Goal: Entertainment & Leisure: Browse casually

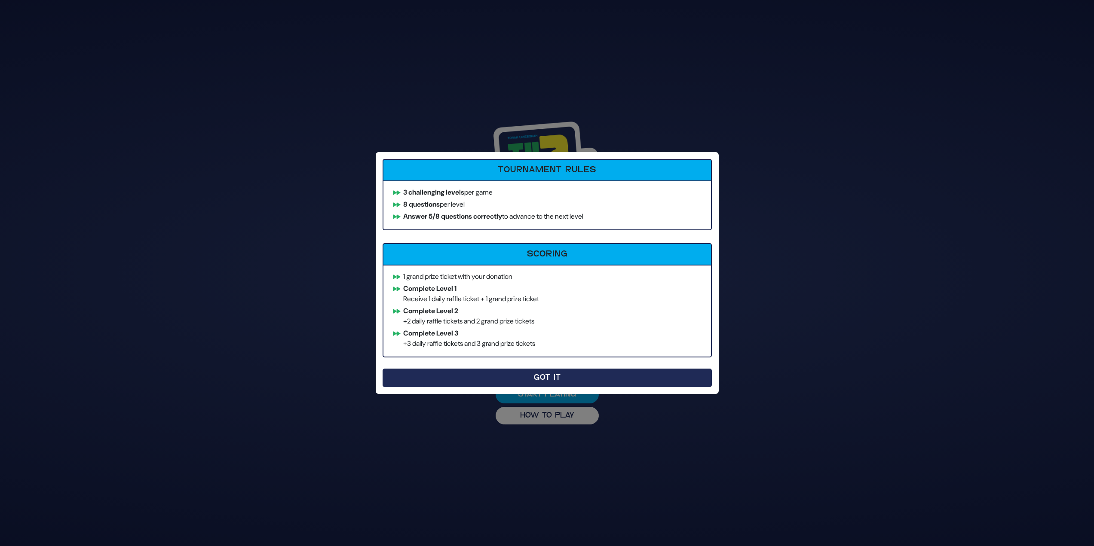
click at [478, 382] on button "Got It" at bounding box center [547, 378] width 329 height 18
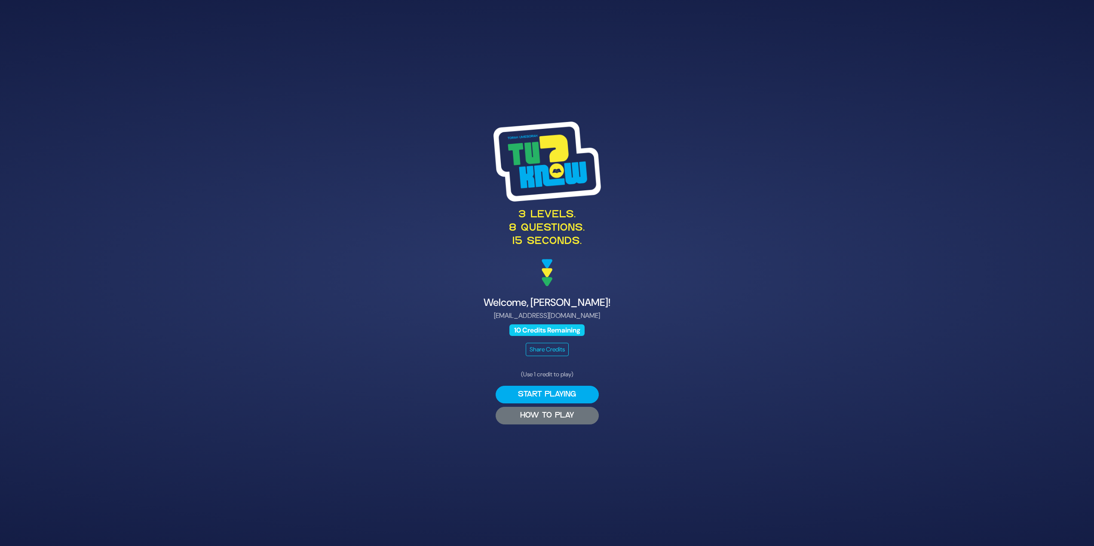
click at [528, 414] on button "HOW TO PLAY" at bounding box center [547, 416] width 103 height 18
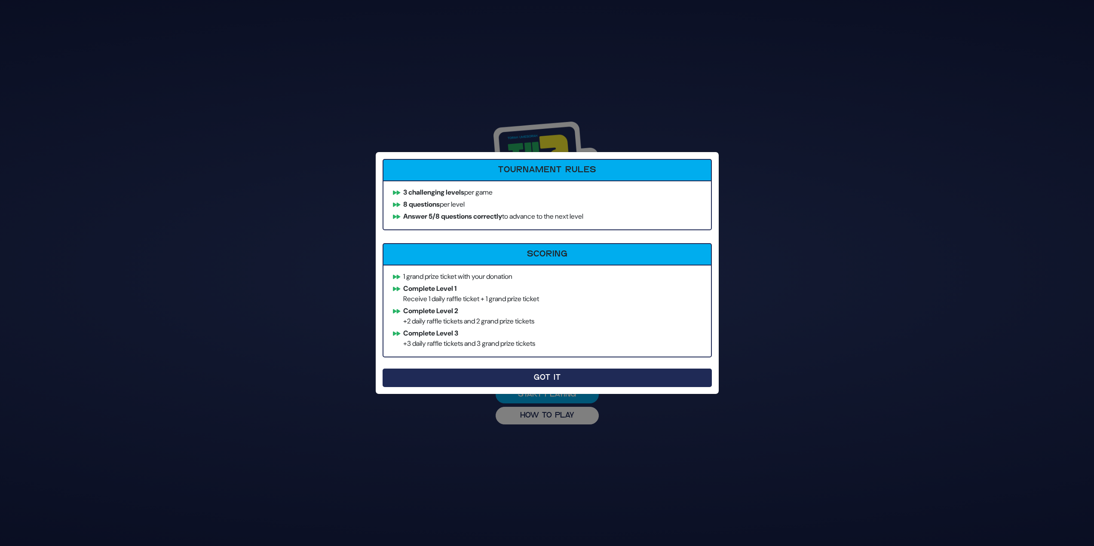
click at [460, 373] on button "Got It" at bounding box center [547, 378] width 329 height 18
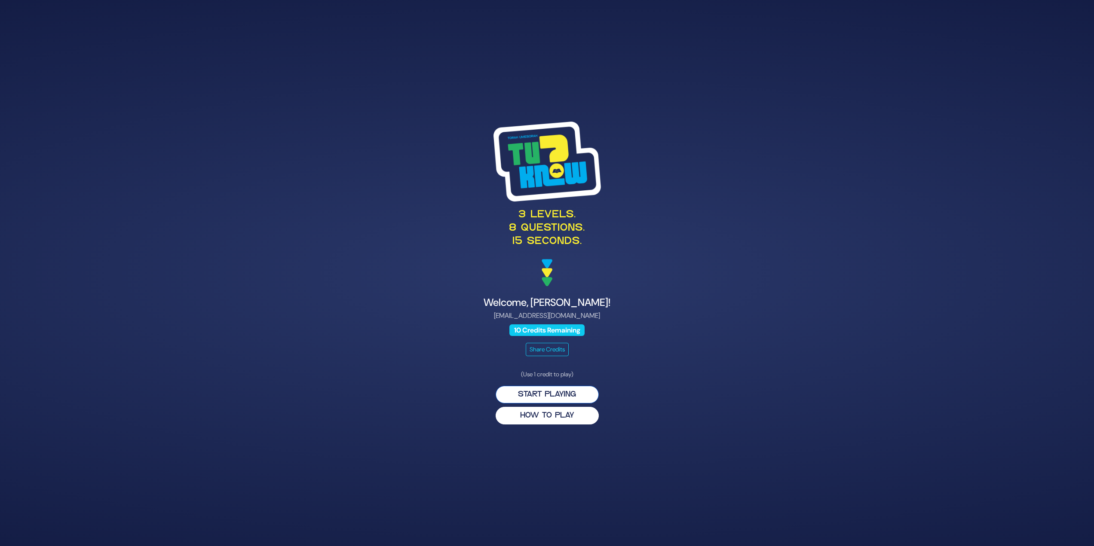
click at [527, 392] on button "Start Playing" at bounding box center [547, 395] width 103 height 18
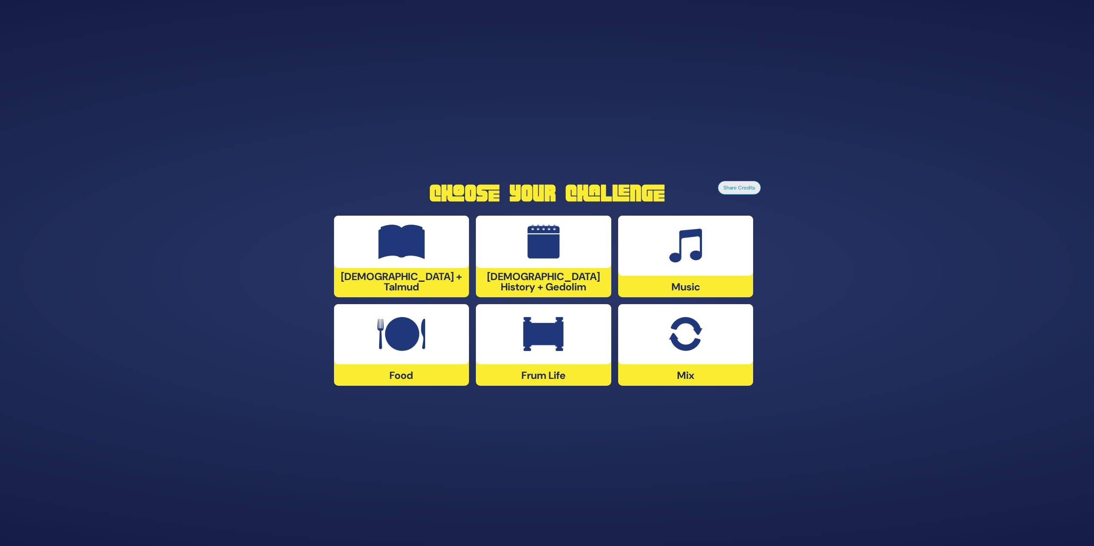
click at [403, 351] on img at bounding box center [401, 334] width 48 height 34
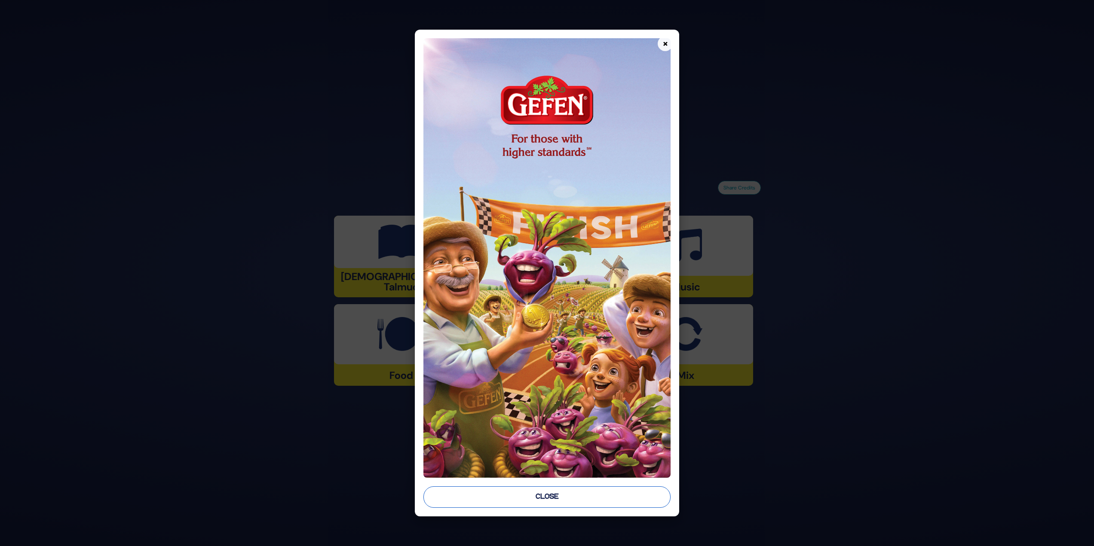
click at [498, 495] on button "Close" at bounding box center [547, 497] width 248 height 21
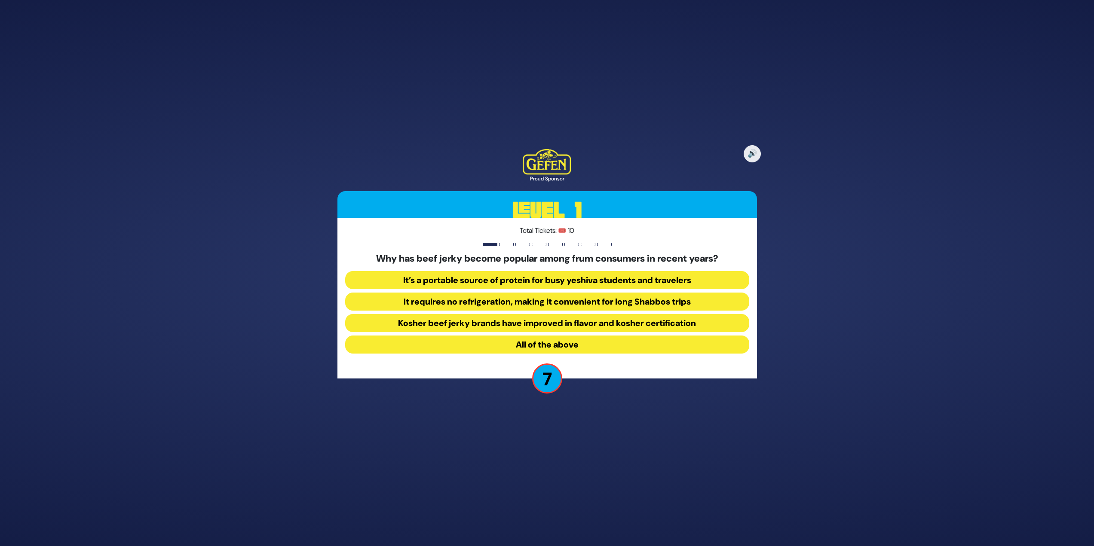
click at [601, 341] on button "All of the above" at bounding box center [547, 345] width 404 height 18
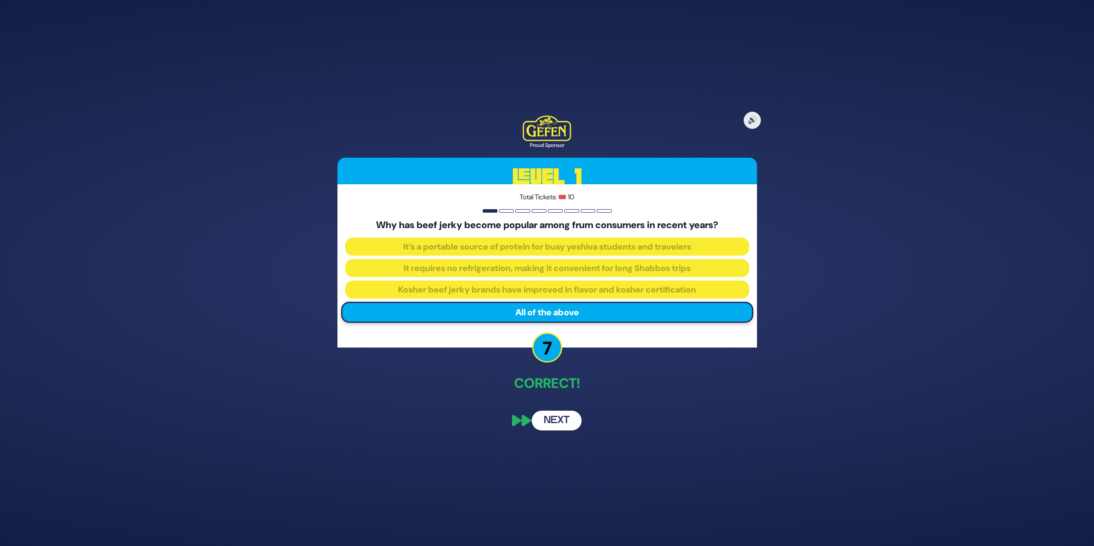
click at [550, 419] on button "Next" at bounding box center [557, 421] width 50 height 20
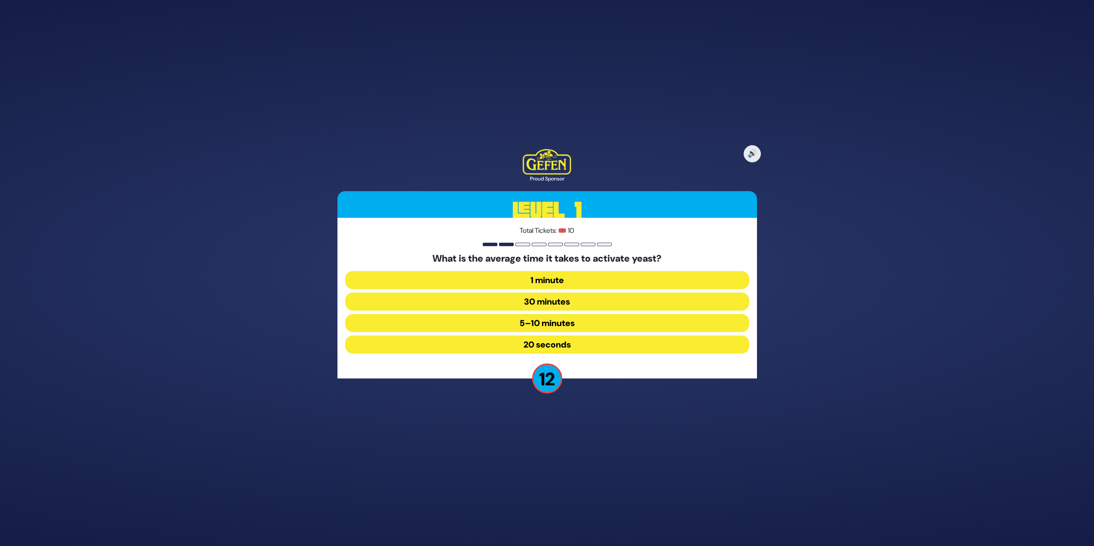
click at [539, 336] on button "5–10 minutes" at bounding box center [547, 345] width 404 height 18
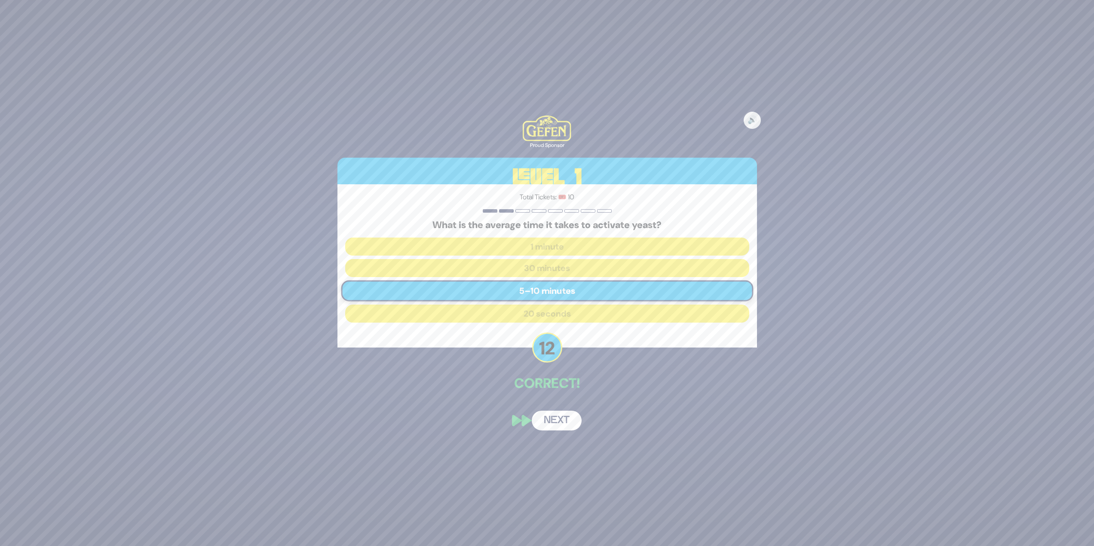
click at [560, 419] on button "Next" at bounding box center [557, 421] width 50 height 20
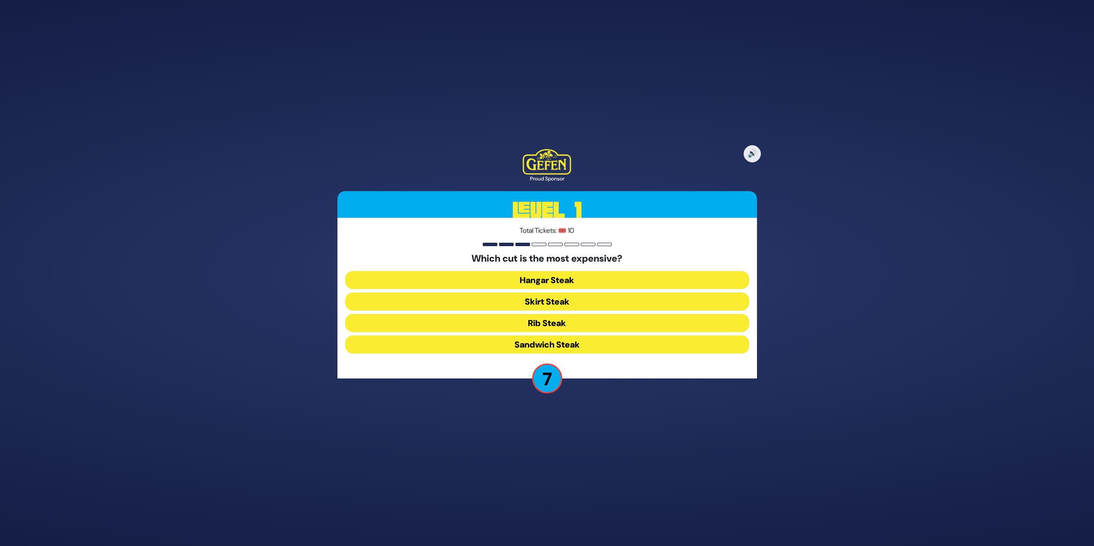
click at [567, 270] on div "Which cut is the most expensive? Hangar Steak Skirt Steak Rib Steak Sandwich St…" at bounding box center [547, 305] width 404 height 104
click at [569, 293] on button "Hangar Steak" at bounding box center [547, 302] width 404 height 18
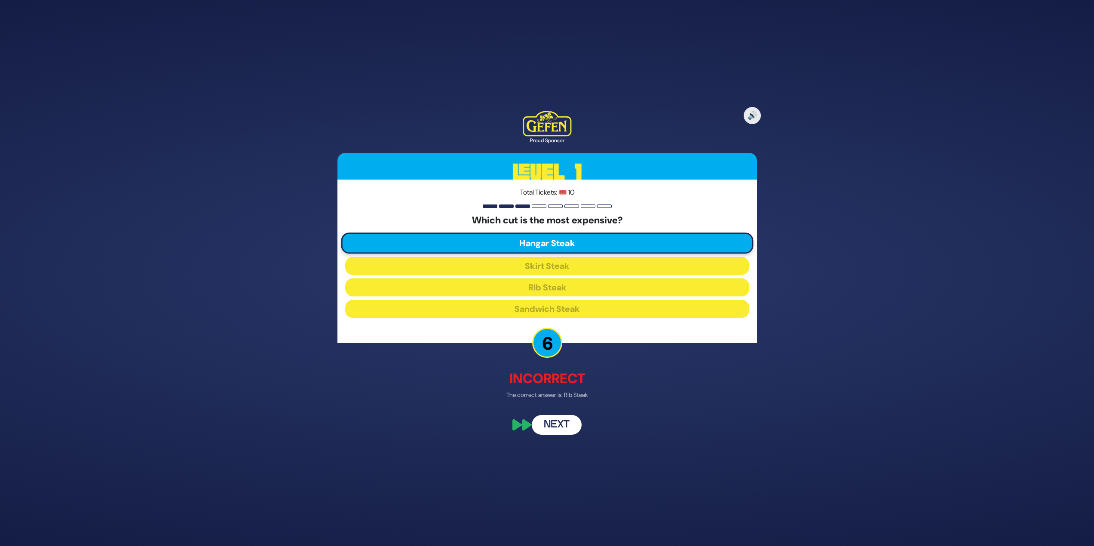
click at [567, 418] on button "Next" at bounding box center [557, 426] width 50 height 20
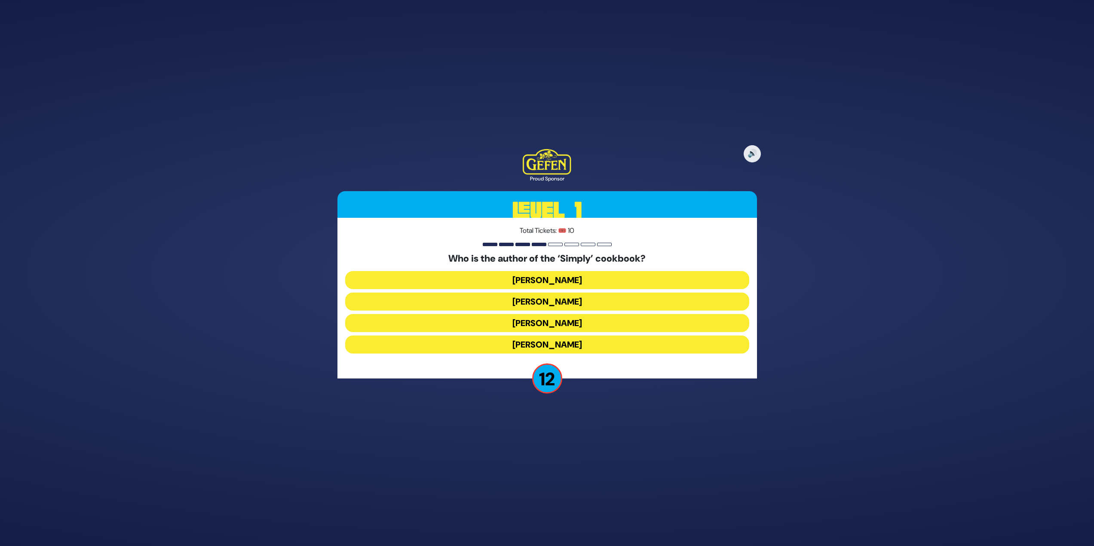
click at [534, 343] on button "Rivky Kleinman" at bounding box center [547, 345] width 404 height 18
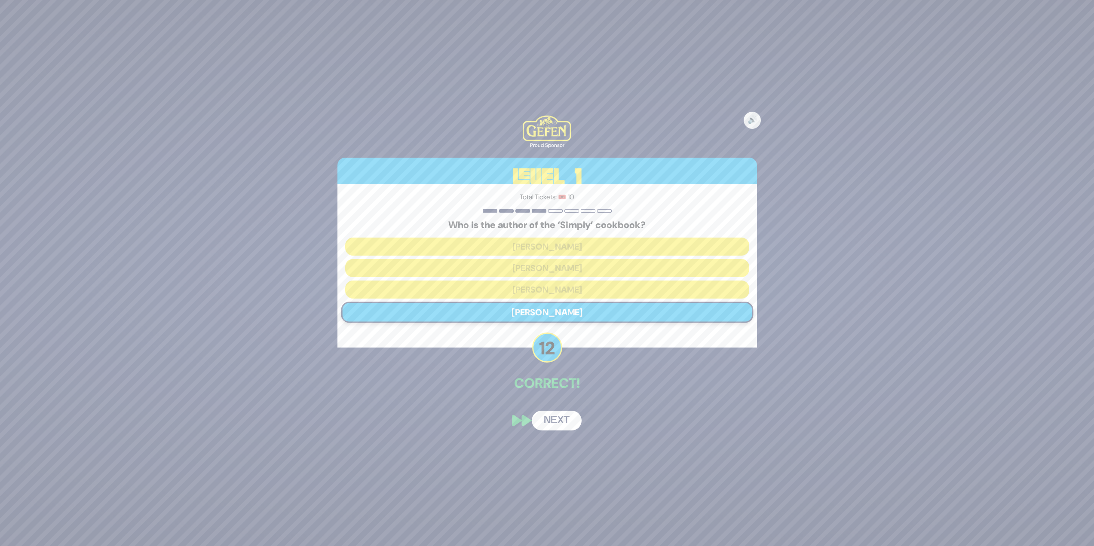
click at [558, 429] on button "Next" at bounding box center [557, 421] width 50 height 20
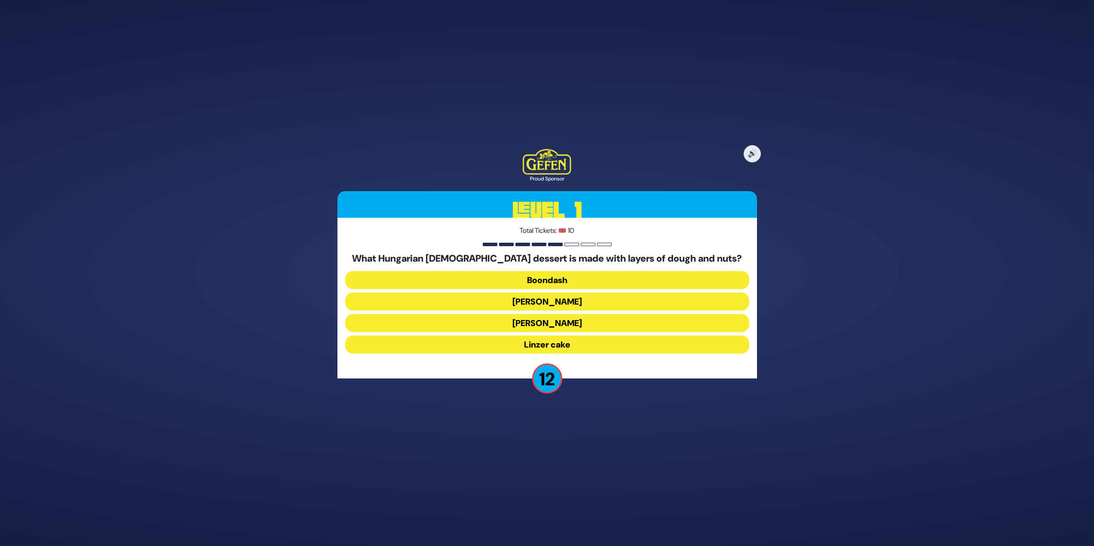
click at [460, 336] on button "Kindel" at bounding box center [547, 345] width 404 height 18
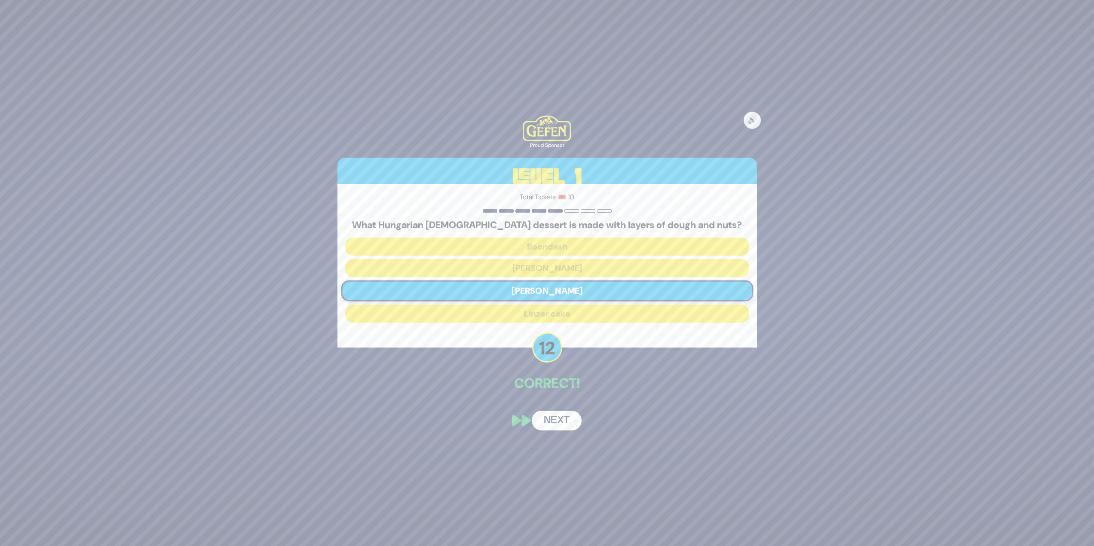
click at [561, 418] on button "Next" at bounding box center [557, 421] width 50 height 20
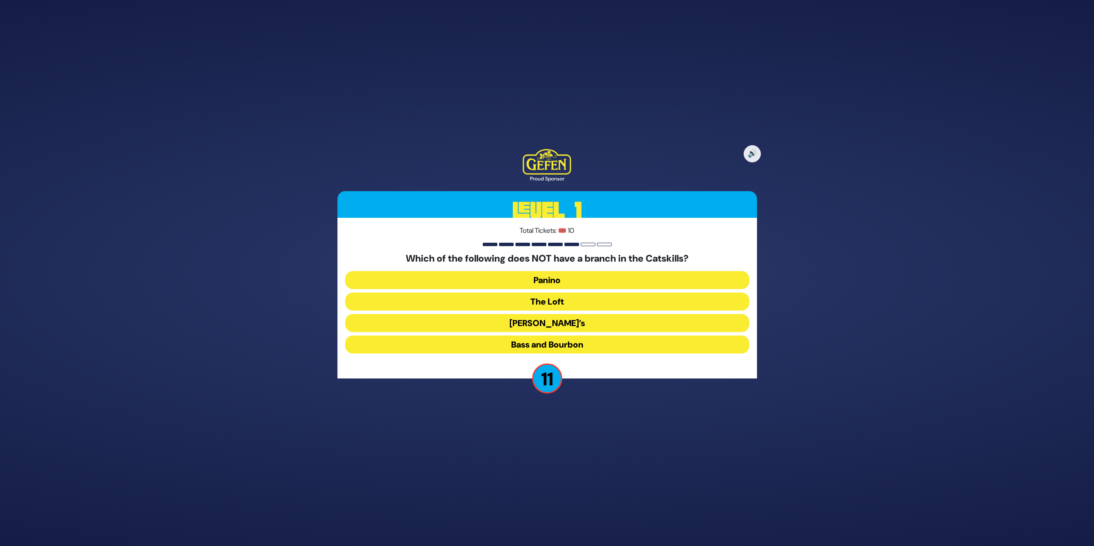
click at [557, 293] on button "Panino" at bounding box center [547, 302] width 404 height 18
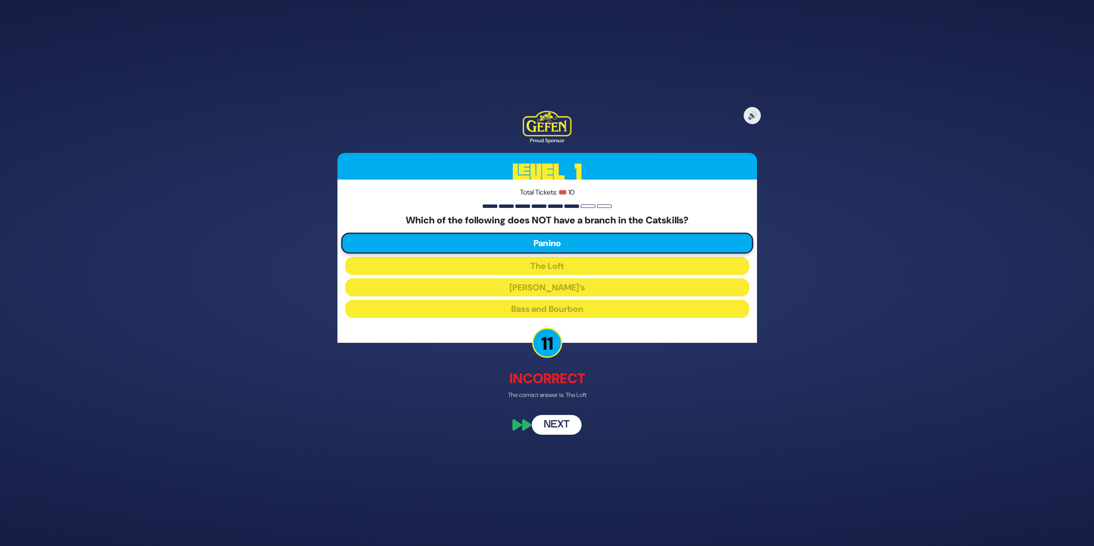
click at [564, 423] on button "Next" at bounding box center [557, 426] width 50 height 20
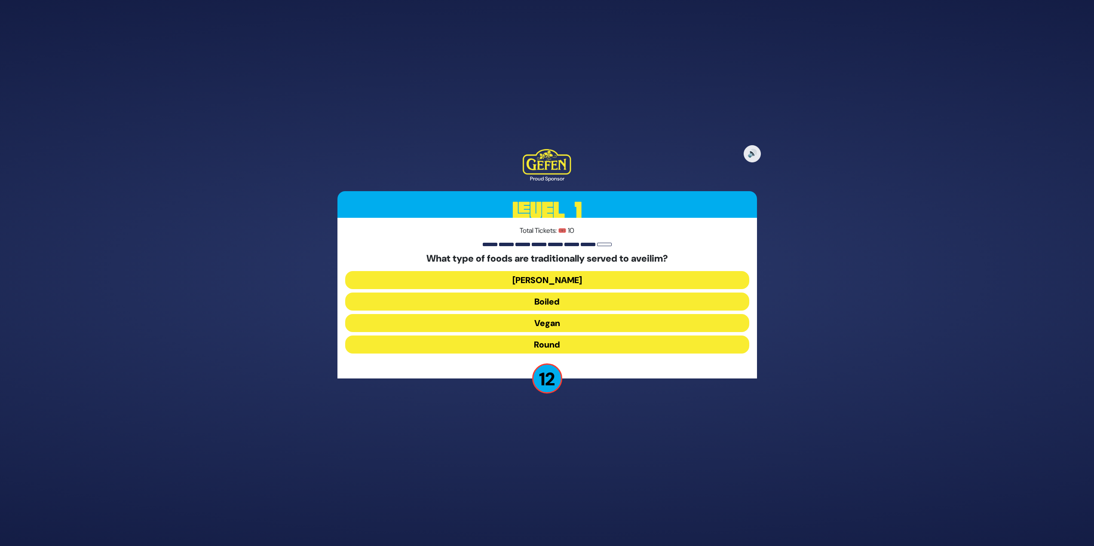
click at [544, 346] on button "Round" at bounding box center [547, 345] width 404 height 18
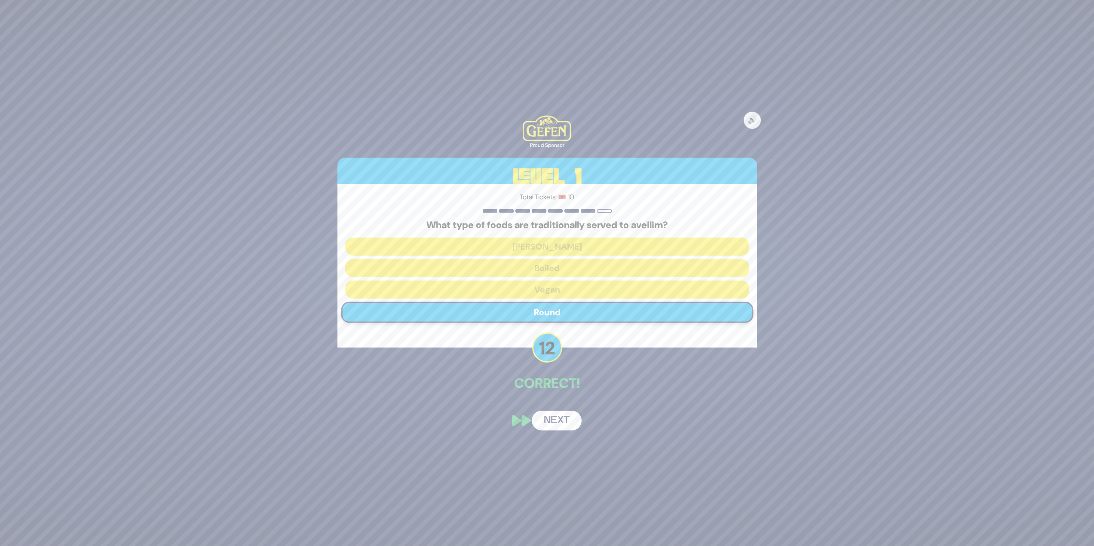
click at [554, 415] on button "Next" at bounding box center [557, 421] width 50 height 20
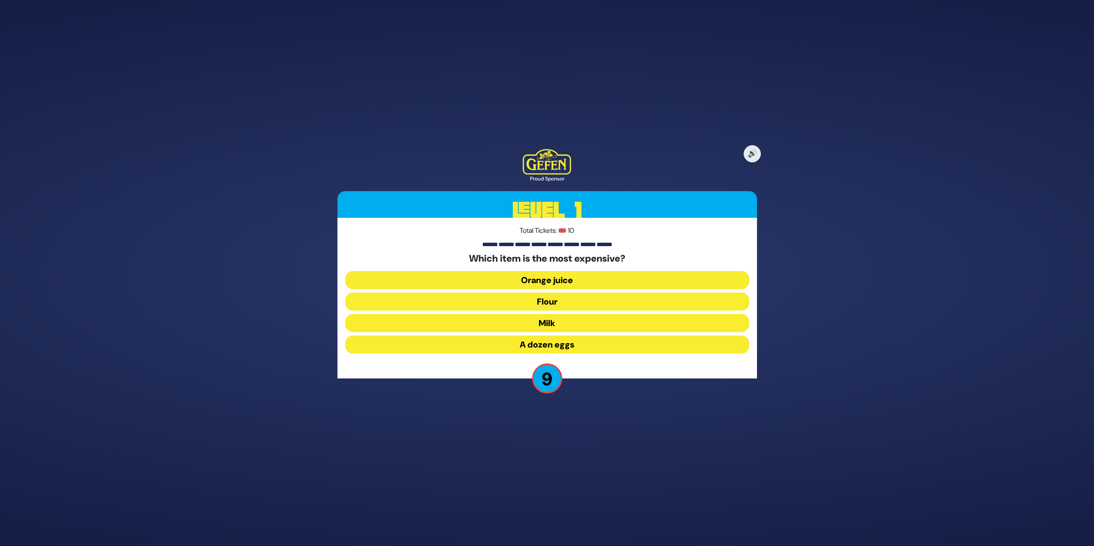
click at [561, 314] on button "Flour" at bounding box center [547, 323] width 404 height 18
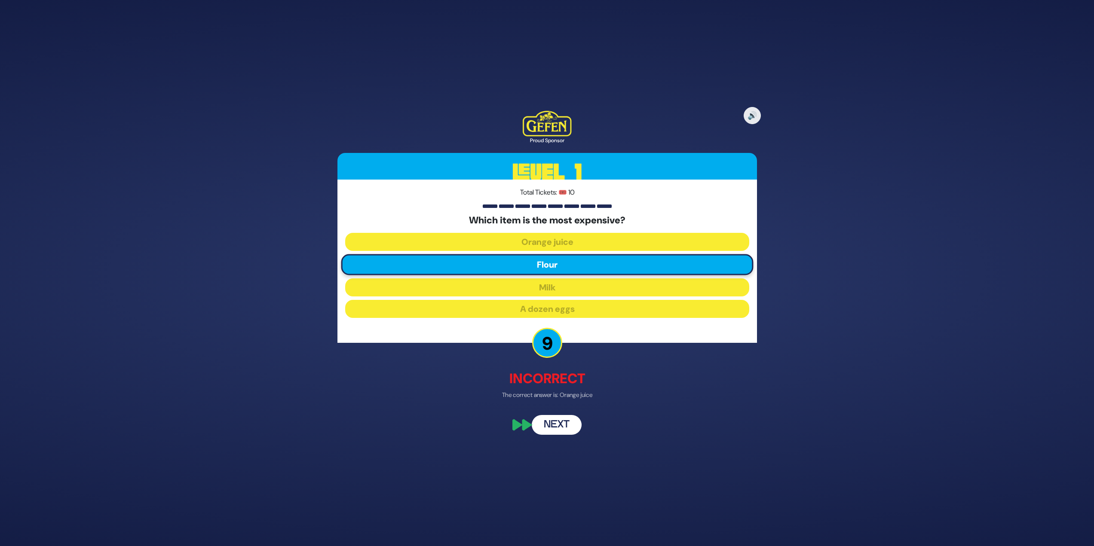
click at [565, 426] on button "Next" at bounding box center [557, 426] width 50 height 20
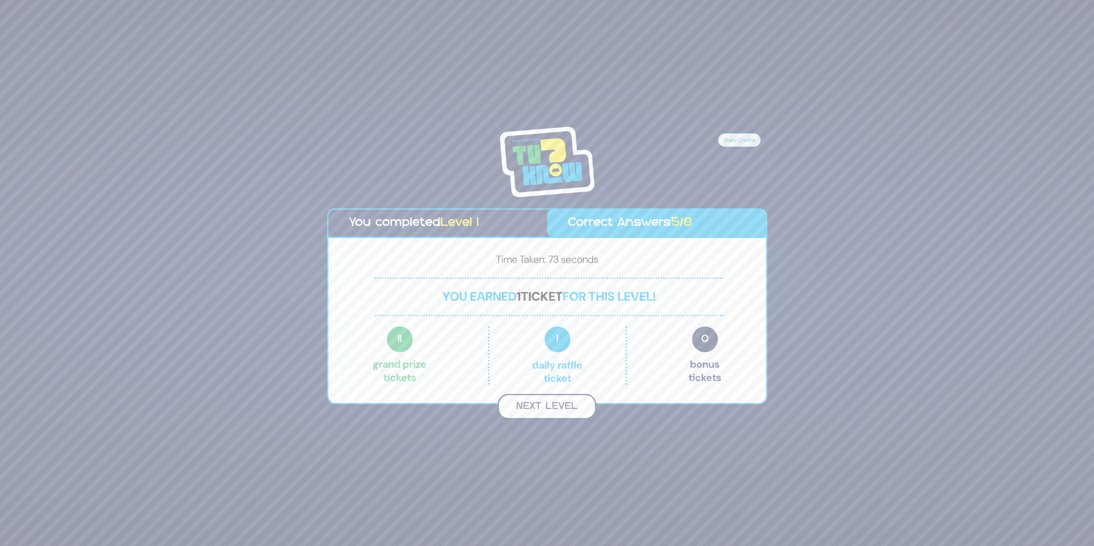
click at [536, 403] on button "Next Level" at bounding box center [547, 406] width 98 height 25
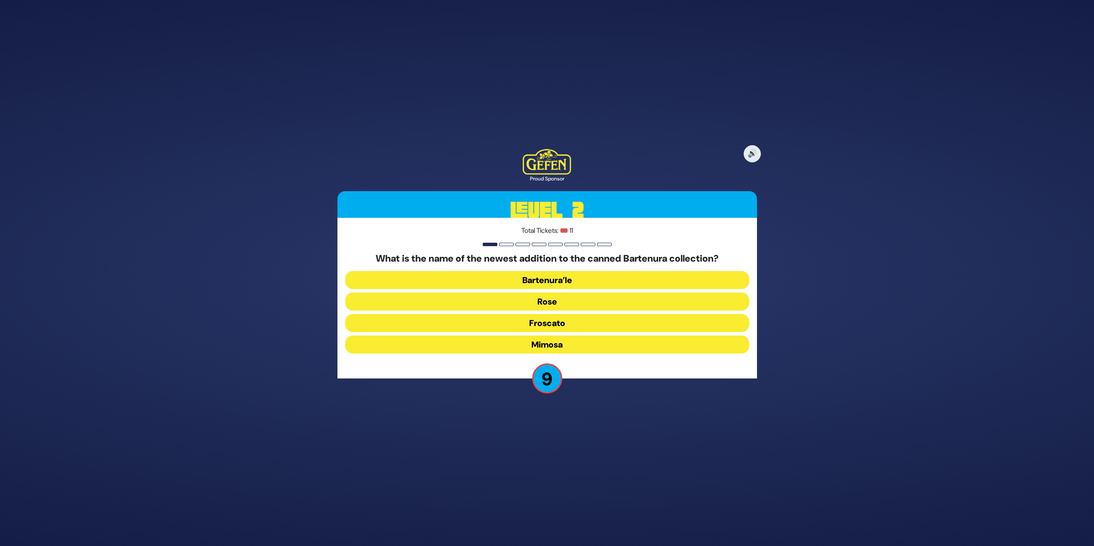
click at [535, 340] on button "Mimosa" at bounding box center [547, 345] width 404 height 18
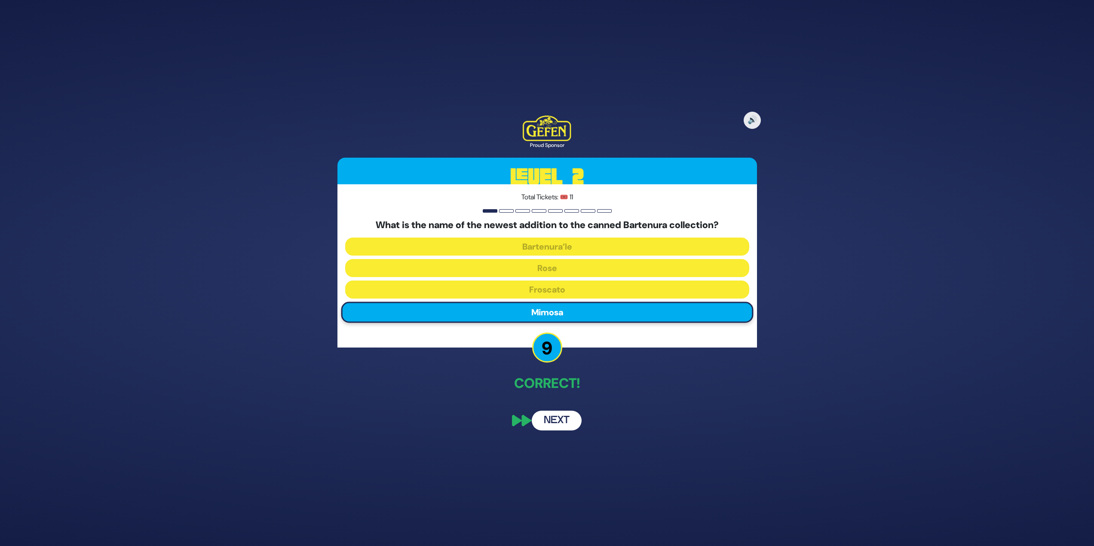
click at [544, 420] on button "Next" at bounding box center [557, 421] width 50 height 20
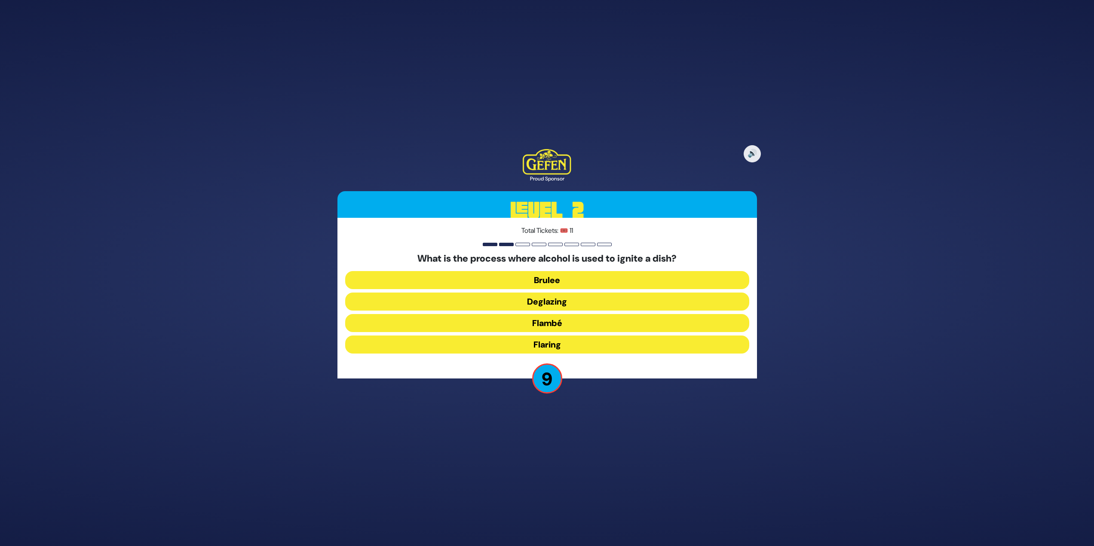
click at [551, 314] on button "Deglazing" at bounding box center [547, 323] width 404 height 18
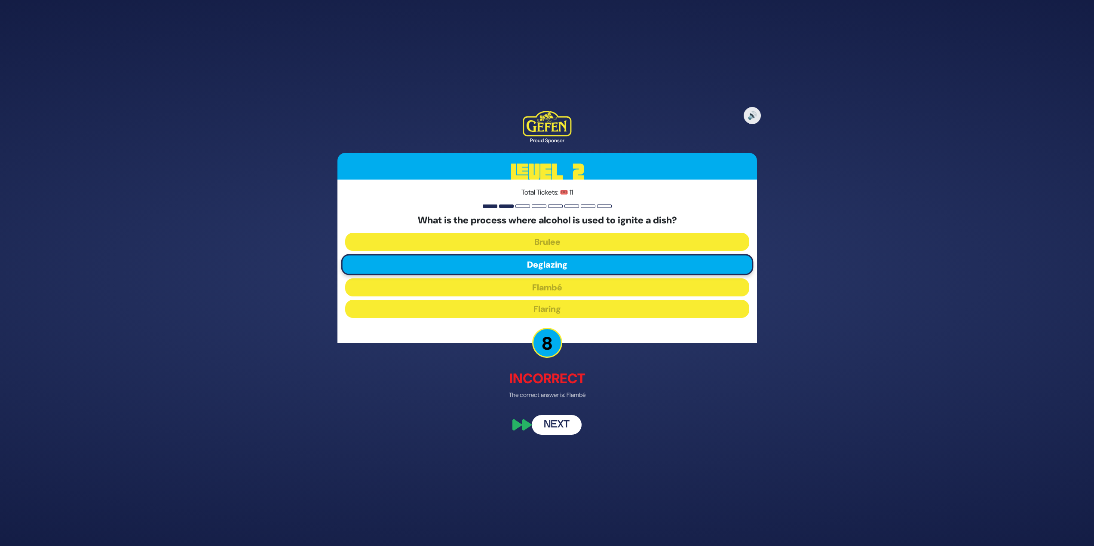
click at [555, 425] on button "Next" at bounding box center [557, 426] width 50 height 20
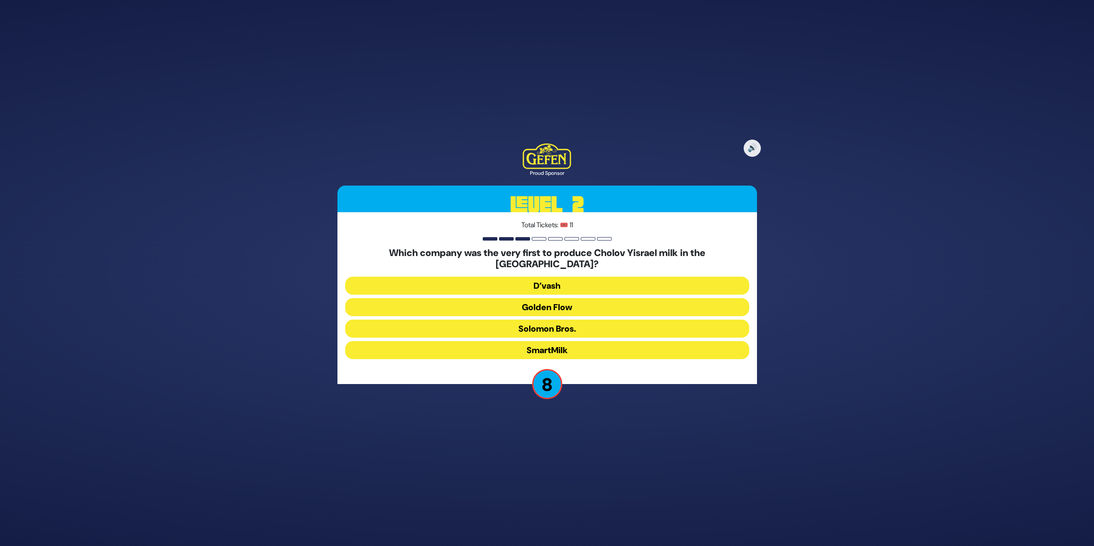
click at [589, 341] on button "Solomon Bros." at bounding box center [547, 350] width 404 height 18
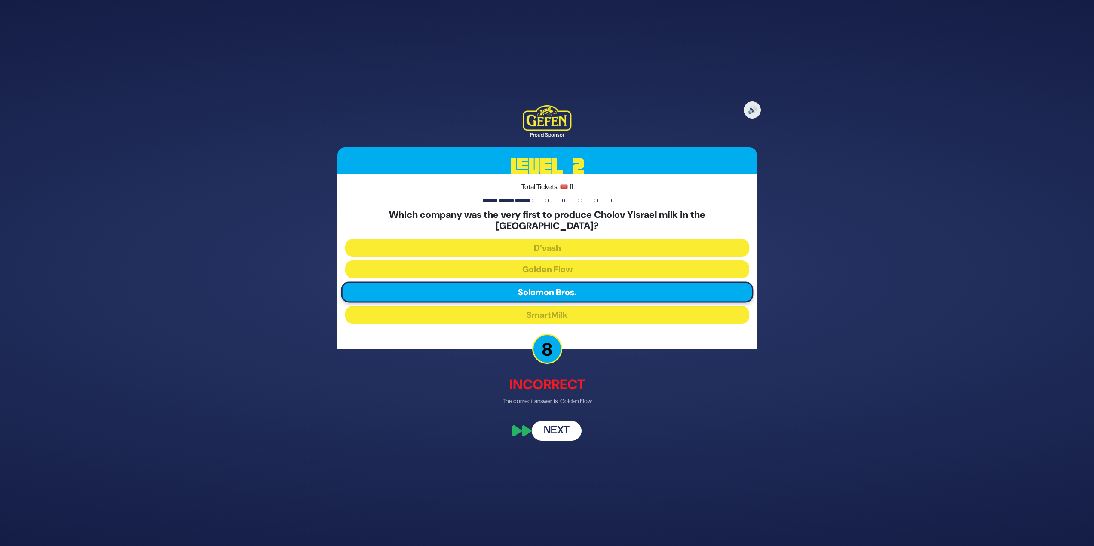
click at [567, 429] on button "Next" at bounding box center [557, 431] width 50 height 20
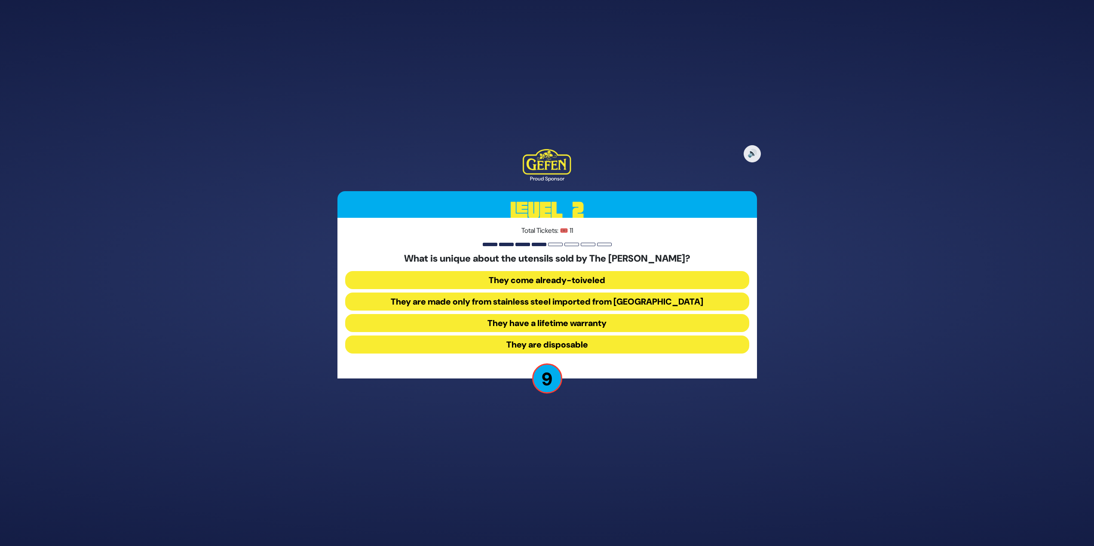
click at [594, 293] on button "They come already-toiveled" at bounding box center [547, 302] width 404 height 18
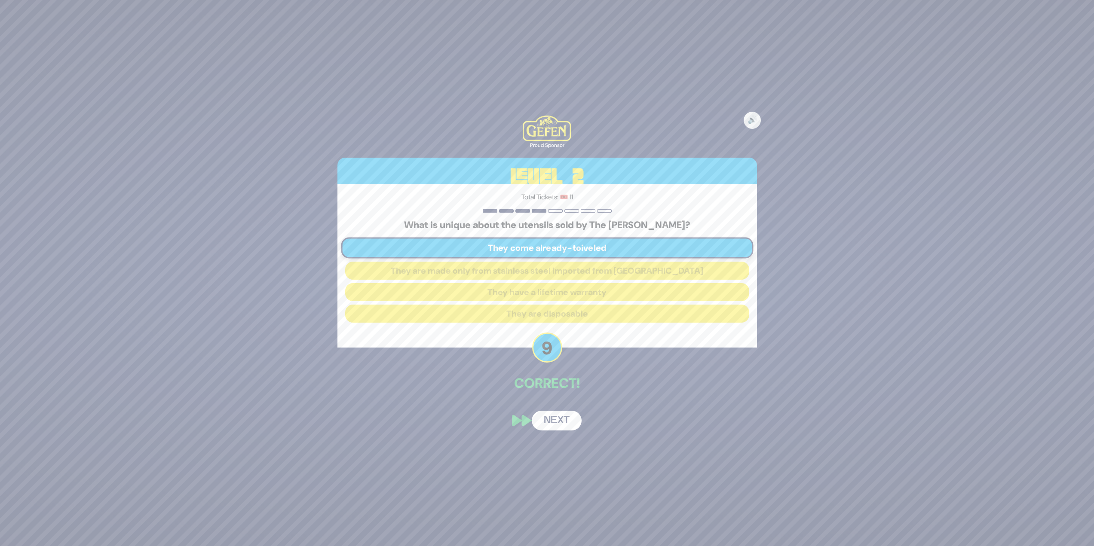
click at [555, 420] on button "Next" at bounding box center [557, 421] width 50 height 20
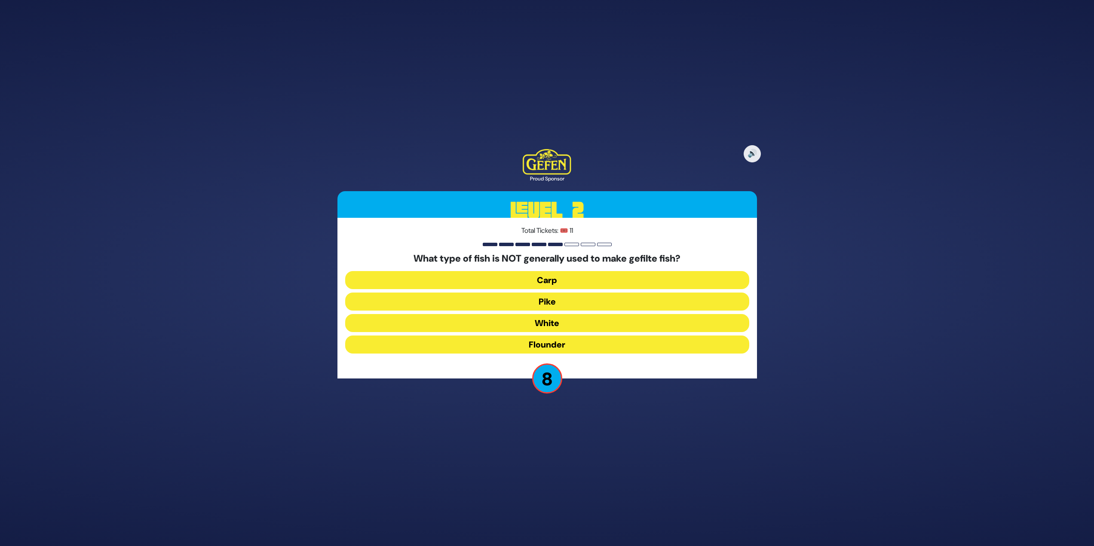
click at [564, 314] on button "Pike" at bounding box center [547, 323] width 404 height 18
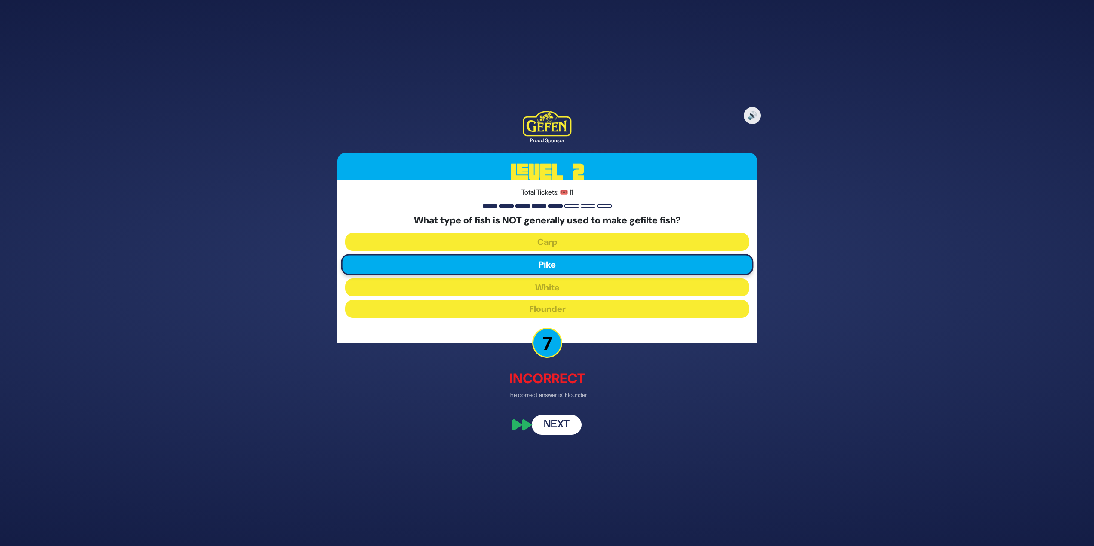
drag, startPoint x: 561, startPoint y: 424, endPoint x: 574, endPoint y: 420, distance: 13.3
click at [561, 424] on button "Next" at bounding box center [557, 426] width 50 height 20
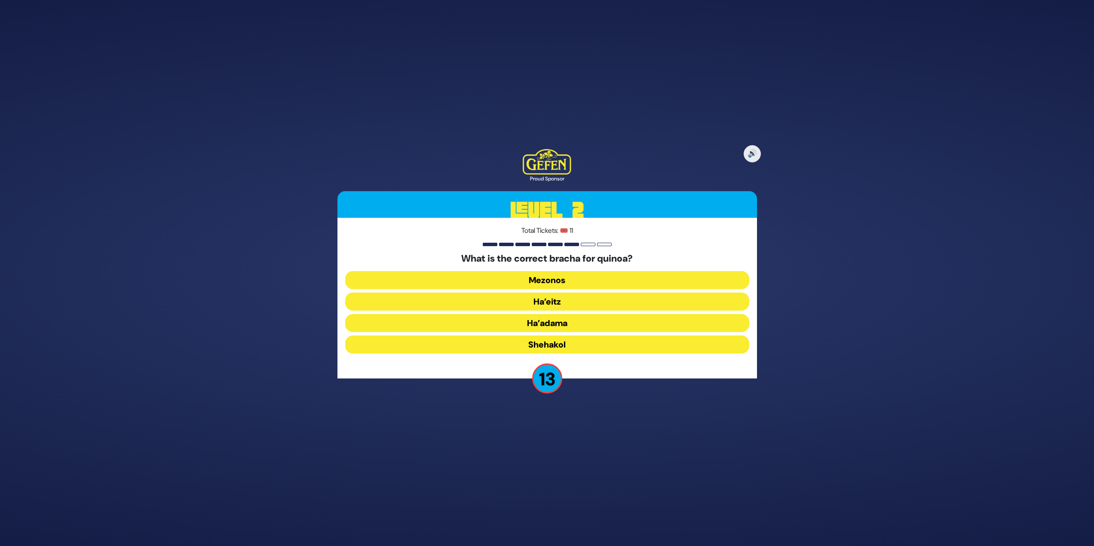
click at [553, 336] on button "Ha’adama" at bounding box center [547, 345] width 404 height 18
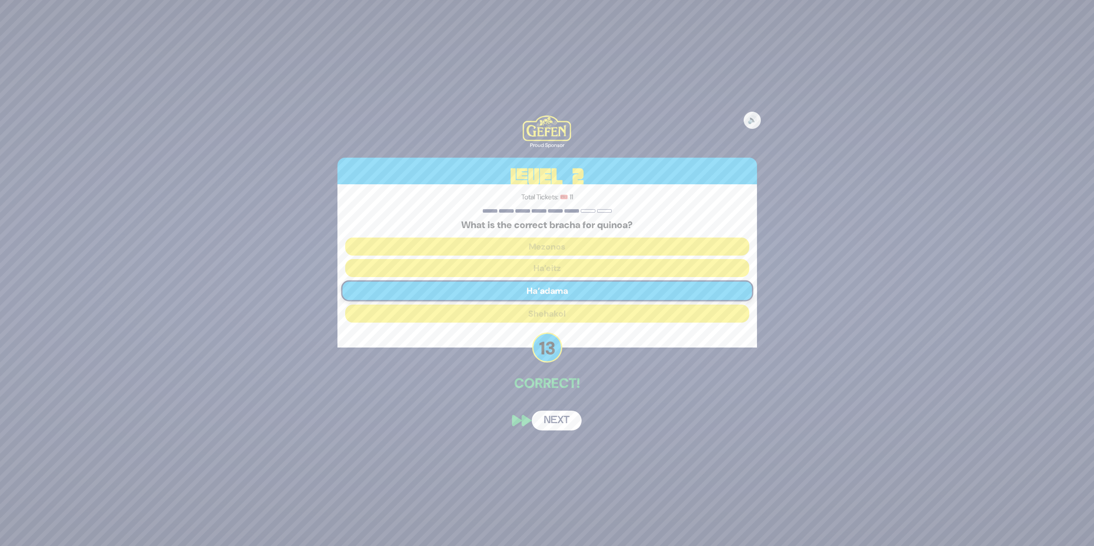
click at [562, 424] on button "Next" at bounding box center [557, 421] width 50 height 20
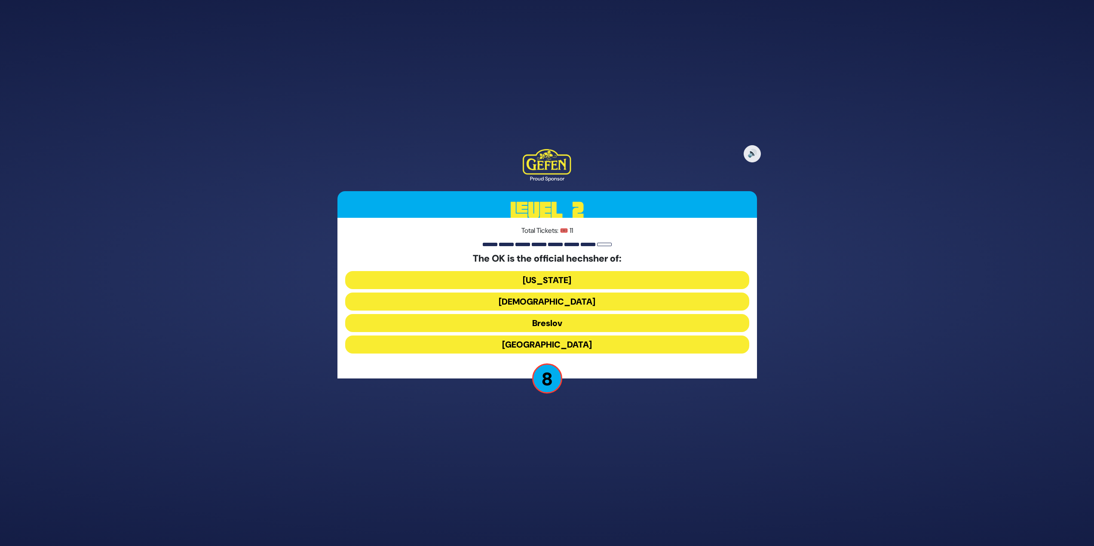
click at [561, 314] on button "Chabad" at bounding box center [547, 323] width 404 height 18
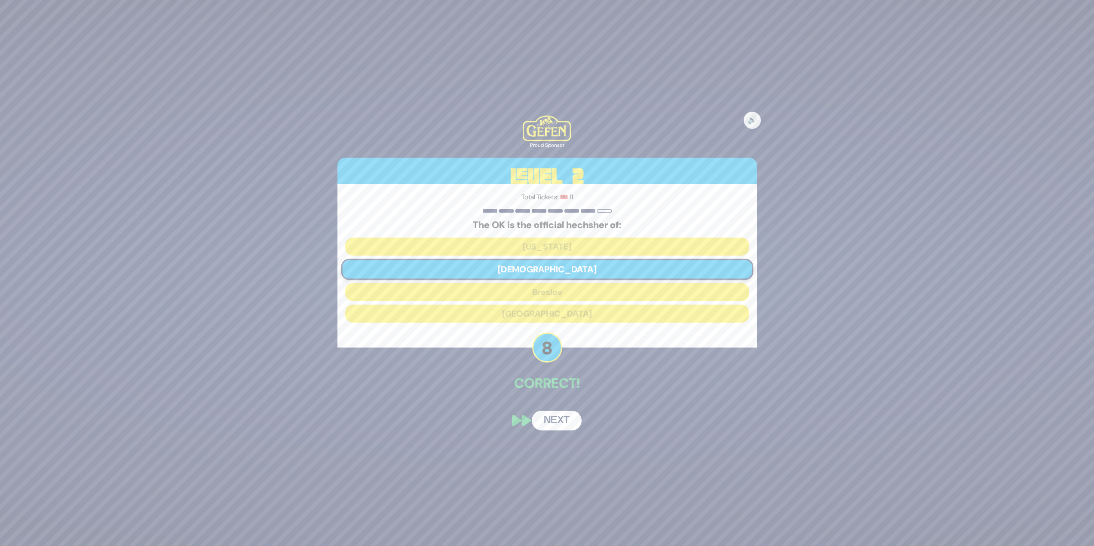
click at [553, 426] on button "Next" at bounding box center [557, 421] width 50 height 20
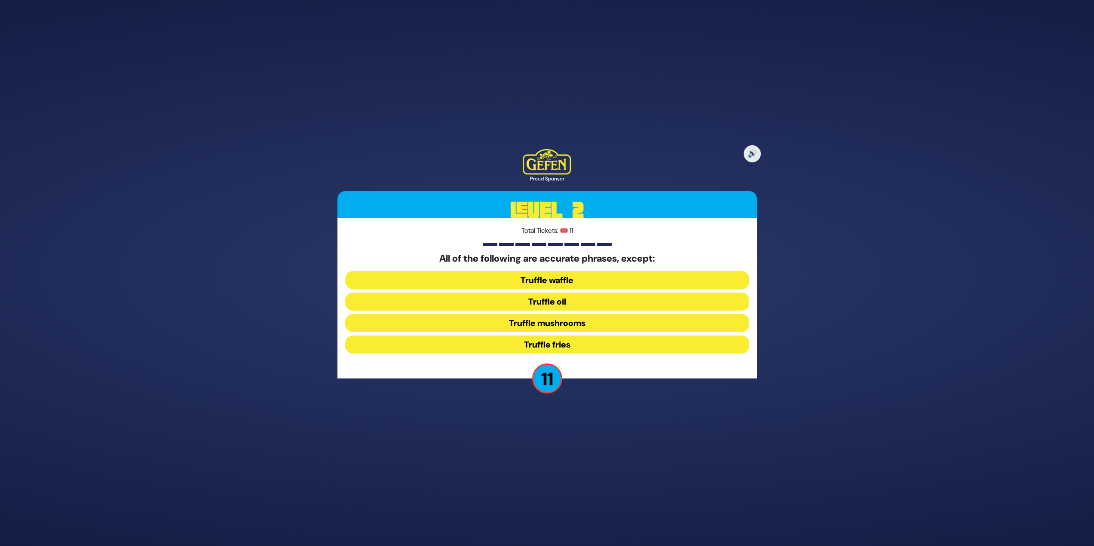
click at [591, 293] on button "Truffle waffle" at bounding box center [547, 302] width 404 height 18
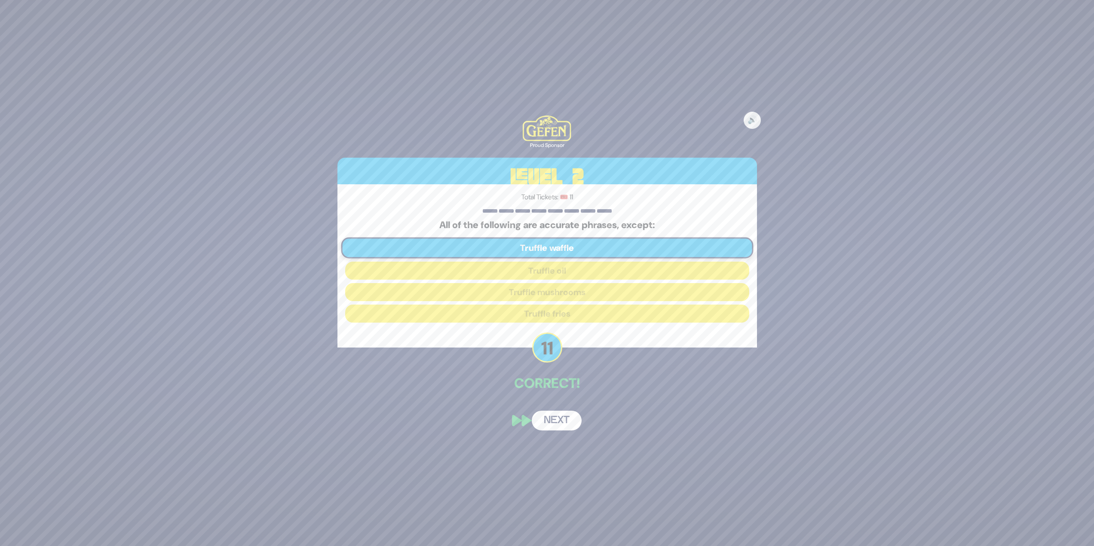
click at [553, 419] on button "Next" at bounding box center [557, 421] width 50 height 20
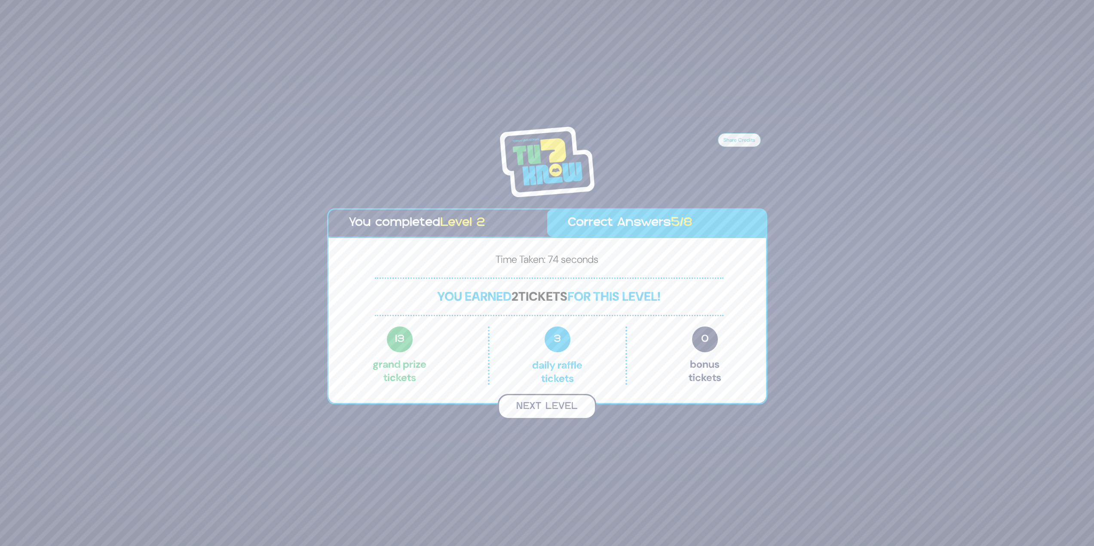
click at [538, 409] on button "Next Level" at bounding box center [547, 406] width 98 height 25
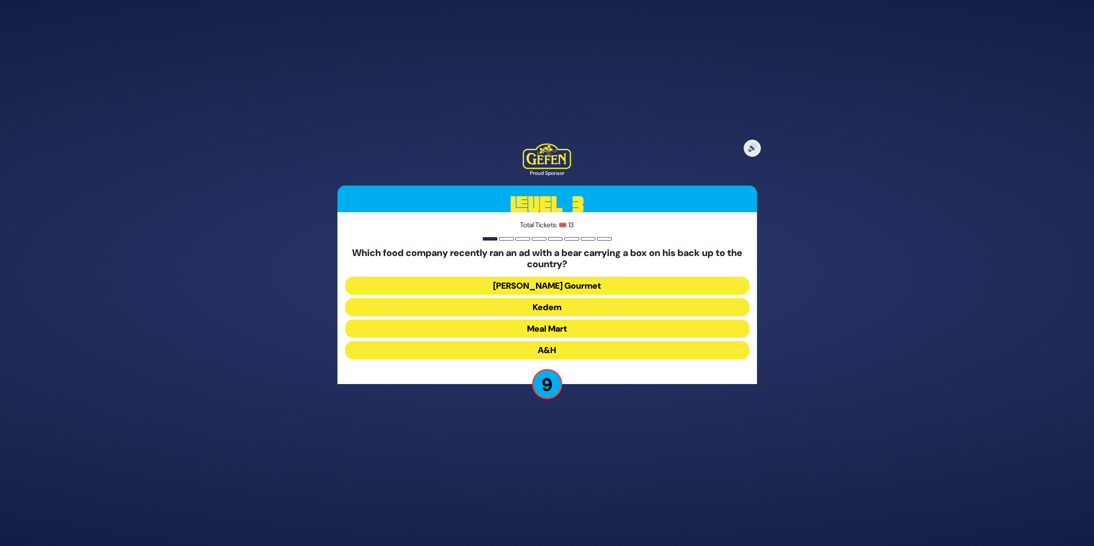
click at [582, 341] on button "Meal Mart" at bounding box center [547, 350] width 404 height 18
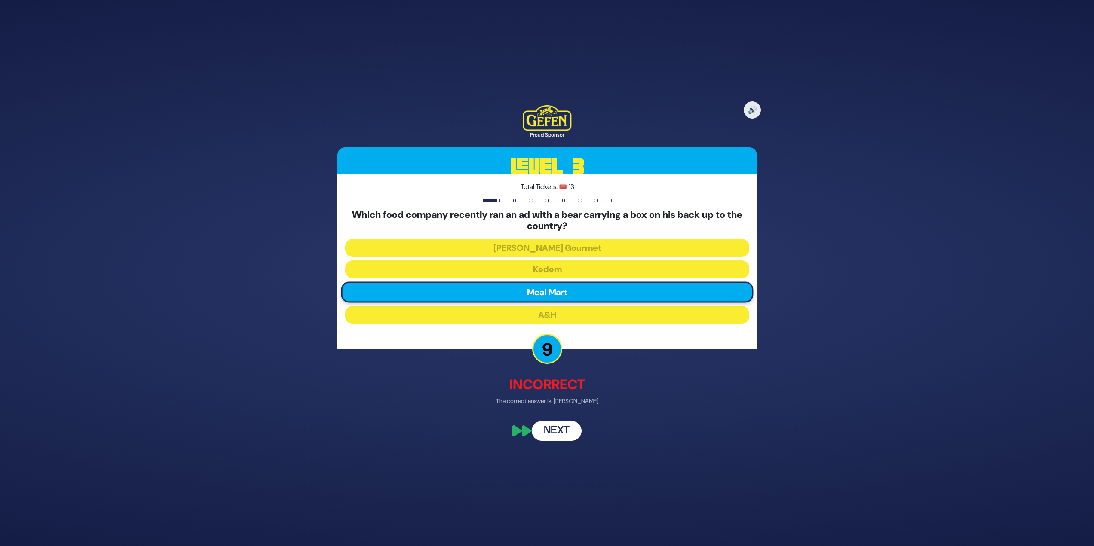
click at [555, 432] on button "Next" at bounding box center [557, 431] width 50 height 20
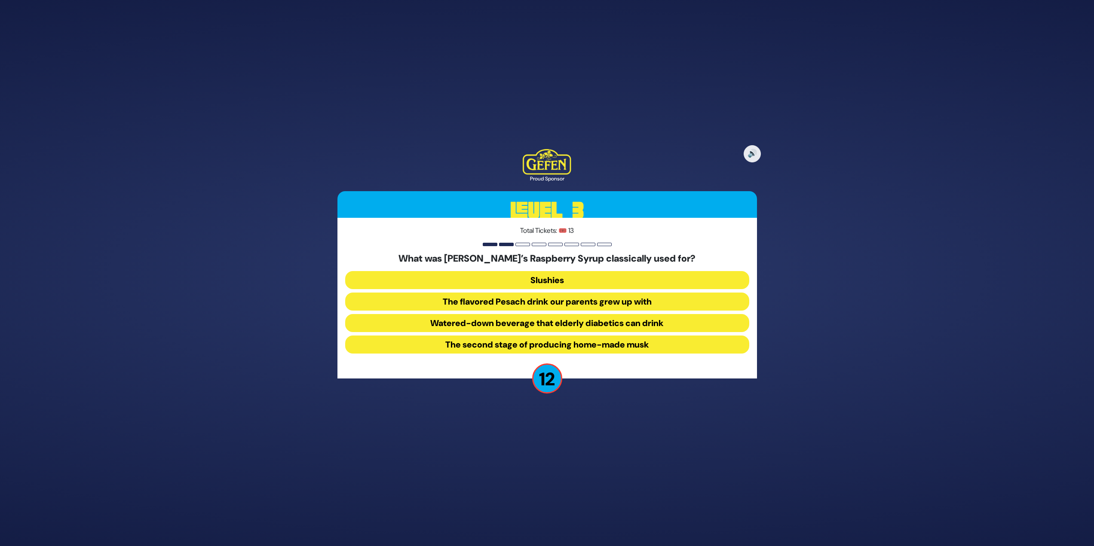
click at [543, 314] on button "The flavored Pesach drink our parents grew up with" at bounding box center [547, 323] width 404 height 18
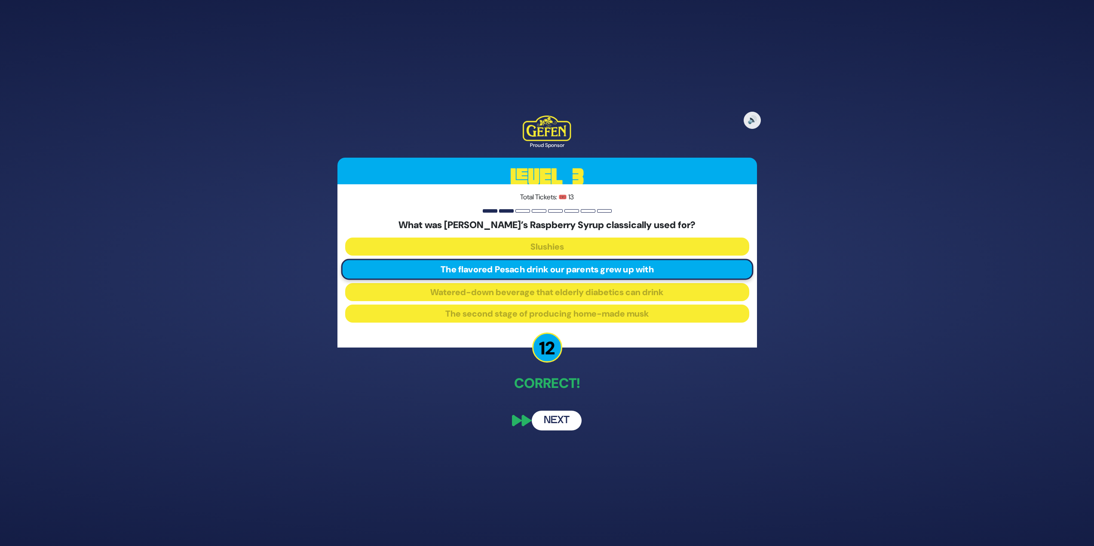
click at [560, 420] on button "Next" at bounding box center [557, 421] width 50 height 20
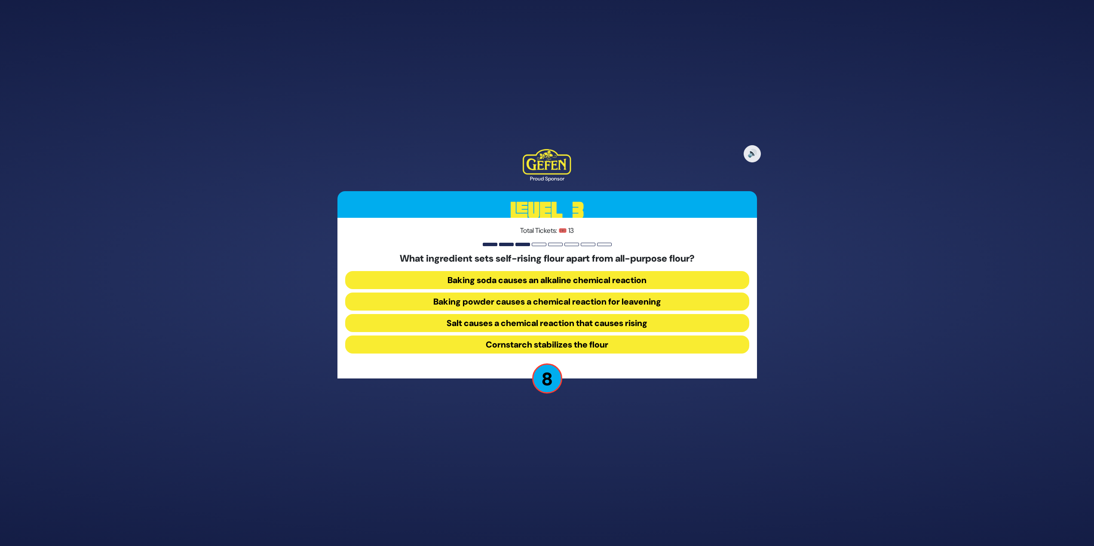
click at [482, 336] on button "Salt causes a chemical reaction that causes rising" at bounding box center [547, 345] width 404 height 18
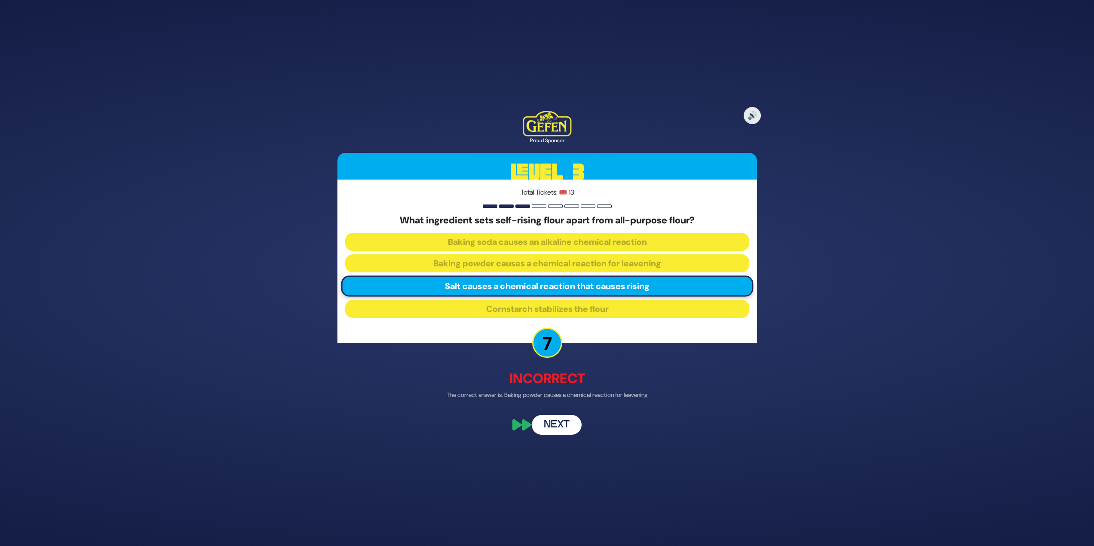
click at [567, 426] on button "Next" at bounding box center [557, 426] width 50 height 20
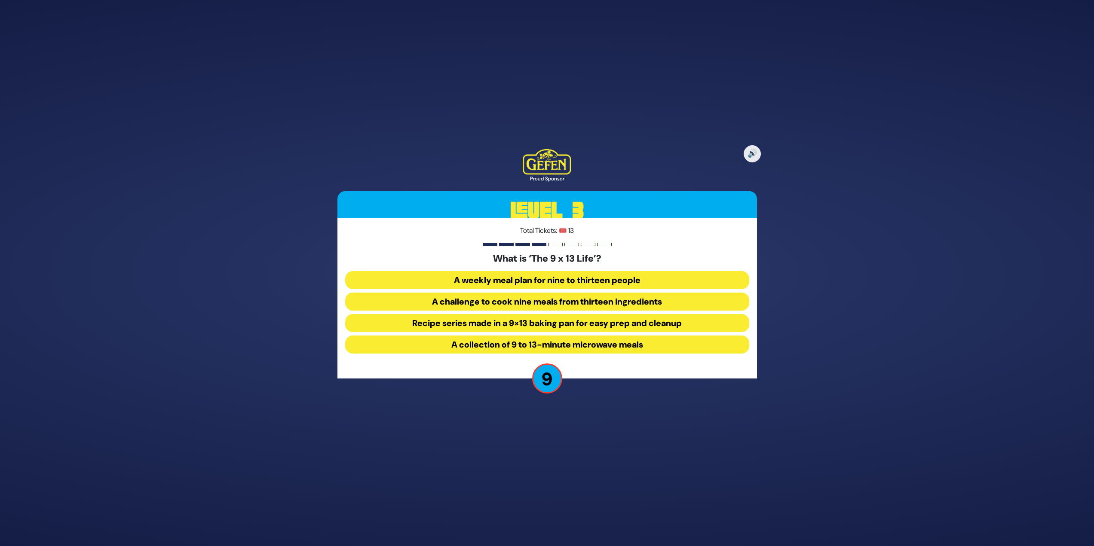
click at [596, 336] on button "Recipe series made in a 9×13 baking pan for easy prep and cleanup" at bounding box center [547, 345] width 404 height 18
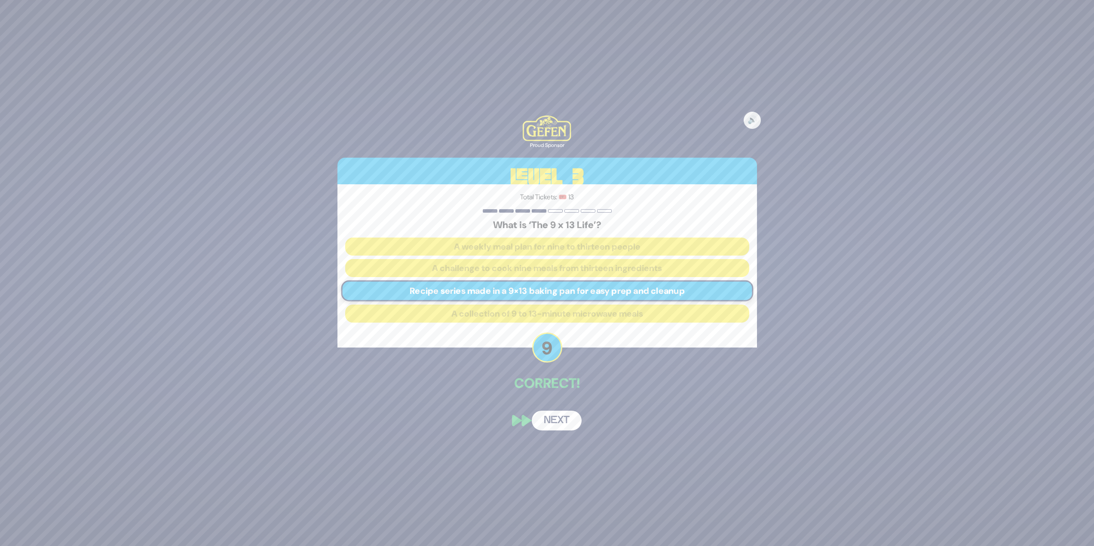
click at [565, 429] on button "Next" at bounding box center [557, 421] width 50 height 20
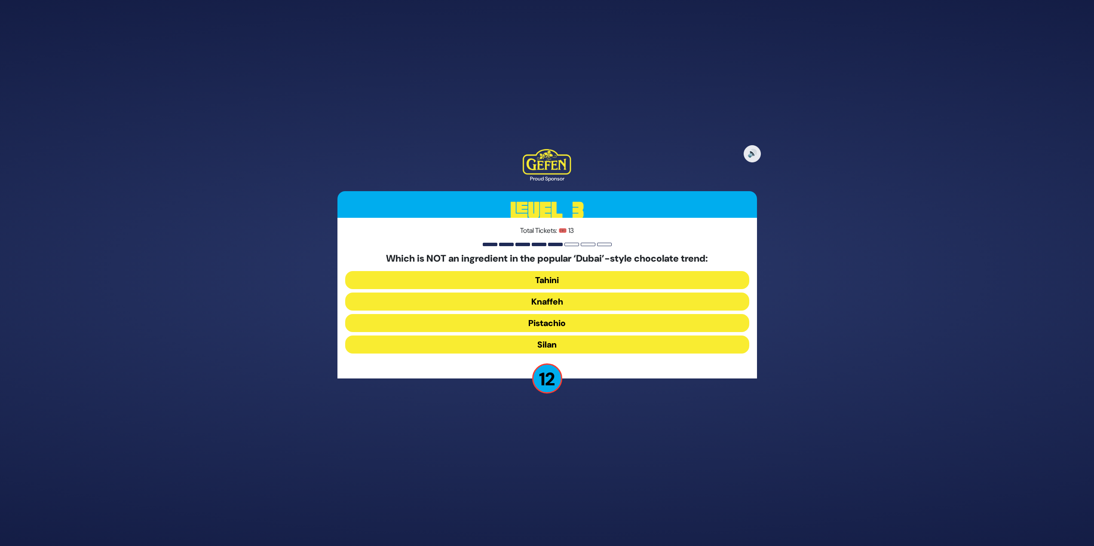
click at [554, 293] on button "Tahini" at bounding box center [547, 302] width 404 height 18
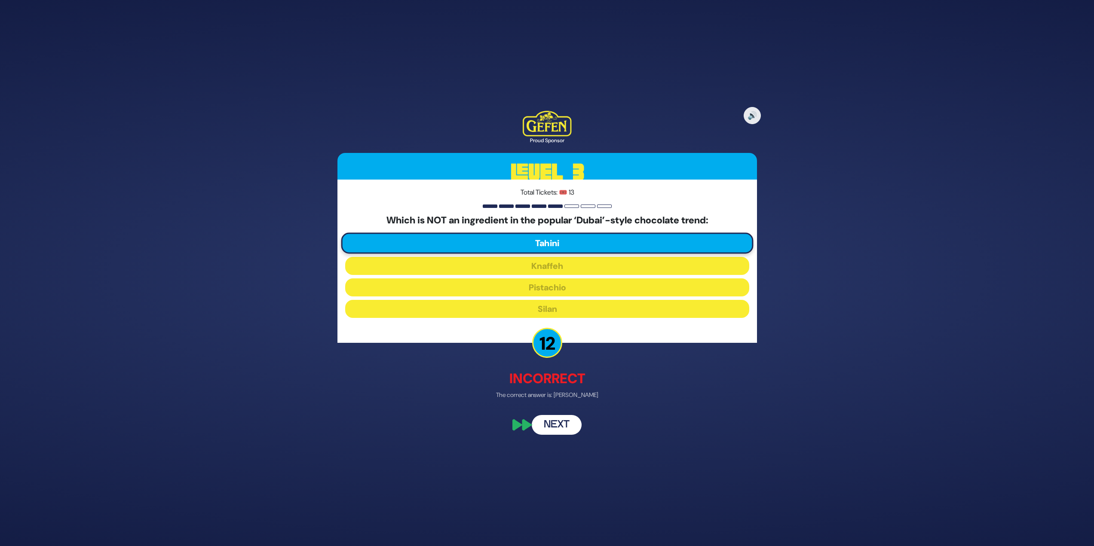
click at [569, 427] on button "Next" at bounding box center [557, 426] width 50 height 20
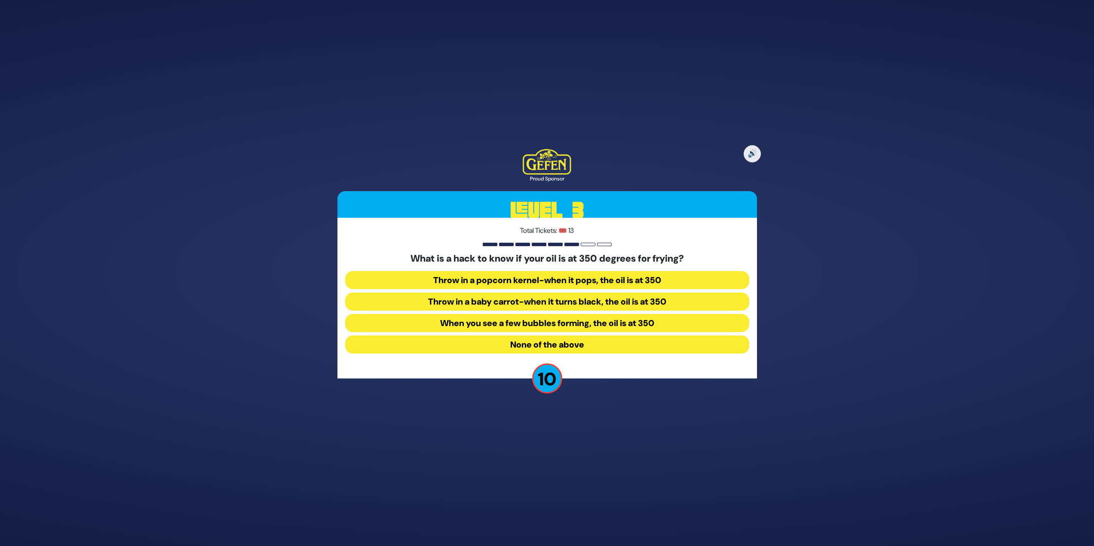
click at [455, 293] on button "Throw in a popcorn kernel-when it pops, the oil is at 350" at bounding box center [547, 302] width 404 height 18
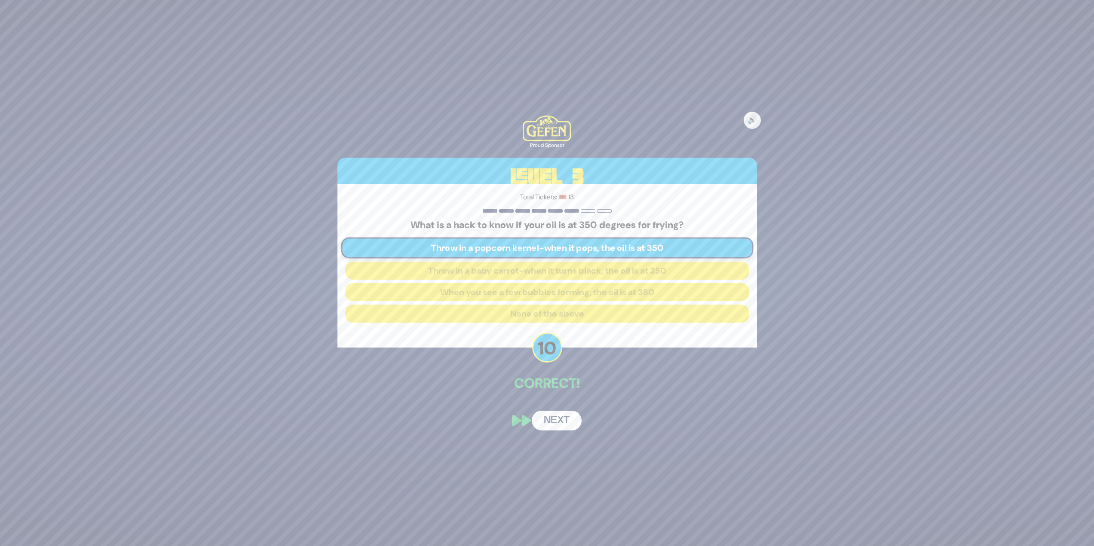
click at [569, 420] on button "Next" at bounding box center [557, 421] width 50 height 20
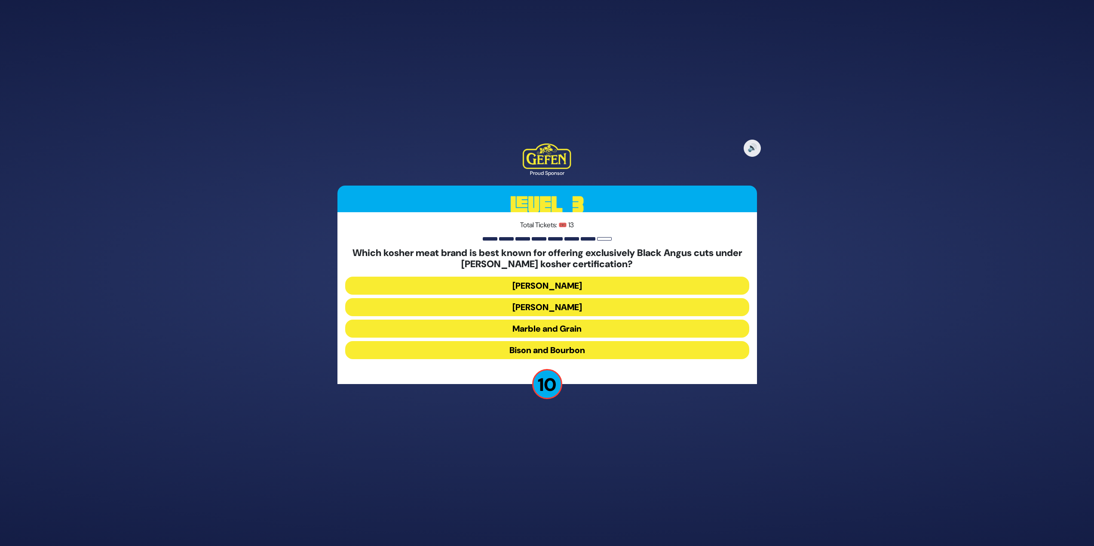
click at [543, 341] on button "Marble and Grain" at bounding box center [547, 350] width 404 height 18
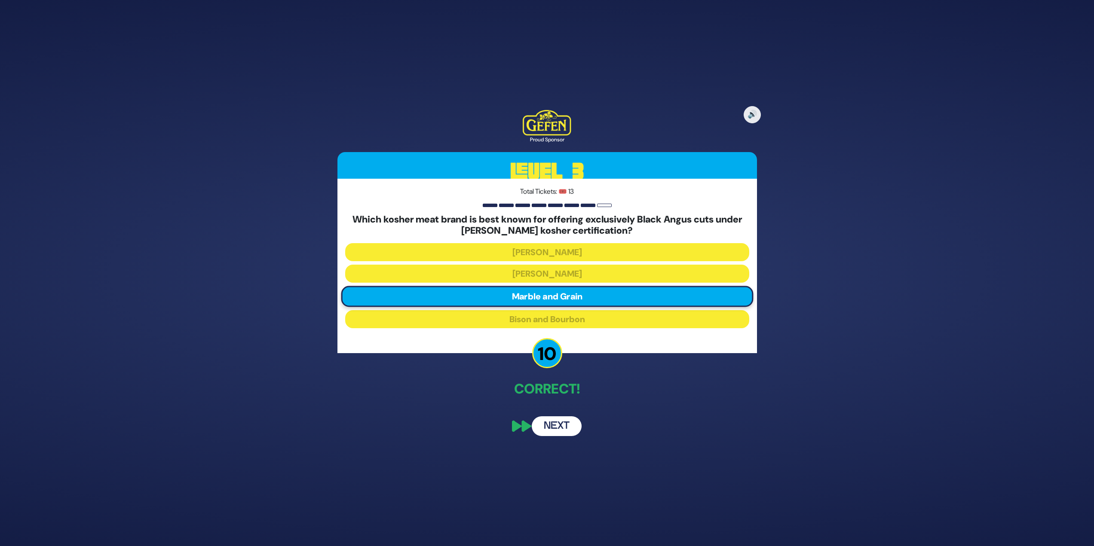
click at [552, 422] on button "Next" at bounding box center [557, 427] width 50 height 20
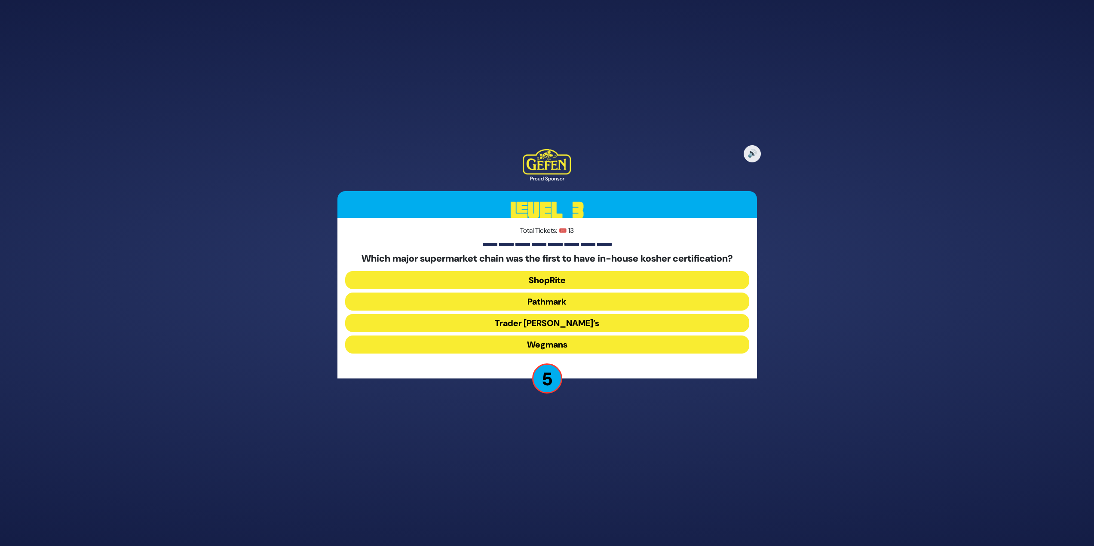
click at [566, 293] on button "ShopRite" at bounding box center [547, 302] width 404 height 18
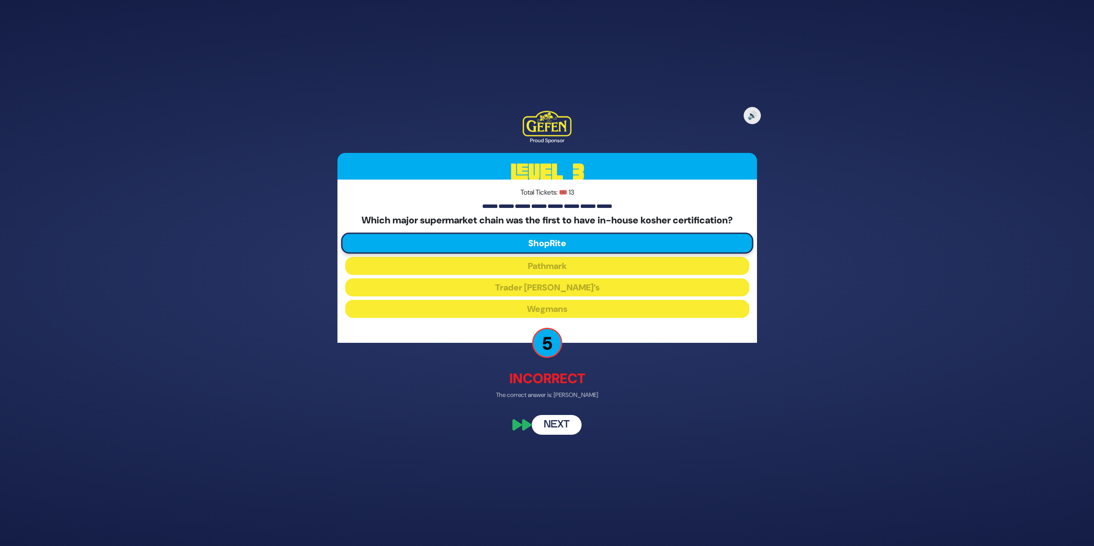
click at [555, 426] on button "Next" at bounding box center [557, 426] width 50 height 20
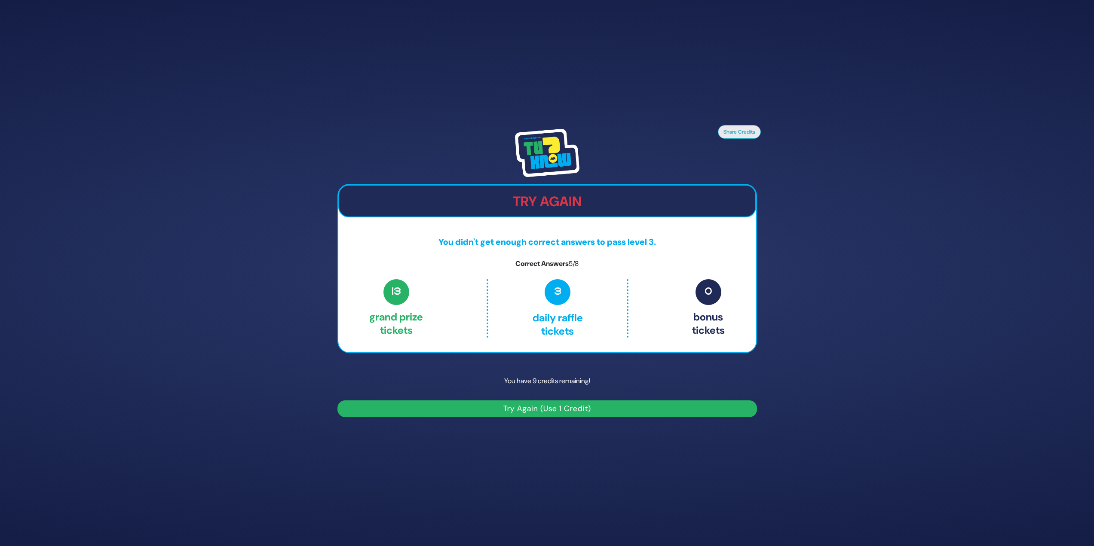
click at [520, 407] on button "Try Again (Use 1 Credit)" at bounding box center [547, 409] width 420 height 17
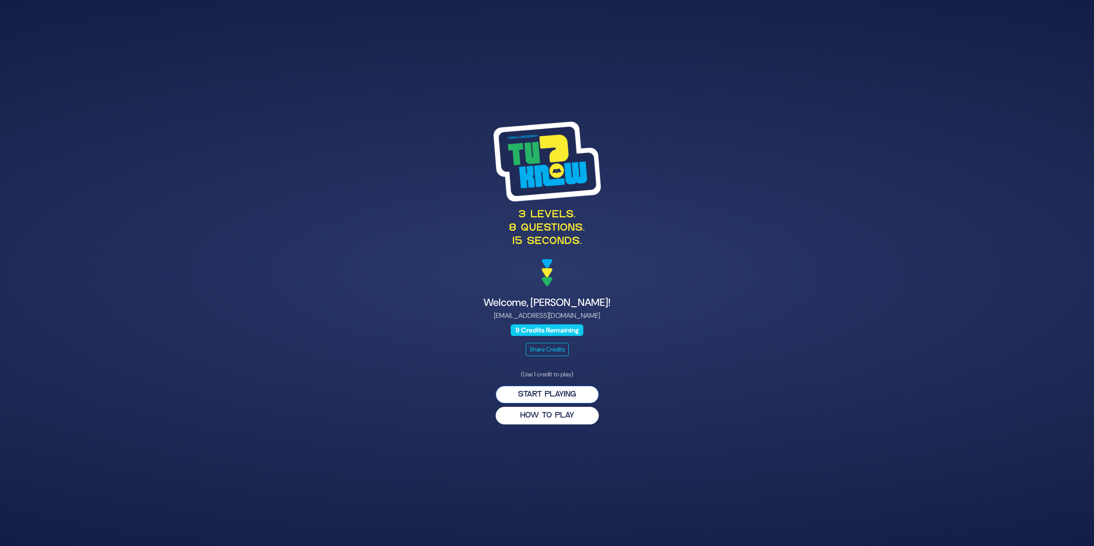
click at [578, 389] on button "Start Playing" at bounding box center [547, 395] width 103 height 18
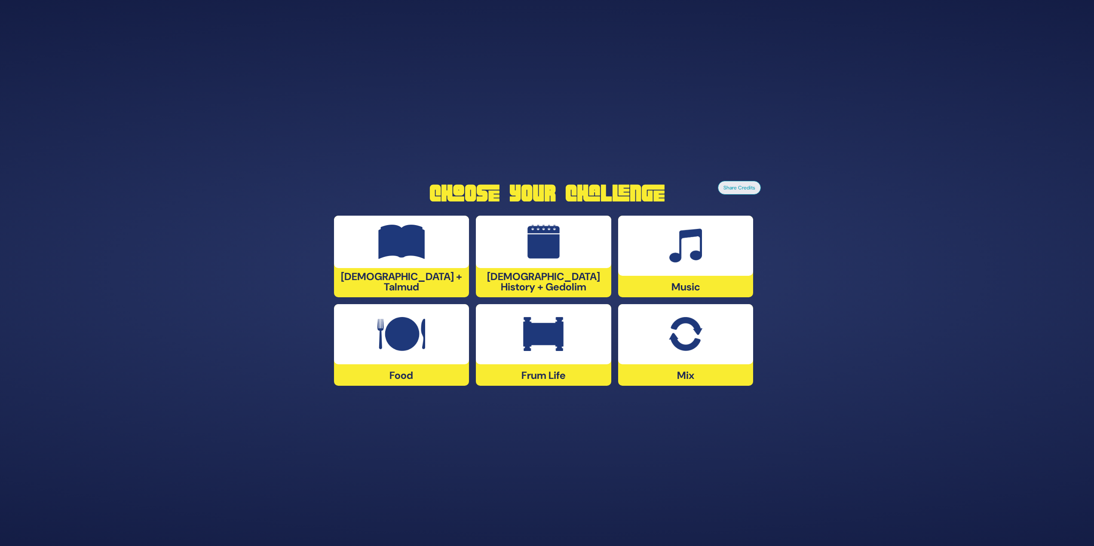
click at [546, 362] on div at bounding box center [543, 334] width 135 height 60
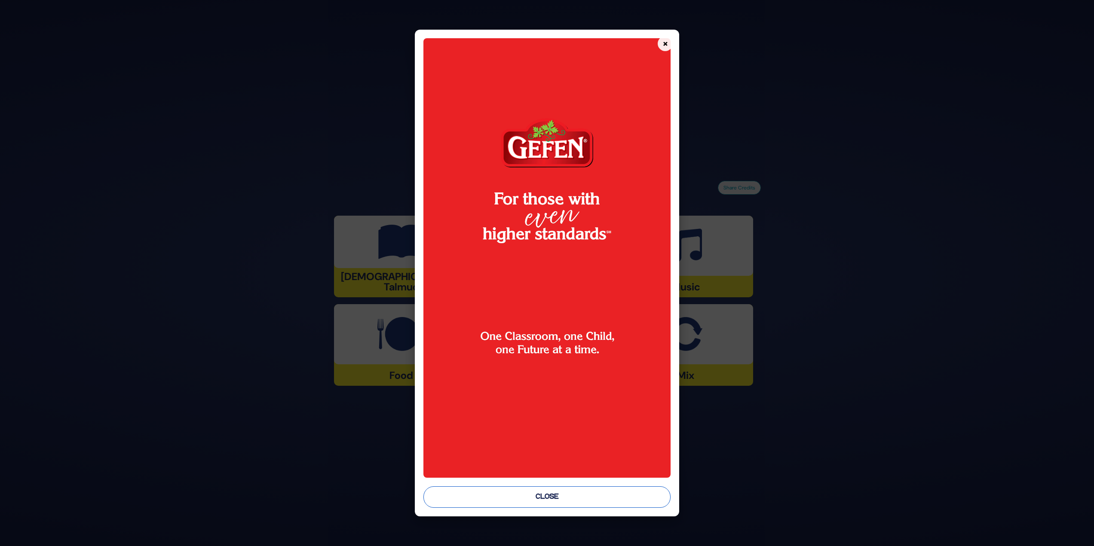
click at [542, 497] on button "Close" at bounding box center [547, 497] width 248 height 21
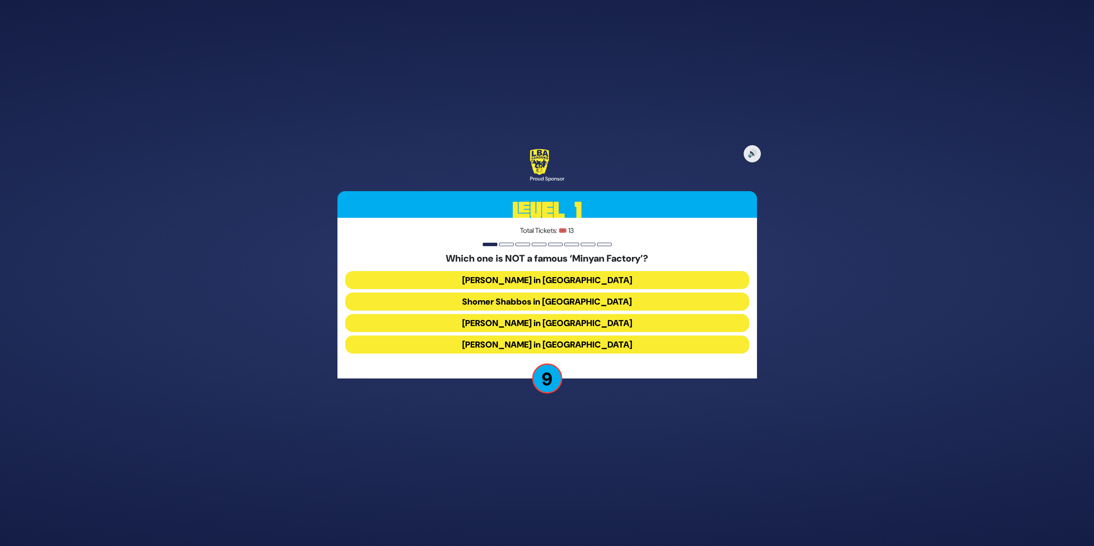
click at [572, 346] on button "[PERSON_NAME] in [GEOGRAPHIC_DATA]" at bounding box center [547, 345] width 404 height 18
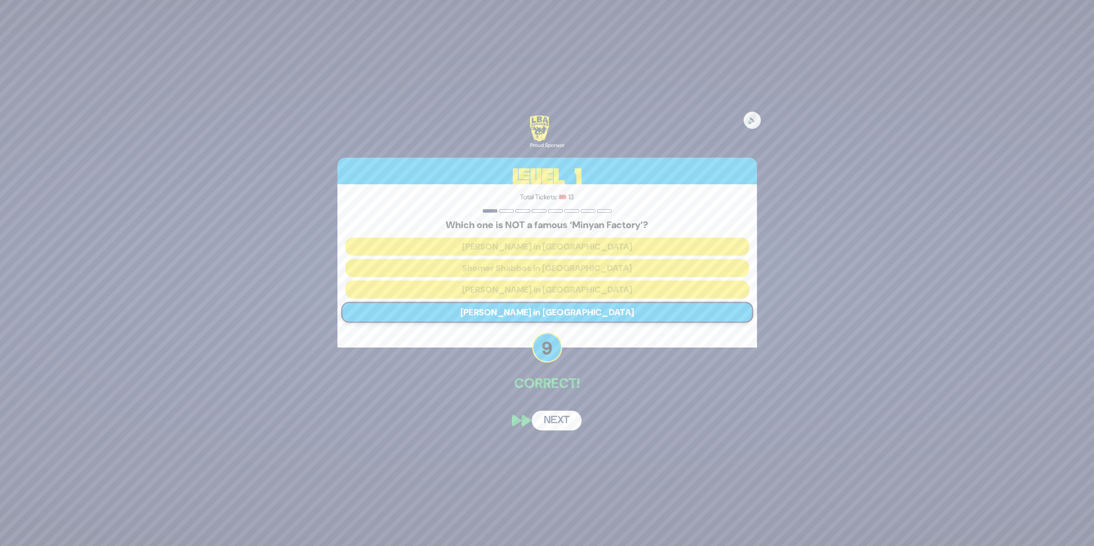
click at [556, 419] on button "Next" at bounding box center [557, 421] width 50 height 20
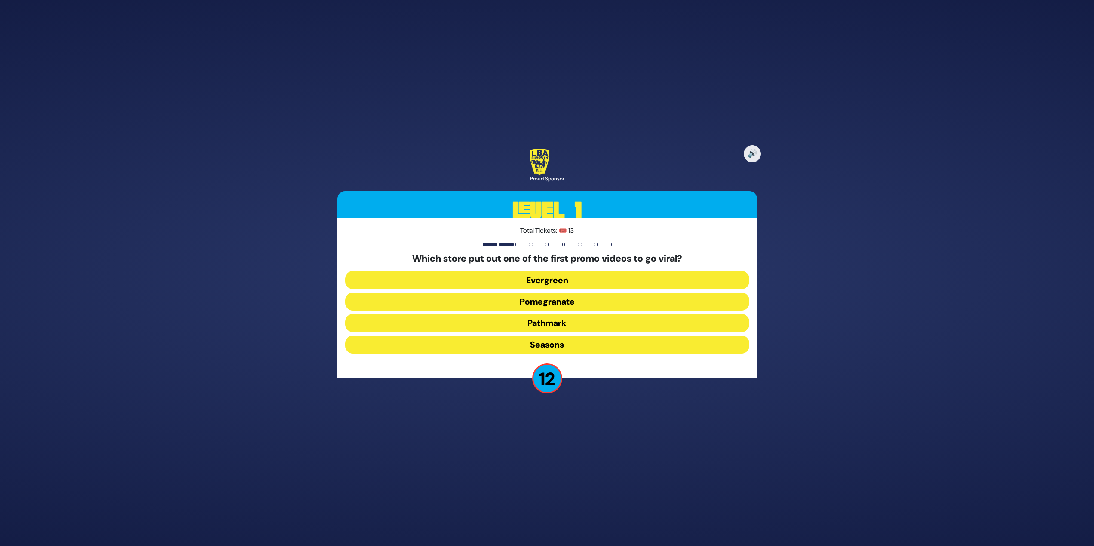
click at [585, 314] on button "Pomegranate" at bounding box center [547, 323] width 404 height 18
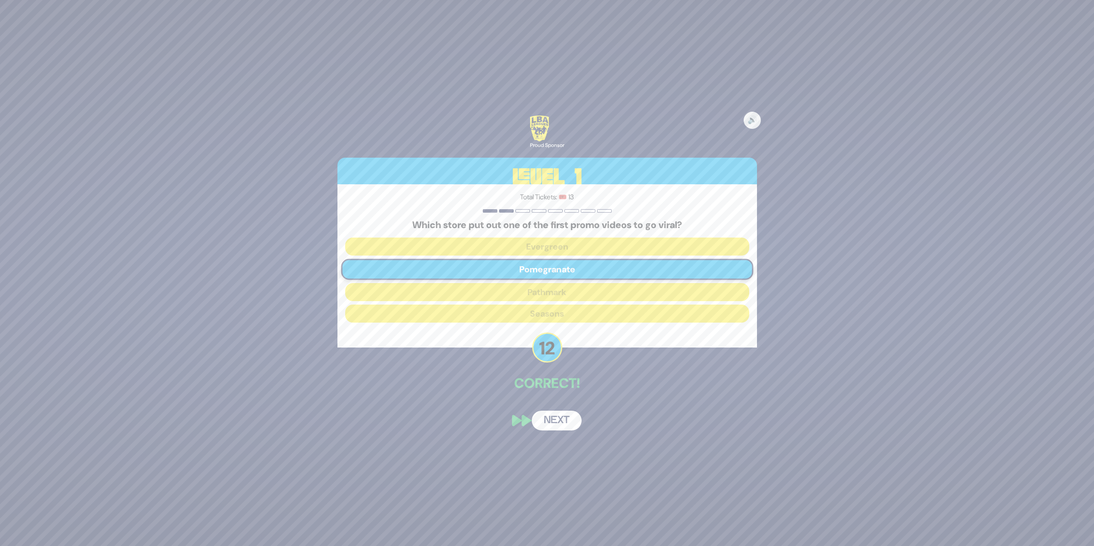
click at [563, 426] on button "Next" at bounding box center [557, 421] width 50 height 20
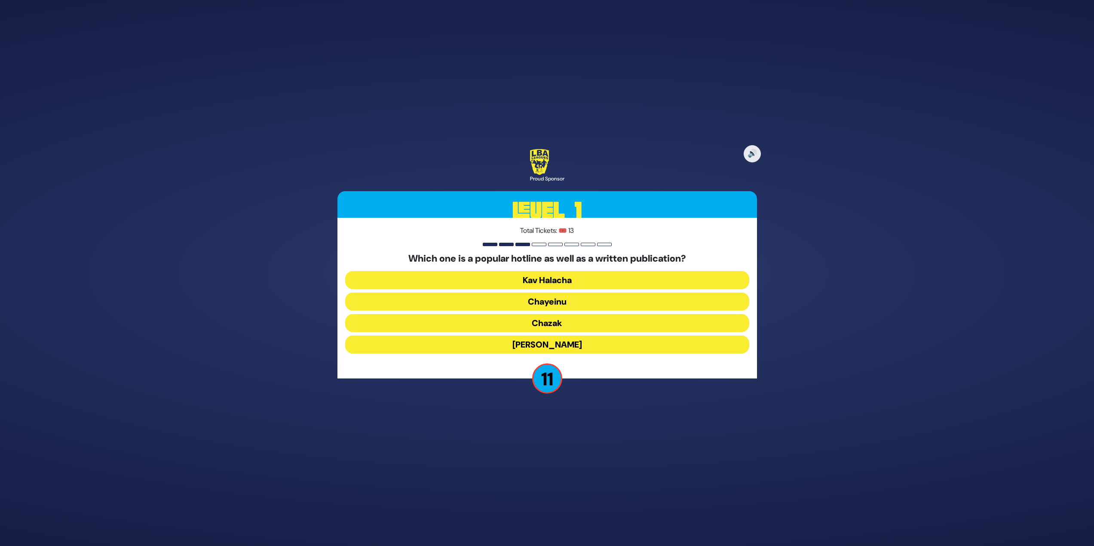
click at [588, 314] on button "Chayeinu" at bounding box center [547, 323] width 404 height 18
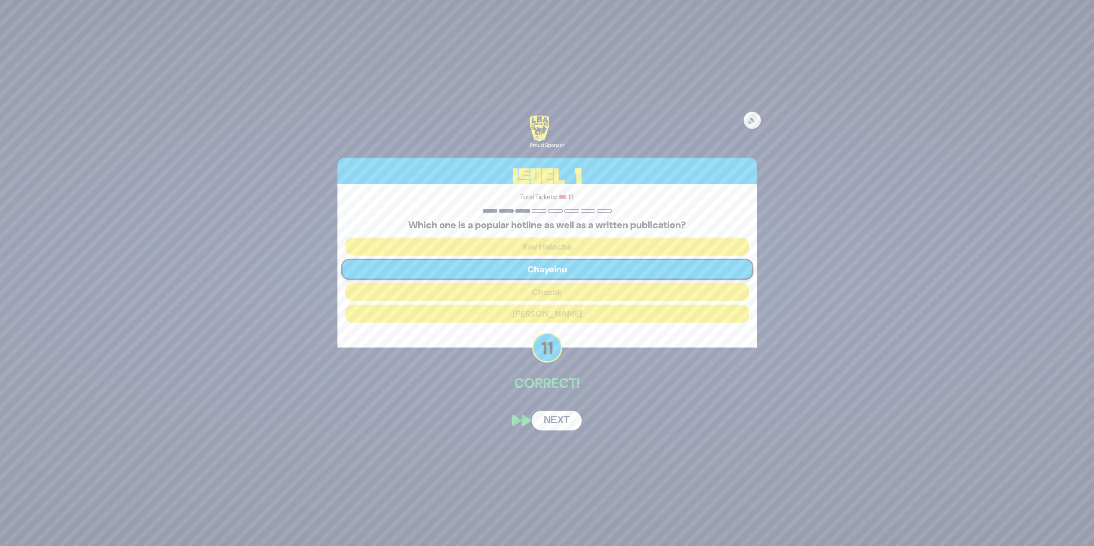
click at [553, 420] on button "Next" at bounding box center [557, 421] width 50 height 20
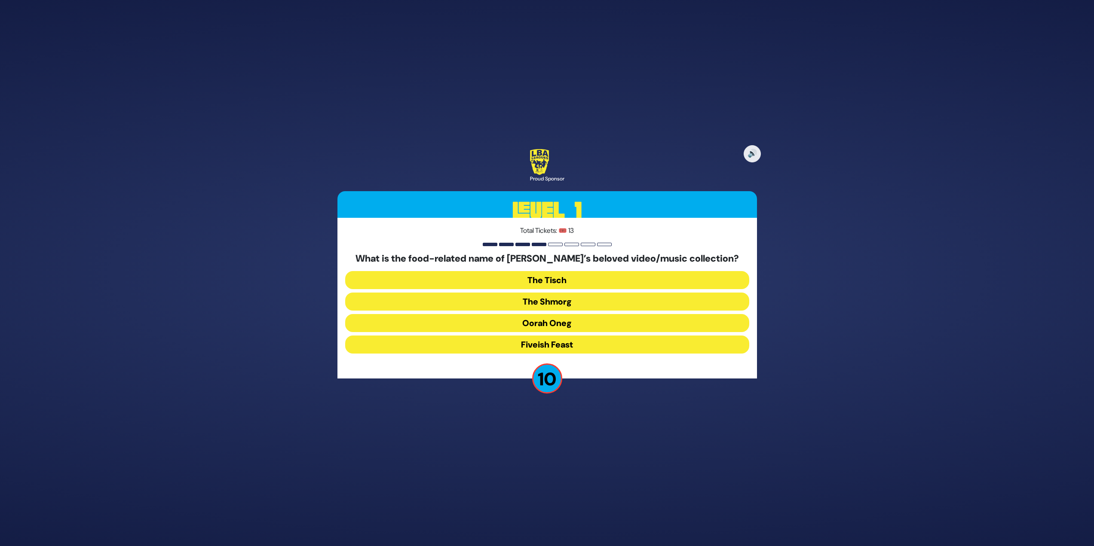
click at [544, 314] on button "The Shmorg" at bounding box center [547, 323] width 404 height 18
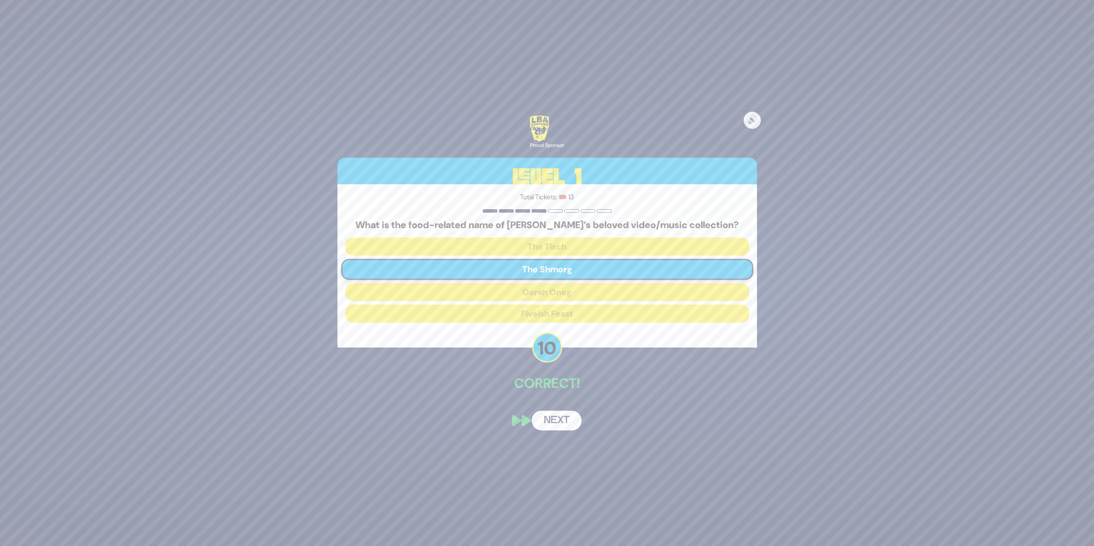
click at [558, 410] on div "🔊 Proud Sponsor Level 1 Total Tickets: 🎟️ 13 What is the food-related name of […" at bounding box center [547, 273] width 440 height 336
click at [563, 420] on button "Next" at bounding box center [557, 421] width 50 height 20
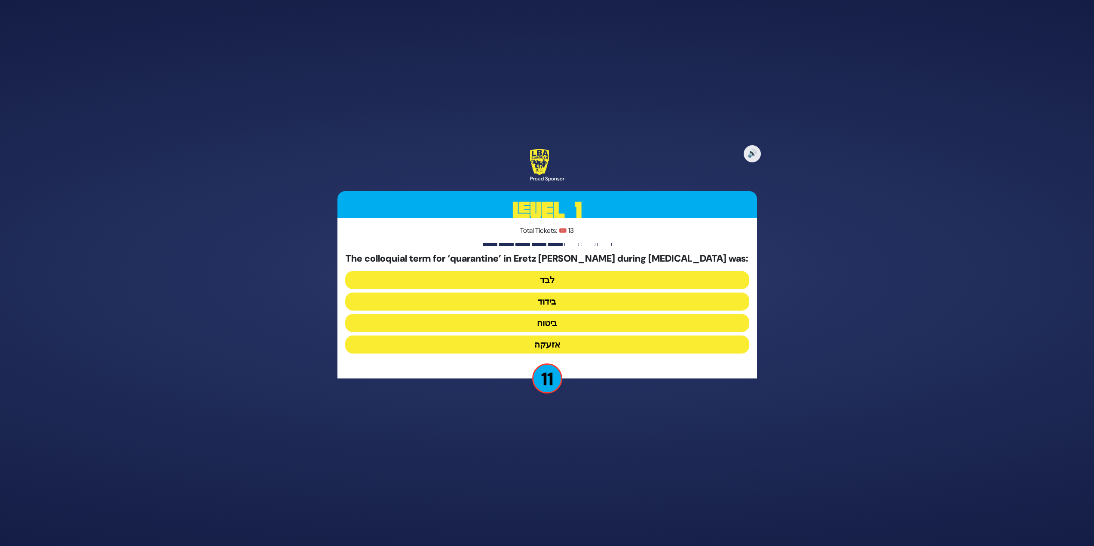
click at [529, 314] on button "בידוד" at bounding box center [547, 323] width 404 height 18
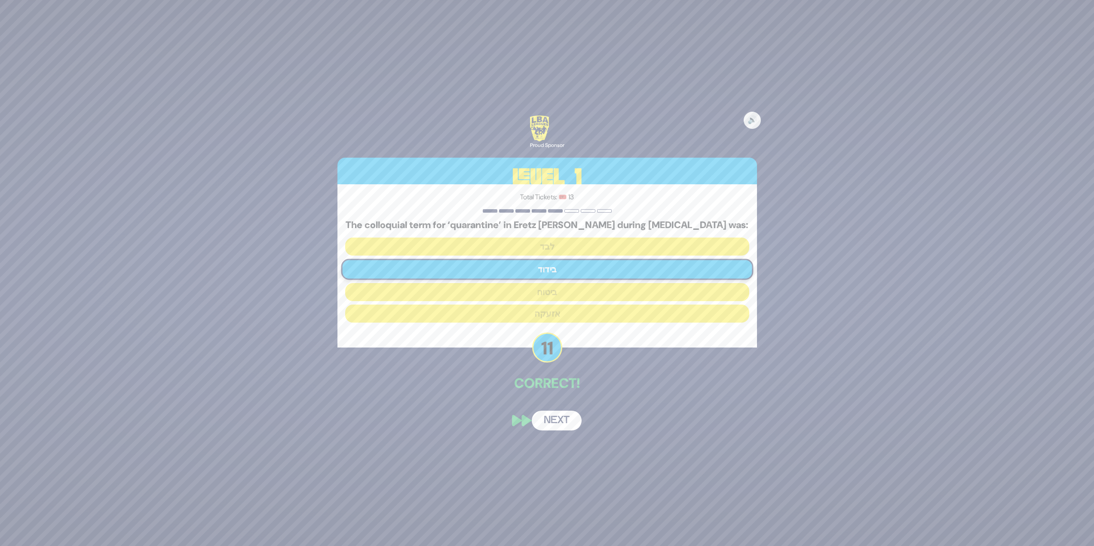
click at [558, 416] on button "Next" at bounding box center [557, 421] width 50 height 20
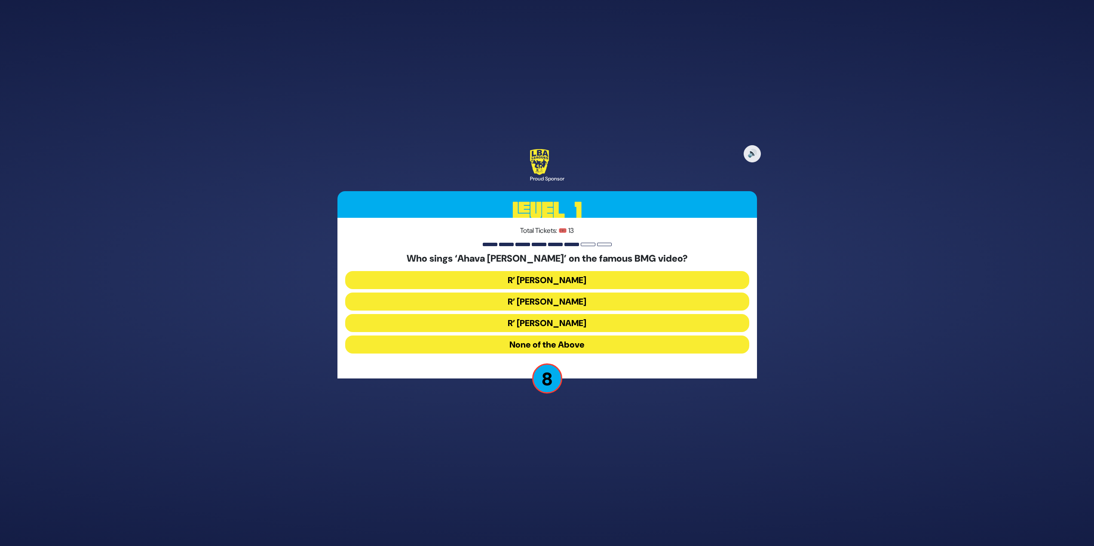
click at [599, 314] on button "R’ [PERSON_NAME]" at bounding box center [547, 323] width 404 height 18
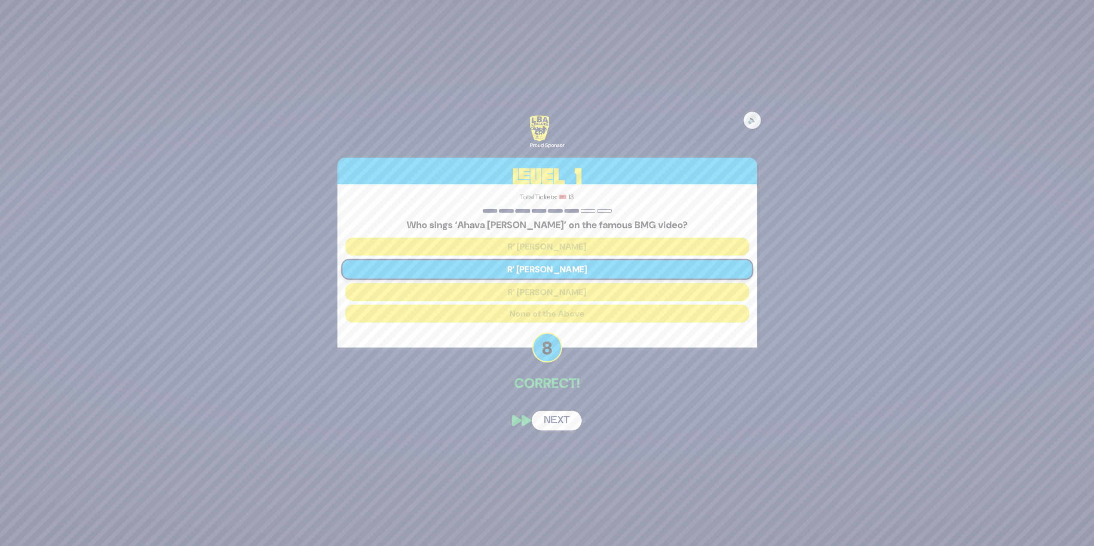
click at [567, 418] on button "Next" at bounding box center [557, 421] width 50 height 20
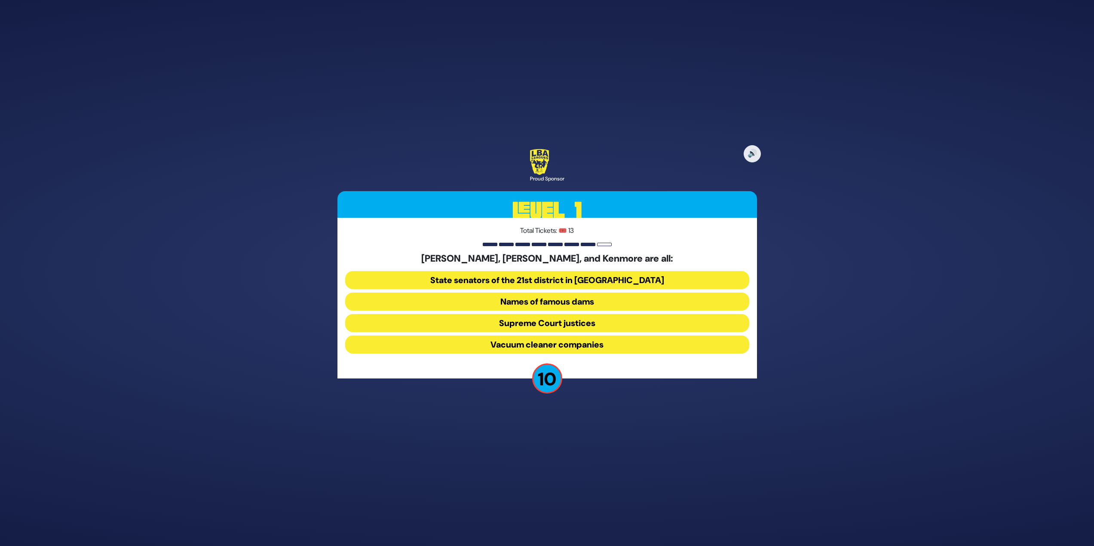
click at [598, 348] on button "Vacuum cleaner companies" at bounding box center [547, 345] width 404 height 18
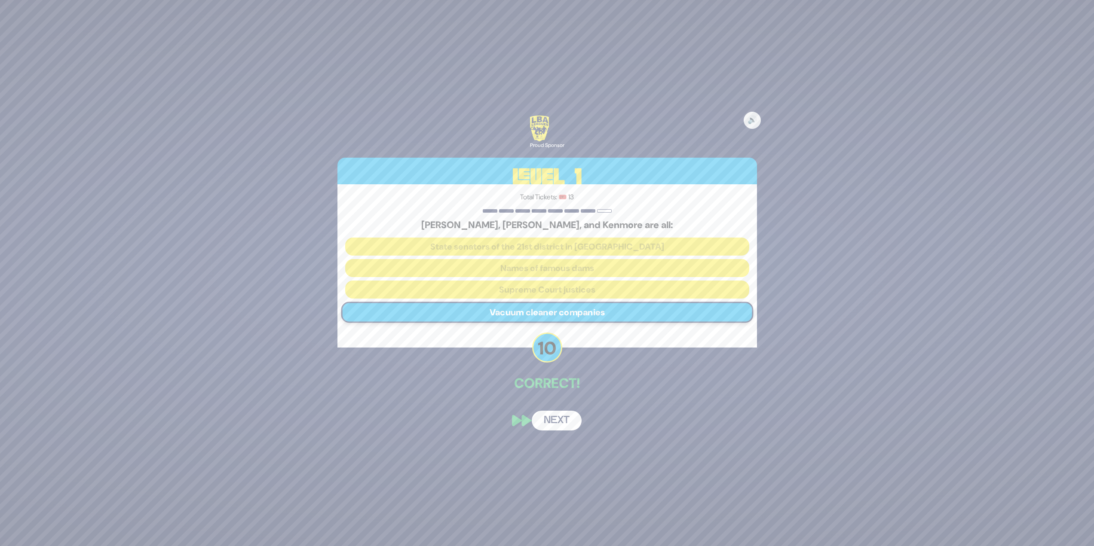
click at [569, 425] on button "Next" at bounding box center [557, 421] width 50 height 20
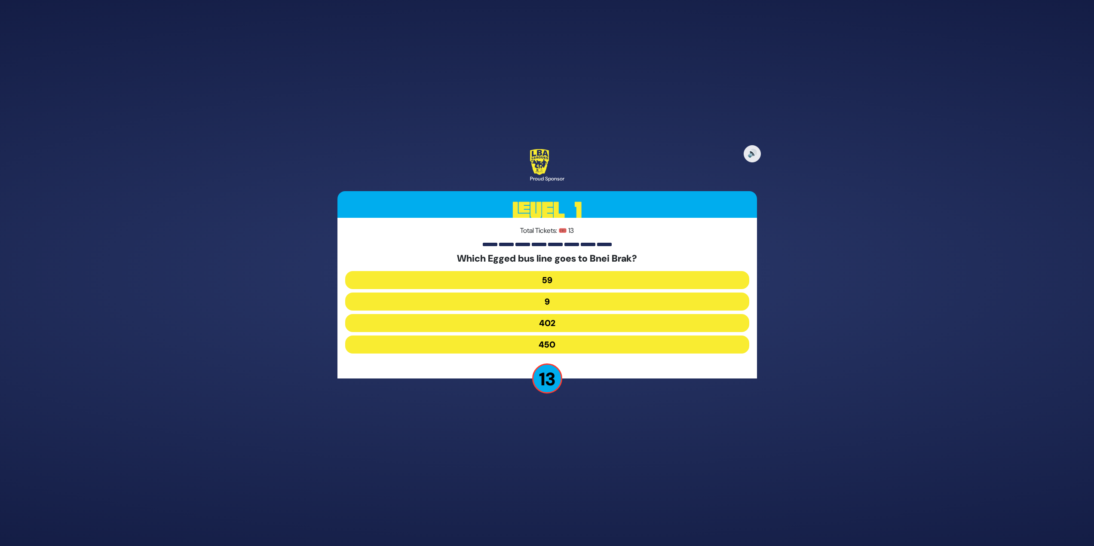
click at [607, 336] on button "402" at bounding box center [547, 345] width 404 height 18
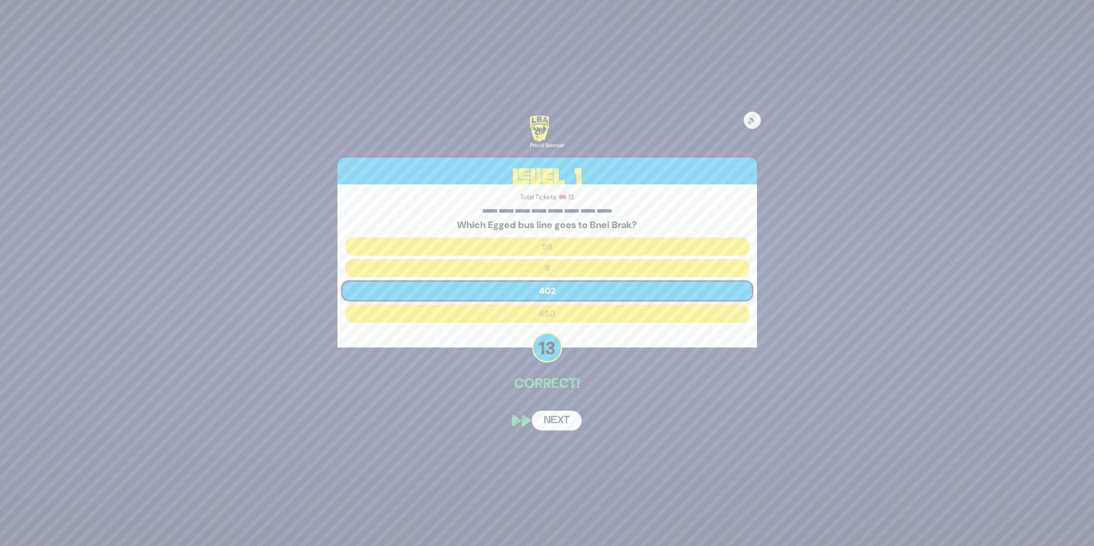
click at [539, 424] on button "Next" at bounding box center [557, 421] width 50 height 20
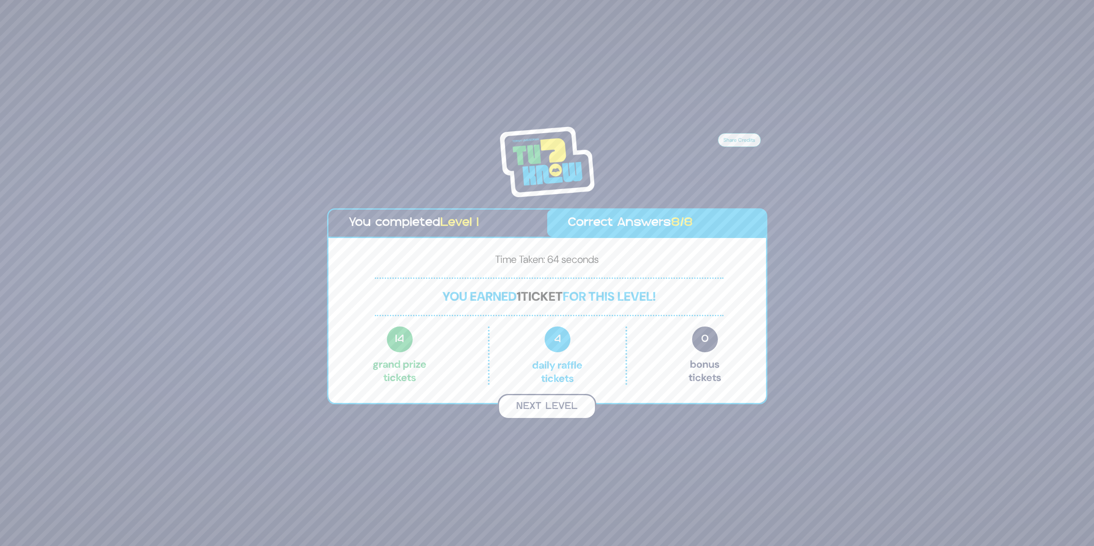
click at [583, 408] on button "Next Level" at bounding box center [547, 406] width 98 height 25
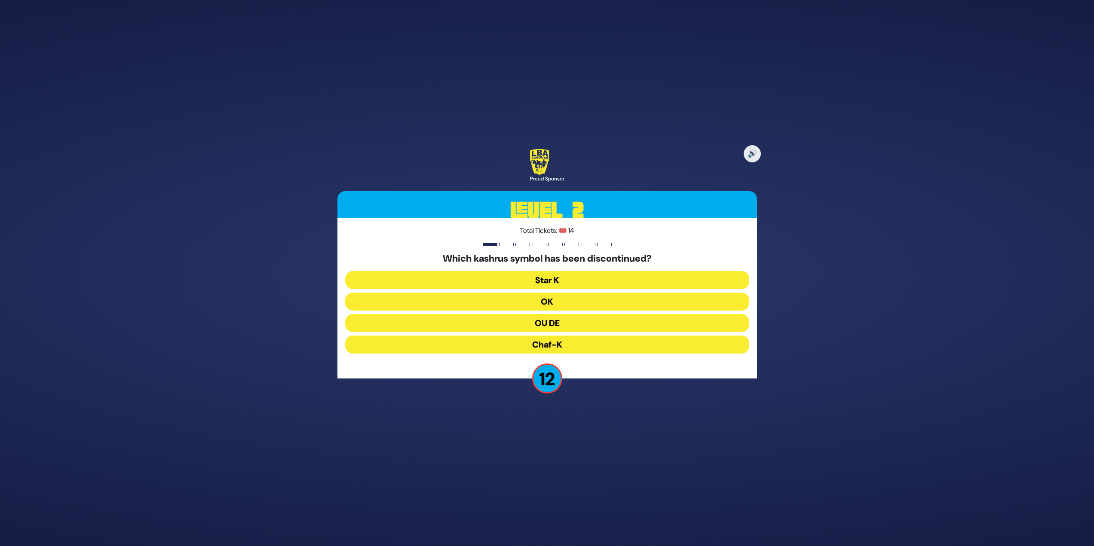
click at [569, 336] on button "OU DE" at bounding box center [547, 345] width 404 height 18
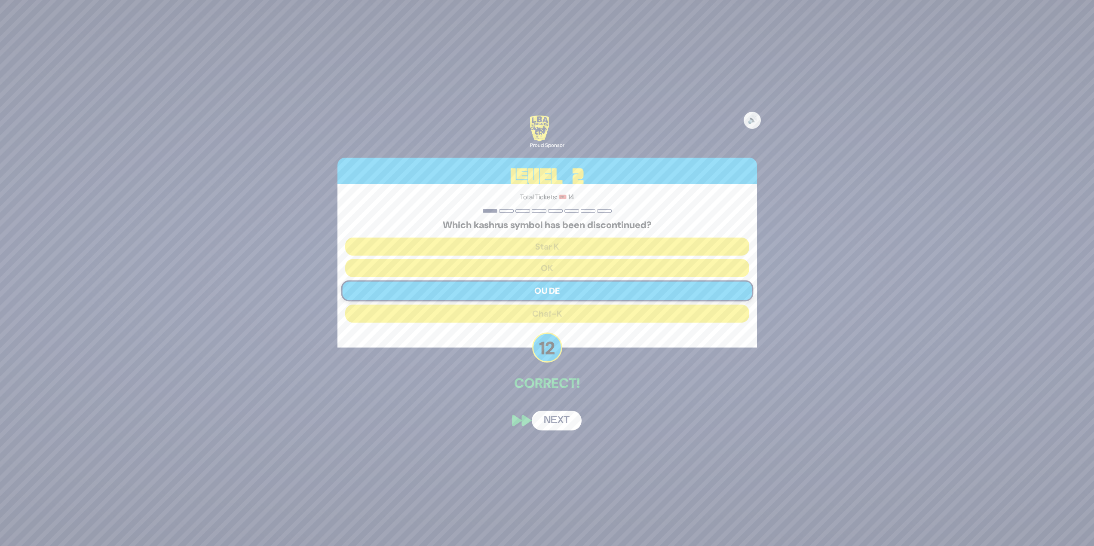
click at [549, 418] on button "Next" at bounding box center [557, 421] width 50 height 20
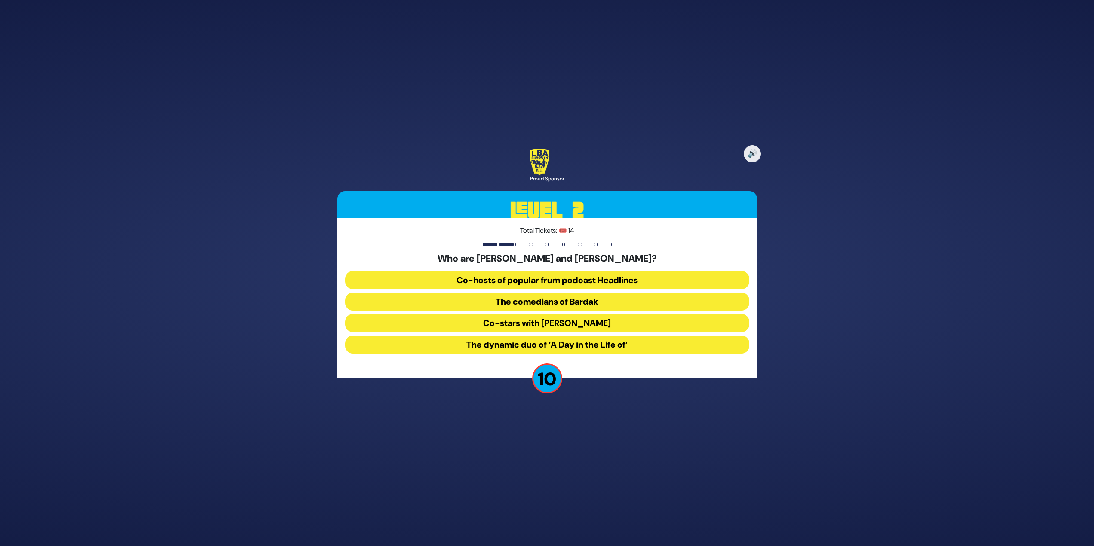
click at [617, 314] on button "The comedians of Bardak" at bounding box center [547, 323] width 404 height 18
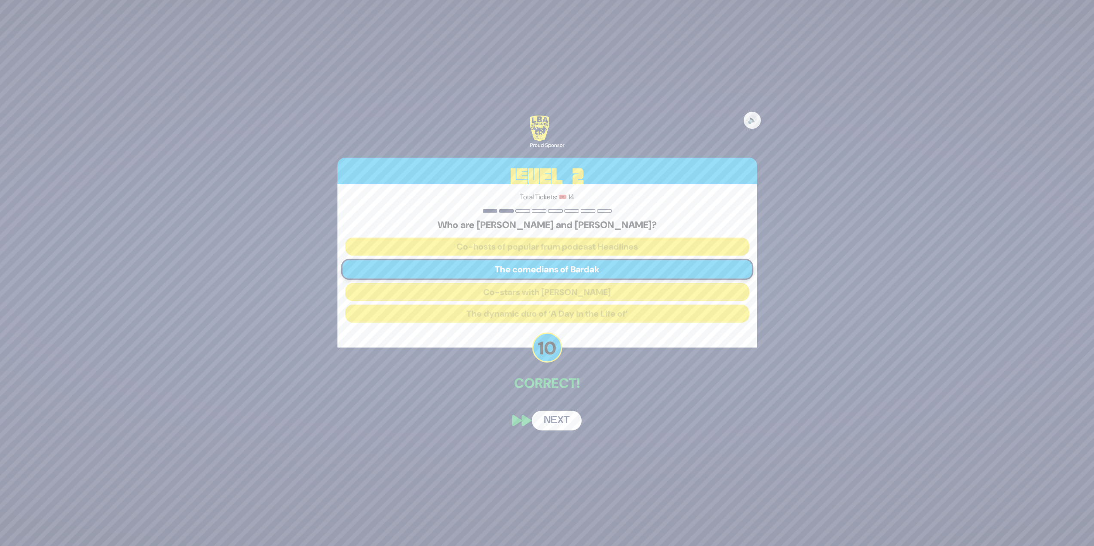
click at [562, 422] on button "Next" at bounding box center [557, 421] width 50 height 20
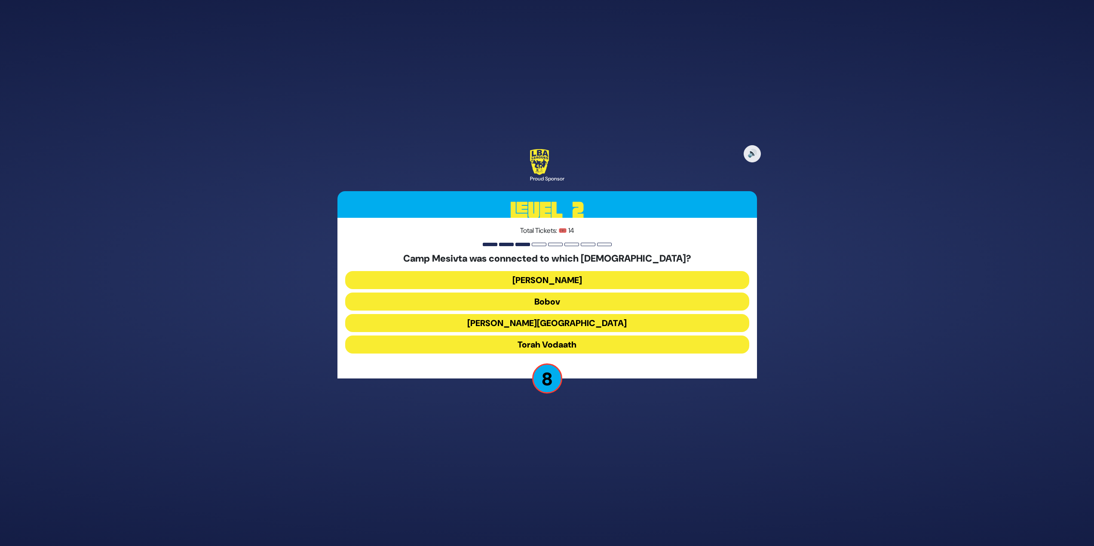
click at [567, 336] on button "[PERSON_NAME][GEOGRAPHIC_DATA]" at bounding box center [547, 345] width 404 height 18
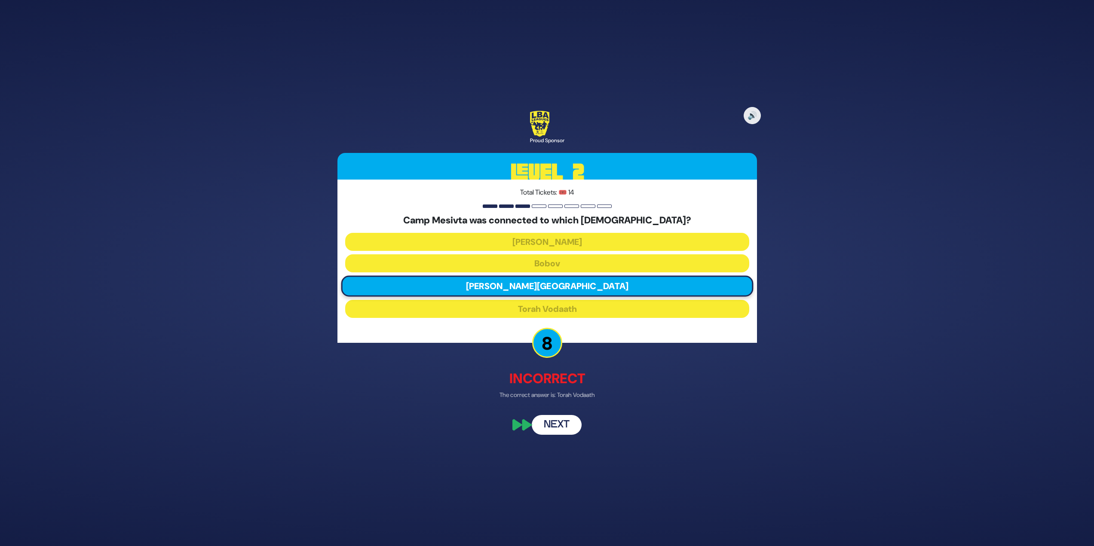
click at [555, 427] on button "Next" at bounding box center [557, 426] width 50 height 20
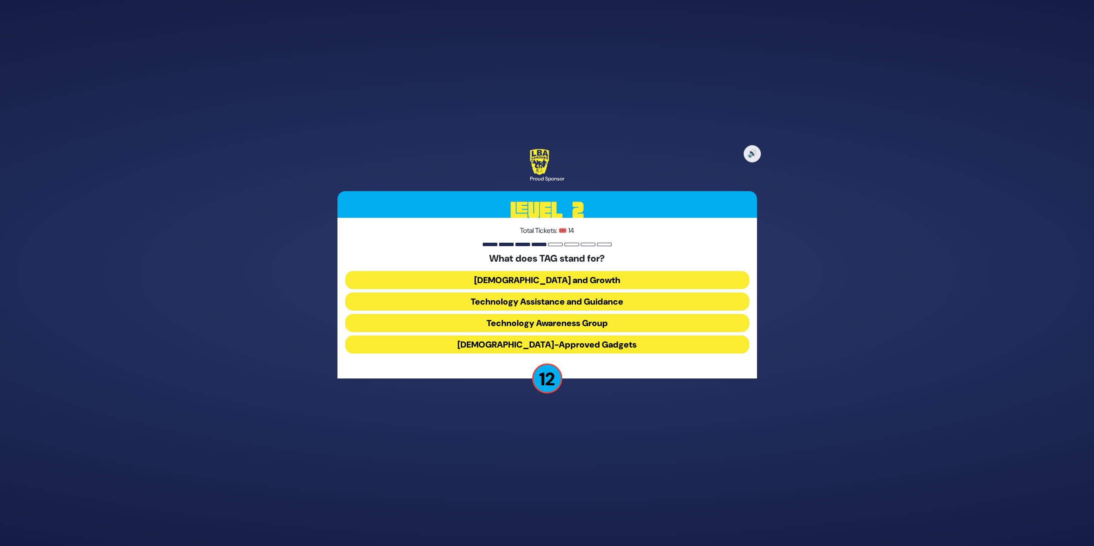
click at [600, 336] on button "Technology Awareness Group" at bounding box center [547, 345] width 404 height 18
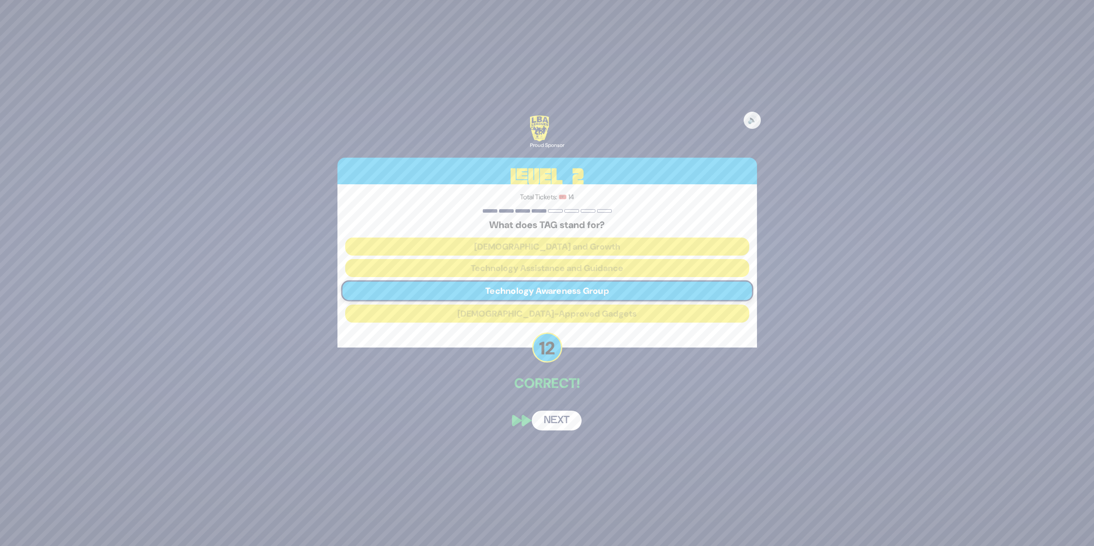
click at [563, 426] on button "Next" at bounding box center [557, 421] width 50 height 20
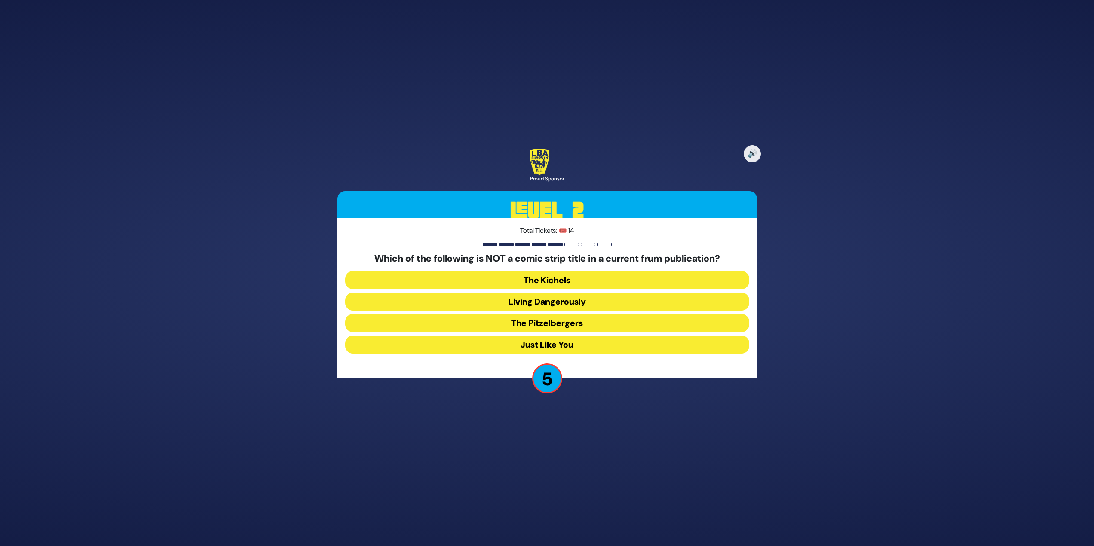
click at [579, 340] on button "Just Like You" at bounding box center [547, 345] width 404 height 18
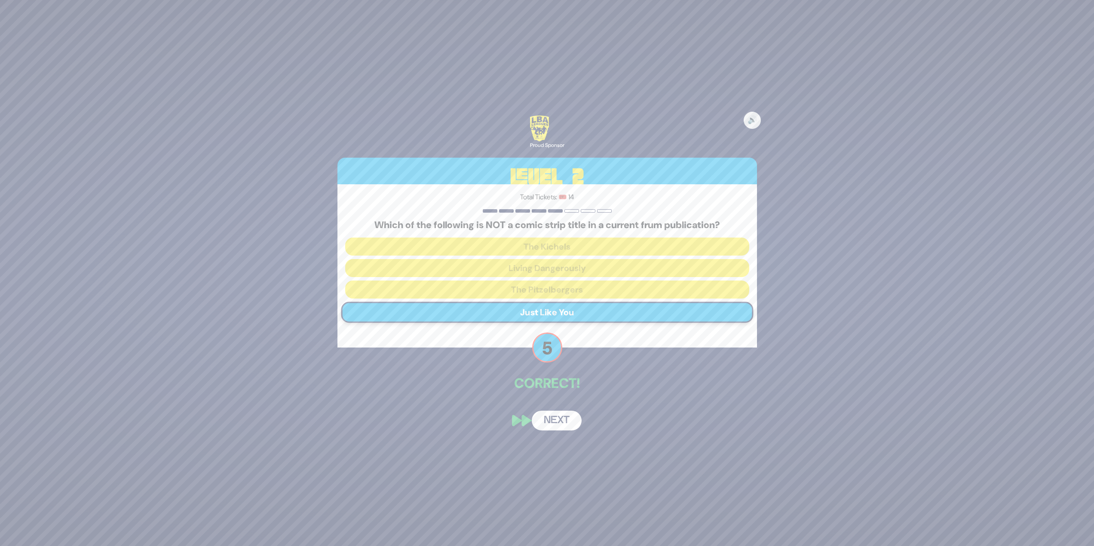
click at [554, 424] on button "Next" at bounding box center [557, 421] width 50 height 20
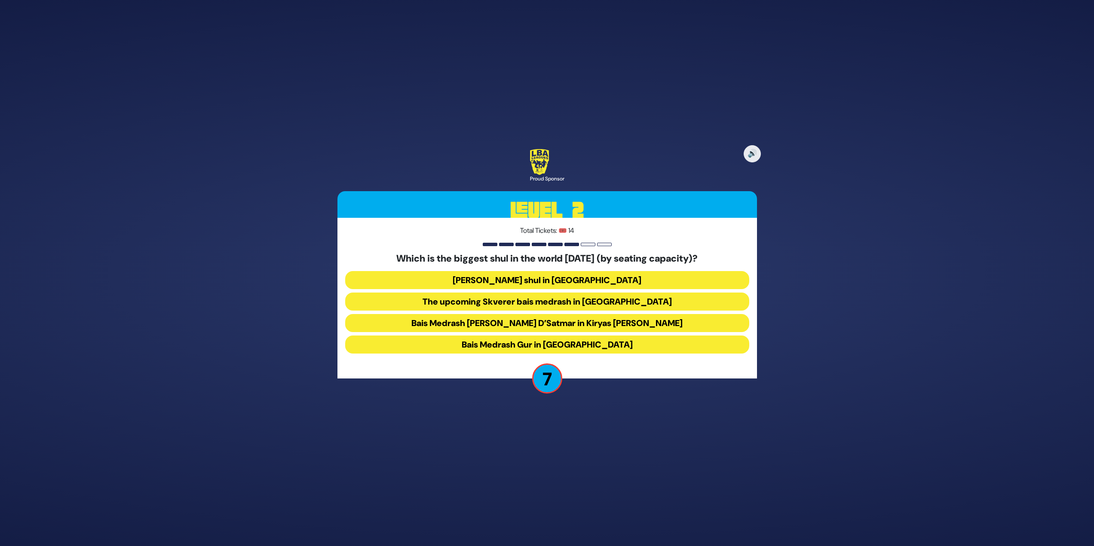
click at [585, 345] on button "Bais Medrash Gur in [GEOGRAPHIC_DATA]" at bounding box center [547, 345] width 404 height 18
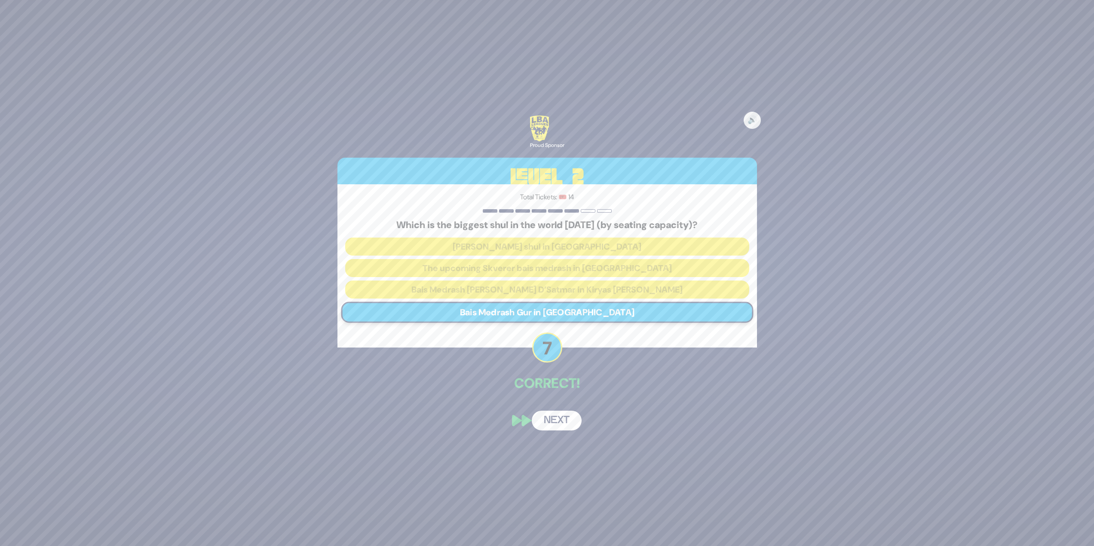
click at [564, 421] on button "Next" at bounding box center [557, 421] width 50 height 20
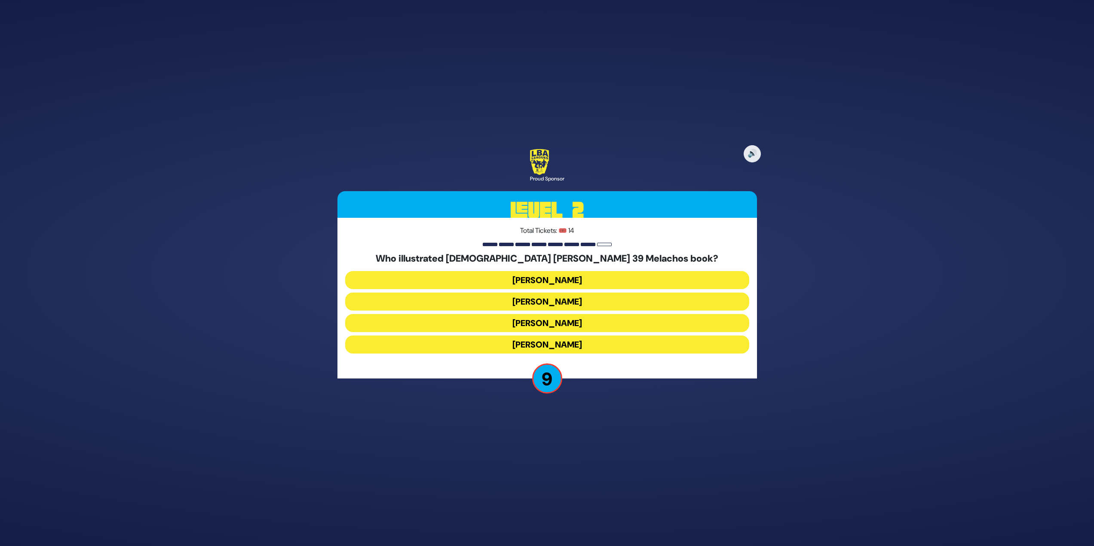
click at [584, 293] on button "[PERSON_NAME]" at bounding box center [547, 302] width 404 height 18
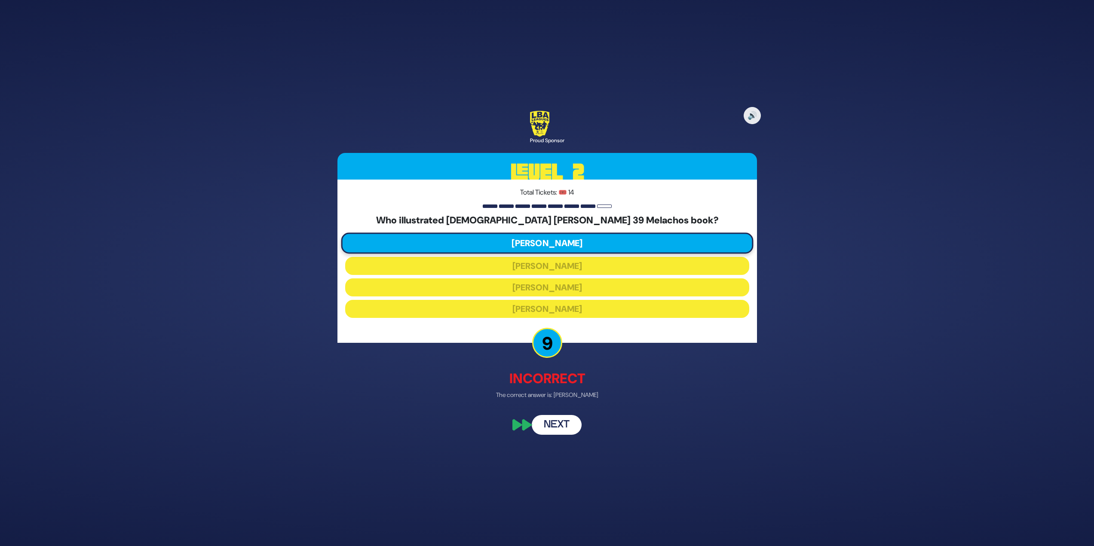
click at [558, 427] on button "Next" at bounding box center [557, 426] width 50 height 20
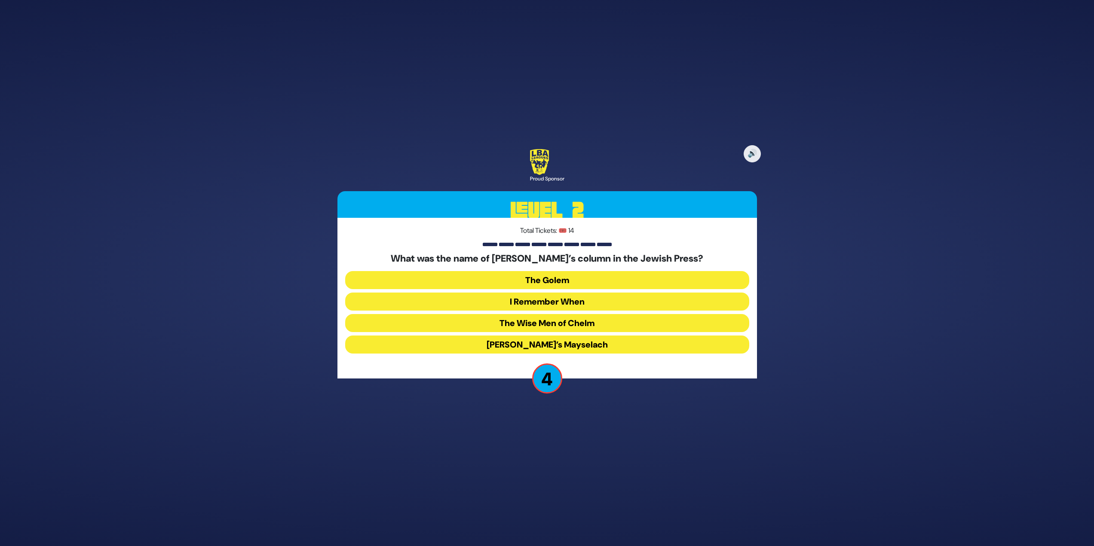
click at [558, 336] on button "The Wise Men of Chelm" at bounding box center [547, 345] width 404 height 18
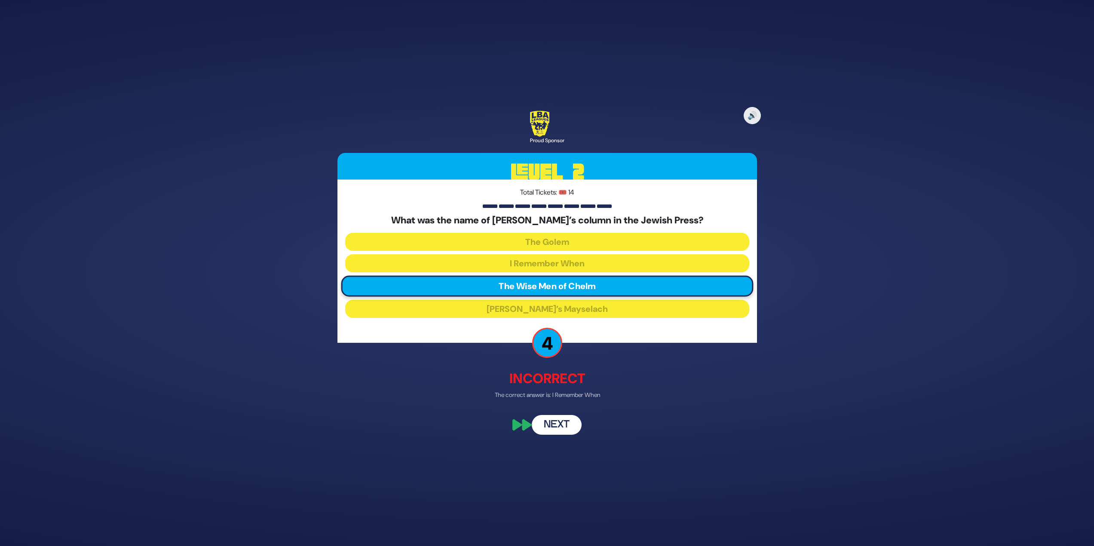
click at [552, 410] on div "🔊 Proud Sponsor Level 2 Total Tickets: 🎟️ 14 What was the name of [PERSON_NAME]…" at bounding box center [547, 273] width 440 height 345
click at [559, 420] on button "Next" at bounding box center [557, 426] width 50 height 20
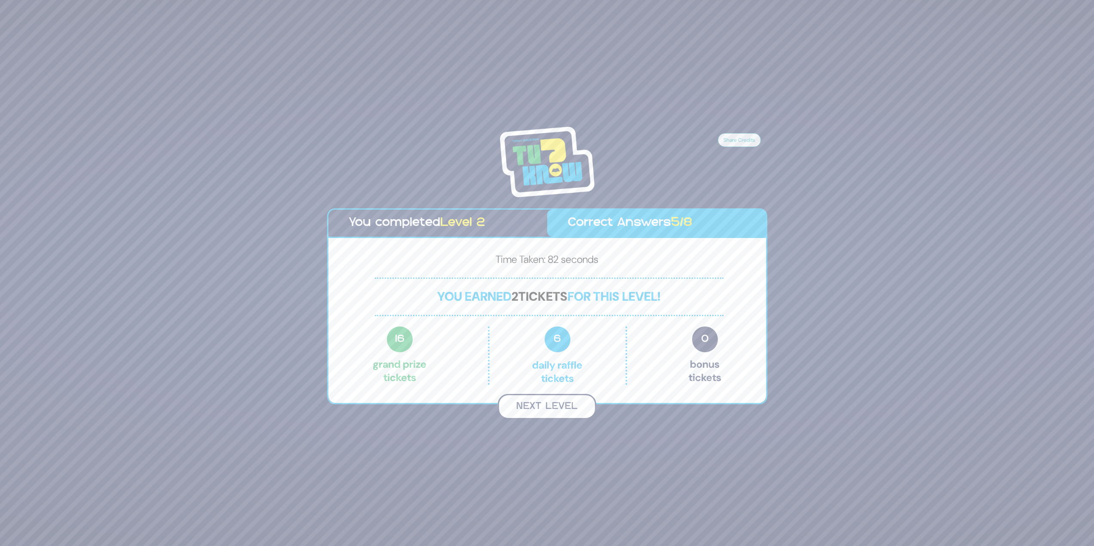
click at [583, 408] on button "Next Level" at bounding box center [547, 406] width 98 height 25
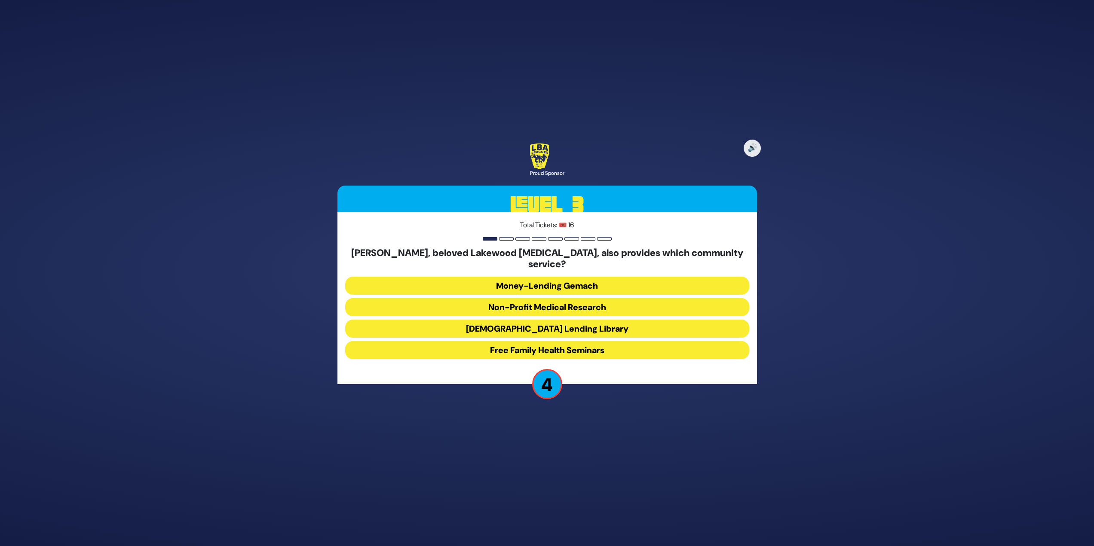
click at [537, 298] on button "Money-Lending Gemach" at bounding box center [547, 307] width 404 height 18
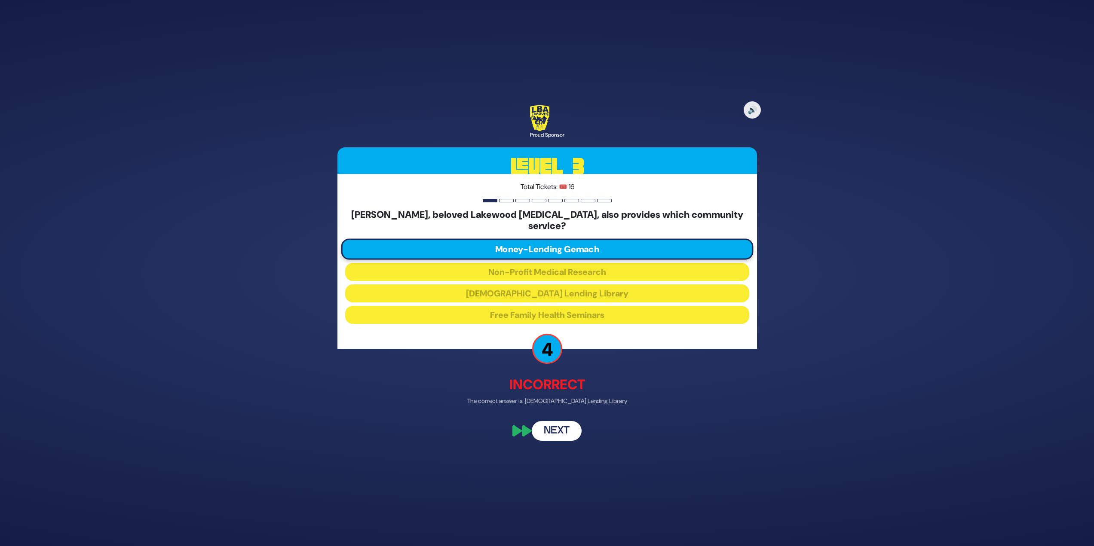
click at [564, 421] on button "Next" at bounding box center [557, 431] width 50 height 20
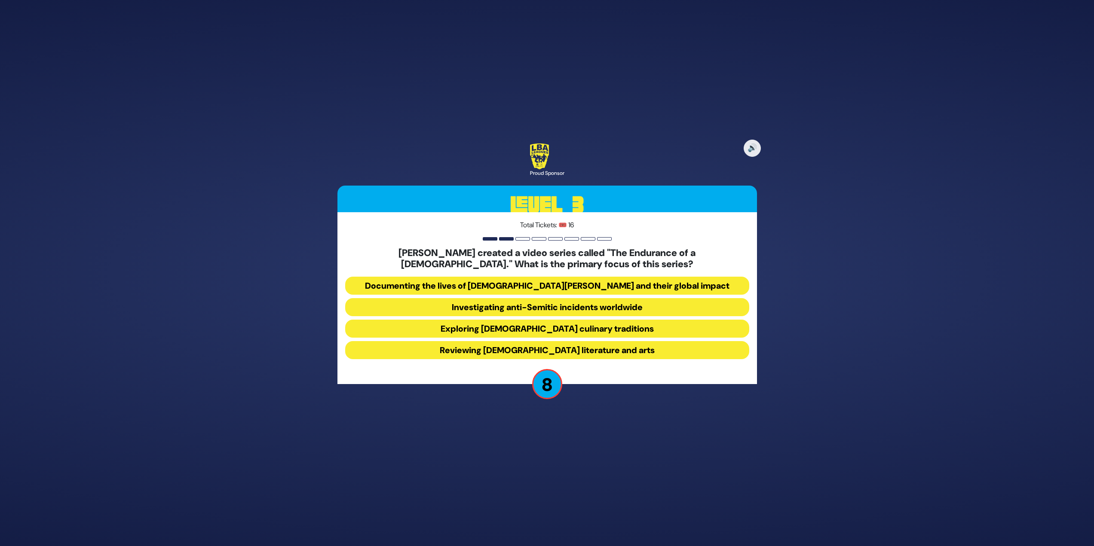
click at [560, 298] on button "Documenting the lives of [DEMOGRAPHIC_DATA][PERSON_NAME] and their global impact" at bounding box center [547, 307] width 404 height 18
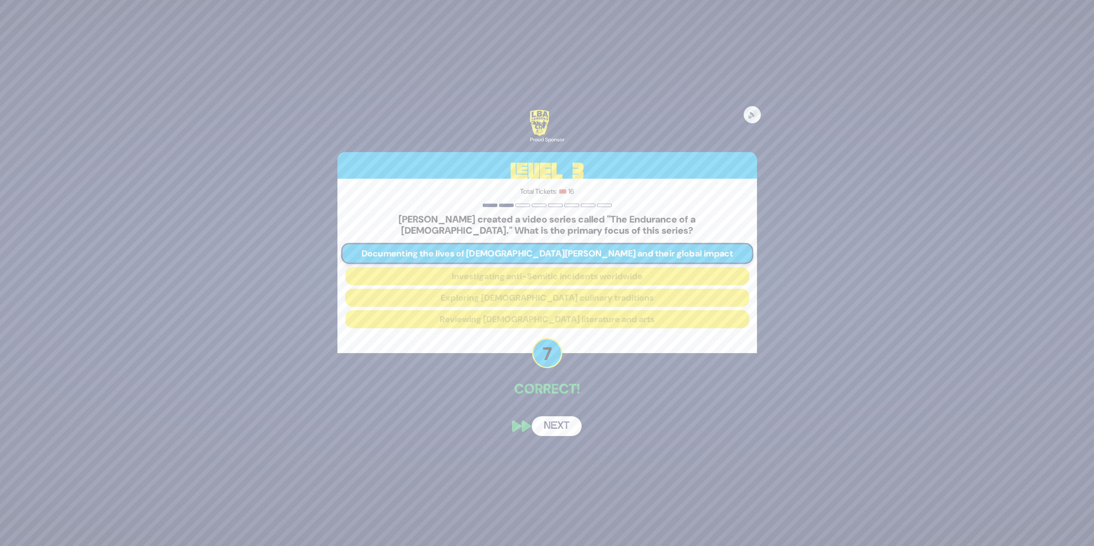
click at [565, 428] on button "Next" at bounding box center [557, 427] width 50 height 20
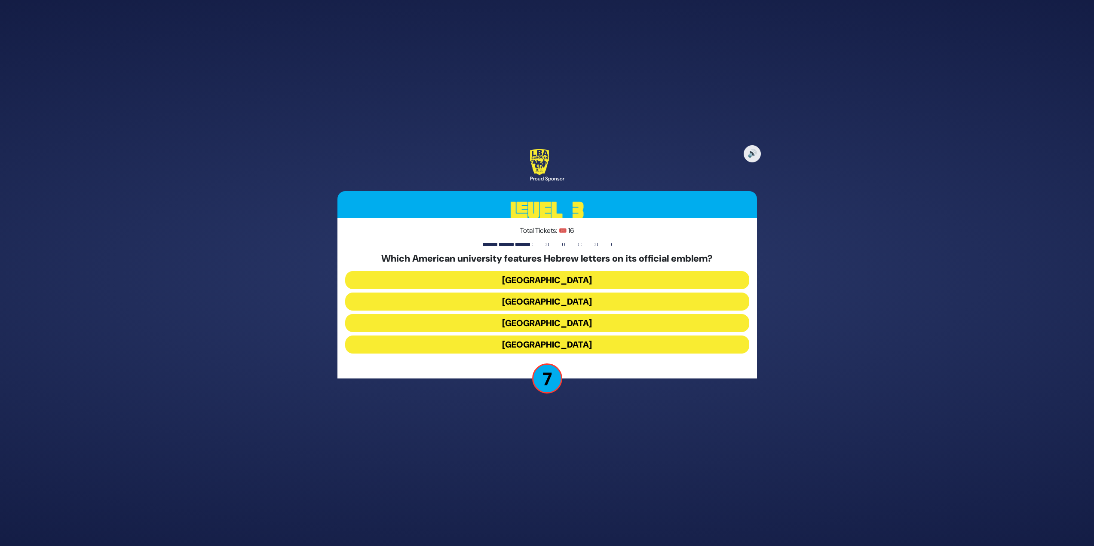
click at [575, 345] on button "[GEOGRAPHIC_DATA]" at bounding box center [547, 345] width 404 height 18
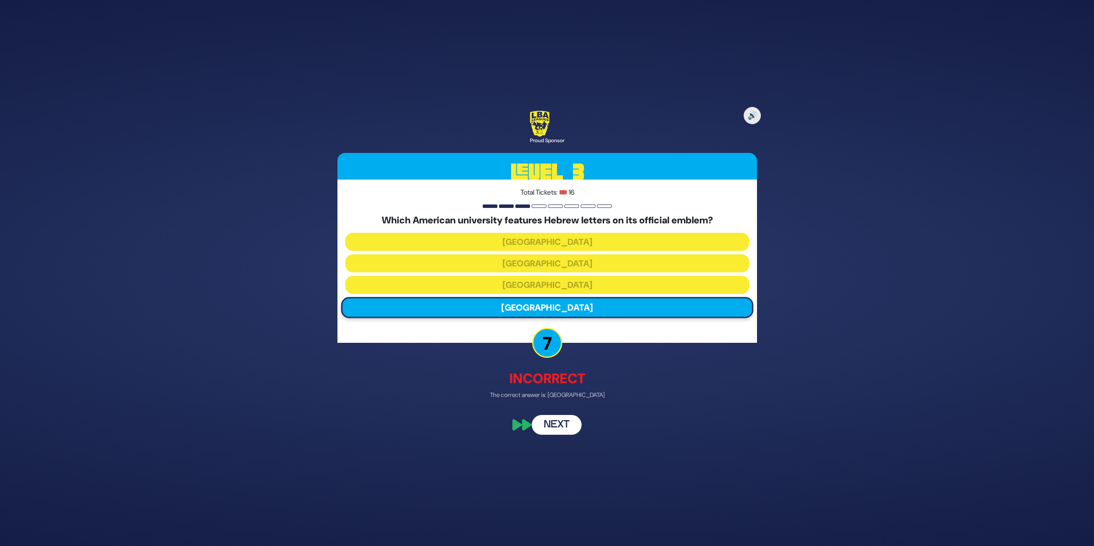
click at [560, 417] on button "Next" at bounding box center [557, 426] width 50 height 20
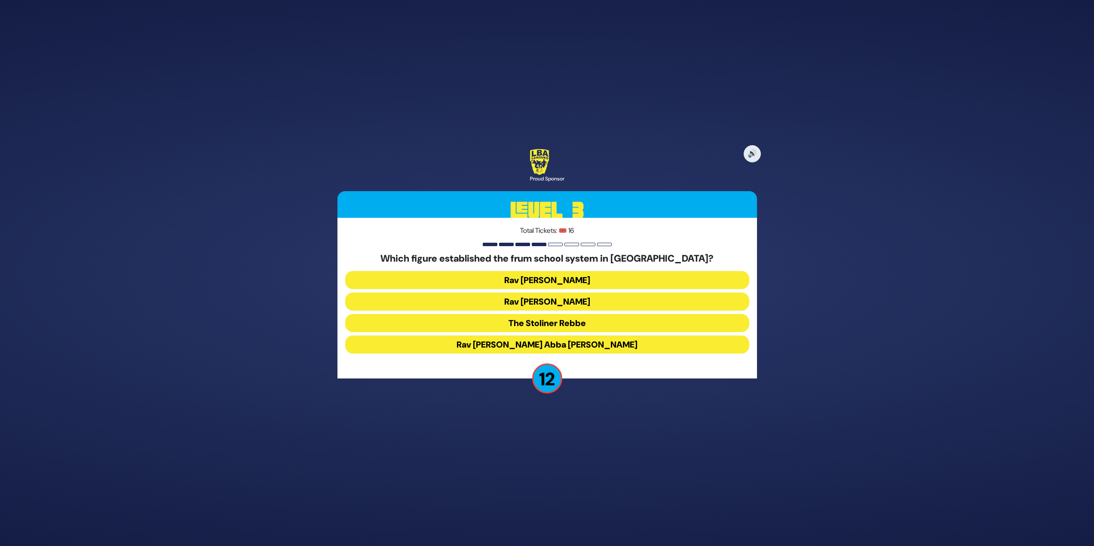
click at [610, 293] on button "Rav [PERSON_NAME]" at bounding box center [547, 302] width 404 height 18
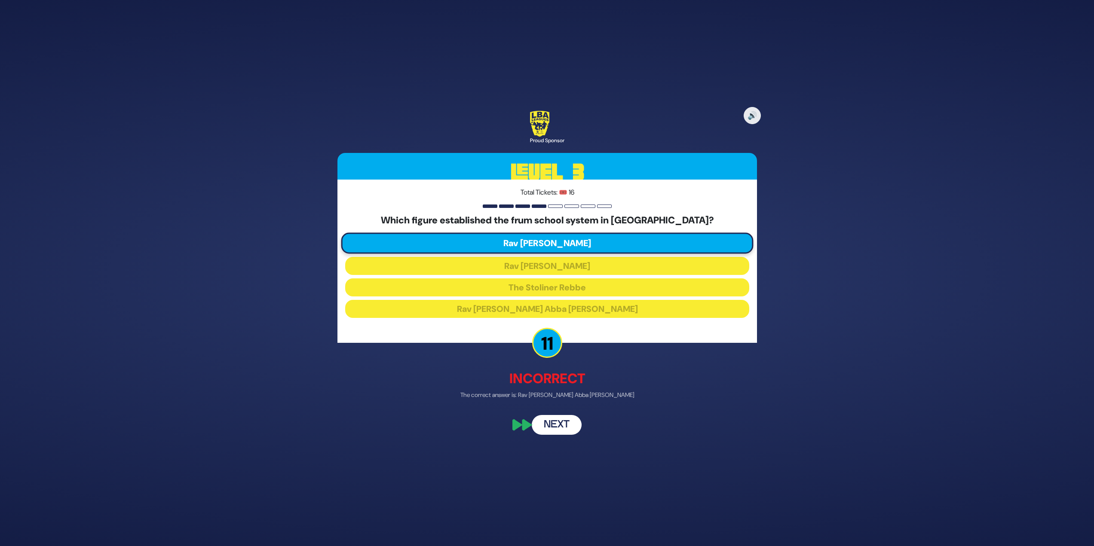
click at [564, 423] on button "Next" at bounding box center [557, 426] width 50 height 20
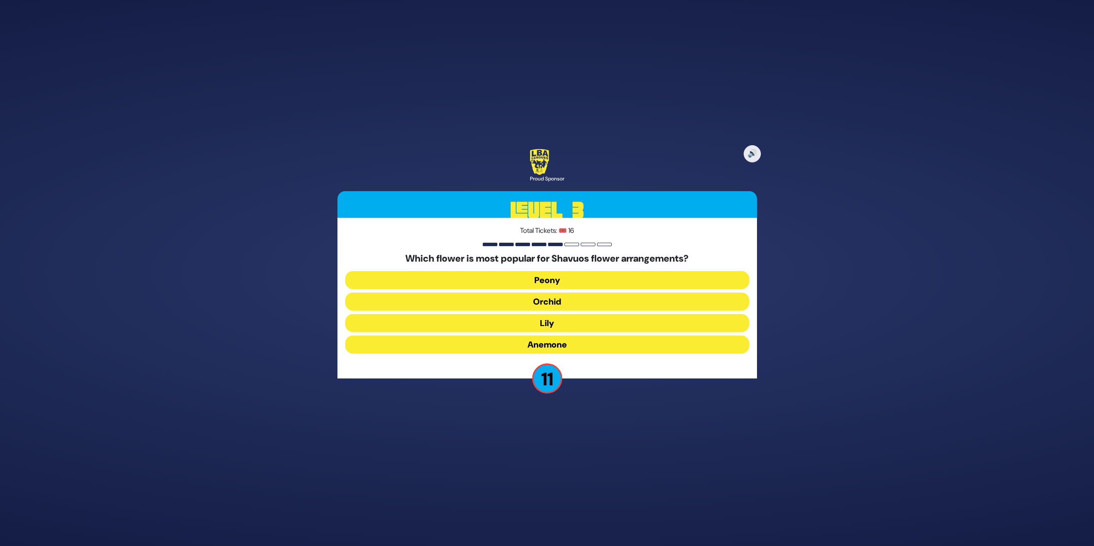
click at [570, 293] on button "Peony" at bounding box center [547, 302] width 404 height 18
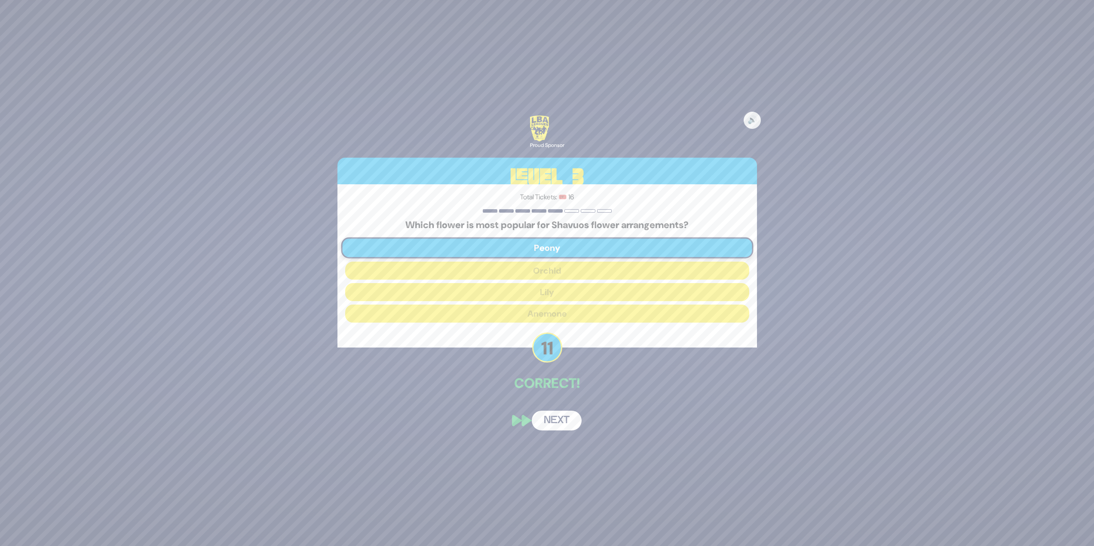
click at [563, 427] on button "Next" at bounding box center [557, 421] width 50 height 20
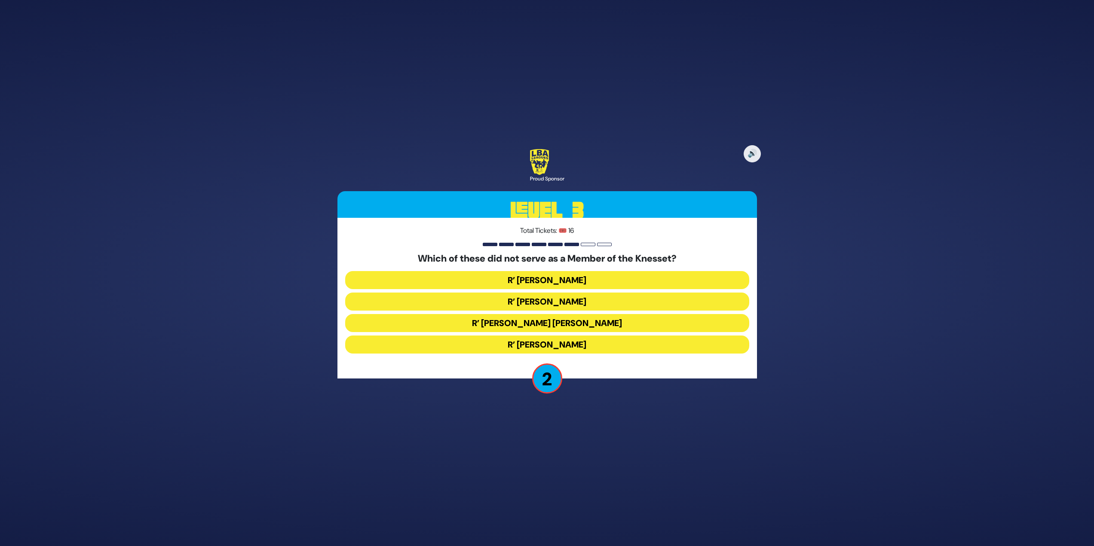
click at [607, 314] on button "R’ [PERSON_NAME]" at bounding box center [547, 323] width 404 height 18
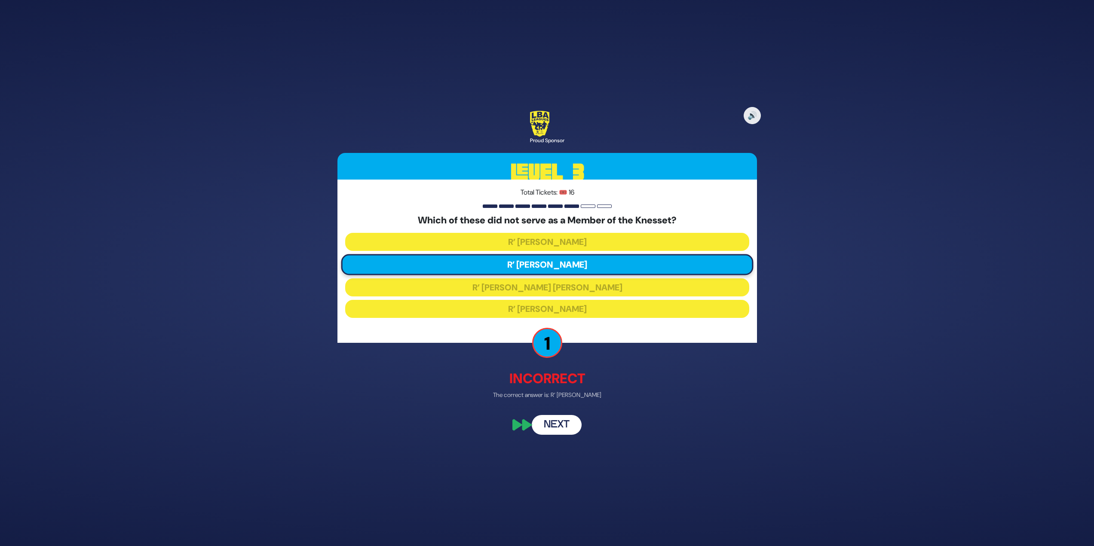
click at [560, 423] on button "Next" at bounding box center [557, 426] width 50 height 20
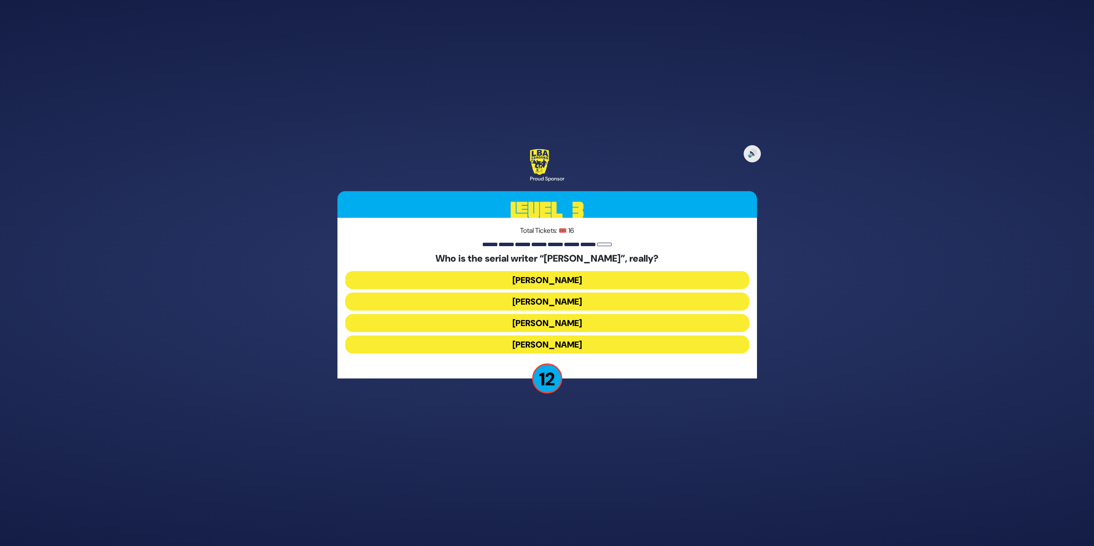
click at [578, 314] on button "Yisroel Besser" at bounding box center [547, 323] width 404 height 18
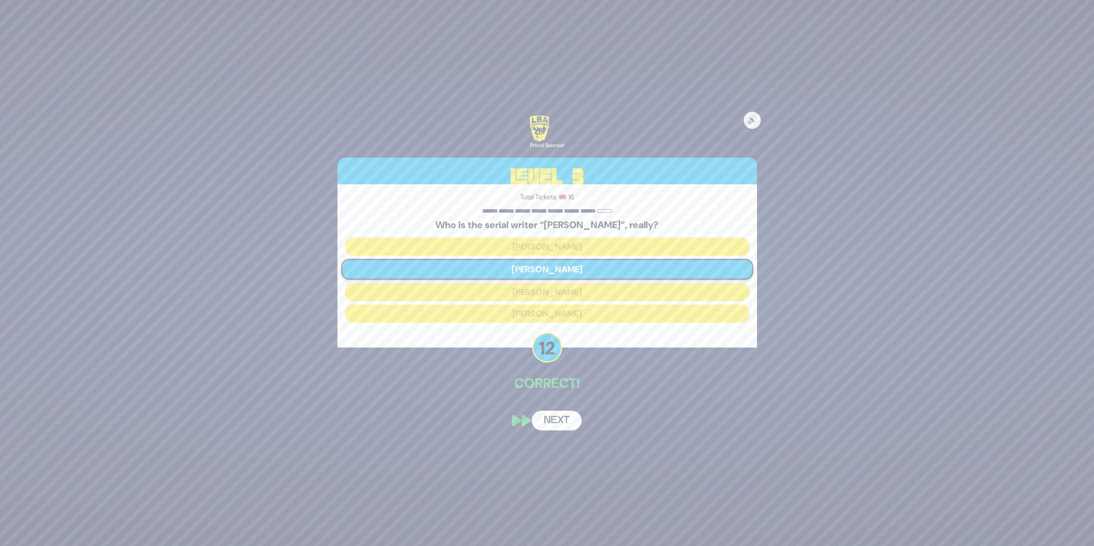
click at [556, 415] on button "Next" at bounding box center [557, 421] width 50 height 20
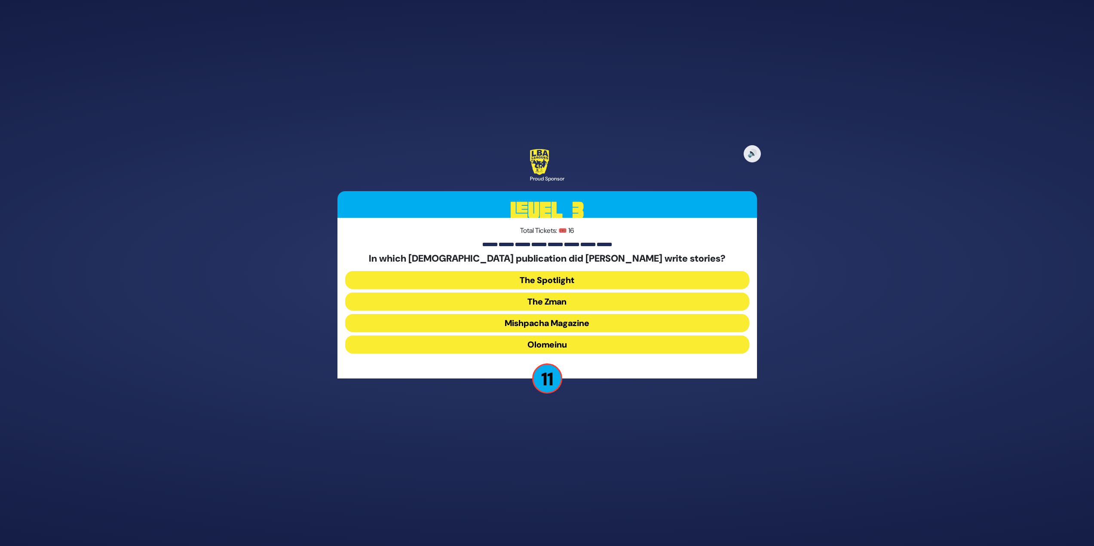
click at [564, 336] on button "Mishpacha Magazine" at bounding box center [547, 345] width 404 height 18
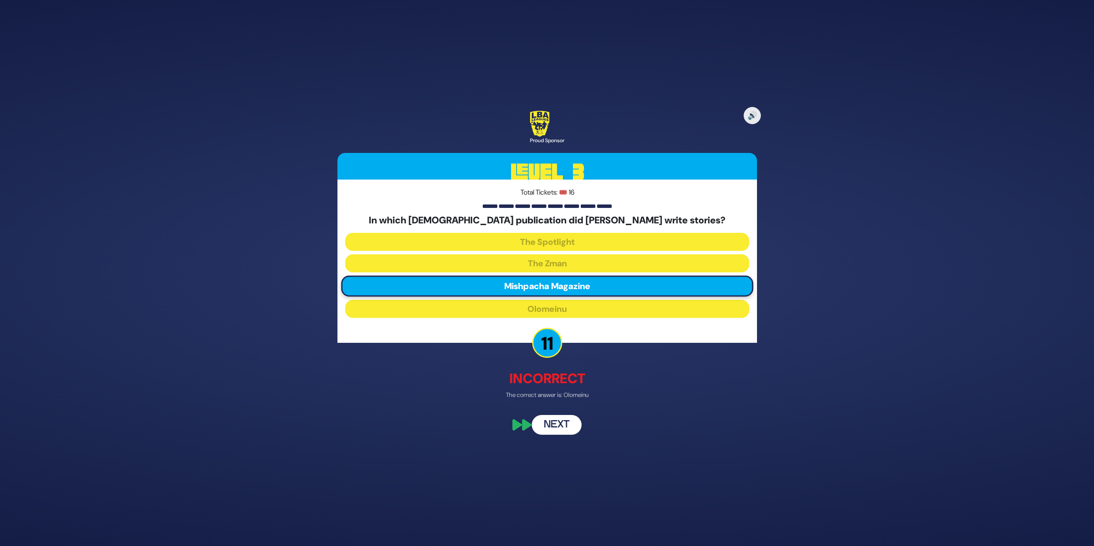
click at [561, 423] on button "Next" at bounding box center [557, 426] width 50 height 20
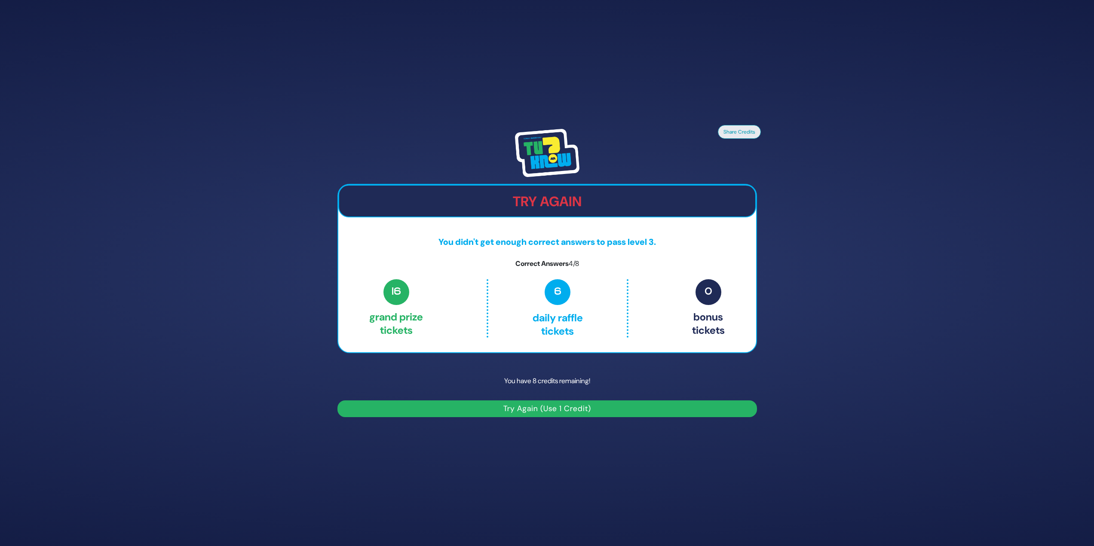
click at [494, 403] on button "Try Again (Use 1 Credit)" at bounding box center [547, 409] width 420 height 17
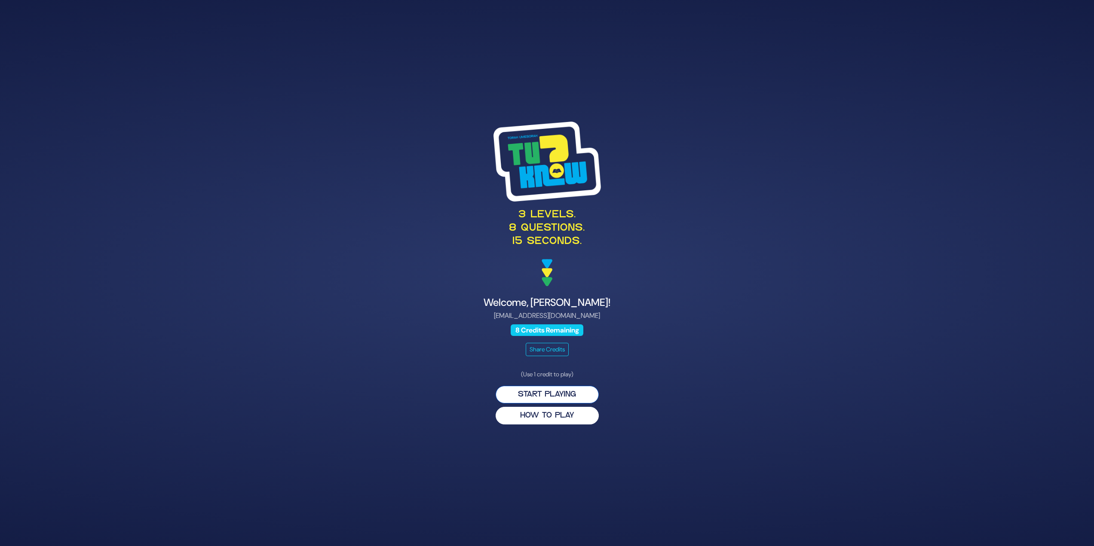
click at [538, 389] on button "Start Playing" at bounding box center [547, 395] width 103 height 18
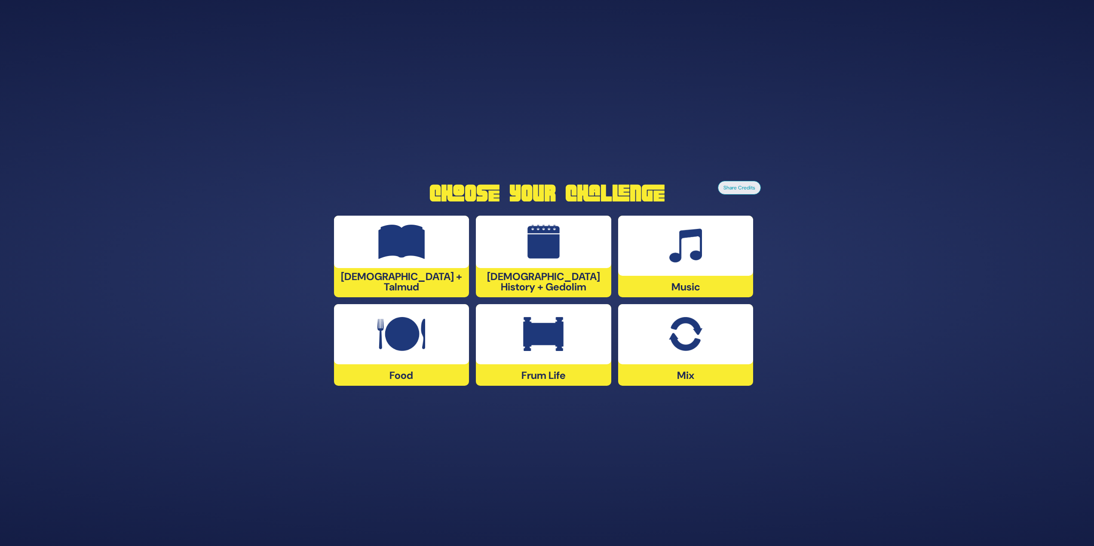
click at [668, 242] on div at bounding box center [685, 246] width 135 height 60
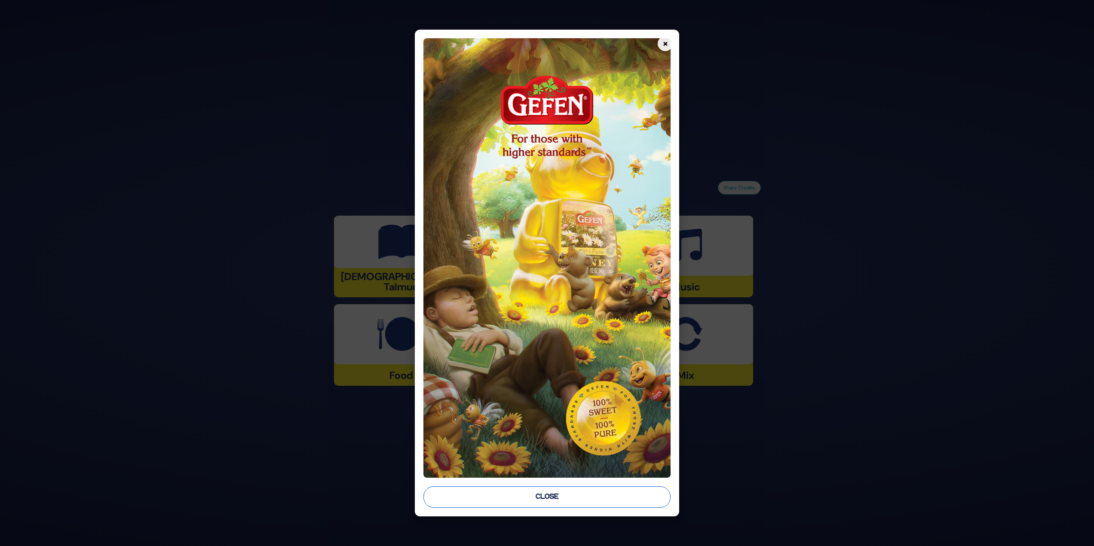
click at [590, 498] on button "Close" at bounding box center [547, 497] width 248 height 21
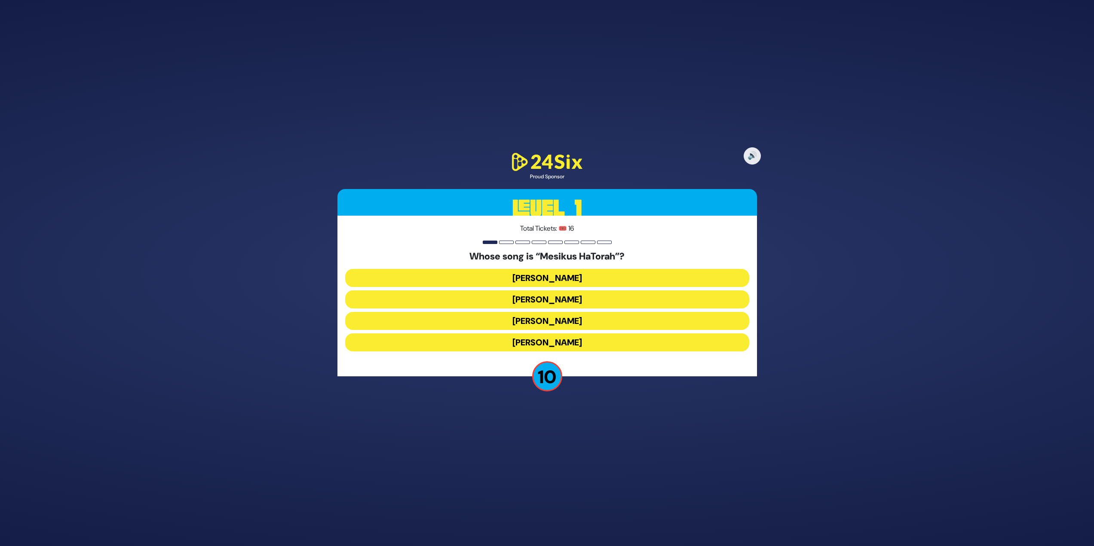
click at [586, 334] on button "Yisroel Werdyger" at bounding box center [547, 343] width 404 height 18
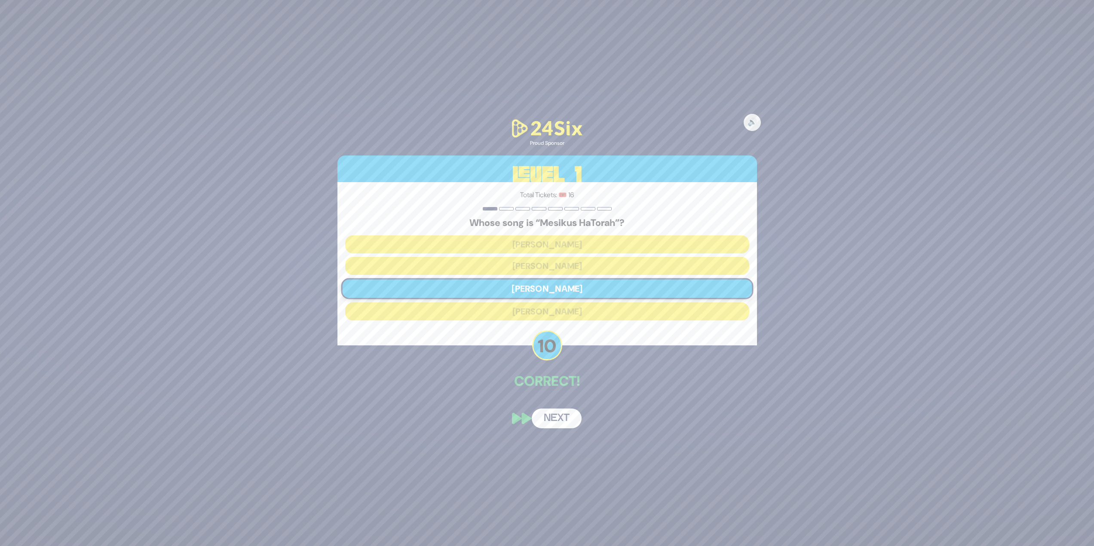
click at [562, 426] on button "Next" at bounding box center [557, 419] width 50 height 20
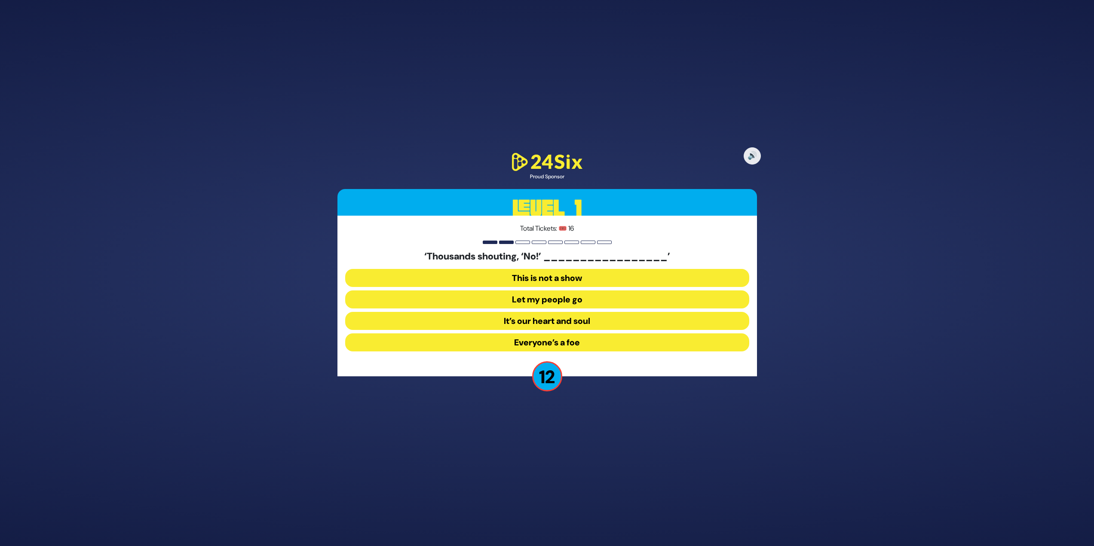
click at [582, 312] on button "Let my people go" at bounding box center [547, 321] width 404 height 18
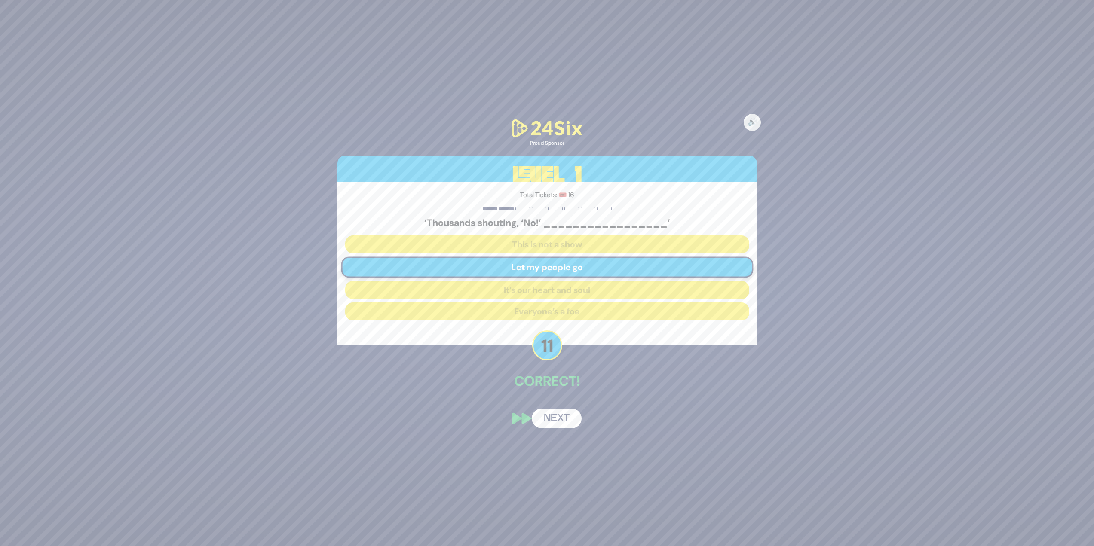
click at [566, 425] on button "Next" at bounding box center [557, 419] width 50 height 20
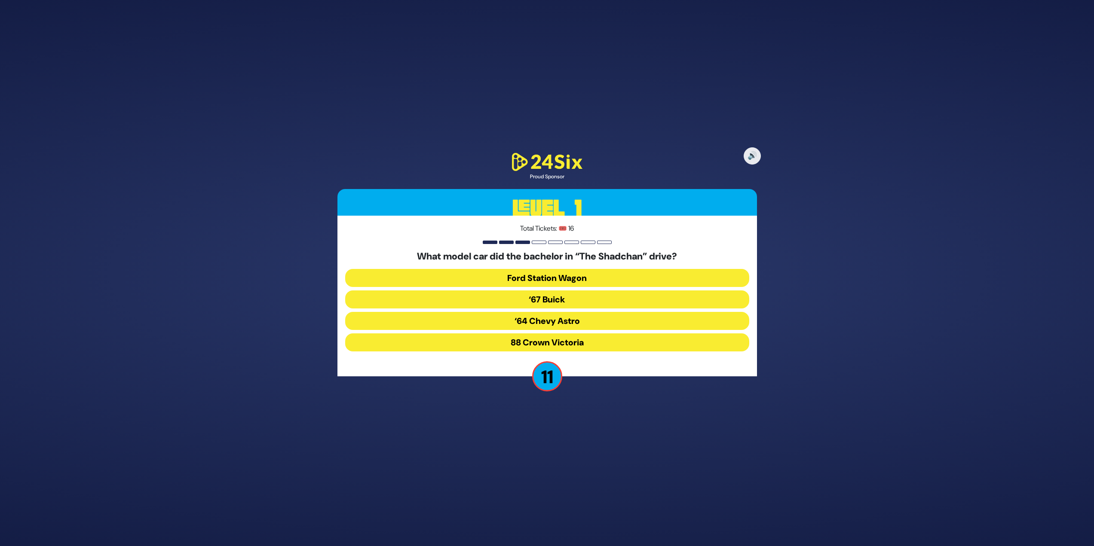
click at [570, 312] on button "‘67 Buick" at bounding box center [547, 321] width 404 height 18
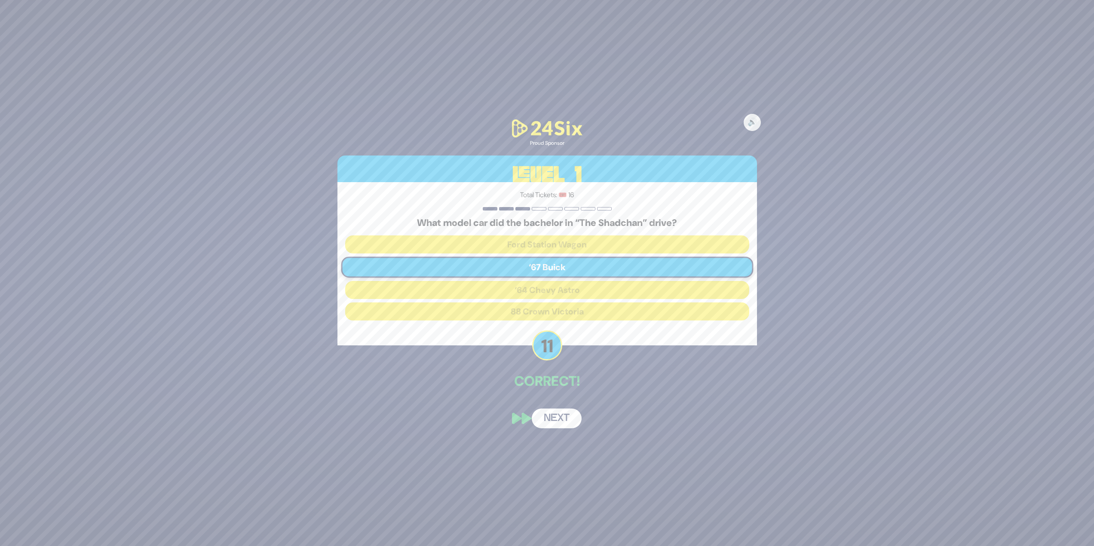
click at [567, 411] on button "Next" at bounding box center [557, 419] width 50 height 20
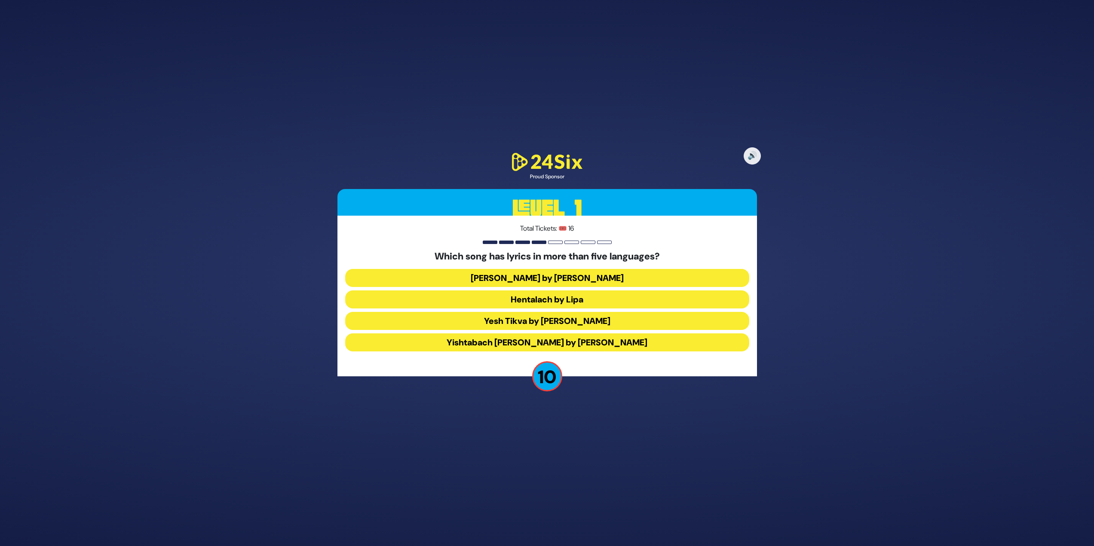
click at [600, 312] on button "Hentalach by Lipa" at bounding box center [547, 321] width 404 height 18
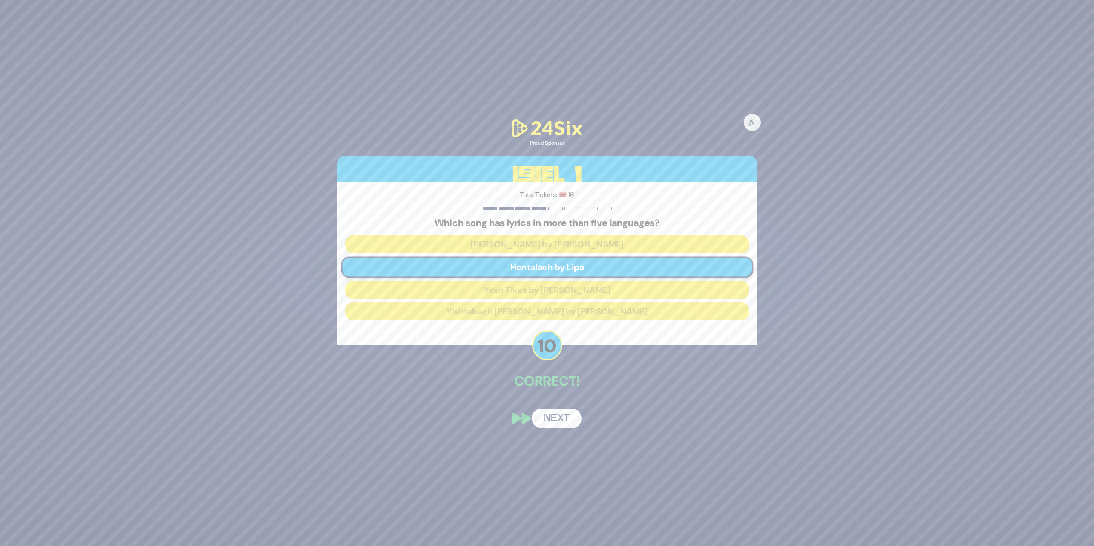
click at [549, 414] on button "Next" at bounding box center [557, 419] width 50 height 20
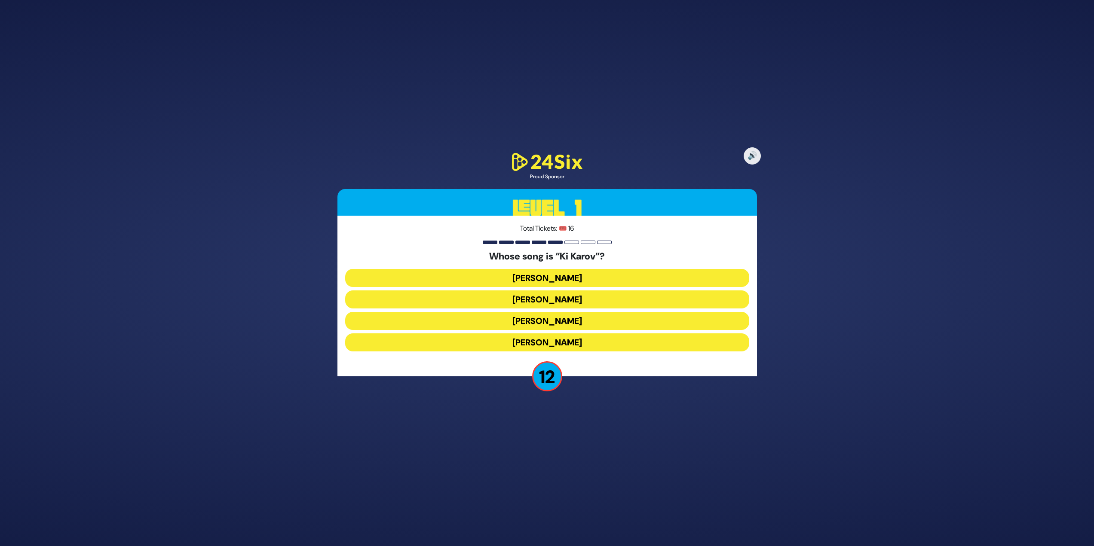
click at [580, 312] on button "Eitan Katz" at bounding box center [547, 321] width 404 height 18
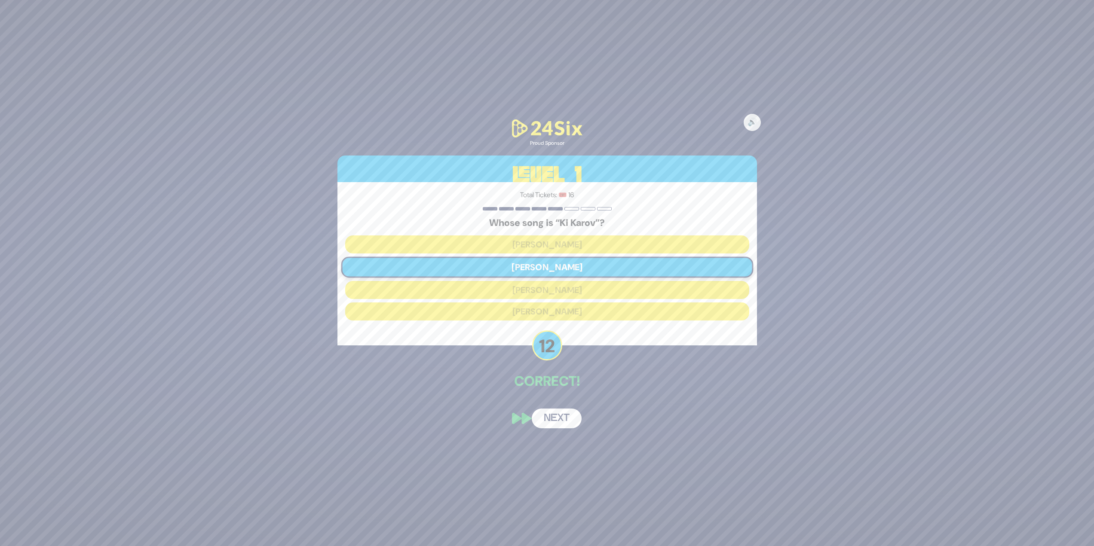
click at [555, 418] on button "Next" at bounding box center [557, 419] width 50 height 20
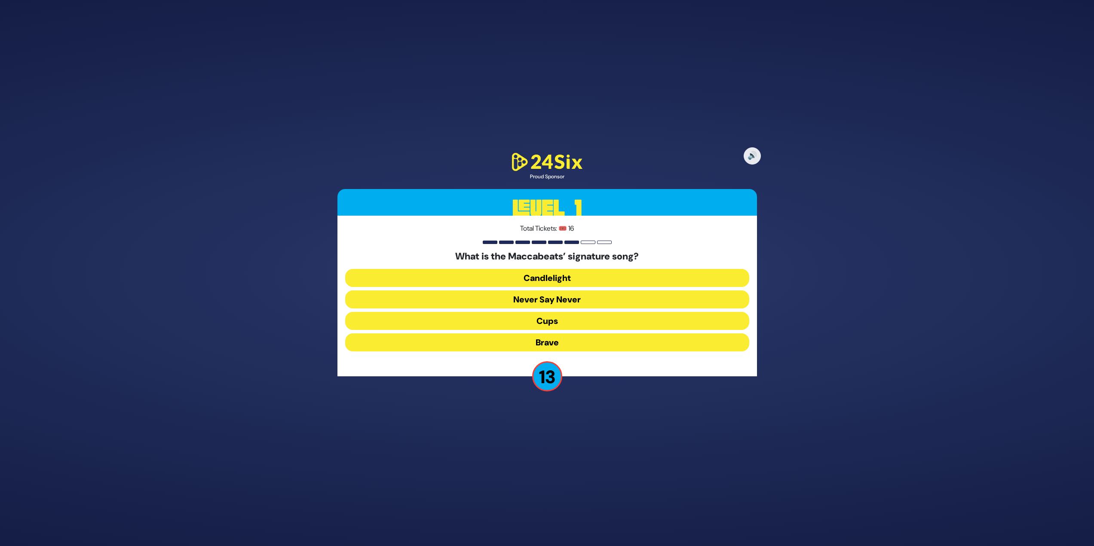
click at [622, 291] on button "Candlelight" at bounding box center [547, 300] width 404 height 18
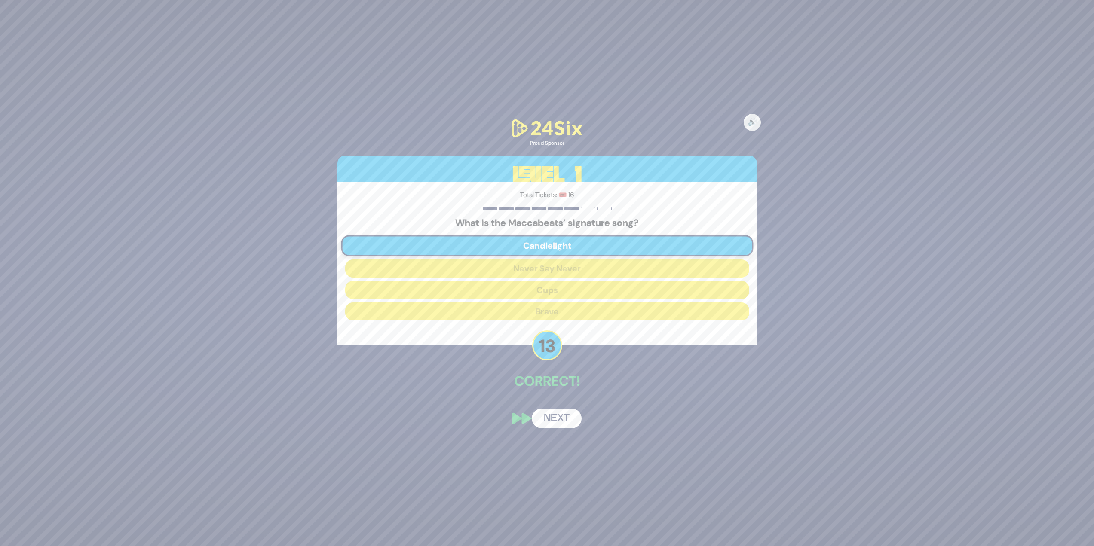
click at [562, 420] on button "Next" at bounding box center [557, 419] width 50 height 20
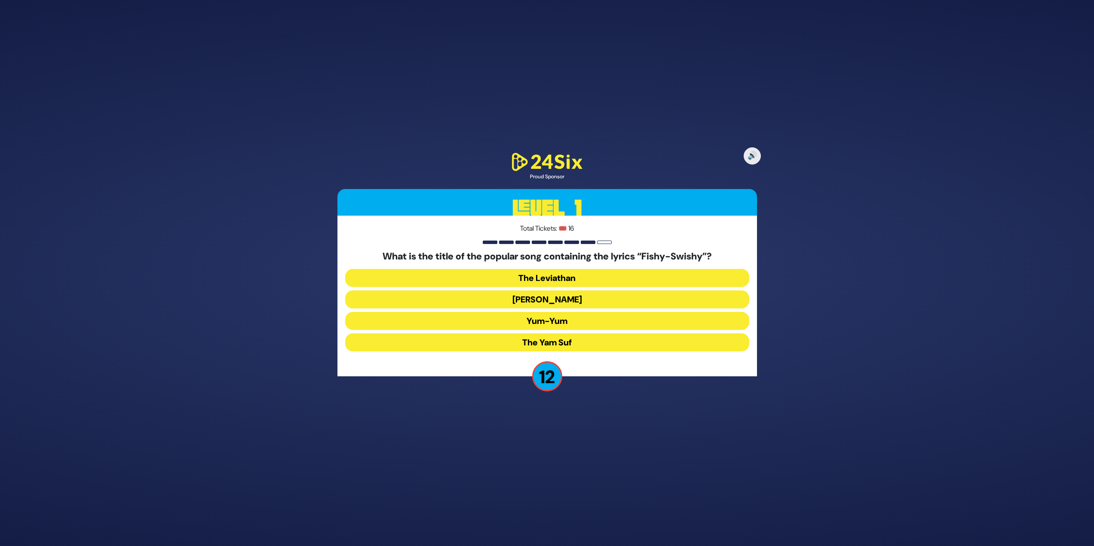
click at [558, 334] on button "Yum-Yum" at bounding box center [547, 343] width 404 height 18
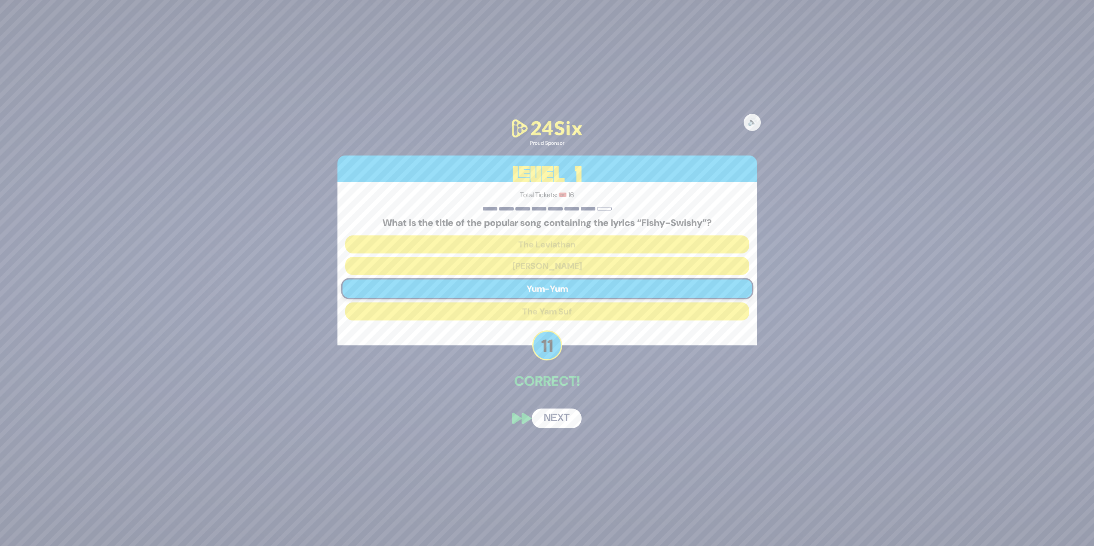
click at [555, 420] on button "Next" at bounding box center [557, 419] width 50 height 20
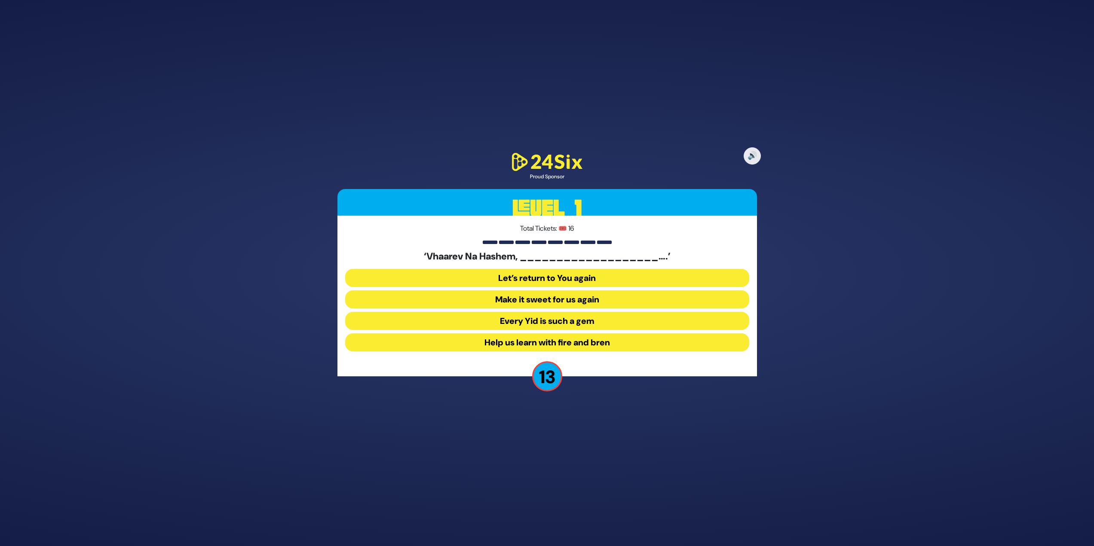
click at [589, 312] on button "Make it sweet for us again" at bounding box center [547, 321] width 404 height 18
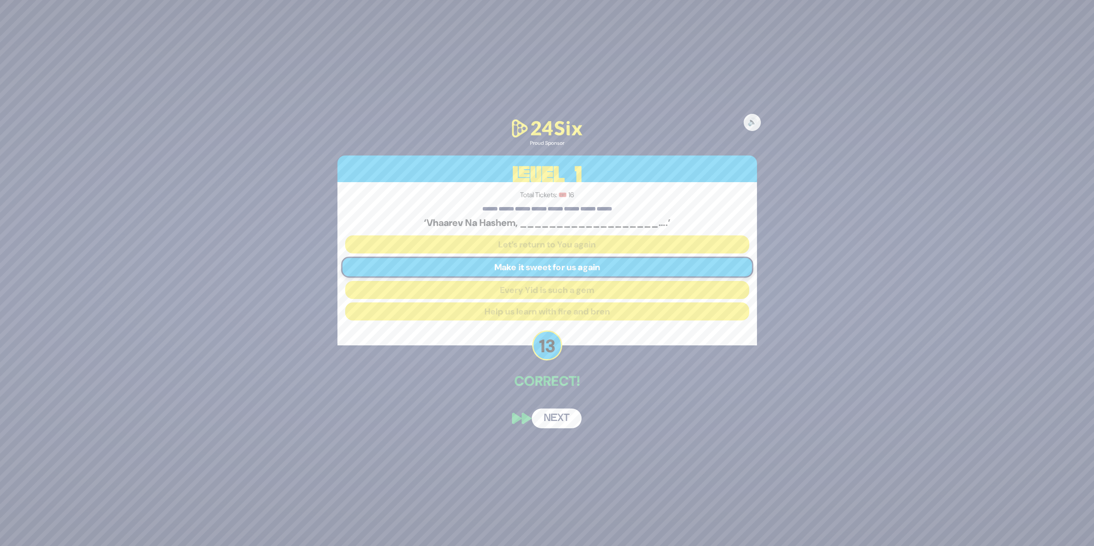
click at [566, 421] on button "Next" at bounding box center [557, 419] width 50 height 20
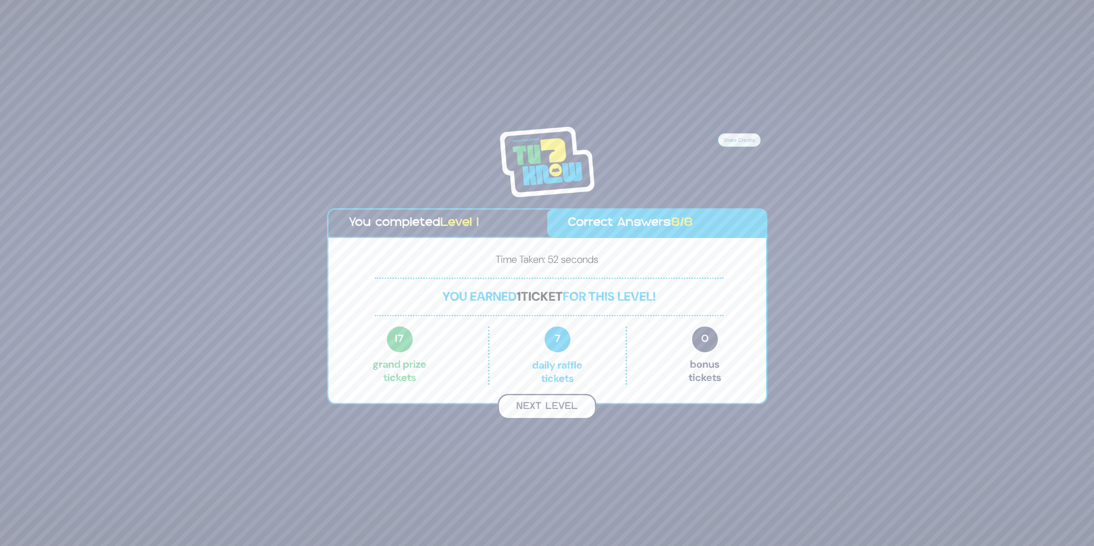
click at [568, 408] on button "Next Level" at bounding box center [547, 406] width 98 height 25
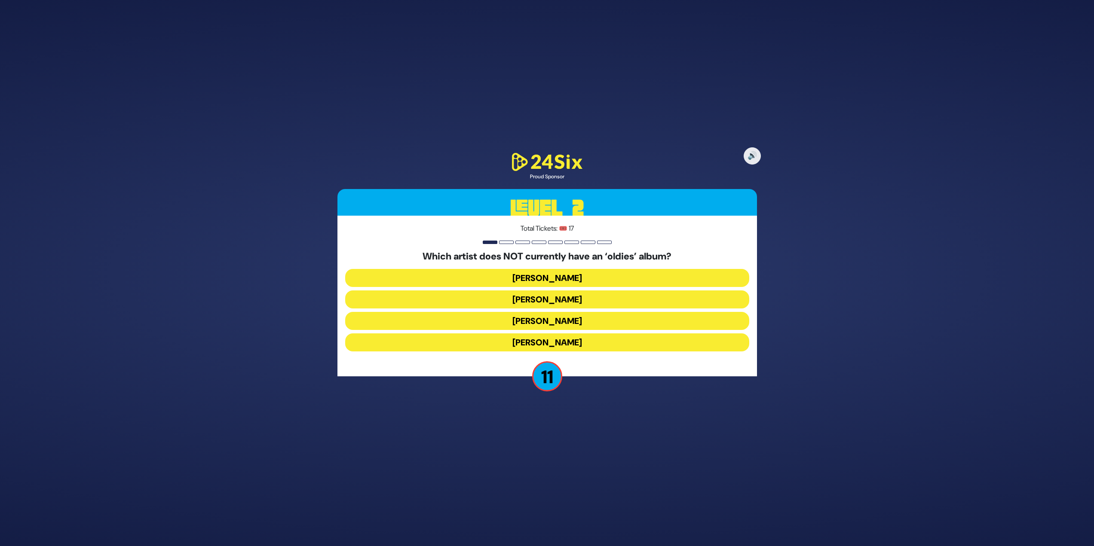
click at [596, 312] on button "Mordechai Shapiro" at bounding box center [547, 321] width 404 height 18
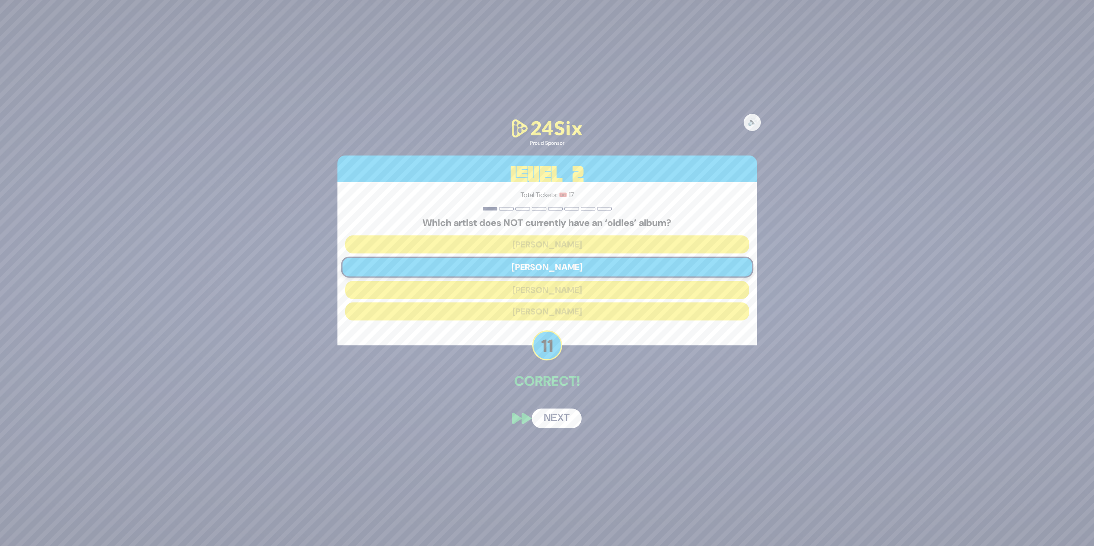
click at [573, 420] on button "Next" at bounding box center [557, 419] width 50 height 20
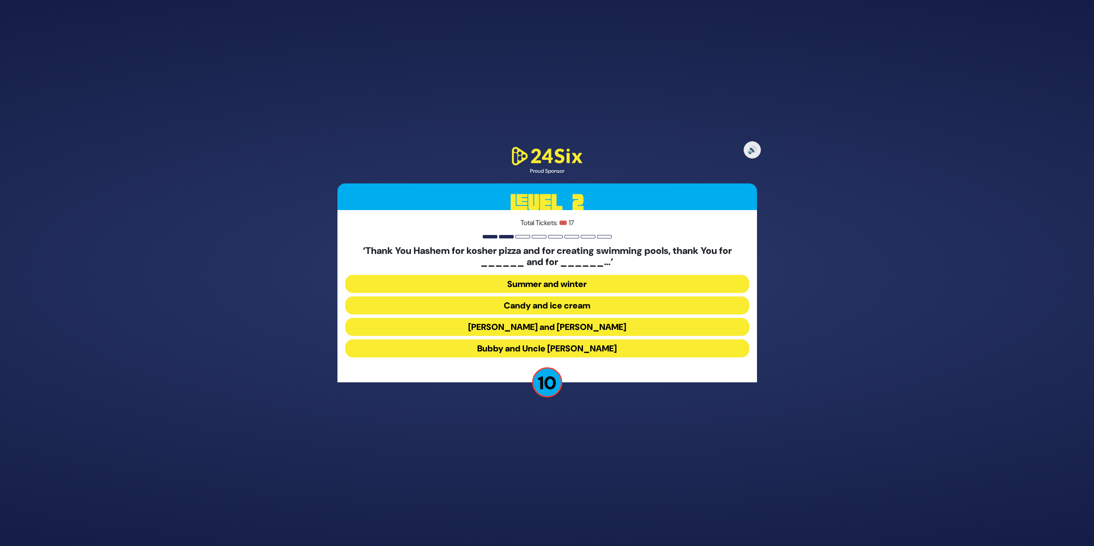
click at [572, 340] on button "Latkes and Paskesz" at bounding box center [547, 349] width 404 height 18
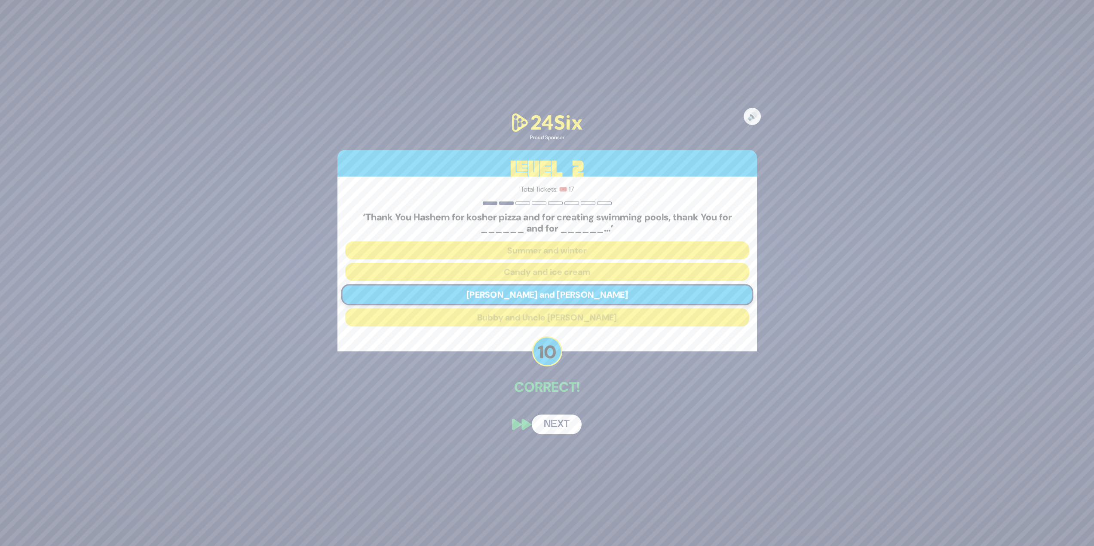
click at [564, 421] on button "Next" at bounding box center [557, 425] width 50 height 20
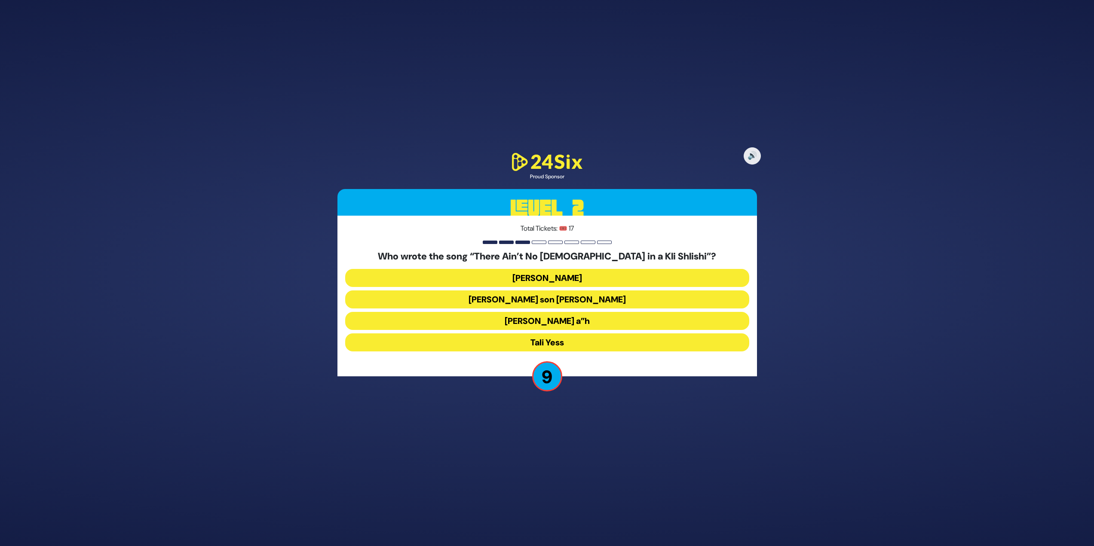
click at [588, 334] on button "Moshe Yess a”h" at bounding box center [547, 343] width 404 height 18
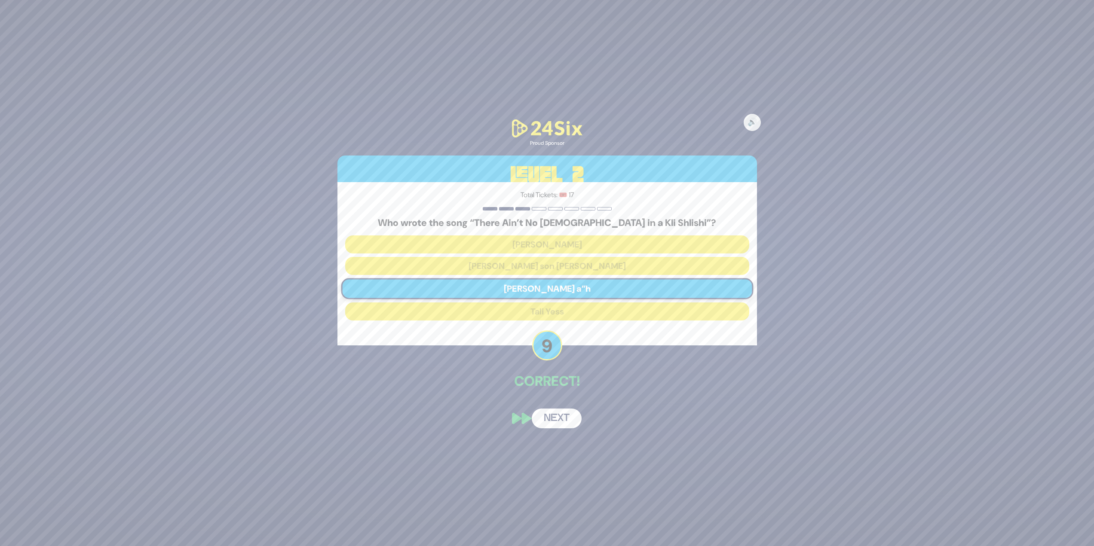
click at [565, 428] on button "Next" at bounding box center [557, 419] width 50 height 20
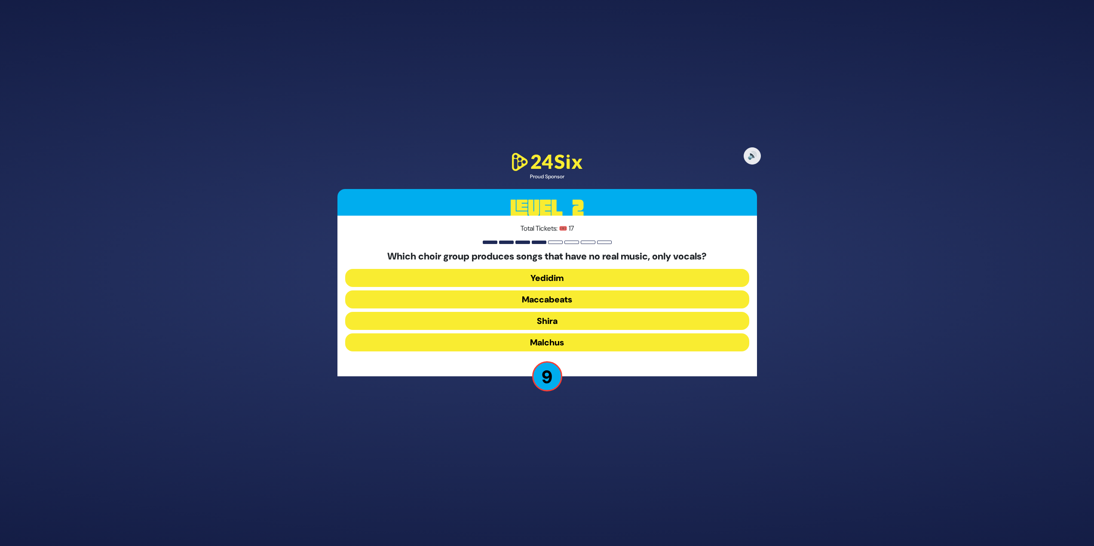
click at [568, 334] on button "Shira" at bounding box center [547, 343] width 404 height 18
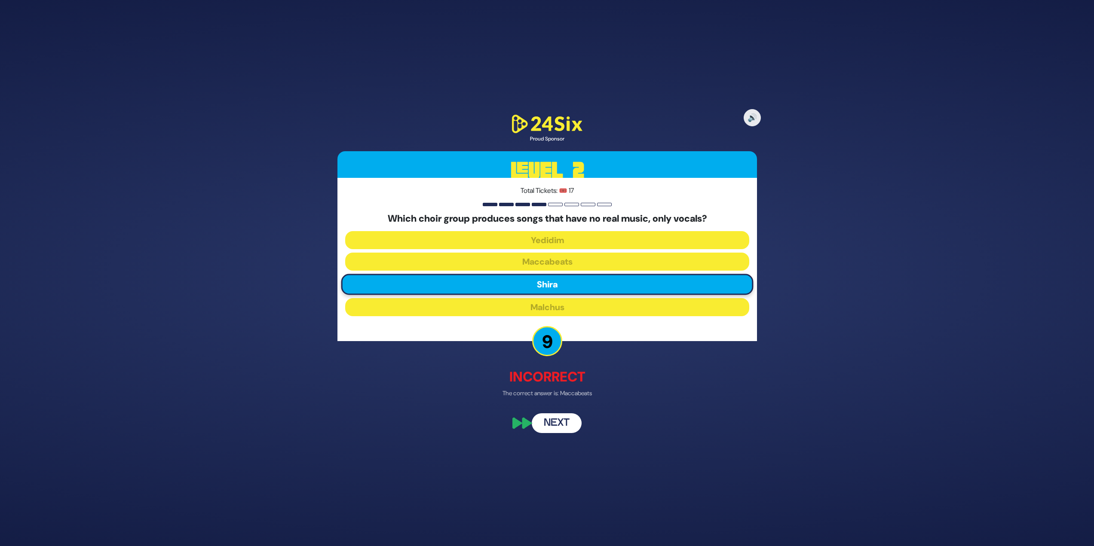
click at [556, 420] on button "Next" at bounding box center [557, 424] width 50 height 20
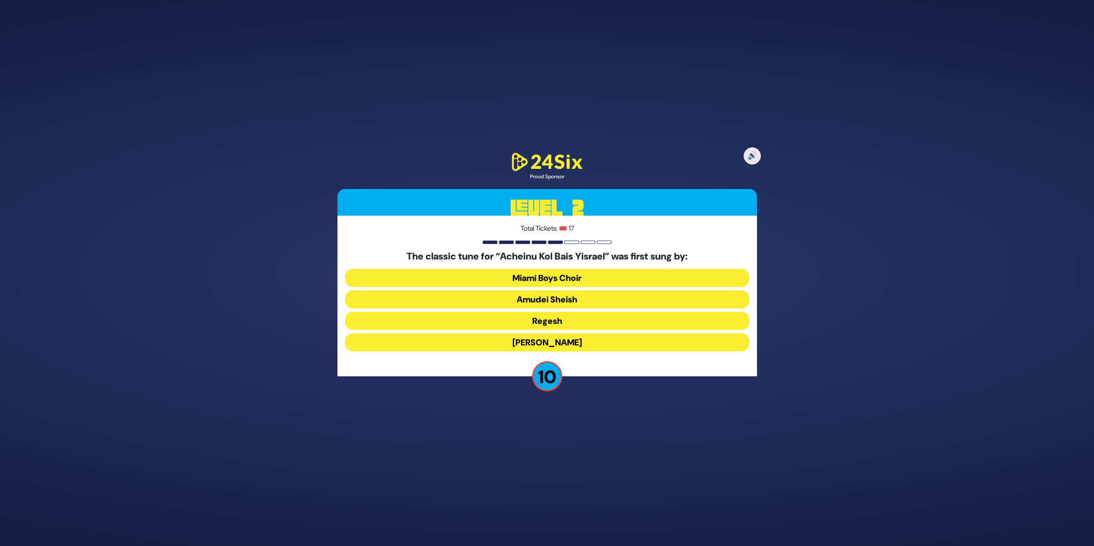
click at [579, 344] on button "Abie Rotenberg" at bounding box center [547, 343] width 404 height 18
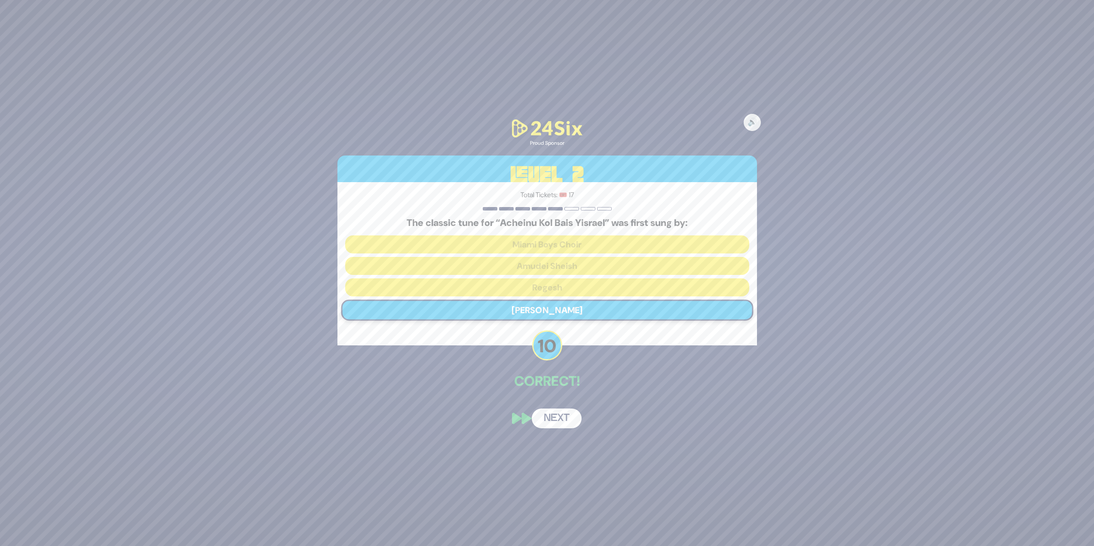
click at [555, 415] on button "Next" at bounding box center [557, 419] width 50 height 20
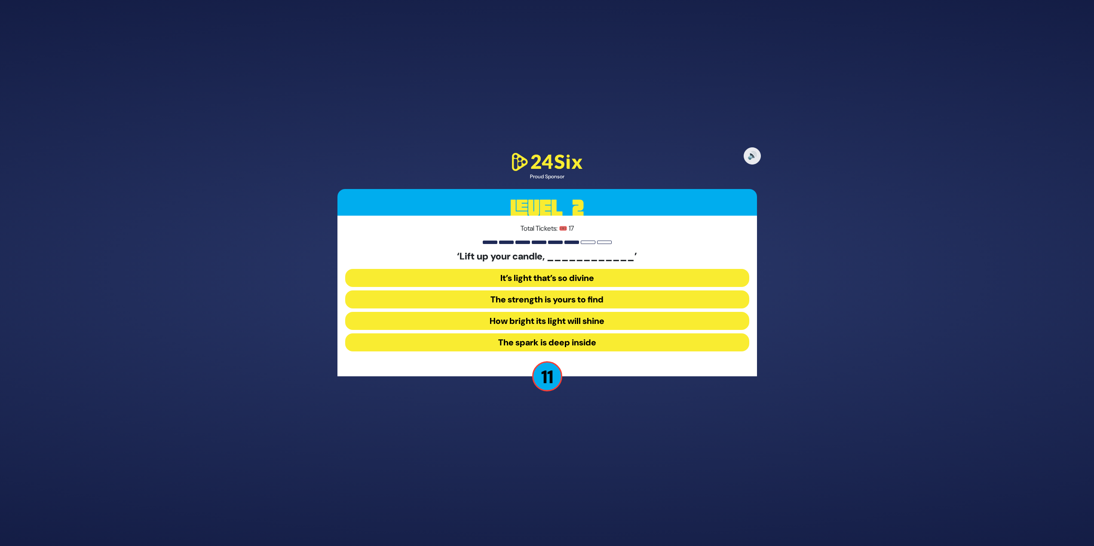
click at [617, 334] on button "How bright its light will shine" at bounding box center [547, 343] width 404 height 18
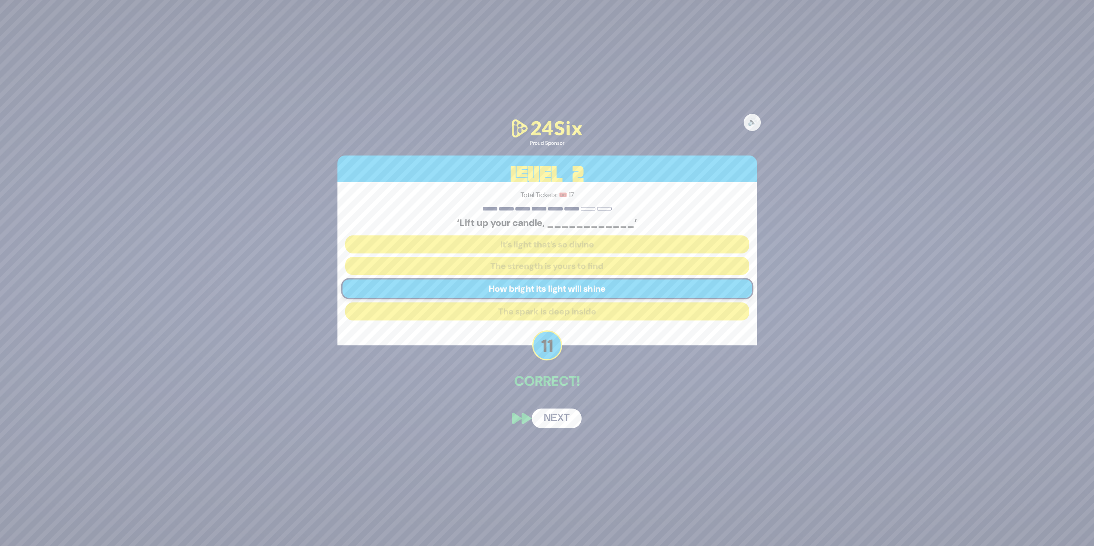
click at [558, 417] on button "Next" at bounding box center [557, 419] width 50 height 20
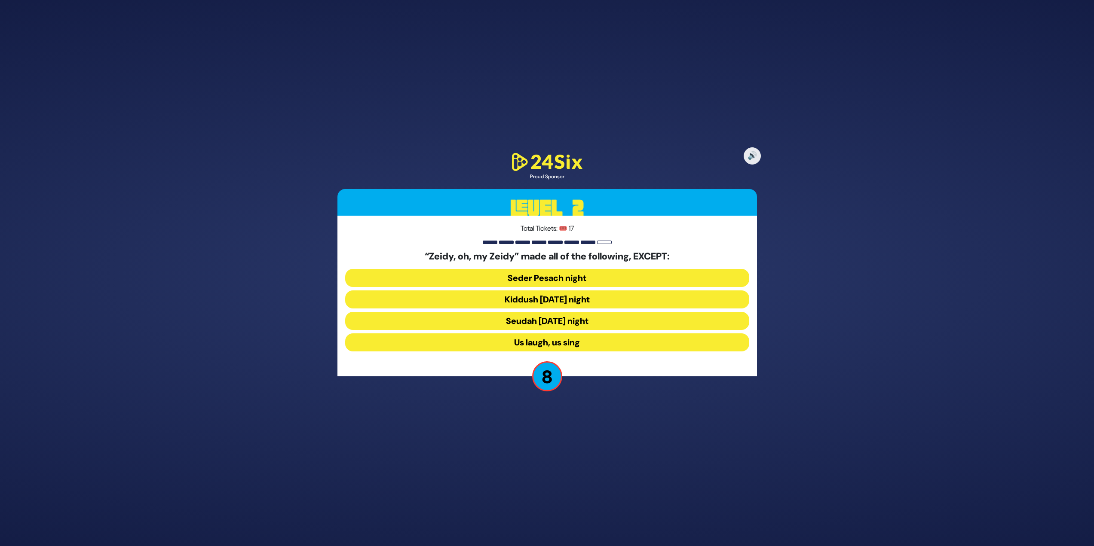
click at [613, 334] on button "Seudah Friday night" at bounding box center [547, 343] width 404 height 18
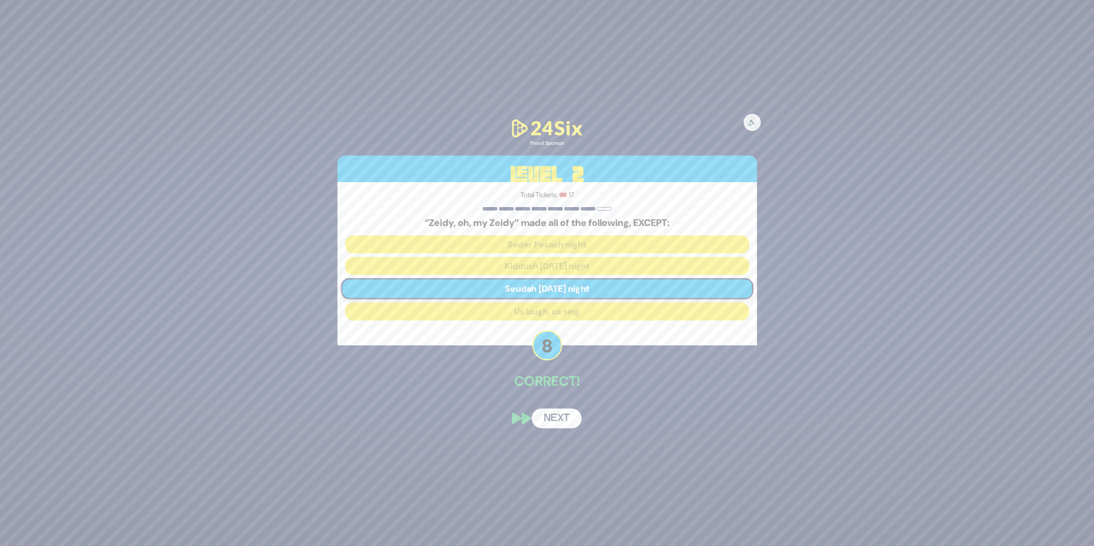
click at [552, 407] on div "🔊 Proud Sponsor Level 2 Total Tickets: 🎟️ 17 “Zeidy, oh, my Zeidy” made all of …" at bounding box center [547, 273] width 440 height 332
click at [553, 413] on button "Next" at bounding box center [557, 419] width 50 height 20
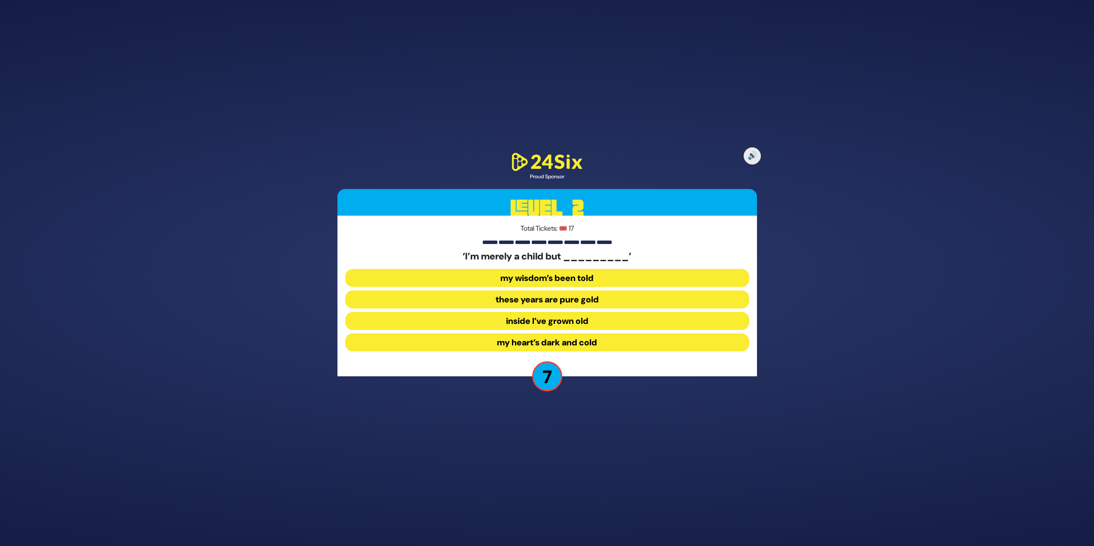
click at [606, 339] on button "my heart’s dark and cold" at bounding box center [547, 343] width 404 height 18
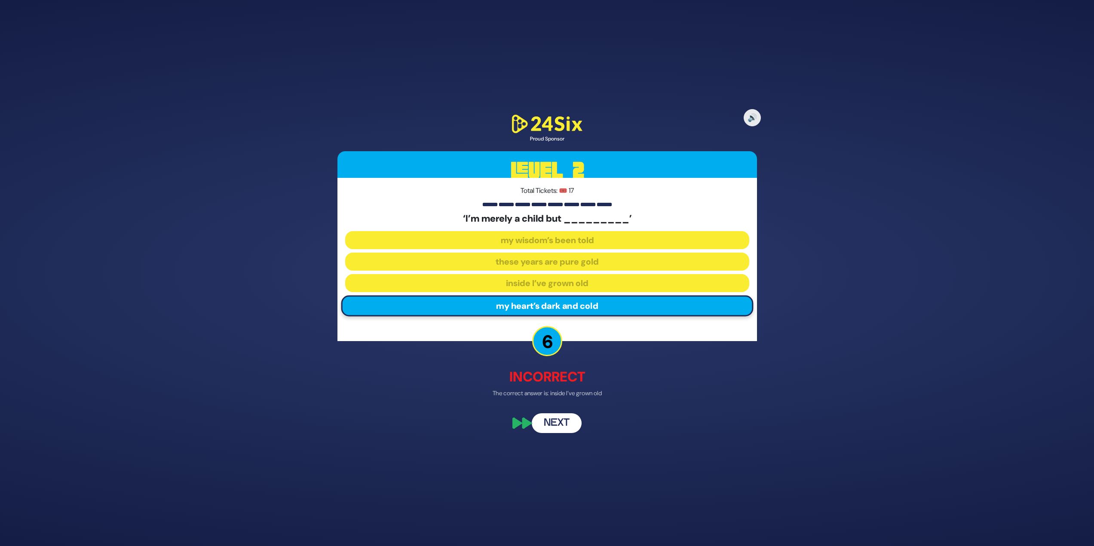
click at [562, 424] on button "Next" at bounding box center [557, 424] width 50 height 20
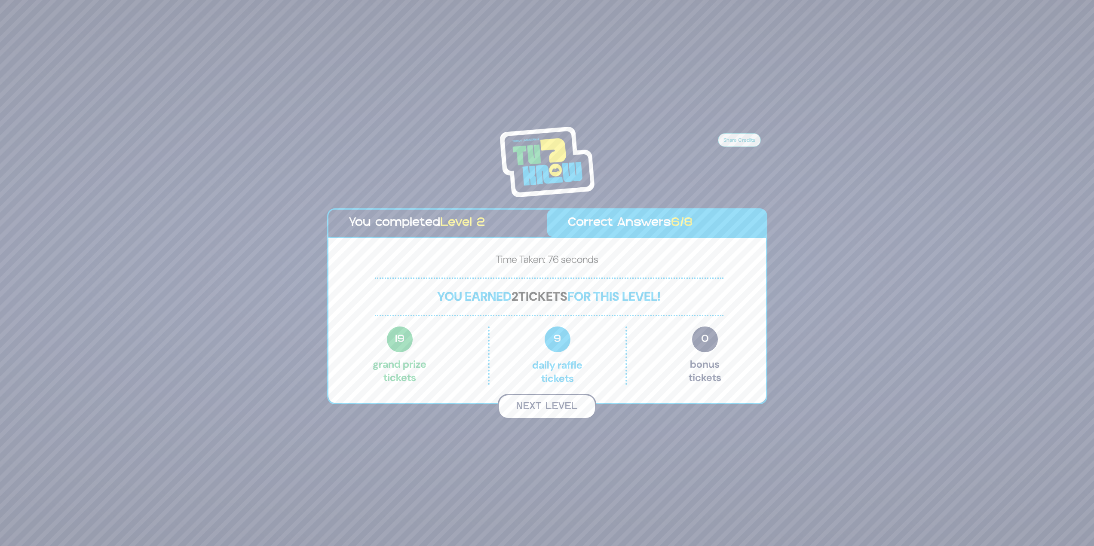
click at [567, 404] on button "Next Level" at bounding box center [547, 406] width 98 height 25
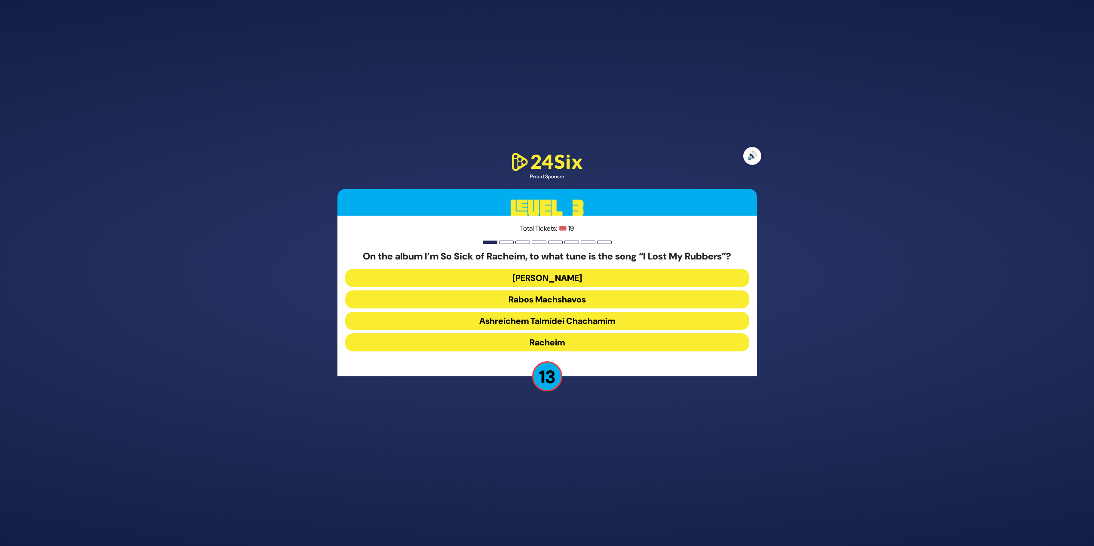
click at [755, 157] on button "🔊" at bounding box center [752, 156] width 18 height 18
click at [613, 291] on button "Dido Bey" at bounding box center [547, 300] width 404 height 18
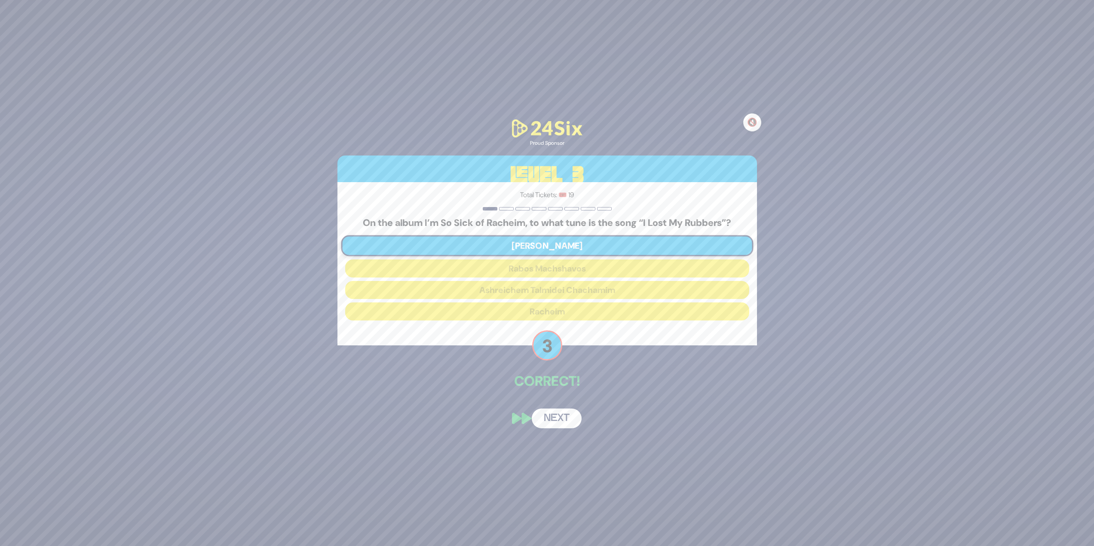
click at [749, 121] on button "🔇" at bounding box center [752, 122] width 18 height 18
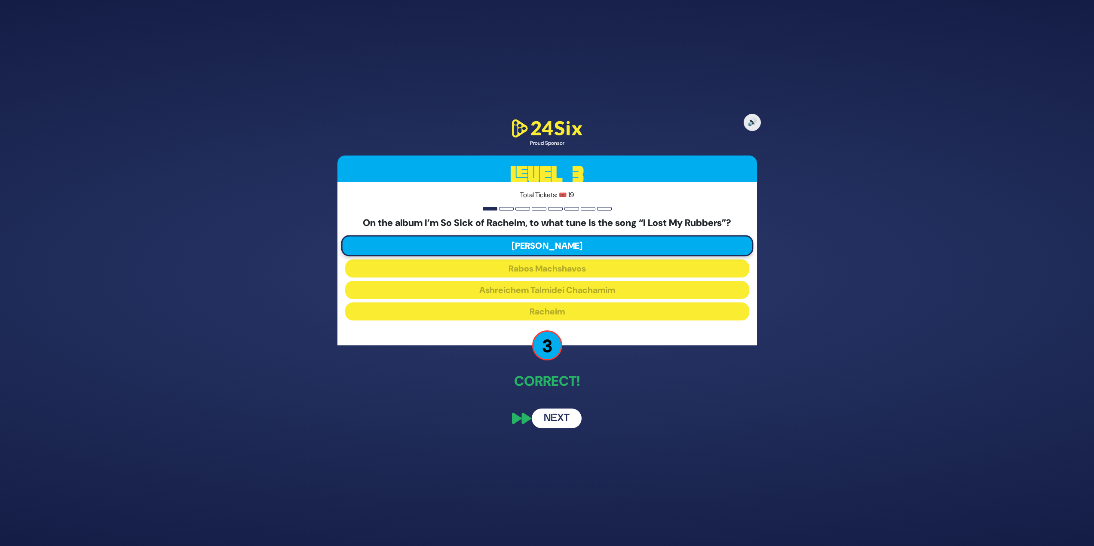
click at [546, 423] on button "Next" at bounding box center [557, 419] width 50 height 20
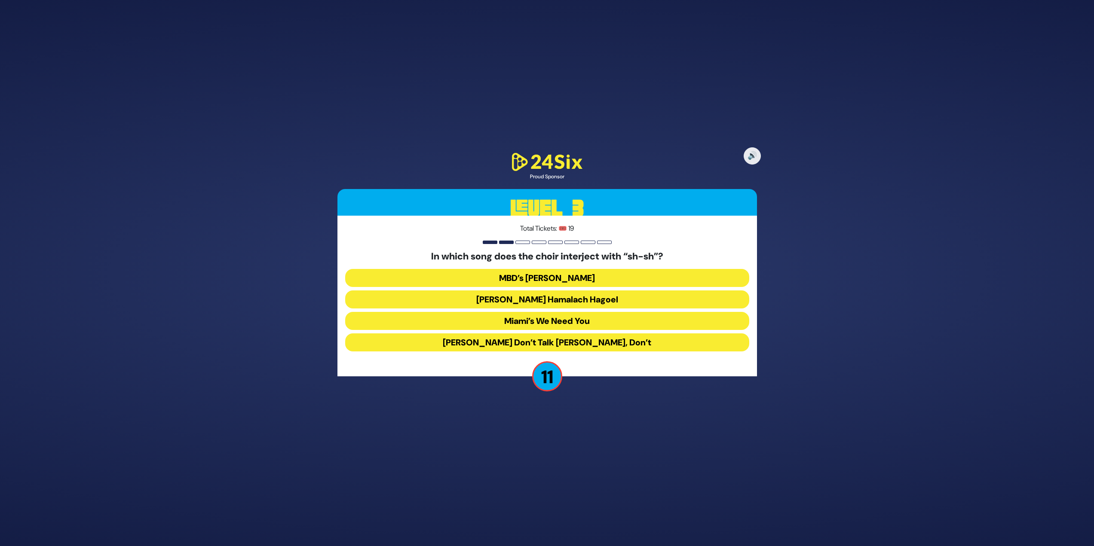
click at [581, 334] on button "Miami’s We Need You" at bounding box center [547, 343] width 404 height 18
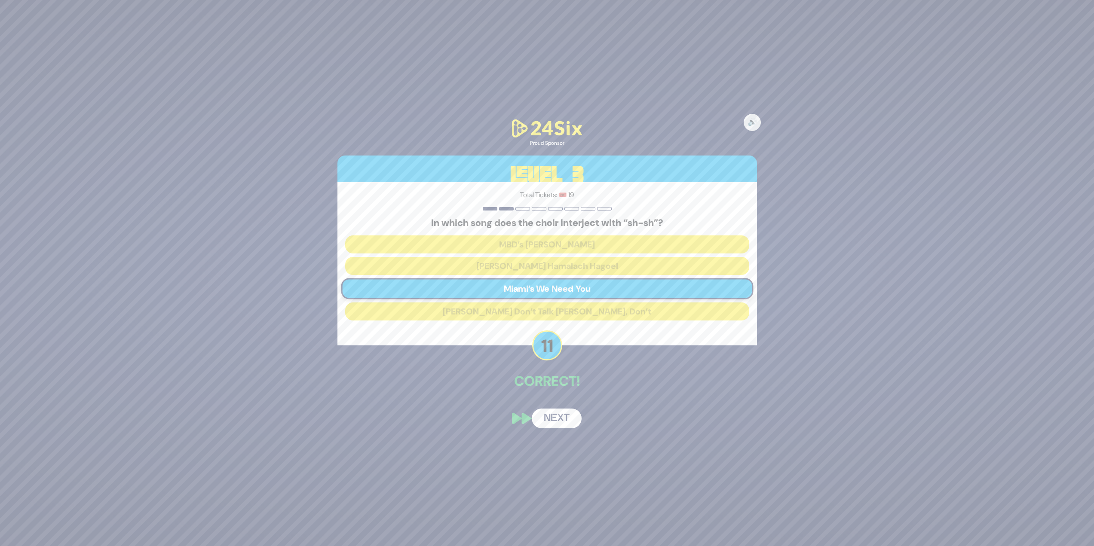
click at [564, 422] on button "Next" at bounding box center [557, 419] width 50 height 20
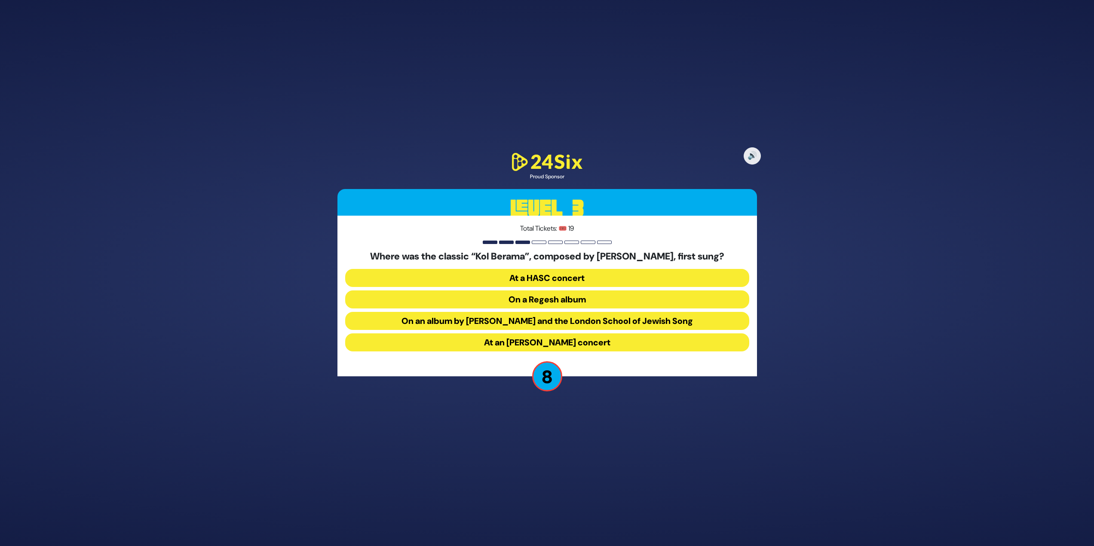
click at [533, 334] on button "On an album by Yigal Calek and the London School of Jewish Song" at bounding box center [547, 343] width 404 height 18
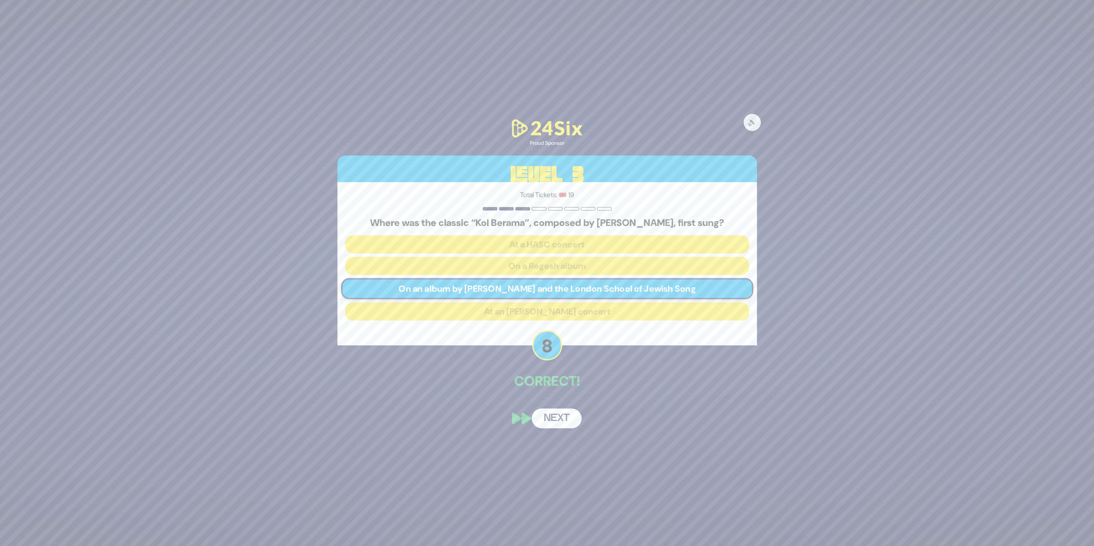
click at [551, 422] on button "Next" at bounding box center [557, 419] width 50 height 20
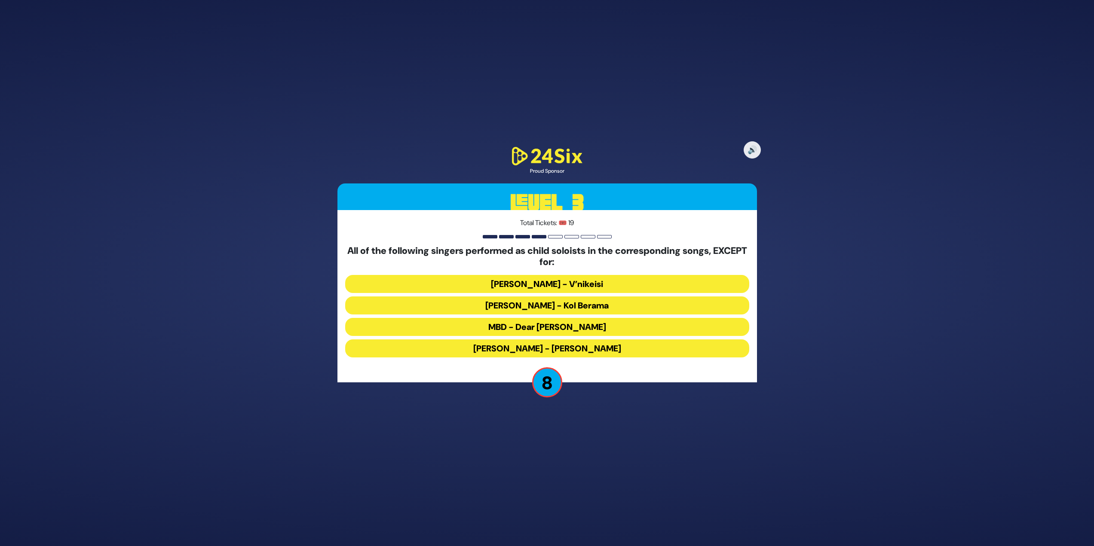
click at [627, 340] on button "MBD - Dear Nikolai" at bounding box center [547, 349] width 404 height 18
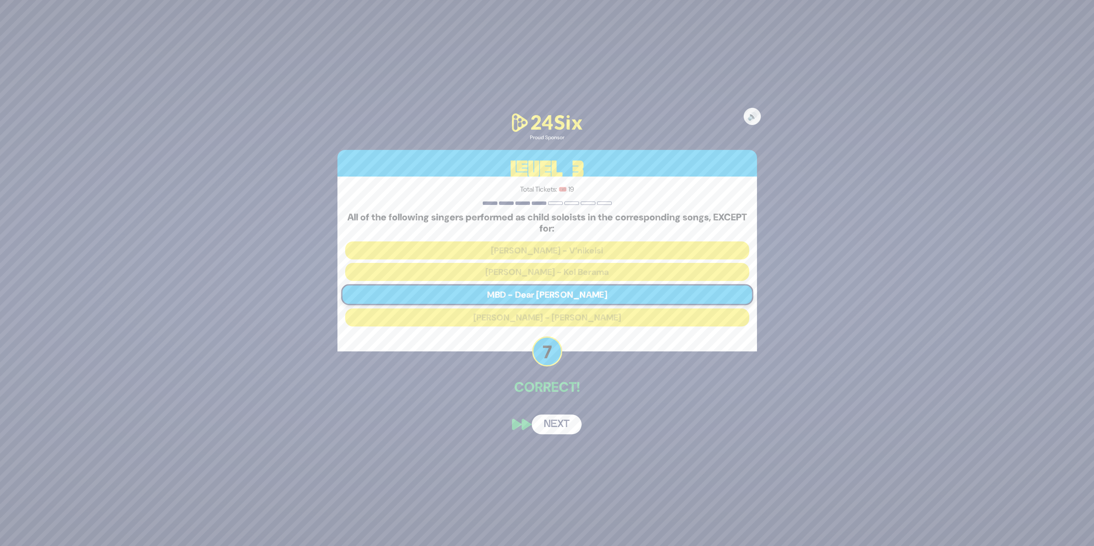
click at [559, 415] on button "Next" at bounding box center [557, 425] width 50 height 20
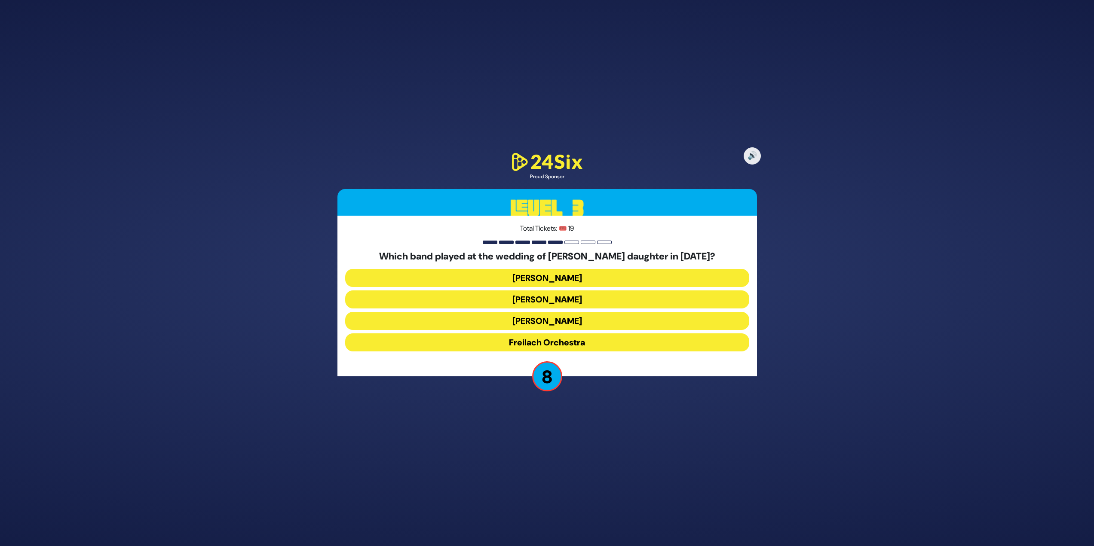
click at [556, 334] on button "Mendy Hershkowitz" at bounding box center [547, 343] width 404 height 18
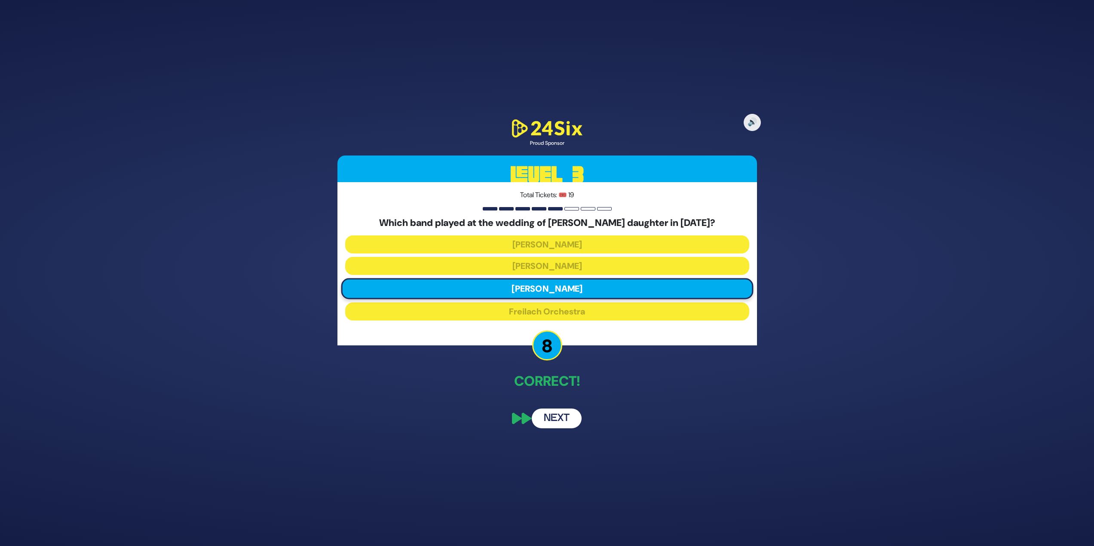
click at [555, 415] on button "Next" at bounding box center [557, 419] width 50 height 20
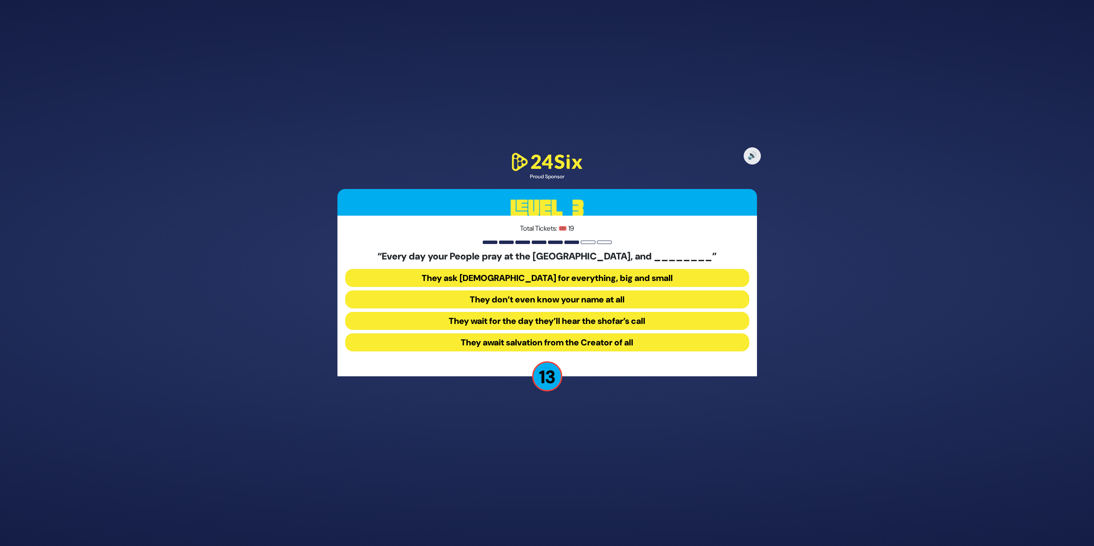
click at [760, 149] on div "🔊 Proud Sponsor Level 3 Total Tickets: 🎟️ 19 “Every day your People pray at the…" at bounding box center [547, 273] width 440 height 265
click at [746, 152] on button "🔊" at bounding box center [752, 156] width 18 height 18
click at [611, 312] on button "They don’t even know your name at all" at bounding box center [547, 321] width 404 height 18
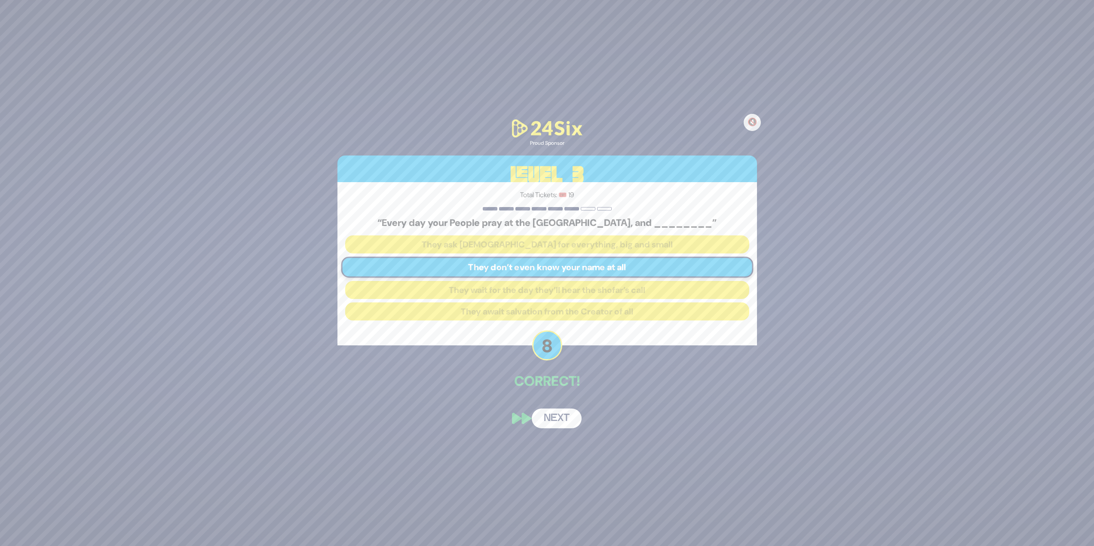
click at [559, 423] on button "Next" at bounding box center [557, 419] width 50 height 20
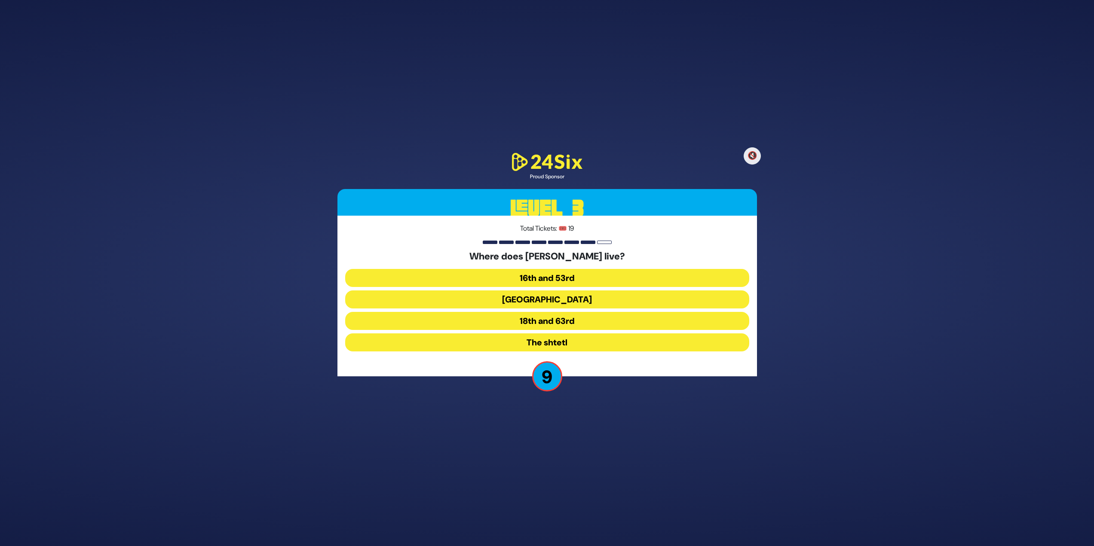
click at [595, 291] on button "16th and 53rd" at bounding box center [547, 300] width 404 height 18
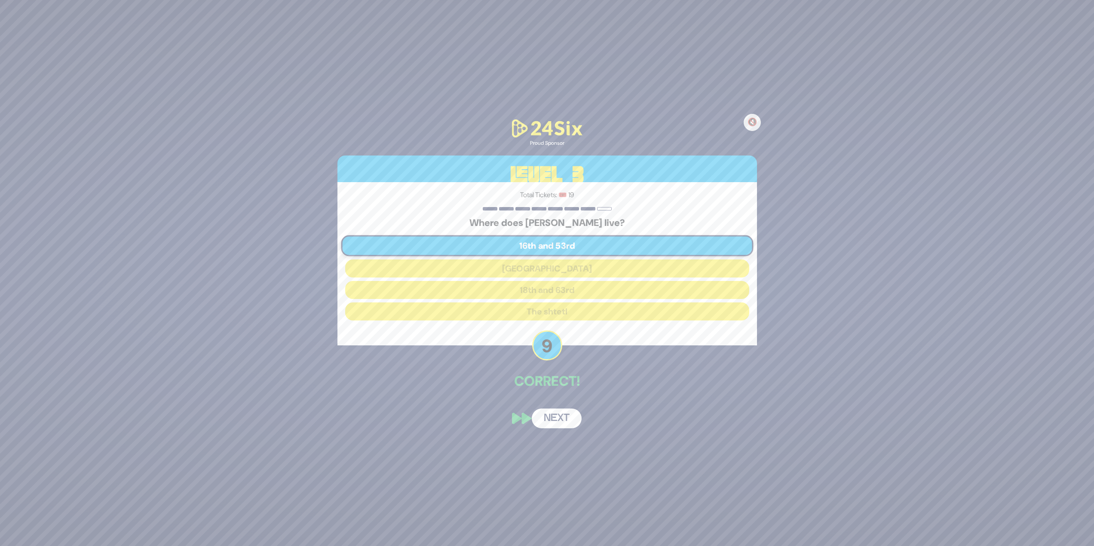
click at [555, 419] on button "Next" at bounding box center [557, 419] width 50 height 20
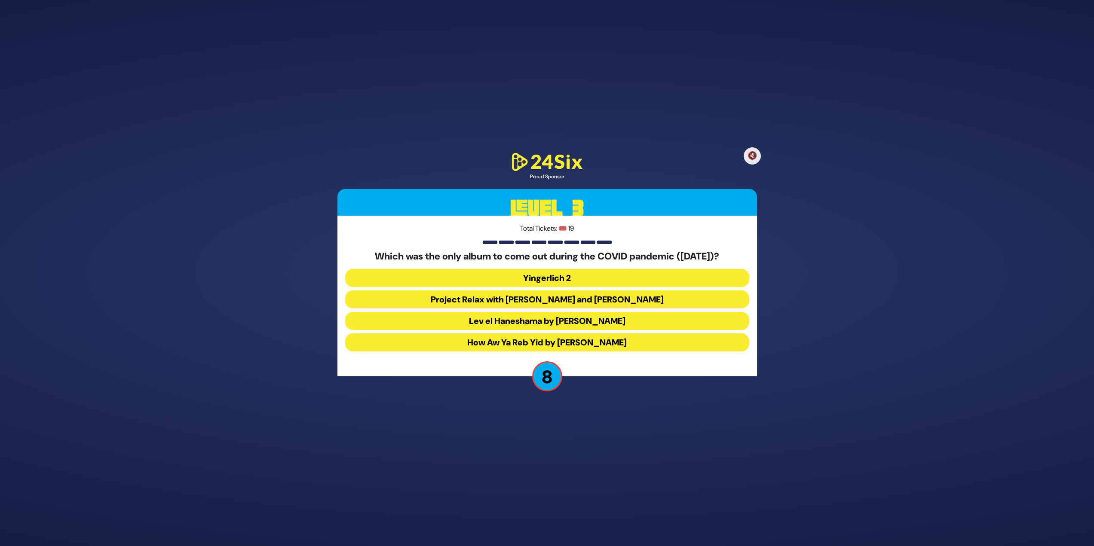
click at [540, 341] on button "How Aw Ya Reb Yid by Joey Newcomb" at bounding box center [547, 343] width 404 height 18
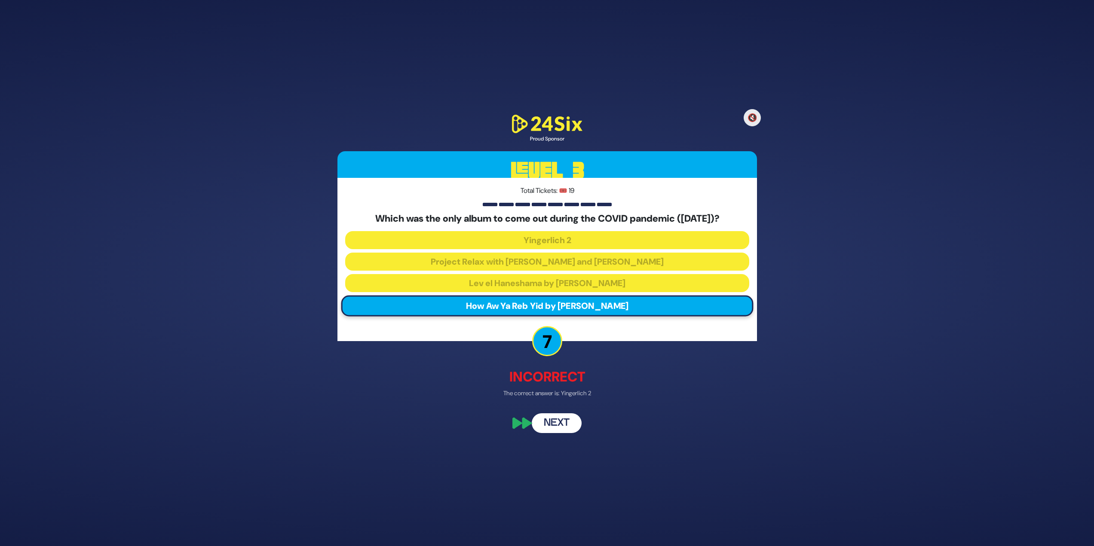
drag, startPoint x: 562, startPoint y: 412, endPoint x: 699, endPoint y: 253, distance: 209.4
click at [563, 412] on div "🔇 Proud Sponsor Level 3 Total Tickets: 🎟️ 19 Which was the only album to come o…" at bounding box center [547, 273] width 440 height 341
click at [757, 116] on button "🔇" at bounding box center [752, 118] width 18 height 18
click at [559, 425] on button "Next" at bounding box center [557, 424] width 50 height 20
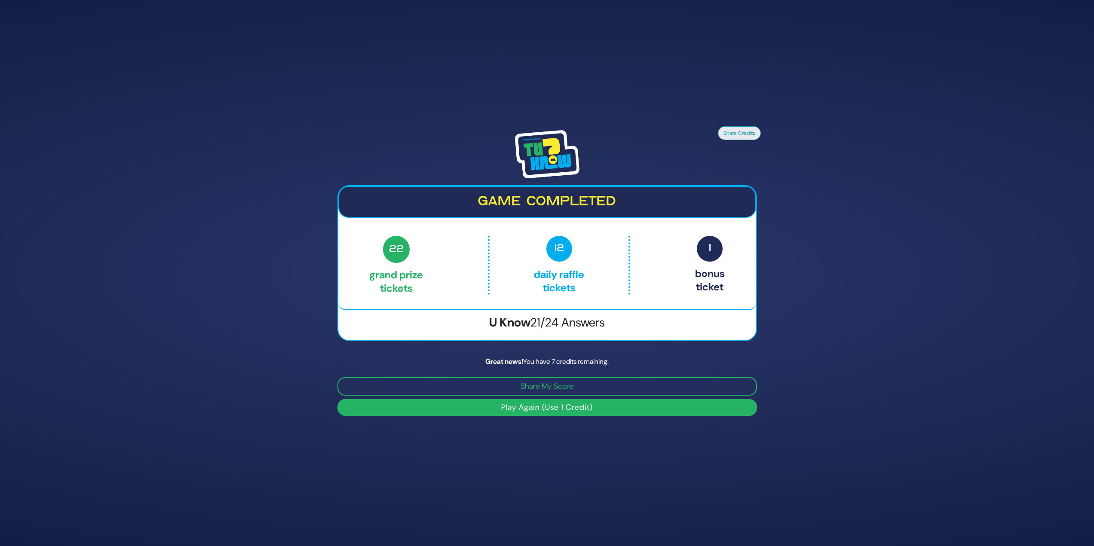
click at [587, 407] on button "Play Again (Use 1 Credit)" at bounding box center [547, 407] width 420 height 17
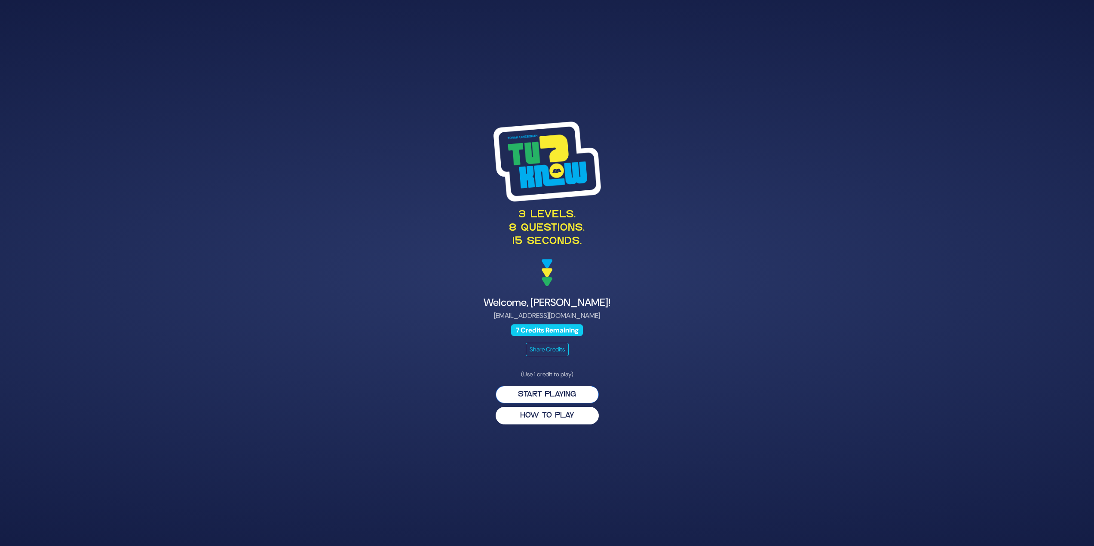
click at [567, 391] on button "Start Playing" at bounding box center [547, 395] width 103 height 18
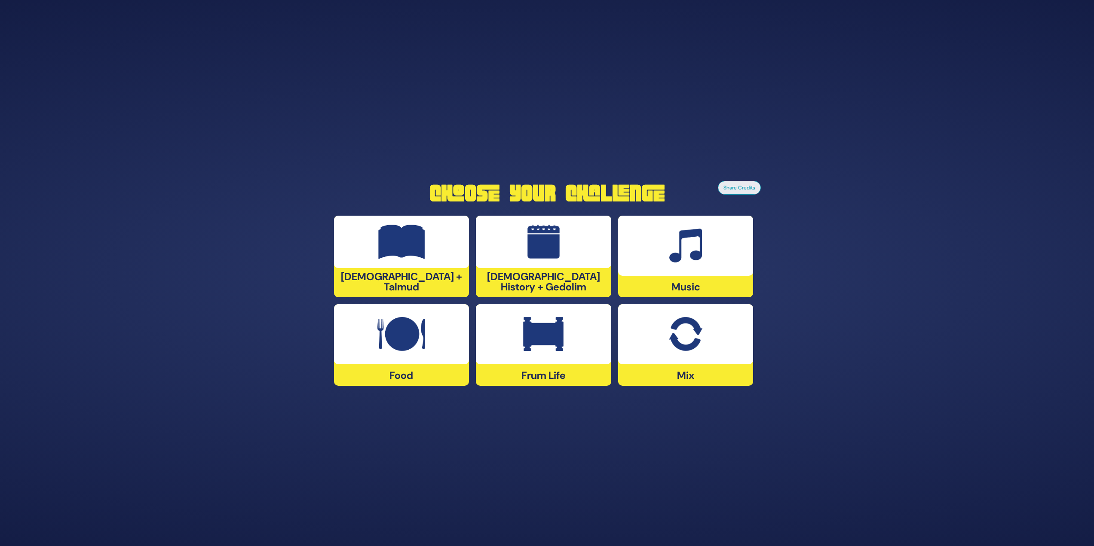
click at [576, 258] on div at bounding box center [543, 242] width 135 height 52
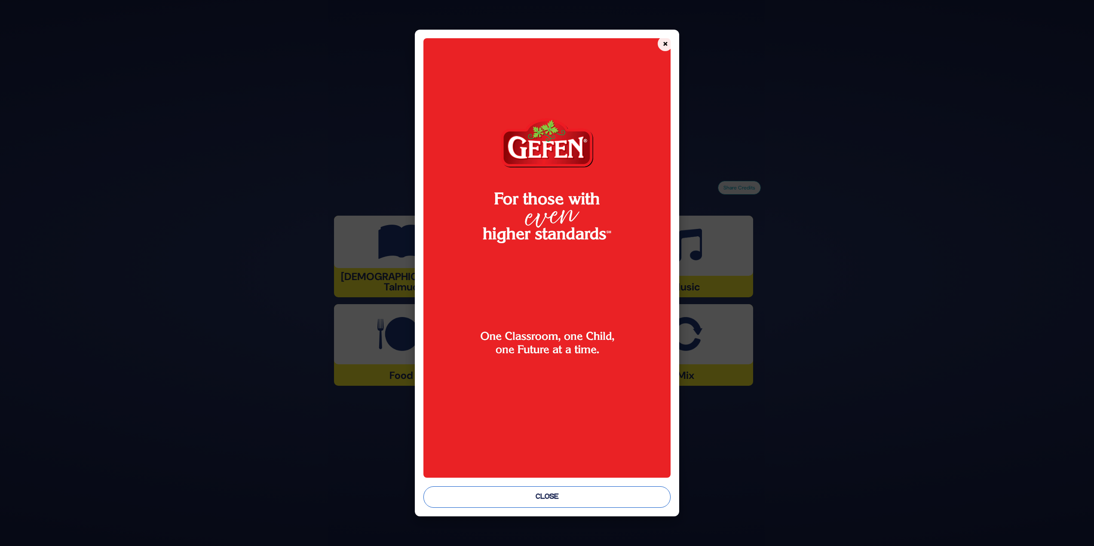
click at [618, 497] on button "Close" at bounding box center [547, 497] width 248 height 21
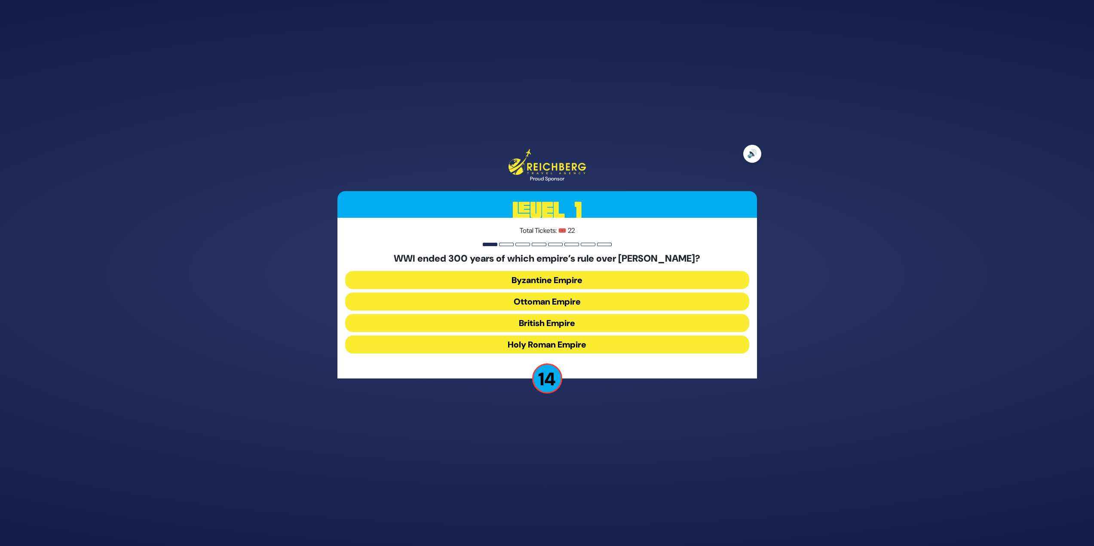
click at [751, 153] on button "🔊" at bounding box center [752, 154] width 18 height 18
click at [576, 293] on button "Byzantine Empire" at bounding box center [547, 302] width 404 height 18
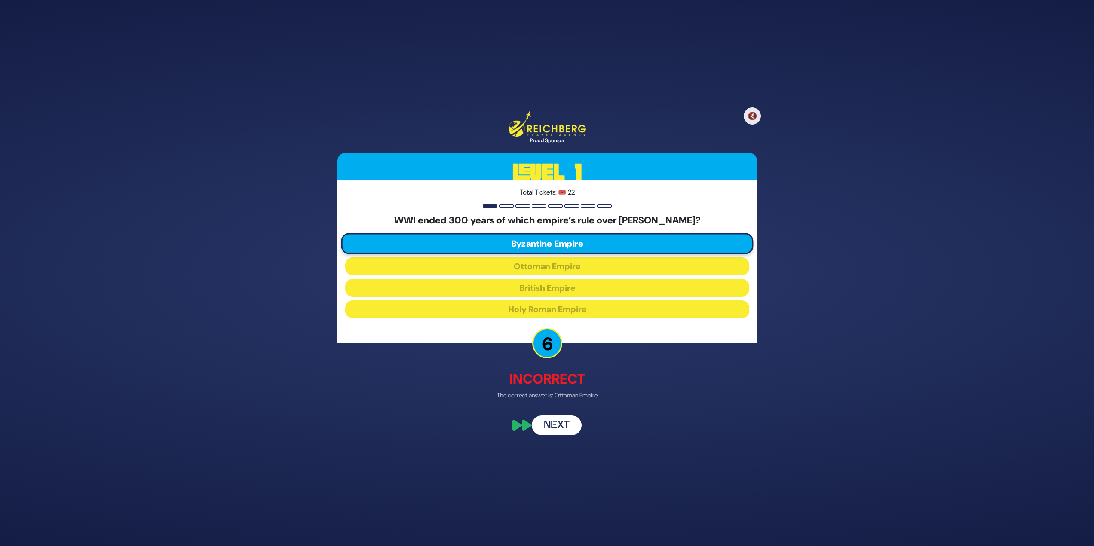
click at [555, 430] on button "Next" at bounding box center [557, 425] width 50 height 20
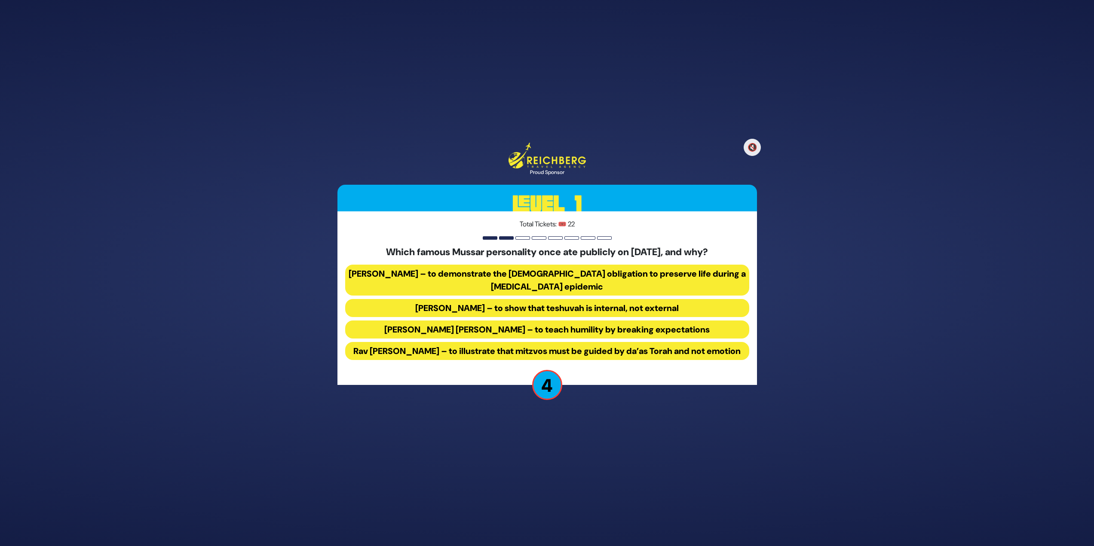
click at [683, 299] on button "Rav Yisroel Salanter – to demonstrate the halachic obligation to preserve life …" at bounding box center [547, 308] width 404 height 18
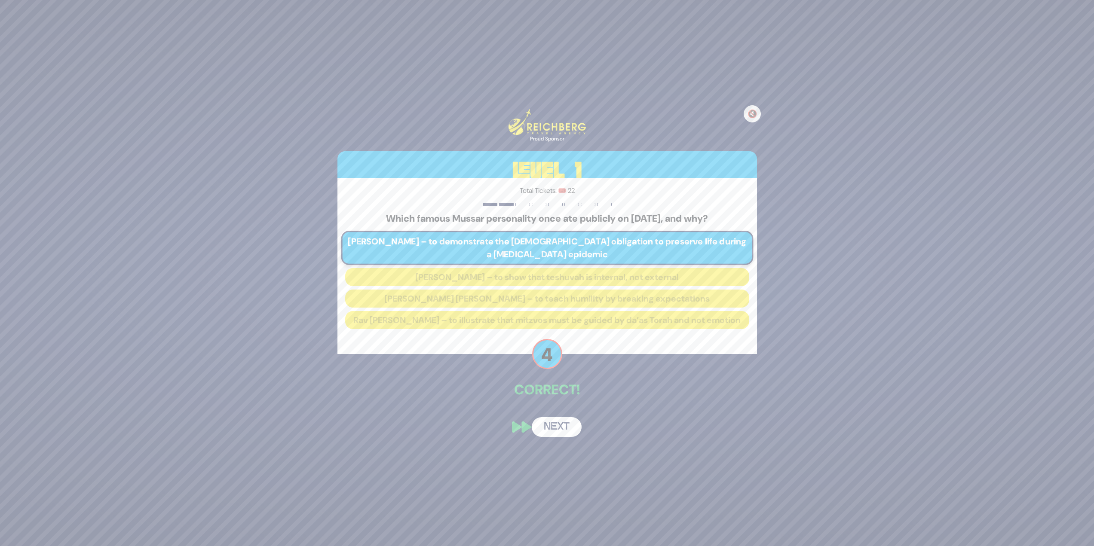
click at [560, 437] on button "Next" at bounding box center [557, 427] width 50 height 20
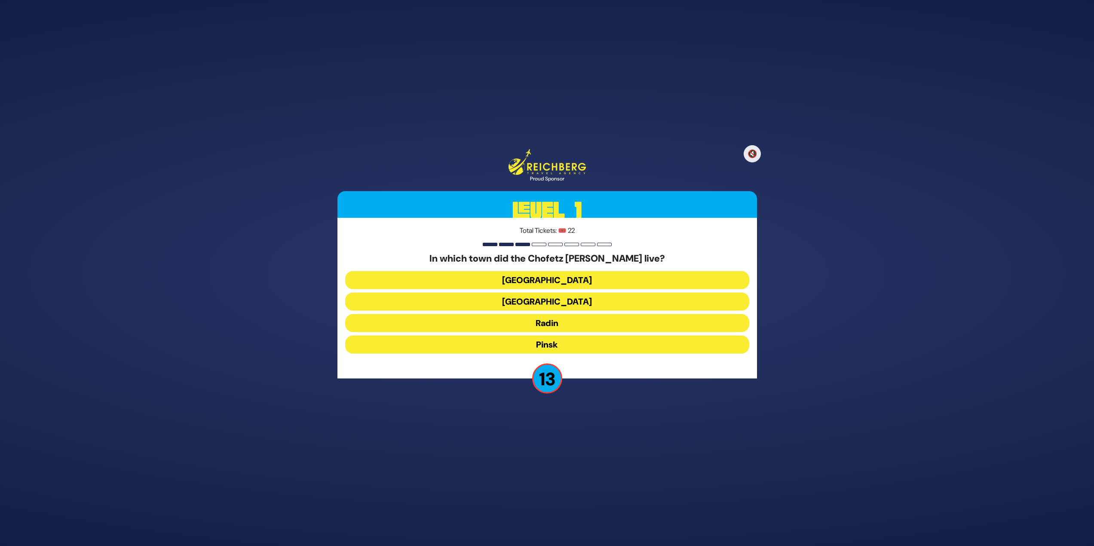
click at [573, 336] on button "Radin" at bounding box center [547, 345] width 404 height 18
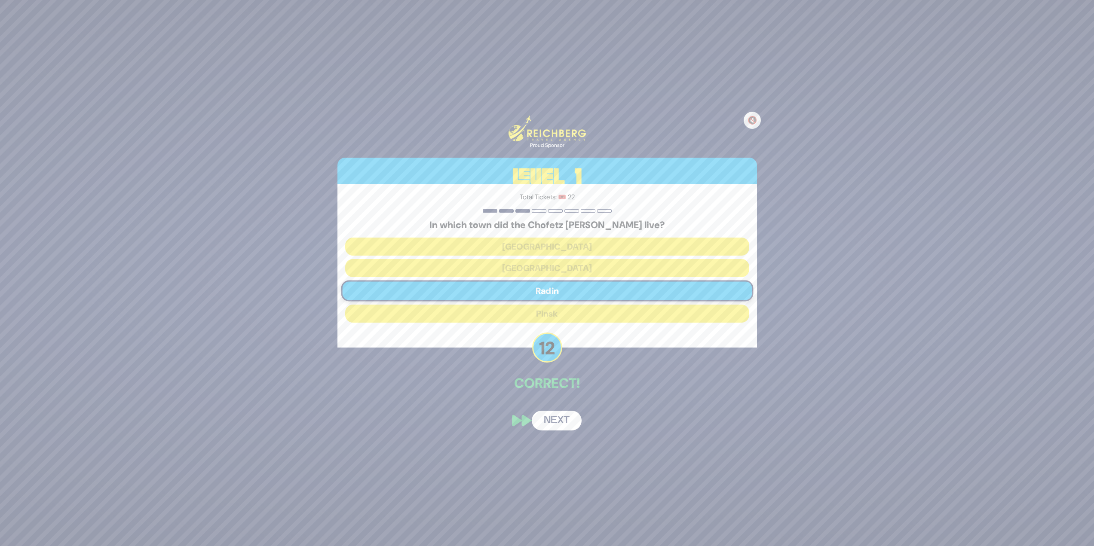
click at [549, 426] on button "Next" at bounding box center [557, 421] width 50 height 20
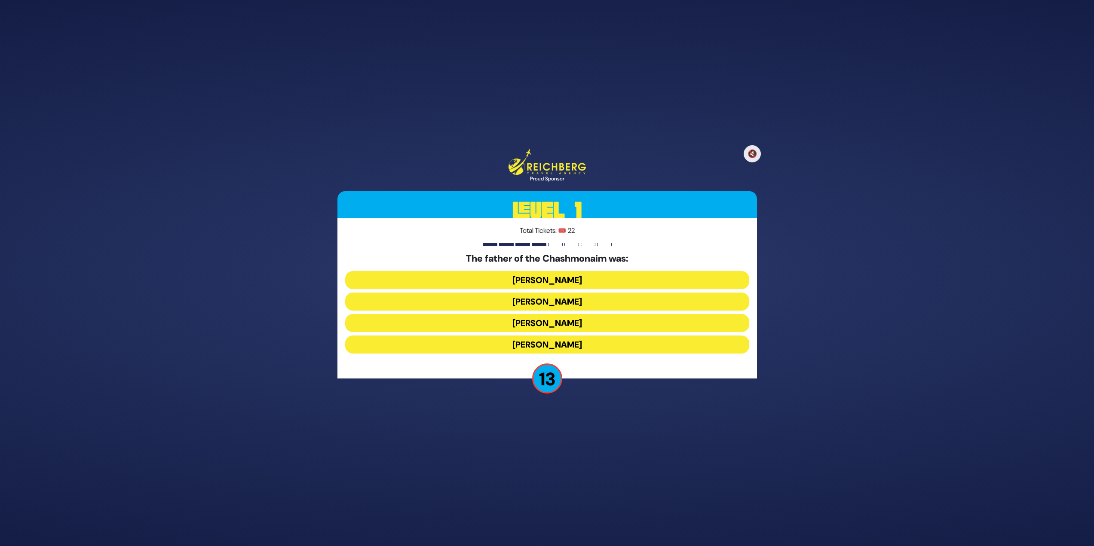
click at [609, 293] on button "Mattisyahu Kohein Gadol" at bounding box center [547, 302] width 404 height 18
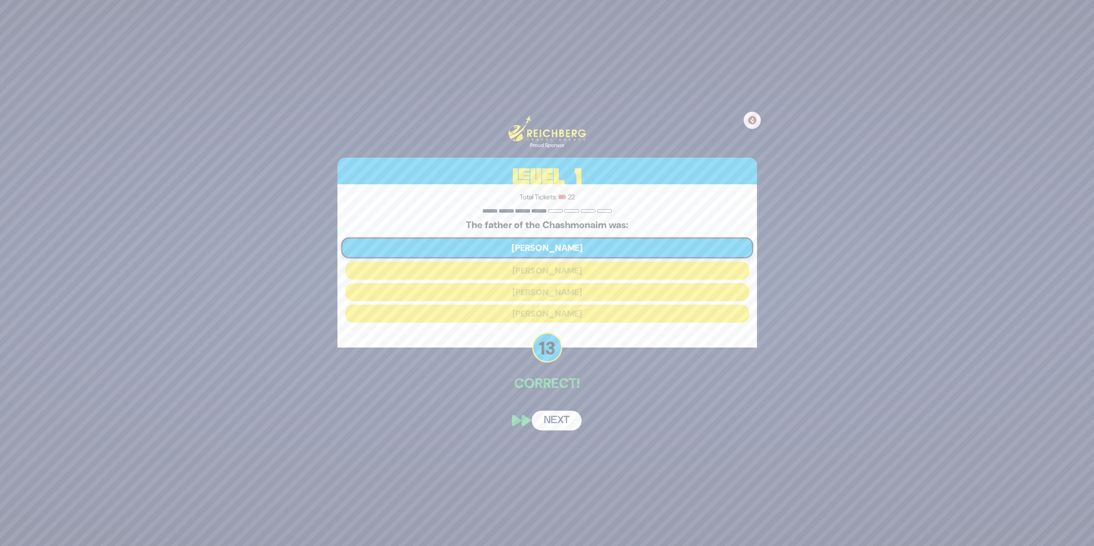
click at [553, 414] on button "Next" at bounding box center [557, 421] width 50 height 20
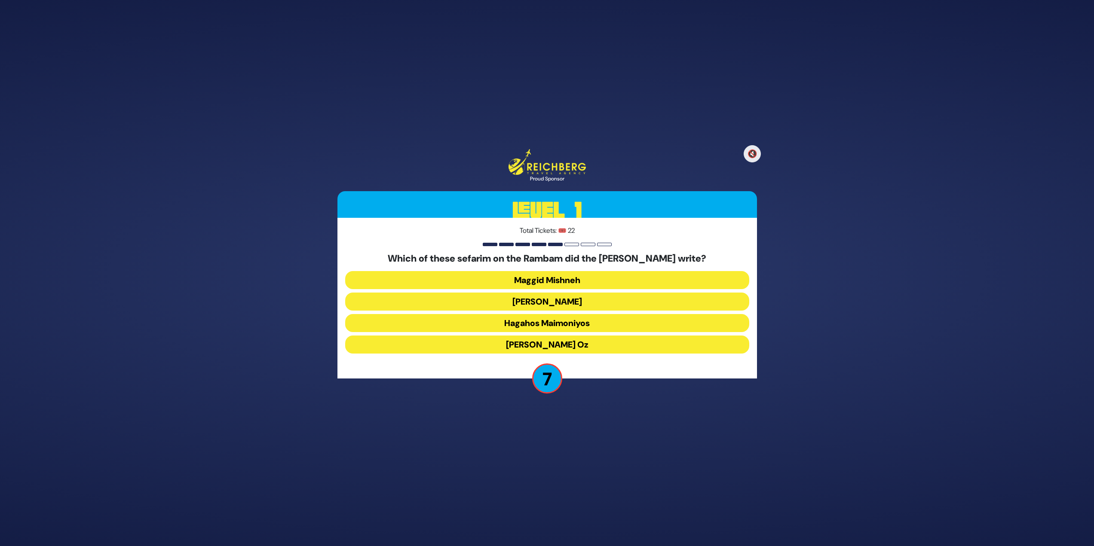
click at [576, 314] on button "Kesef Mishneh" at bounding box center [547, 323] width 404 height 18
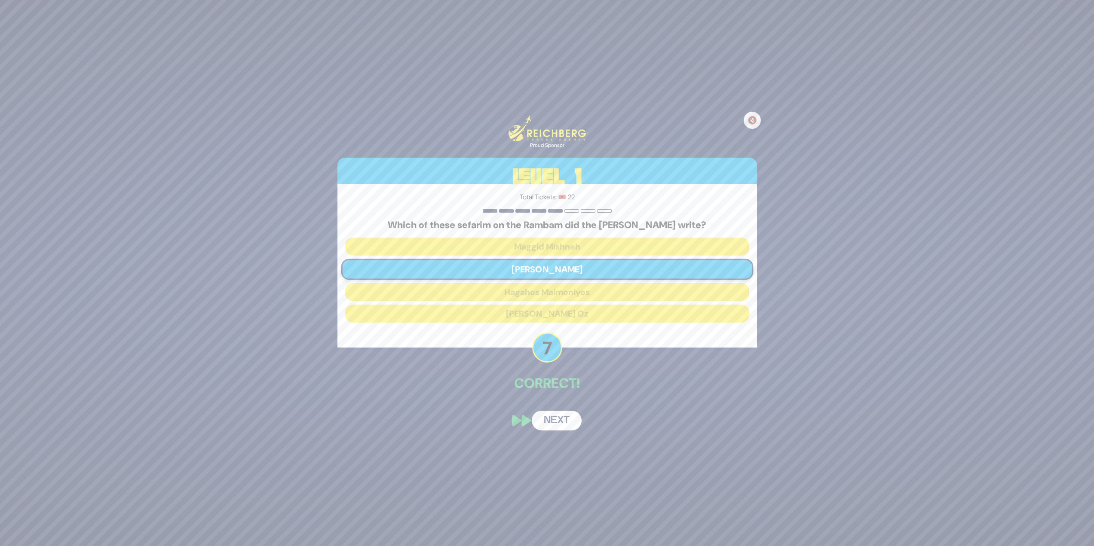
click at [559, 425] on button "Next" at bounding box center [557, 421] width 50 height 20
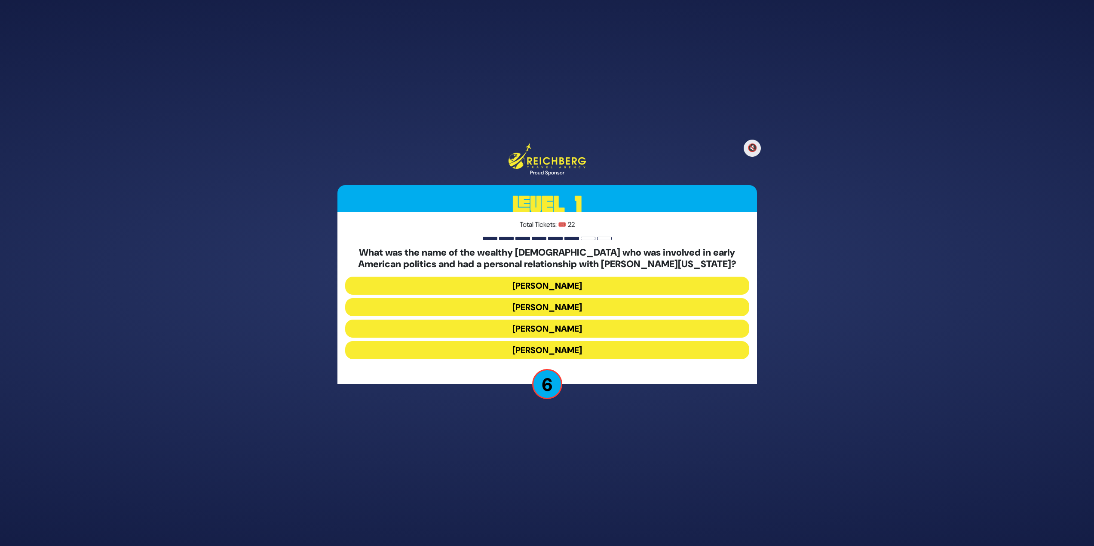
click at [584, 320] on button "Haym Salomon" at bounding box center [547, 329] width 404 height 18
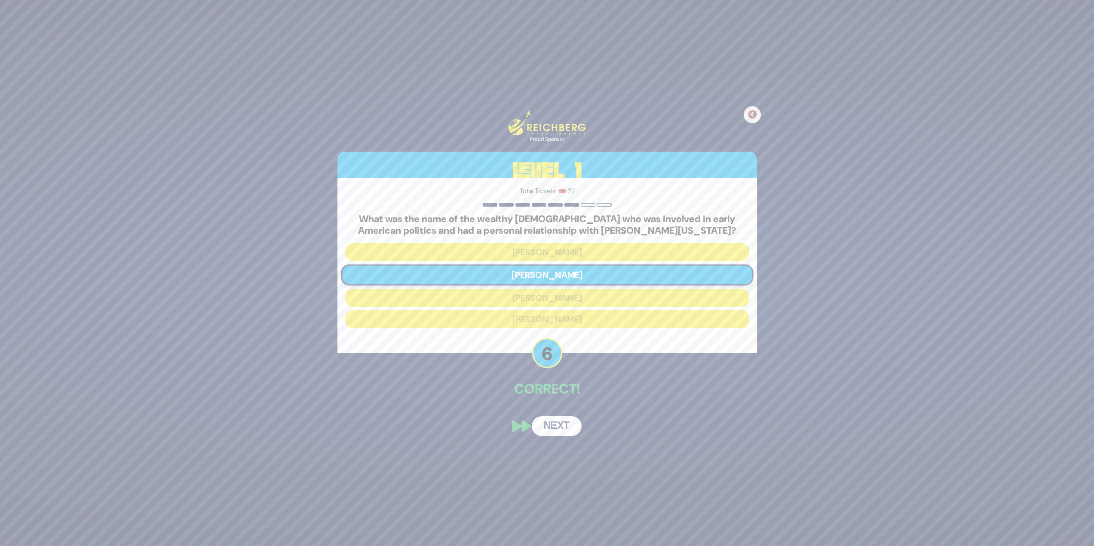
click at [564, 422] on button "Next" at bounding box center [557, 427] width 50 height 20
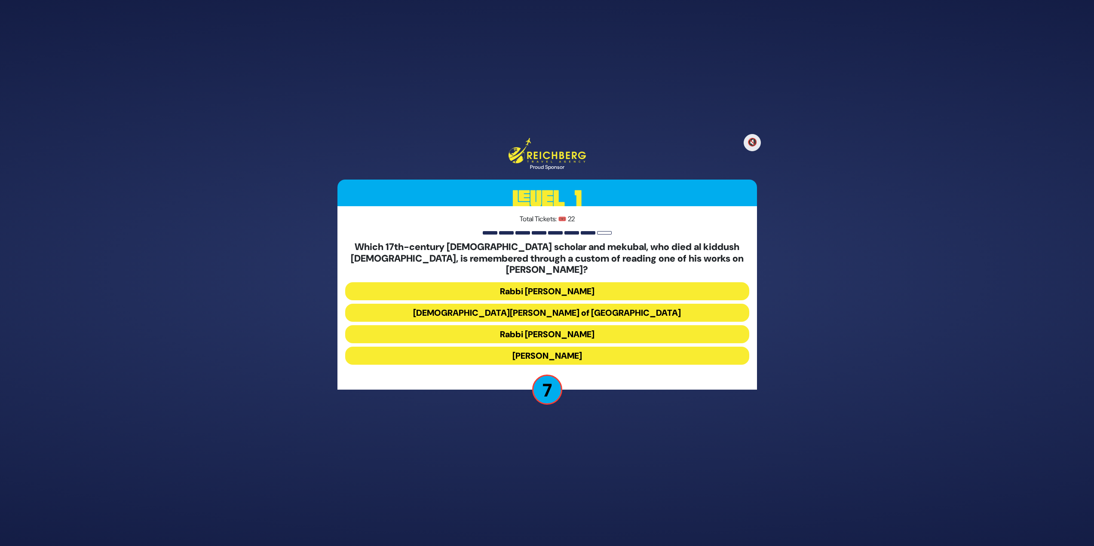
click at [606, 325] on button "Rabbi Shimshon of Ostropoli" at bounding box center [547, 334] width 404 height 18
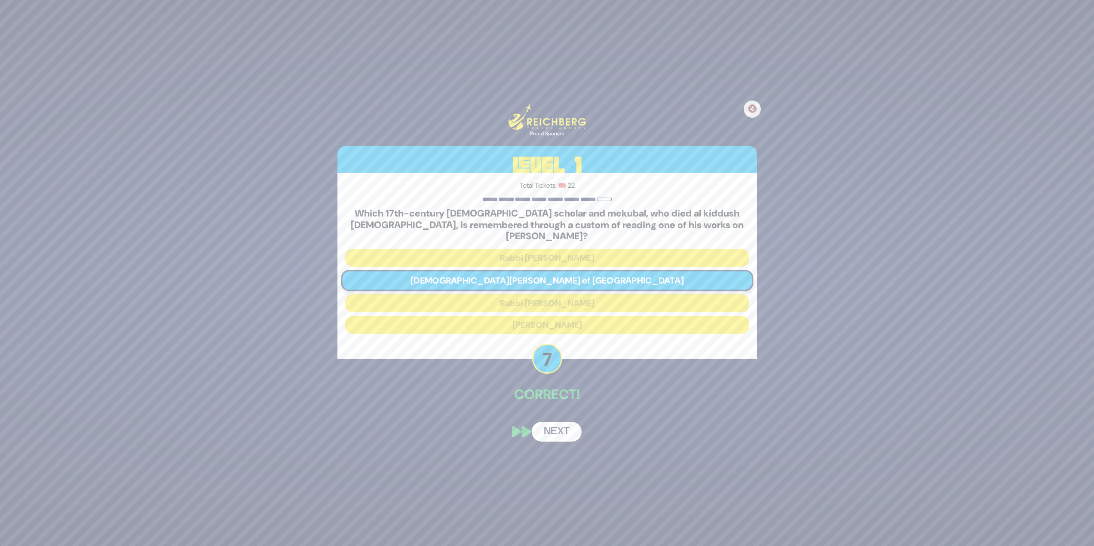
click at [568, 428] on button "Next" at bounding box center [557, 432] width 50 height 20
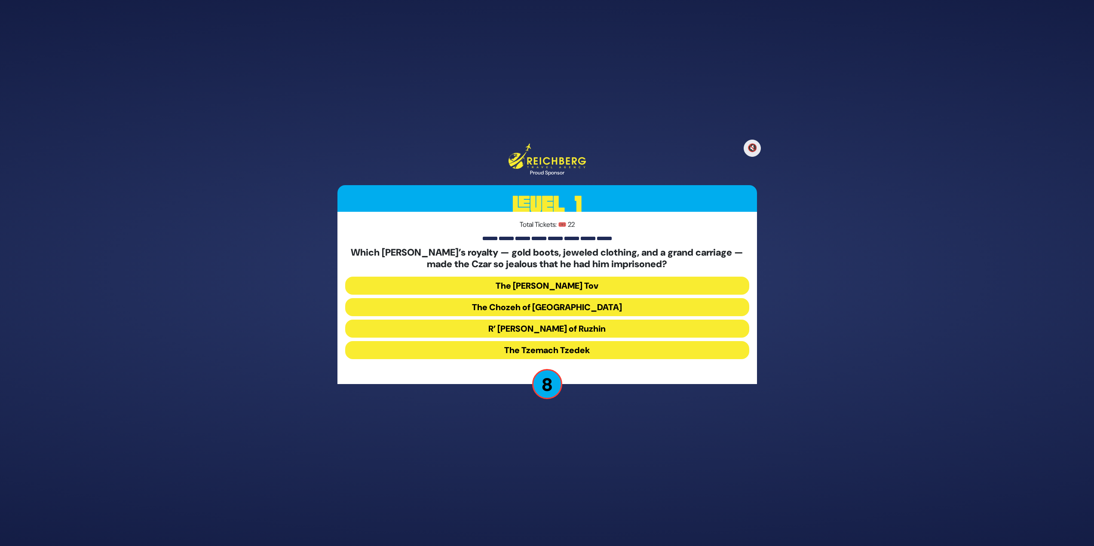
click at [576, 341] on button "R’ Yisroel of Ruzhin" at bounding box center [547, 350] width 404 height 18
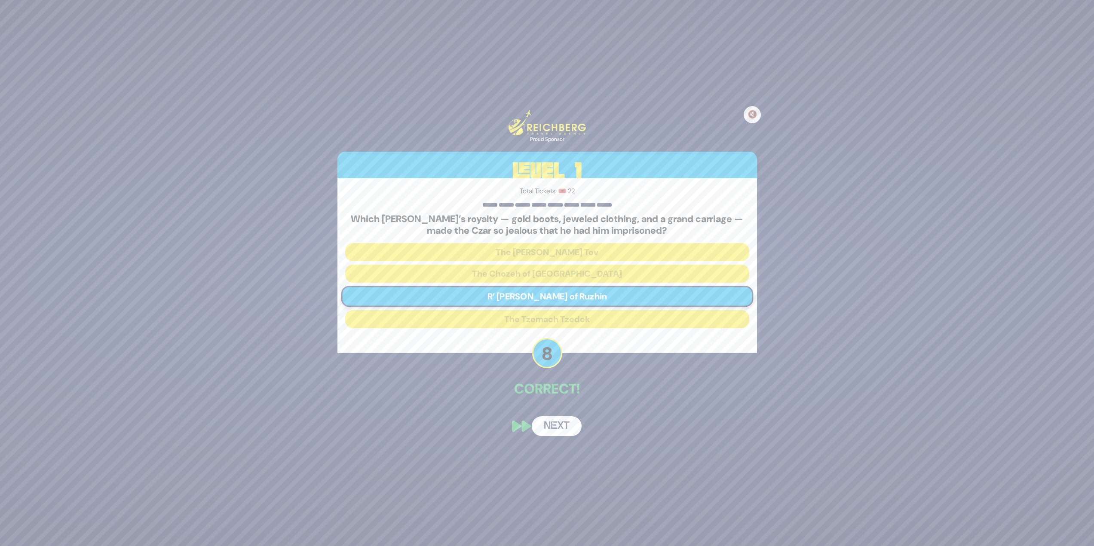
click at [561, 428] on button "Next" at bounding box center [557, 427] width 50 height 20
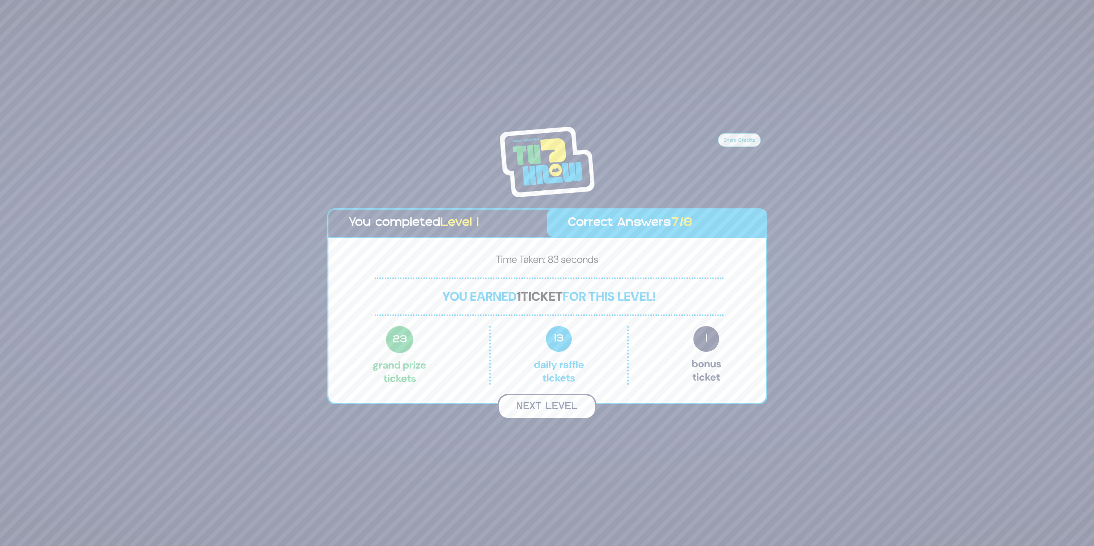
click at [544, 404] on button "Next Level" at bounding box center [547, 406] width 98 height 25
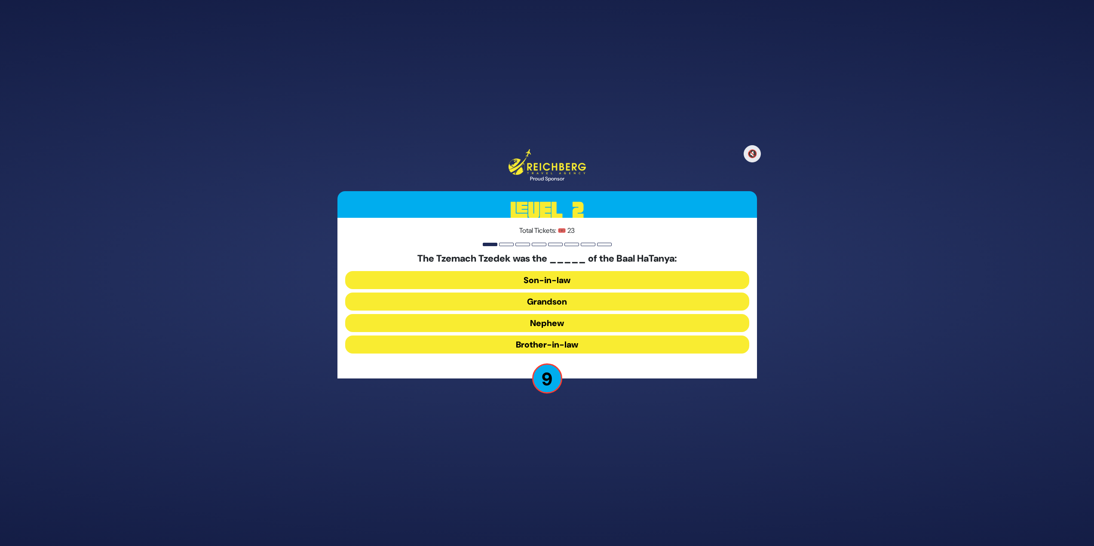
click at [576, 314] on button "Grandson" at bounding box center [547, 323] width 404 height 18
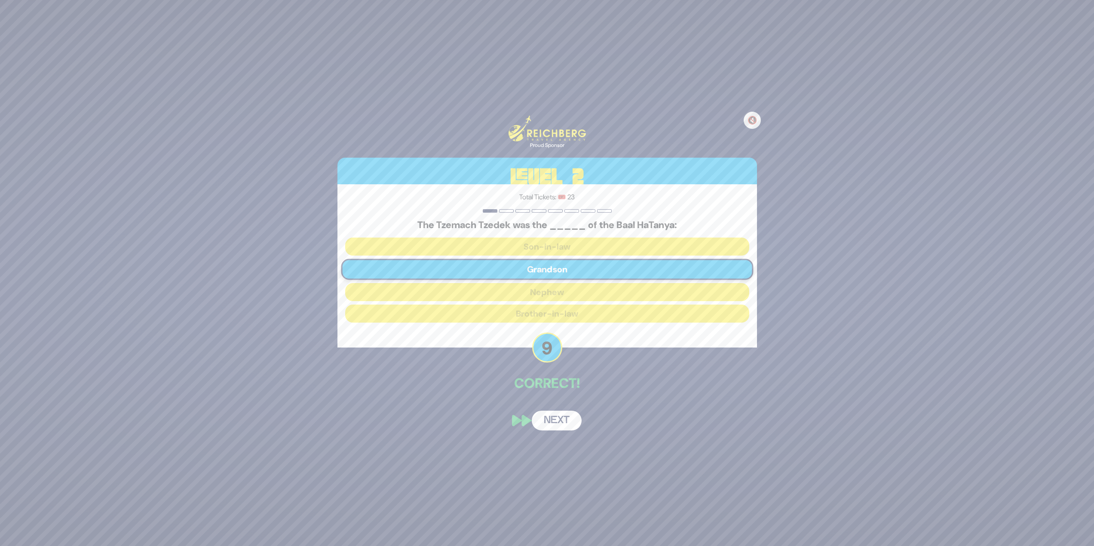
click at [563, 424] on button "Next" at bounding box center [557, 421] width 50 height 20
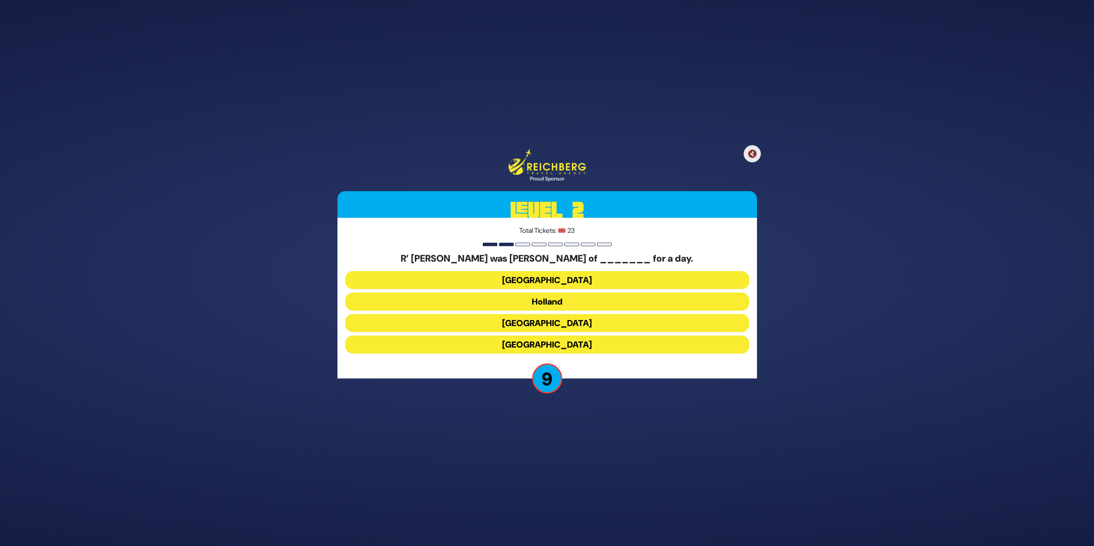
click at [524, 314] on button "Holland" at bounding box center [547, 323] width 404 height 18
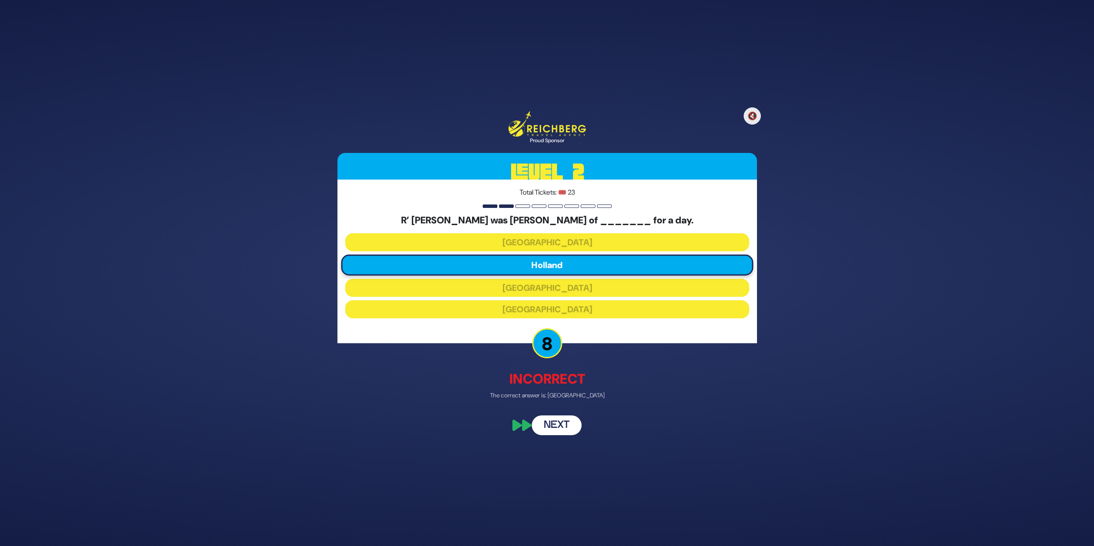
click at [567, 422] on button "Next" at bounding box center [557, 425] width 50 height 20
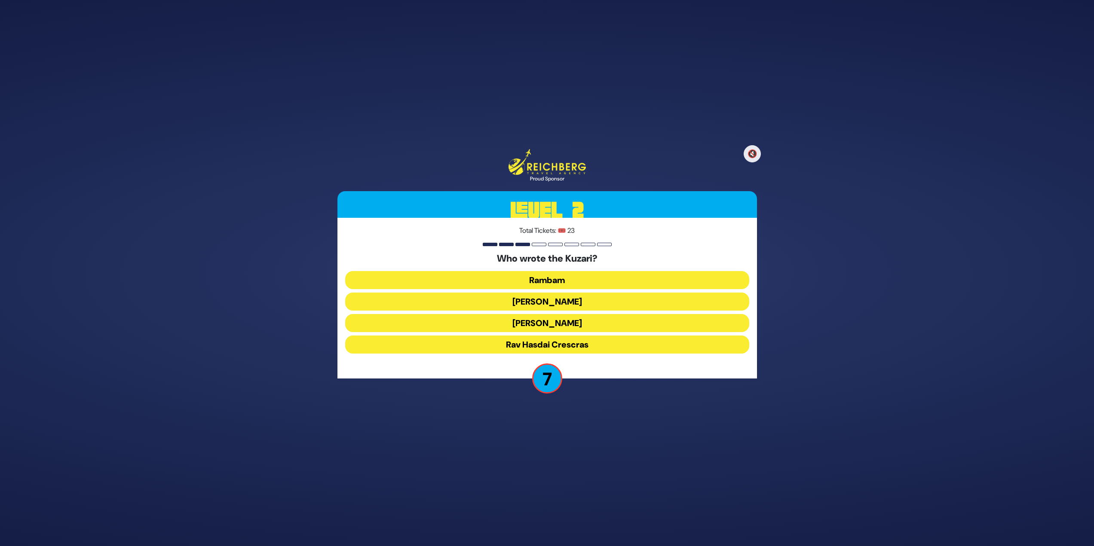
click at [590, 336] on button "Rav Yehudah HaLevi" at bounding box center [547, 345] width 404 height 18
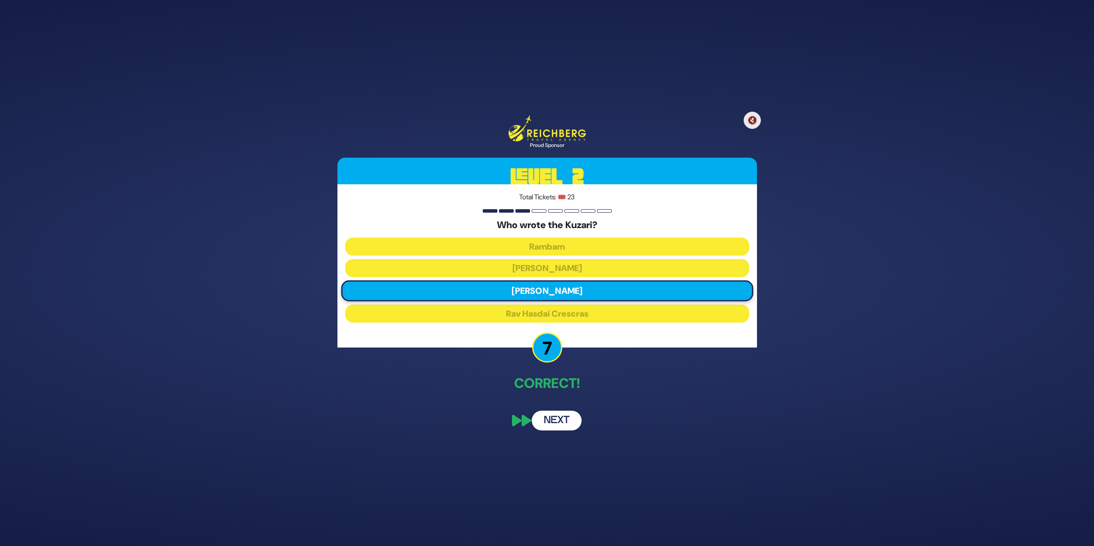
click at [560, 421] on button "Next" at bounding box center [557, 421] width 50 height 20
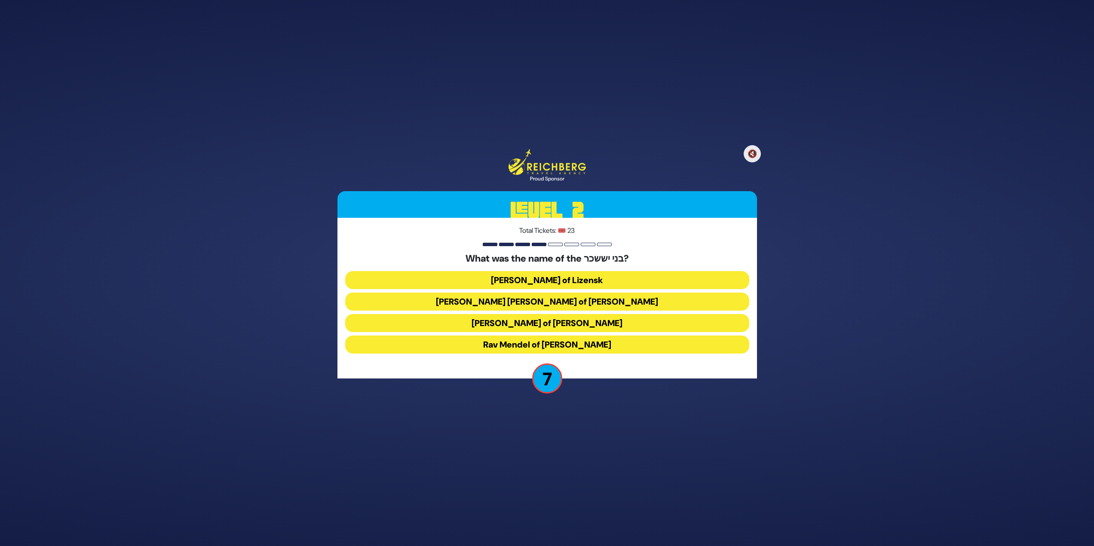
click at [611, 336] on button "Rav Tzvi Elimelech of Dynov" at bounding box center [547, 345] width 404 height 18
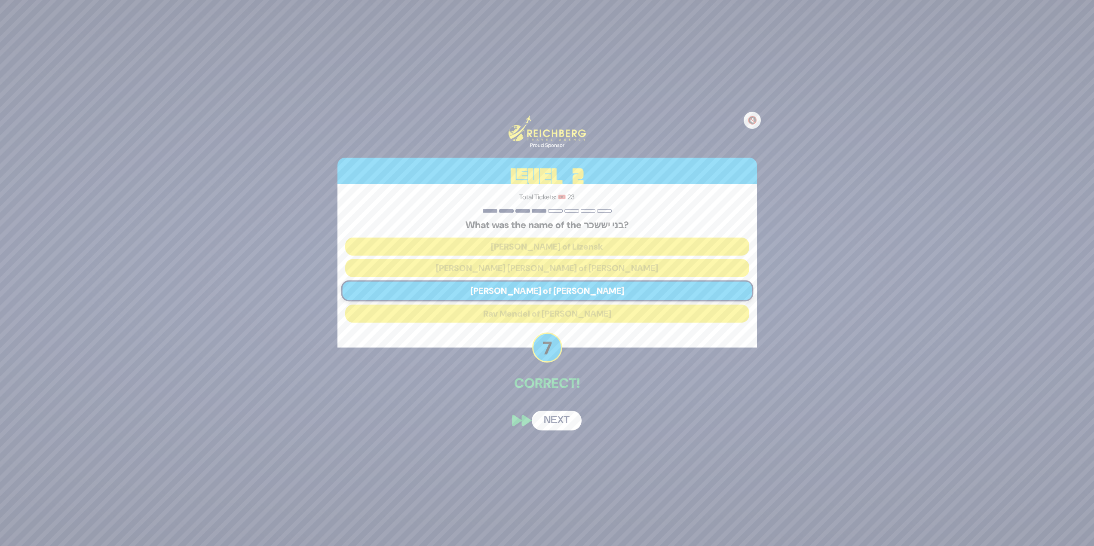
click at [569, 421] on button "Next" at bounding box center [557, 421] width 50 height 20
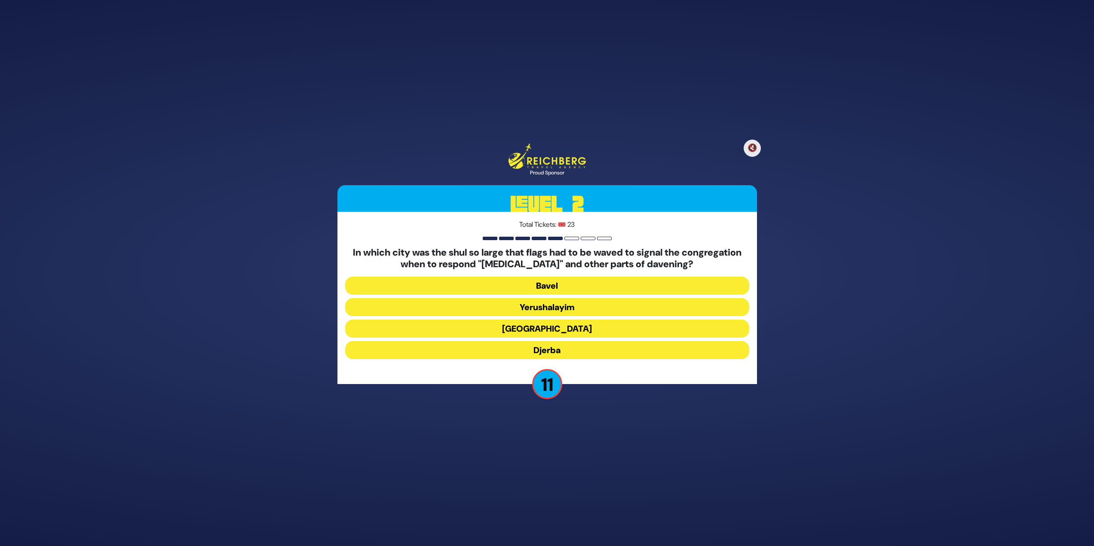
click at [544, 341] on button "Alexandria" at bounding box center [547, 350] width 404 height 18
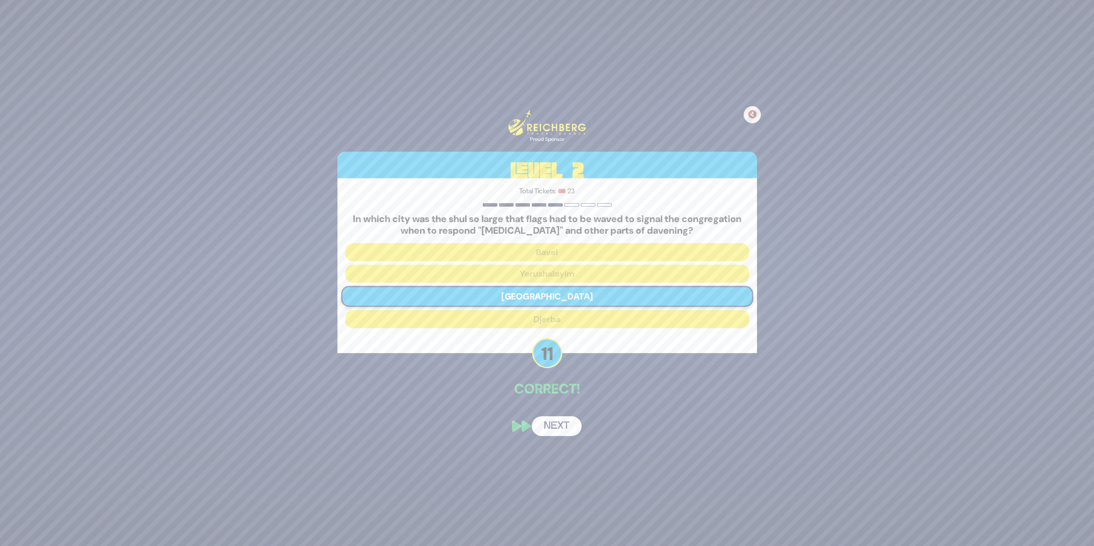
click at [562, 424] on button "Next" at bounding box center [557, 427] width 50 height 20
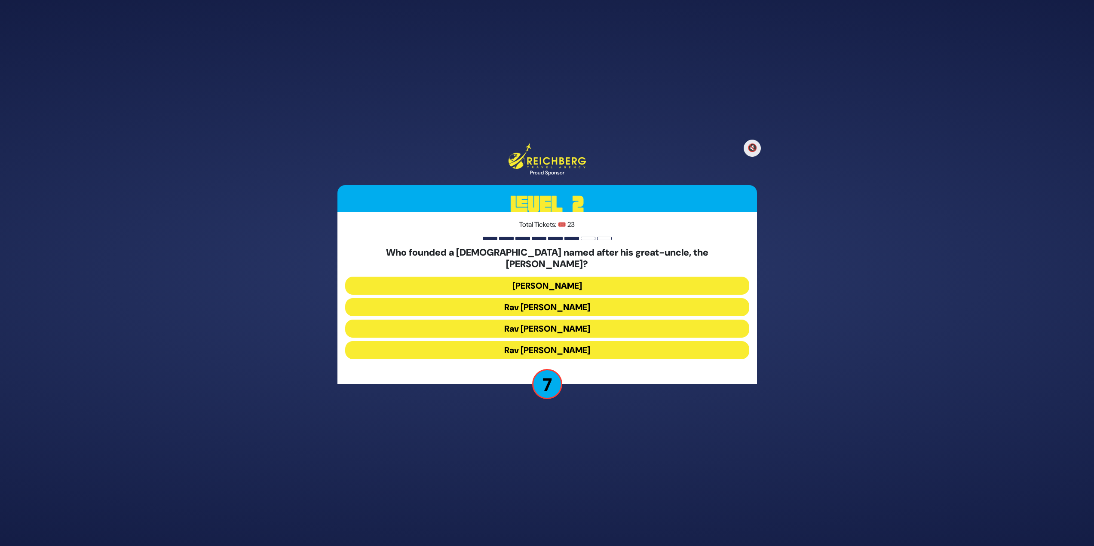
click at [574, 298] on button "Rav Dovid Leibowitz" at bounding box center [547, 307] width 404 height 18
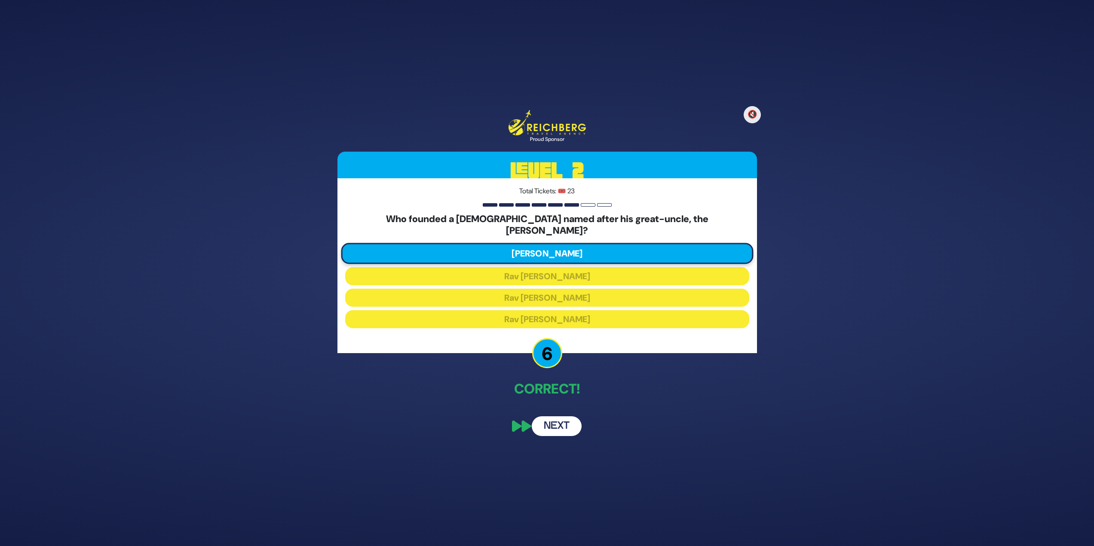
click at [556, 417] on button "Next" at bounding box center [557, 427] width 50 height 20
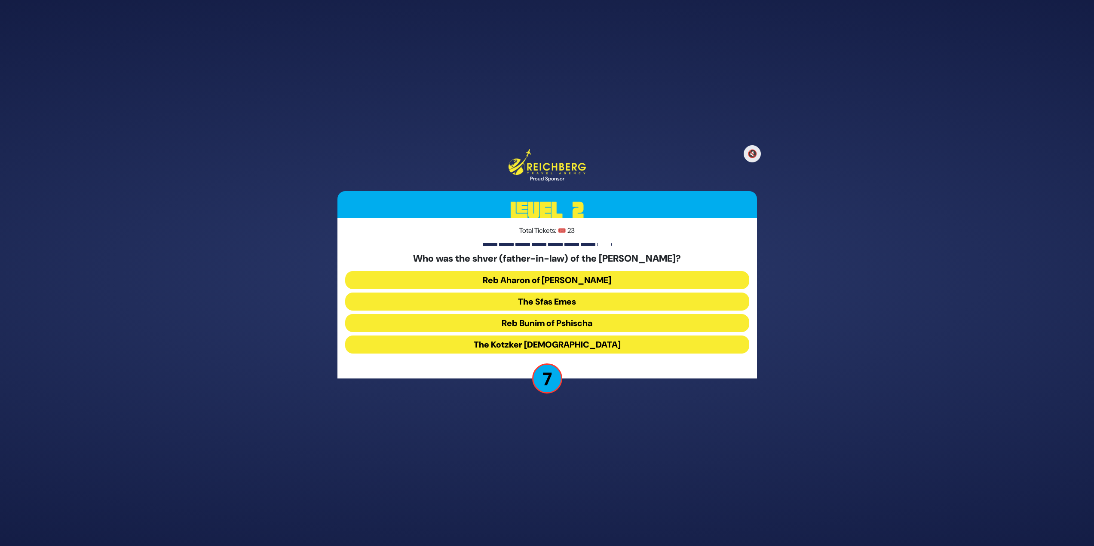
click at [676, 293] on button "Reb Aharon of Karlin" at bounding box center [547, 302] width 404 height 18
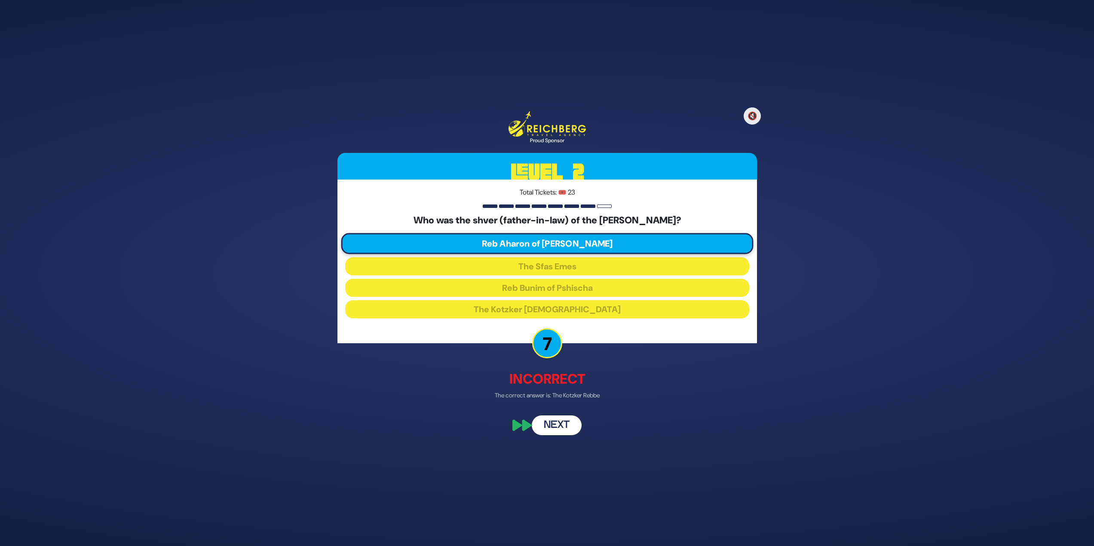
click at [548, 420] on button "Next" at bounding box center [557, 425] width 50 height 20
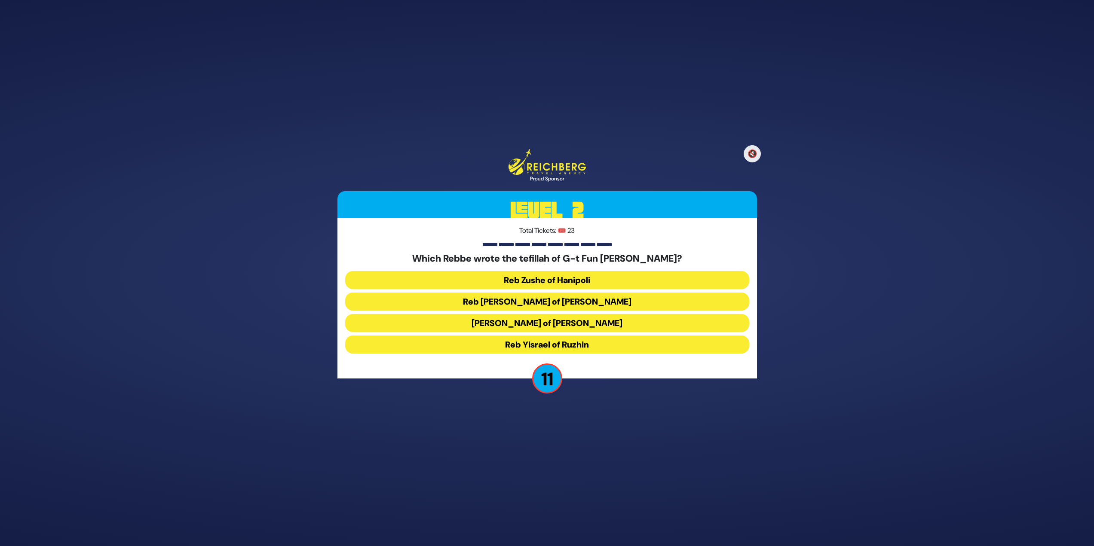
click at [634, 314] on button "Reb Levi Yitzchok of Berditchev" at bounding box center [547, 323] width 404 height 18
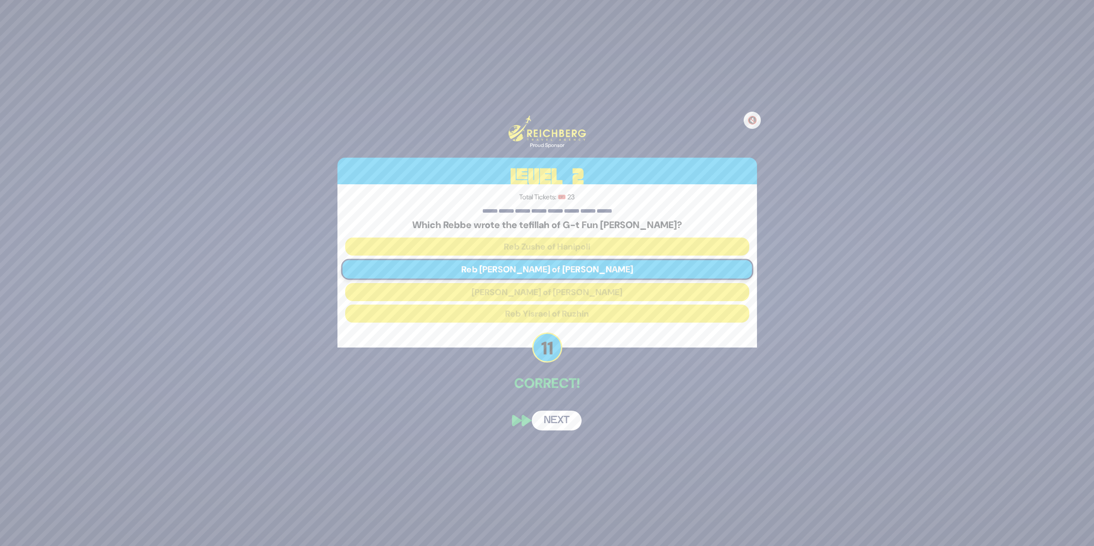
click at [561, 419] on button "Next" at bounding box center [557, 421] width 50 height 20
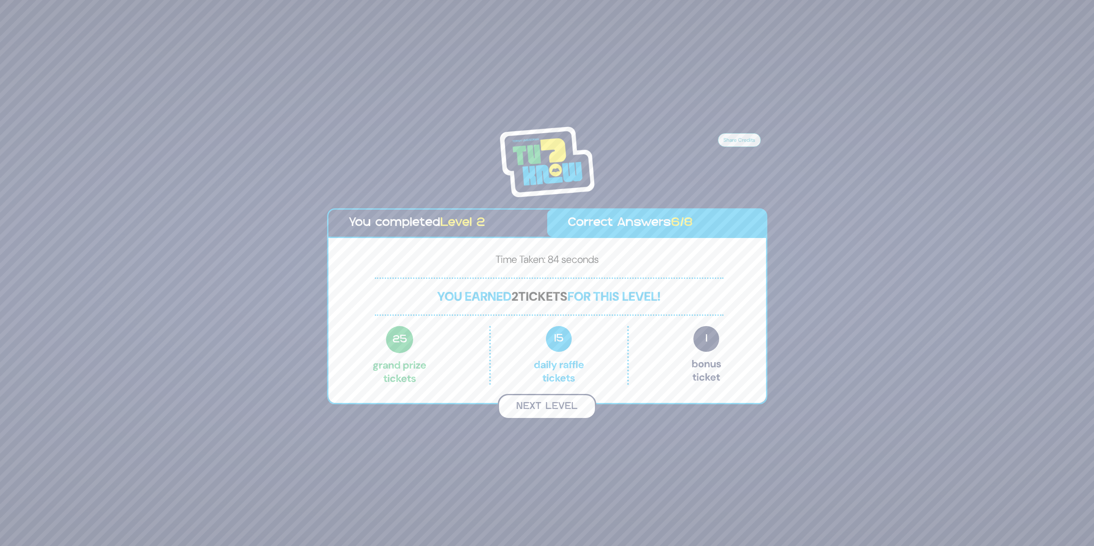
click at [551, 408] on button "Next Level" at bounding box center [547, 406] width 98 height 25
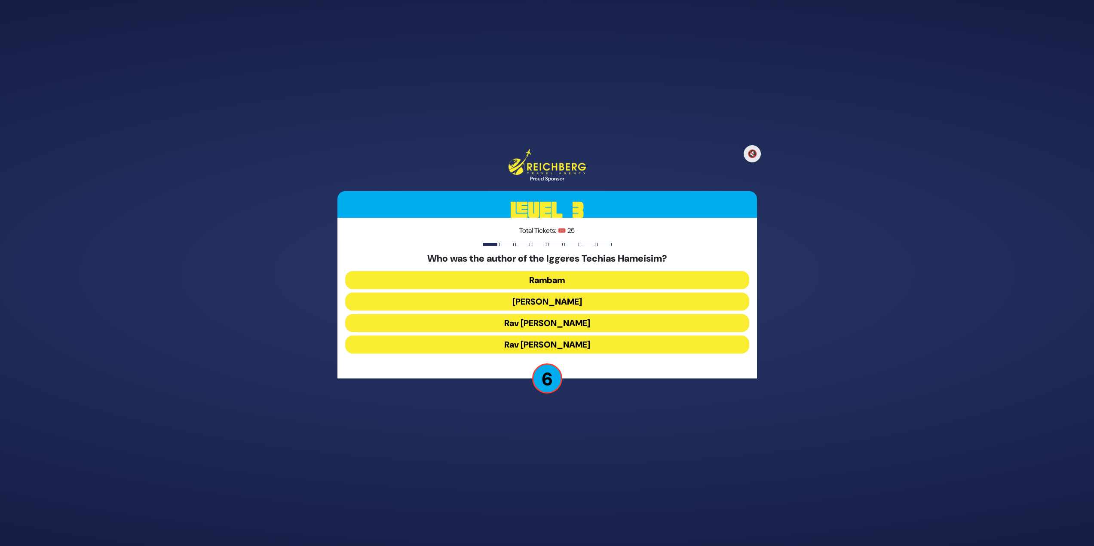
click at [604, 346] on button "Rav Chaim Vital" at bounding box center [547, 345] width 404 height 18
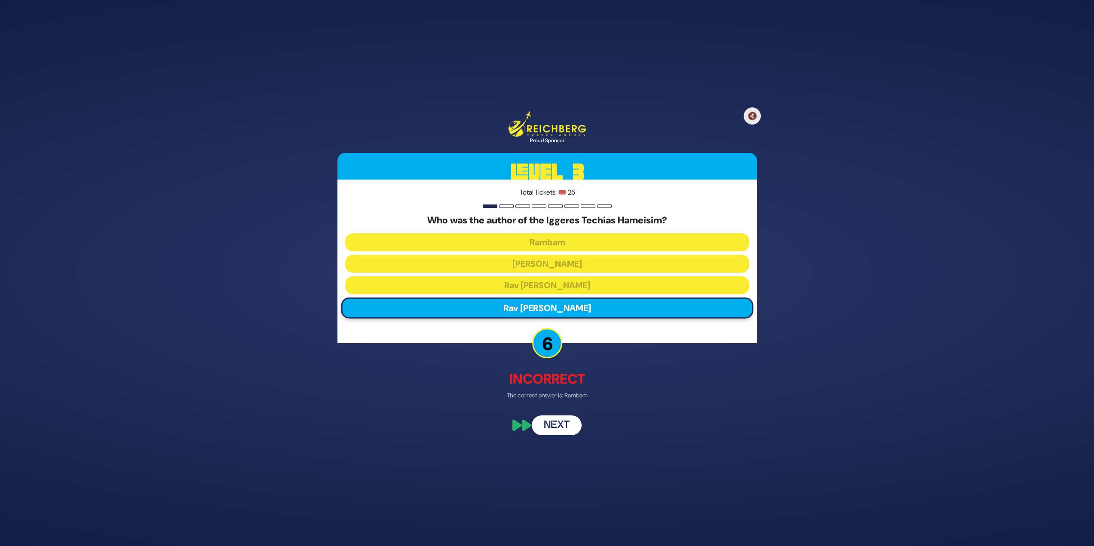
click at [565, 422] on button "Next" at bounding box center [557, 425] width 50 height 20
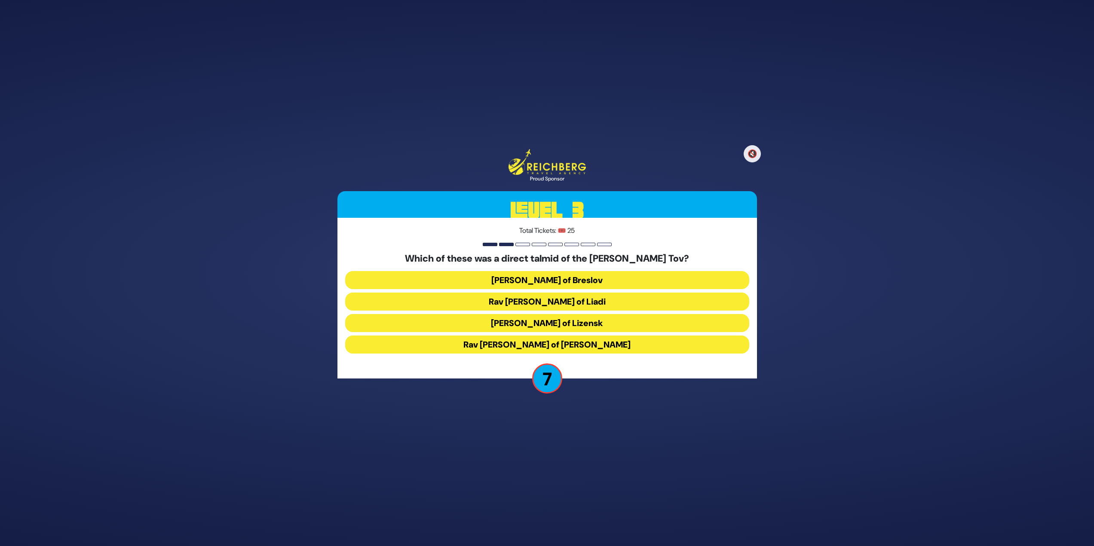
click at [577, 314] on button "Rav Shneur Zalman of Liadi" at bounding box center [547, 323] width 404 height 18
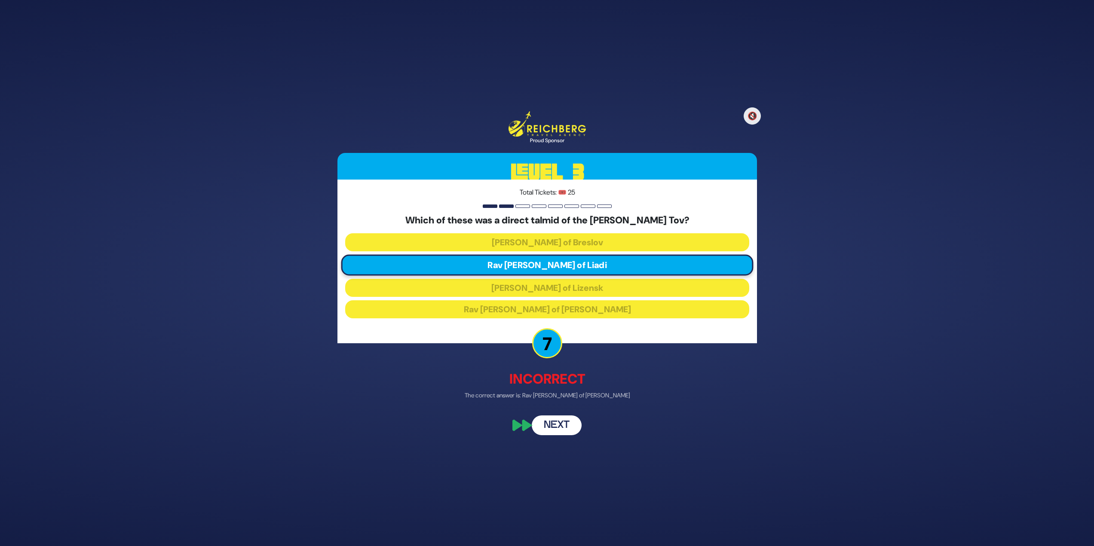
click at [549, 428] on button "Next" at bounding box center [557, 425] width 50 height 20
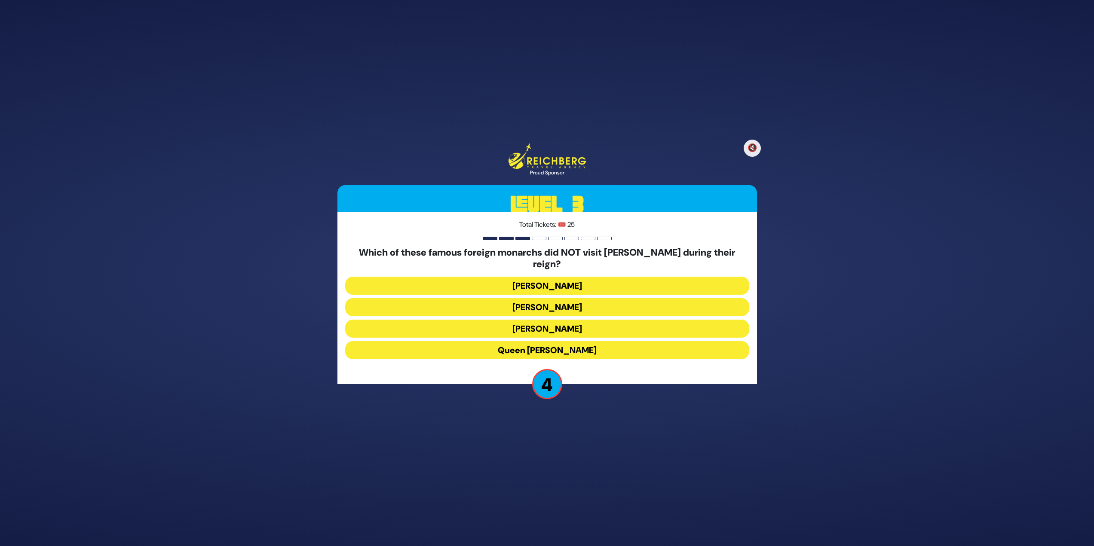
click at [593, 342] on button "Queen Elizabeth II" at bounding box center [547, 350] width 404 height 18
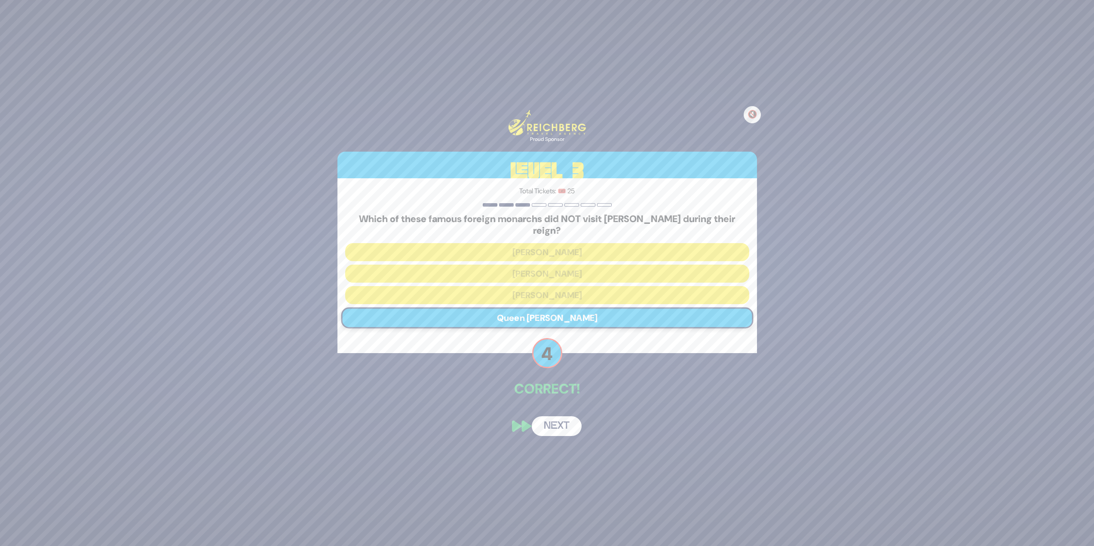
click at [555, 423] on button "Next" at bounding box center [557, 427] width 50 height 20
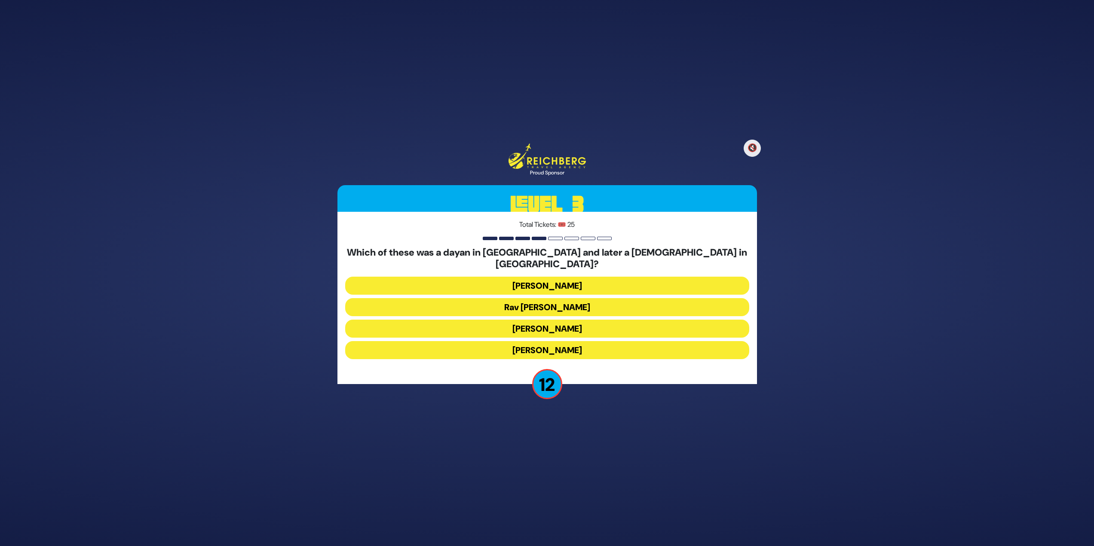
click at [633, 298] on button "Rav Yisroel Zev Gustman" at bounding box center [547, 307] width 404 height 18
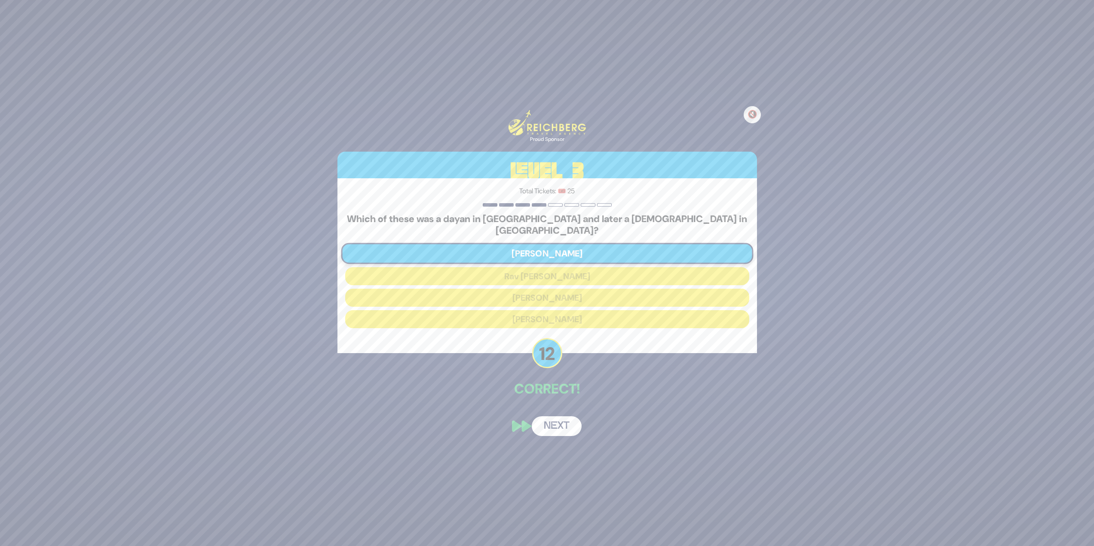
click at [552, 426] on button "Next" at bounding box center [557, 427] width 50 height 20
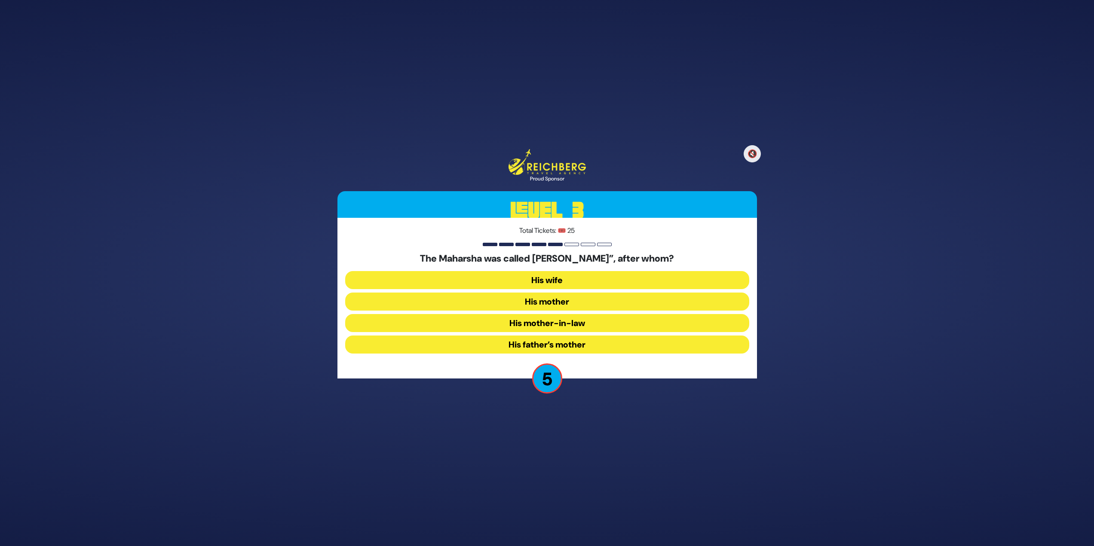
click at [467, 336] on button "His mother-in-law" at bounding box center [547, 345] width 404 height 18
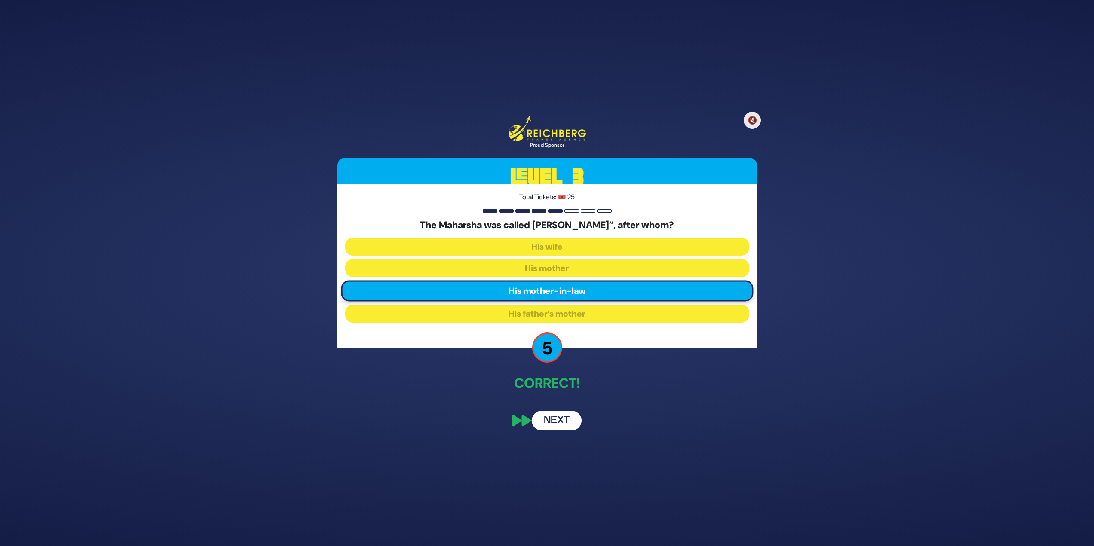
click at [551, 415] on button "Next" at bounding box center [557, 421] width 50 height 20
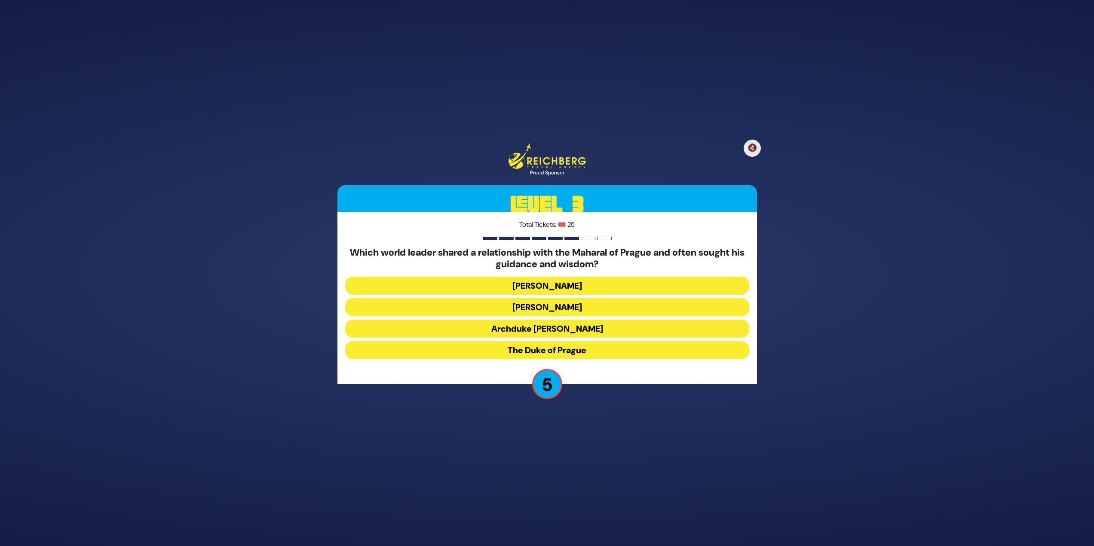
click at [601, 348] on button "The Duke of Prague" at bounding box center [547, 350] width 404 height 18
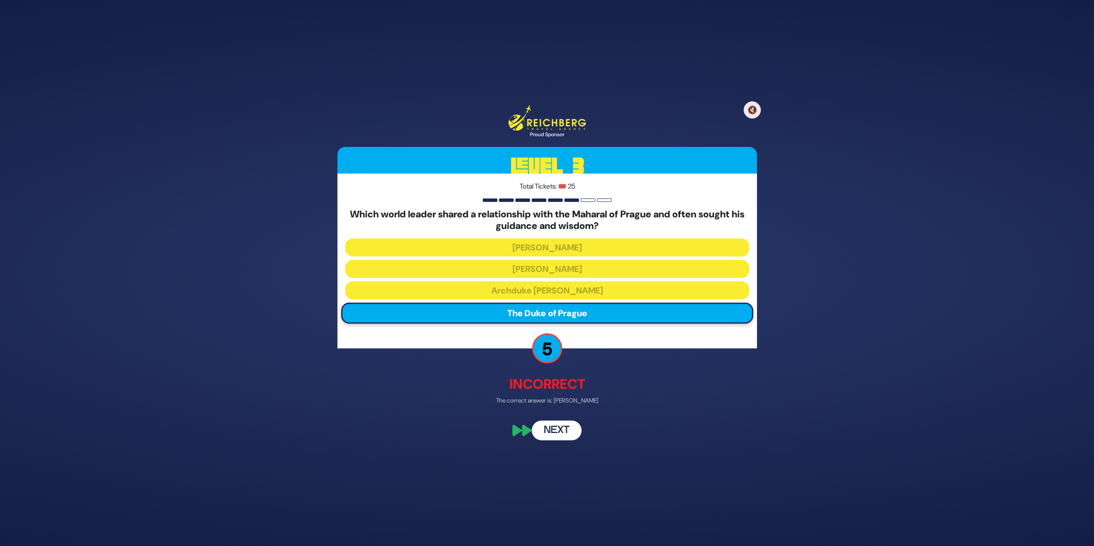
click at [563, 437] on button "Next" at bounding box center [557, 431] width 50 height 20
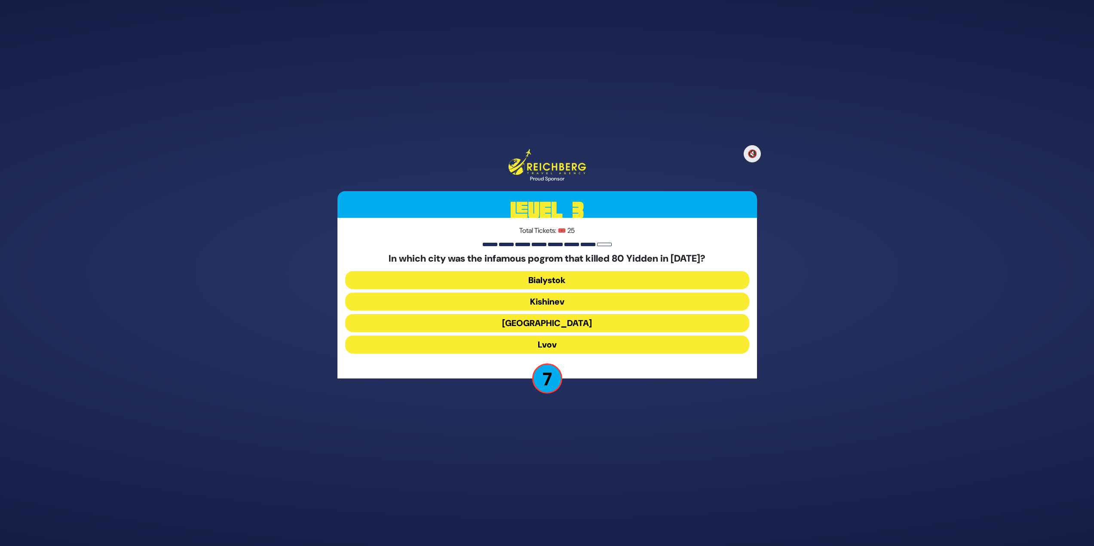
click at [665, 293] on button "Bialystok" at bounding box center [547, 302] width 404 height 18
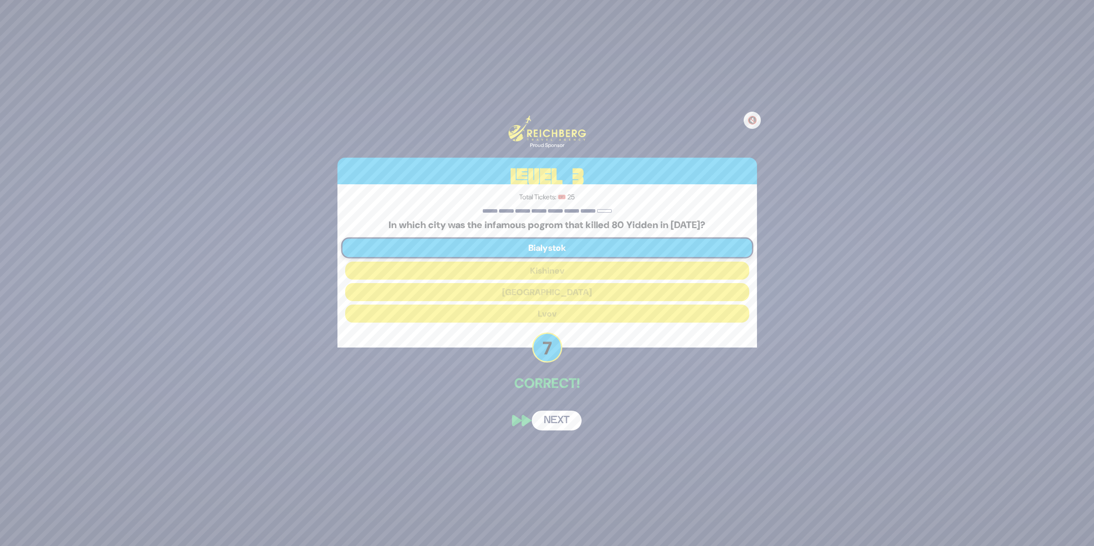
drag, startPoint x: 533, startPoint y: 413, endPoint x: 538, endPoint y: 418, distance: 7.3
click at [537, 417] on div "🔇 Proud Sponsor Level 3 Total Tickets: 🎟️ 25 In which city was the infamous pog…" at bounding box center [547, 273] width 440 height 336
click at [544, 419] on button "Next" at bounding box center [557, 421] width 50 height 20
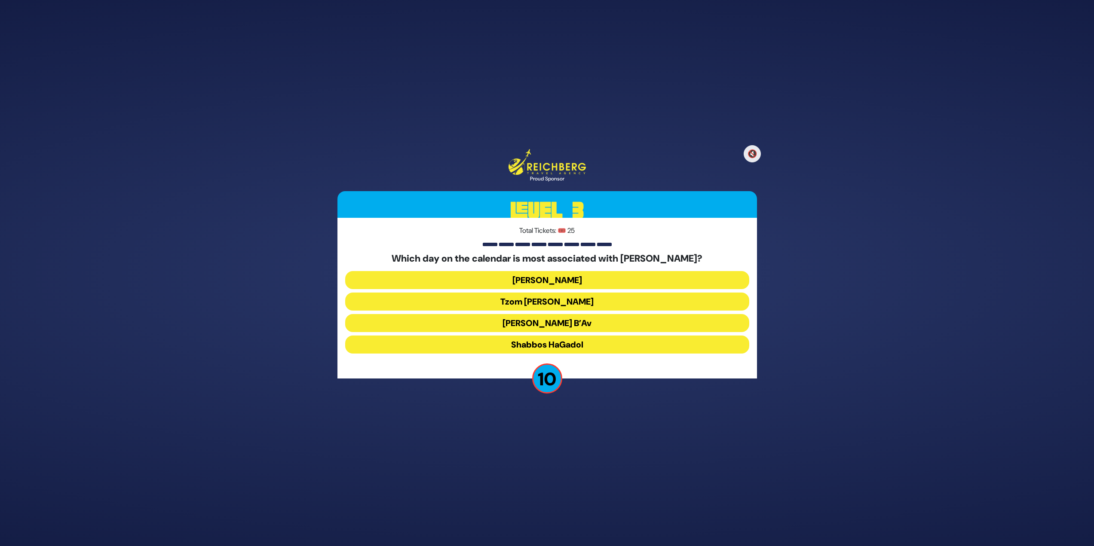
click at [541, 336] on button "Tisha B’Av" at bounding box center [547, 345] width 404 height 18
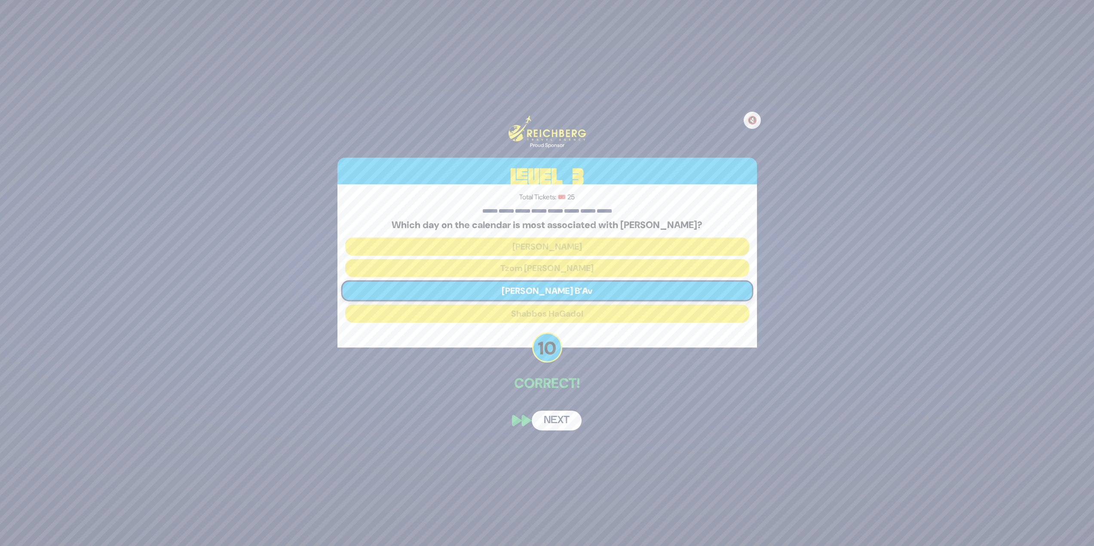
click at [560, 422] on button "Next" at bounding box center [557, 421] width 50 height 20
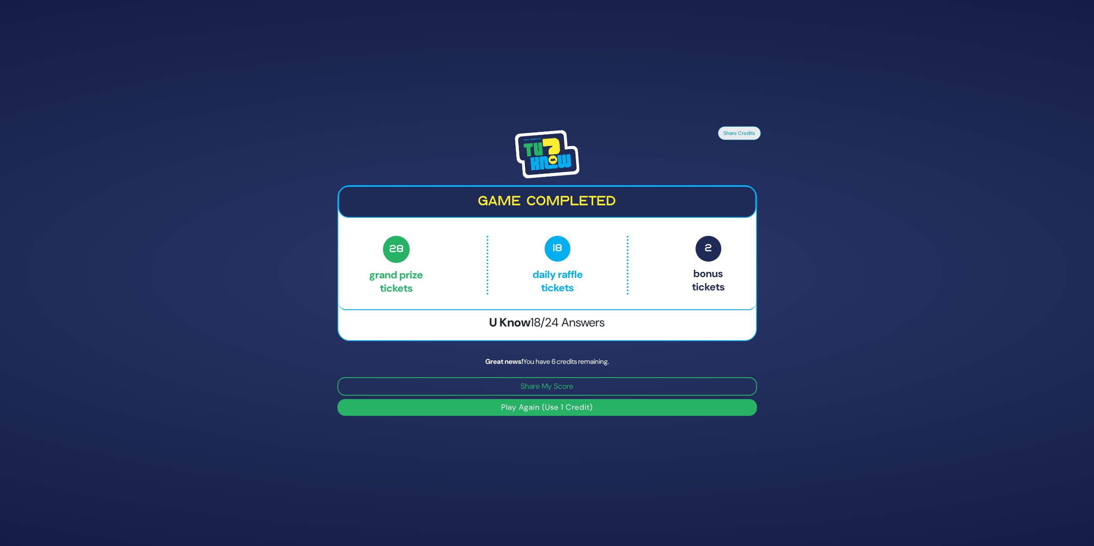
click at [606, 408] on button "Play Again (Use 1 Credit)" at bounding box center [547, 407] width 420 height 17
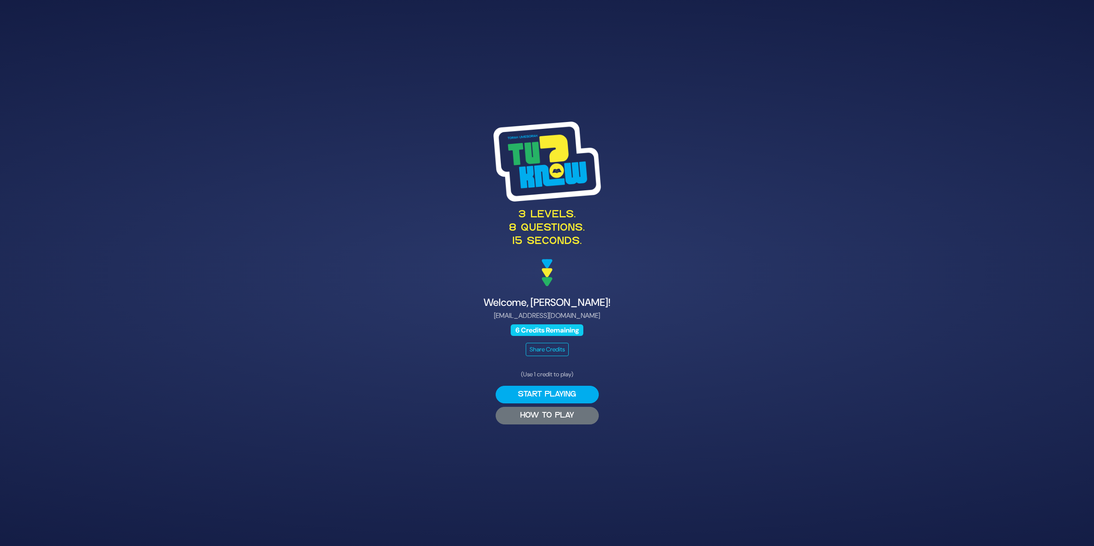
click at [575, 414] on button "HOW TO PLAY" at bounding box center [547, 416] width 103 height 18
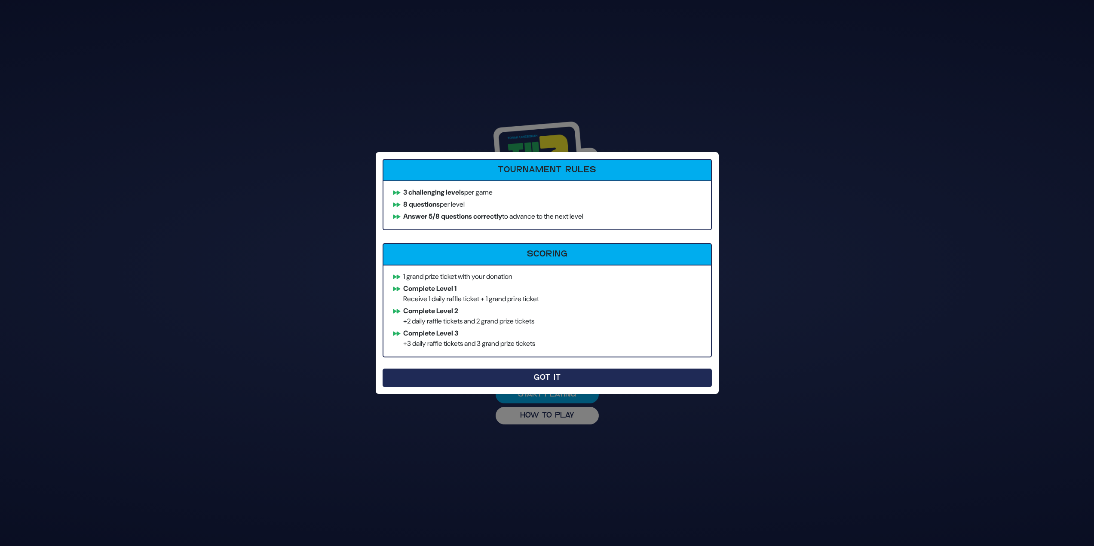
click at [574, 371] on button "Got It" at bounding box center [547, 378] width 329 height 18
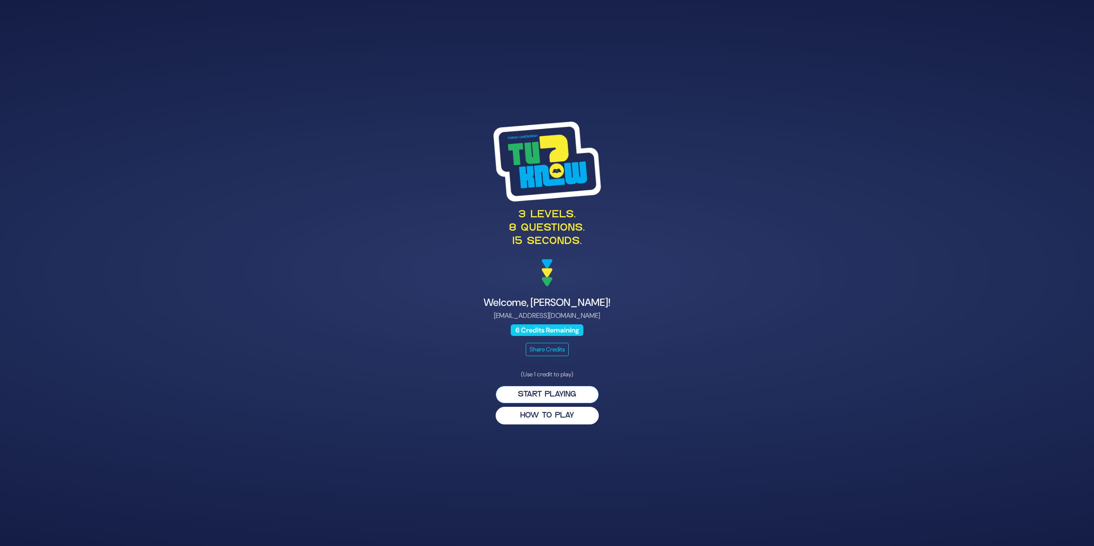
click at [564, 396] on button "Start Playing" at bounding box center [547, 395] width 103 height 18
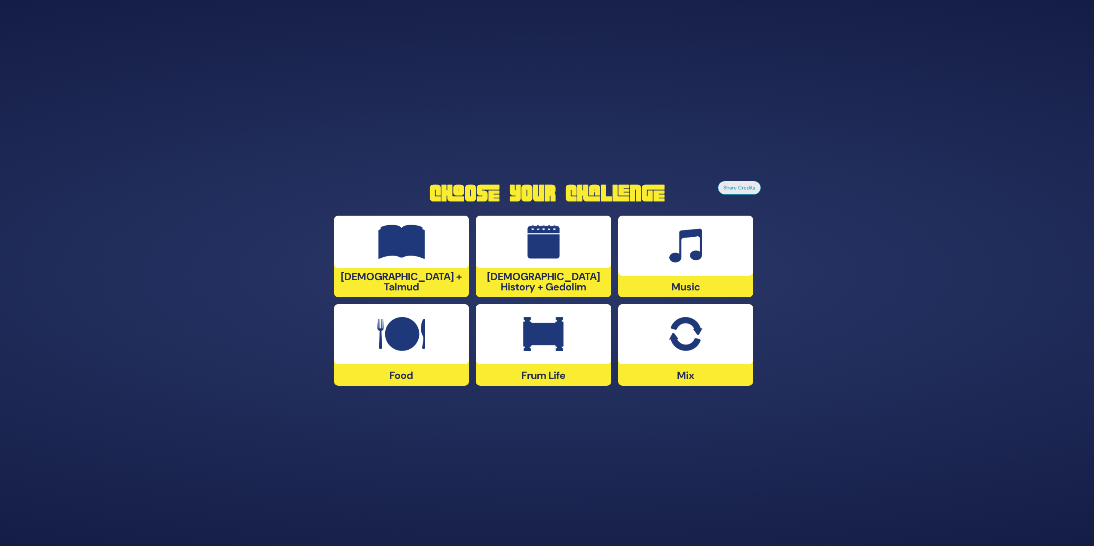
click at [560, 350] on img at bounding box center [543, 334] width 40 height 34
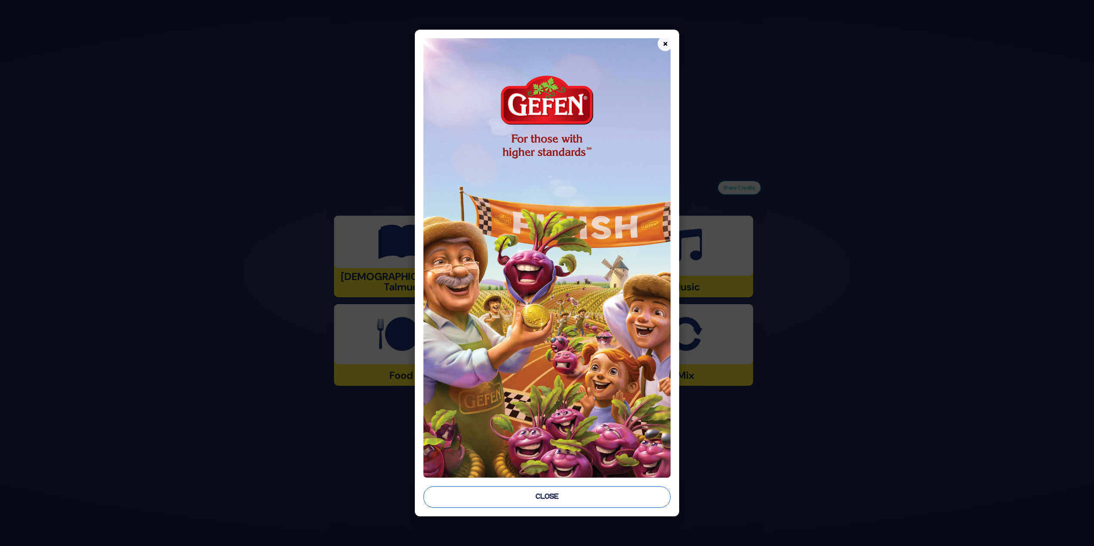
click at [581, 495] on button "Close" at bounding box center [547, 497] width 248 height 21
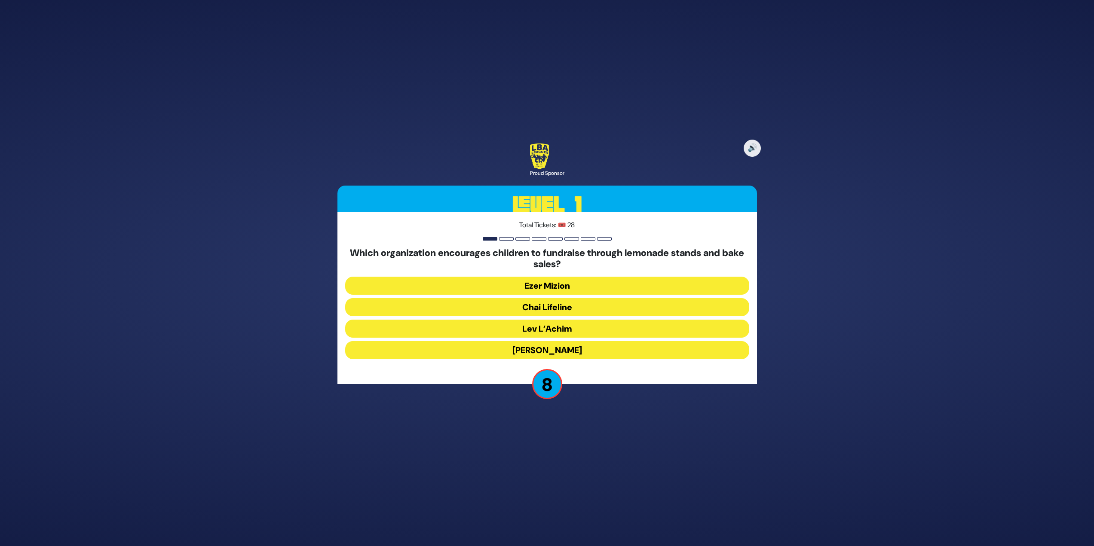
click at [578, 347] on button "Kupas Ezra" at bounding box center [547, 350] width 404 height 18
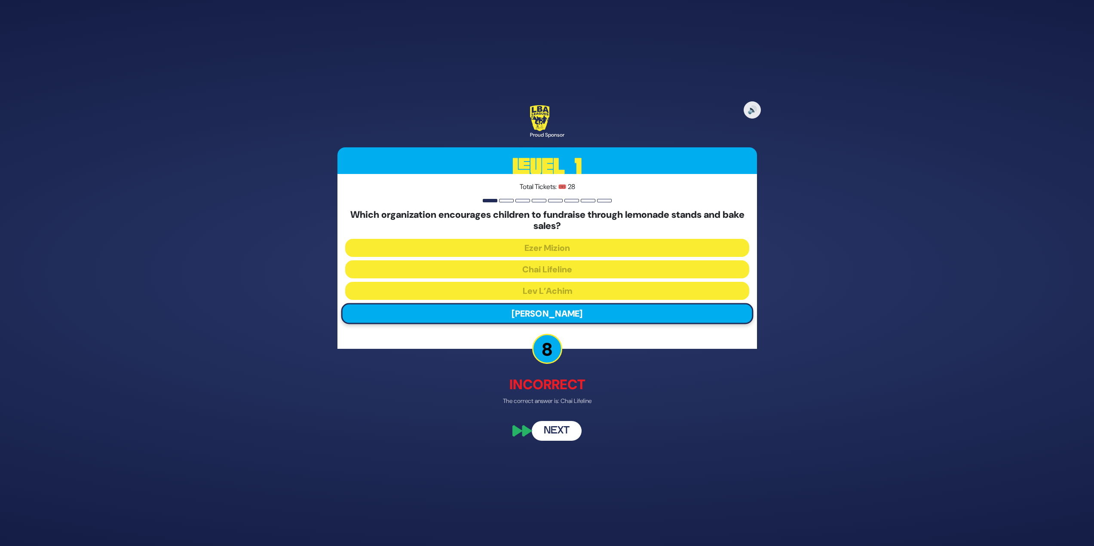
click at [558, 431] on button "Next" at bounding box center [557, 431] width 50 height 20
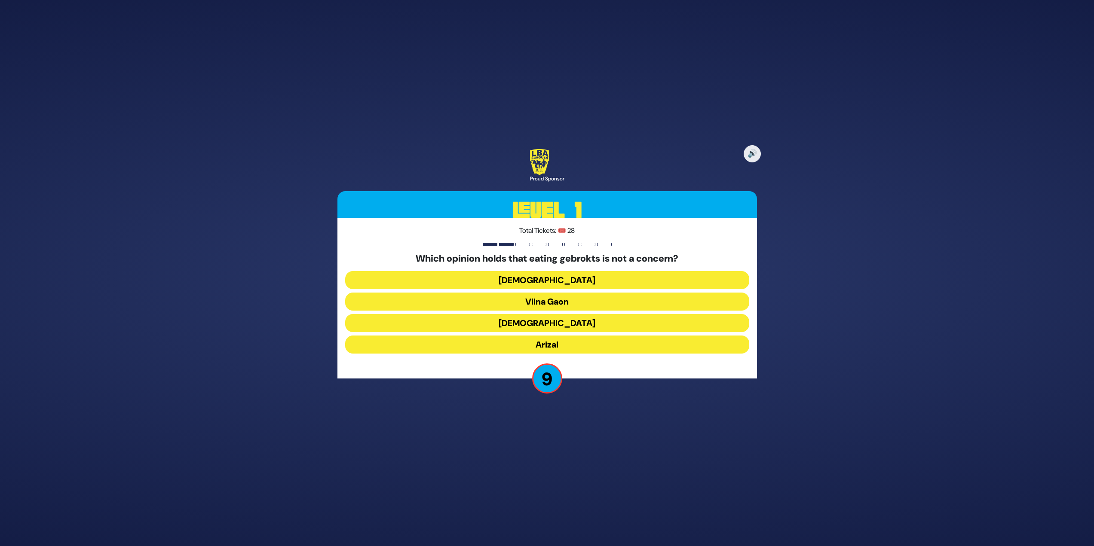
click at [524, 314] on button "Vilna Gaon" at bounding box center [547, 323] width 404 height 18
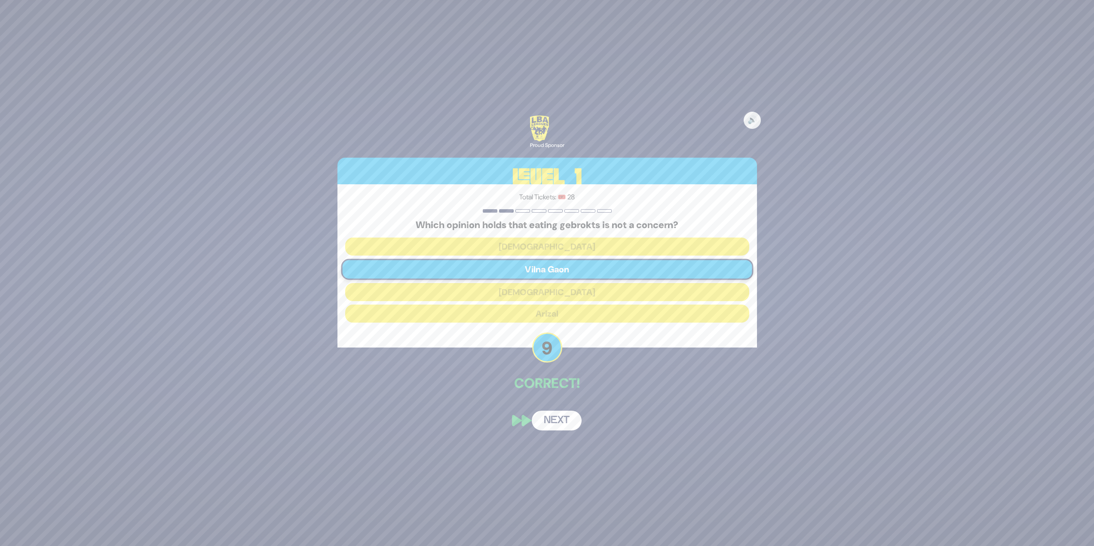
click at [558, 420] on button "Next" at bounding box center [557, 421] width 50 height 20
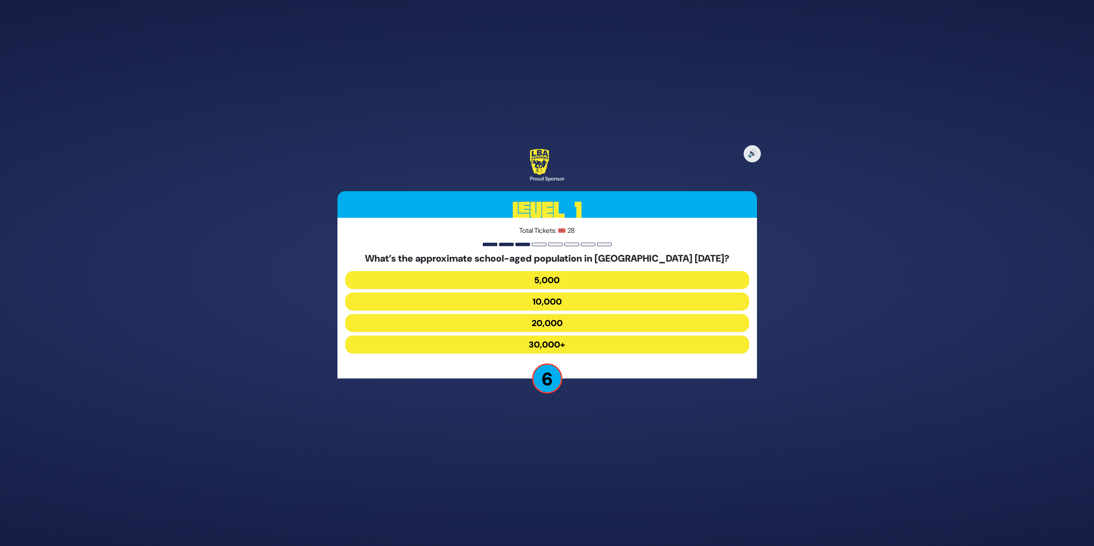
click at [608, 336] on button "20,000" at bounding box center [547, 345] width 404 height 18
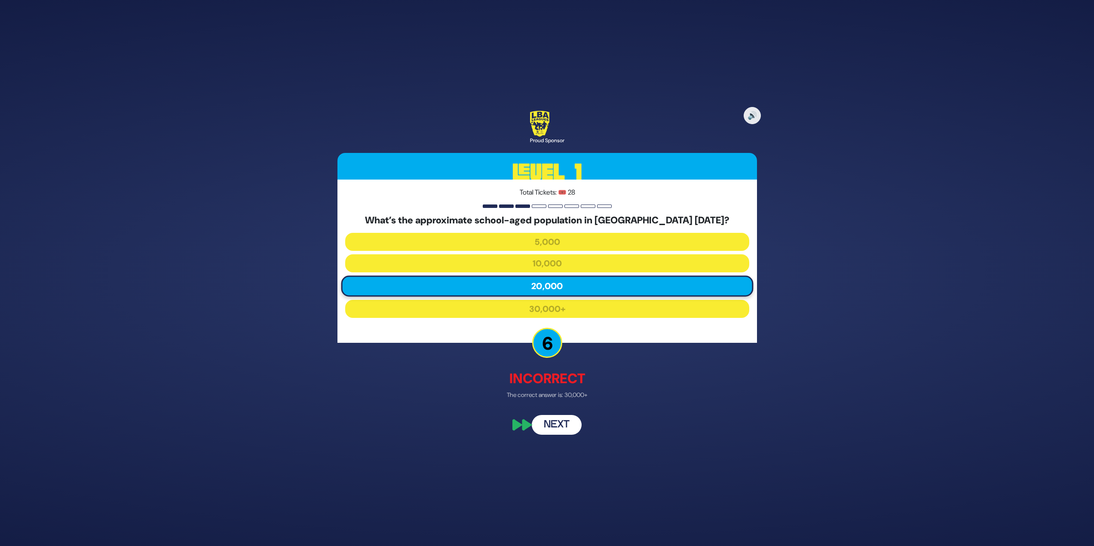
click at [567, 422] on button "Next" at bounding box center [557, 426] width 50 height 20
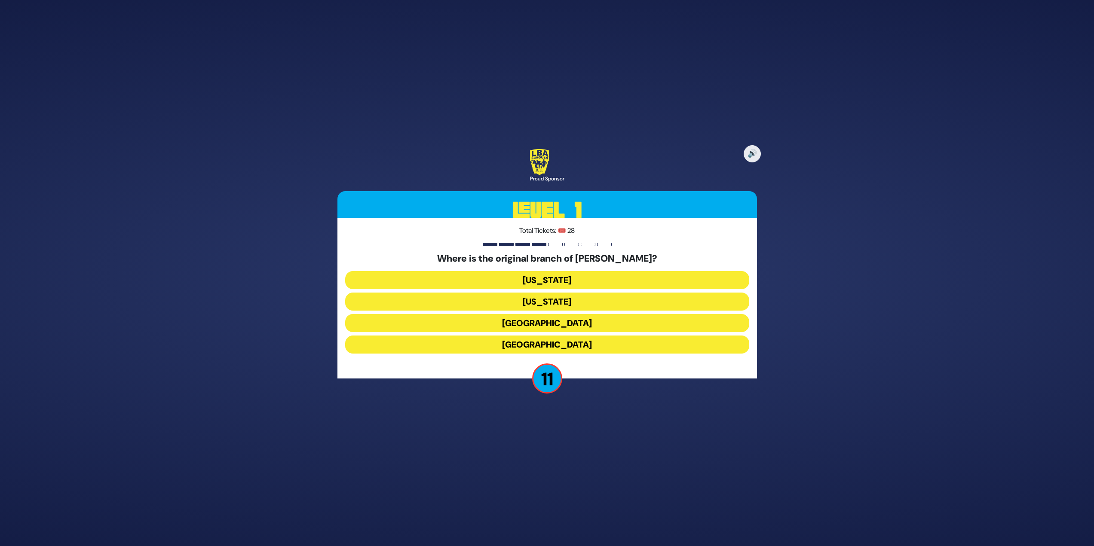
click at [572, 336] on button "London" at bounding box center [547, 345] width 404 height 18
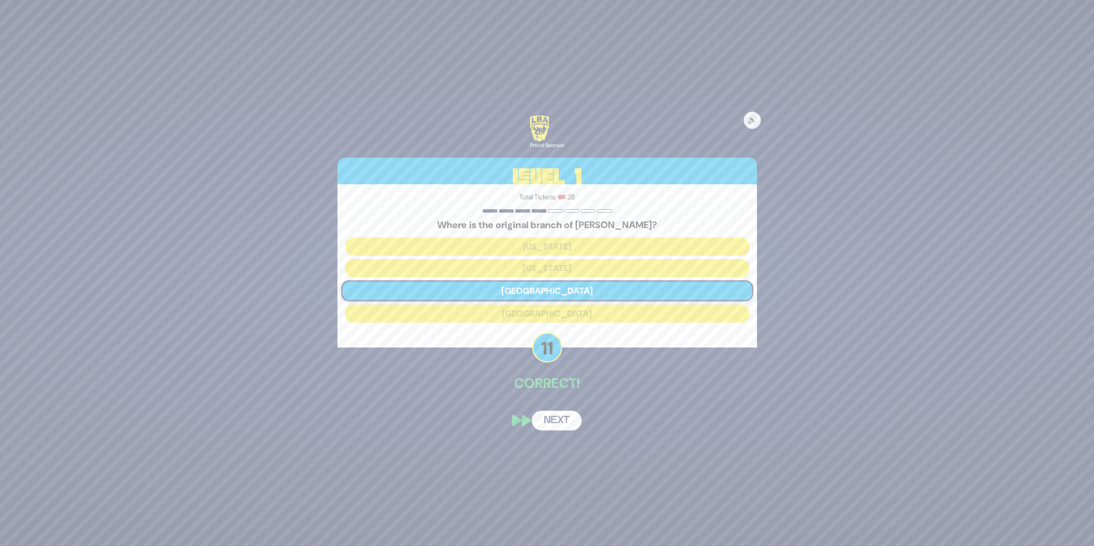
click at [562, 420] on button "Next" at bounding box center [557, 421] width 50 height 20
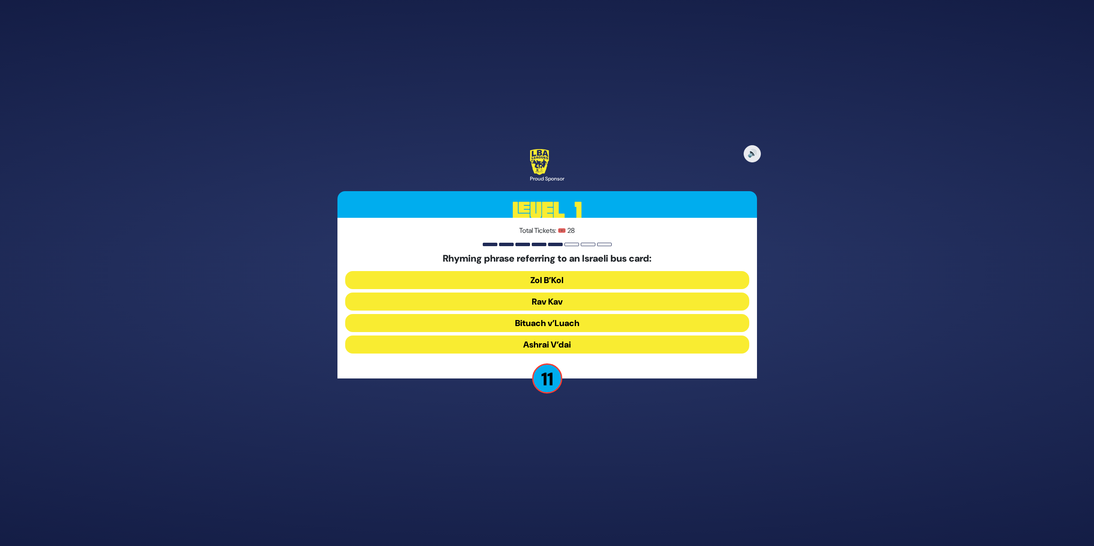
click at [586, 314] on button "Rav Kav" at bounding box center [547, 323] width 404 height 18
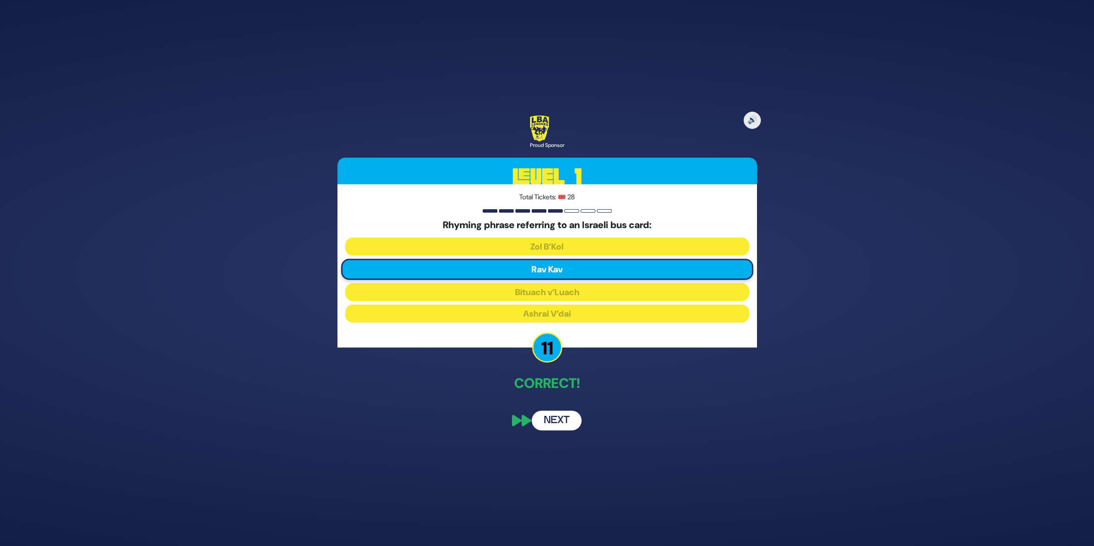
click at [549, 415] on button "Next" at bounding box center [557, 421] width 50 height 20
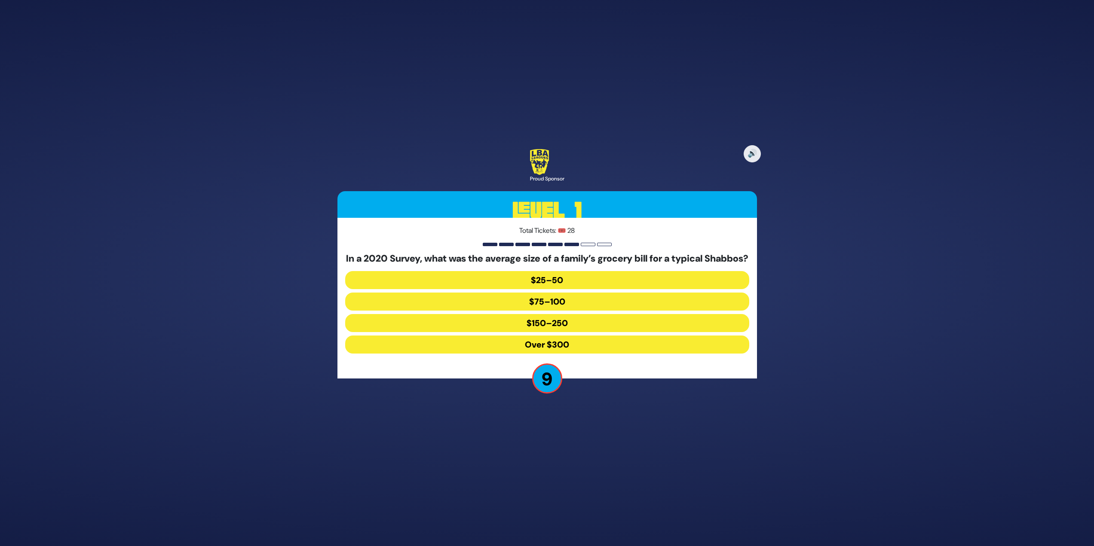
click at [560, 347] on button "Over $300" at bounding box center [547, 345] width 404 height 18
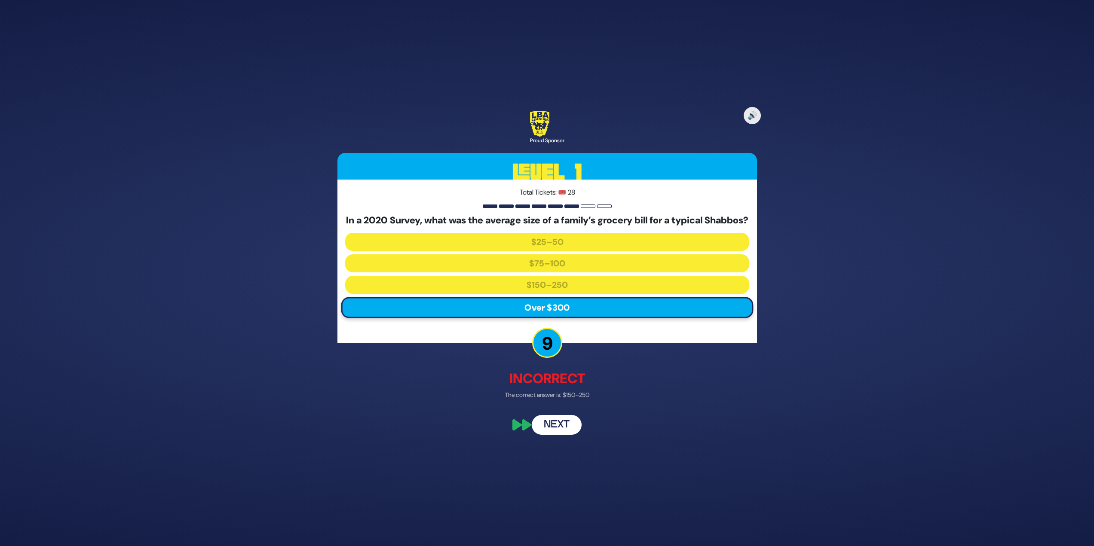
click at [549, 435] on button "Next" at bounding box center [557, 426] width 50 height 20
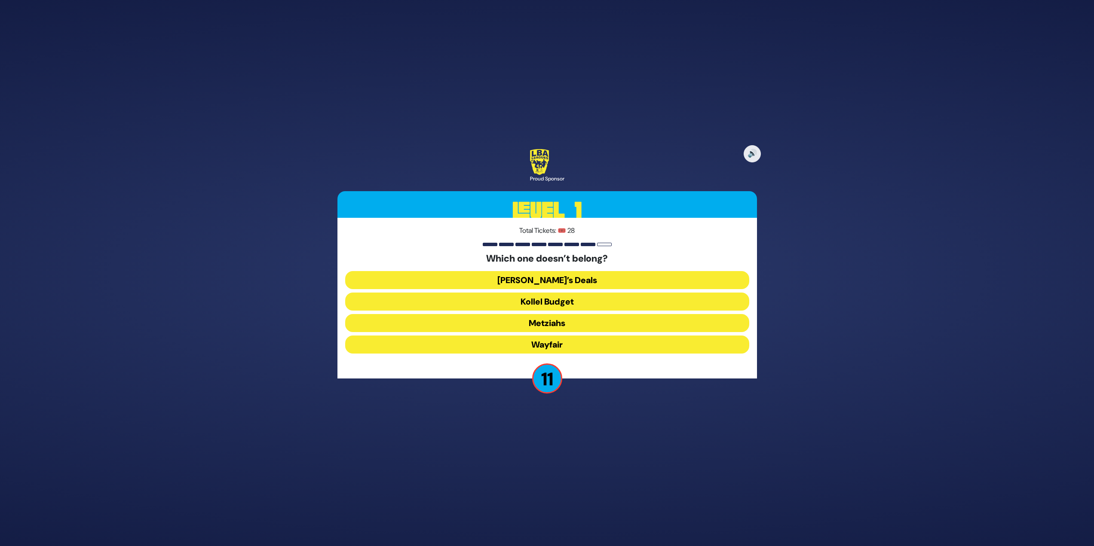
click at [568, 345] on button "Wayfair" at bounding box center [547, 345] width 404 height 18
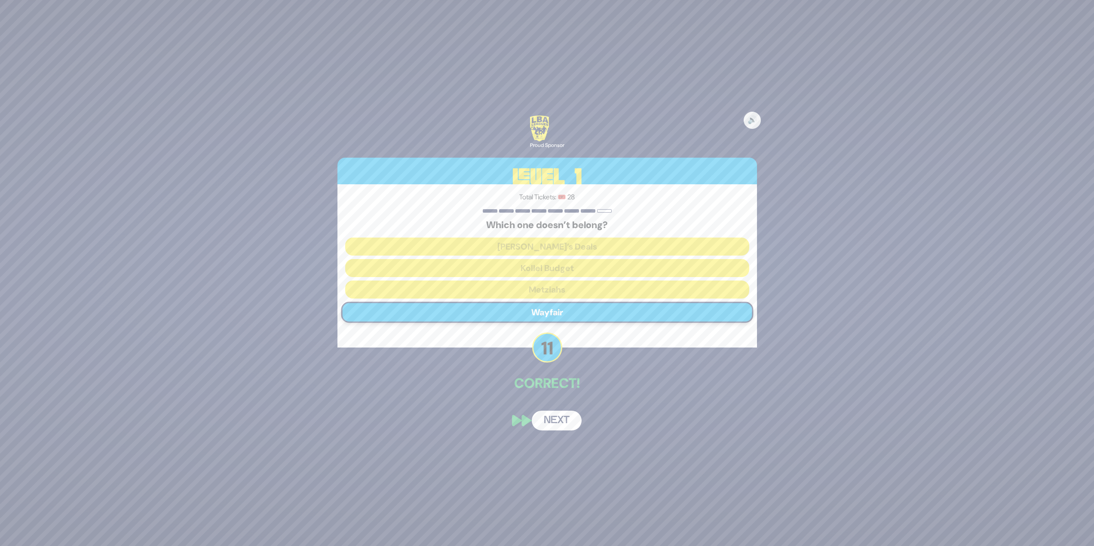
click at [561, 410] on div "🔊 Proud Sponsor Level 1 Total Tickets: 🎟️ 28 Which one doesn’t belong? Dan’s De…" at bounding box center [547, 273] width 440 height 336
drag, startPoint x: 560, startPoint y: 412, endPoint x: 563, endPoint y: 418, distance: 6.5
click at [560, 412] on button "Next" at bounding box center [557, 421] width 50 height 20
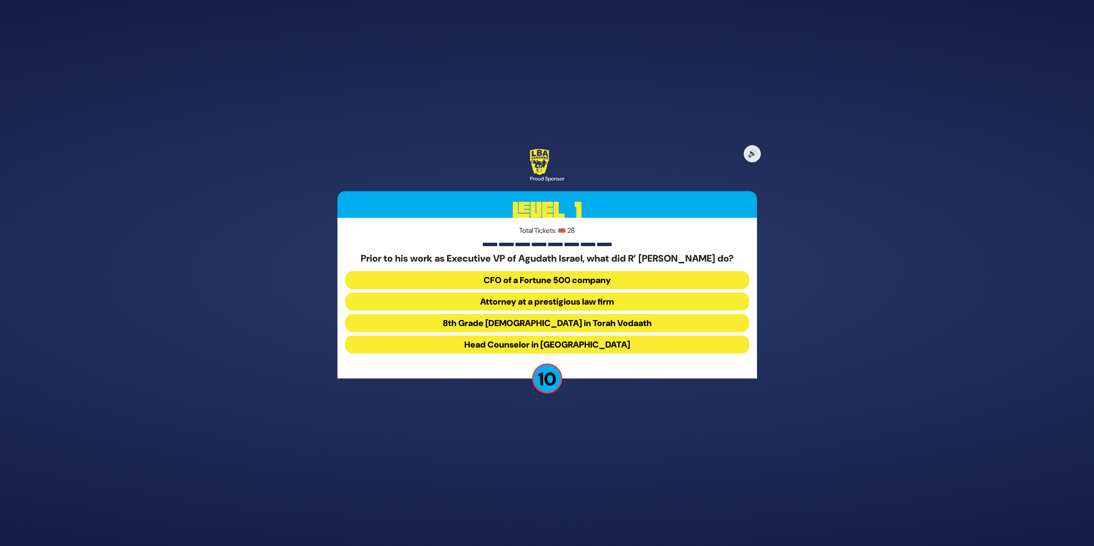
click at [631, 314] on button "Attorney at a prestigious law firm" at bounding box center [547, 323] width 404 height 18
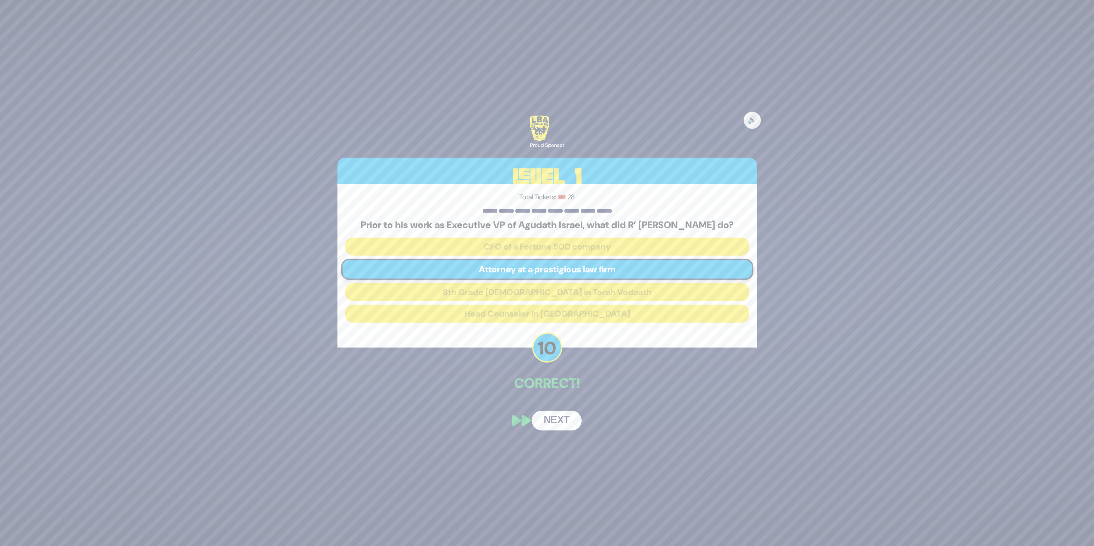
click at [566, 421] on button "Next" at bounding box center [557, 421] width 50 height 20
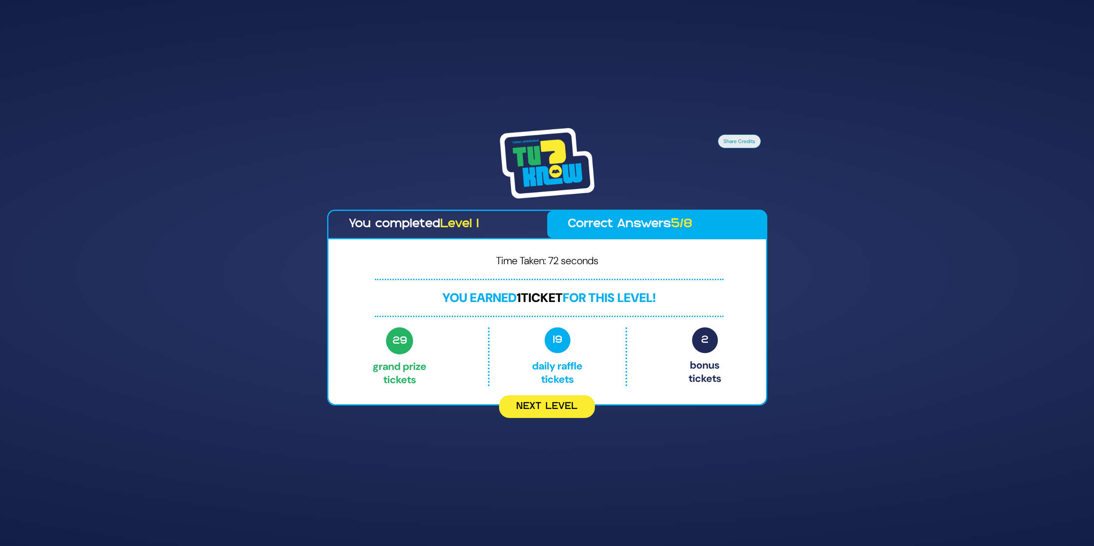
click at [557, 426] on div "Share Credits You completed Level 1 Correct Answers 5/8 Time Taken: 72 seconds …" at bounding box center [547, 273] width 1094 height 546
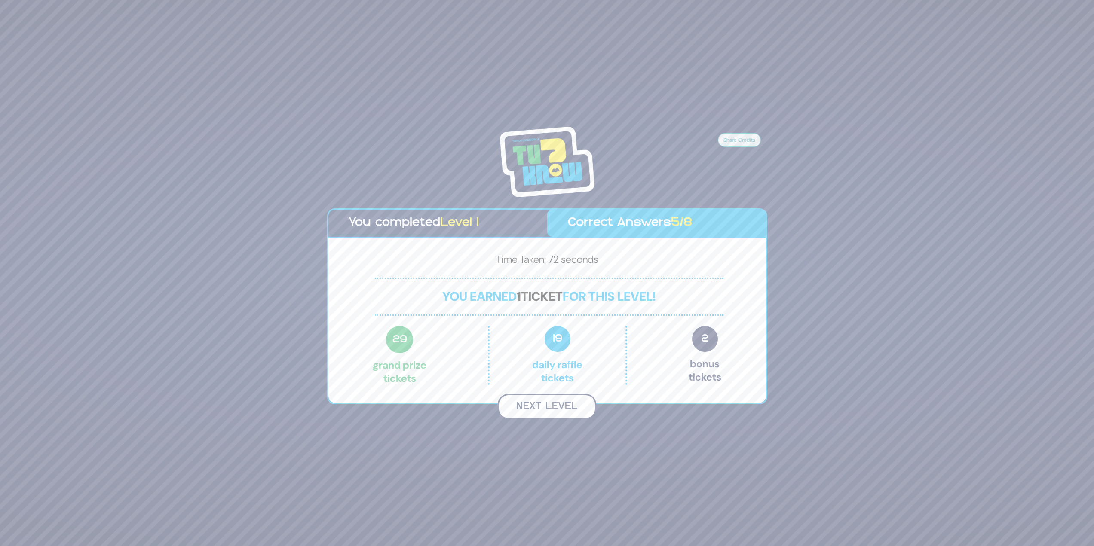
click at [570, 401] on button "Next Level" at bounding box center [547, 406] width 98 height 25
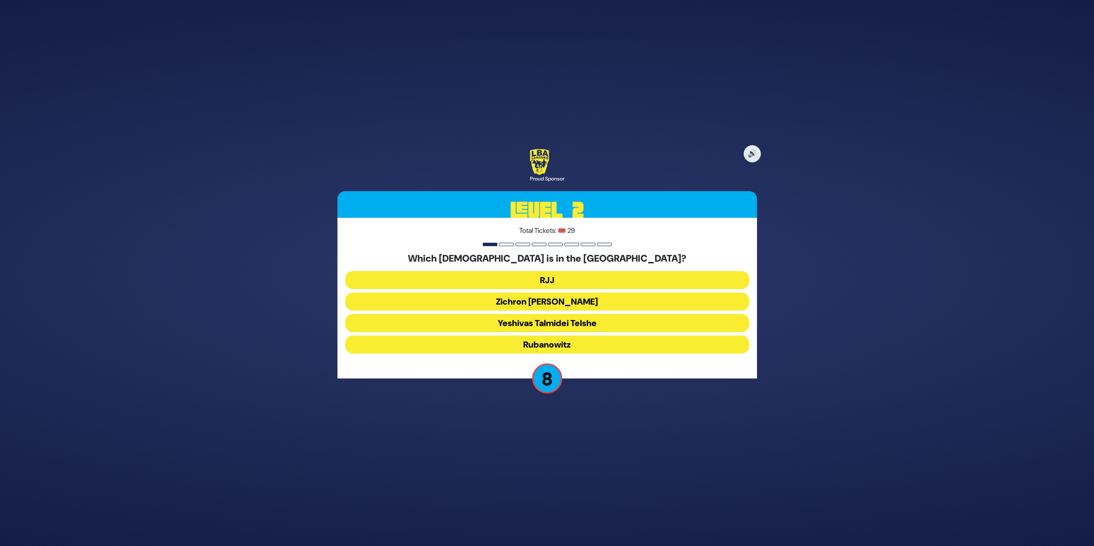
click at [557, 293] on button "RJJ" at bounding box center [547, 302] width 404 height 18
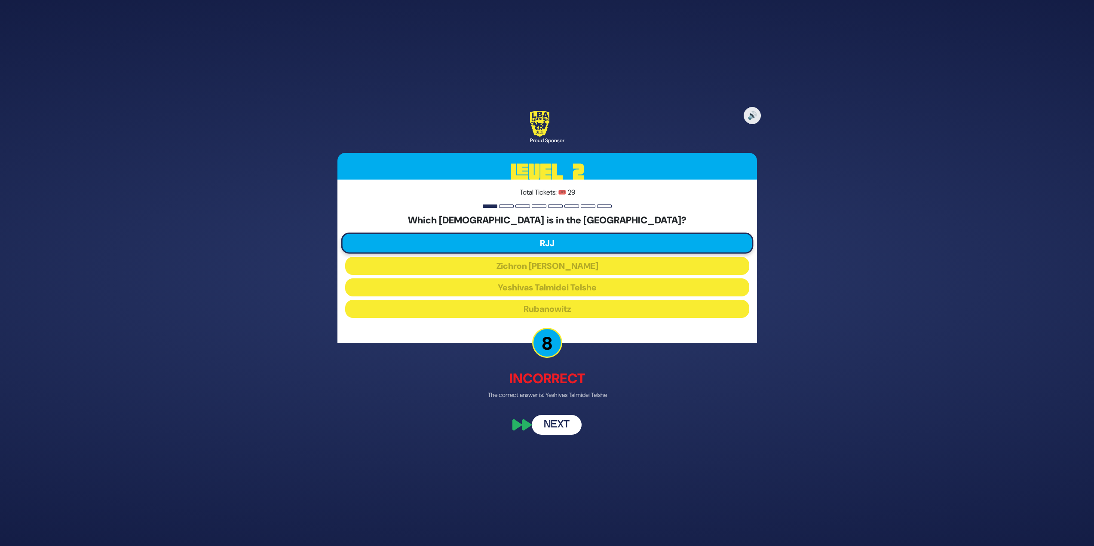
click at [568, 421] on button "Next" at bounding box center [557, 426] width 50 height 20
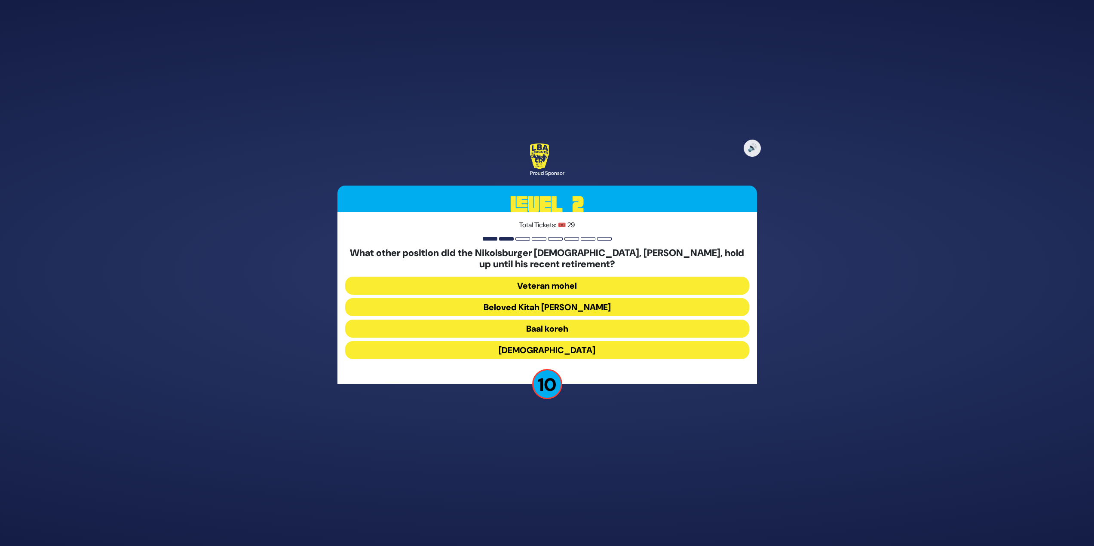
click at [620, 320] on button "Beloved Kitah Aleph Rebbi" at bounding box center [547, 329] width 404 height 18
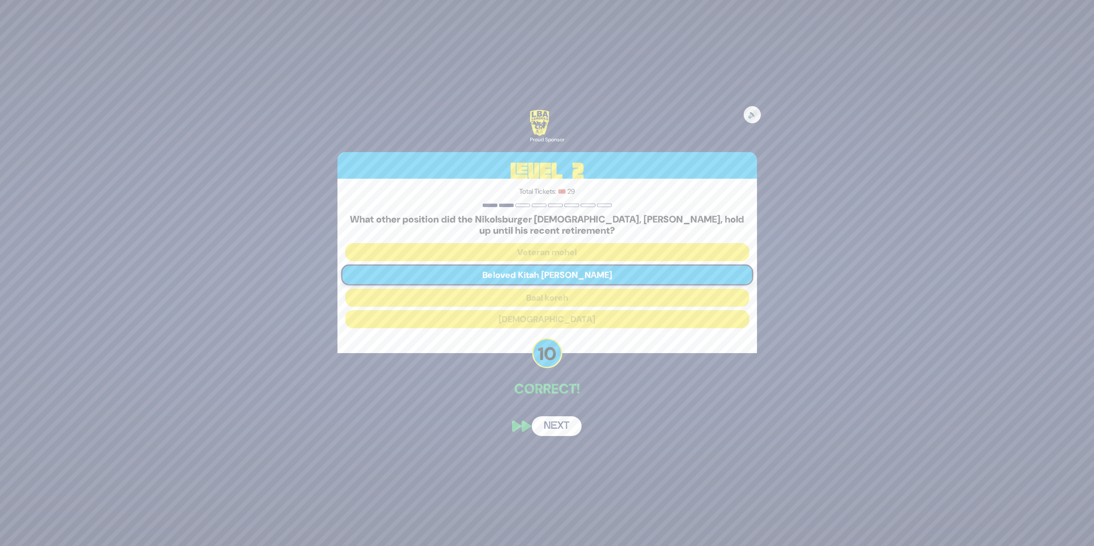
click at [571, 427] on button "Next" at bounding box center [557, 427] width 50 height 20
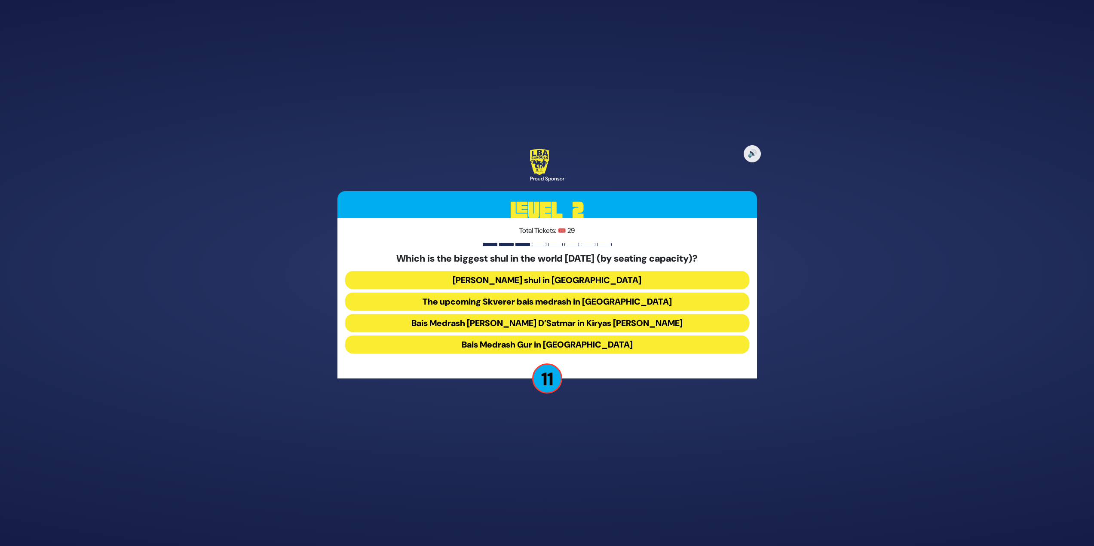
click at [592, 343] on button "Bais Medrash Gur in Yerushalayim" at bounding box center [547, 345] width 404 height 18
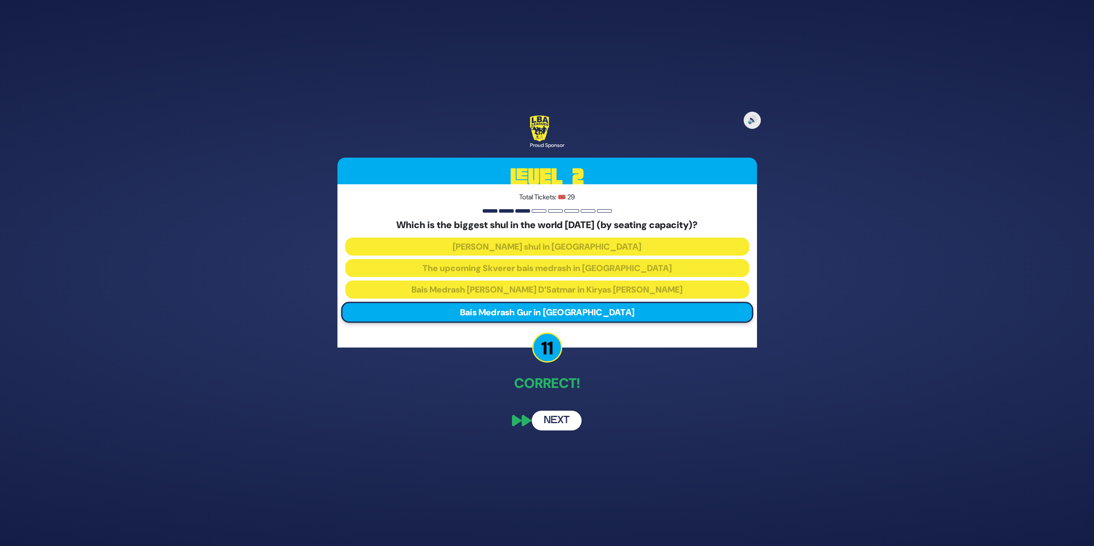
click at [558, 418] on button "Next" at bounding box center [557, 421] width 50 height 20
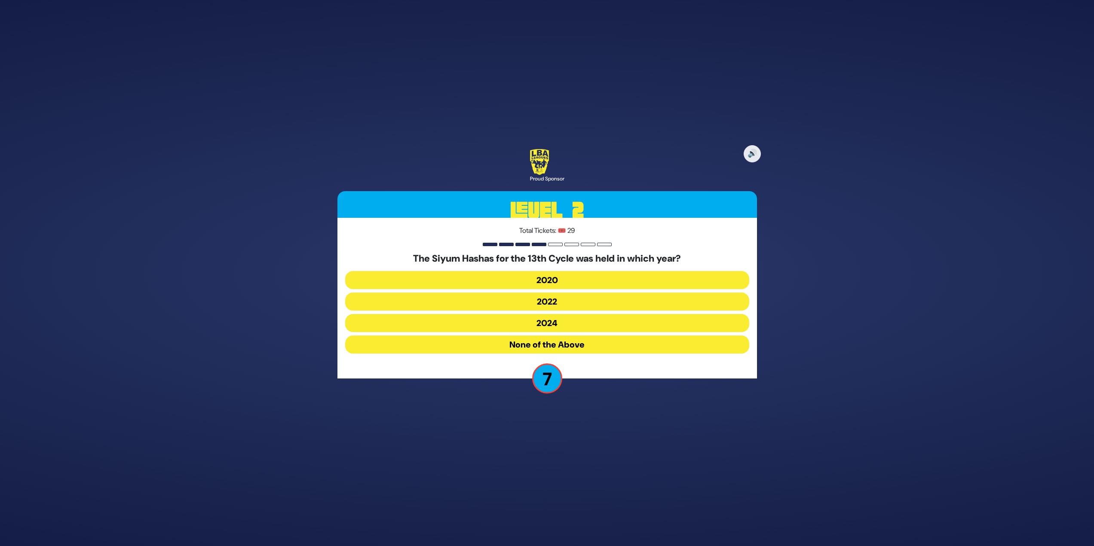
click at [562, 293] on button "2020" at bounding box center [547, 302] width 404 height 18
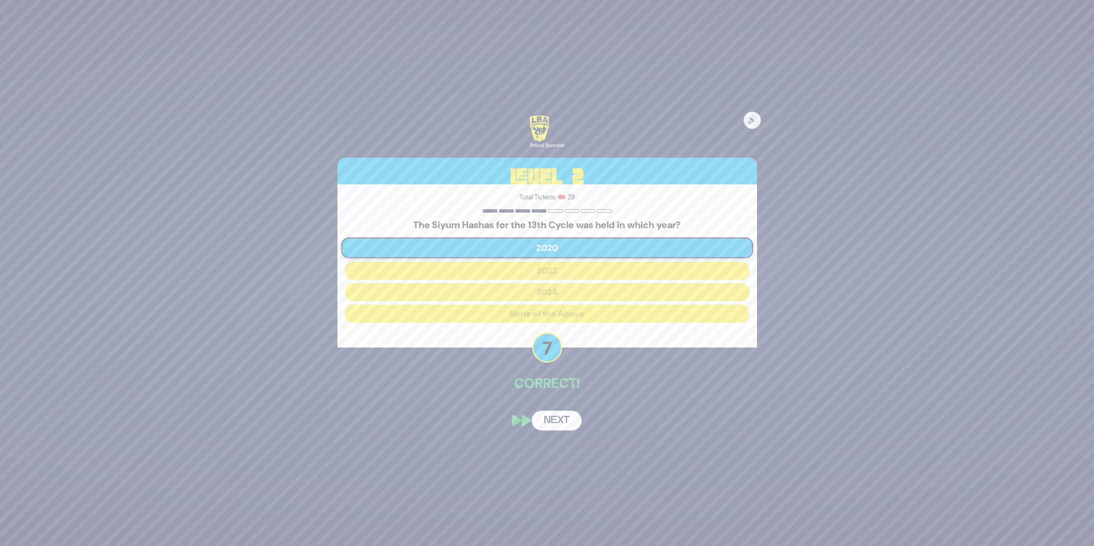
click at [566, 420] on button "Next" at bounding box center [557, 421] width 50 height 20
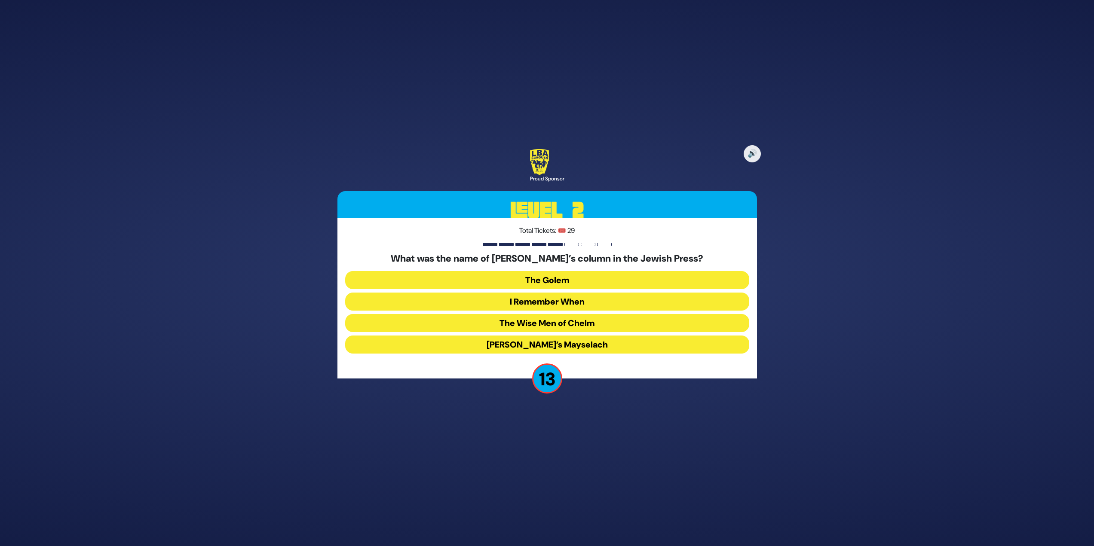
click at [568, 314] on button "I Remember When" at bounding box center [547, 323] width 404 height 18
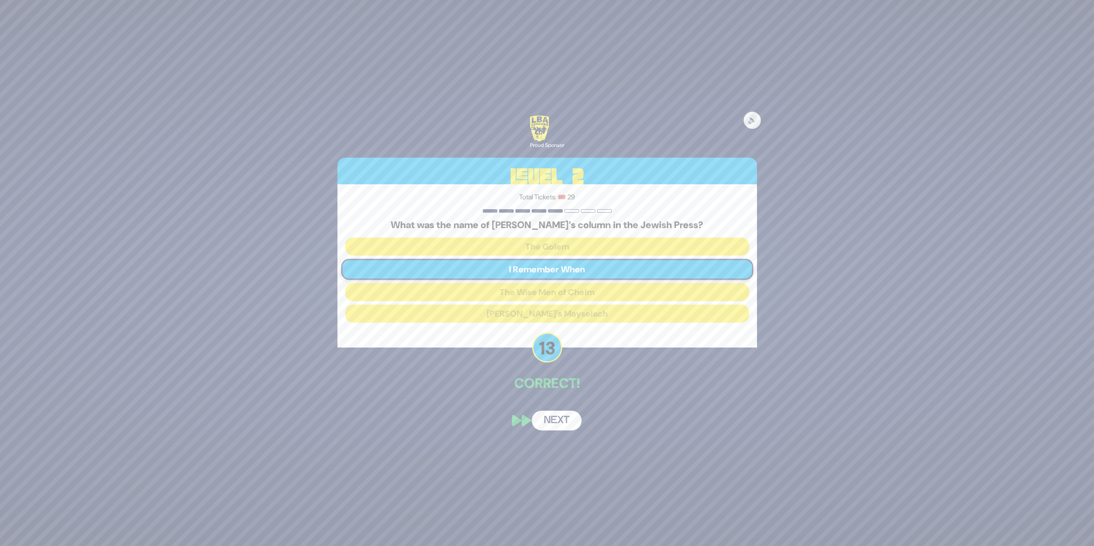
click at [575, 431] on div "🔊 Proud Sponsor Level 2 Total Tickets: 🎟️ 29 What was the name of Arnold Fine’s…" at bounding box center [547, 273] width 440 height 336
click at [571, 421] on button "Next" at bounding box center [557, 421] width 50 height 20
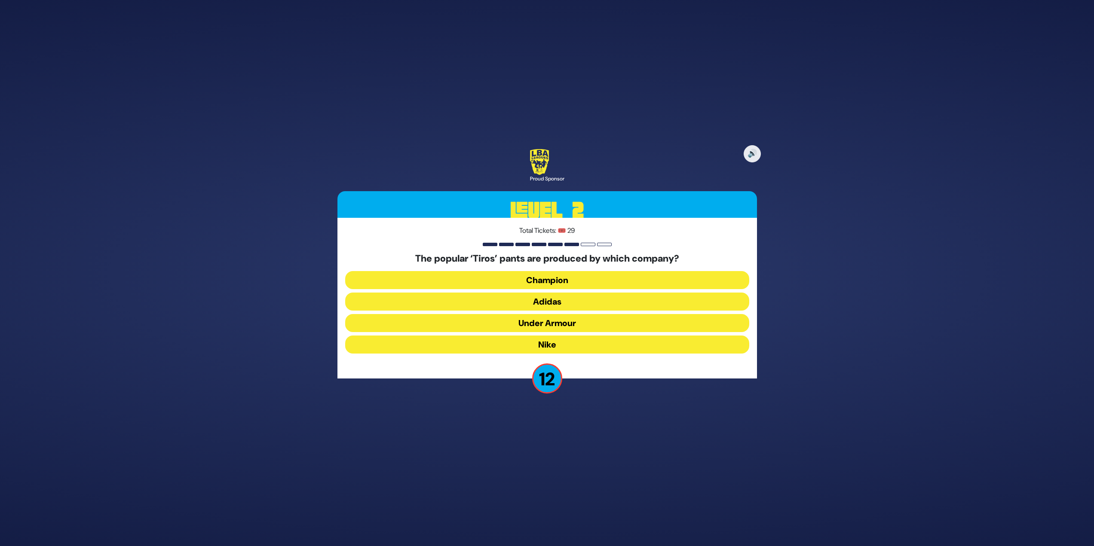
click at [601, 314] on button "Adidas" at bounding box center [547, 323] width 404 height 18
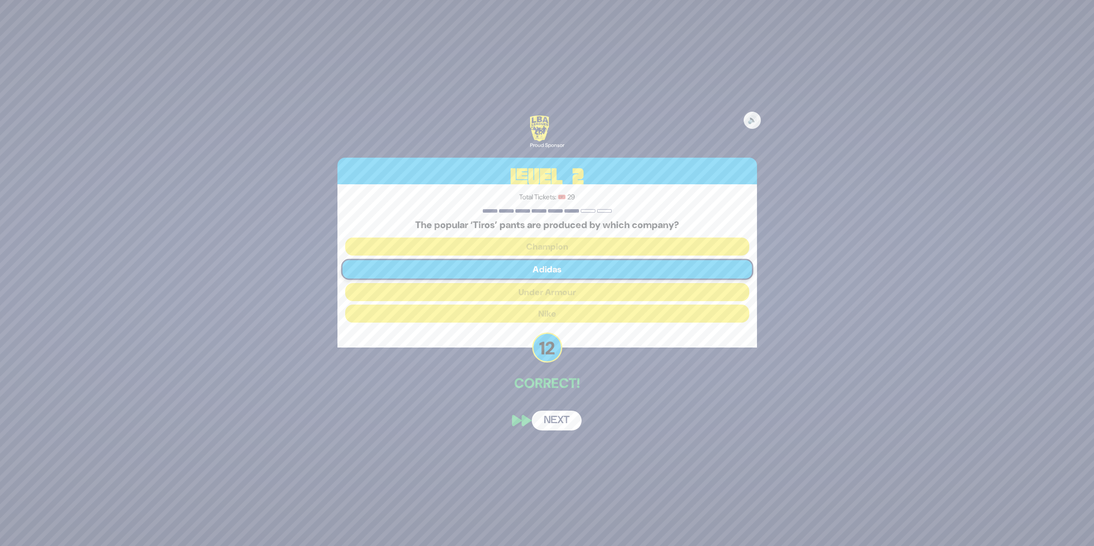
click at [567, 424] on button "Next" at bounding box center [557, 421] width 50 height 20
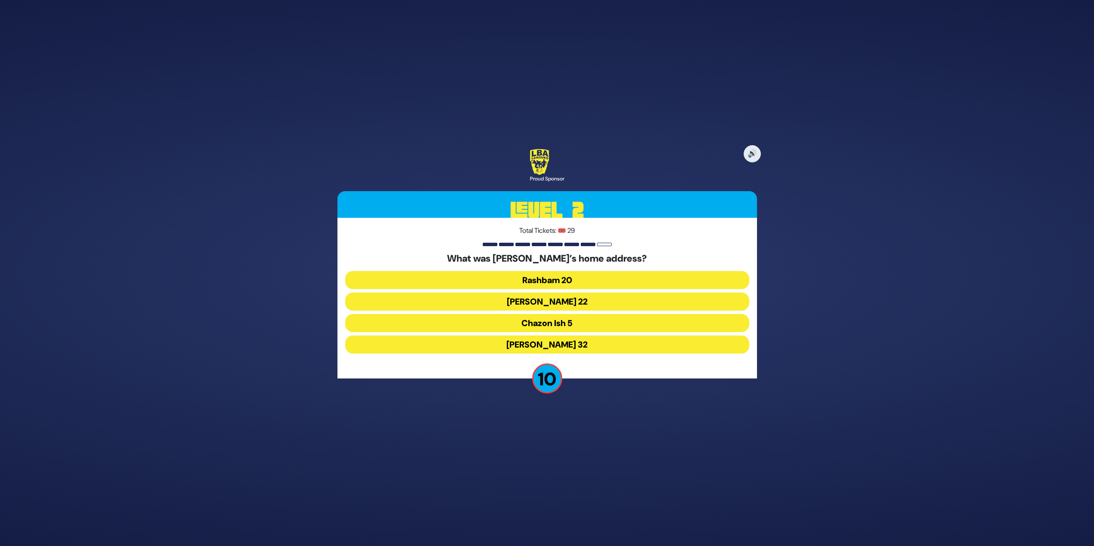
click at [560, 336] on button "Chazon Ish 5" at bounding box center [547, 345] width 404 height 18
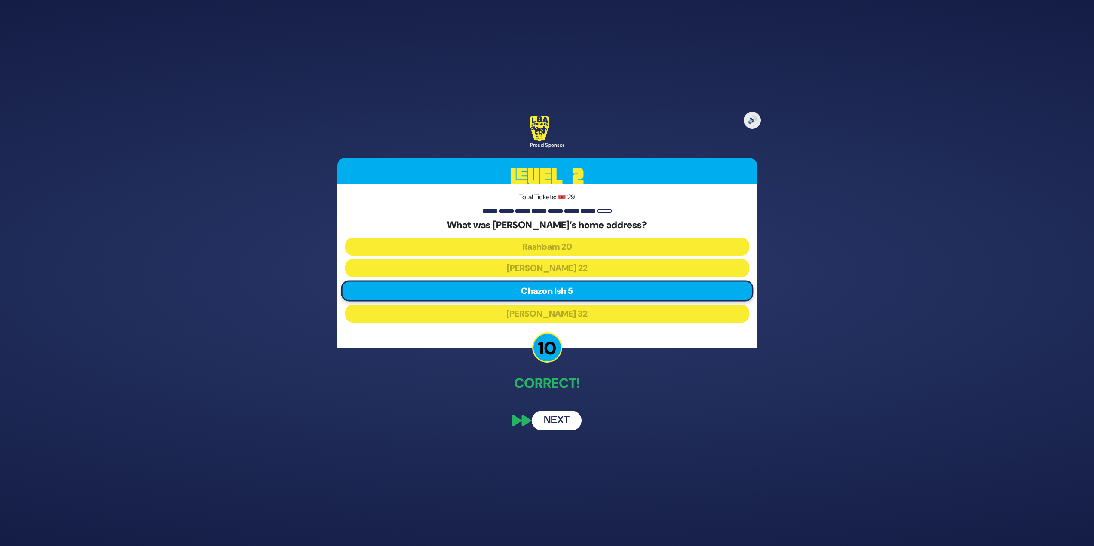
click at [557, 422] on button "Next" at bounding box center [557, 421] width 50 height 20
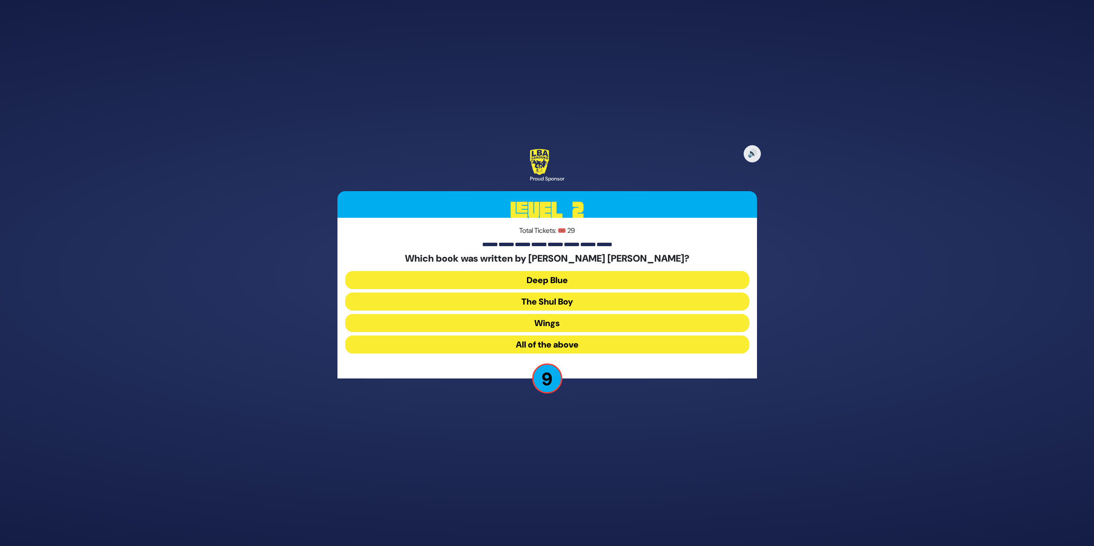
click at [623, 333] on div "Which book was written by Meir Uri Gottesman? Deep Blue The Shul Boy Wings All …" at bounding box center [547, 305] width 404 height 104
click at [630, 341] on button "All of the above" at bounding box center [547, 345] width 404 height 18
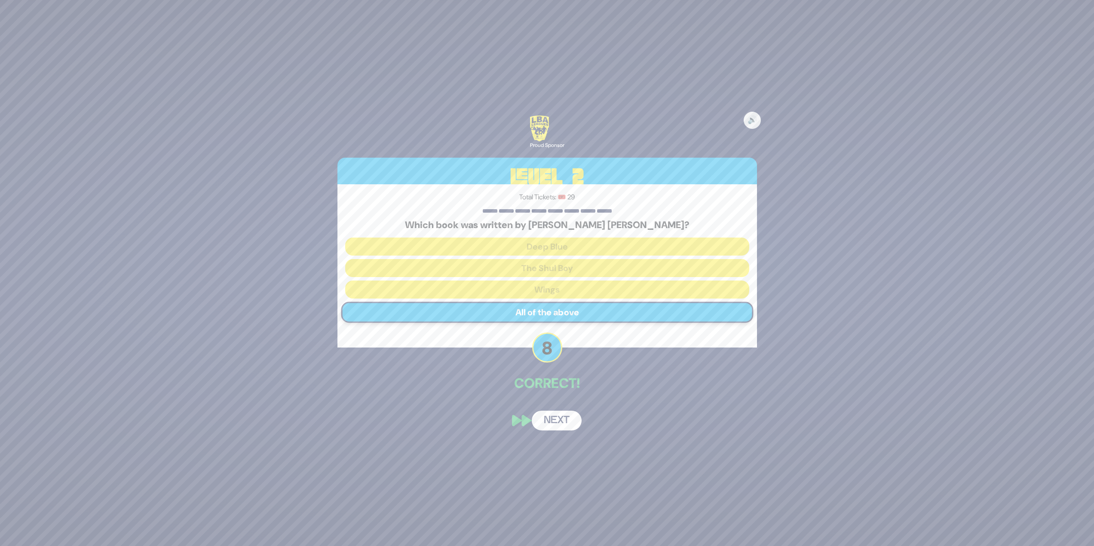
click at [562, 423] on button "Next" at bounding box center [557, 421] width 50 height 20
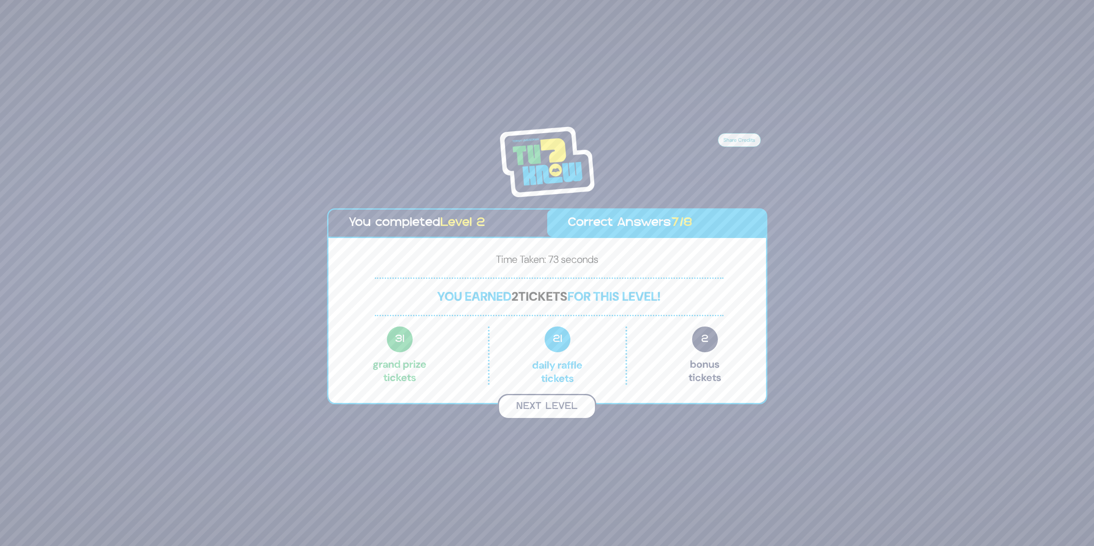
click at [578, 406] on button "Next Level" at bounding box center [547, 406] width 98 height 25
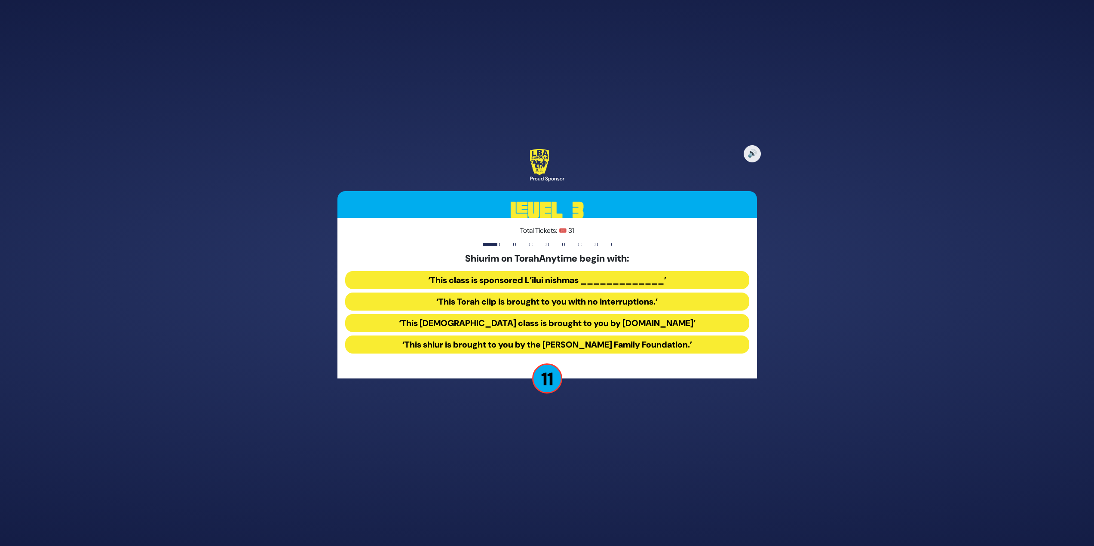
click at [665, 336] on button "‘This Torah class is brought to you by TorahAnytime.com’" at bounding box center [547, 345] width 404 height 18
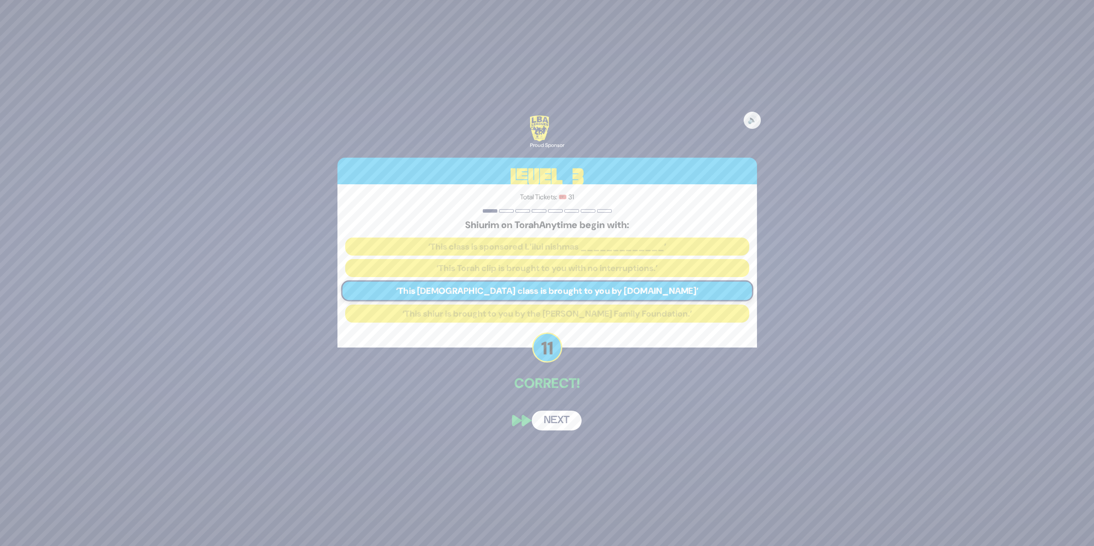
click at [554, 423] on button "Next" at bounding box center [557, 421] width 50 height 20
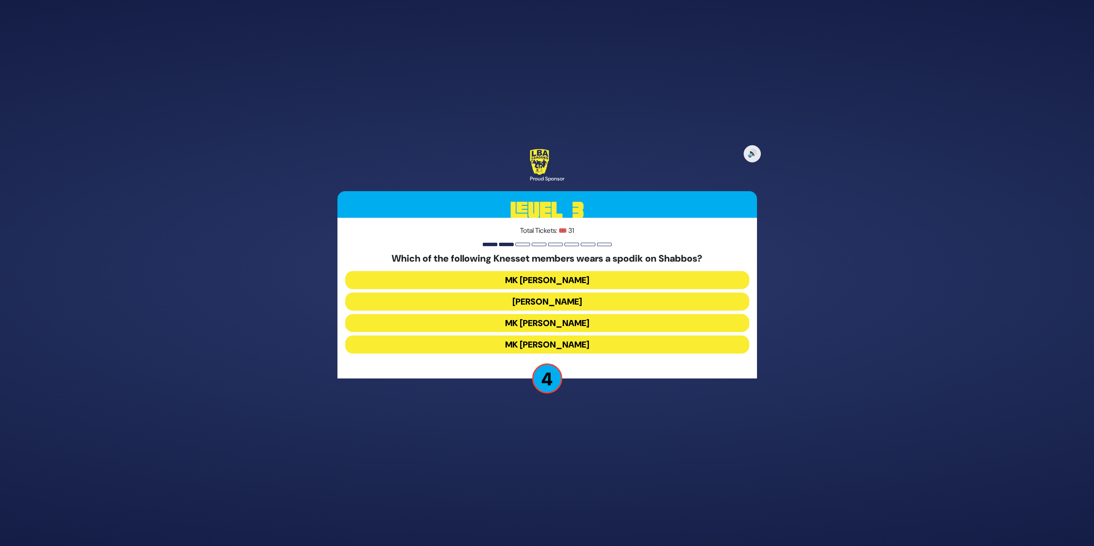
click at [574, 340] on button "MK Moshe Gafni" at bounding box center [547, 345] width 404 height 18
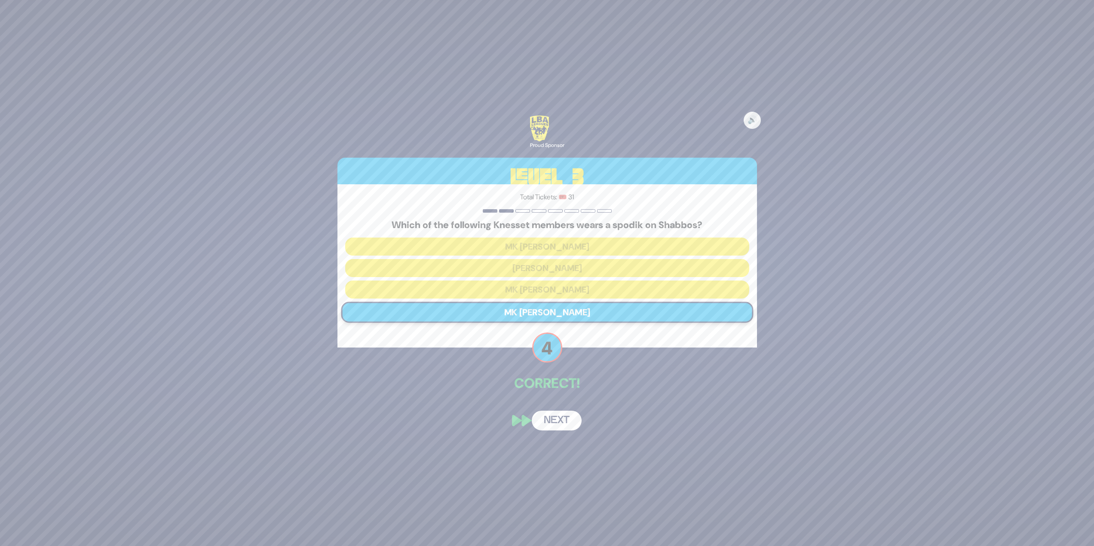
click at [561, 422] on button "Next" at bounding box center [557, 421] width 50 height 20
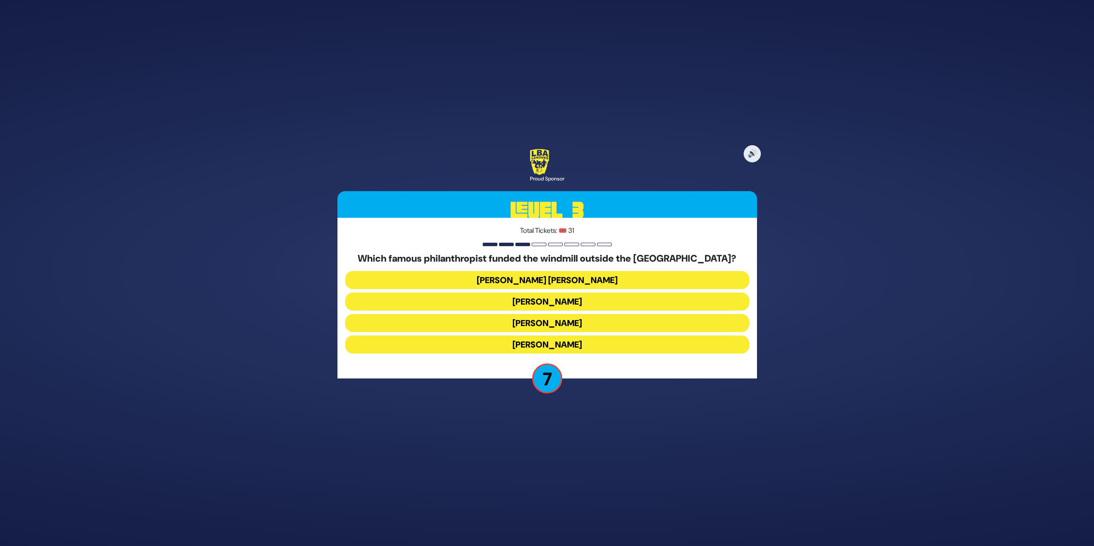
click at [517, 336] on button "Nathan Strauss" at bounding box center [547, 345] width 404 height 18
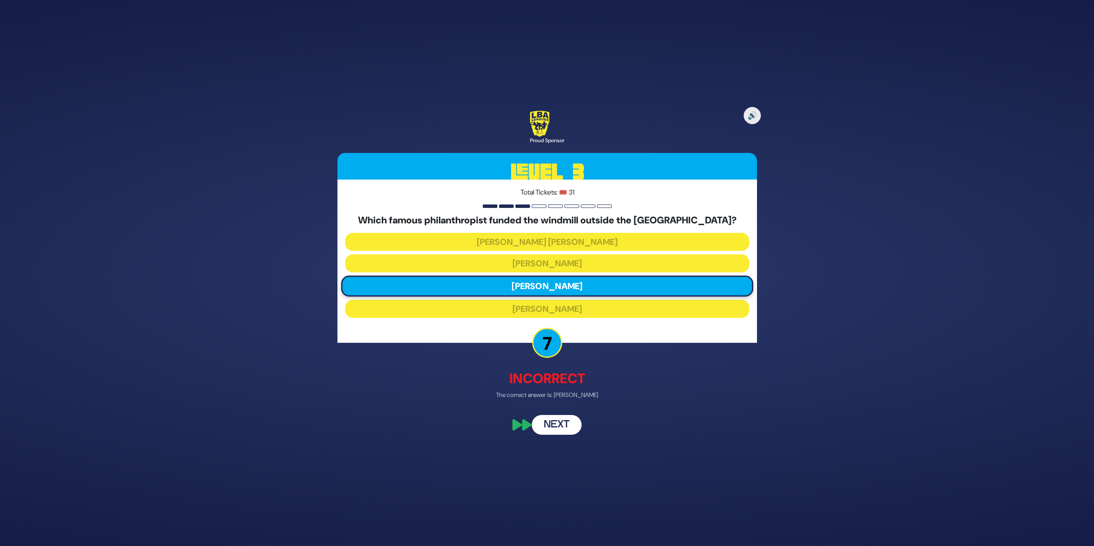
click at [558, 421] on button "Next" at bounding box center [557, 426] width 50 height 20
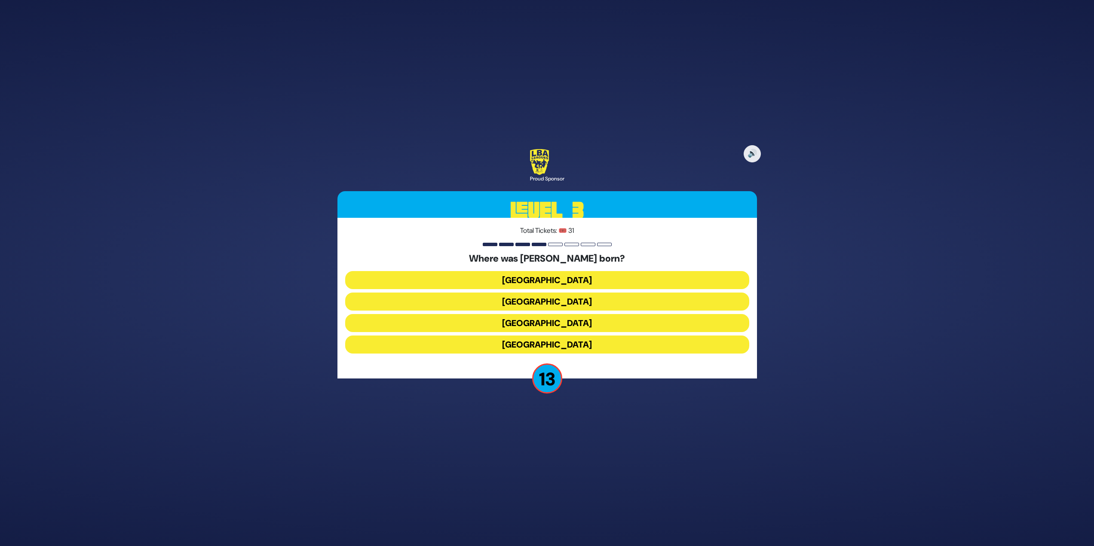
click at [567, 336] on button "Vienna" at bounding box center [547, 345] width 404 height 18
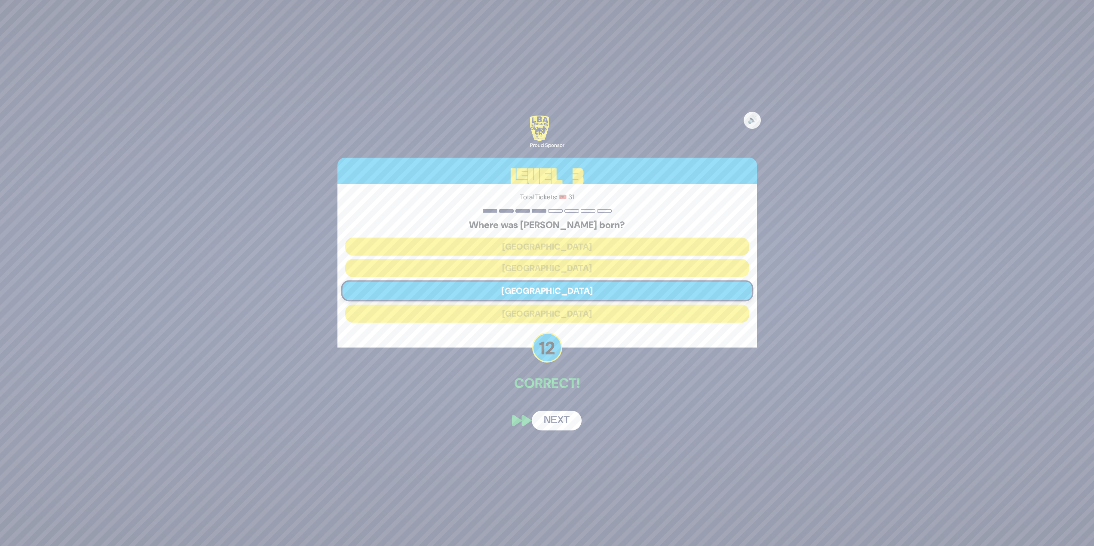
click at [564, 416] on button "Next" at bounding box center [557, 421] width 50 height 20
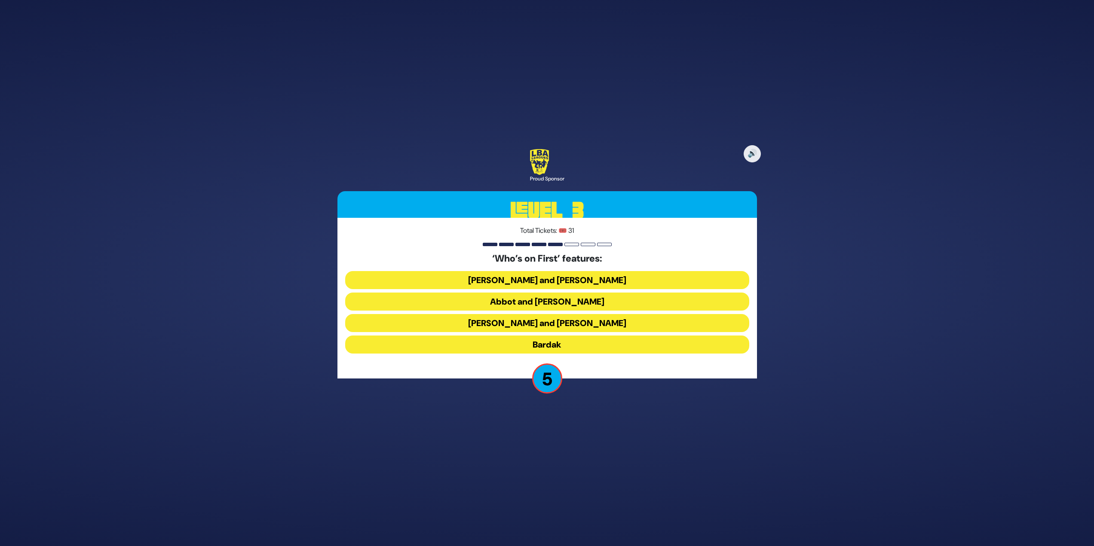
click at [486, 341] on button "Bardak" at bounding box center [547, 345] width 404 height 18
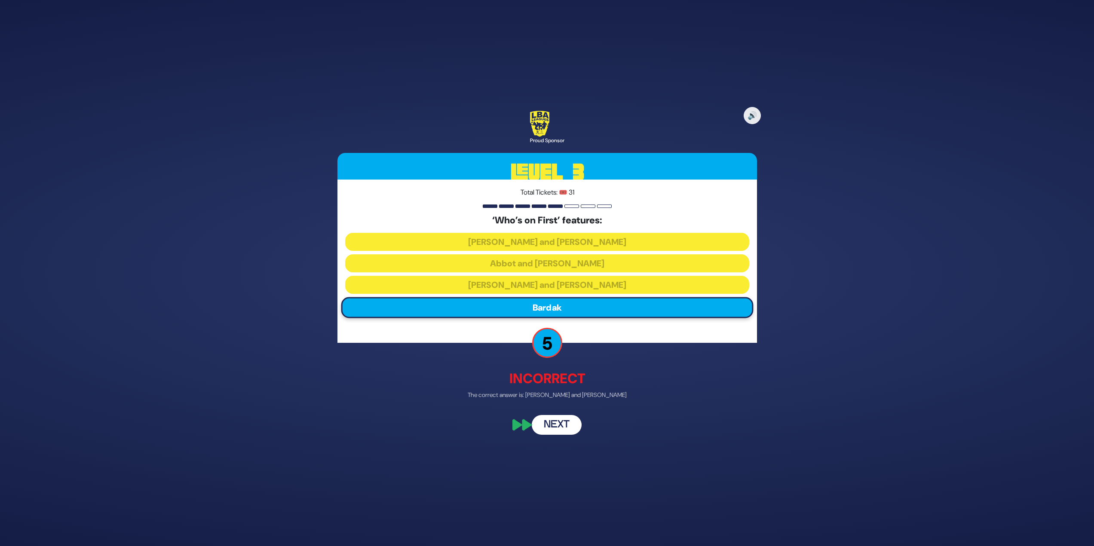
click at [564, 421] on button "Next" at bounding box center [557, 426] width 50 height 20
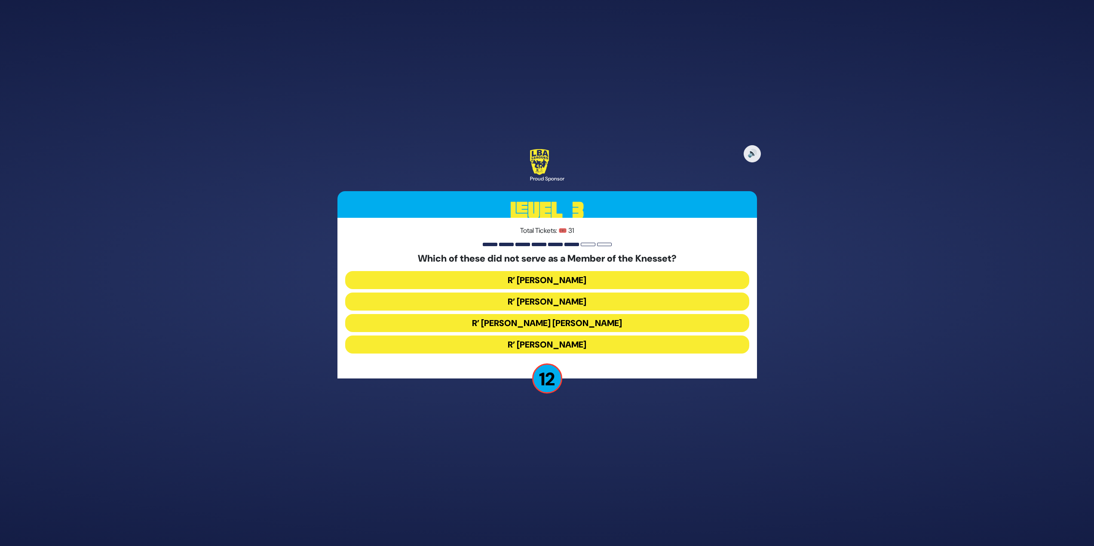
click at [585, 343] on button "R’ Moshe Blau" at bounding box center [547, 345] width 404 height 18
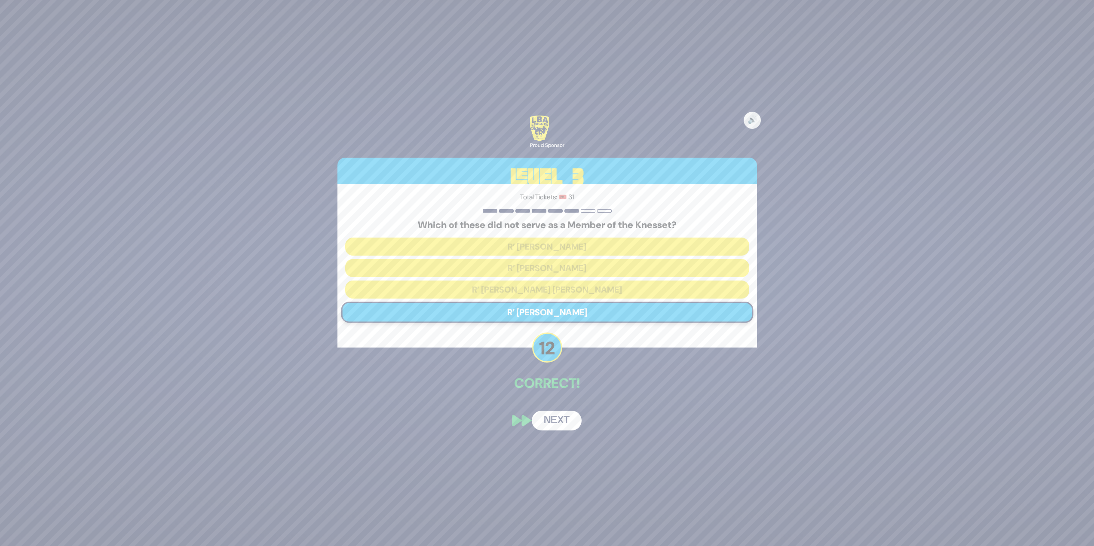
click at [545, 425] on button "Next" at bounding box center [557, 421] width 50 height 20
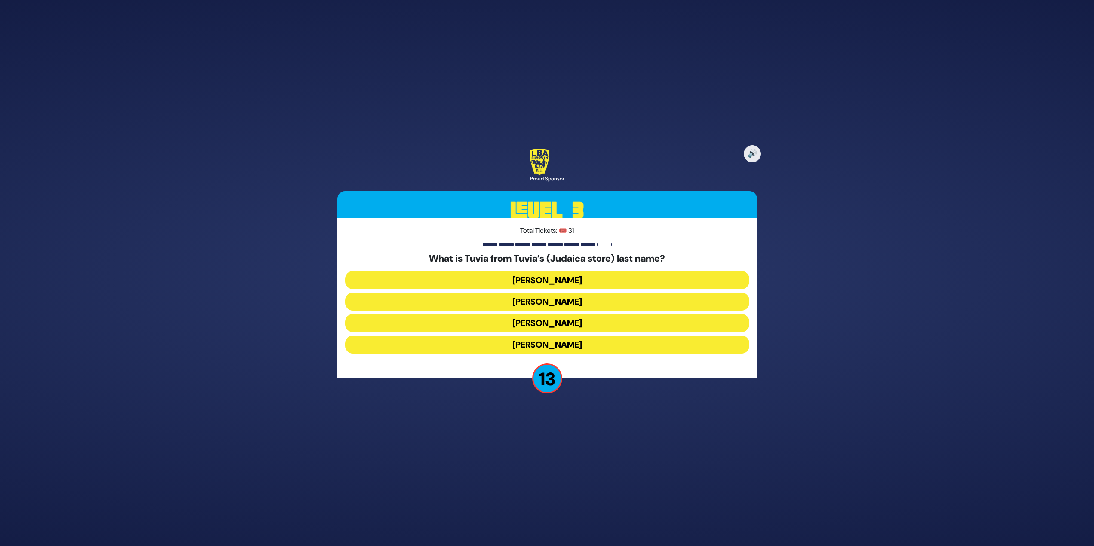
click at [591, 336] on button "Rotberg" at bounding box center [547, 345] width 404 height 18
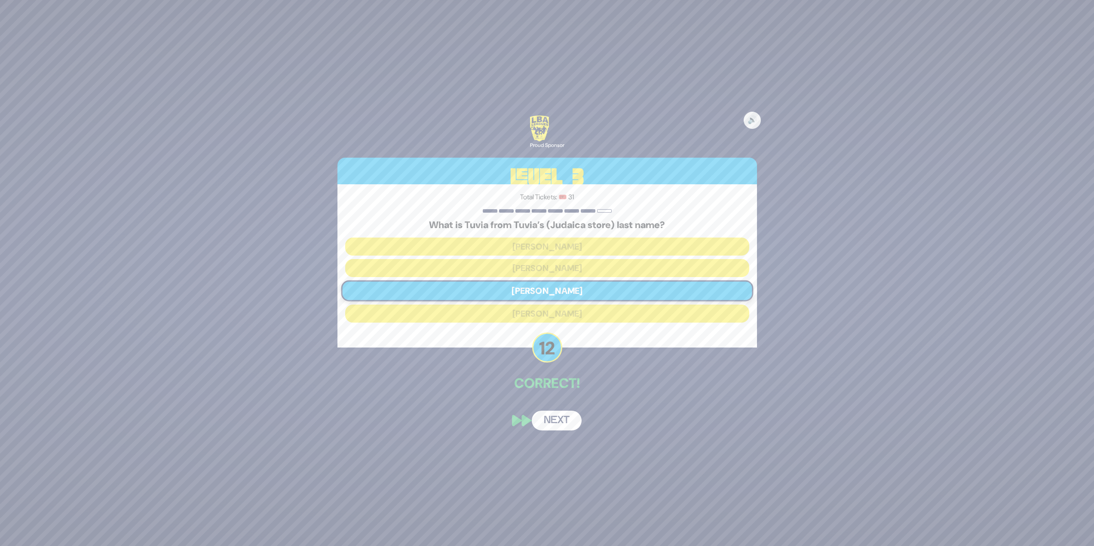
click at [558, 418] on button "Next" at bounding box center [557, 421] width 50 height 20
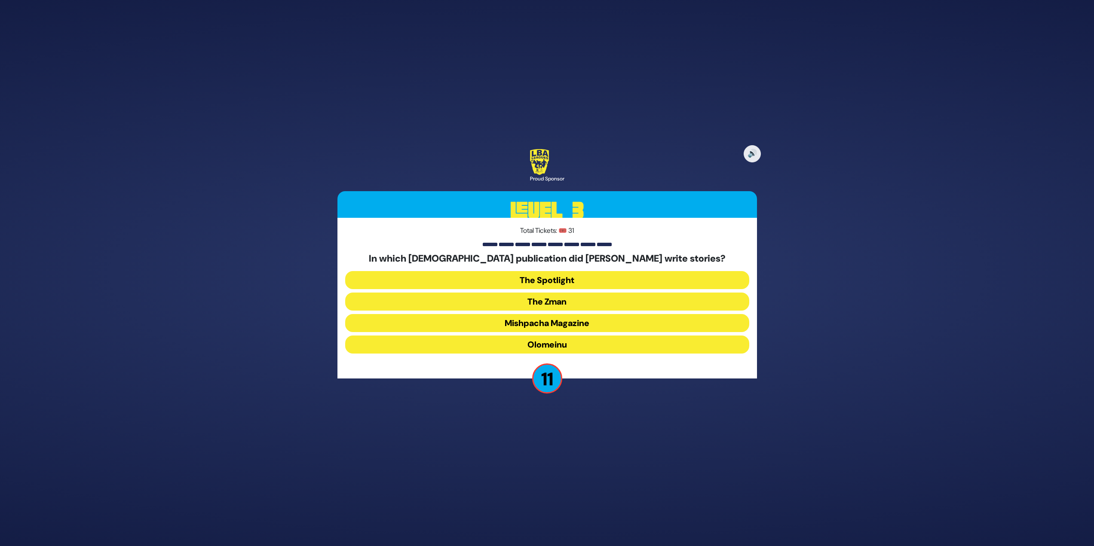
click at [521, 345] on button "Olomeinu" at bounding box center [547, 345] width 404 height 18
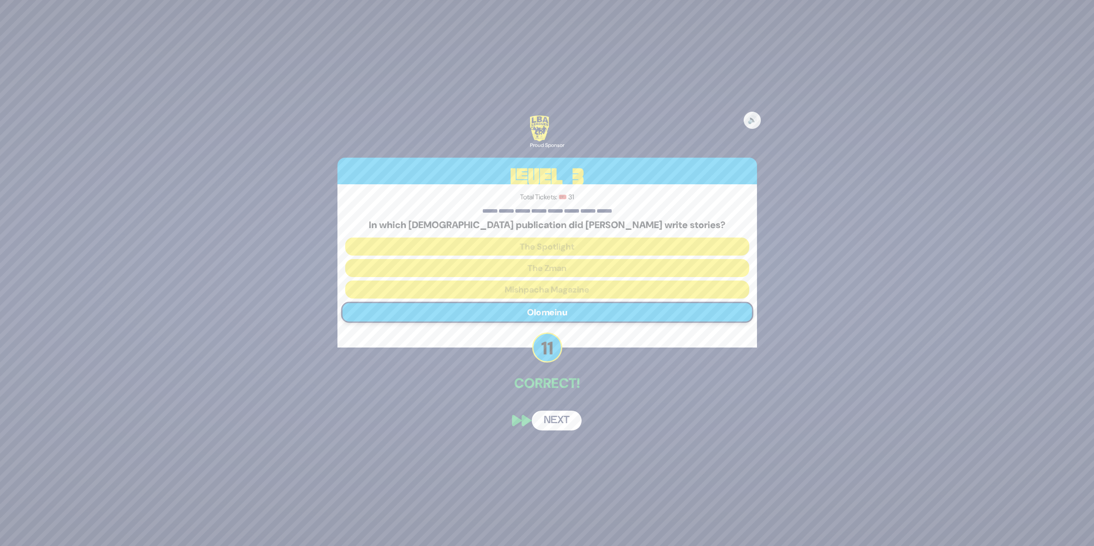
click at [556, 414] on button "Next" at bounding box center [557, 421] width 50 height 20
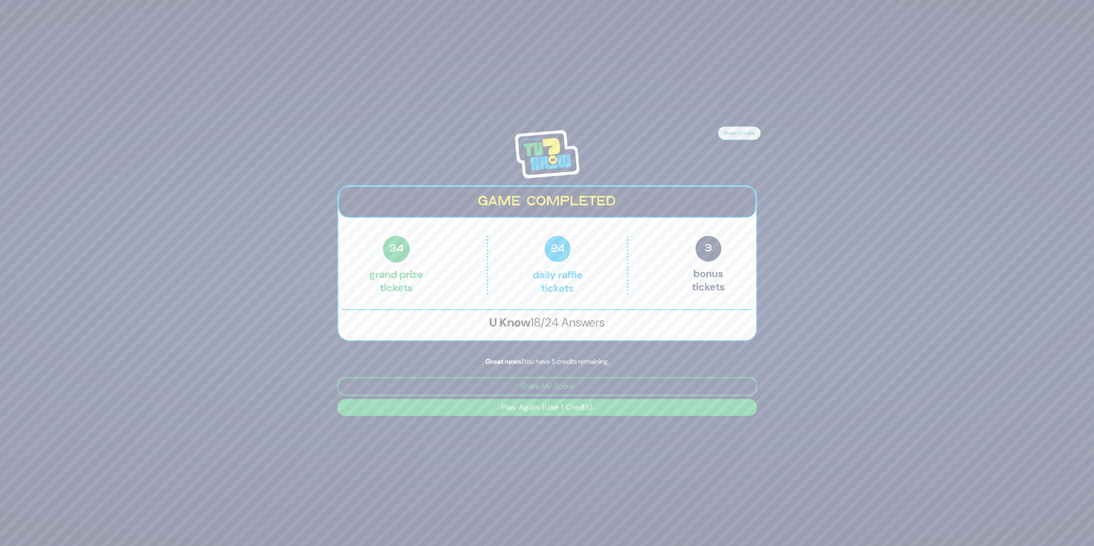
click at [558, 426] on div "Share Credits Game completed 34 Grand Prize tickets 24 Daily Raffle tickets 3 B…" at bounding box center [547, 273] width 440 height 306
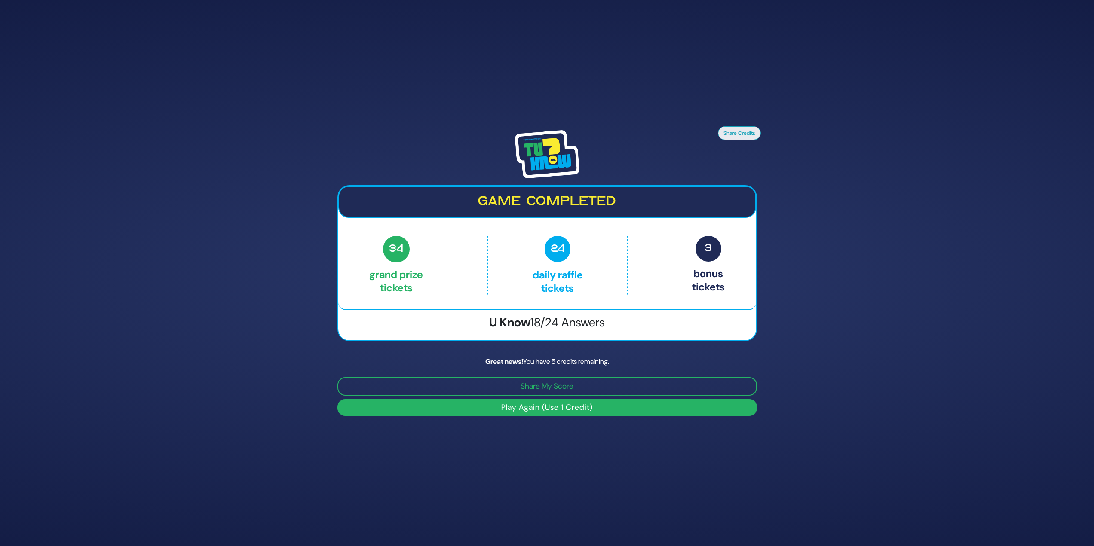
click at [521, 404] on button "Play Again (Use 1 Credit)" at bounding box center [547, 407] width 420 height 17
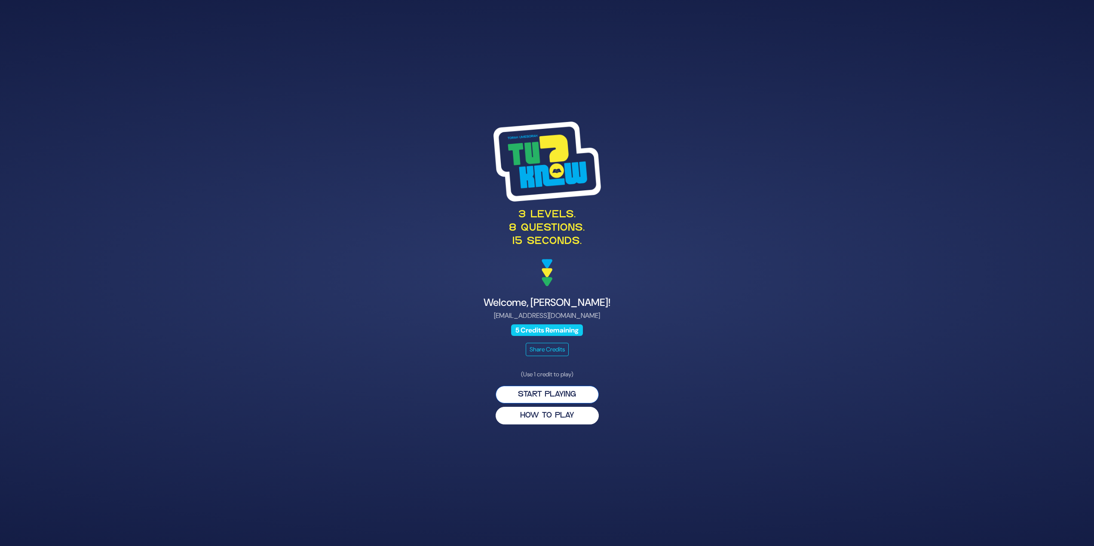
click at [590, 390] on button "Start Playing" at bounding box center [547, 395] width 103 height 18
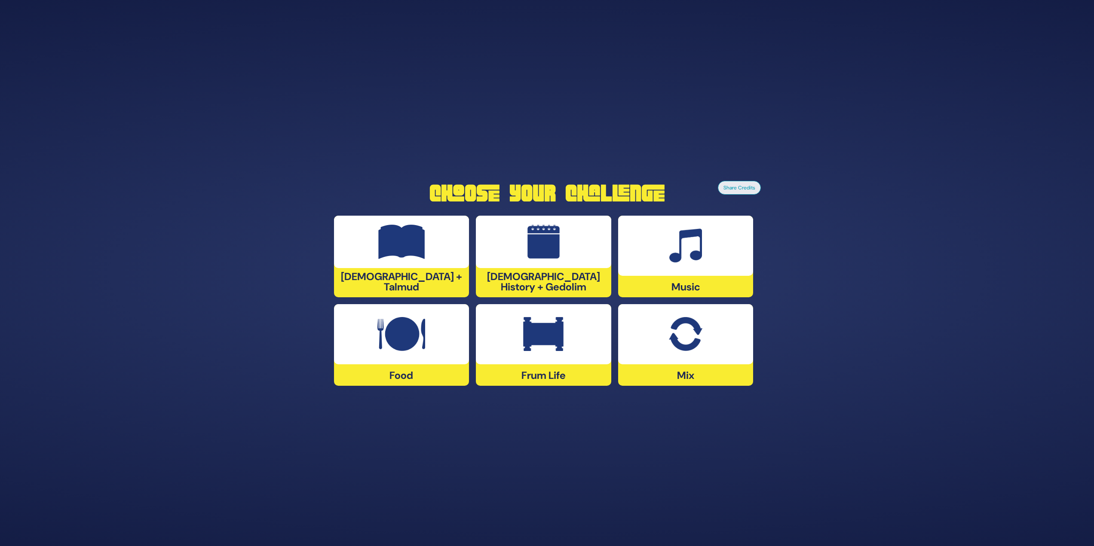
click at [696, 267] on div at bounding box center [685, 246] width 135 height 60
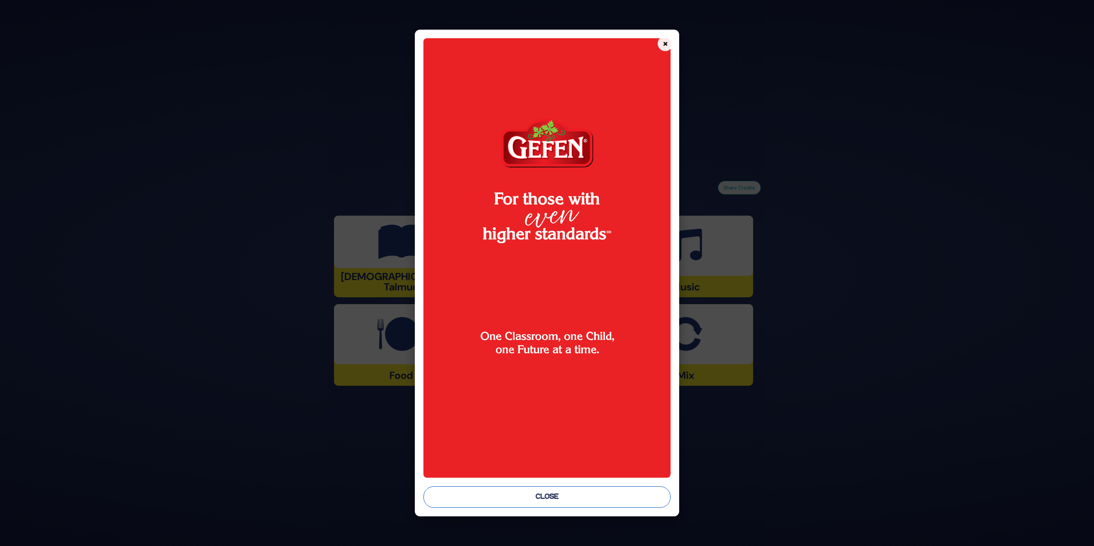
click at [631, 497] on button "Close" at bounding box center [547, 497] width 248 height 21
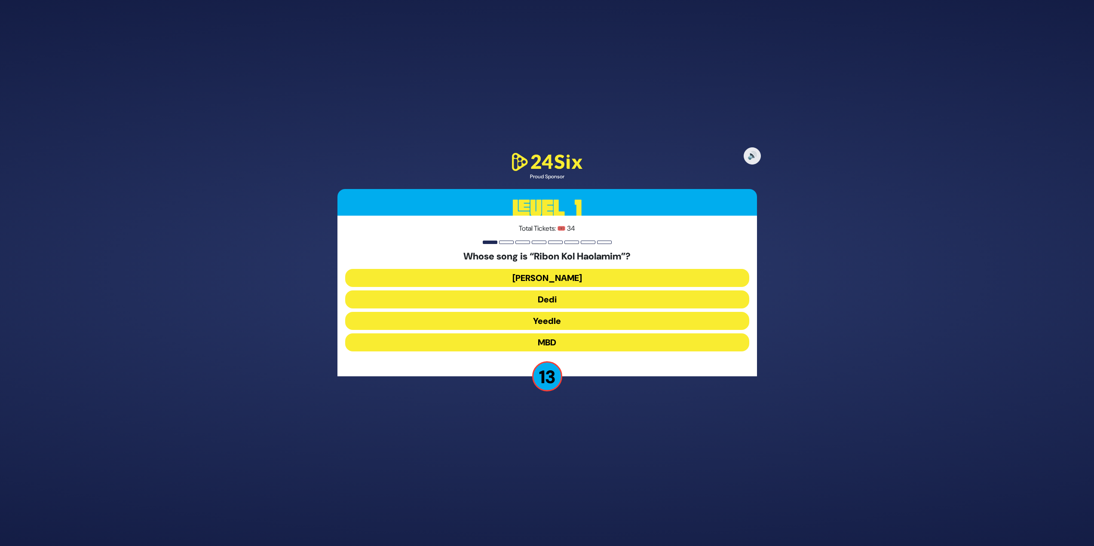
click at [539, 291] on button "Beri Weber" at bounding box center [547, 300] width 404 height 18
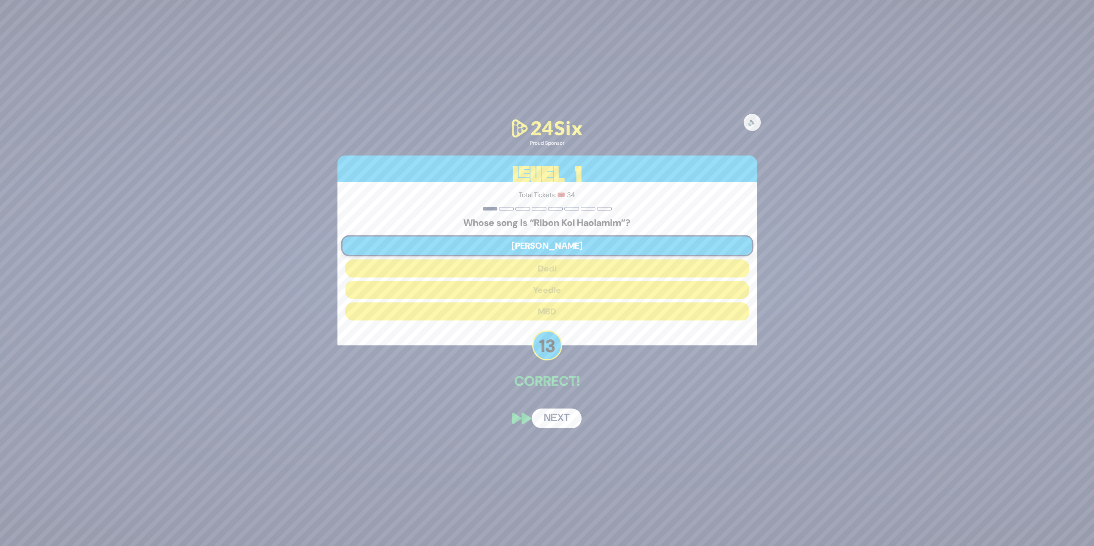
click at [549, 413] on button "Next" at bounding box center [557, 419] width 50 height 20
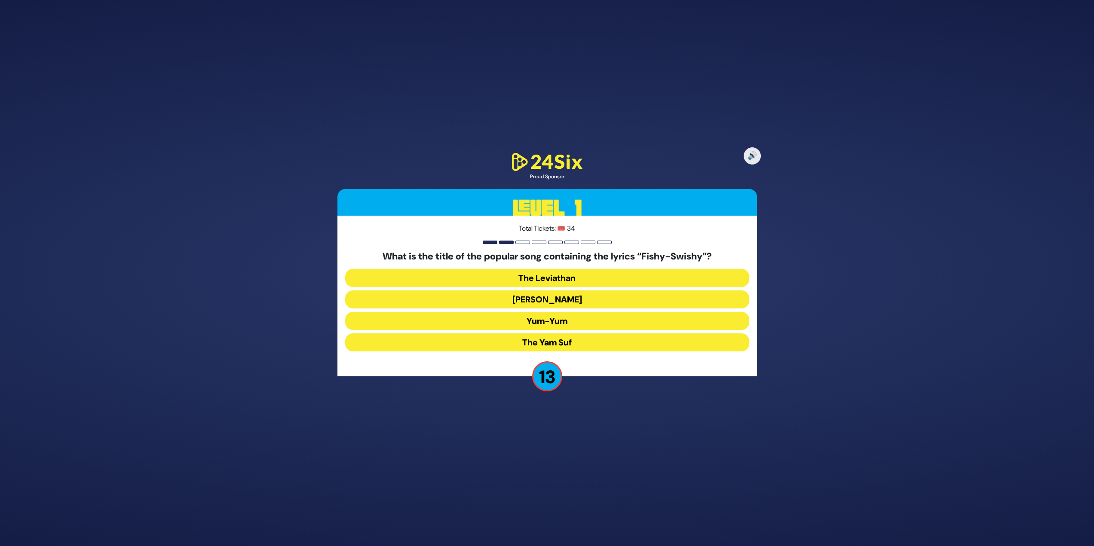
click at [564, 334] on button "Yum-Yum" at bounding box center [547, 343] width 404 height 18
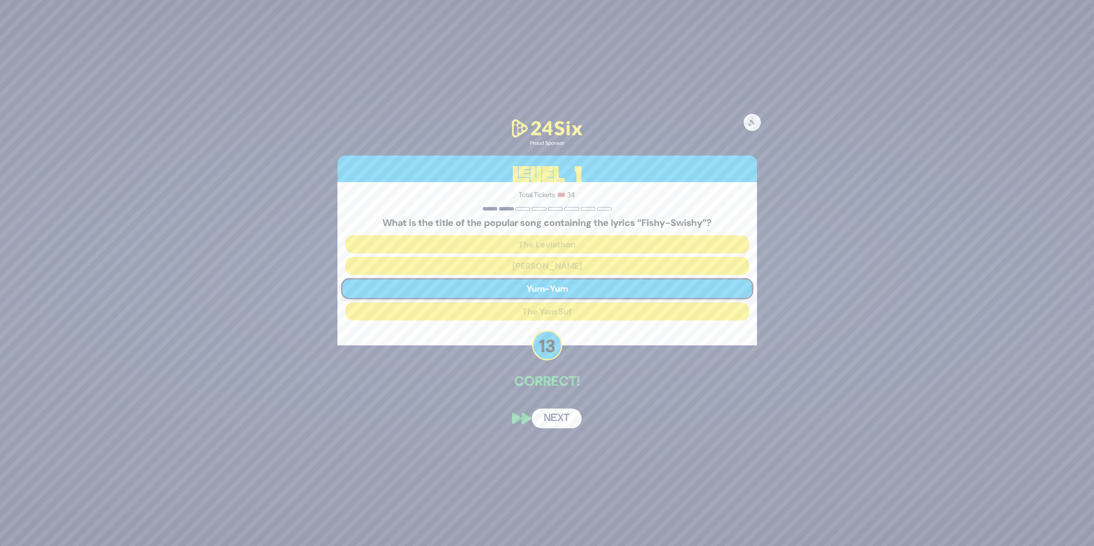
click at [547, 420] on button "Next" at bounding box center [557, 419] width 50 height 20
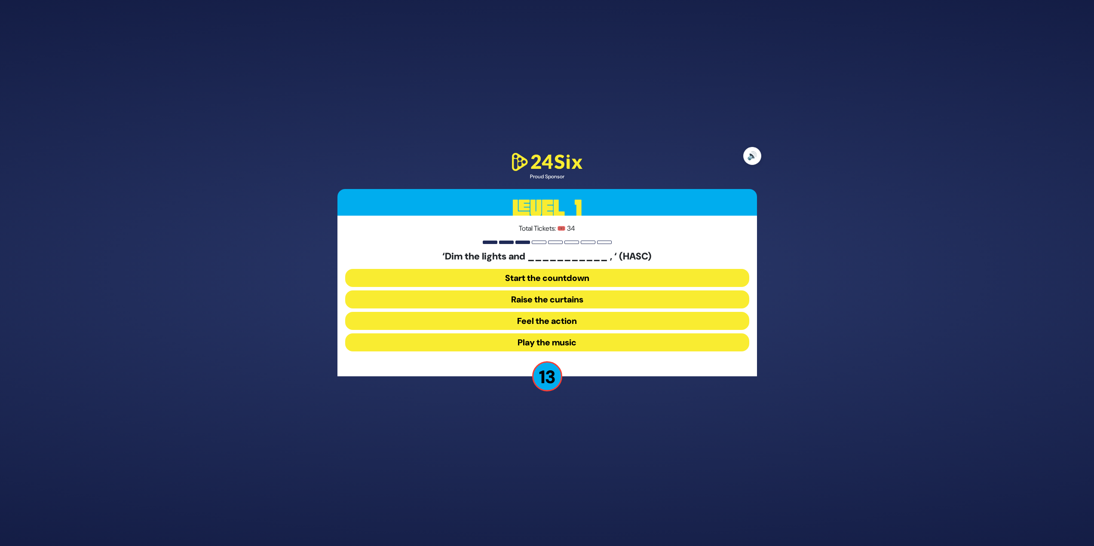
click at [747, 154] on button "🔊" at bounding box center [752, 156] width 18 height 18
click at [570, 334] on button "Feel the action" at bounding box center [547, 343] width 404 height 18
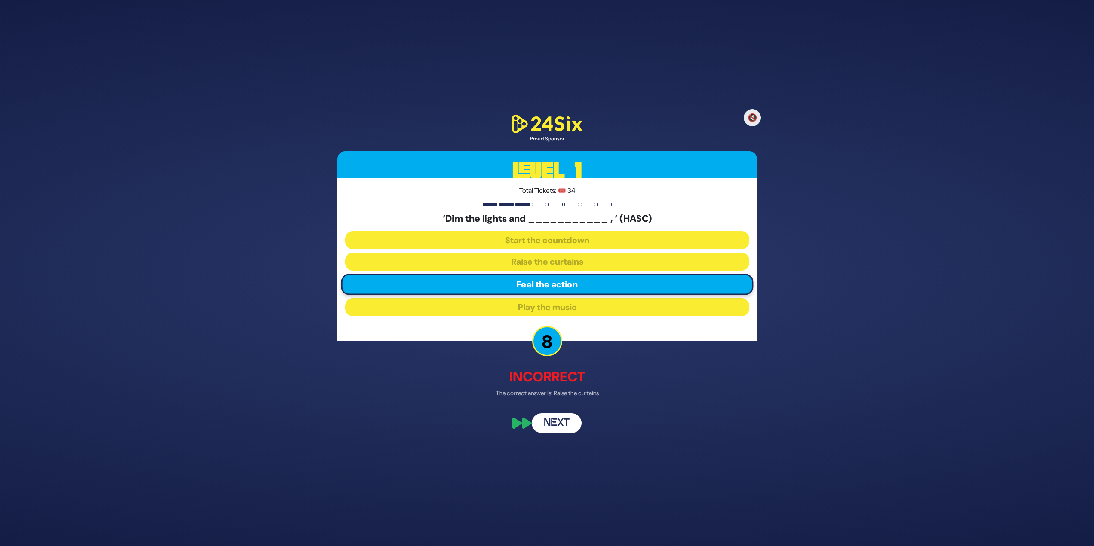
click at [571, 424] on button "Next" at bounding box center [557, 424] width 50 height 20
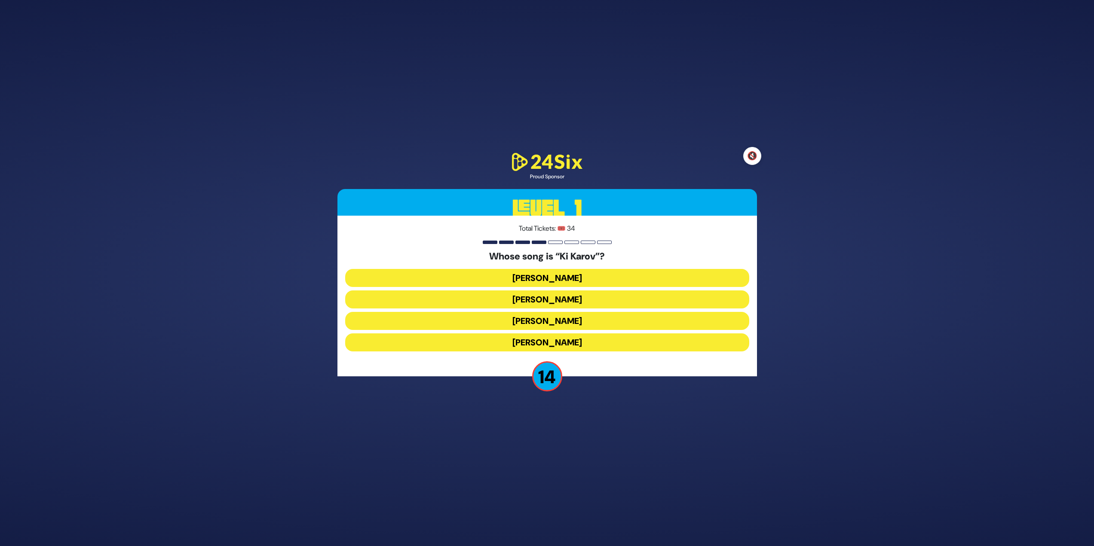
click at [756, 152] on button "🔇" at bounding box center [752, 156] width 18 height 18
click at [548, 312] on button "Eitan Katz" at bounding box center [547, 321] width 404 height 18
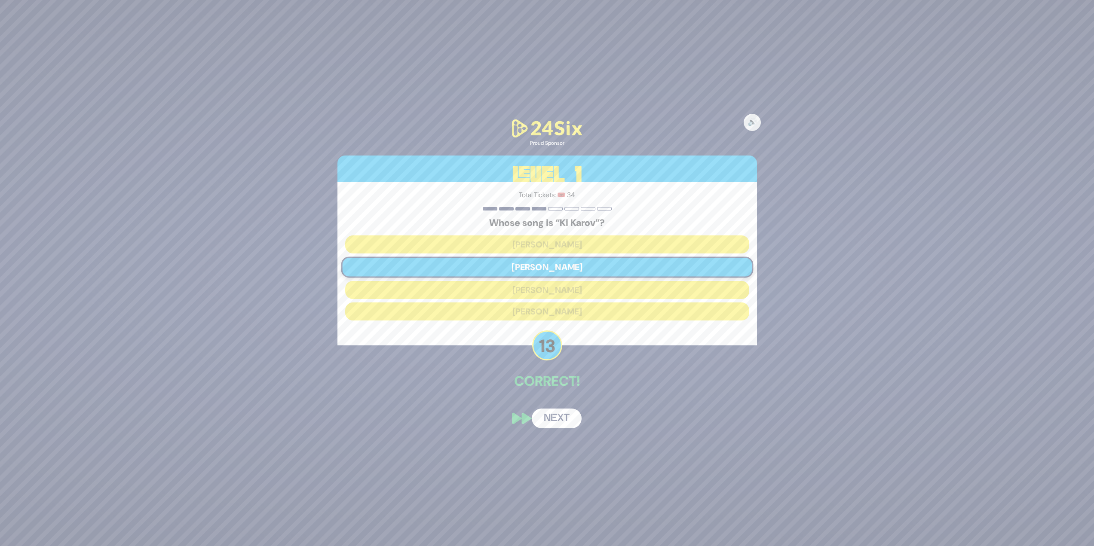
click at [560, 420] on button "Next" at bounding box center [557, 419] width 50 height 20
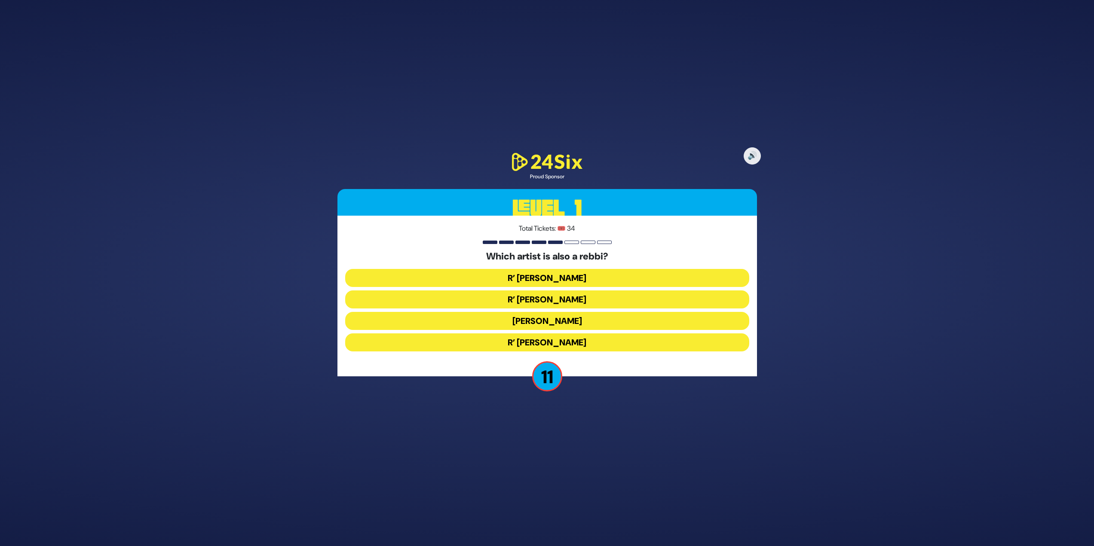
click at [580, 346] on button "R’ Baruch Levine" at bounding box center [547, 343] width 404 height 18
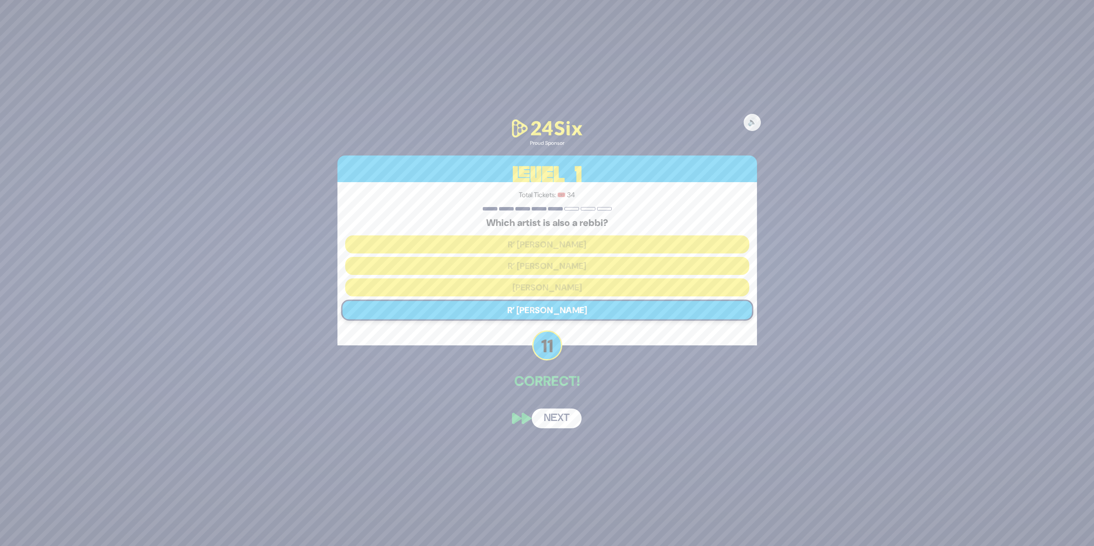
click at [567, 423] on button "Next" at bounding box center [557, 419] width 50 height 20
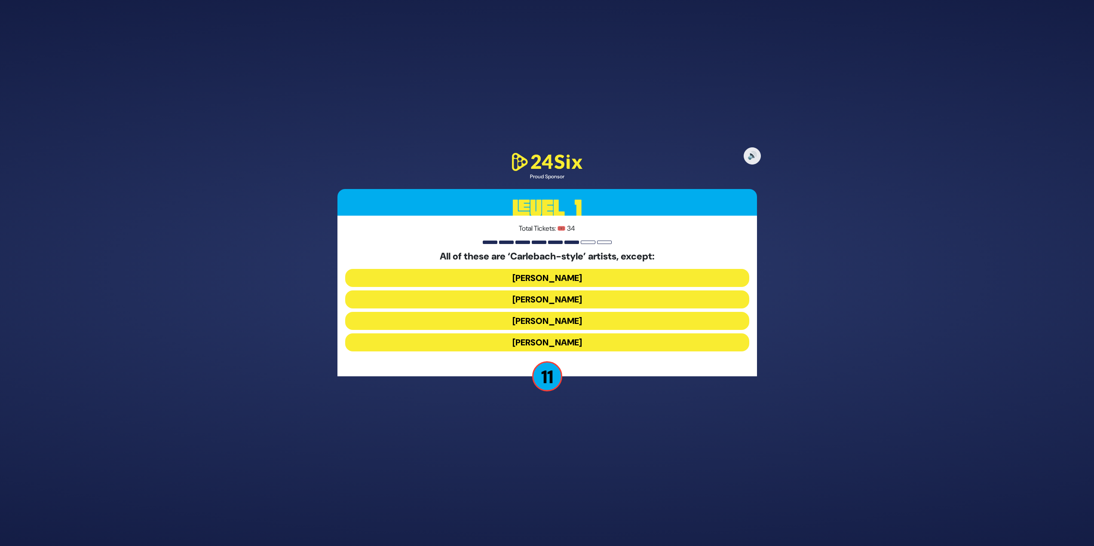
click at [588, 342] on button "Yiddy Bialostotzky" at bounding box center [547, 343] width 404 height 18
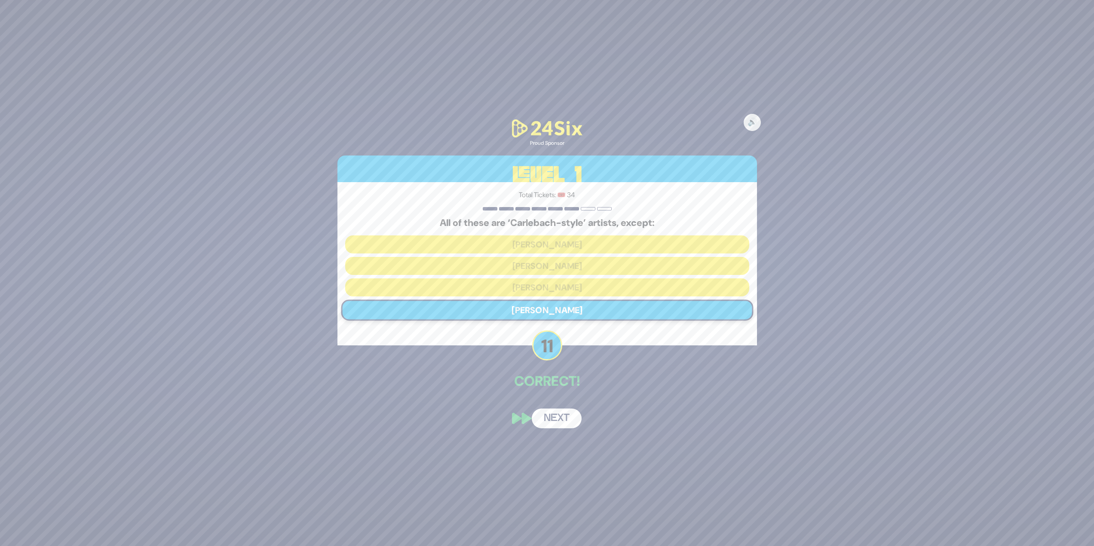
click at [561, 422] on button "Next" at bounding box center [557, 419] width 50 height 20
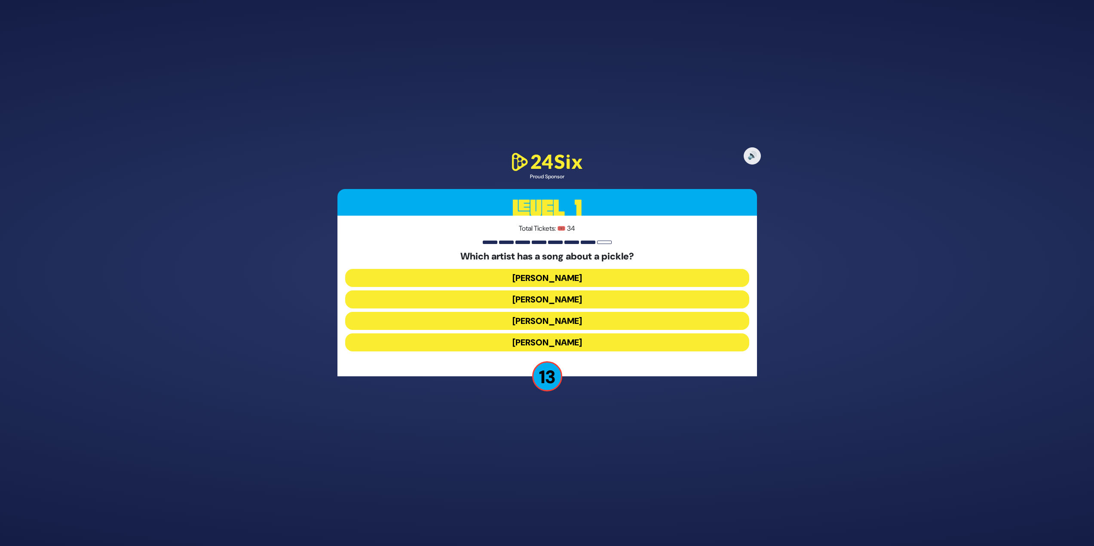
click at [588, 291] on button "Joey Newcomb" at bounding box center [547, 300] width 404 height 18
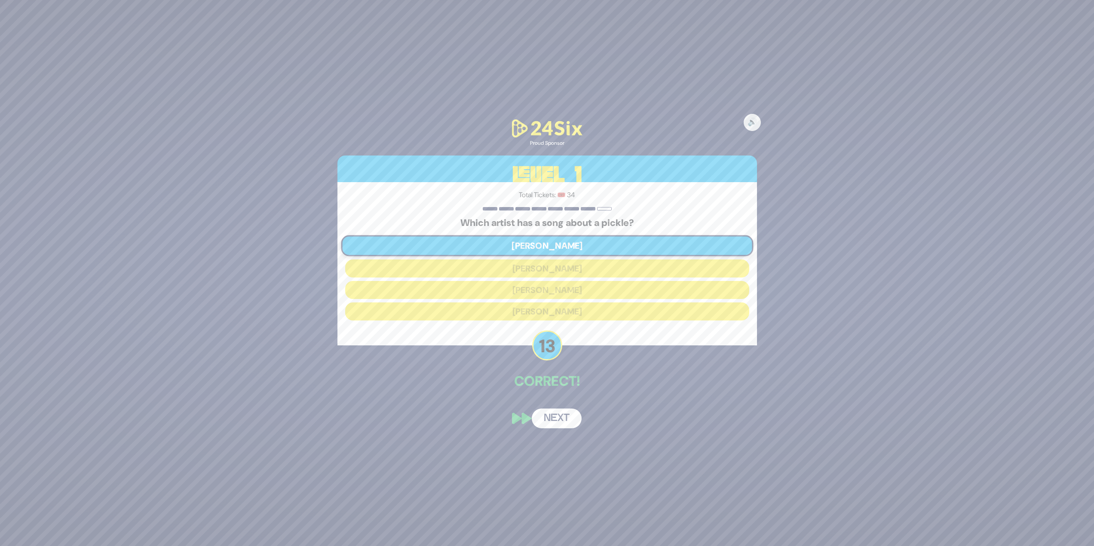
click at [574, 437] on div "🔊 Proud Sponsor Level 1 Total Tickets: 🎟️ 34 Which artist has a song about a pi…" at bounding box center [547, 273] width 440 height 332
click at [567, 429] on button "Next" at bounding box center [557, 419] width 50 height 20
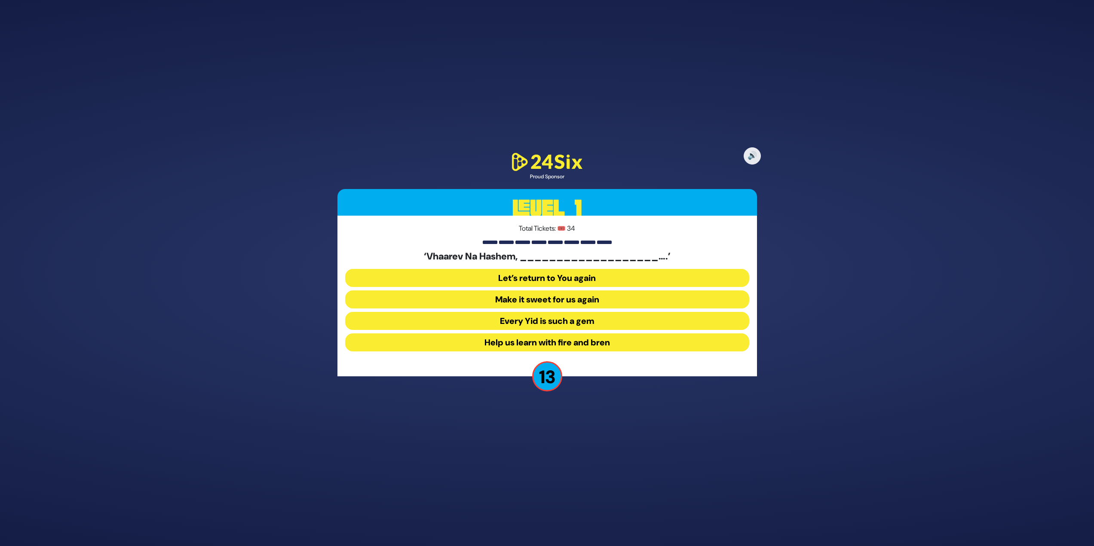
click at [644, 312] on button "Make it sweet for us again" at bounding box center [547, 321] width 404 height 18
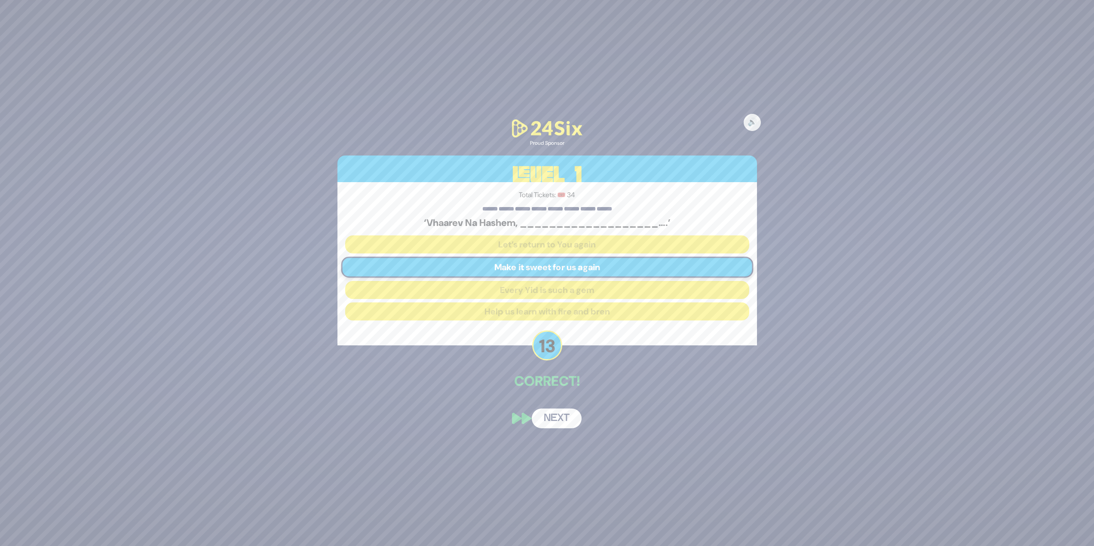
click at [552, 423] on button "Next" at bounding box center [557, 419] width 50 height 20
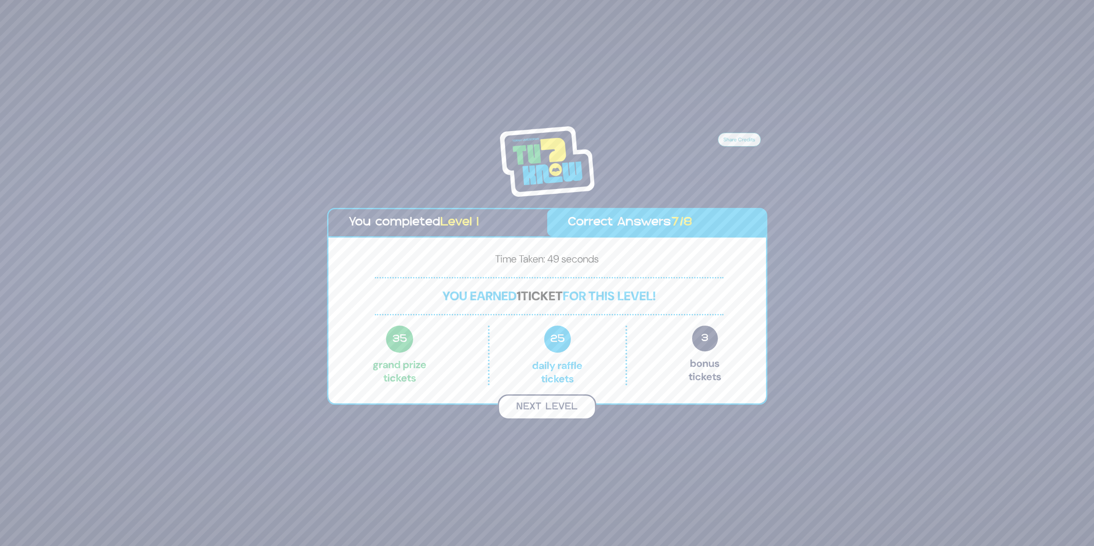
click at [542, 406] on button "Next Level" at bounding box center [547, 407] width 98 height 25
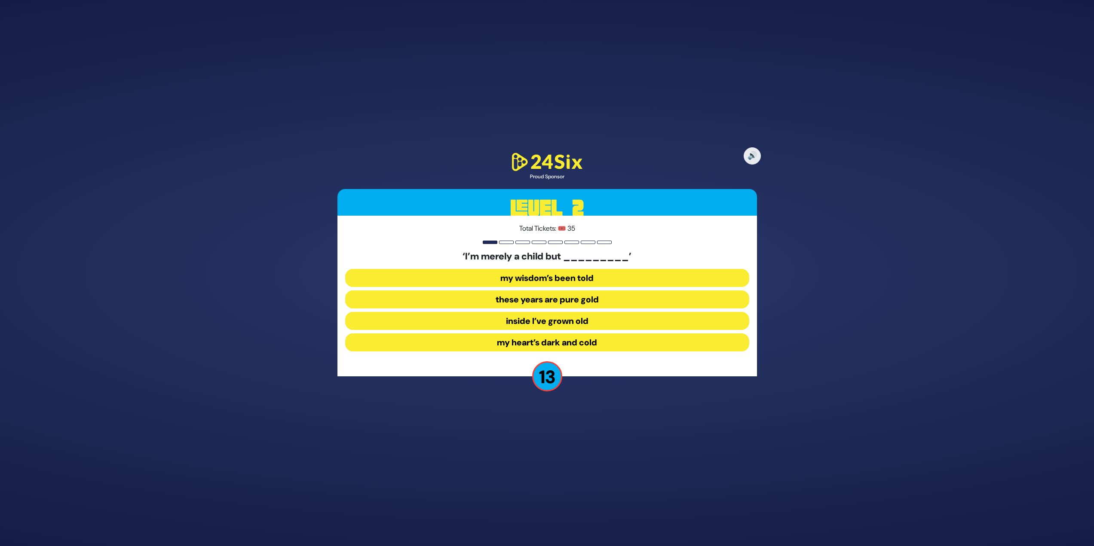
click at [560, 334] on button "inside I’ve grown old" at bounding box center [547, 343] width 404 height 18
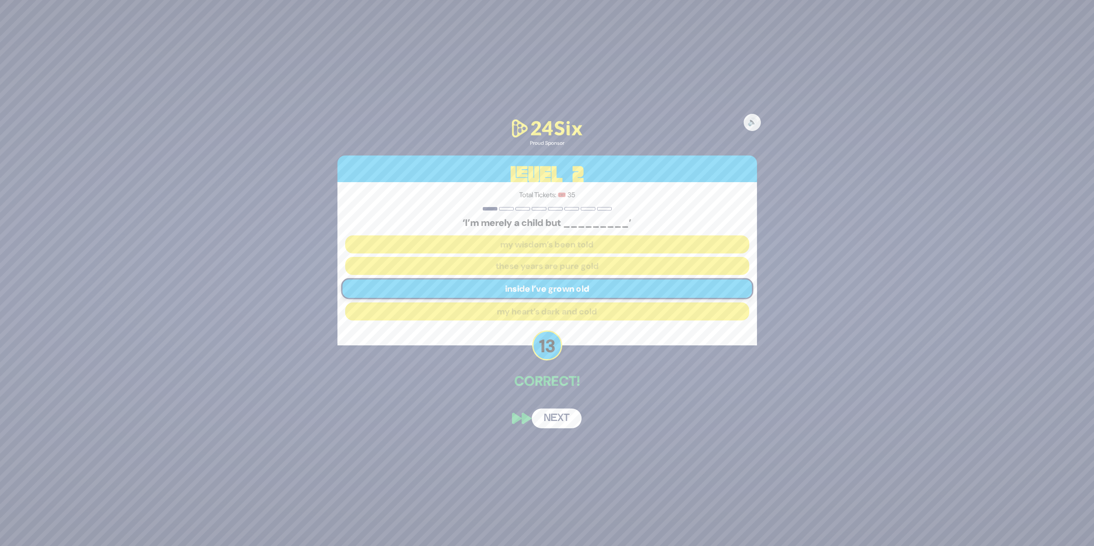
click at [560, 420] on button "Next" at bounding box center [557, 419] width 50 height 20
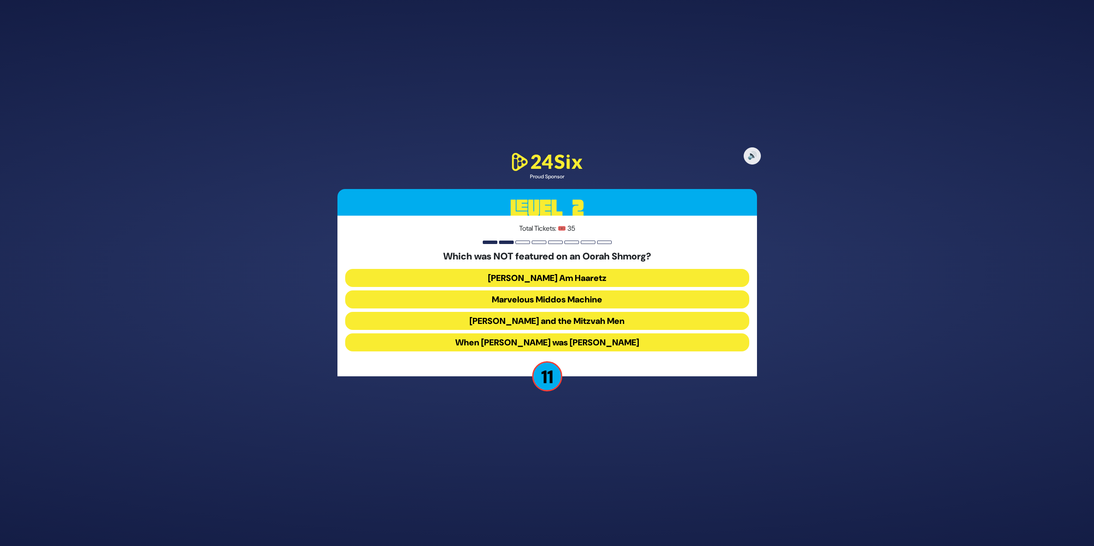
click at [648, 334] on button "Uncle Moishy and the Mitzvah Men" at bounding box center [547, 343] width 404 height 18
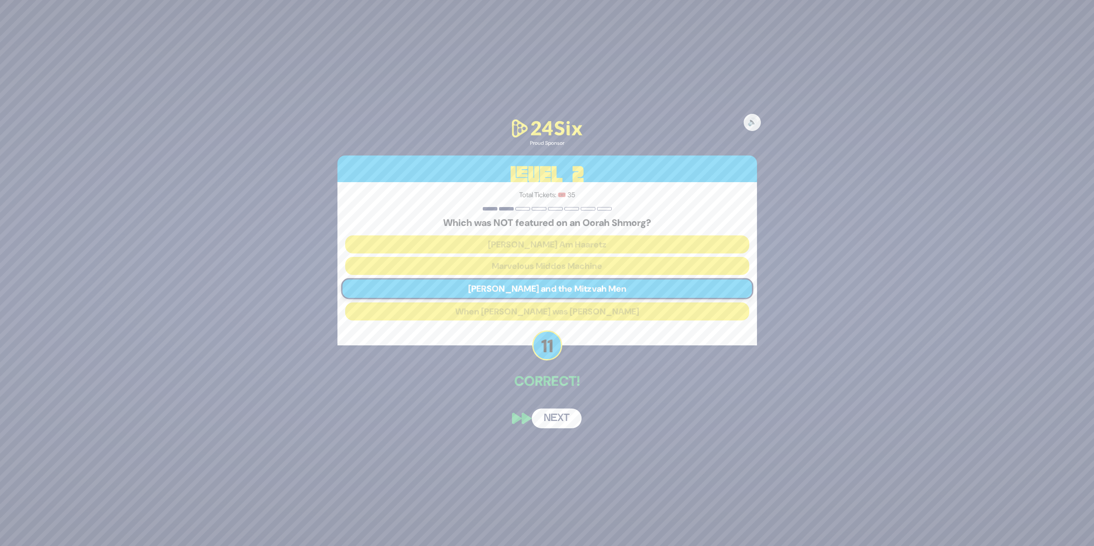
click at [570, 420] on button "Next" at bounding box center [557, 419] width 50 height 20
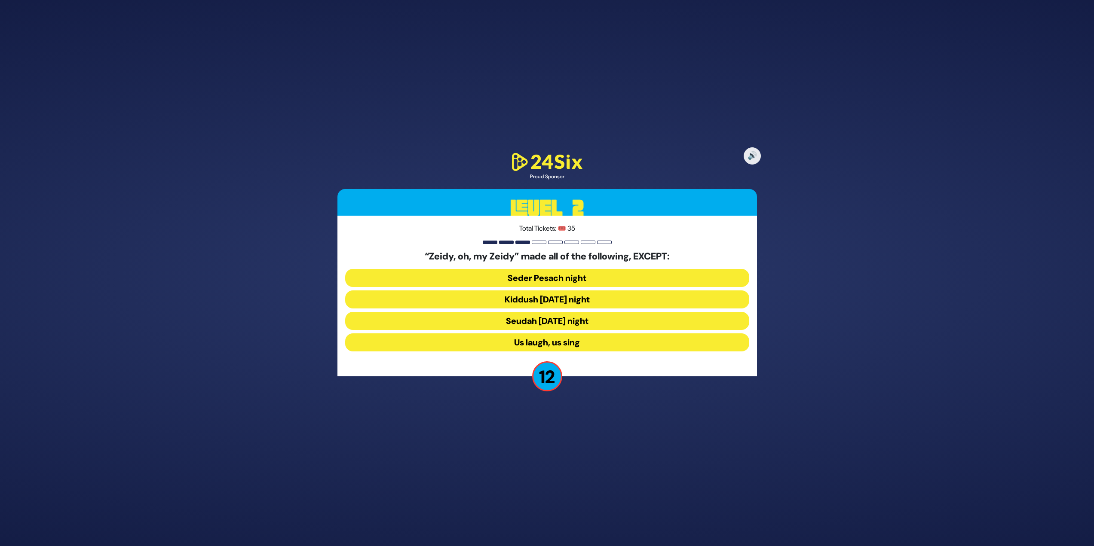
click at [569, 334] on button "Seudah Friday night" at bounding box center [547, 343] width 404 height 18
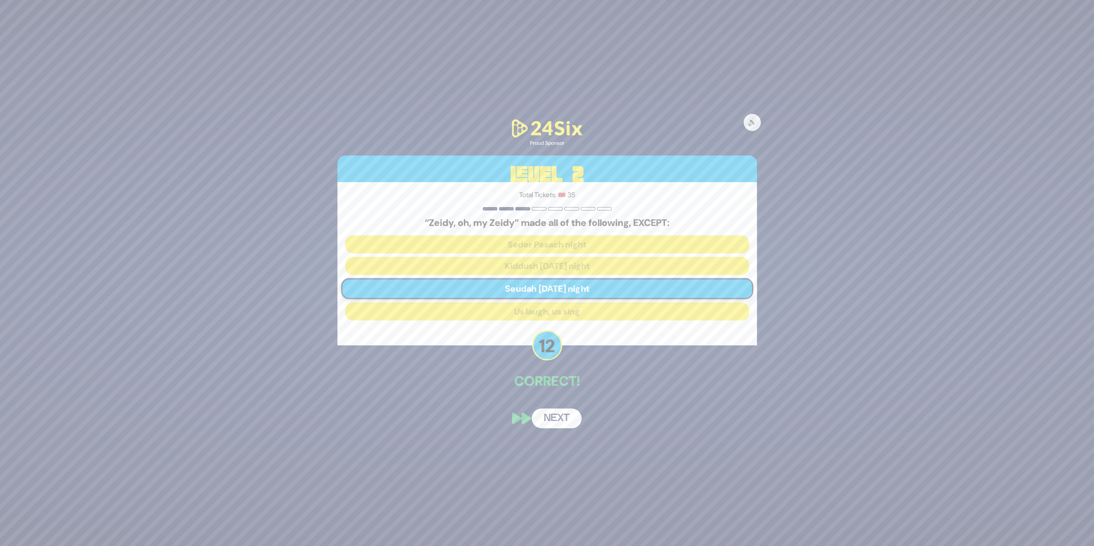
click at [571, 416] on button "Next" at bounding box center [557, 419] width 50 height 20
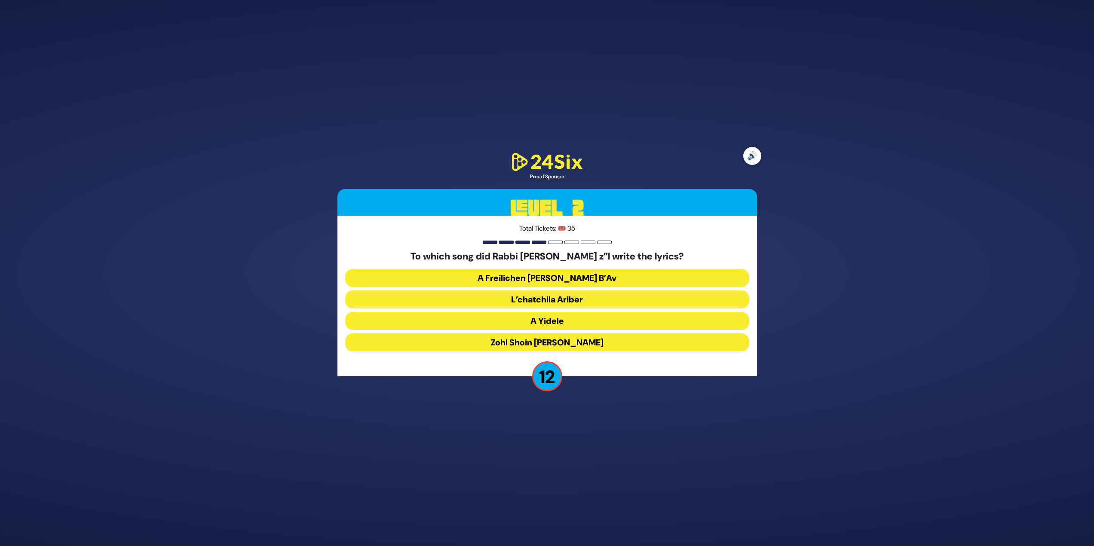
click at [754, 158] on button "🔊" at bounding box center [752, 156] width 18 height 18
click at [591, 337] on button "Zohl Shoin Zein Di Geula" at bounding box center [547, 343] width 404 height 18
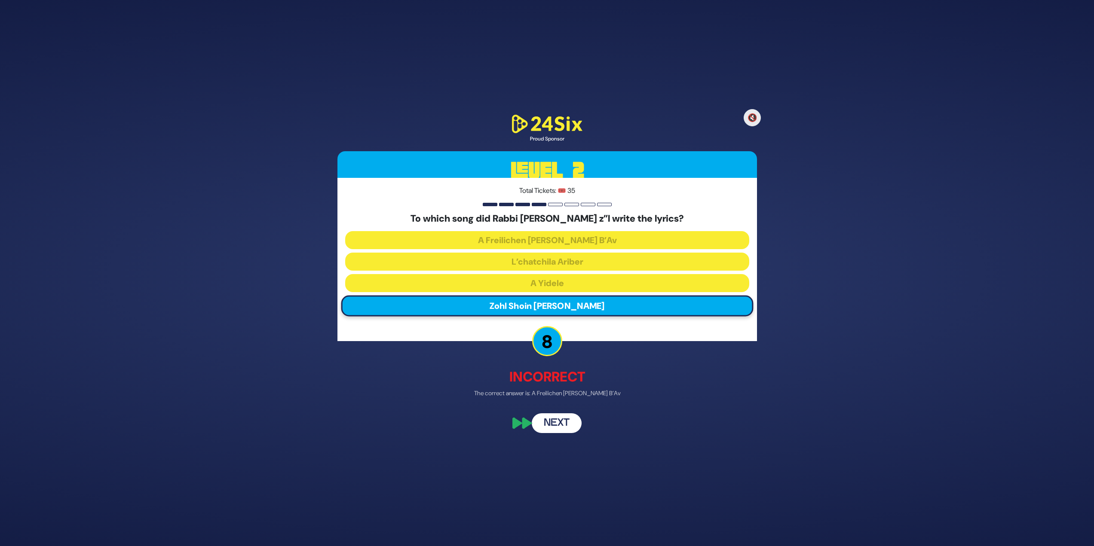
click at [567, 423] on button "Next" at bounding box center [557, 424] width 50 height 20
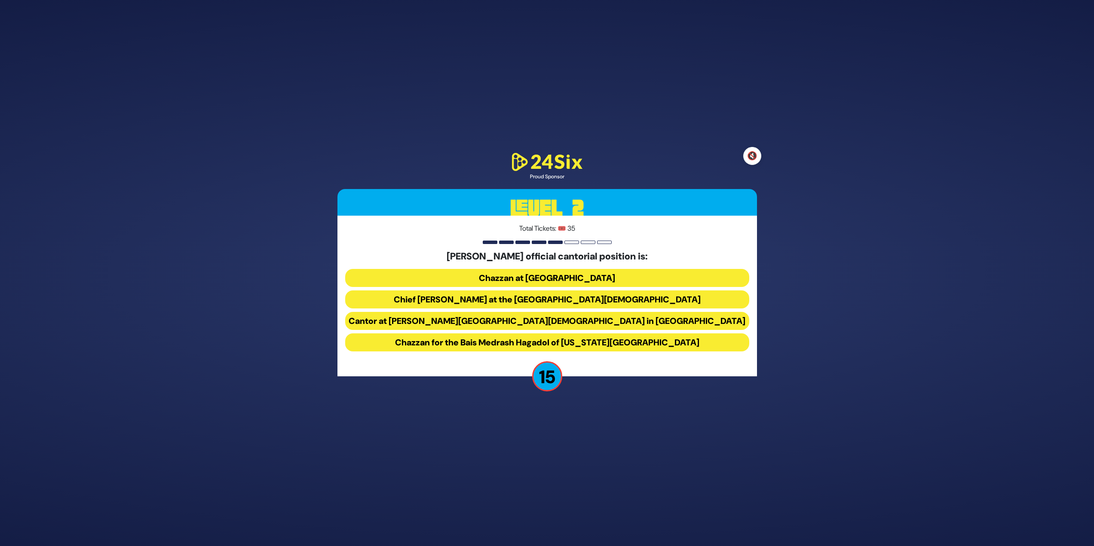
click at [755, 159] on button "🔇" at bounding box center [752, 156] width 18 height 18
click at [742, 146] on div "🔊 Proud Sponsor Level 2 Total Tickets: 🎟️ 35 Chazzan Yitzchak Meir Helfgott’s o…" at bounding box center [547, 273] width 440 height 265
click at [625, 334] on button "Cantor at Beth-El Synagogue in Brooklyn" at bounding box center [547, 343] width 404 height 18
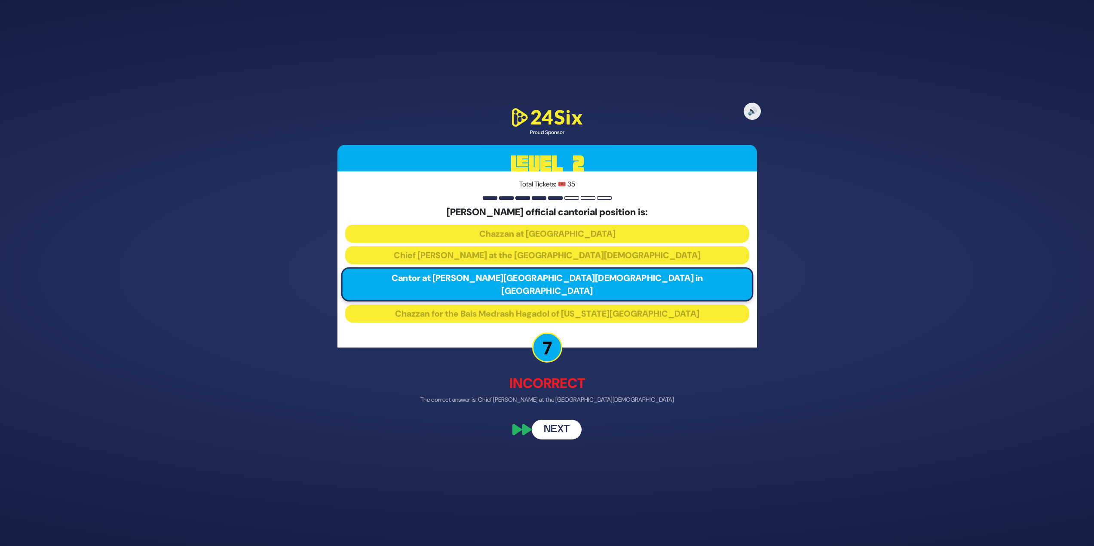
click at [569, 422] on button "Next" at bounding box center [557, 430] width 50 height 20
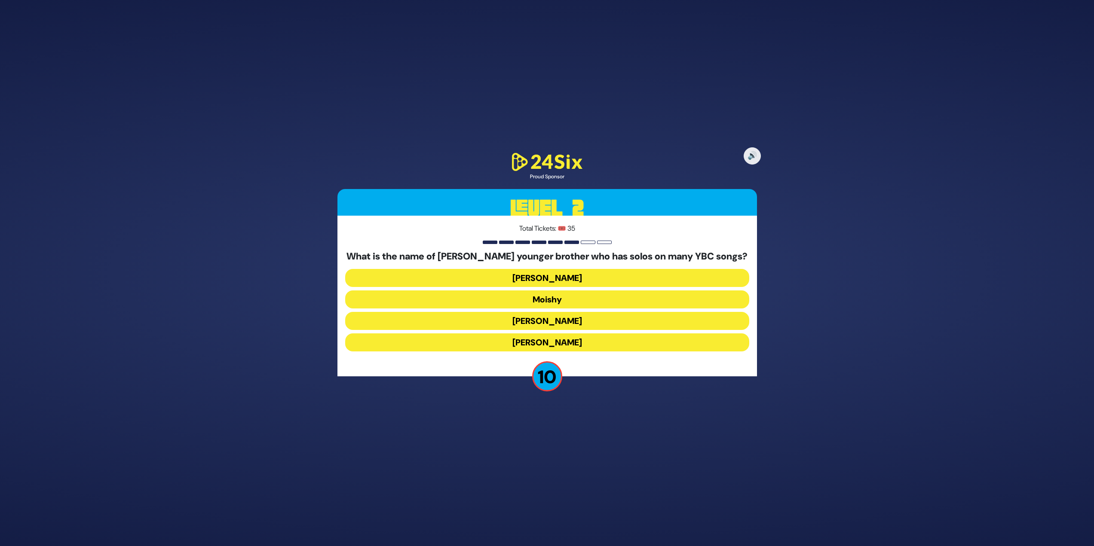
click at [552, 334] on button "Yosef Dovid" at bounding box center [547, 343] width 404 height 18
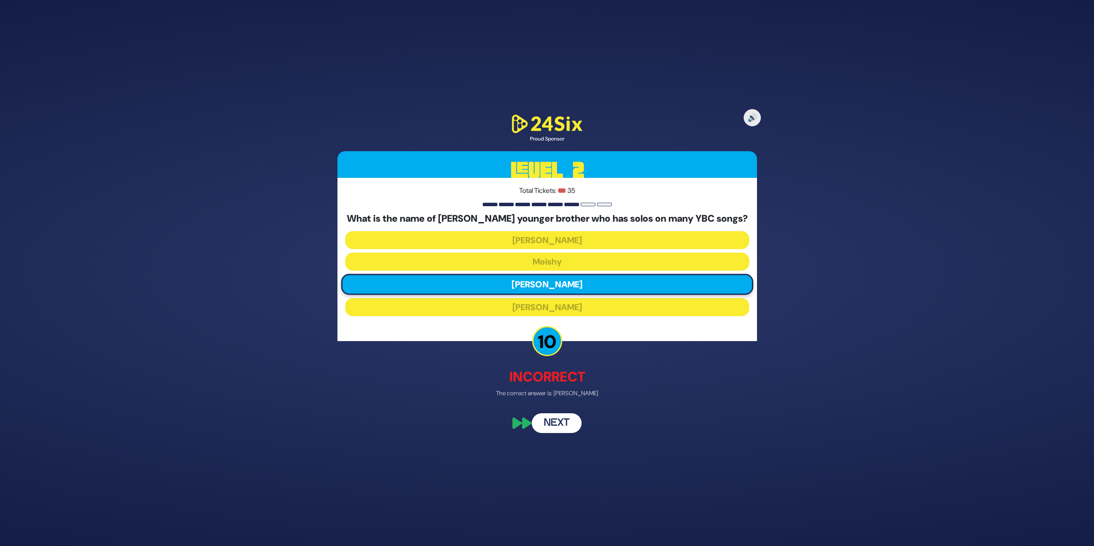
click at [565, 432] on button "Next" at bounding box center [557, 424] width 50 height 20
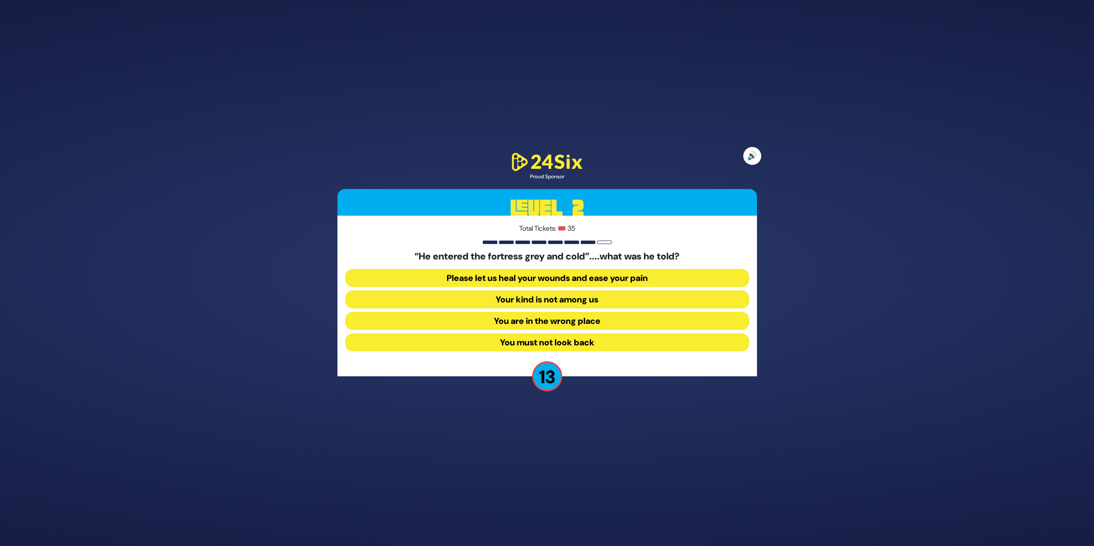
click at [753, 158] on button "🔊" at bounding box center [752, 156] width 18 height 18
click at [622, 312] on button "Your kind is not among us" at bounding box center [547, 321] width 404 height 18
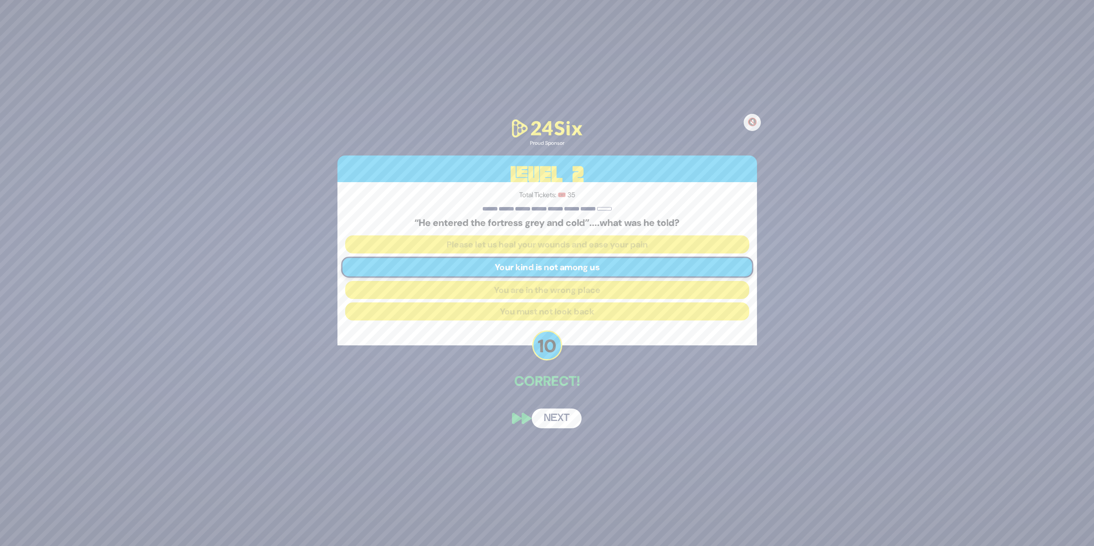
click at [564, 416] on button "Next" at bounding box center [557, 419] width 50 height 20
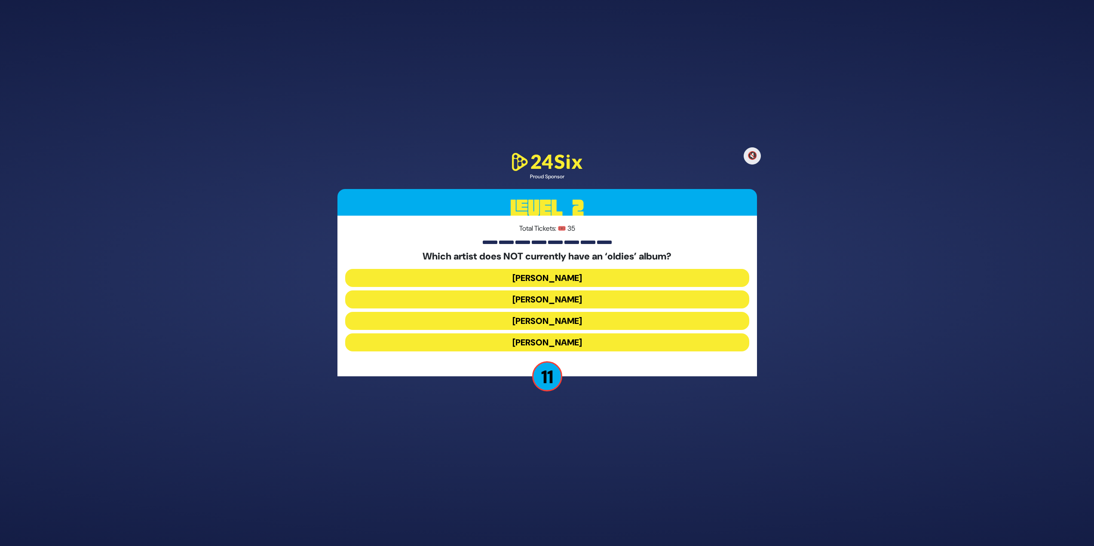
click at [593, 312] on button "Mordechai Shapiro" at bounding box center [547, 321] width 404 height 18
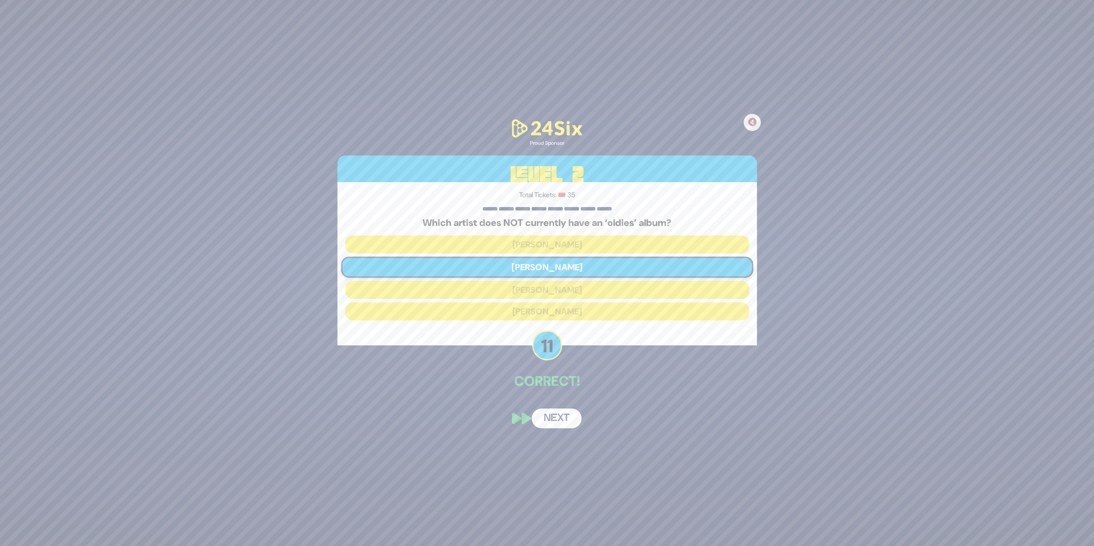
click at [567, 420] on button "Next" at bounding box center [557, 419] width 50 height 20
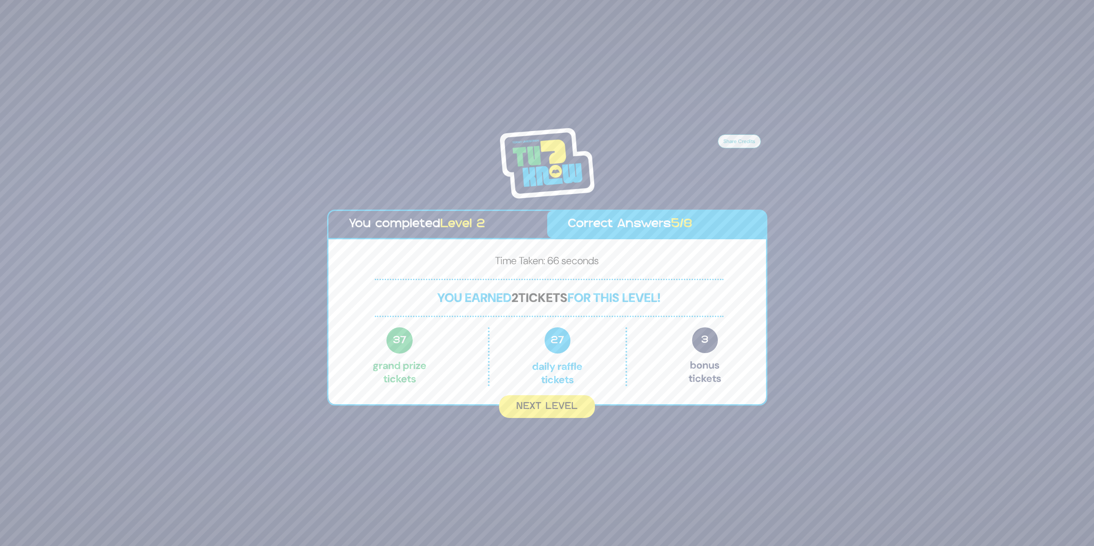
click at [581, 409] on button "Next Level" at bounding box center [547, 406] width 96 height 23
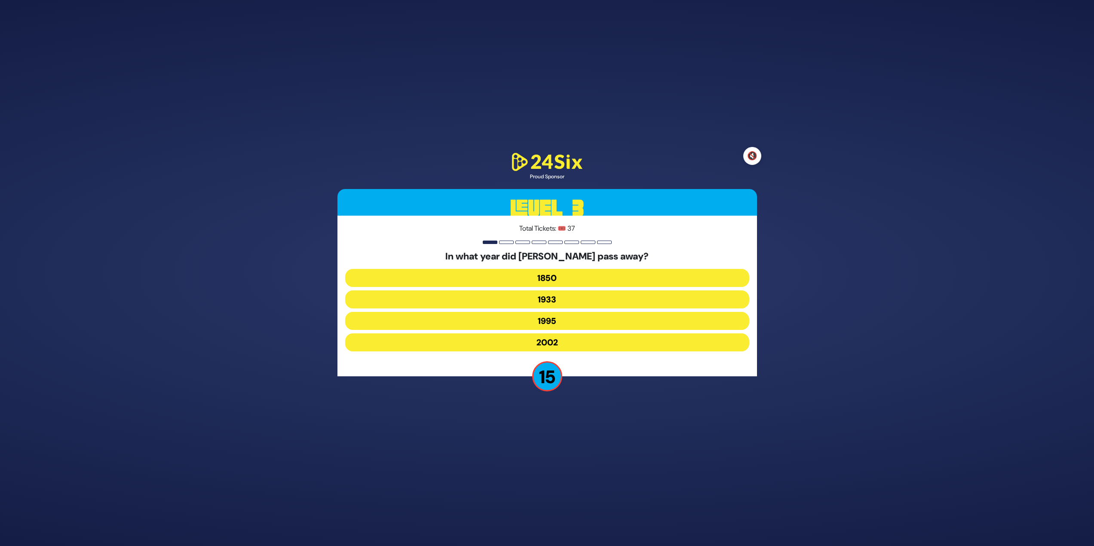
click at [755, 155] on button "🔇" at bounding box center [752, 156] width 18 height 18
click at [579, 334] on button "1995" at bounding box center [547, 343] width 404 height 18
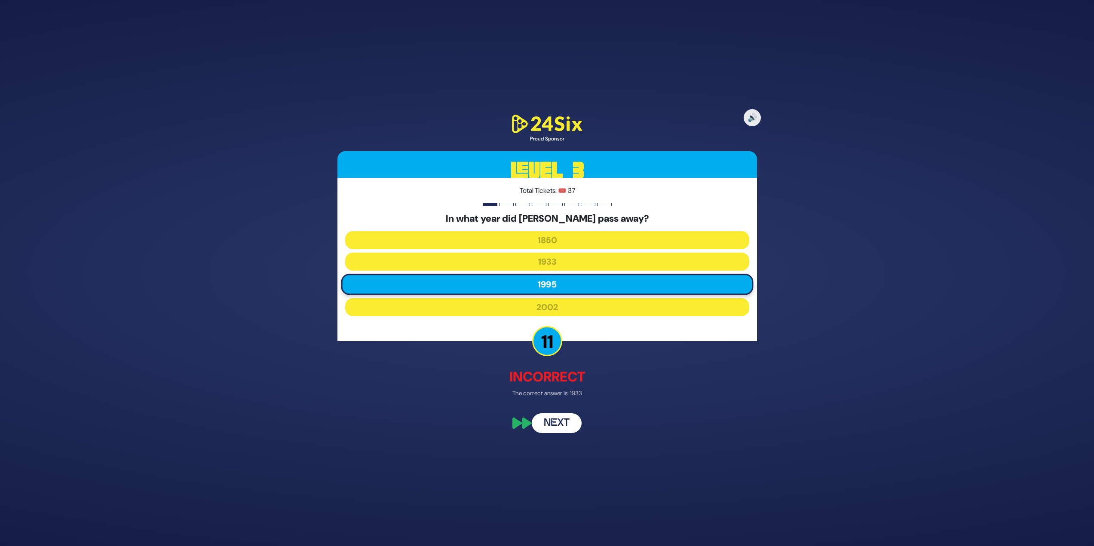
click at [573, 415] on button "Next" at bounding box center [557, 424] width 50 height 20
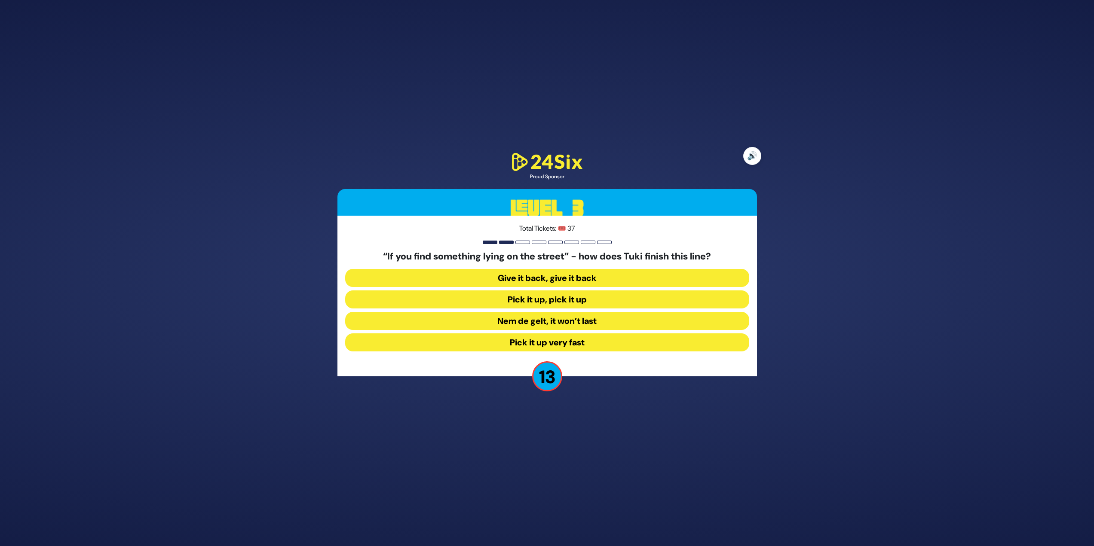
click at [757, 156] on button "🔊" at bounding box center [752, 156] width 18 height 18
click at [608, 338] on button "Pick it up very fast" at bounding box center [547, 343] width 404 height 18
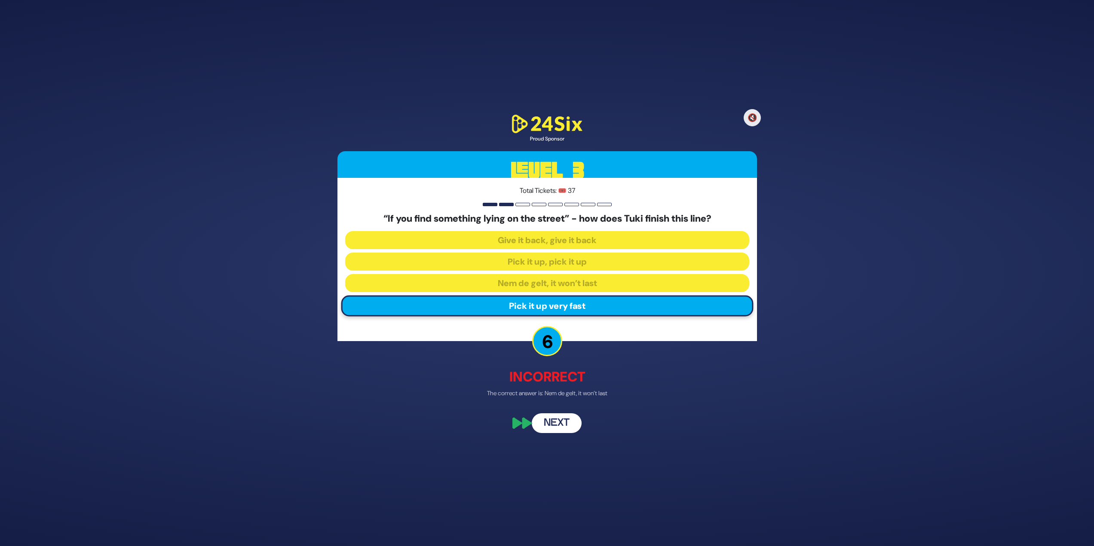
click at [575, 417] on button "Next" at bounding box center [557, 424] width 50 height 20
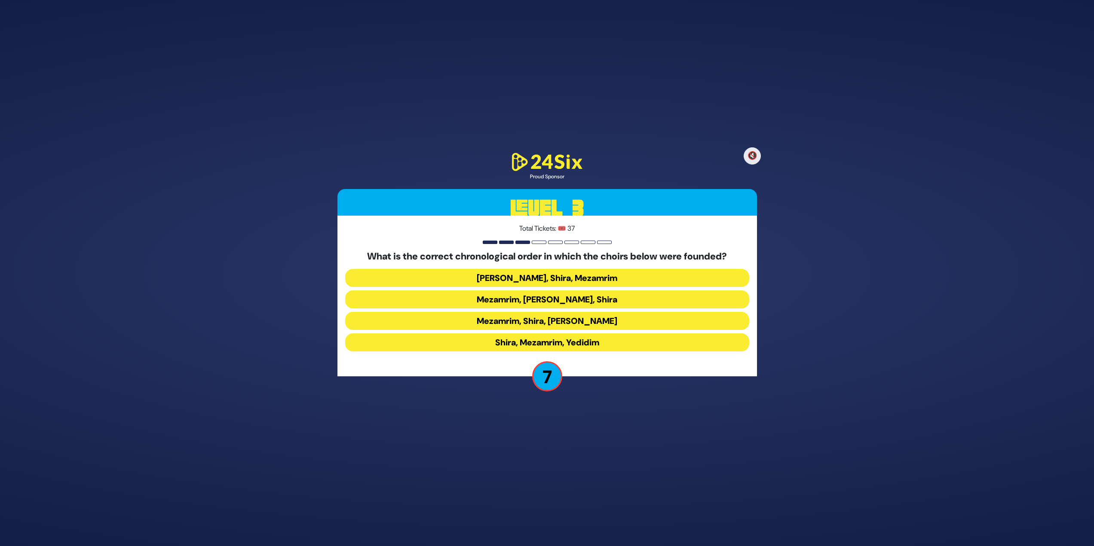
click at [625, 345] on button "Shira, Mezamrim, Yedidim" at bounding box center [547, 343] width 404 height 18
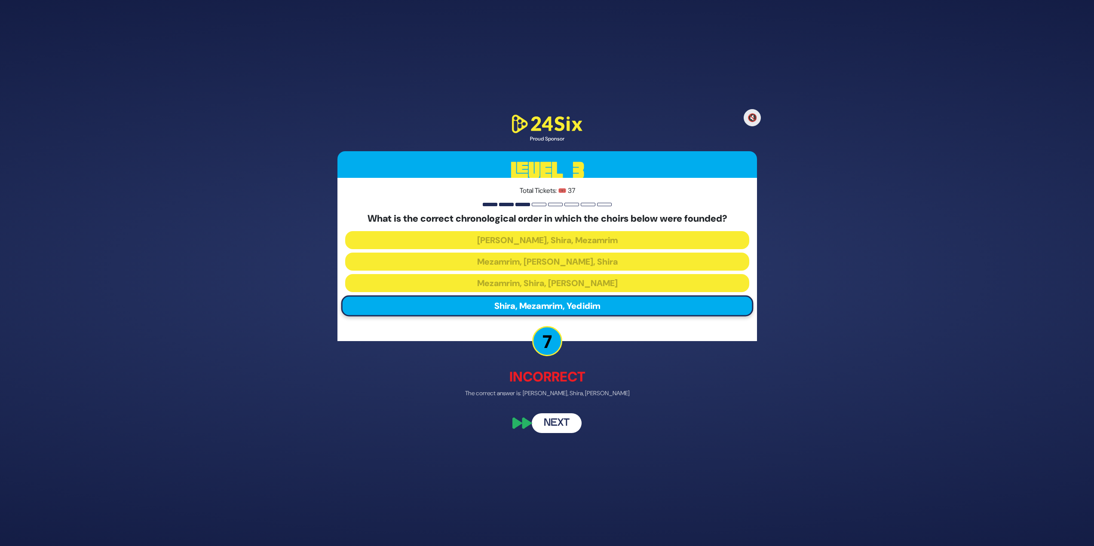
click at [571, 420] on button "Next" at bounding box center [557, 424] width 50 height 20
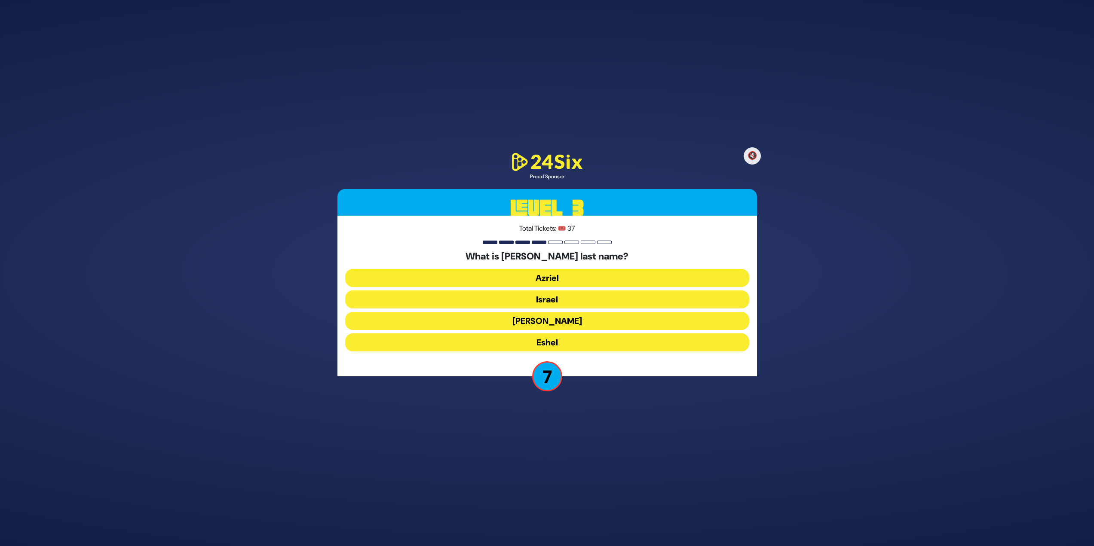
click at [574, 291] on button "Azriel" at bounding box center [547, 300] width 404 height 18
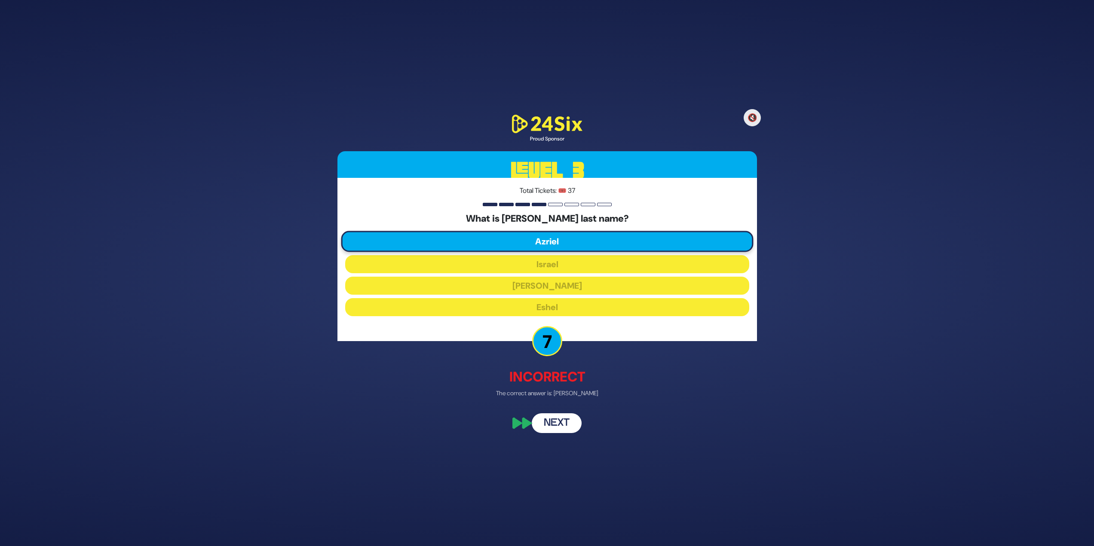
click at [574, 422] on button "Next" at bounding box center [557, 424] width 50 height 20
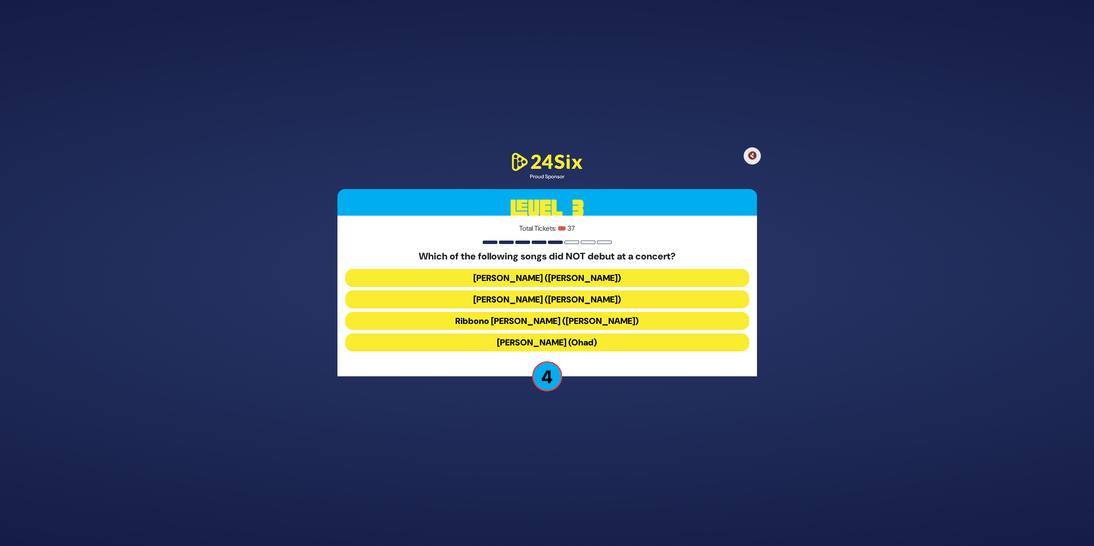
click at [570, 291] on button "Lo Yisa Goy (Yaakov Shwekey)" at bounding box center [547, 300] width 404 height 18
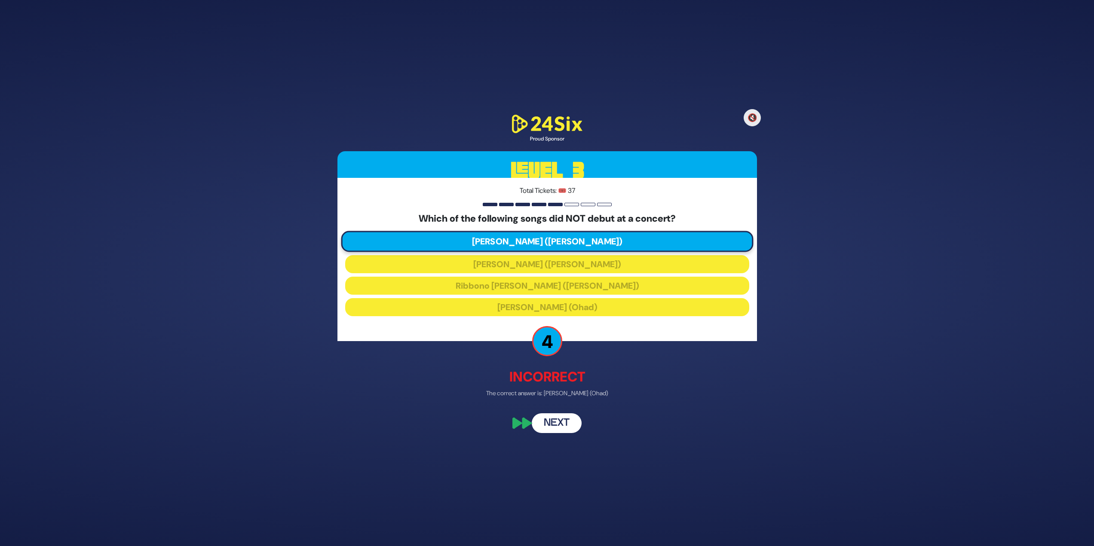
click at [563, 416] on button "Next" at bounding box center [557, 424] width 50 height 20
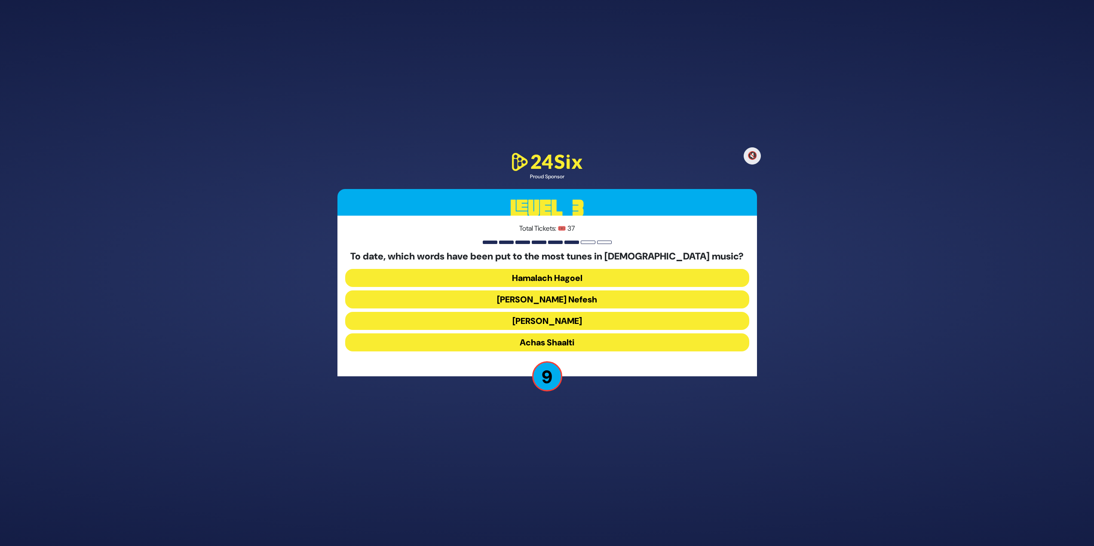
click at [575, 334] on button "Ani Maamin" at bounding box center [547, 343] width 404 height 18
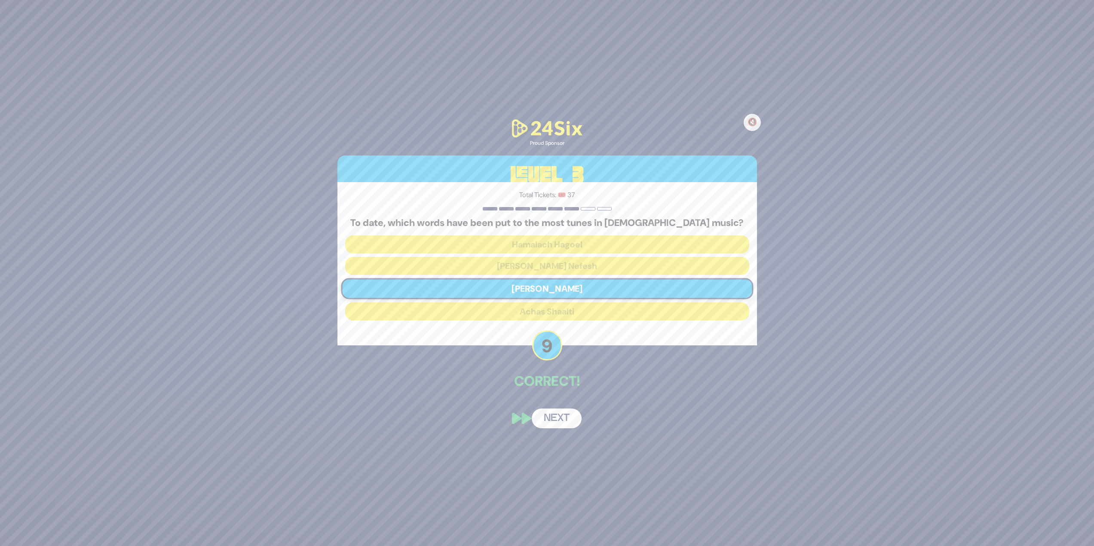
click at [561, 413] on button "Next" at bounding box center [557, 419] width 50 height 20
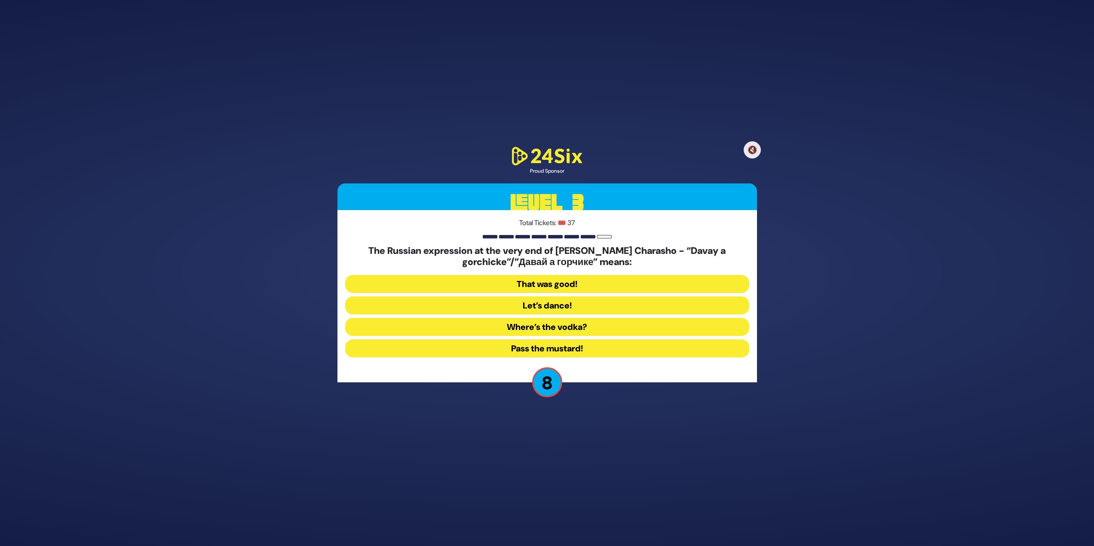
click at [588, 297] on button "That was good!" at bounding box center [547, 306] width 404 height 18
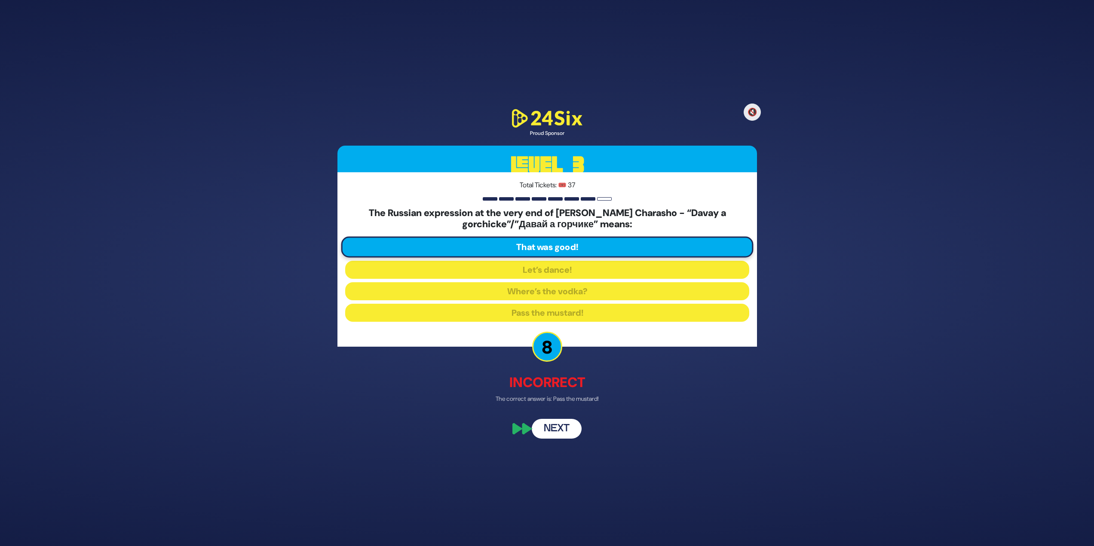
click at [560, 417] on div "🔇 Proud Sponsor Level 3 Total Tickets: 🎟️ 37 The Russian expression at the very…" at bounding box center [547, 273] width 440 height 352
click at [559, 432] on button "Next" at bounding box center [557, 429] width 50 height 20
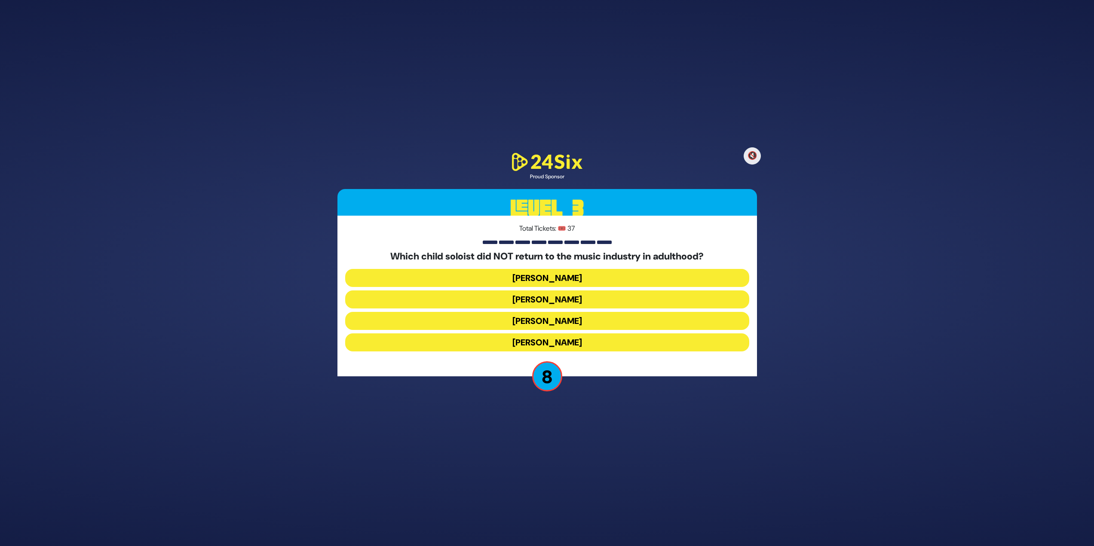
click at [551, 334] on button "Shaul Elson" at bounding box center [547, 343] width 404 height 18
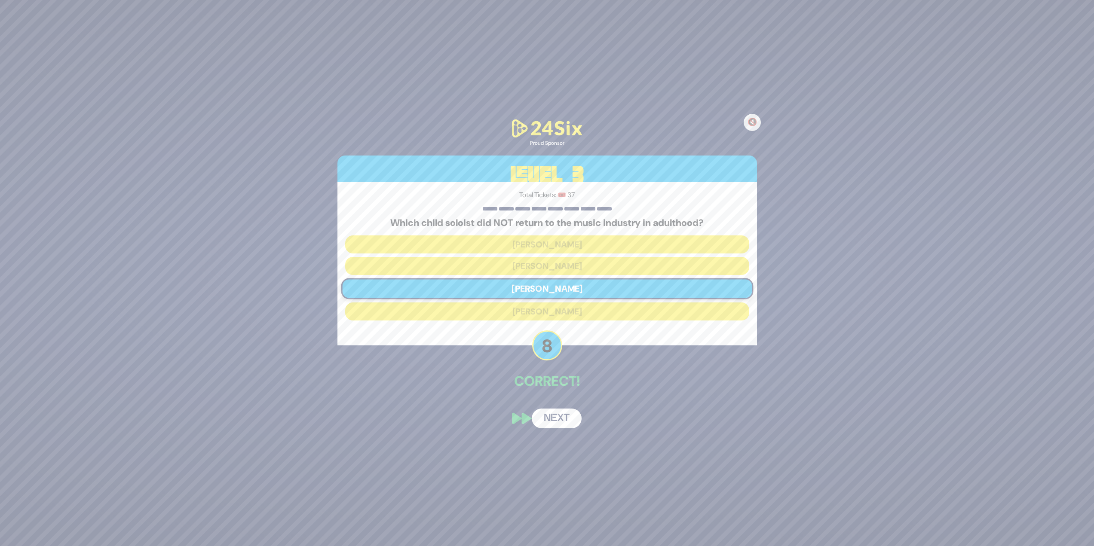
click at [570, 417] on button "Next" at bounding box center [557, 419] width 50 height 20
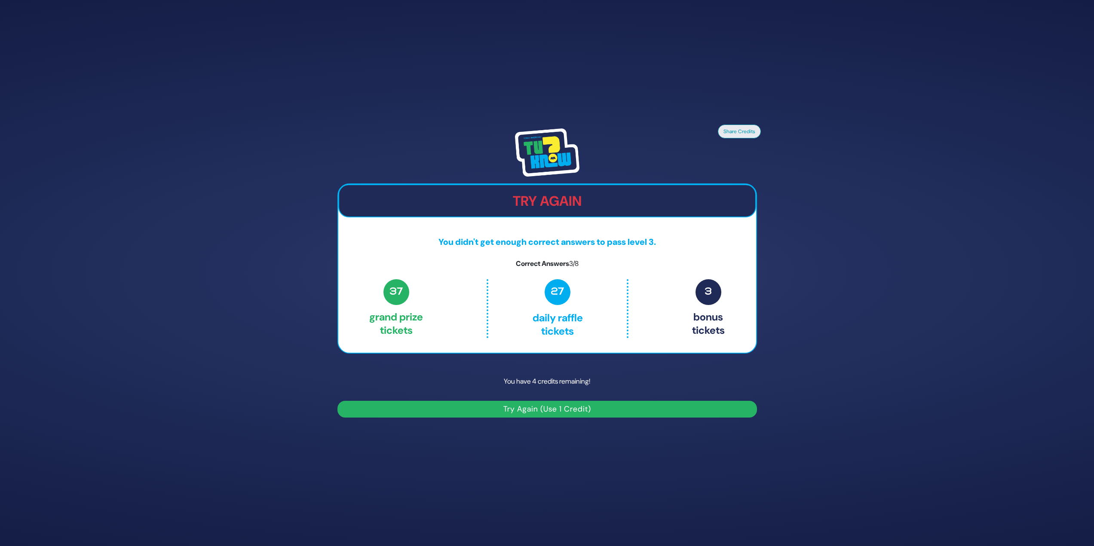
click at [582, 411] on button "Try Again (Use 1 Credit)" at bounding box center [547, 409] width 420 height 17
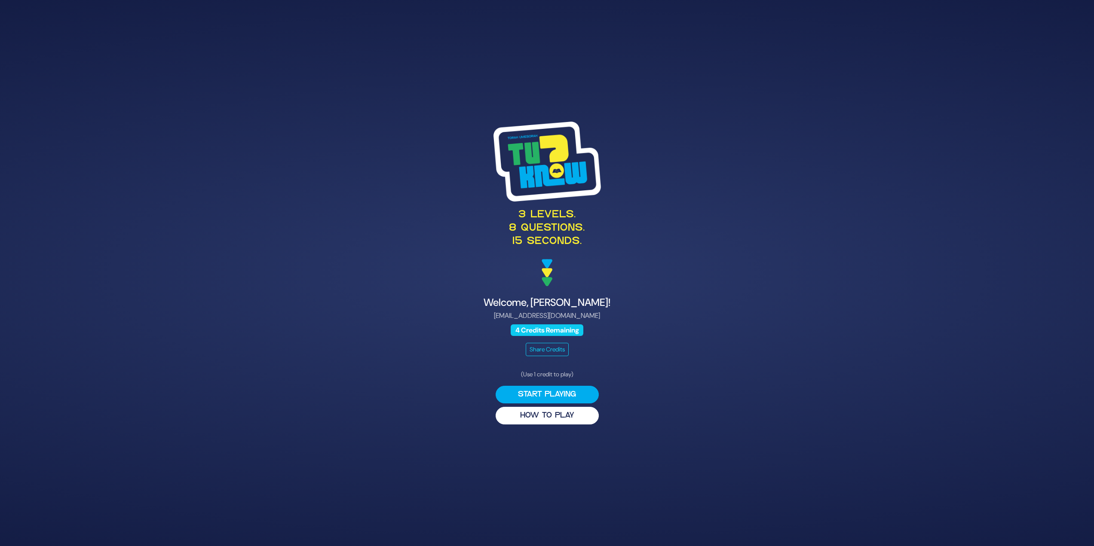
click at [564, 391] on button "Start Playing" at bounding box center [547, 395] width 103 height 18
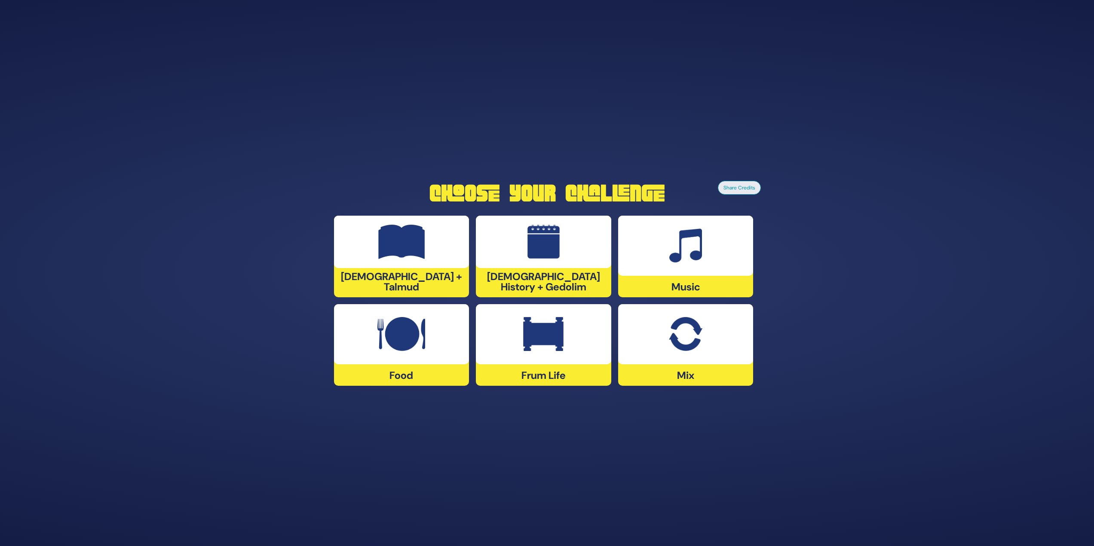
click at [408, 335] on img at bounding box center [401, 334] width 48 height 34
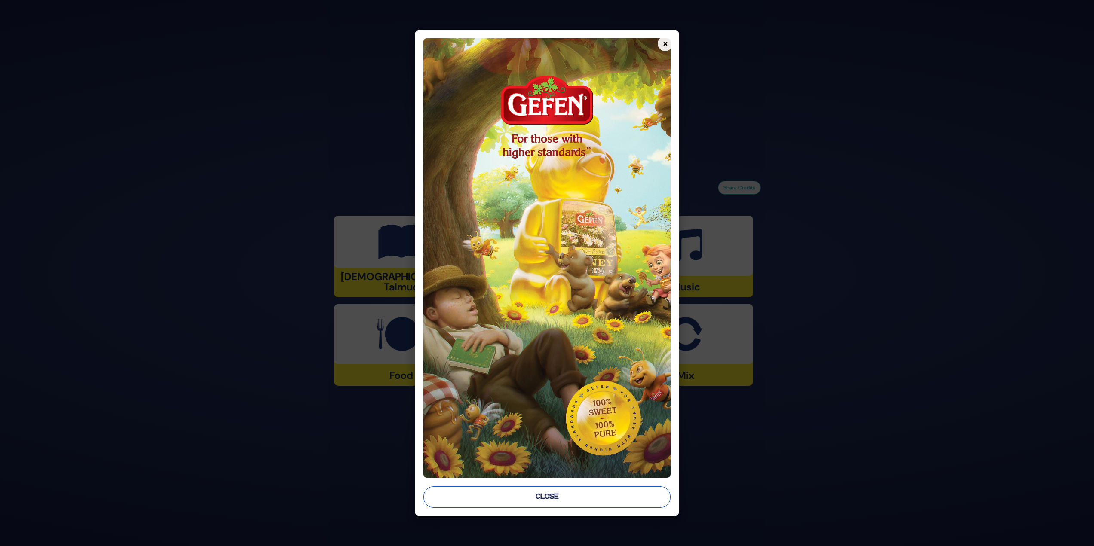
click at [614, 502] on button "Close" at bounding box center [547, 497] width 248 height 21
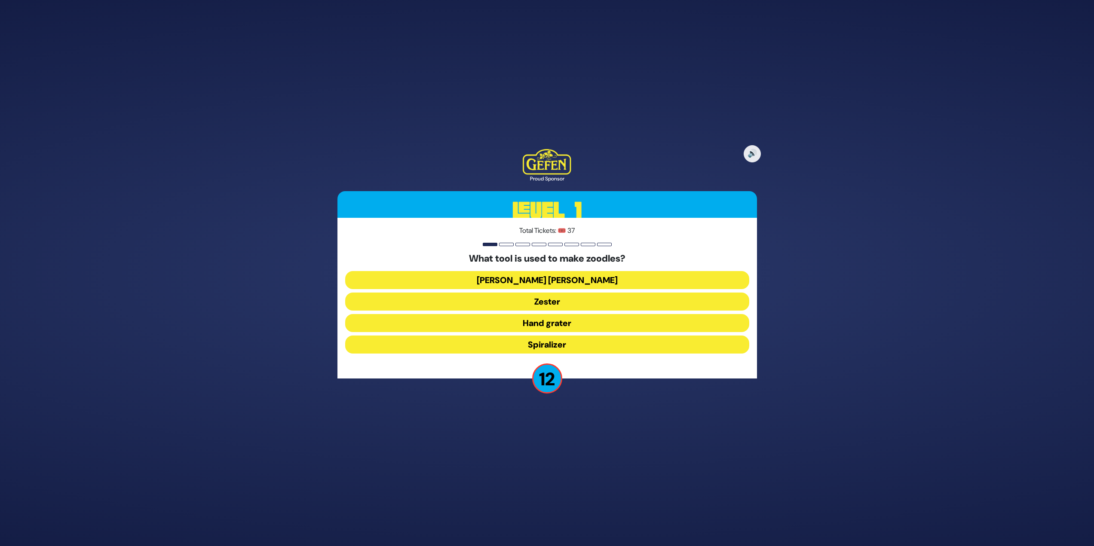
click at [582, 293] on button "[PERSON_NAME] [PERSON_NAME]" at bounding box center [547, 302] width 404 height 18
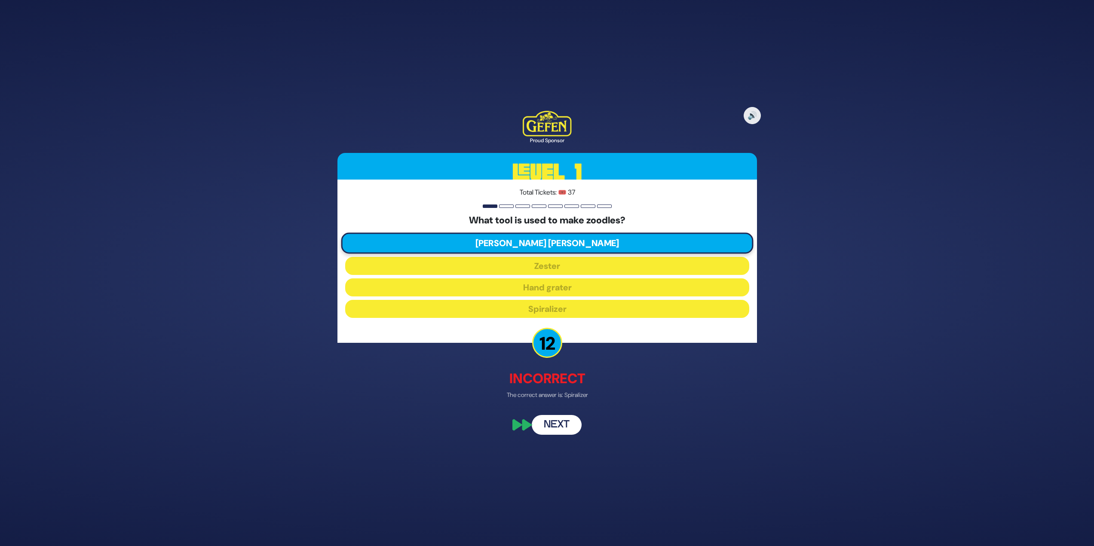
click at [563, 432] on button "Next" at bounding box center [557, 426] width 50 height 20
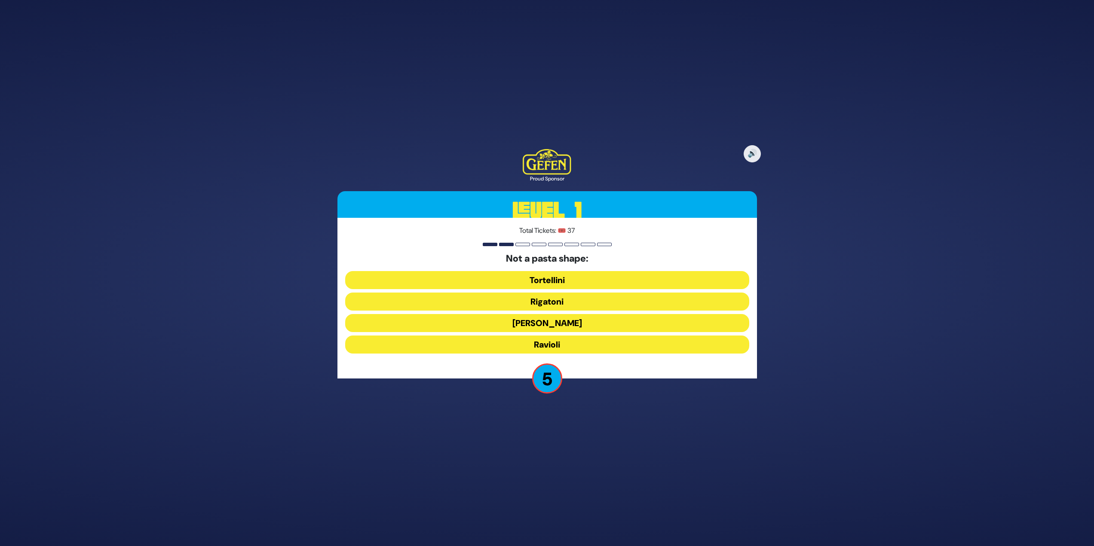
drag, startPoint x: 567, startPoint y: 299, endPoint x: 571, endPoint y: 297, distance: 4.8
click at [569, 314] on button "Rigatoni" at bounding box center [547, 323] width 404 height 18
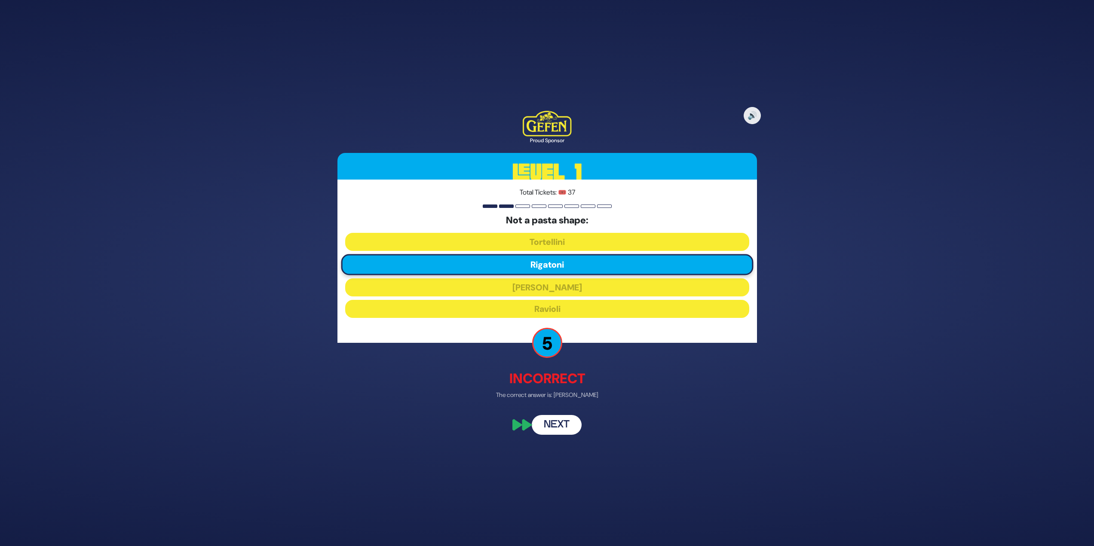
click at [559, 415] on div "🔊 Proud Sponsor Level 1 Total Tickets: 🎟️ 37 Not a pasta shape: Tortellini Riga…" at bounding box center [547, 273] width 440 height 345
click at [560, 420] on button "Next" at bounding box center [557, 426] width 50 height 20
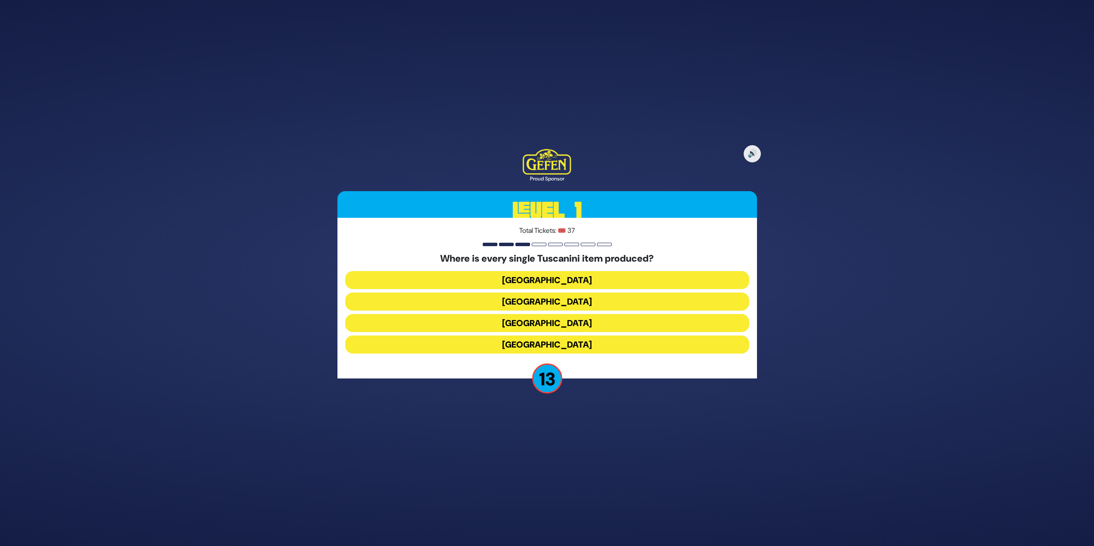
click at [572, 336] on button "[GEOGRAPHIC_DATA]" at bounding box center [547, 345] width 404 height 18
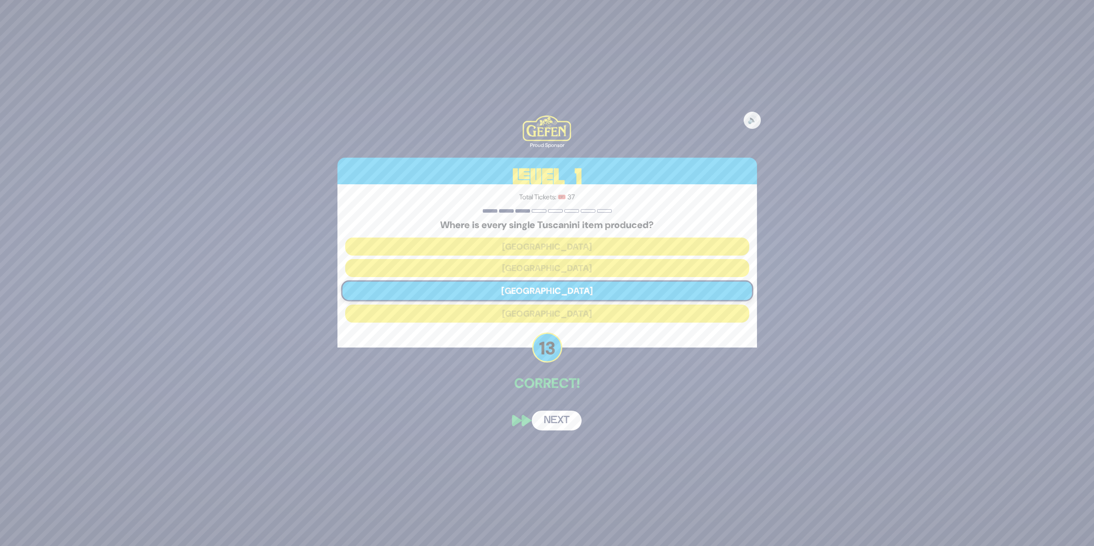
click at [574, 426] on button "Next" at bounding box center [557, 421] width 50 height 20
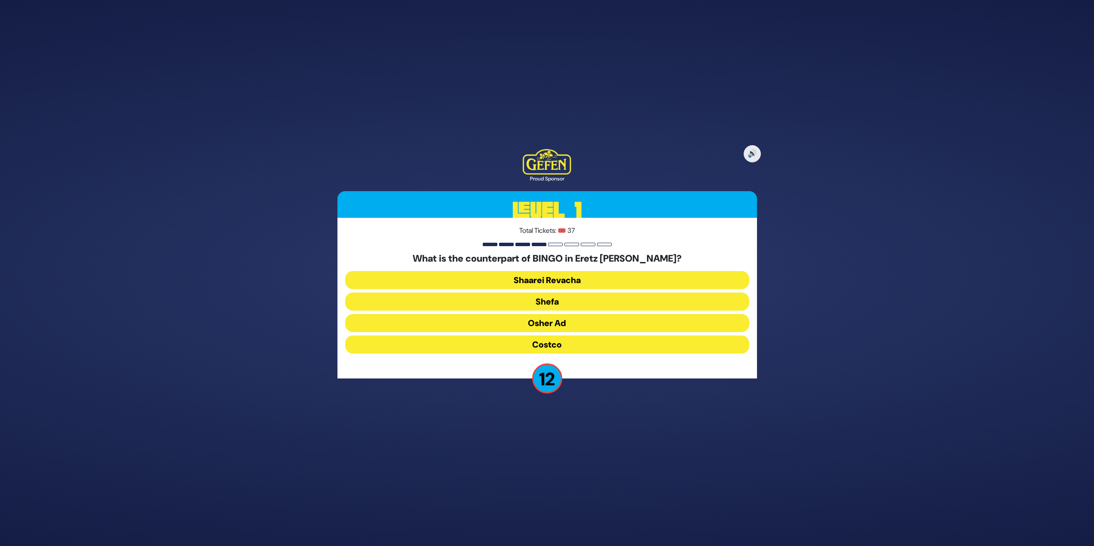
click at [567, 336] on button "Osher Ad" at bounding box center [547, 345] width 404 height 18
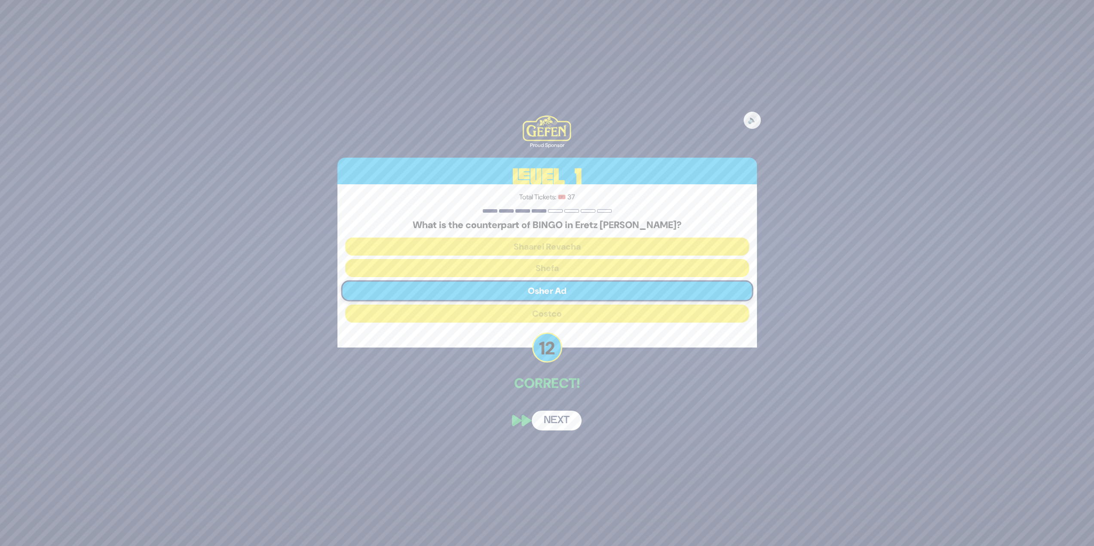
click at [564, 421] on button "Next" at bounding box center [557, 421] width 50 height 20
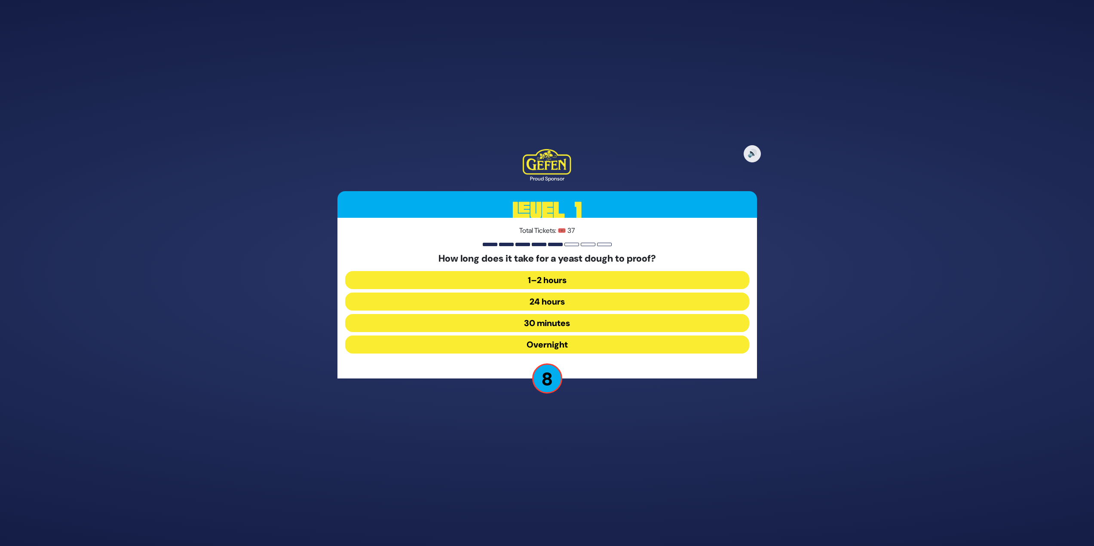
click at [567, 336] on button "30 minutes" at bounding box center [547, 345] width 404 height 18
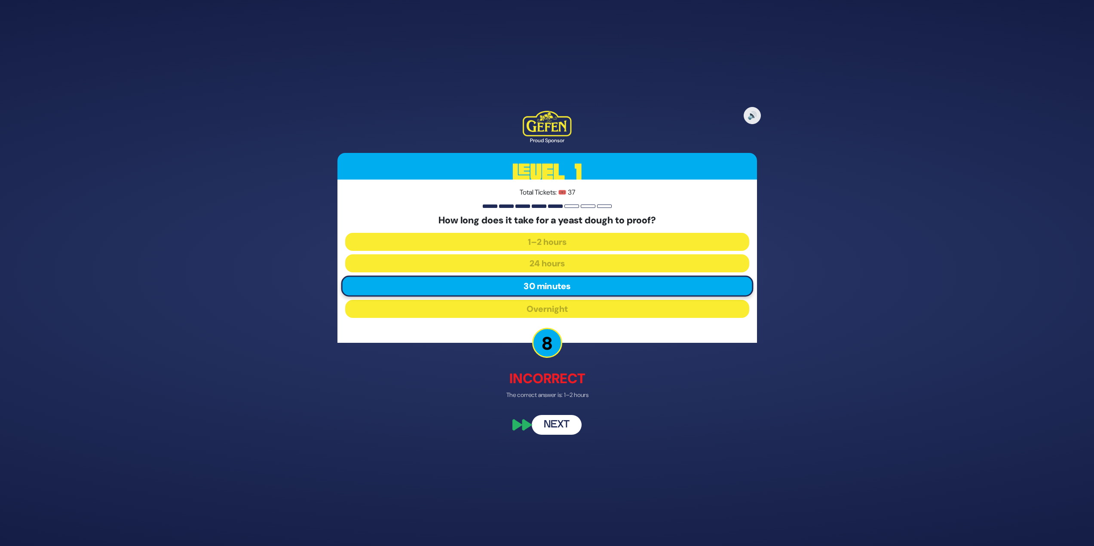
click at [565, 425] on button "Next" at bounding box center [557, 426] width 50 height 20
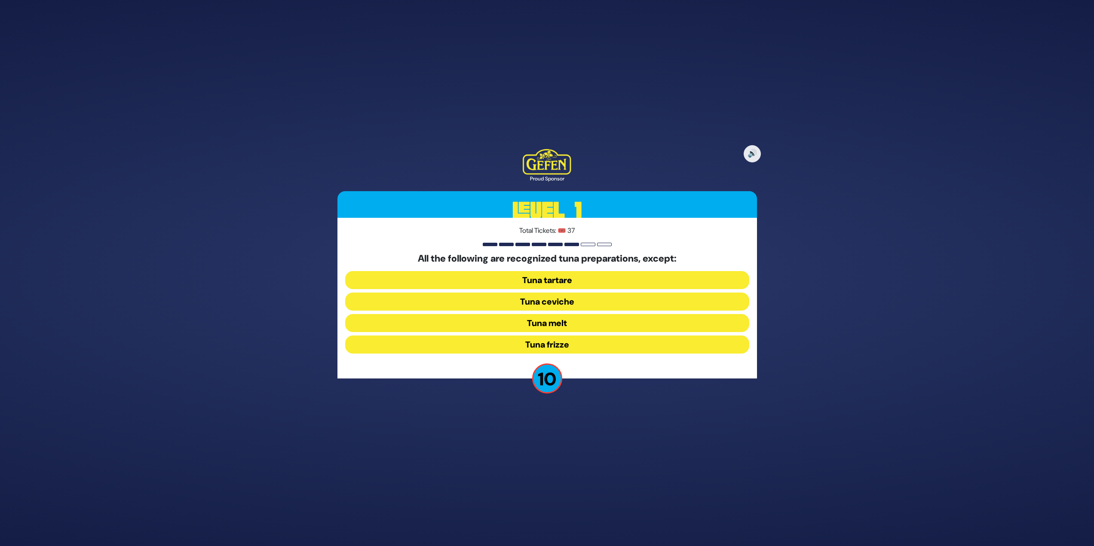
click at [602, 346] on button "Tuna frizze" at bounding box center [547, 345] width 404 height 18
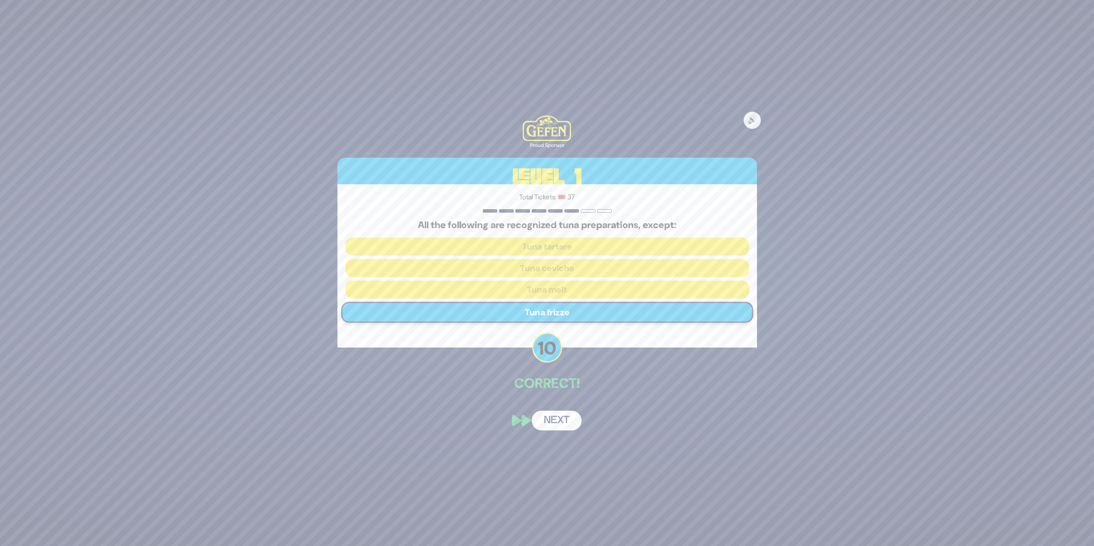
click at [576, 423] on button "Next" at bounding box center [557, 421] width 50 height 20
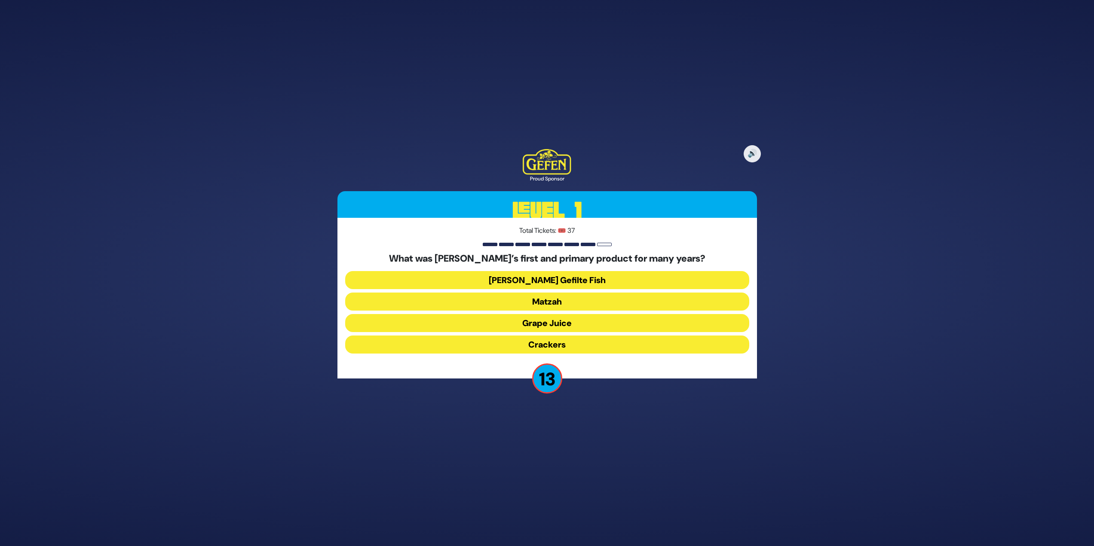
click at [625, 314] on button "Matzah" at bounding box center [547, 323] width 404 height 18
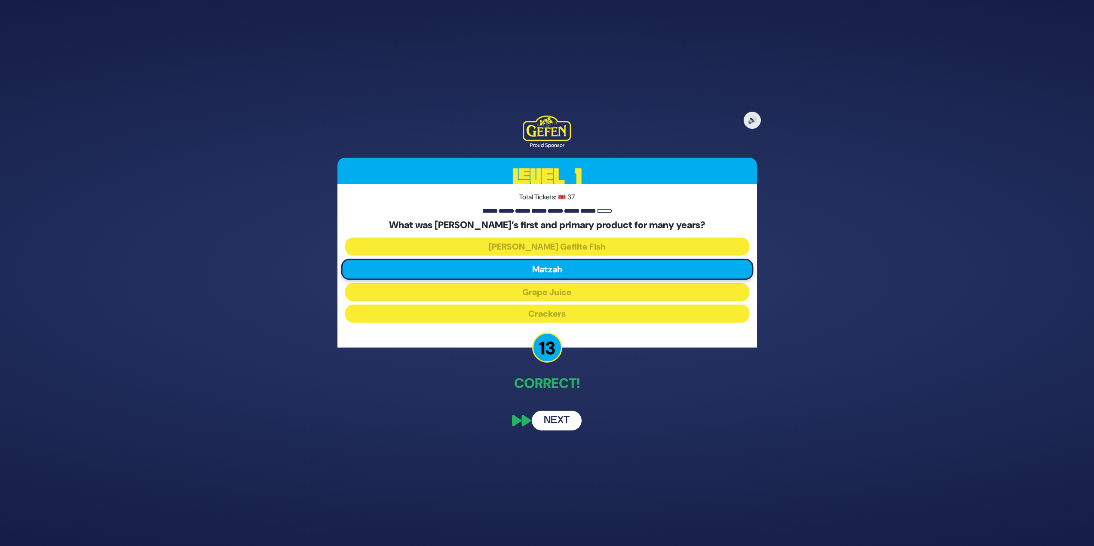
click at [552, 407] on div "🔊 Proud Sponsor Level 1 Total Tickets: 🎟️ 37 What was Manischewitz’s first and …" at bounding box center [547, 273] width 440 height 336
click at [551, 409] on div "🔊 Proud Sponsor Level 1 Total Tickets: 🎟️ 37 What was Manischewitz’s first and …" at bounding box center [547, 273] width 440 height 336
click at [550, 419] on button "Next" at bounding box center [557, 421] width 50 height 20
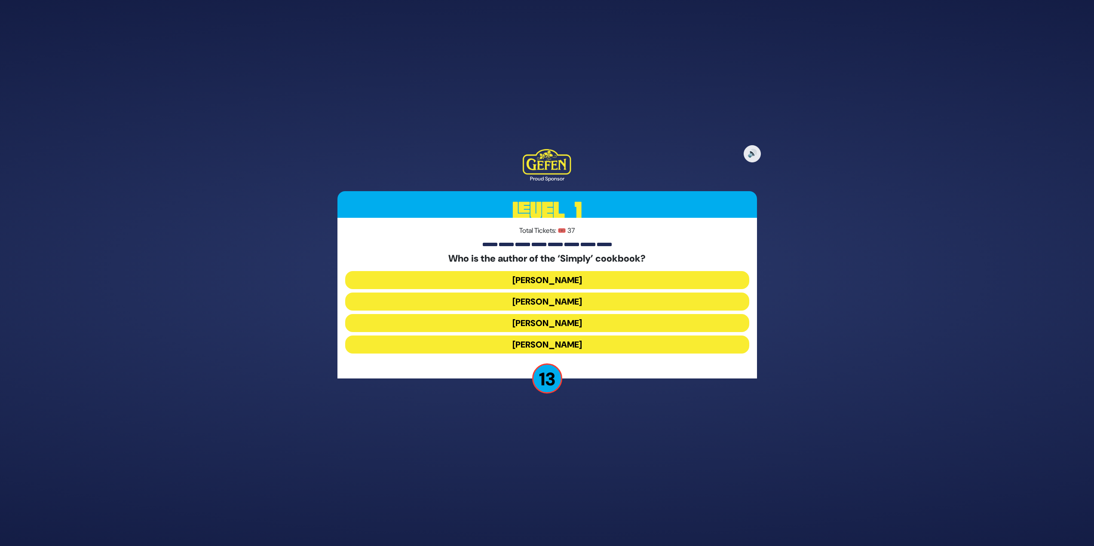
click at [578, 346] on button "Rivky Kleinman" at bounding box center [547, 345] width 404 height 18
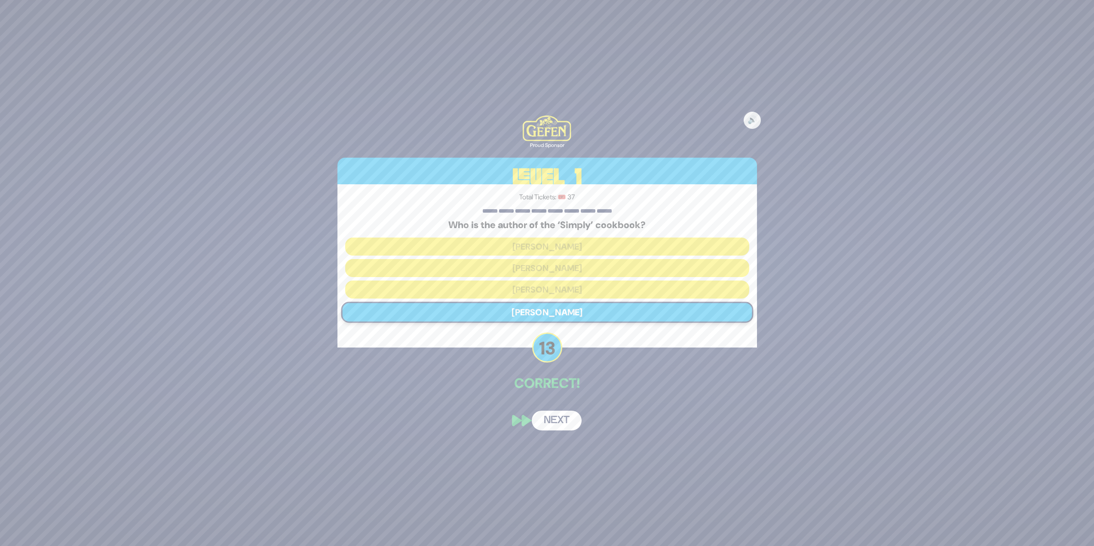
click at [576, 424] on button "Next" at bounding box center [557, 421] width 50 height 20
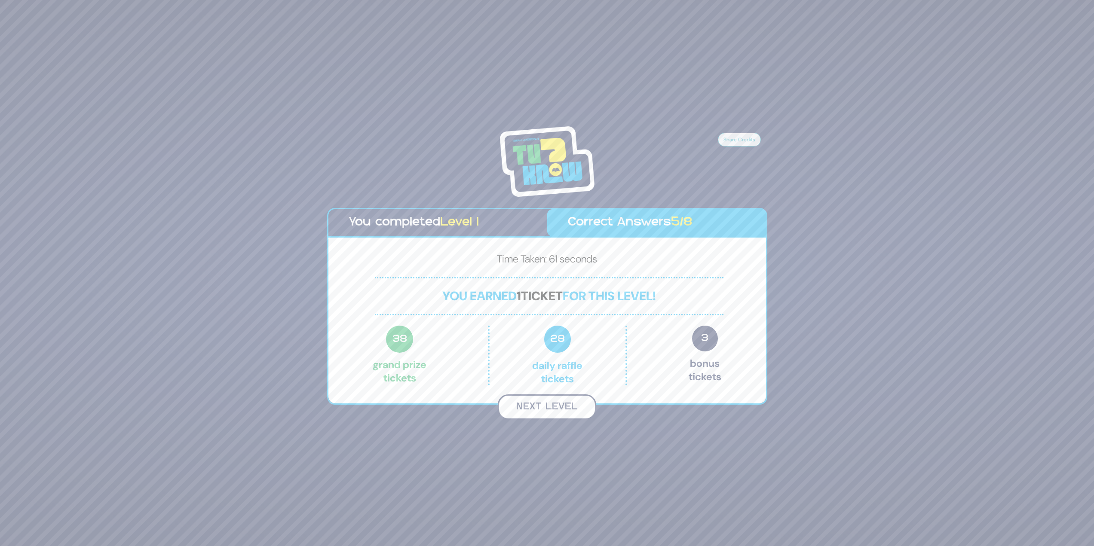
click at [530, 401] on button "Next Level" at bounding box center [547, 407] width 98 height 25
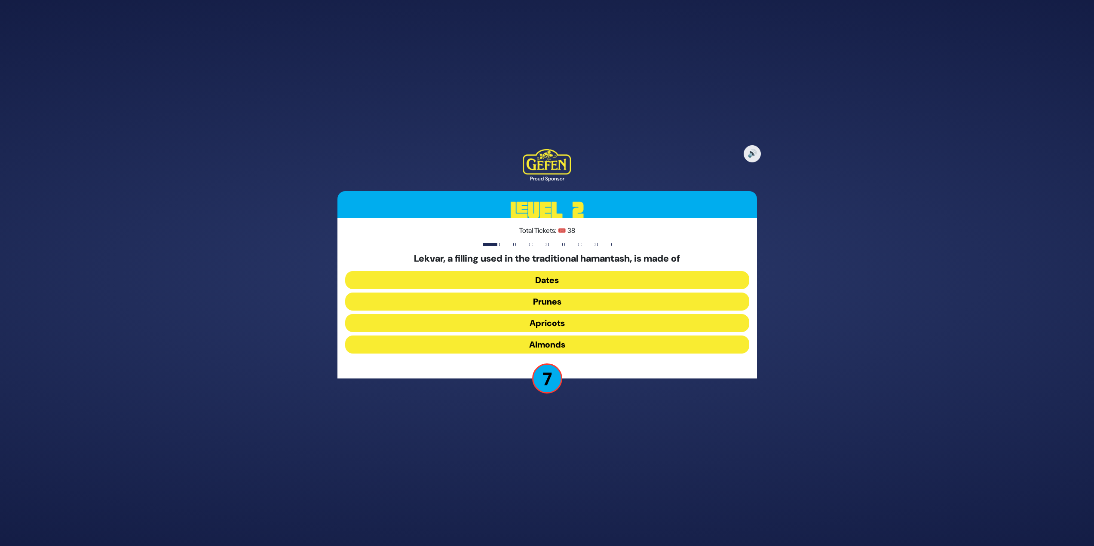
click at [552, 293] on button "Dates" at bounding box center [547, 302] width 404 height 18
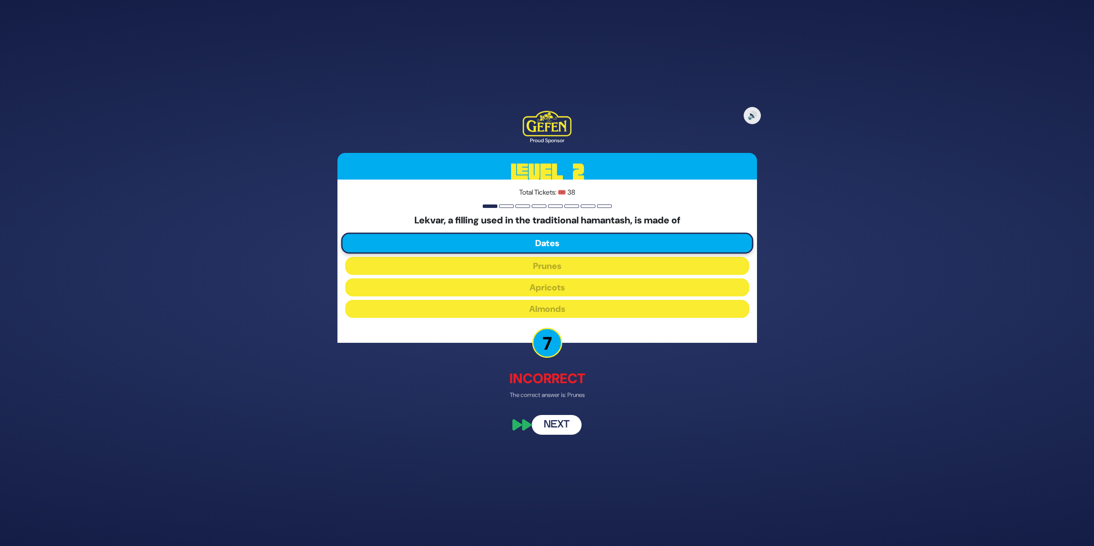
click at [575, 417] on button "Next" at bounding box center [557, 426] width 50 height 20
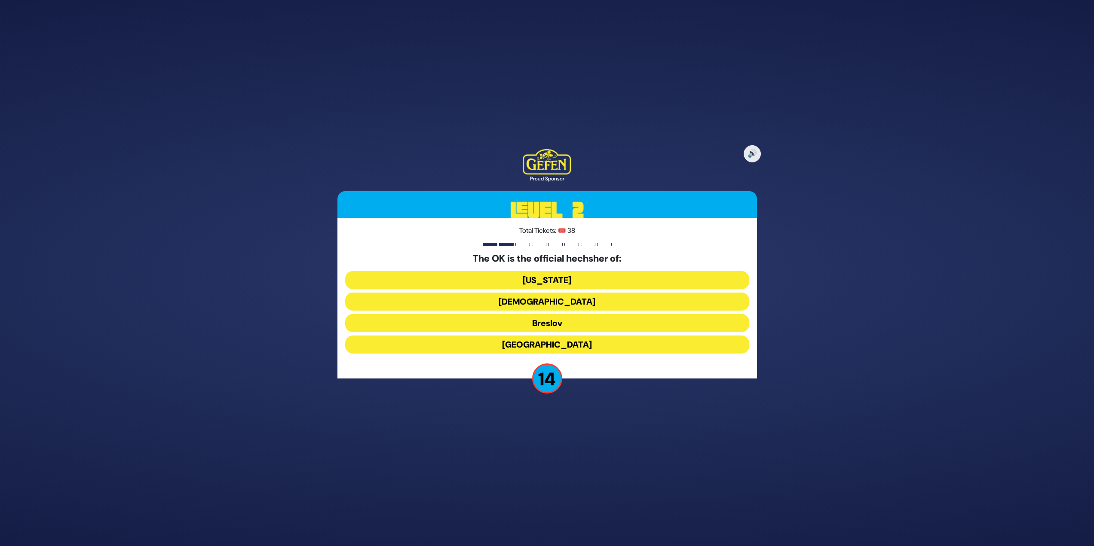
click at [567, 314] on button "Chabad" at bounding box center [547, 323] width 404 height 18
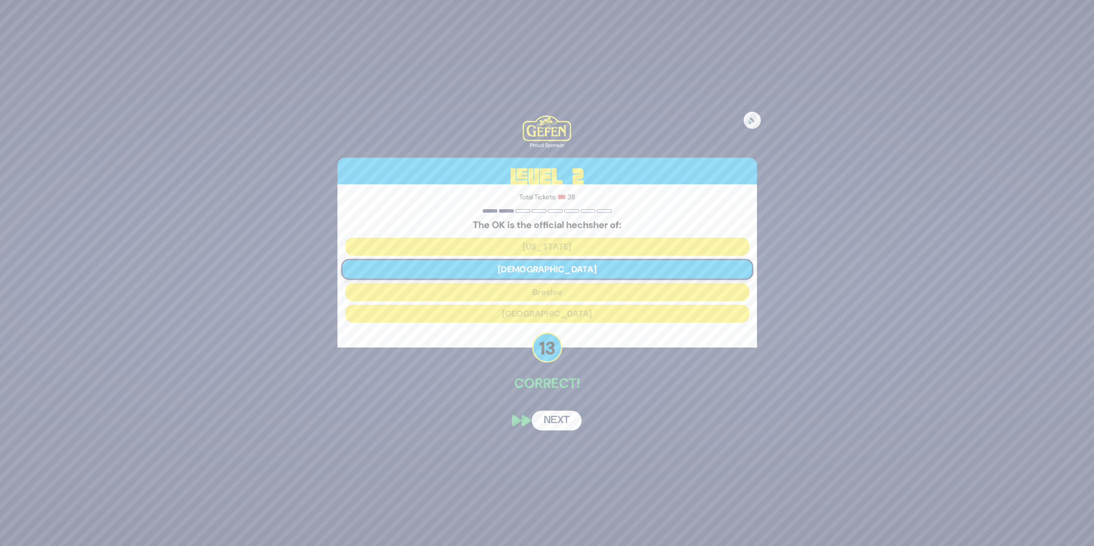
click at [565, 423] on button "Next" at bounding box center [557, 421] width 50 height 20
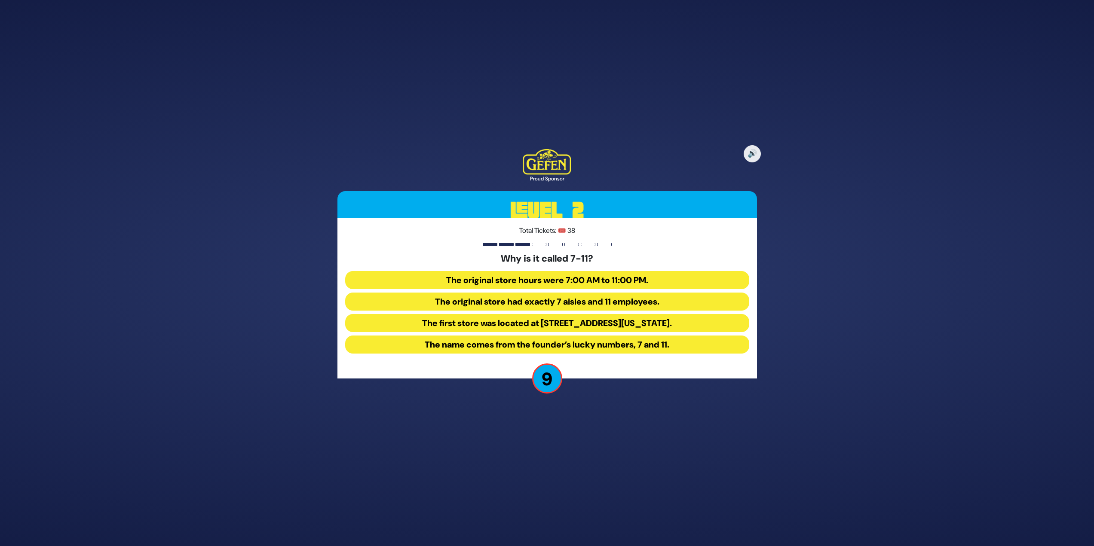
click at [661, 293] on button "The original store hours were 7:00 AM to 11:00 PM." at bounding box center [547, 302] width 404 height 18
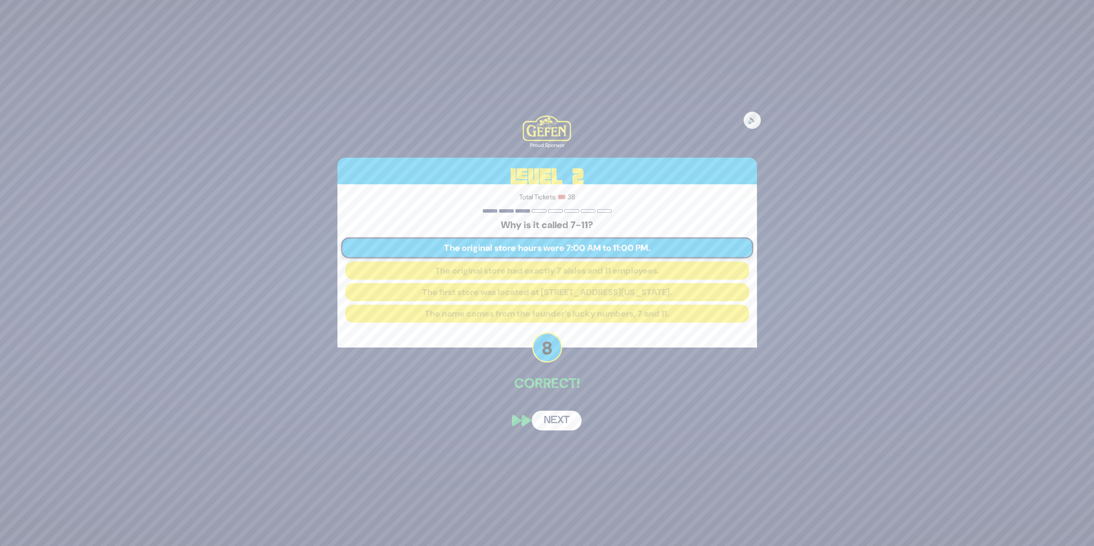
click at [570, 425] on button "Next" at bounding box center [557, 421] width 50 height 20
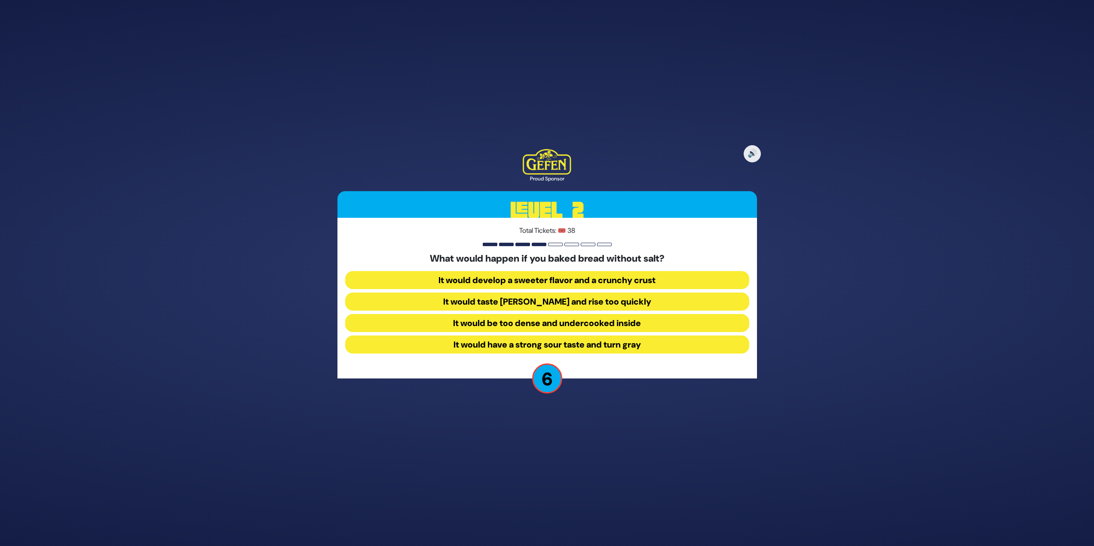
click at [647, 314] on button "It would taste bland and rise too quickly" at bounding box center [547, 323] width 404 height 18
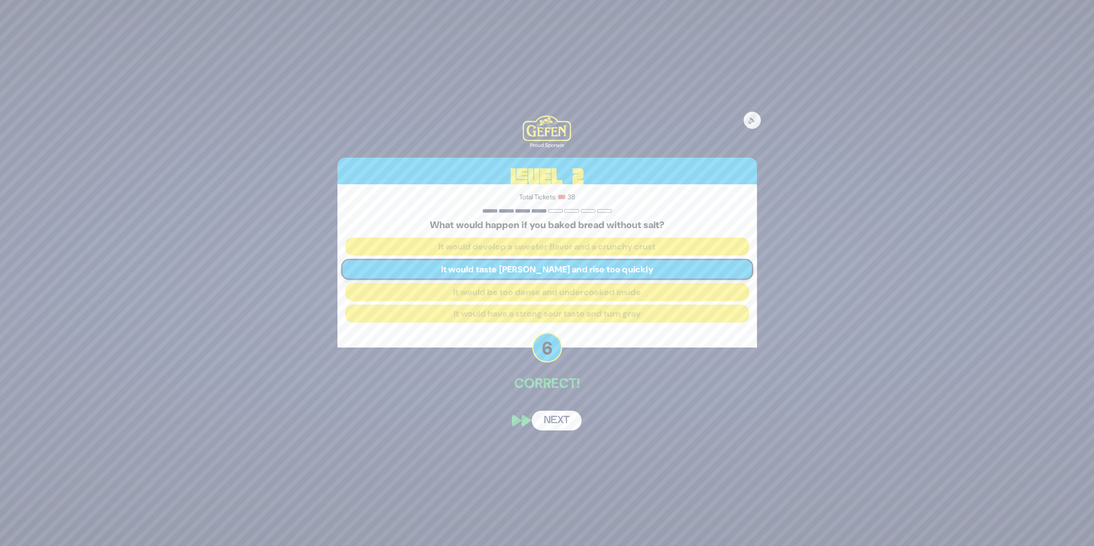
click at [566, 425] on button "Next" at bounding box center [557, 421] width 50 height 20
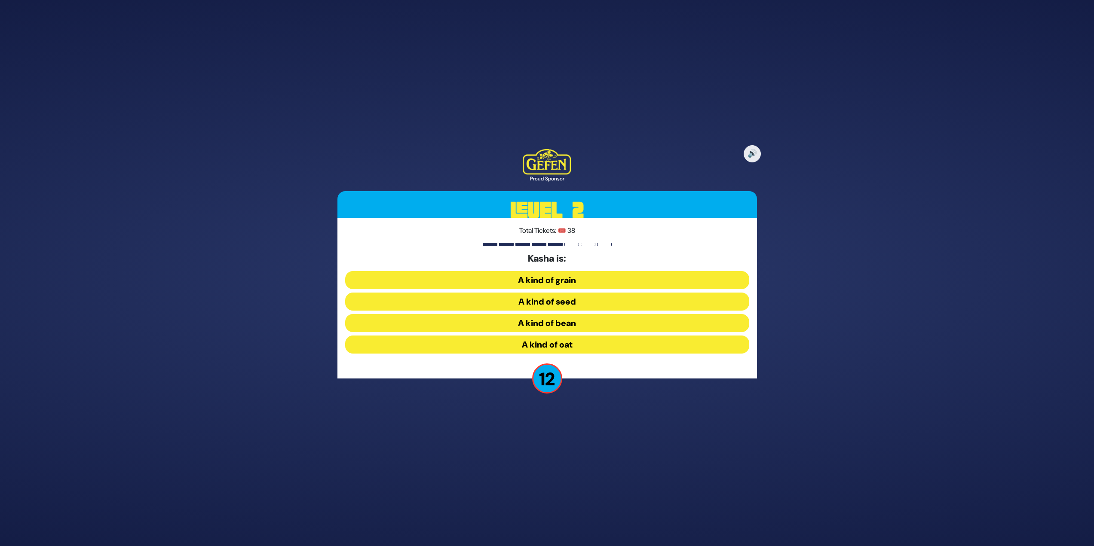
click at [584, 293] on button "A kind of grain" at bounding box center [547, 302] width 404 height 18
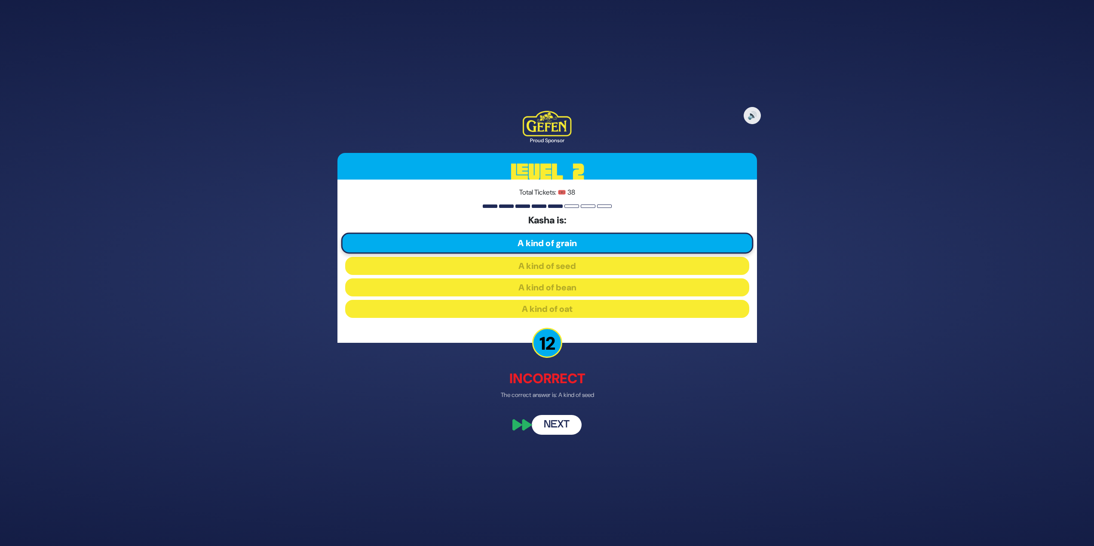
click at [563, 420] on button "Next" at bounding box center [557, 426] width 50 height 20
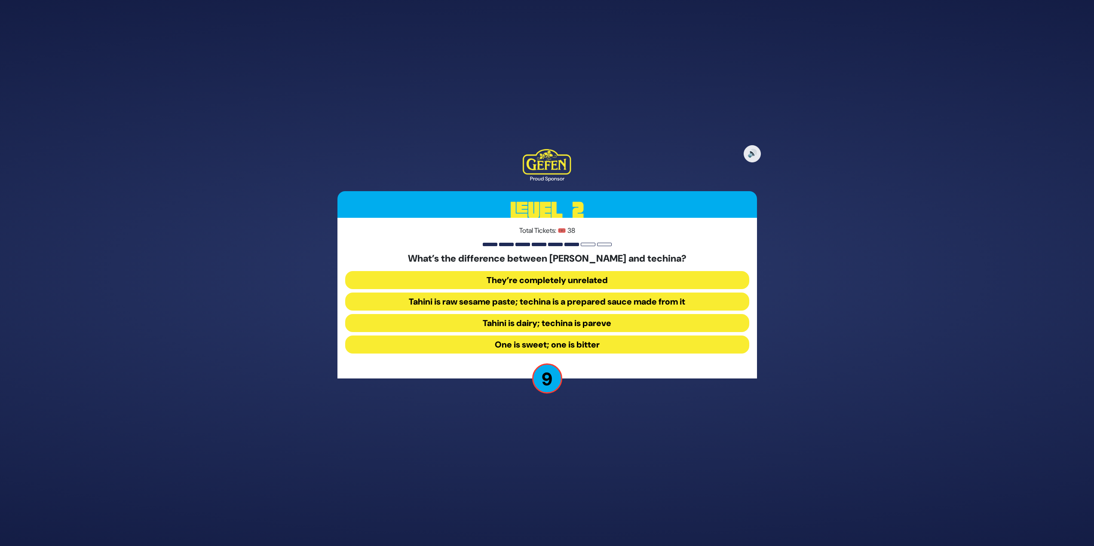
click at [509, 314] on button "Tahini is raw sesame paste; techina is a prepared sauce made from it" at bounding box center [547, 323] width 404 height 18
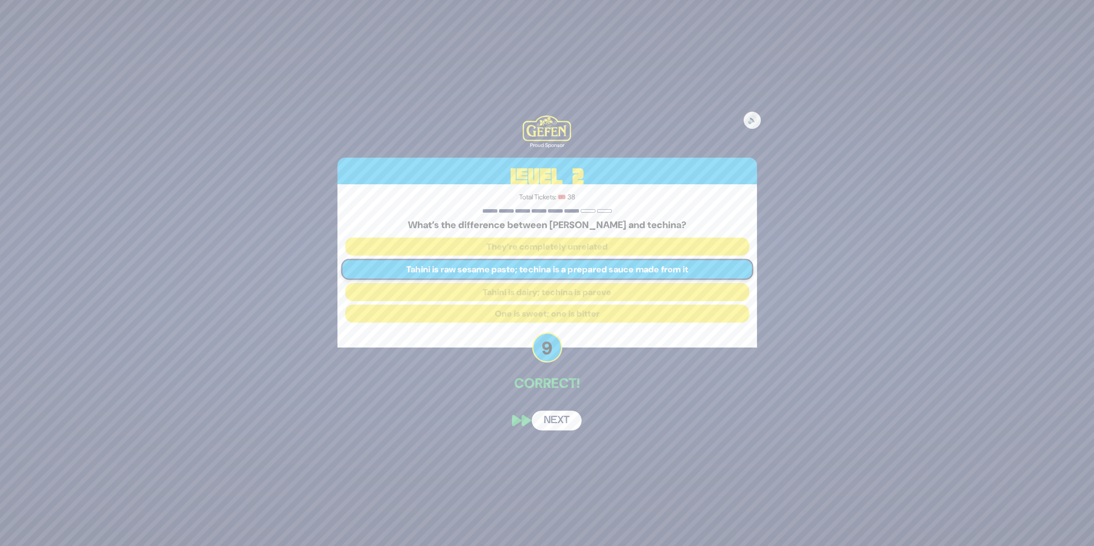
click at [561, 426] on button "Next" at bounding box center [557, 421] width 50 height 20
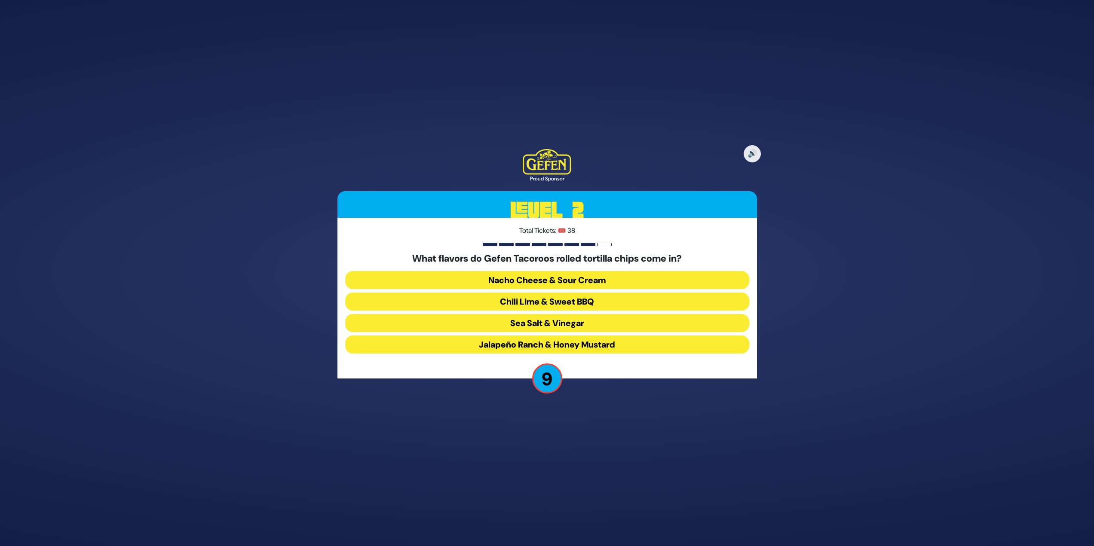
click at [580, 293] on button "Nacho Cheese & Sour Cream" at bounding box center [547, 302] width 404 height 18
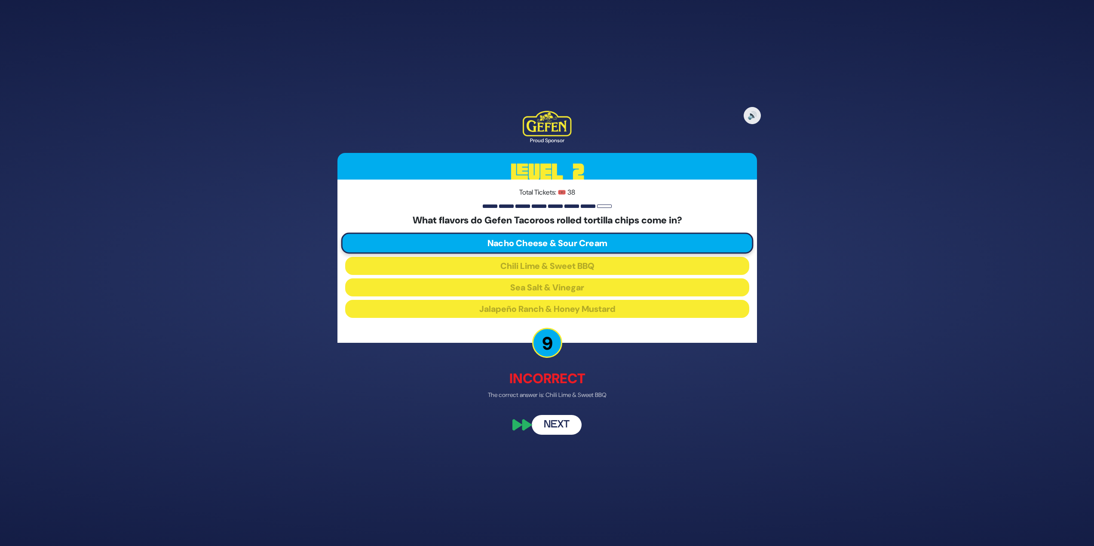
click at [560, 422] on button "Next" at bounding box center [557, 426] width 50 height 20
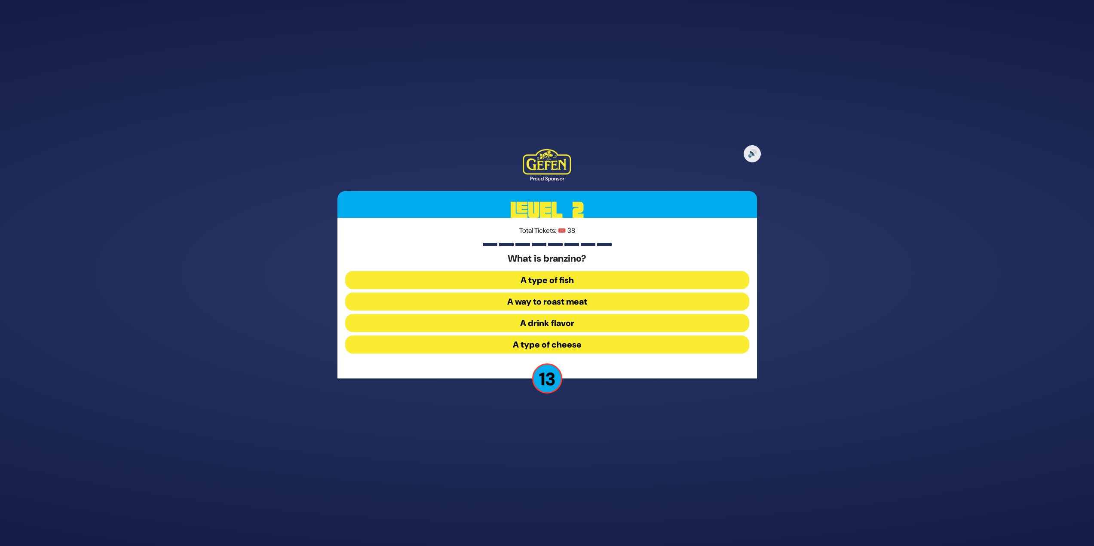
click at [615, 293] on button "A type of fish" at bounding box center [547, 302] width 404 height 18
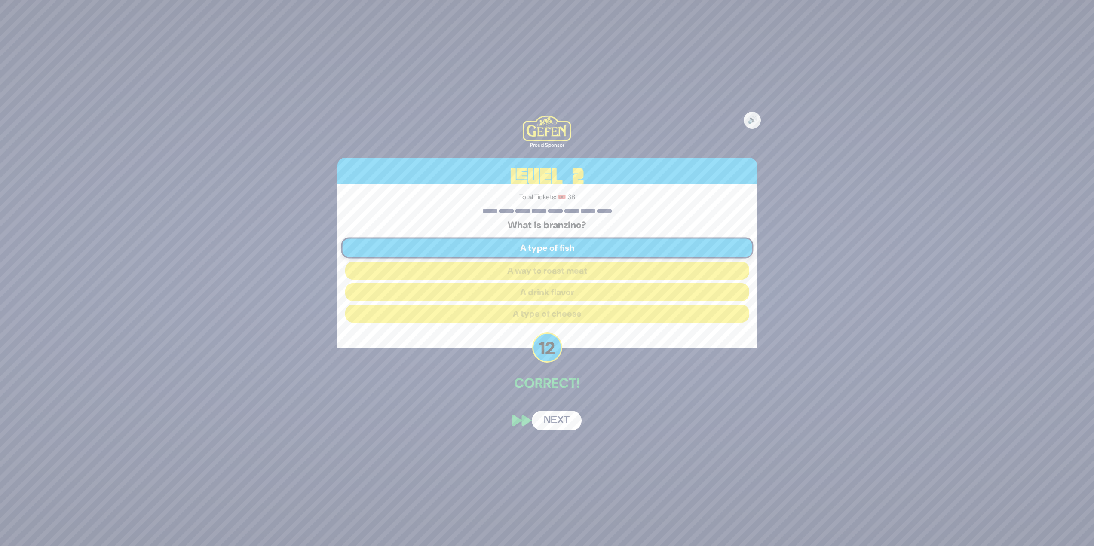
click at [561, 422] on button "Next" at bounding box center [557, 421] width 50 height 20
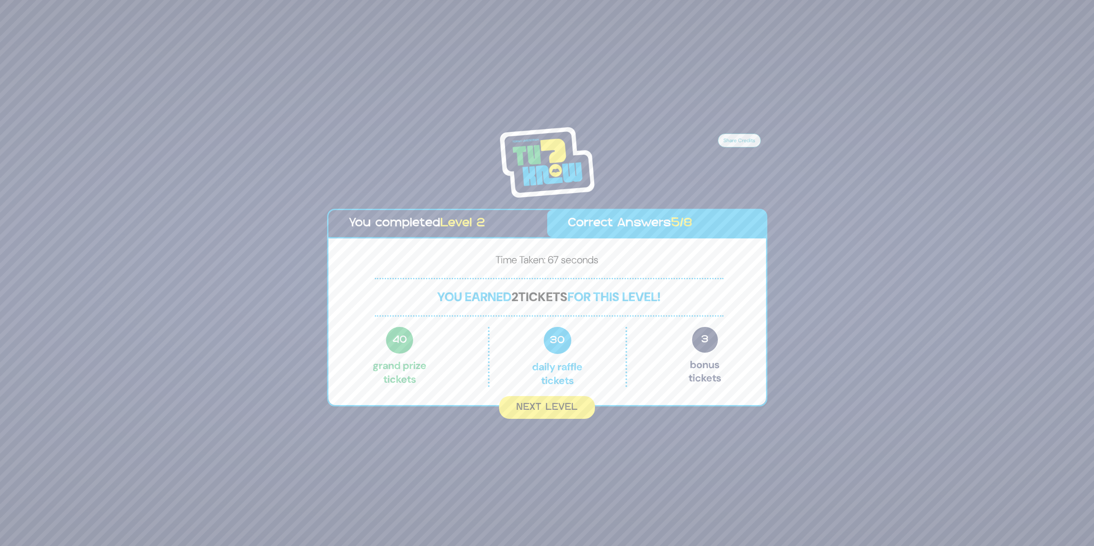
click at [565, 409] on button "Next Level" at bounding box center [547, 407] width 96 height 23
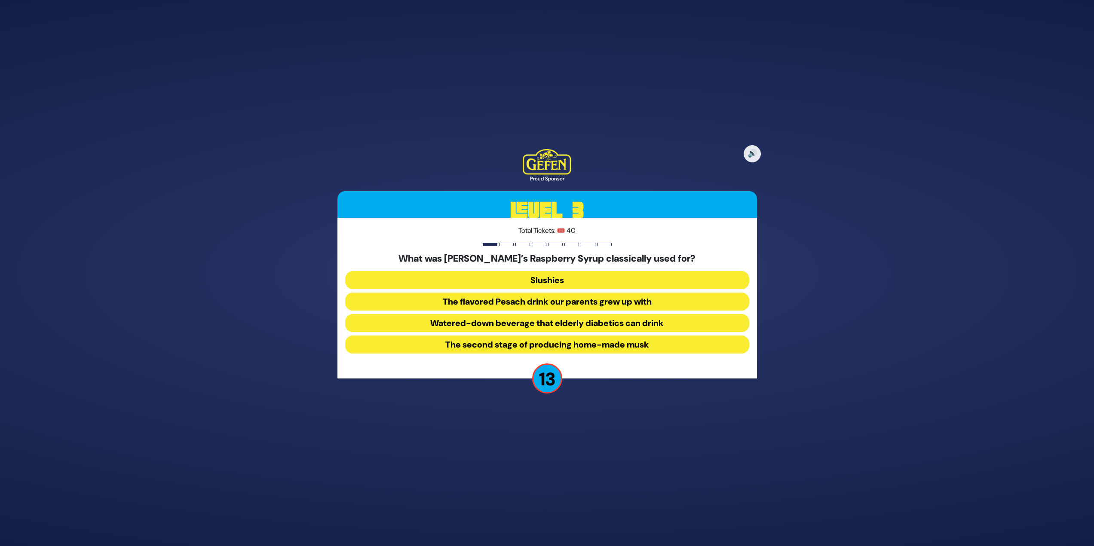
click at [578, 314] on button "The flavored Pesach drink our parents grew up with" at bounding box center [547, 323] width 404 height 18
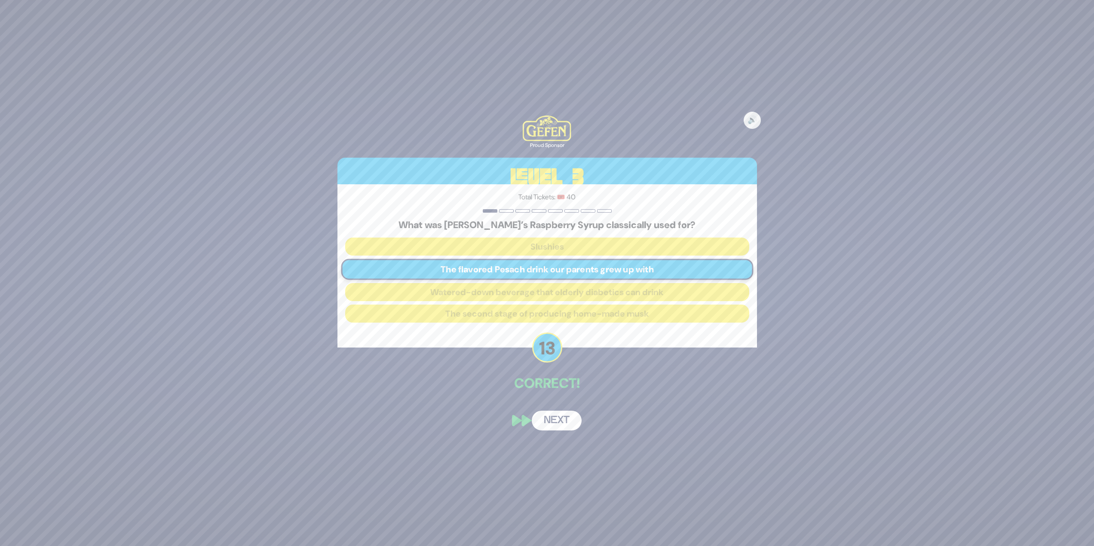
click at [552, 426] on button "Next" at bounding box center [557, 421] width 50 height 20
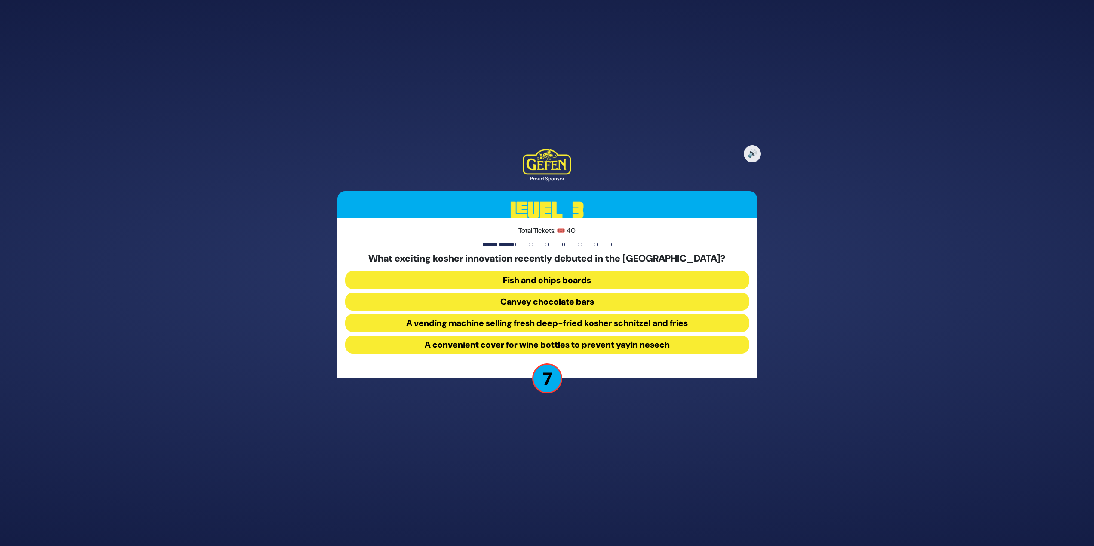
click at [709, 336] on button "A vending machine selling fresh deep-fried kosher schnitzel and fries" at bounding box center [547, 345] width 404 height 18
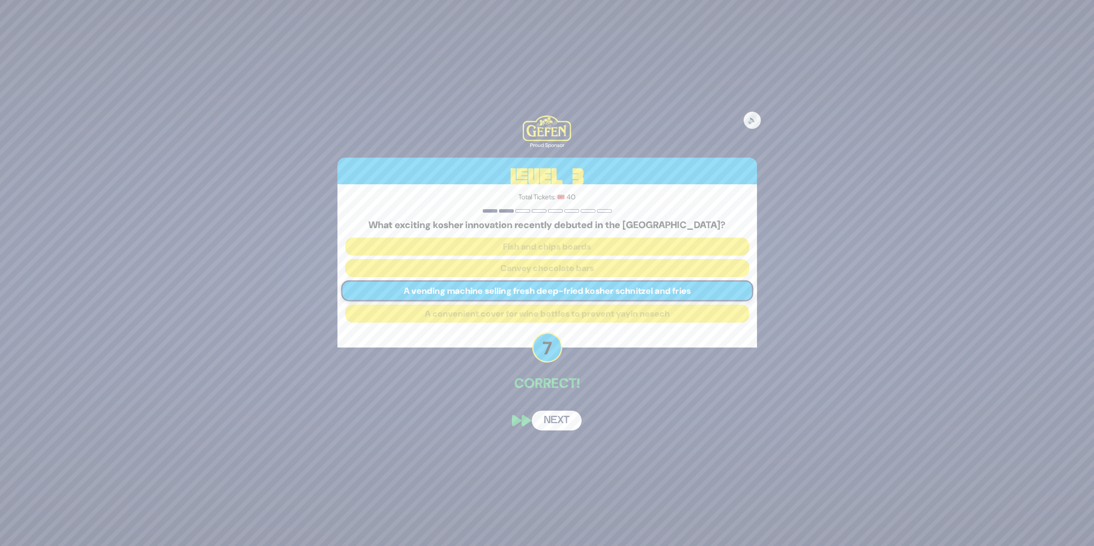
click at [562, 415] on button "Next" at bounding box center [557, 421] width 50 height 20
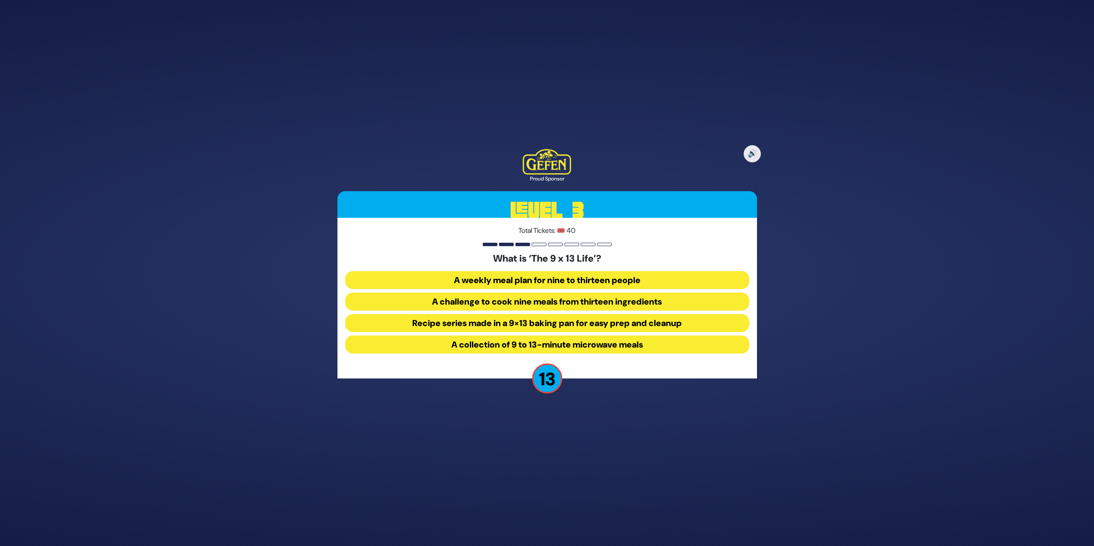
click at [676, 336] on button "Recipe series made in a 9×13 baking pan for easy prep and cleanup" at bounding box center [547, 345] width 404 height 18
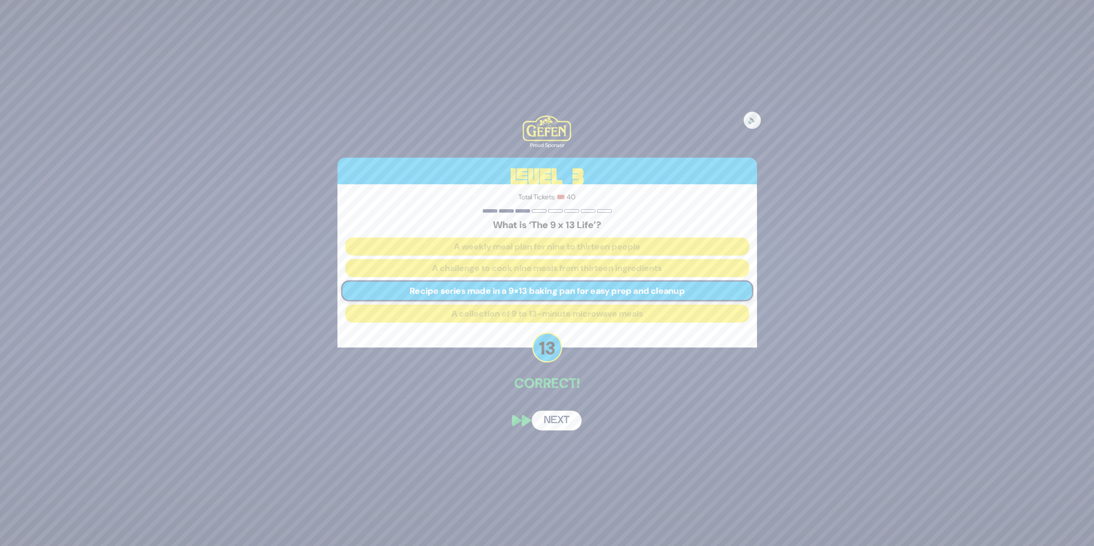
click at [564, 428] on button "Next" at bounding box center [557, 421] width 50 height 20
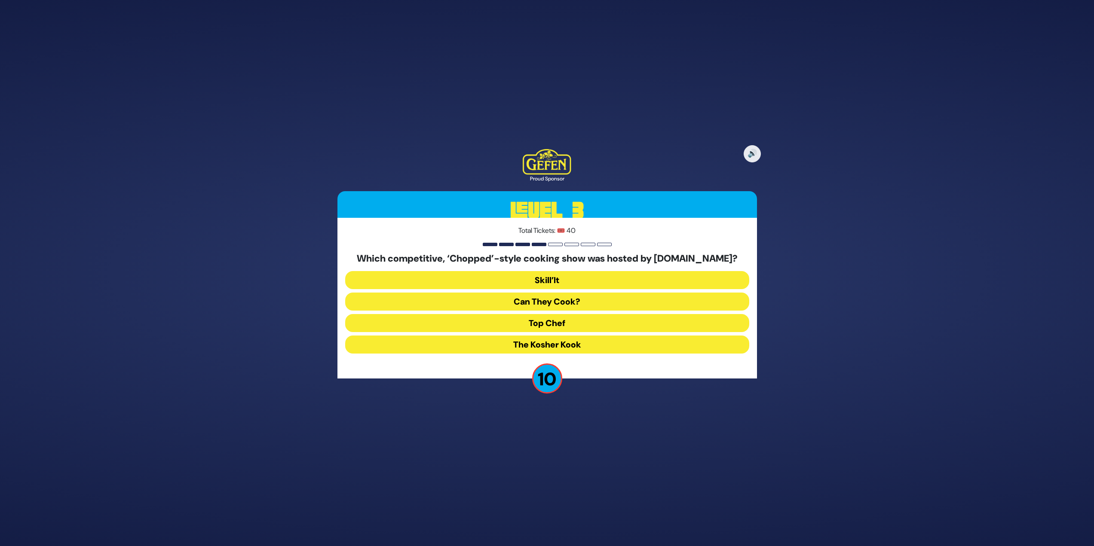
click at [591, 293] on button "Skill’It" at bounding box center [547, 302] width 404 height 18
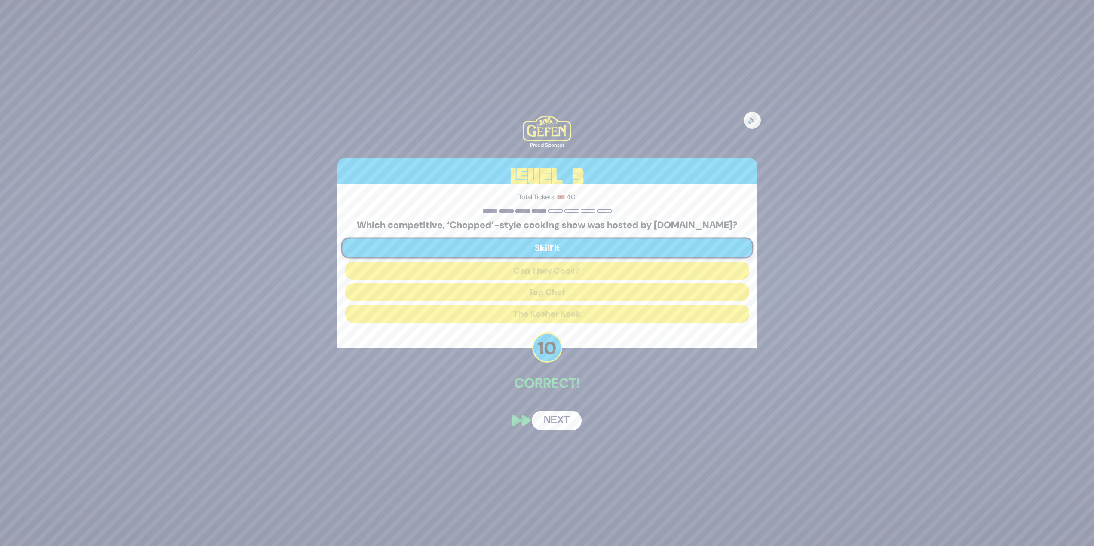
click at [564, 423] on button "Next" at bounding box center [557, 421] width 50 height 20
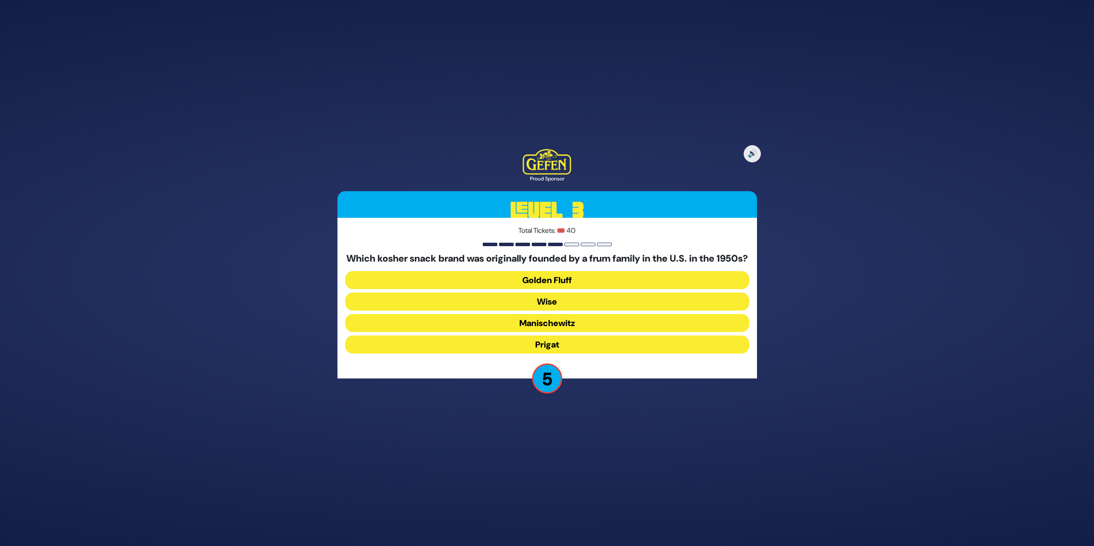
click at [554, 293] on button "Golden Fluff" at bounding box center [547, 302] width 404 height 18
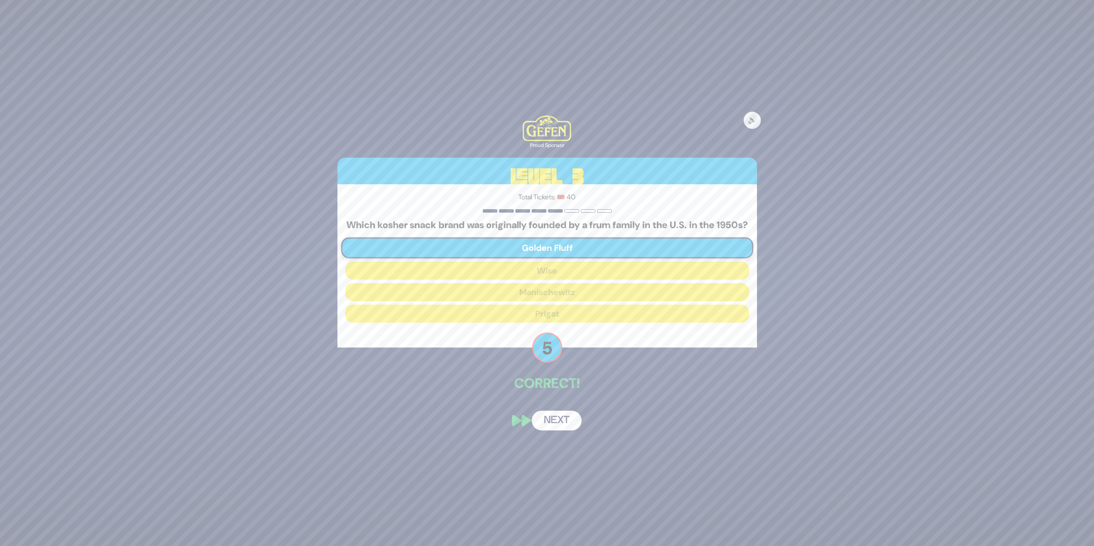
click at [556, 429] on button "Next" at bounding box center [557, 421] width 50 height 20
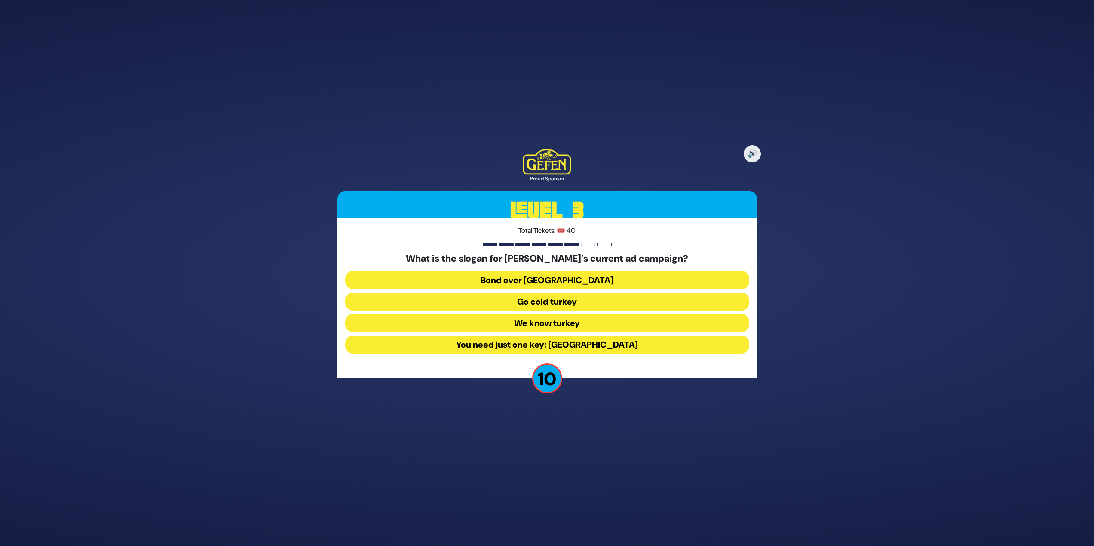
click at [530, 314] on button "Go cold turkey" at bounding box center [547, 323] width 404 height 18
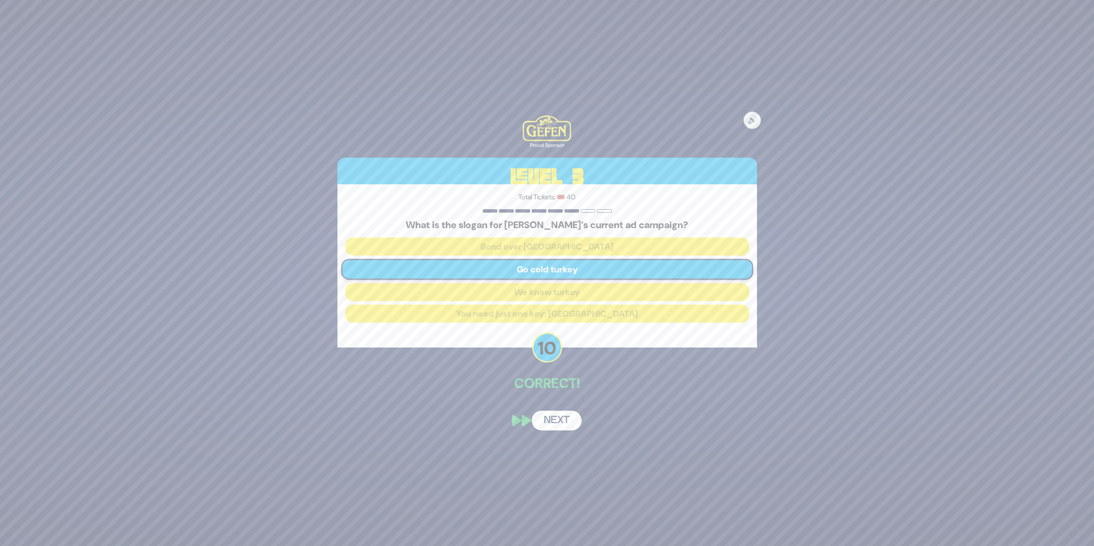
click at [547, 427] on button "Next" at bounding box center [557, 421] width 50 height 20
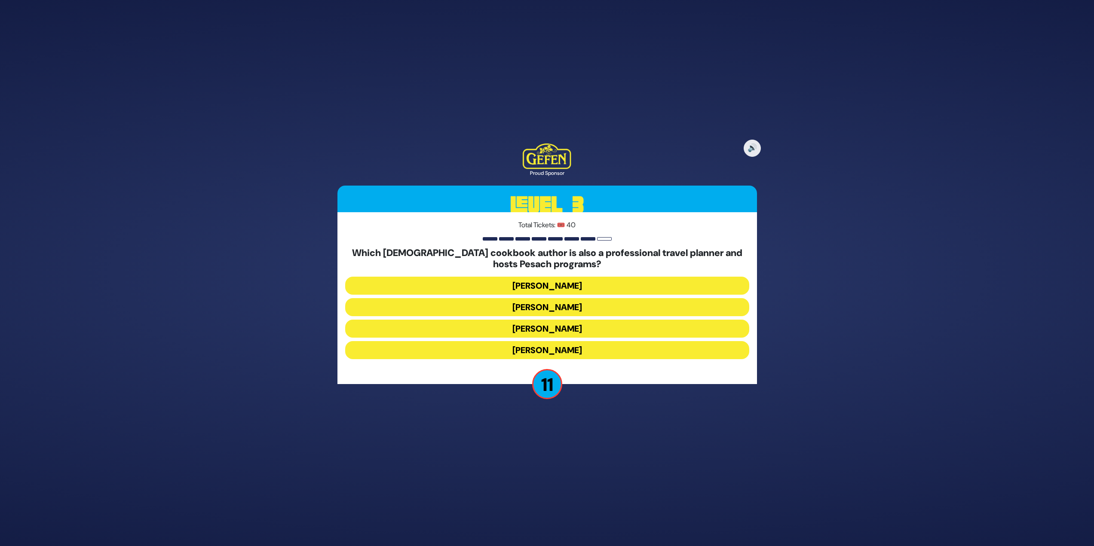
click at [594, 320] on button "Naomi Nachman" at bounding box center [547, 329] width 404 height 18
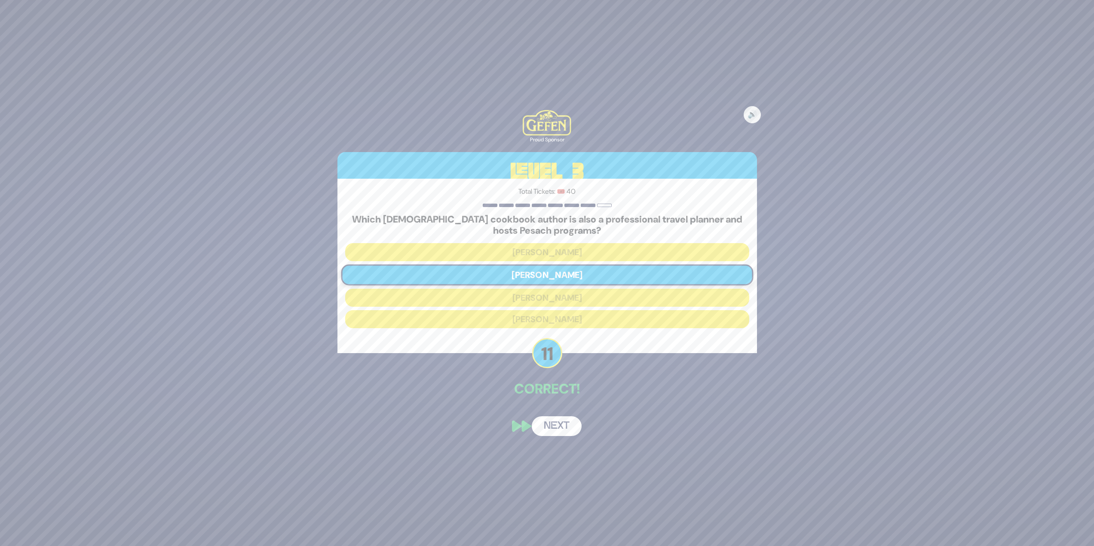
drag, startPoint x: 572, startPoint y: 418, endPoint x: 568, endPoint y: 414, distance: 5.5
click at [571, 417] on button "Next" at bounding box center [557, 427] width 50 height 20
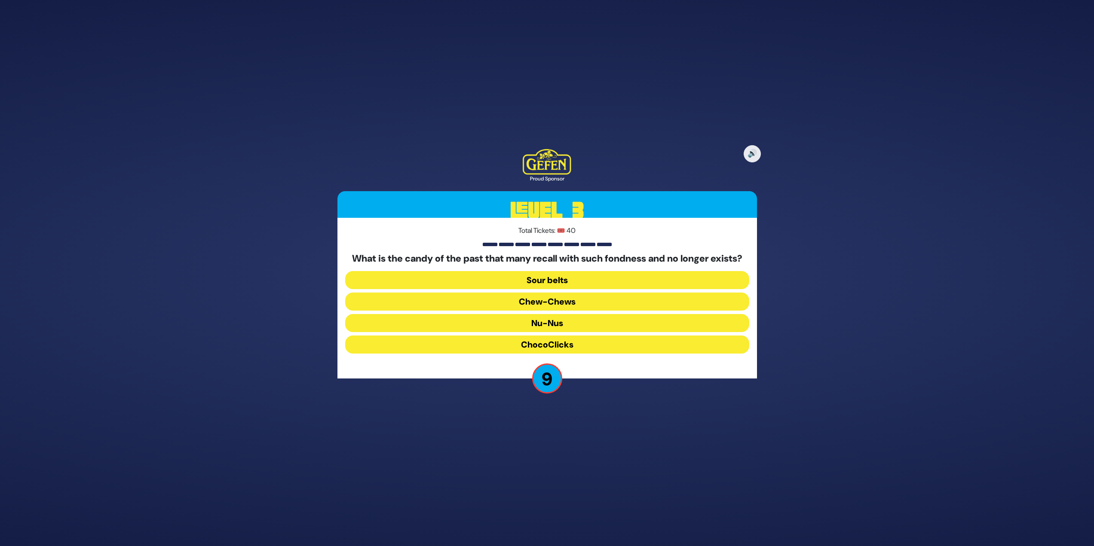
click at [597, 314] on button "Chew-Chews" at bounding box center [547, 323] width 404 height 18
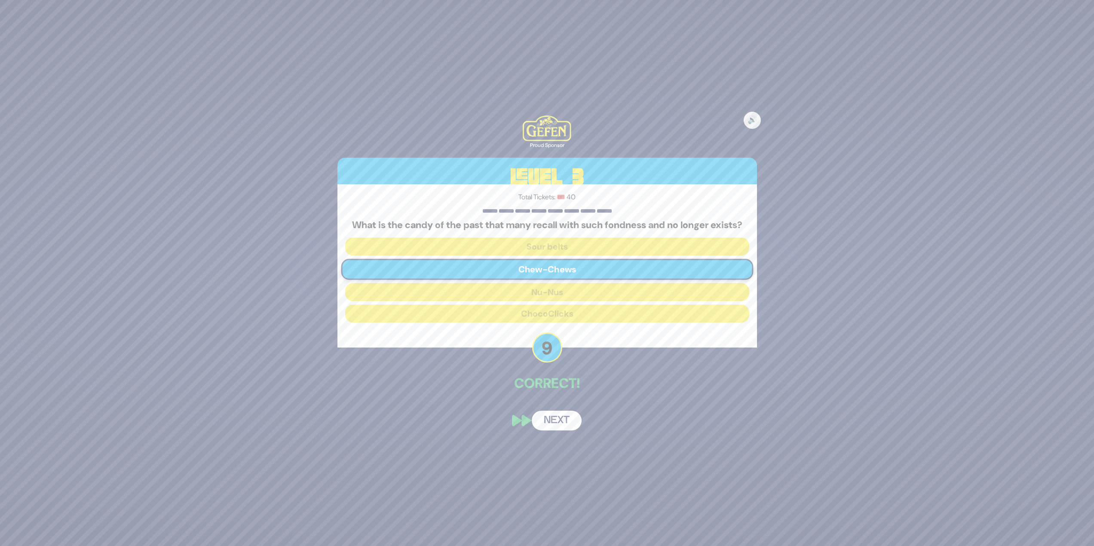
click at [558, 425] on button "Next" at bounding box center [557, 421] width 50 height 20
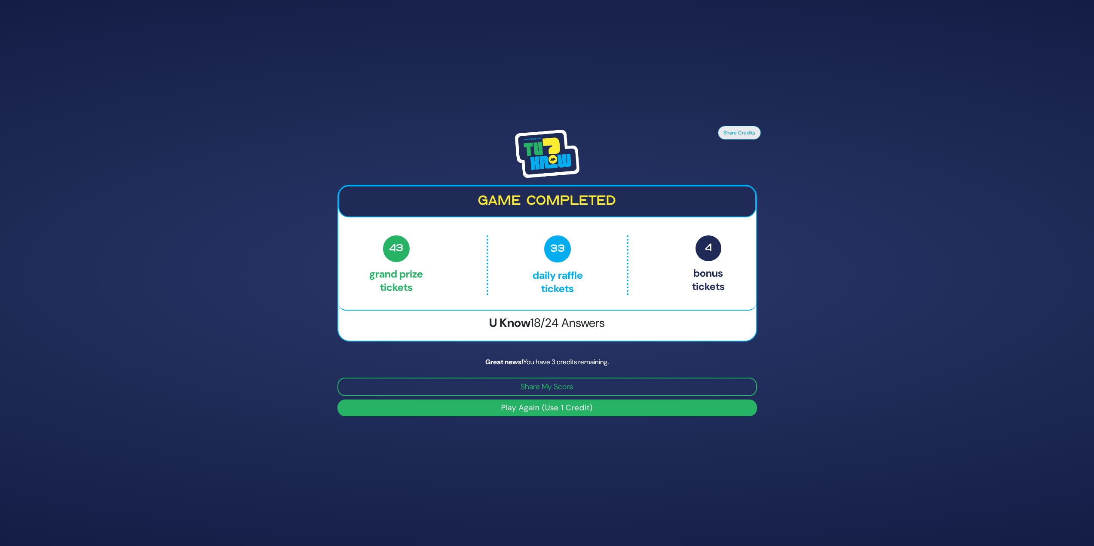
click at [548, 406] on button "Play Again (Use 1 Credit)" at bounding box center [547, 408] width 420 height 17
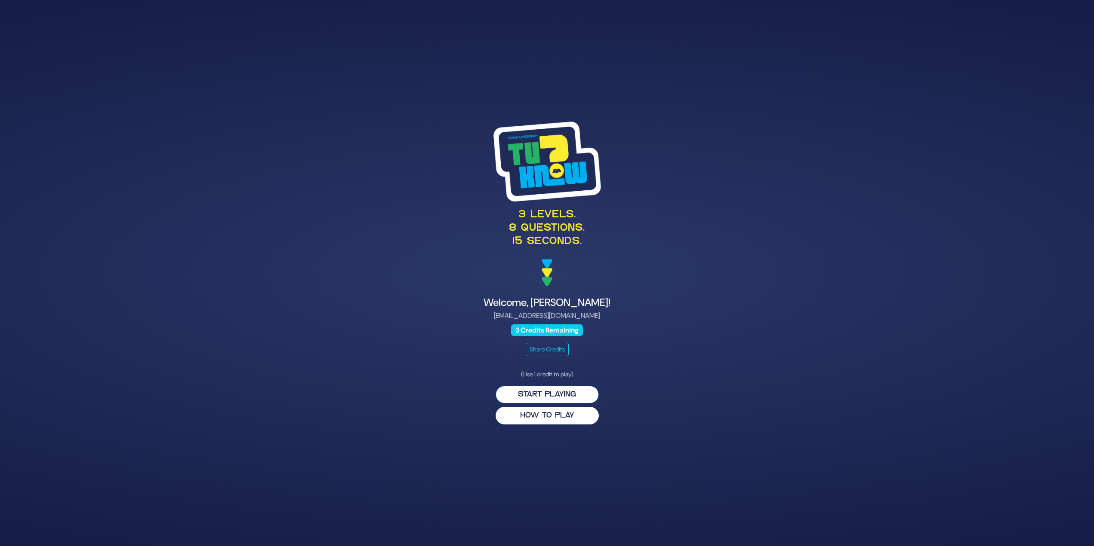
click at [555, 393] on button "Start Playing" at bounding box center [547, 395] width 103 height 18
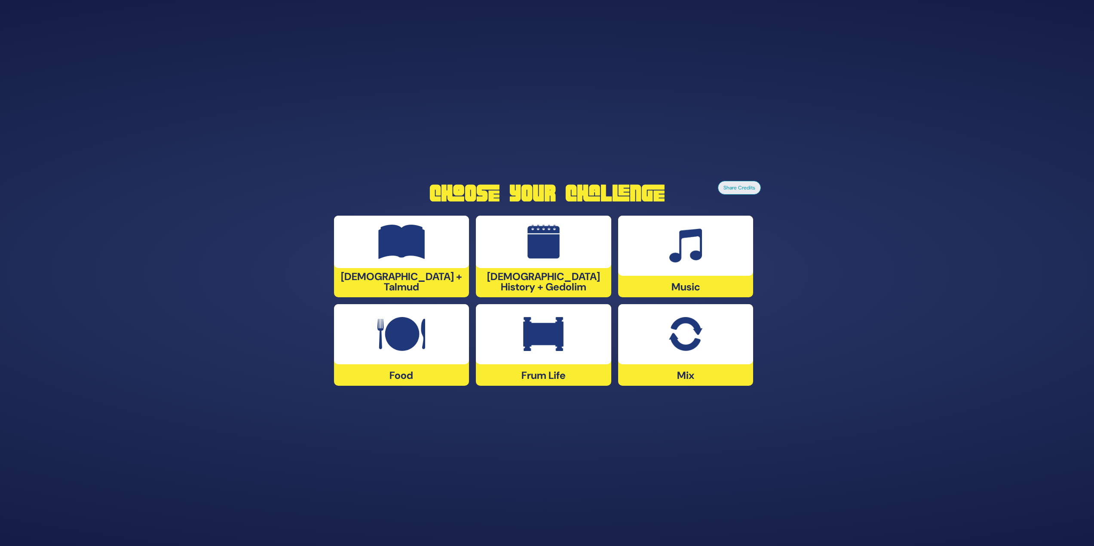
click at [427, 247] on div at bounding box center [401, 242] width 135 height 52
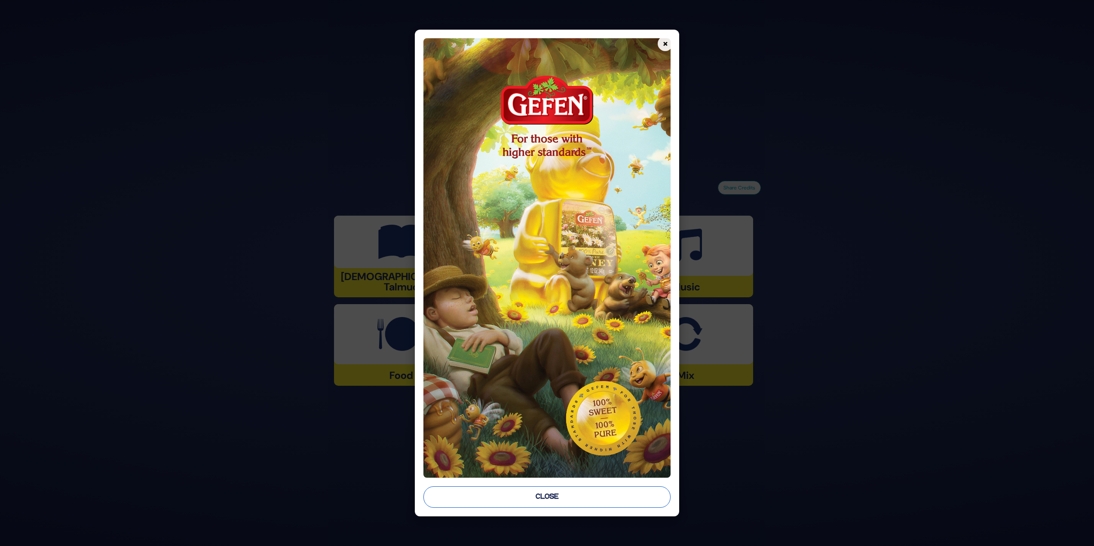
click at [542, 493] on button "Close" at bounding box center [547, 497] width 248 height 21
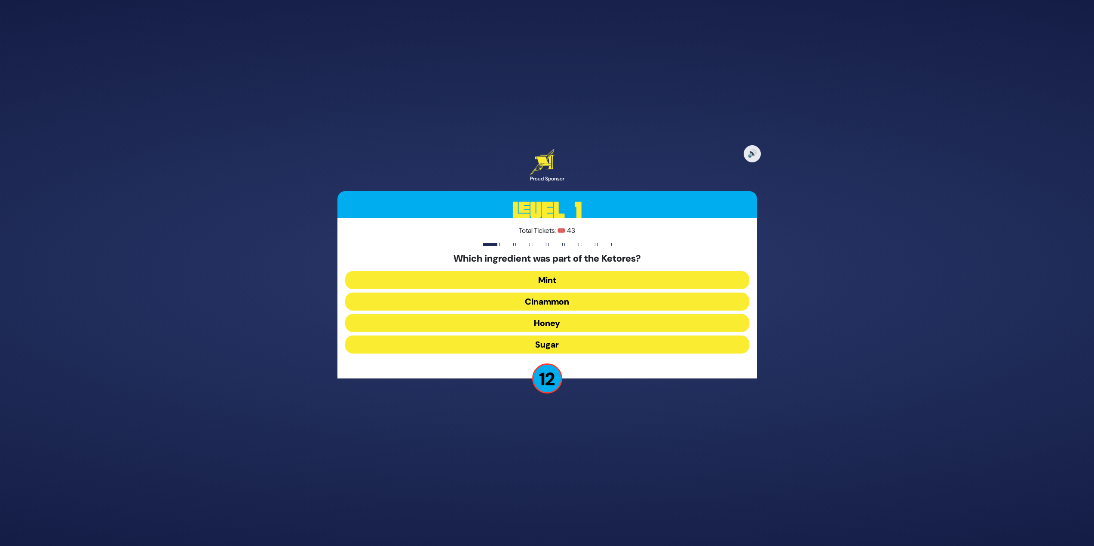
click at [627, 314] on button "Cinammon" at bounding box center [547, 323] width 404 height 18
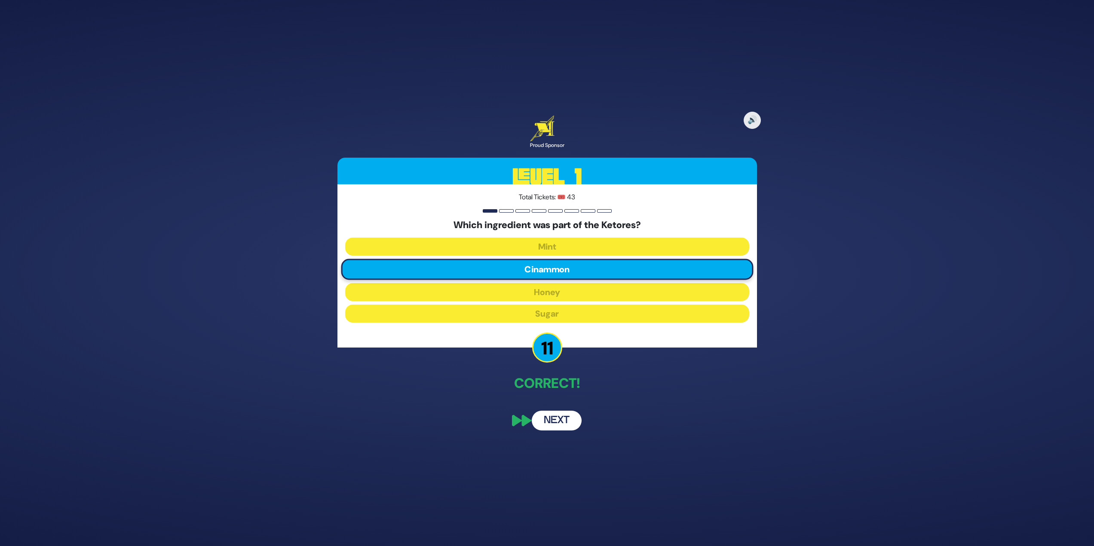
click at [554, 417] on button "Next" at bounding box center [557, 421] width 50 height 20
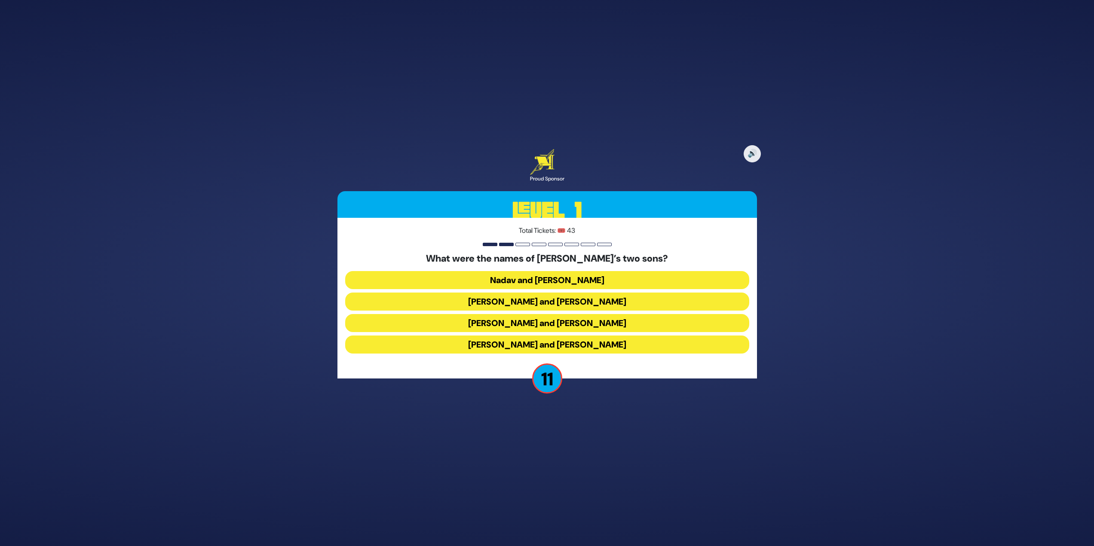
click at [576, 345] on button "[PERSON_NAME] and [PERSON_NAME]" at bounding box center [547, 345] width 404 height 18
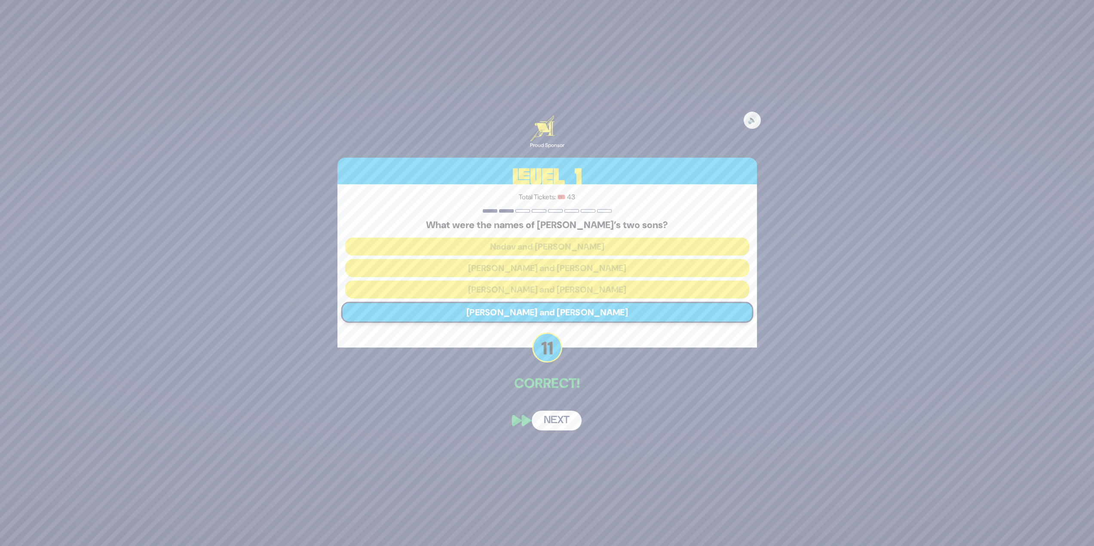
click at [567, 429] on button "Next" at bounding box center [557, 421] width 50 height 20
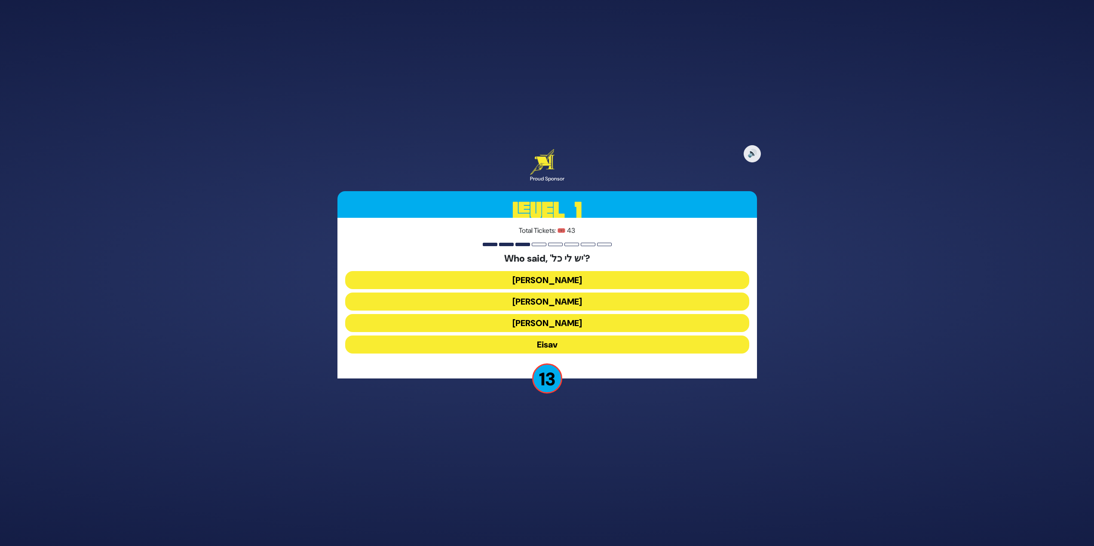
click at [570, 293] on button "[PERSON_NAME]" at bounding box center [547, 302] width 404 height 18
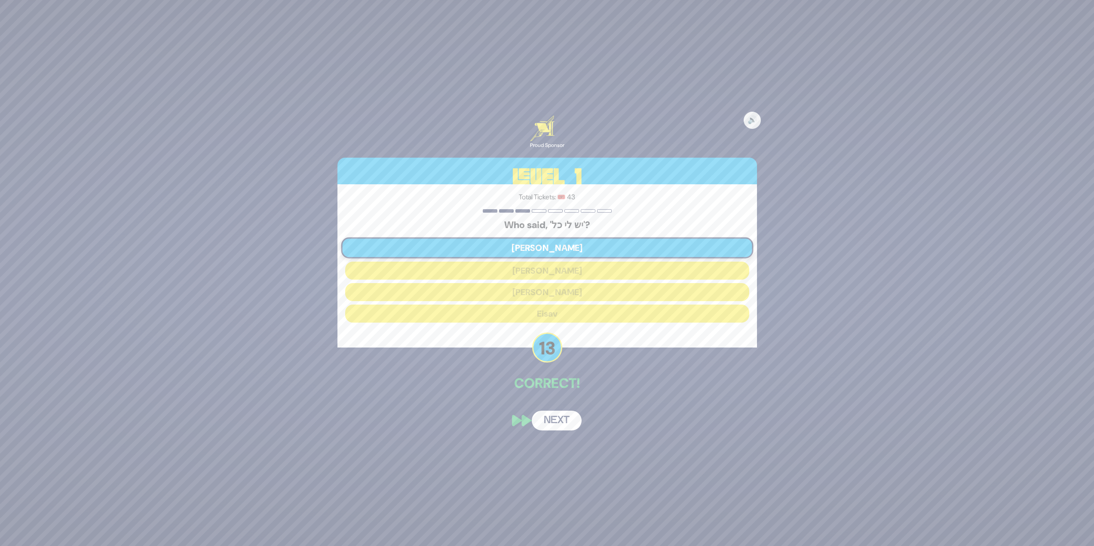
click at [575, 416] on button "Next" at bounding box center [557, 421] width 50 height 20
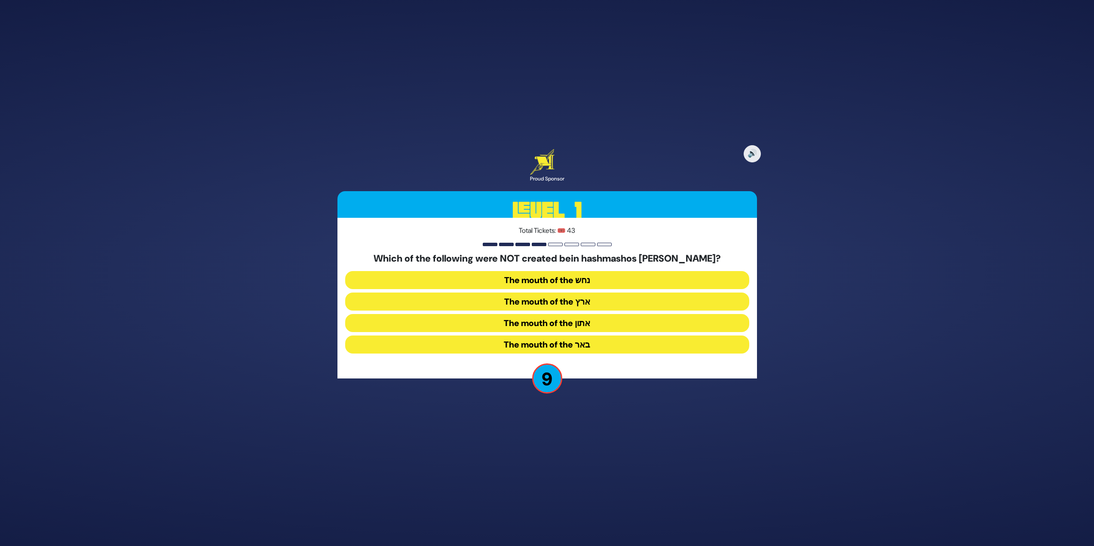
click at [592, 293] on button "The mouth of the נחש" at bounding box center [547, 302] width 404 height 18
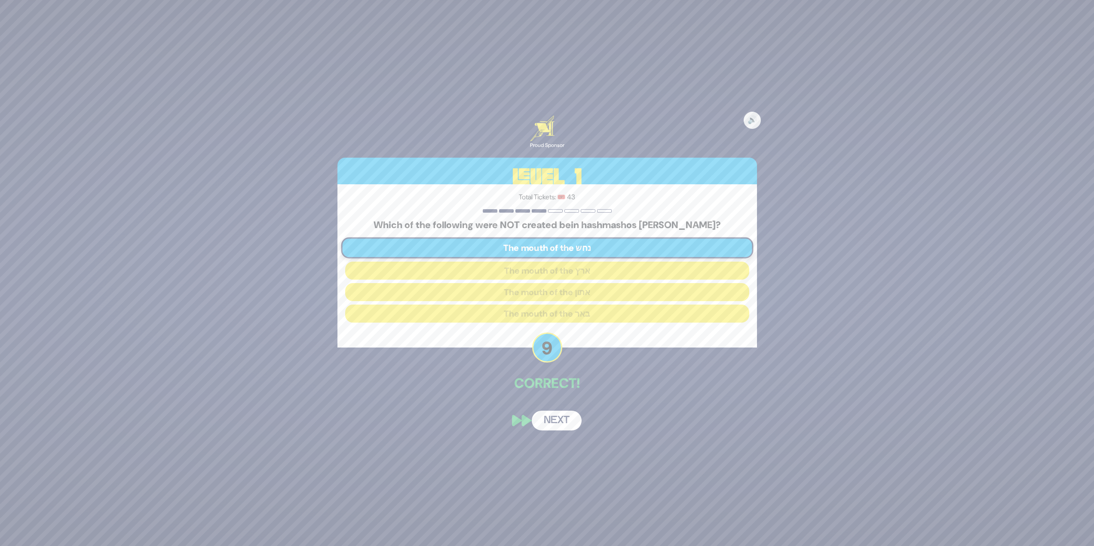
click at [561, 423] on button "Next" at bounding box center [557, 421] width 50 height 20
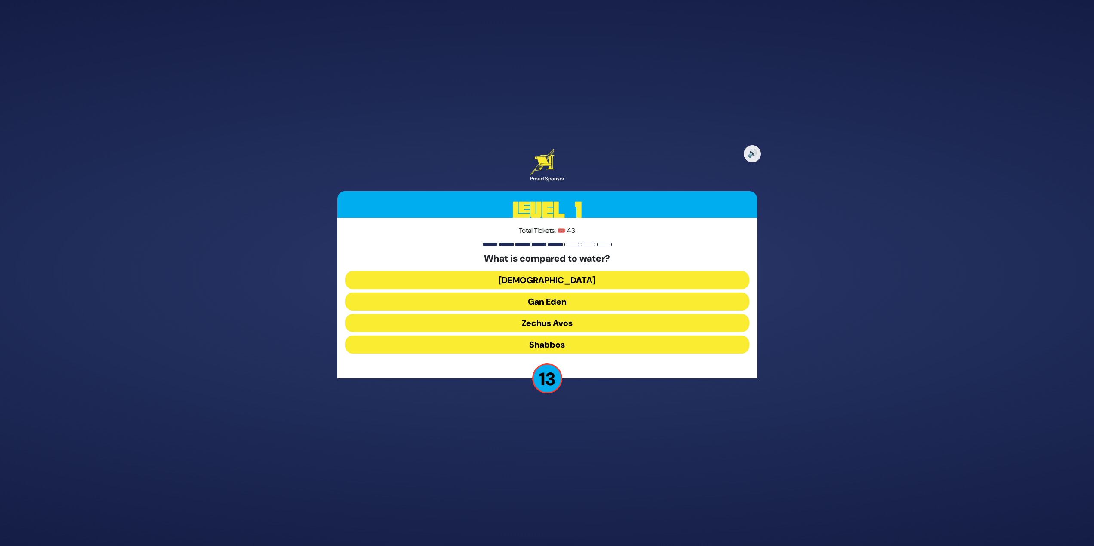
click at [563, 293] on button "[DEMOGRAPHIC_DATA]" at bounding box center [547, 302] width 404 height 18
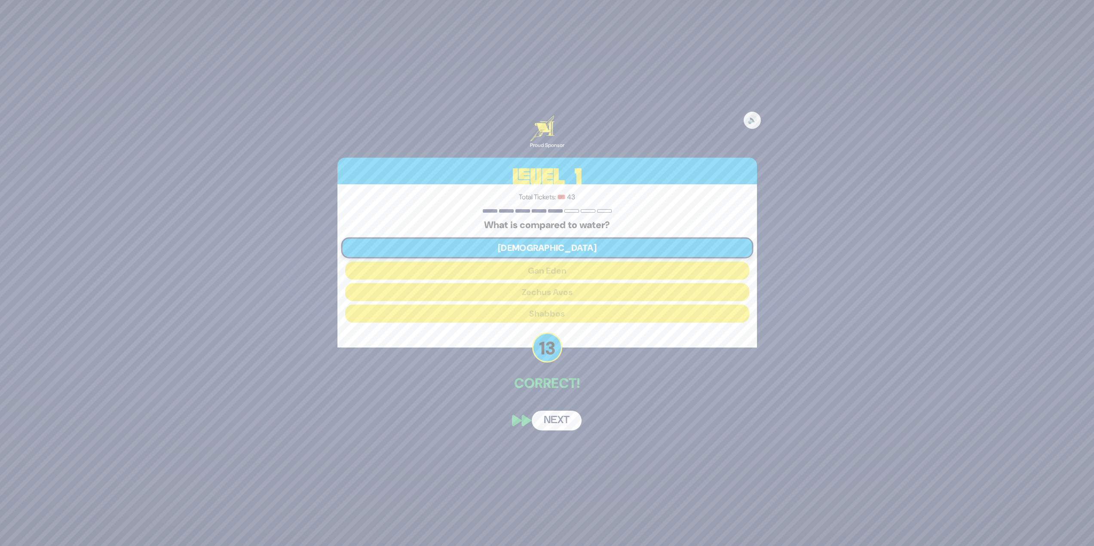
click at [553, 434] on div "🔊 Proud Sponsor Level 1 Total Tickets: 🎟️ 43 What is compared to water? [DEMOGR…" at bounding box center [547, 273] width 440 height 336
click at [554, 424] on button "Next" at bounding box center [557, 421] width 50 height 20
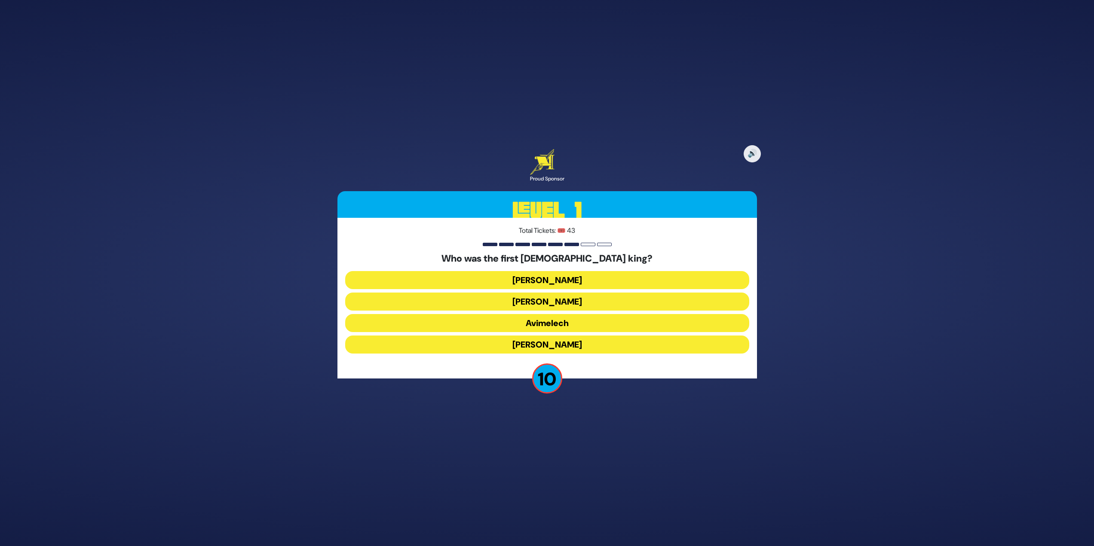
drag, startPoint x: 570, startPoint y: 280, endPoint x: 578, endPoint y: 270, distance: 12.0
click at [572, 293] on button "[PERSON_NAME]" at bounding box center [547, 302] width 404 height 18
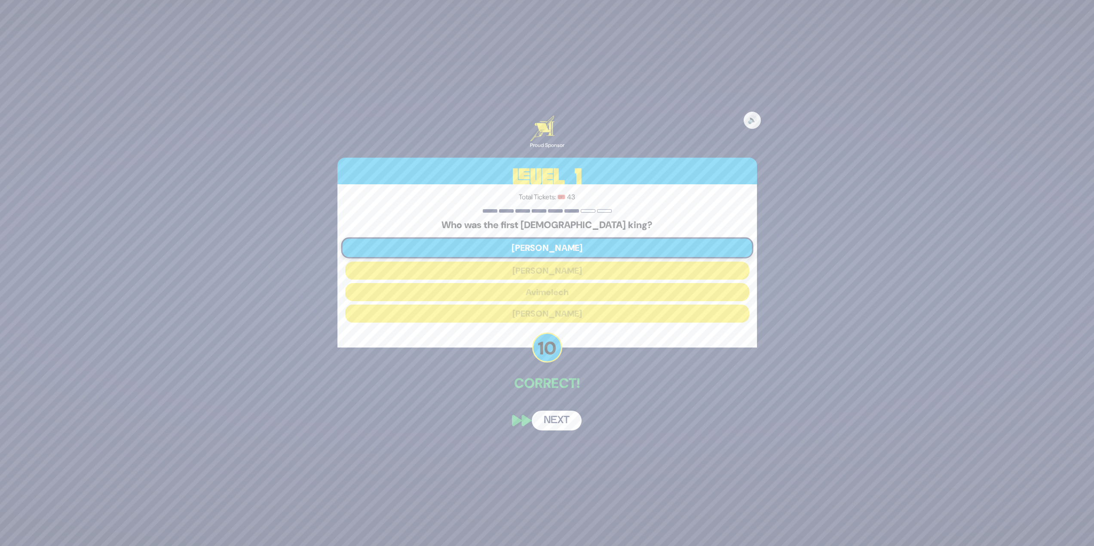
click at [552, 408] on div "🔊 Proud Sponsor Level 1 Total Tickets: 🎟️ 43 Who was the first [DEMOGRAPHIC_DAT…" at bounding box center [547, 273] width 440 height 336
click at [555, 413] on button "Next" at bounding box center [557, 421] width 50 height 20
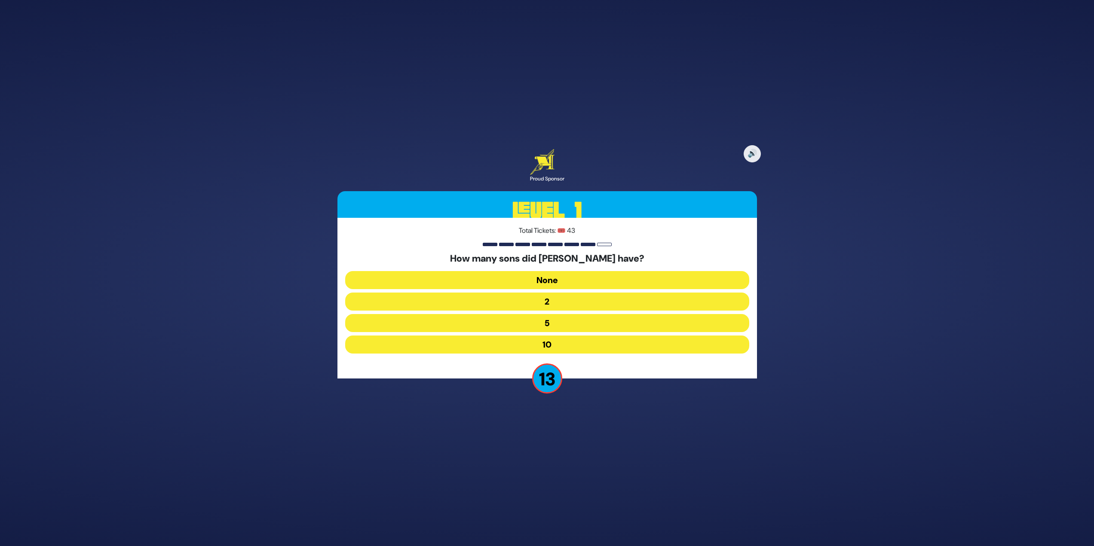
click at [552, 338] on button "10" at bounding box center [547, 345] width 404 height 18
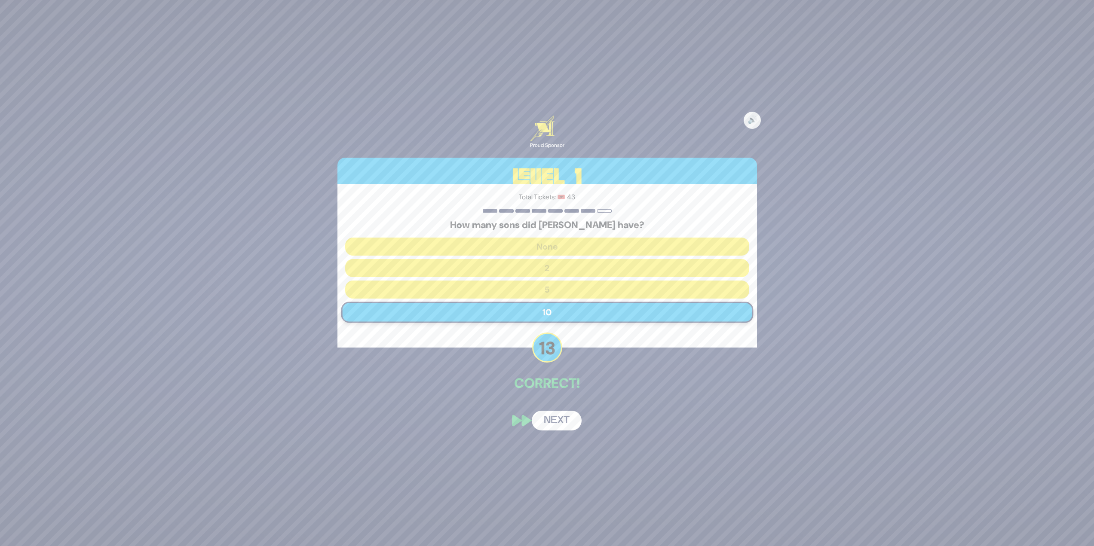
click at [568, 422] on button "Next" at bounding box center [557, 421] width 50 height 20
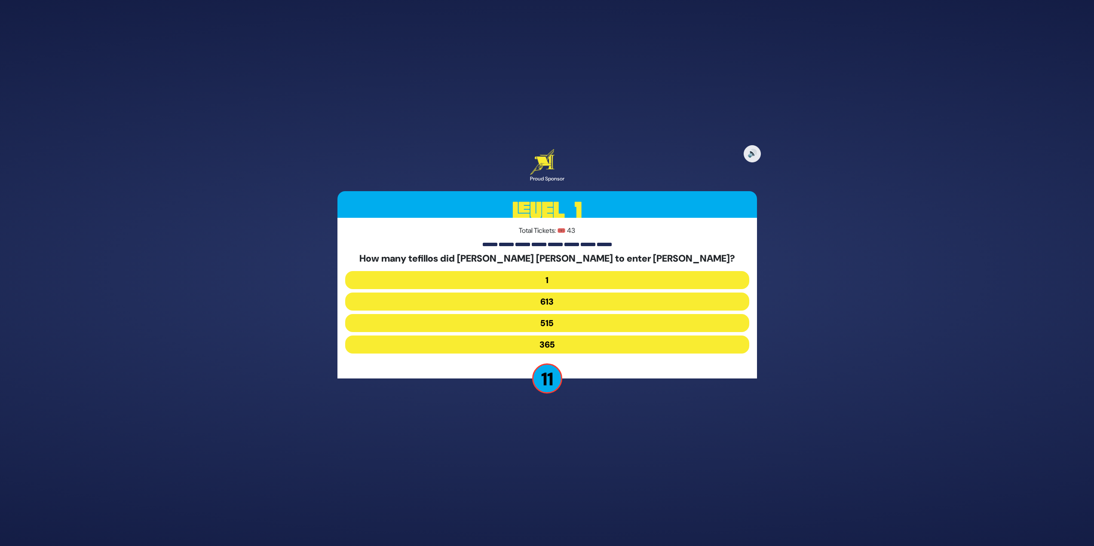
click at [567, 336] on button "515" at bounding box center [547, 345] width 404 height 18
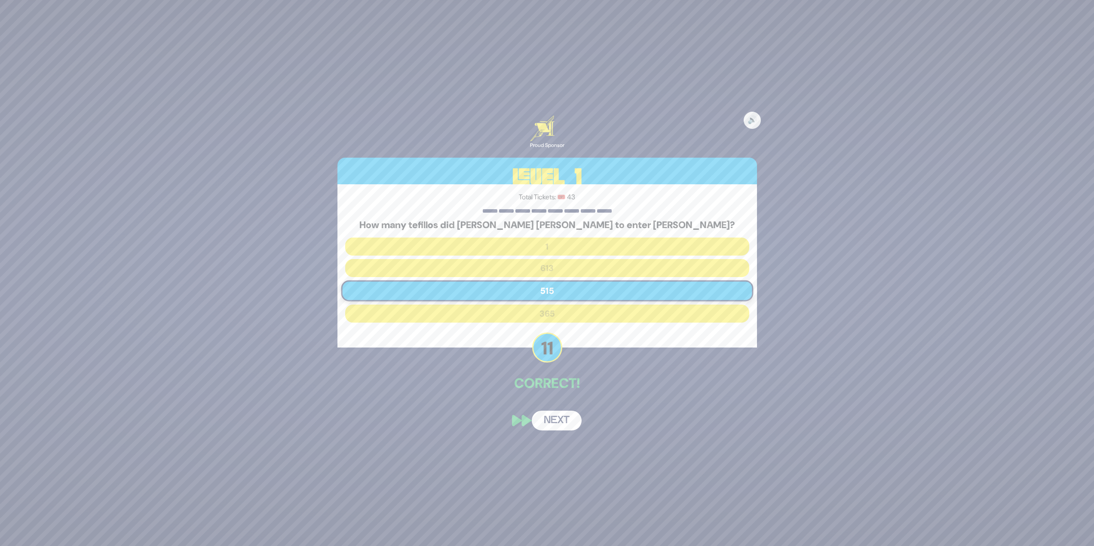
click at [564, 421] on button "Next" at bounding box center [557, 421] width 50 height 20
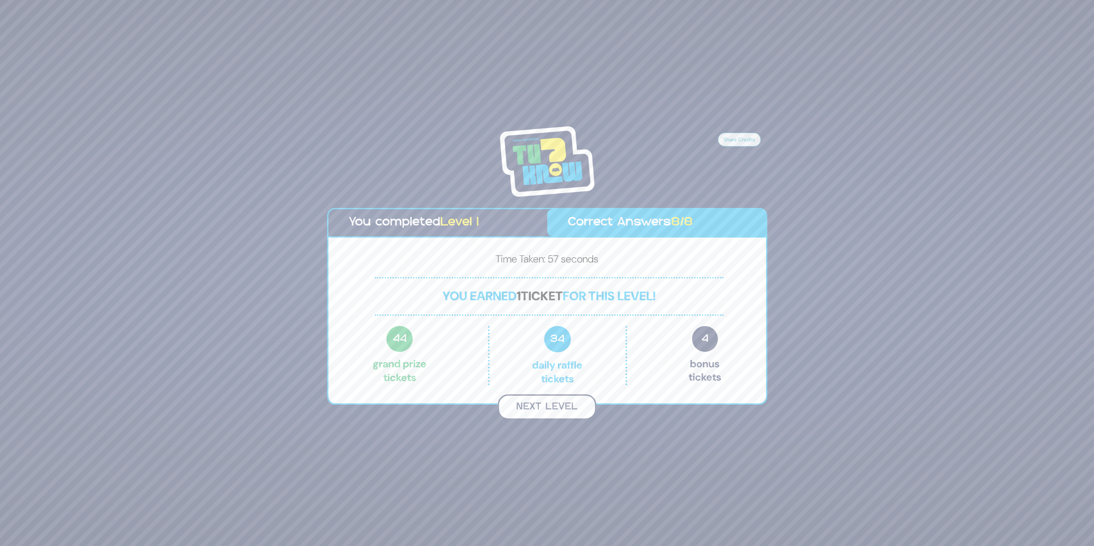
click at [543, 405] on button "Next Level" at bounding box center [547, 407] width 98 height 25
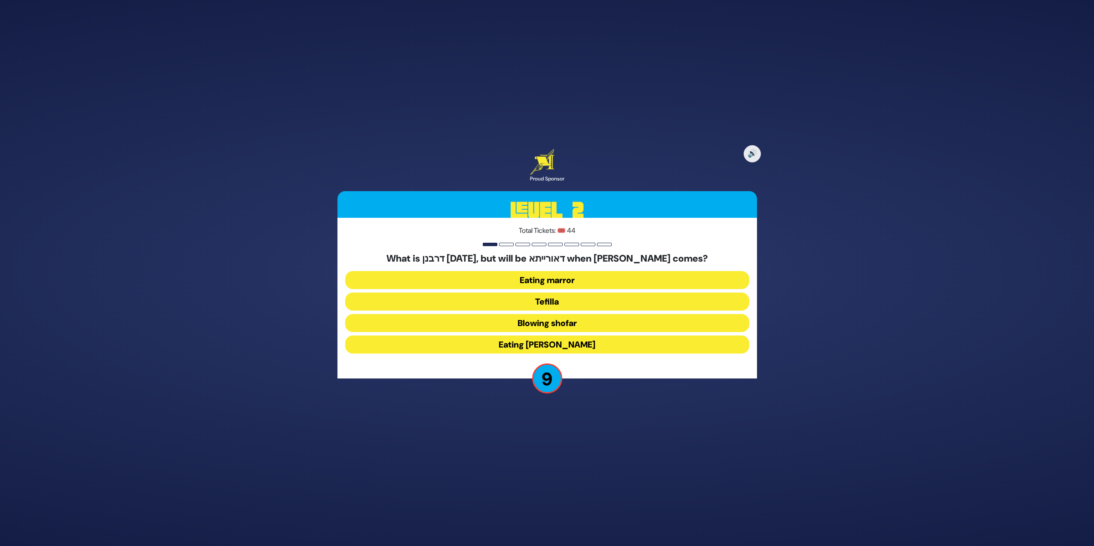
click at [571, 336] on button "Blowing shofar" at bounding box center [547, 345] width 404 height 18
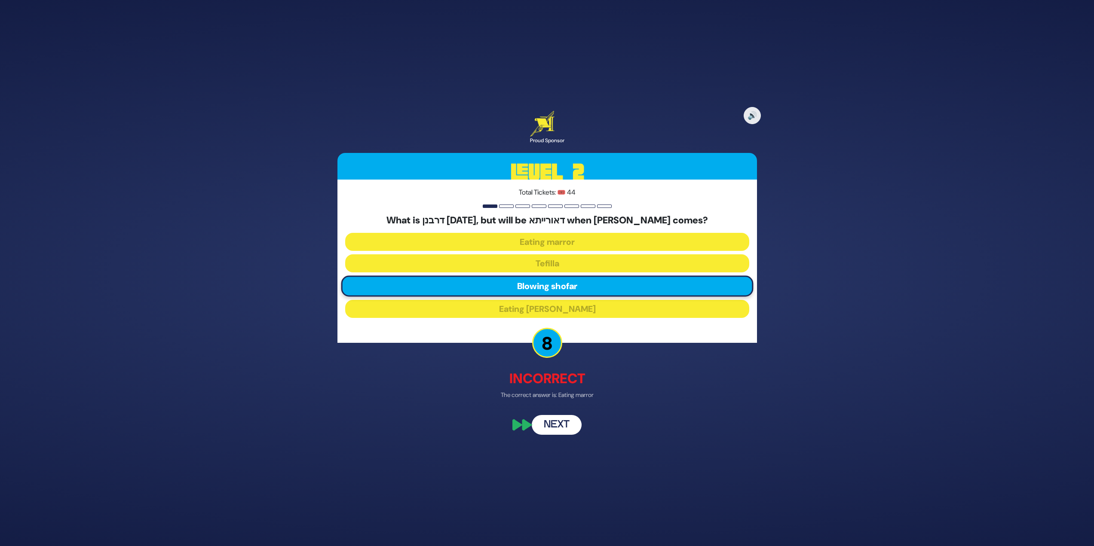
click at [554, 423] on button "Next" at bounding box center [557, 426] width 50 height 20
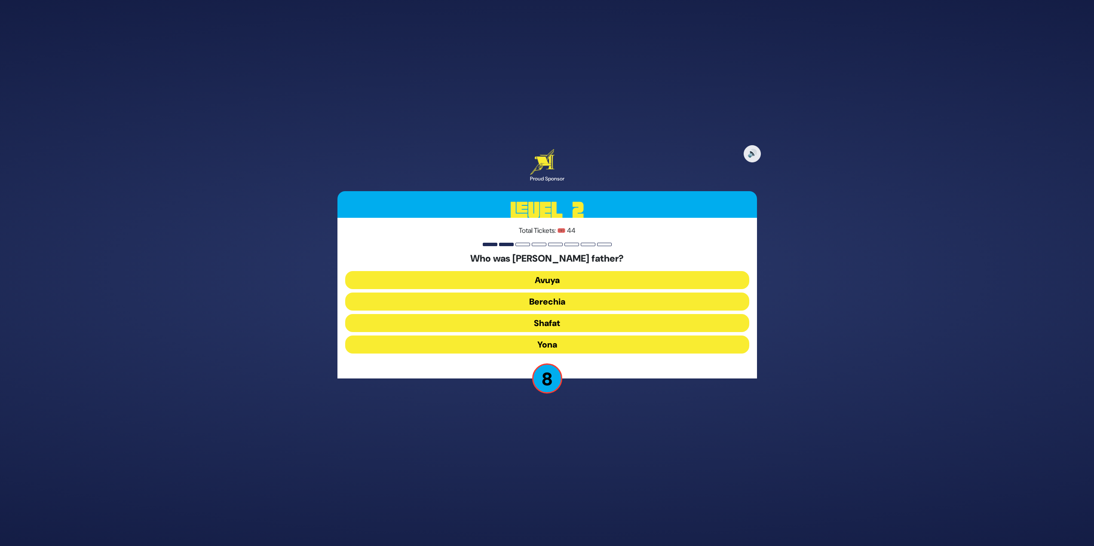
click at [569, 336] on button "Shafat" at bounding box center [547, 345] width 404 height 18
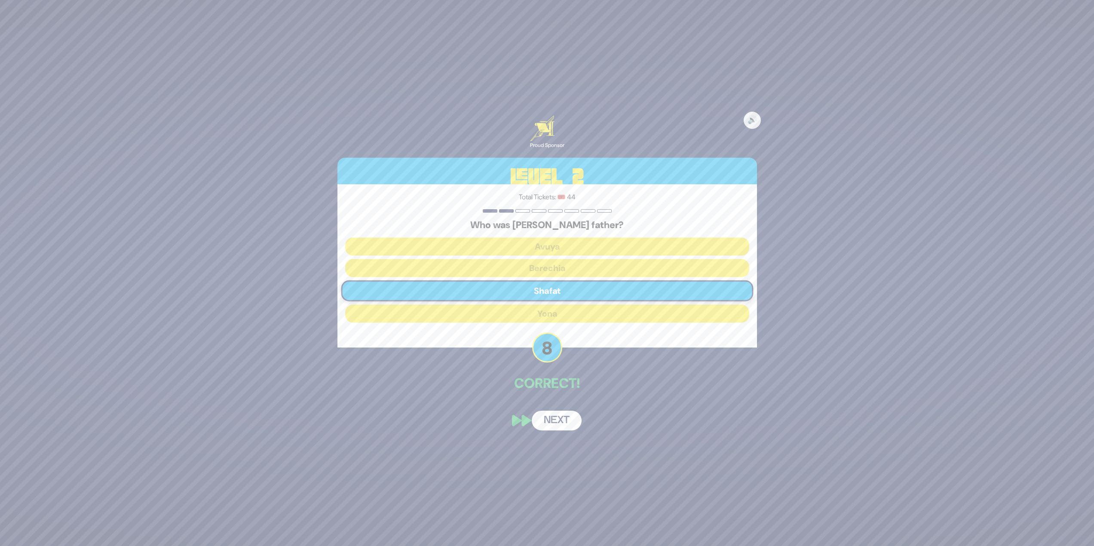
click at [559, 420] on button "Next" at bounding box center [557, 421] width 50 height 20
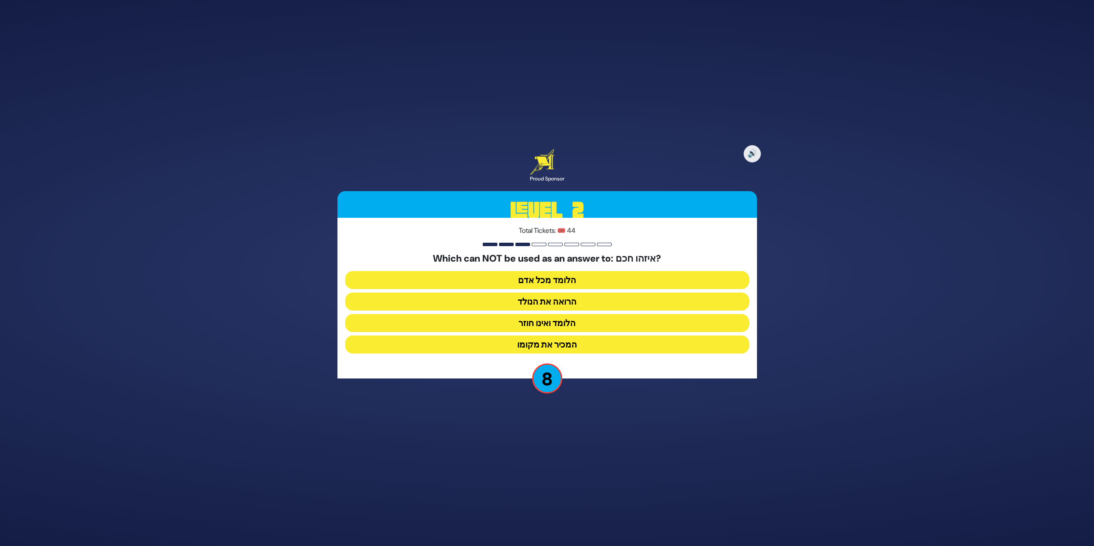
click at [605, 346] on button "המכיר את מקומו" at bounding box center [547, 345] width 404 height 18
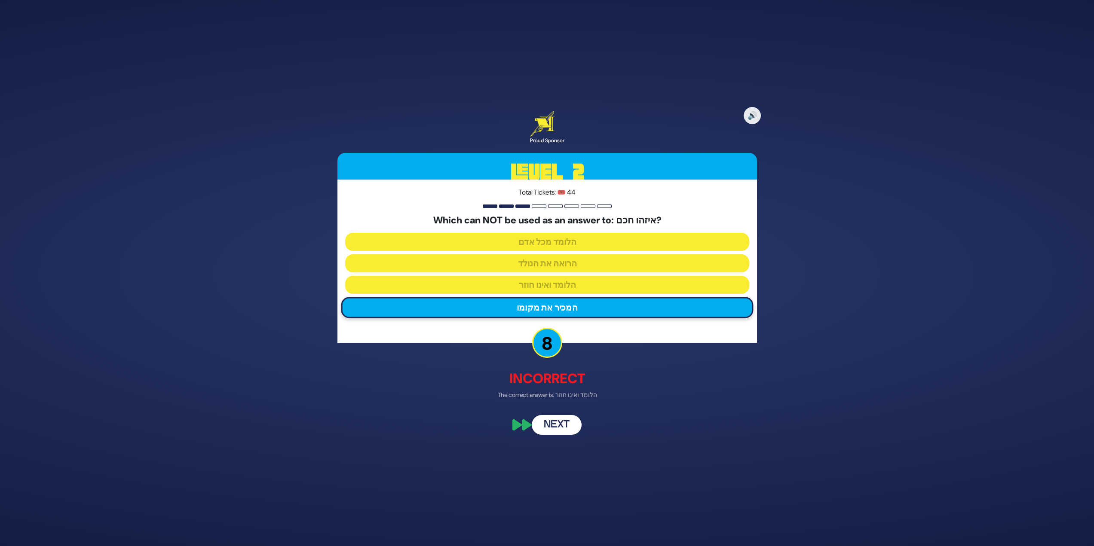
click at [564, 427] on button "Next" at bounding box center [557, 426] width 50 height 20
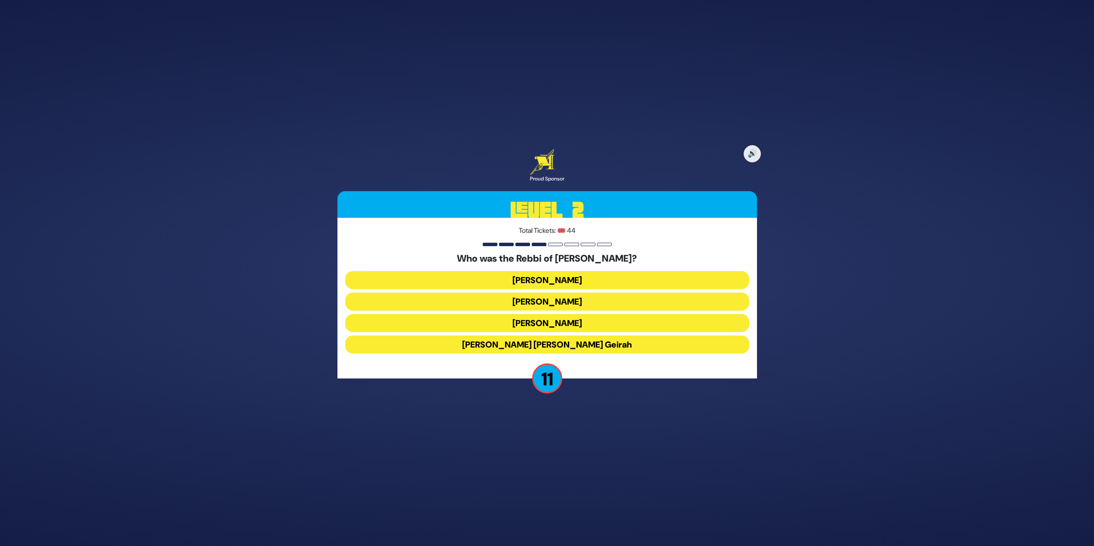
click at [579, 314] on button "Achiya Hashiloni" at bounding box center [547, 323] width 404 height 18
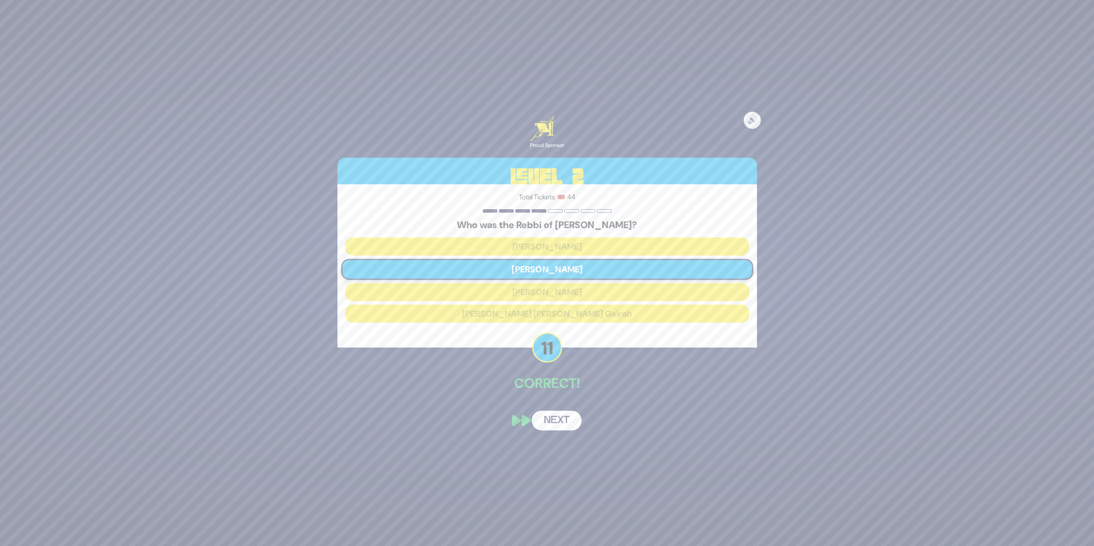
click at [569, 422] on button "Next" at bounding box center [557, 421] width 50 height 20
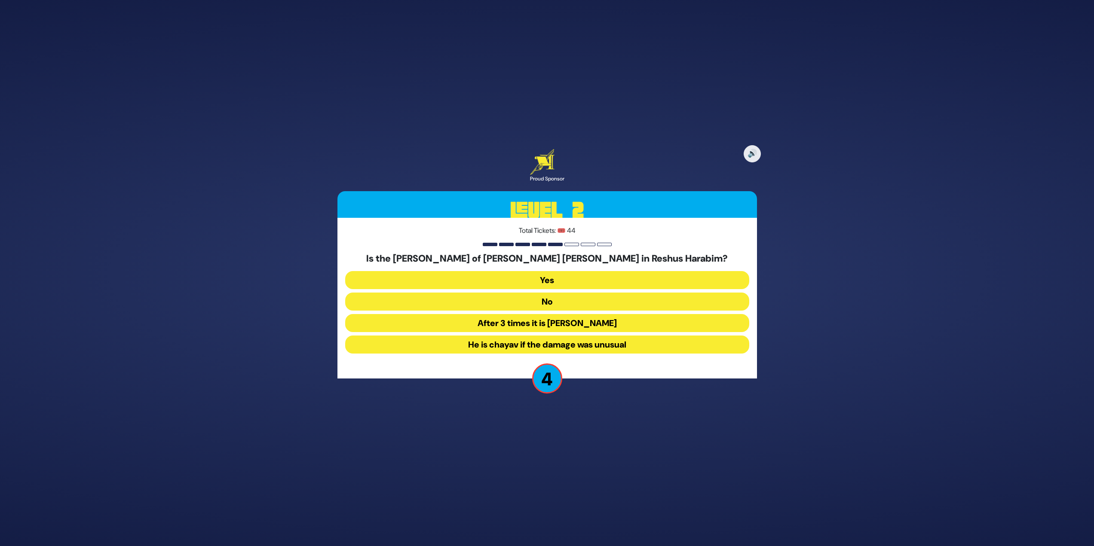
click at [631, 314] on button "No" at bounding box center [547, 323] width 404 height 18
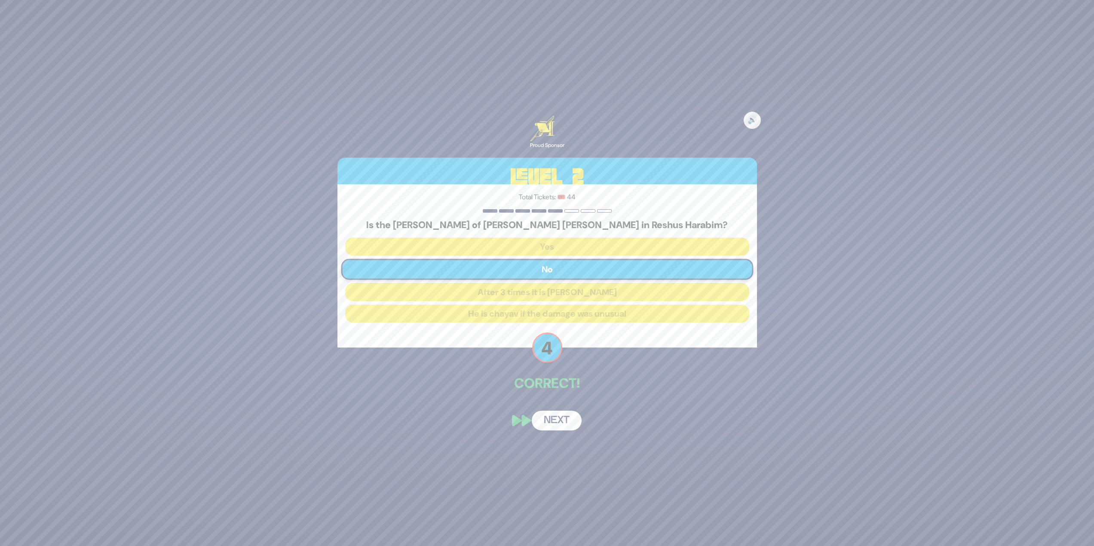
click at [559, 424] on button "Next" at bounding box center [557, 421] width 50 height 20
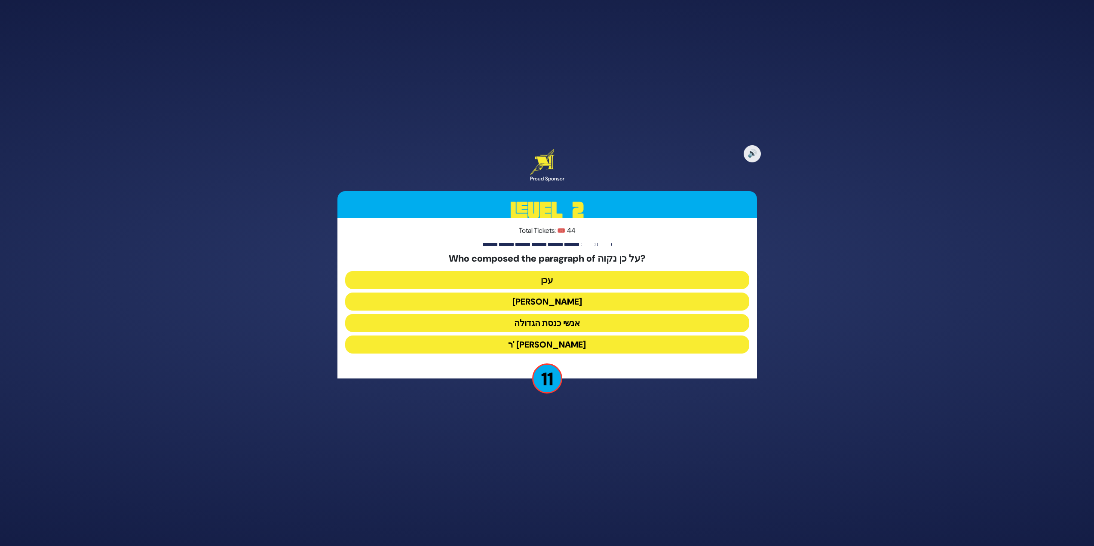
click at [562, 293] on button "עכן" at bounding box center [547, 302] width 404 height 18
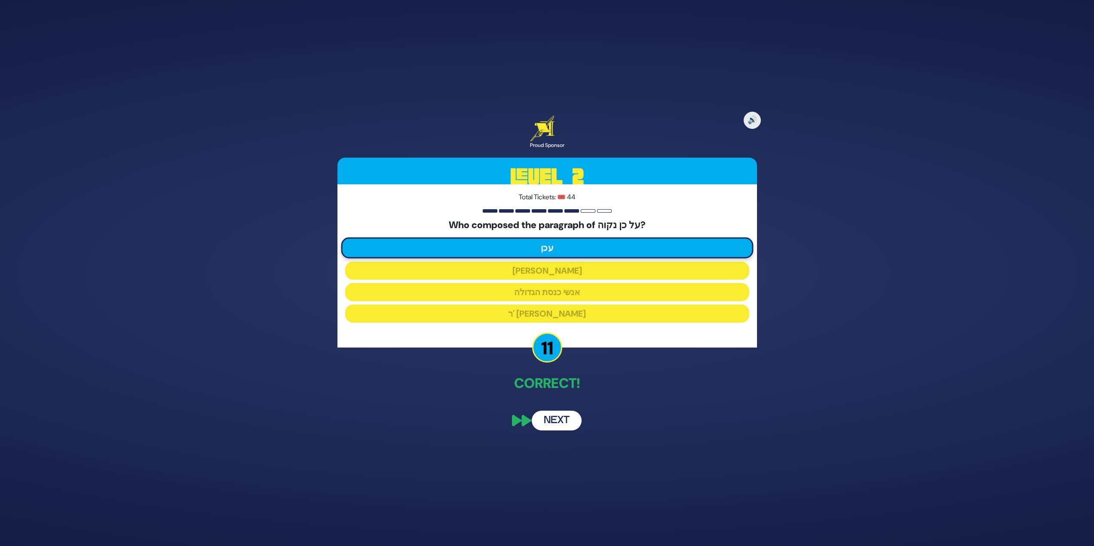
click at [558, 421] on button "Next" at bounding box center [557, 421] width 50 height 20
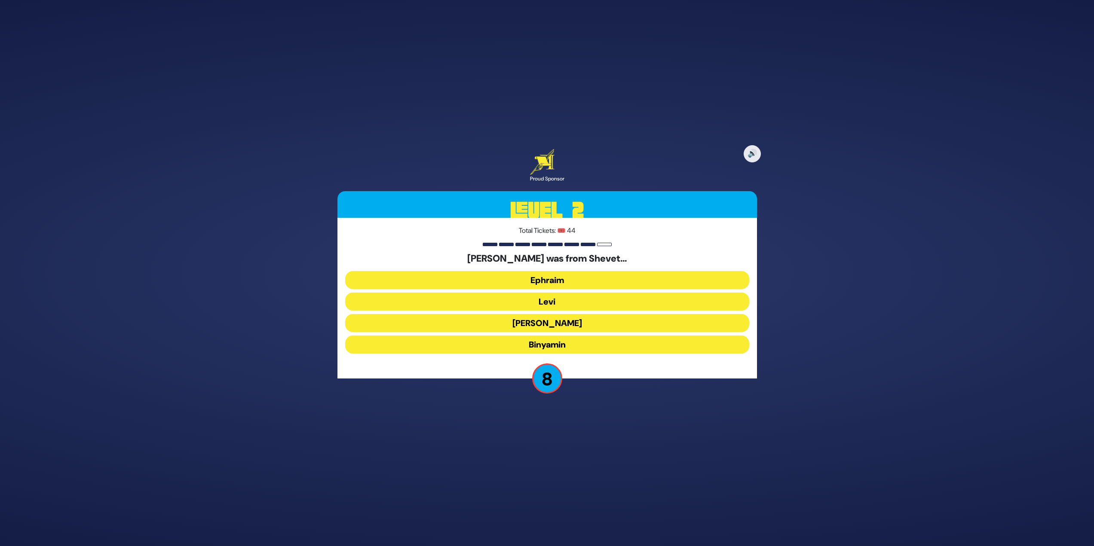
click at [561, 293] on button "Ephraim" at bounding box center [547, 302] width 404 height 18
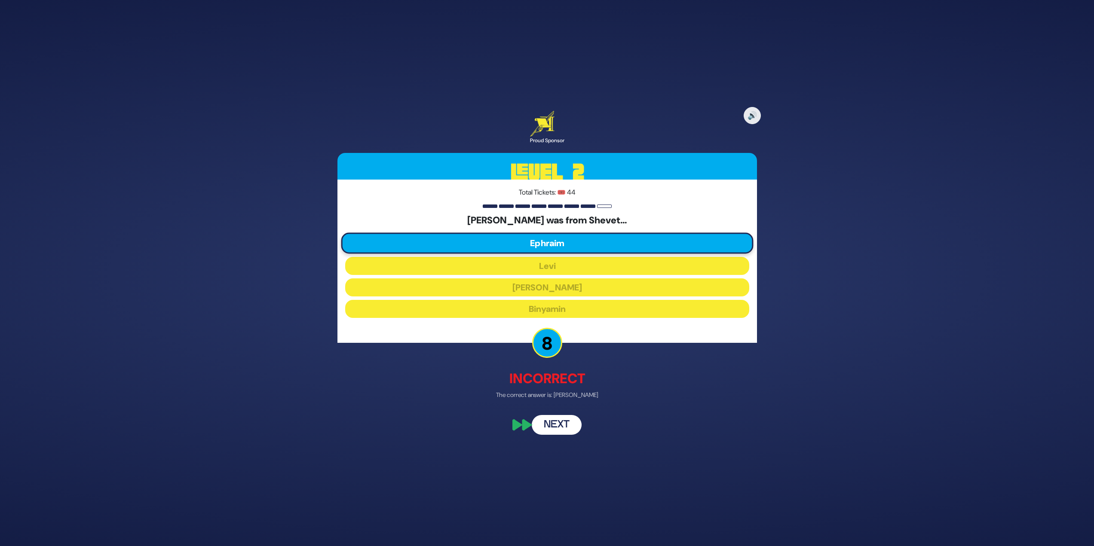
click at [560, 414] on div "🔊 Proud Sponsor Level 2 Total Tickets: 🎟️ 44 Shmuel Hanavi was from Shevet… Eph…" at bounding box center [547, 273] width 440 height 345
click at [559, 421] on button "Next" at bounding box center [557, 426] width 50 height 20
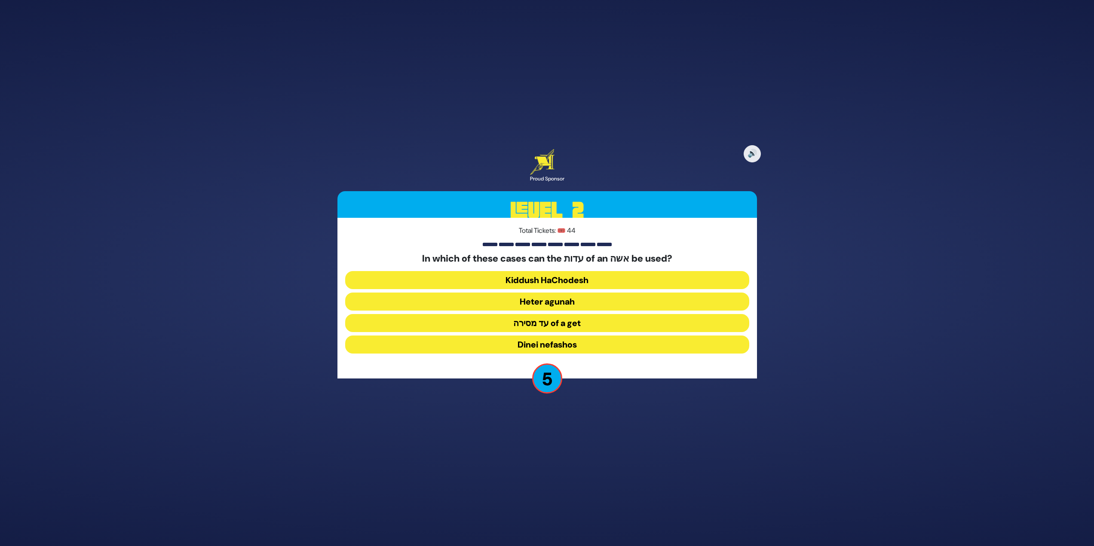
click at [602, 344] on button "Dinei nefashos" at bounding box center [547, 345] width 404 height 18
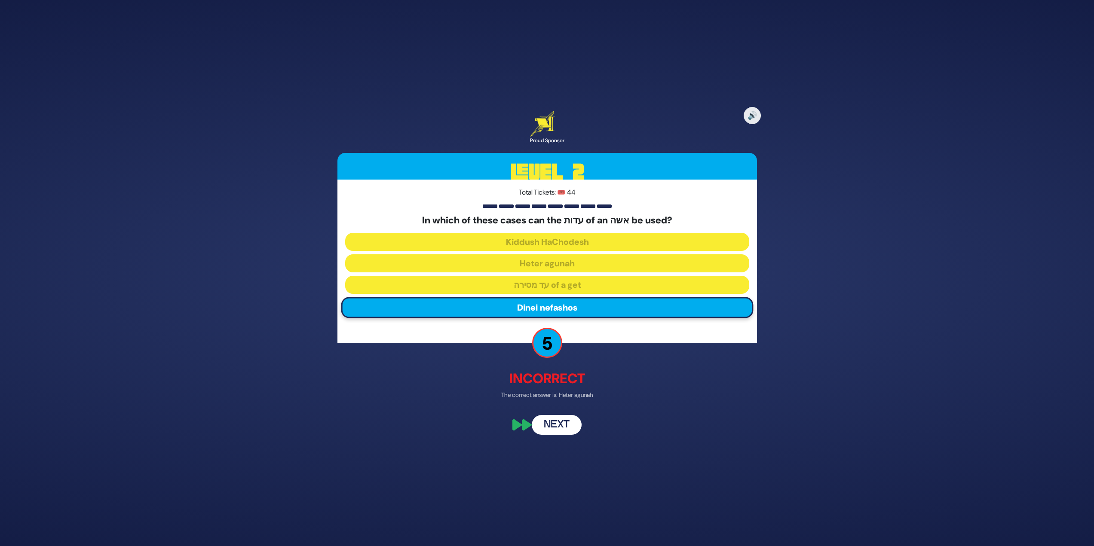
click at [575, 421] on button "Next" at bounding box center [557, 426] width 50 height 20
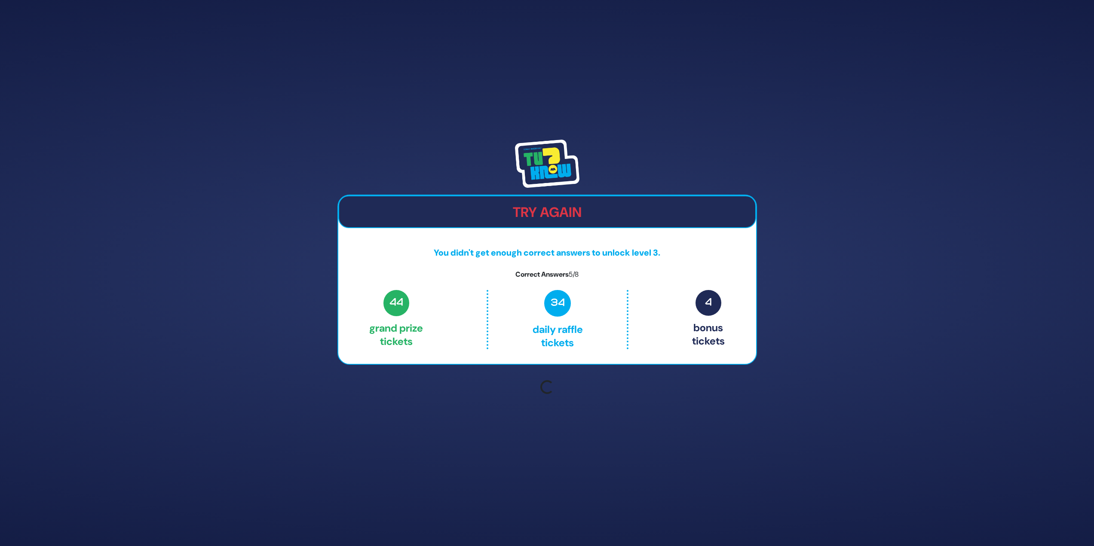
click at [573, 429] on div "Try Again You didn't get enough correct answers to unlock level 3. Correct Answ…" at bounding box center [547, 273] width 1094 height 546
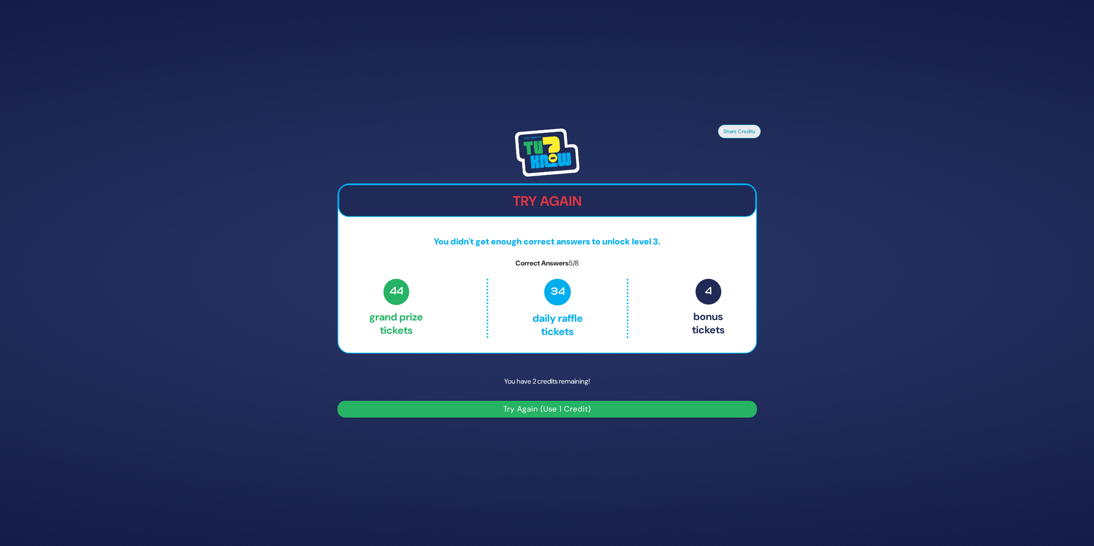
click at [585, 404] on button "Try Again (Use 1 Credit)" at bounding box center [547, 409] width 420 height 17
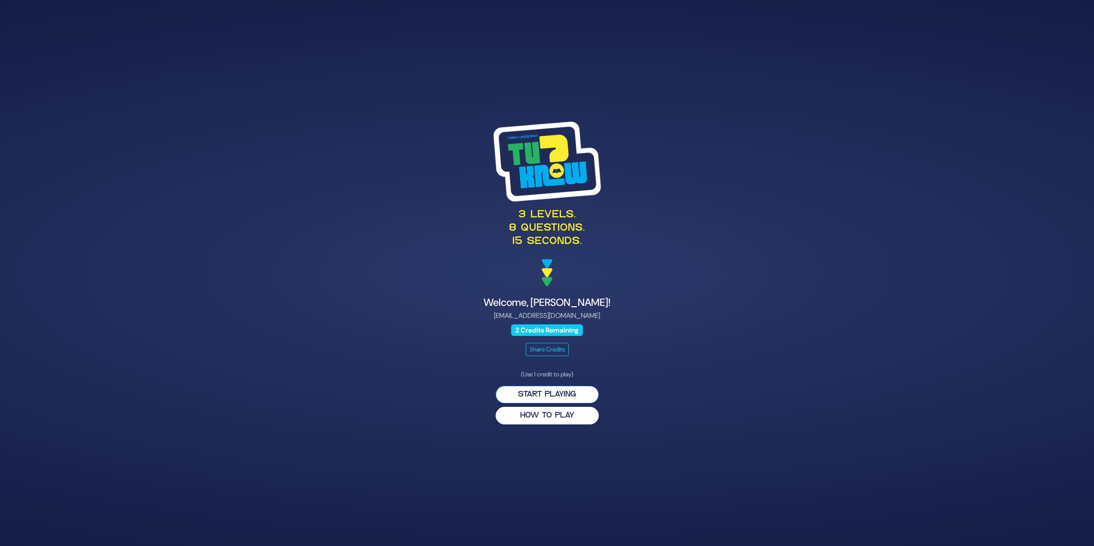
click at [569, 389] on button "Start Playing" at bounding box center [547, 395] width 103 height 18
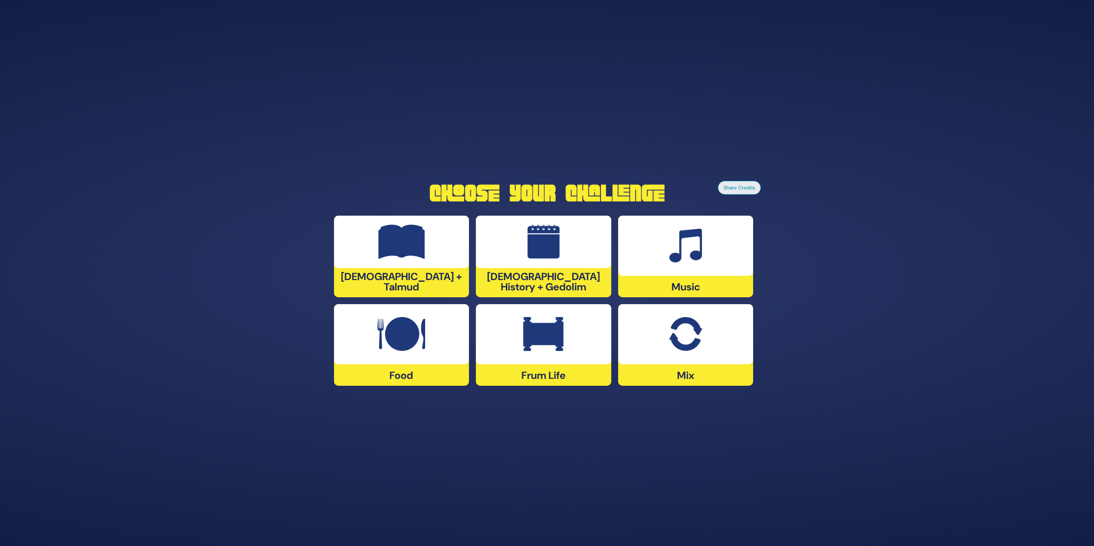
click at [696, 325] on img at bounding box center [686, 334] width 34 height 34
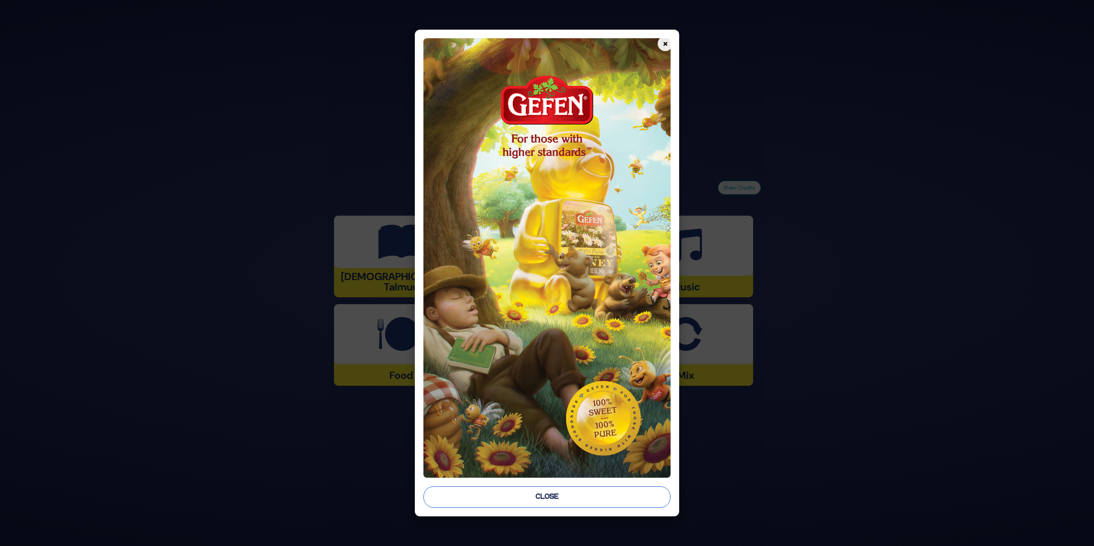
click at [570, 500] on button "Close" at bounding box center [547, 497] width 248 height 21
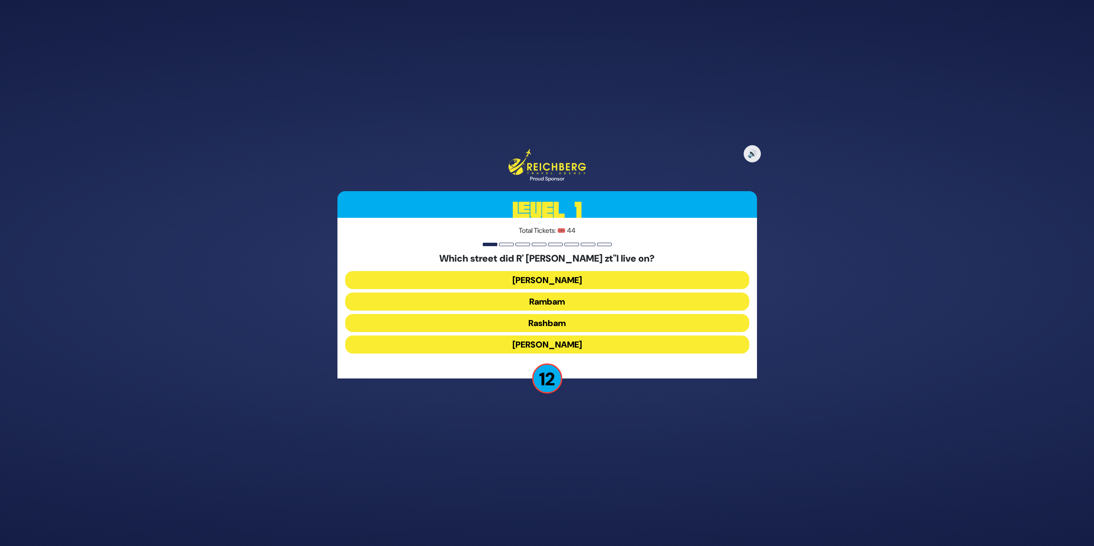
click at [577, 336] on button "Rashbam" at bounding box center [547, 345] width 404 height 18
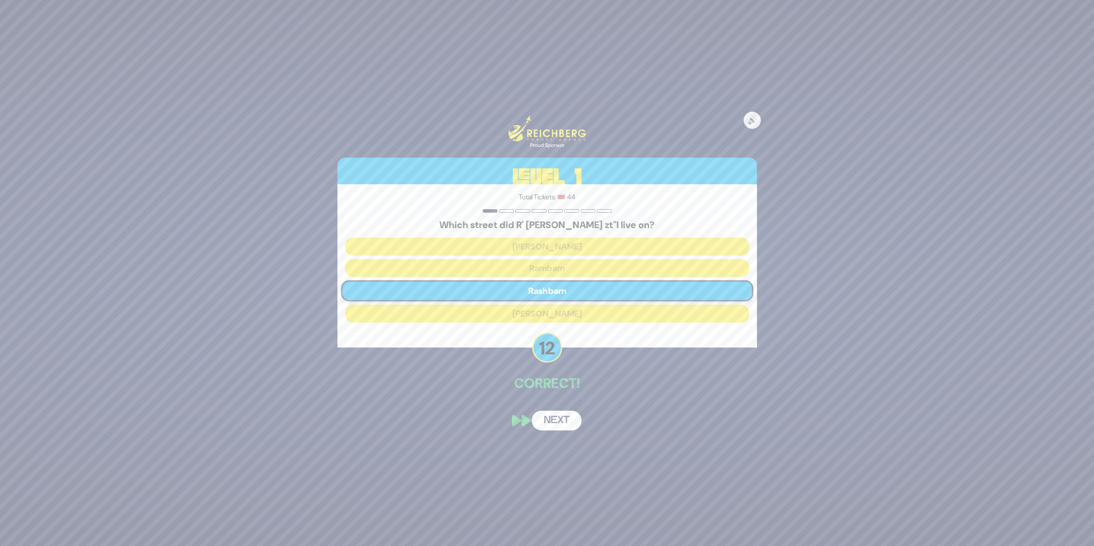
click at [553, 417] on button "Next" at bounding box center [557, 421] width 50 height 20
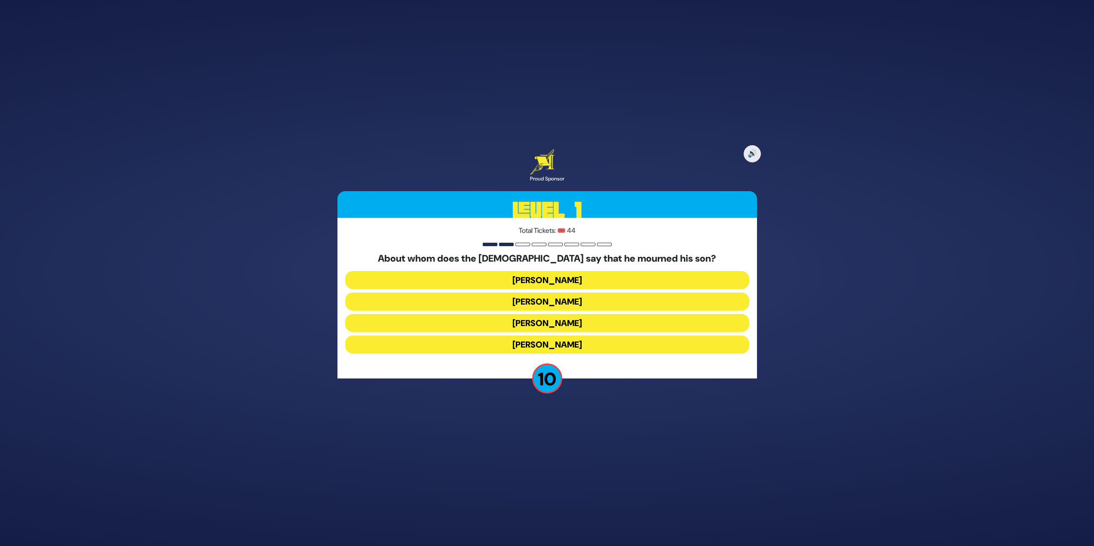
click at [582, 314] on button "[PERSON_NAME]" at bounding box center [547, 323] width 404 height 18
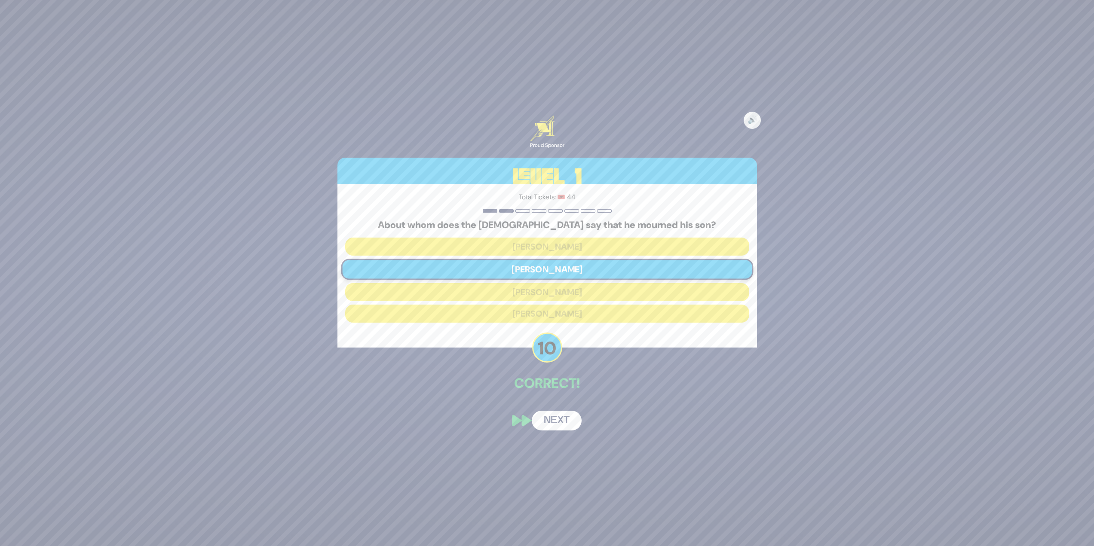
click at [570, 417] on button "Next" at bounding box center [557, 421] width 50 height 20
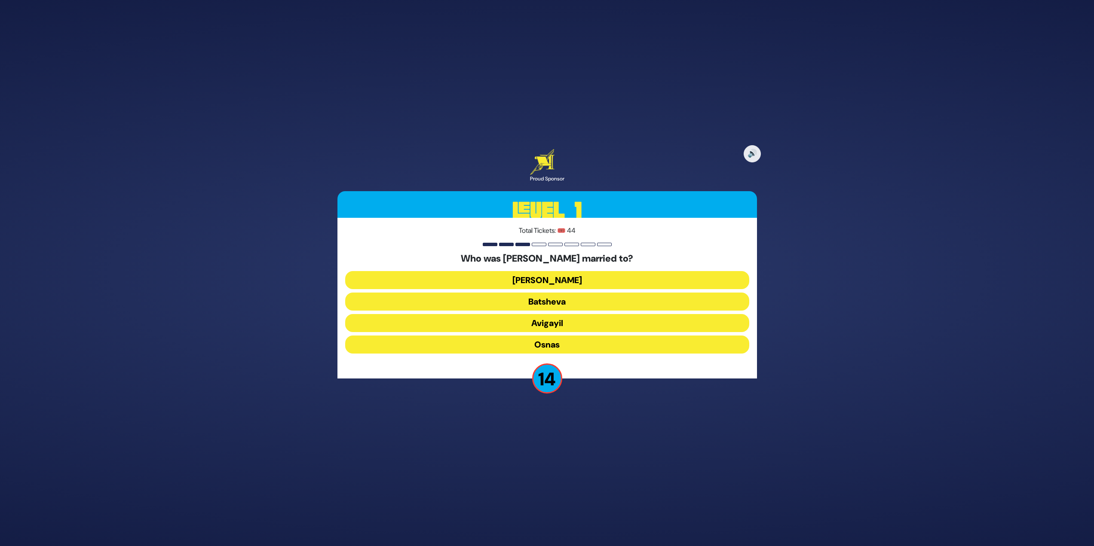
click at [597, 293] on button "[PERSON_NAME]" at bounding box center [547, 302] width 404 height 18
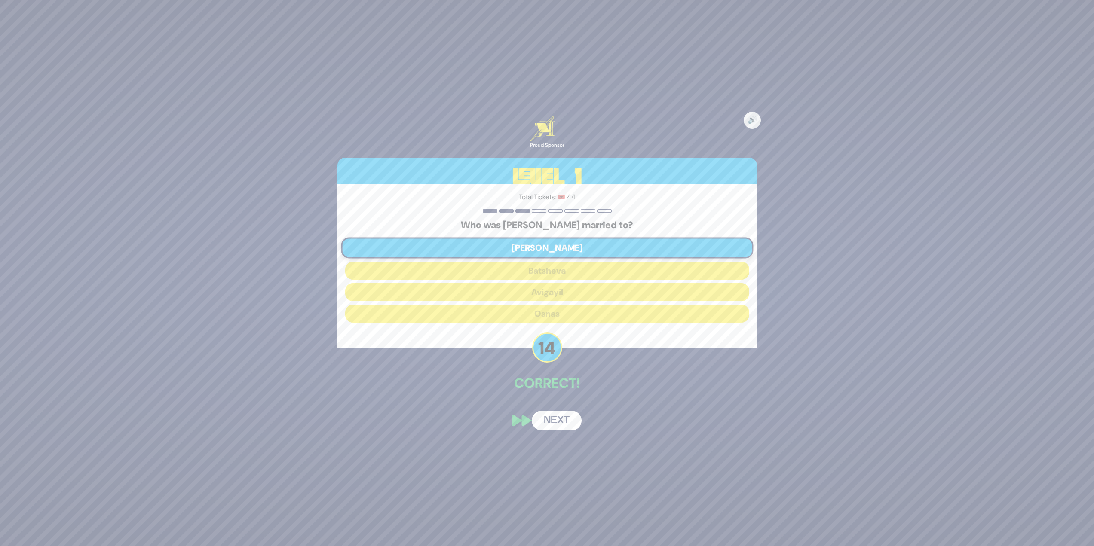
click at [548, 417] on button "Next" at bounding box center [557, 421] width 50 height 20
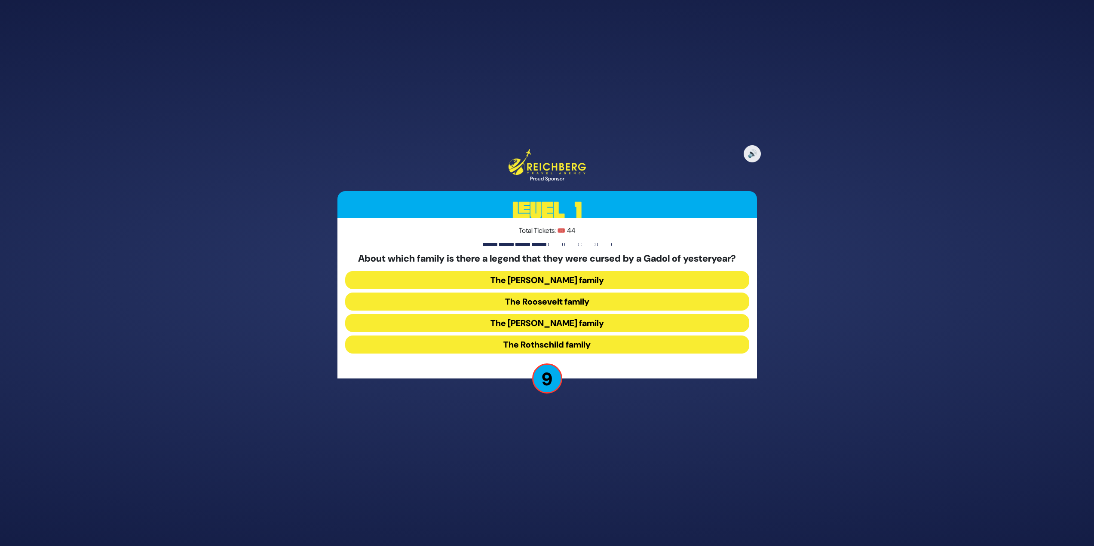
click at [573, 336] on button "The [PERSON_NAME] family" at bounding box center [547, 345] width 404 height 18
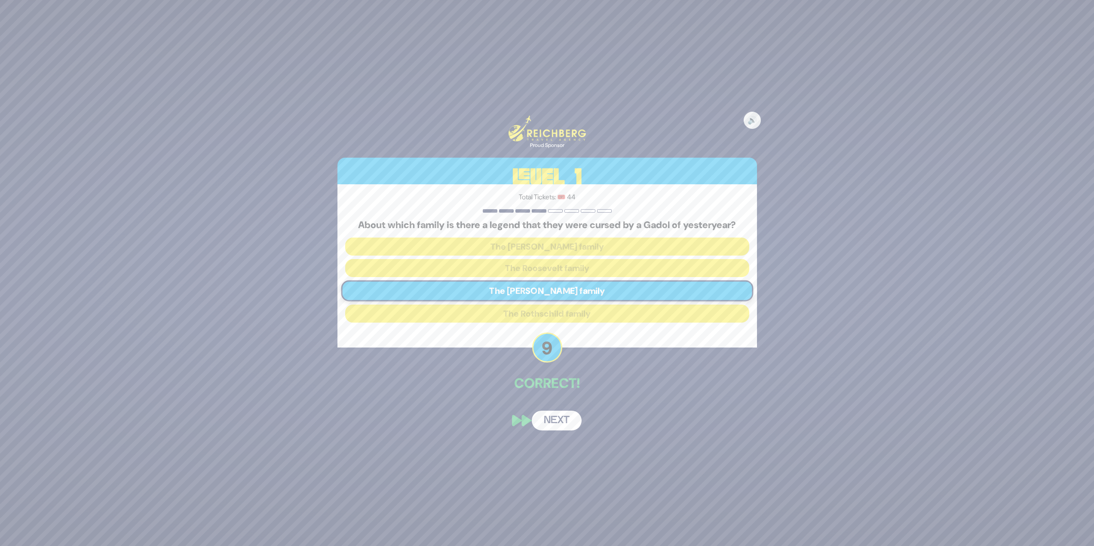
click at [571, 417] on button "Next" at bounding box center [557, 421] width 50 height 20
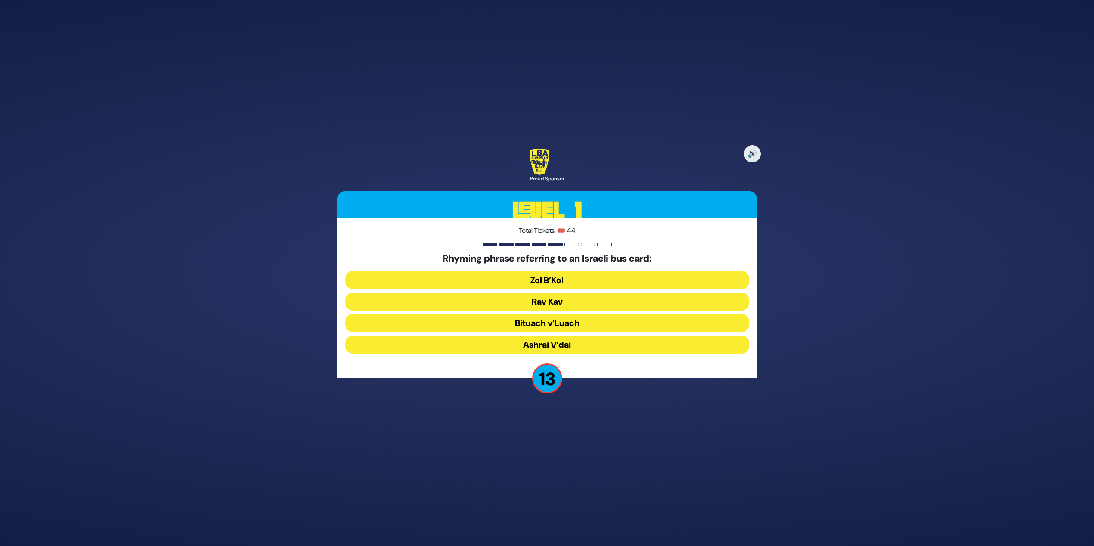
click at [567, 314] on button "Rav Kav" at bounding box center [547, 323] width 404 height 18
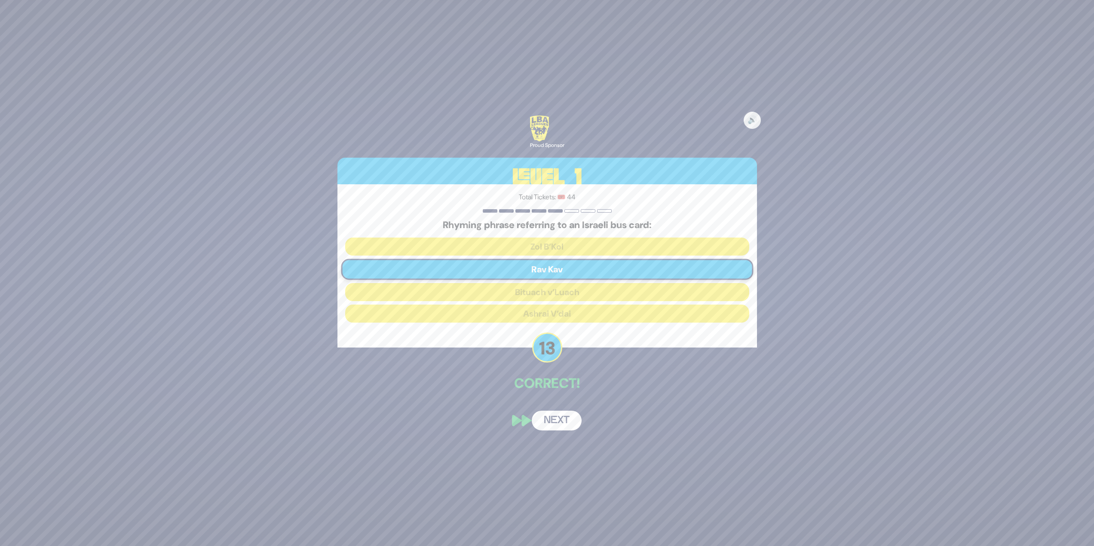
click at [552, 426] on button "Next" at bounding box center [557, 421] width 50 height 20
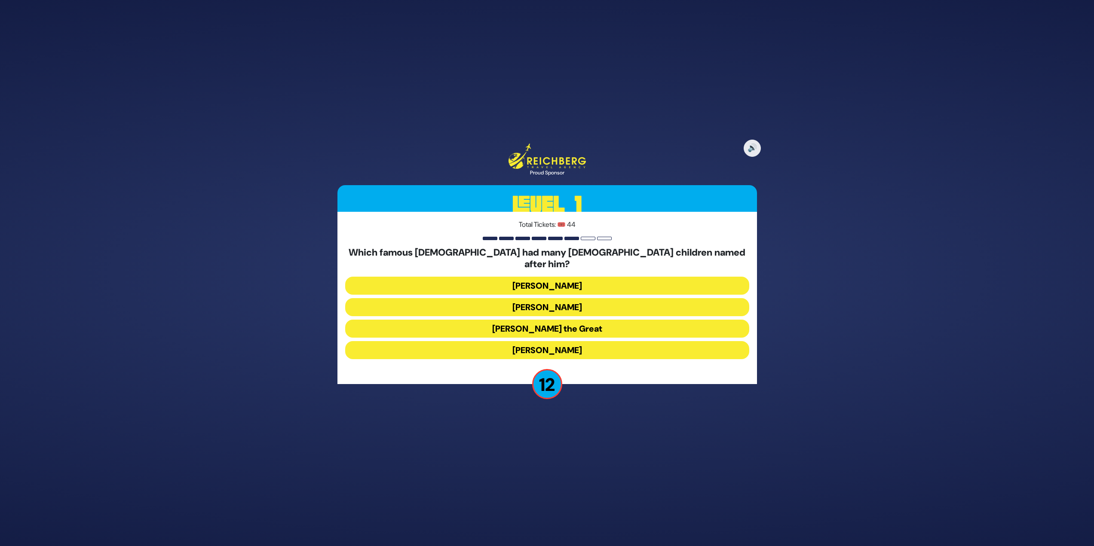
click at [545, 341] on button "[PERSON_NAME] the Great" at bounding box center [547, 350] width 404 height 18
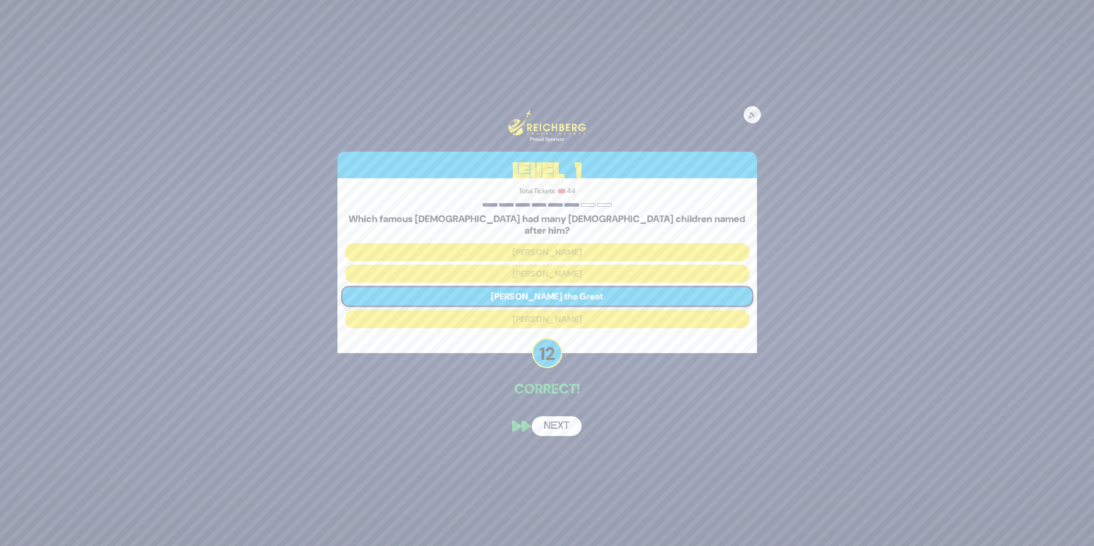
click at [560, 421] on button "Next" at bounding box center [557, 427] width 50 height 20
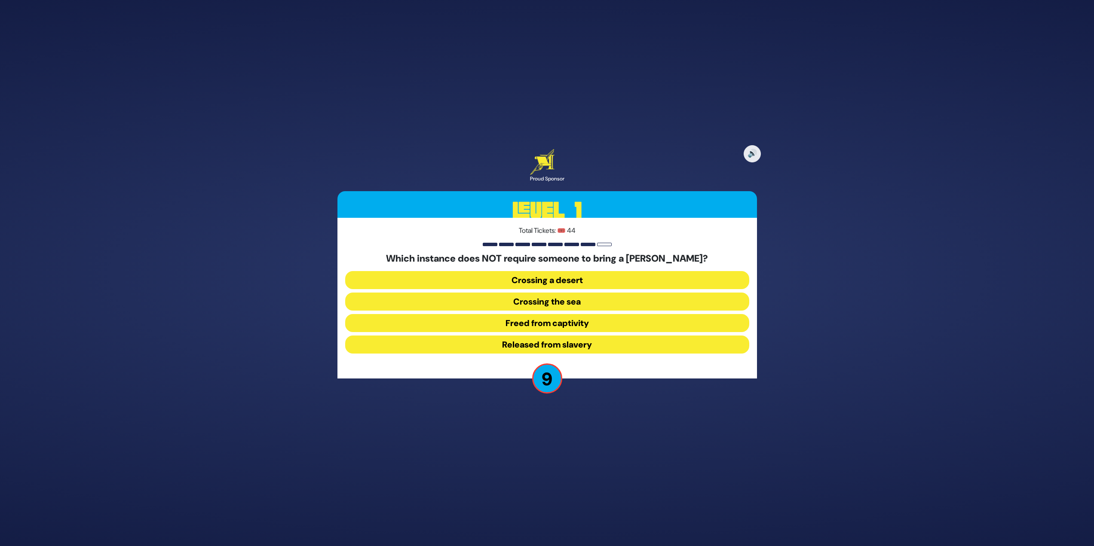
click at [599, 345] on button "Released from slavery" at bounding box center [547, 345] width 404 height 18
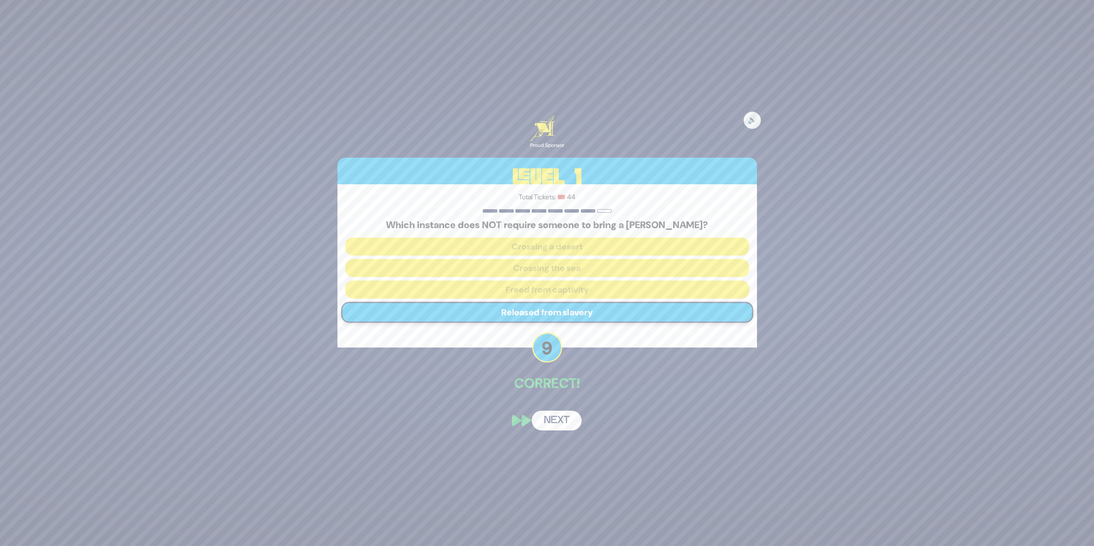
click at [556, 419] on button "Next" at bounding box center [557, 421] width 50 height 20
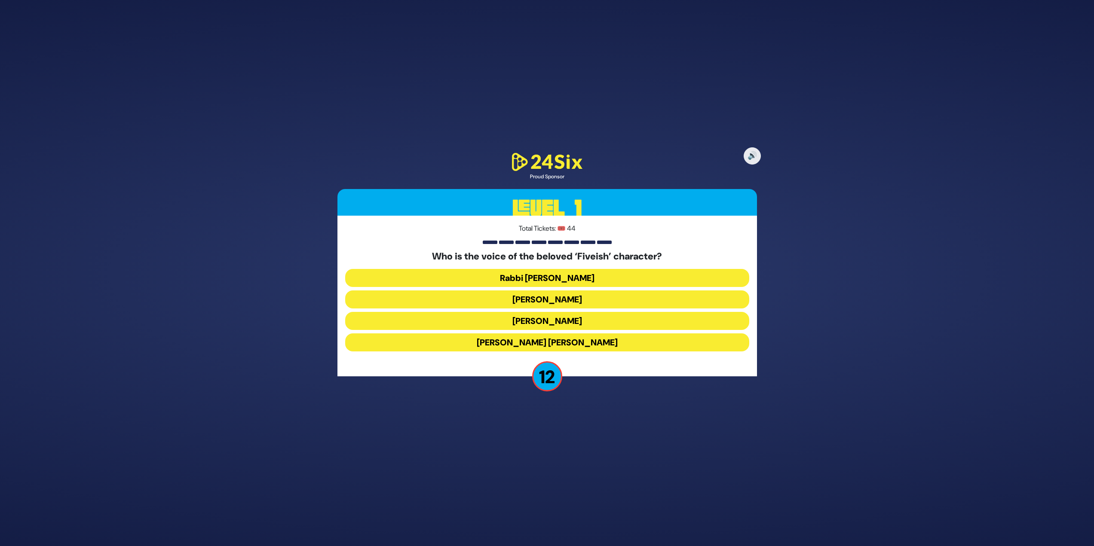
click at [583, 334] on button "[PERSON_NAME]" at bounding box center [547, 343] width 404 height 18
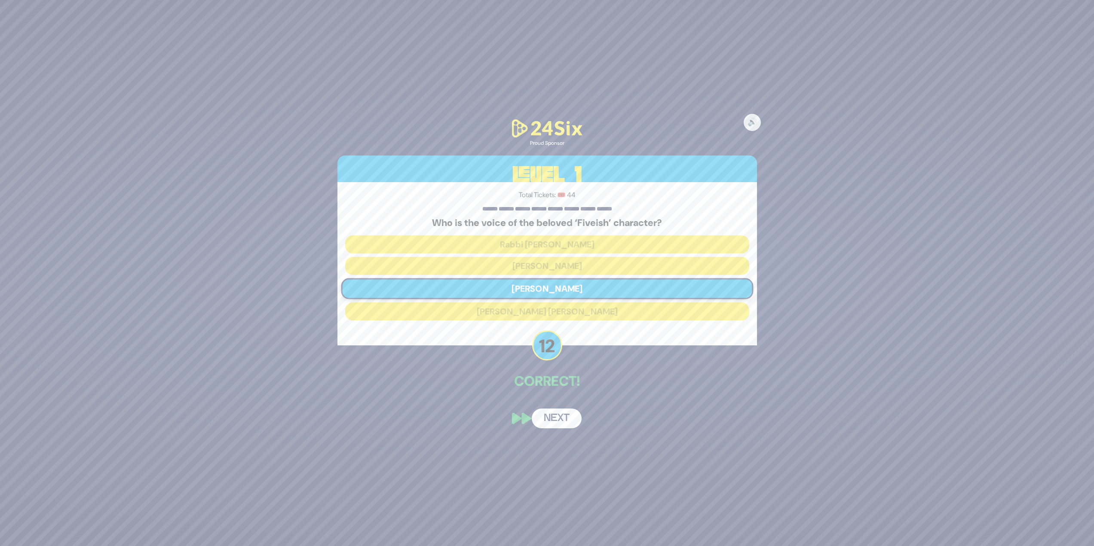
click at [565, 420] on button "Next" at bounding box center [557, 419] width 50 height 20
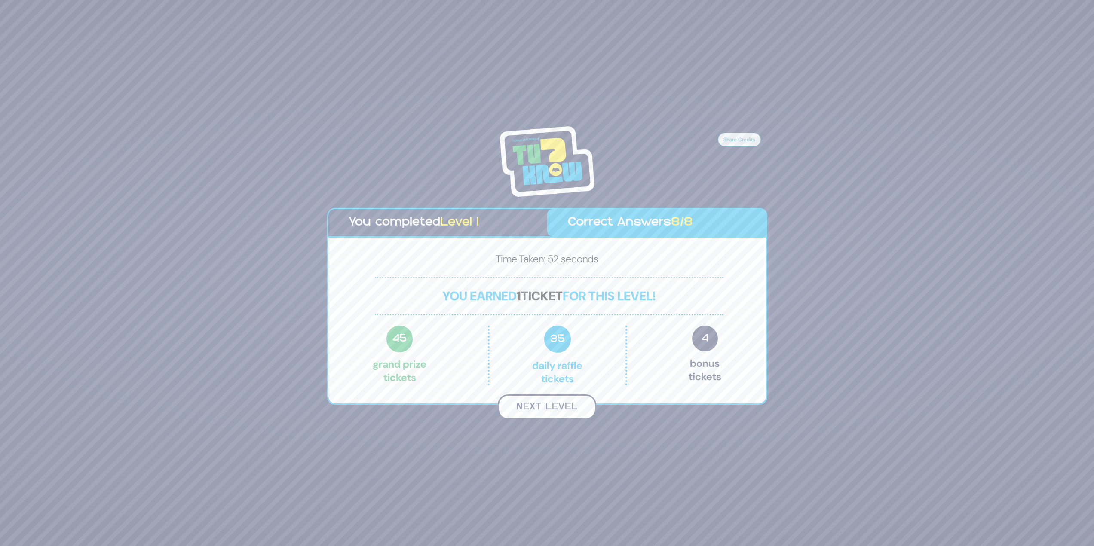
click at [564, 403] on button "Next Level" at bounding box center [547, 407] width 98 height 25
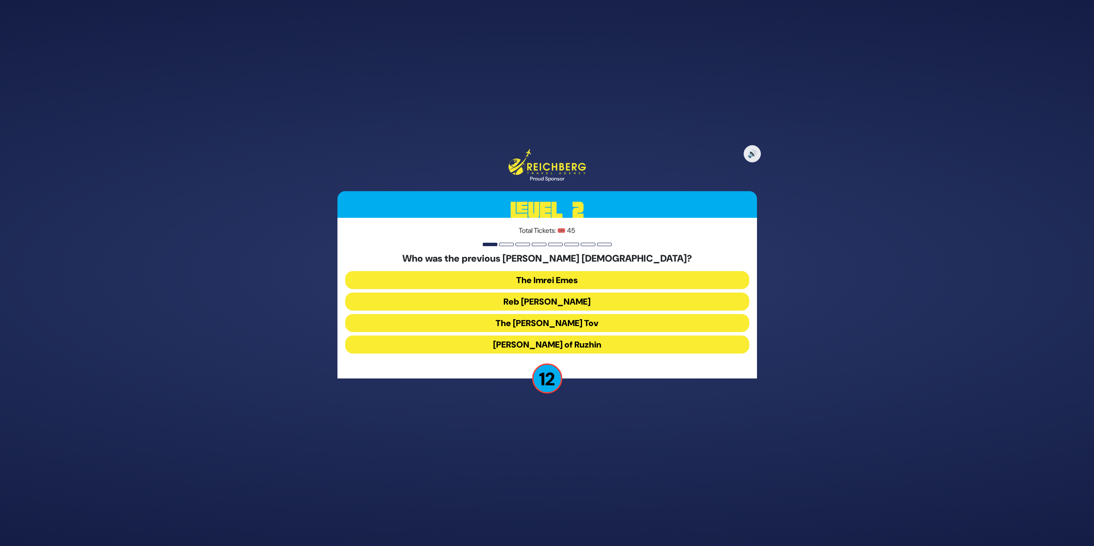
click at [602, 314] on button "Reb [PERSON_NAME]" at bounding box center [547, 323] width 404 height 18
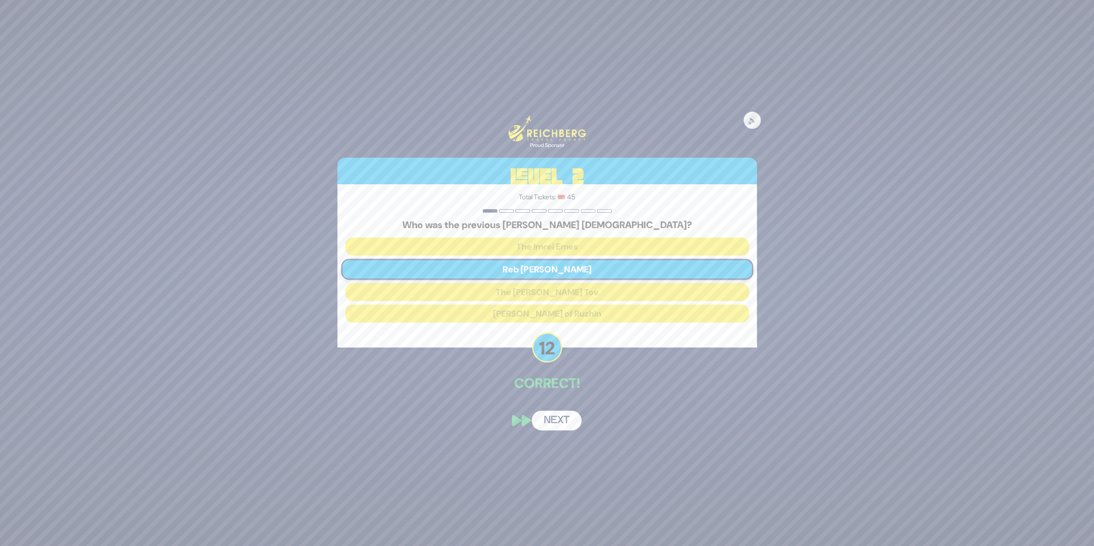
click at [550, 432] on div "🔊 Proud Sponsor Level 2 Total Tickets: 🎟️ 45 Who was the previous [PERSON_NAME]…" at bounding box center [547, 273] width 440 height 336
click at [552, 424] on button "Next" at bounding box center [557, 421] width 50 height 20
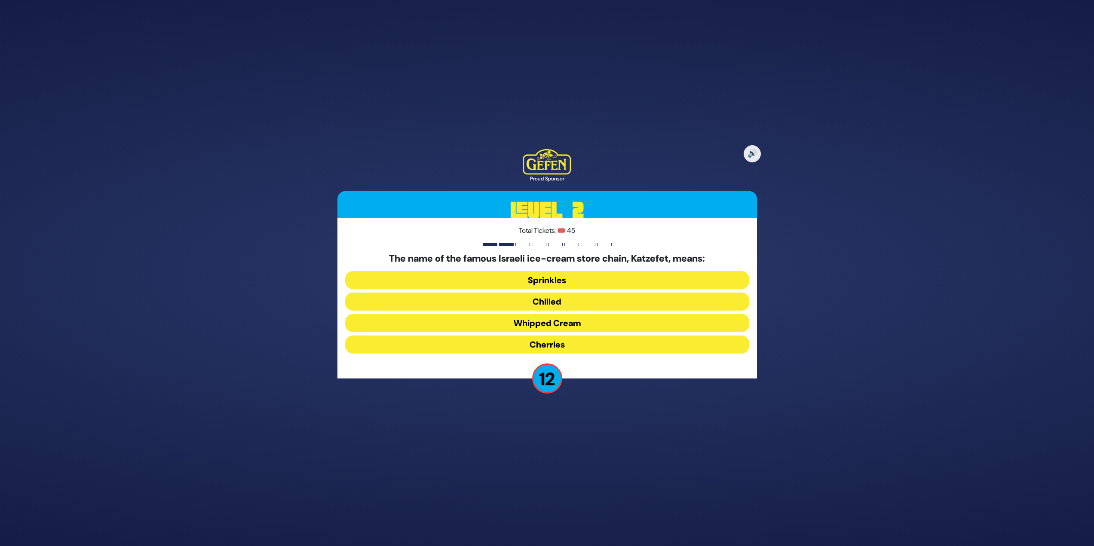
click at [573, 336] on button "Whipped Cream" at bounding box center [547, 345] width 404 height 18
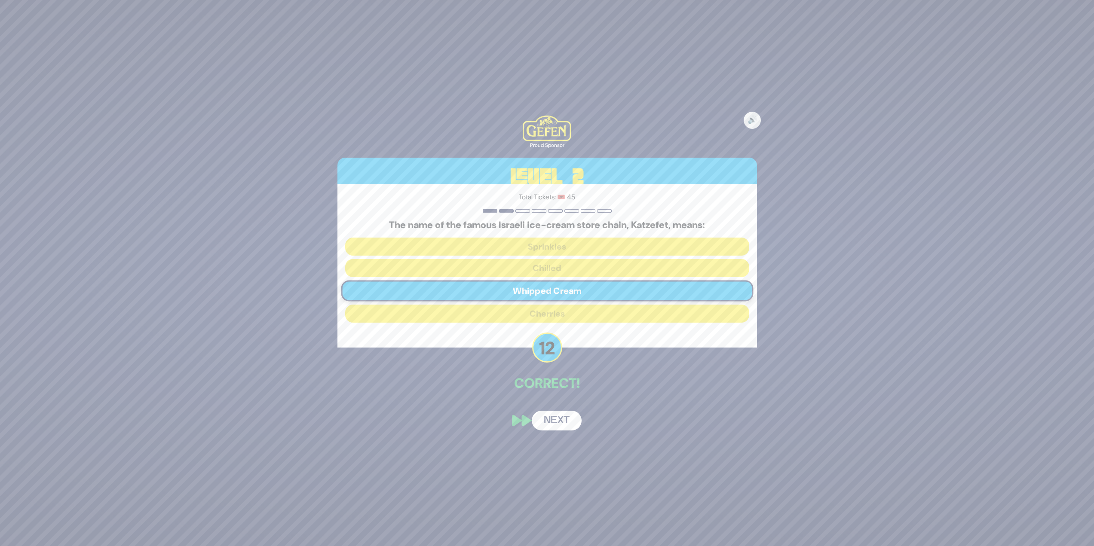
click at [555, 420] on button "Next" at bounding box center [557, 421] width 50 height 20
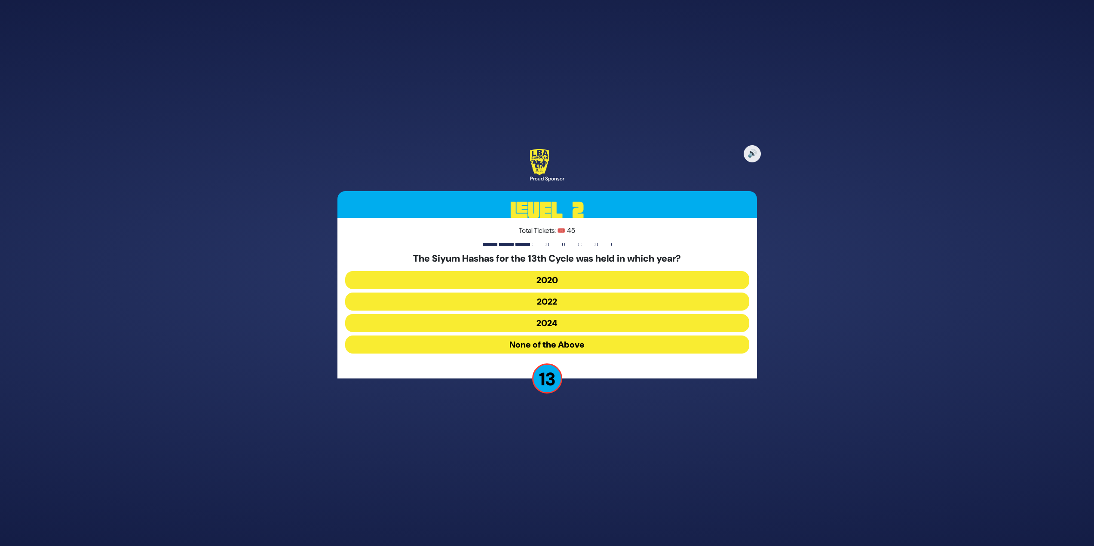
click at [613, 293] on button "2020" at bounding box center [547, 302] width 404 height 18
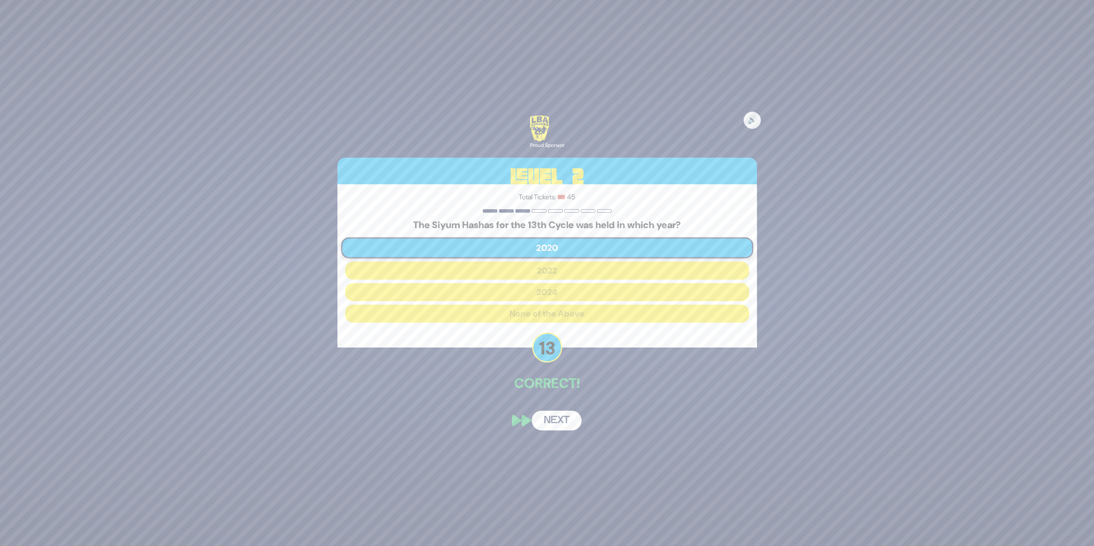
click at [558, 414] on button "Next" at bounding box center [557, 421] width 50 height 20
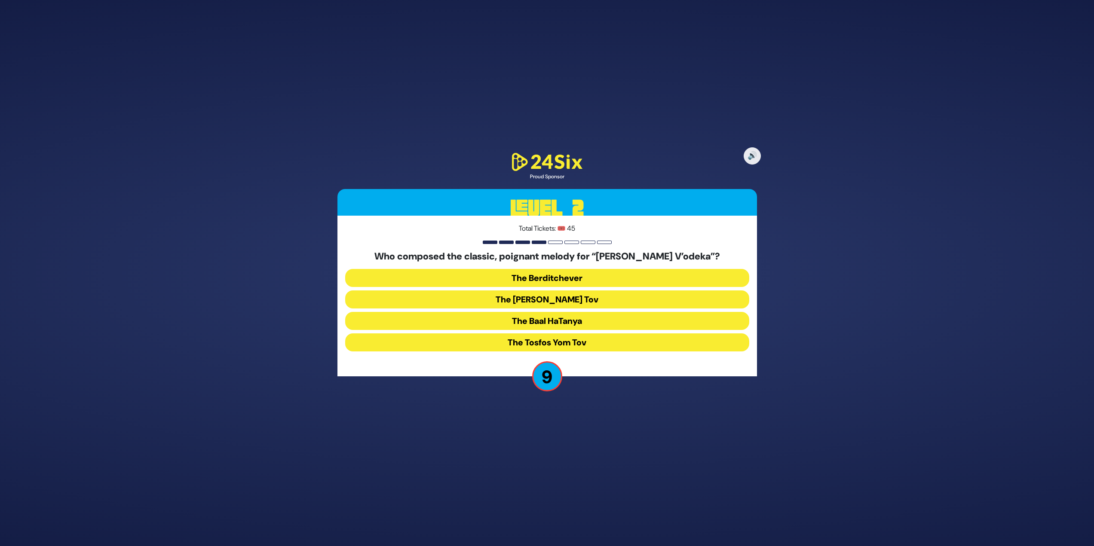
click at [582, 339] on button "The Tosfos Yom Tov" at bounding box center [547, 343] width 404 height 18
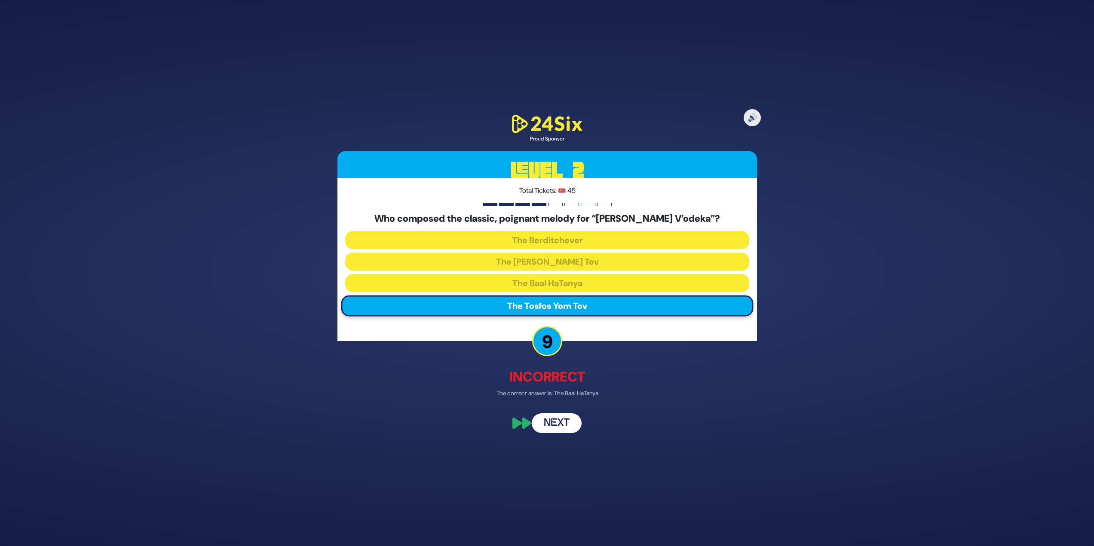
click at [562, 426] on button "Next" at bounding box center [557, 424] width 50 height 20
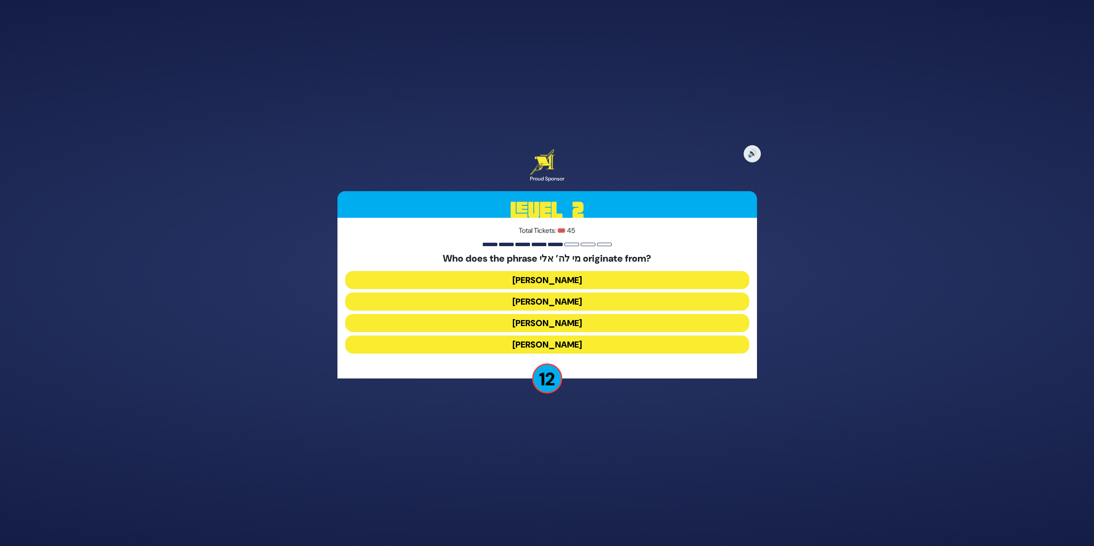
click at [588, 314] on button "Yehuda Hamaccabi" at bounding box center [547, 323] width 404 height 18
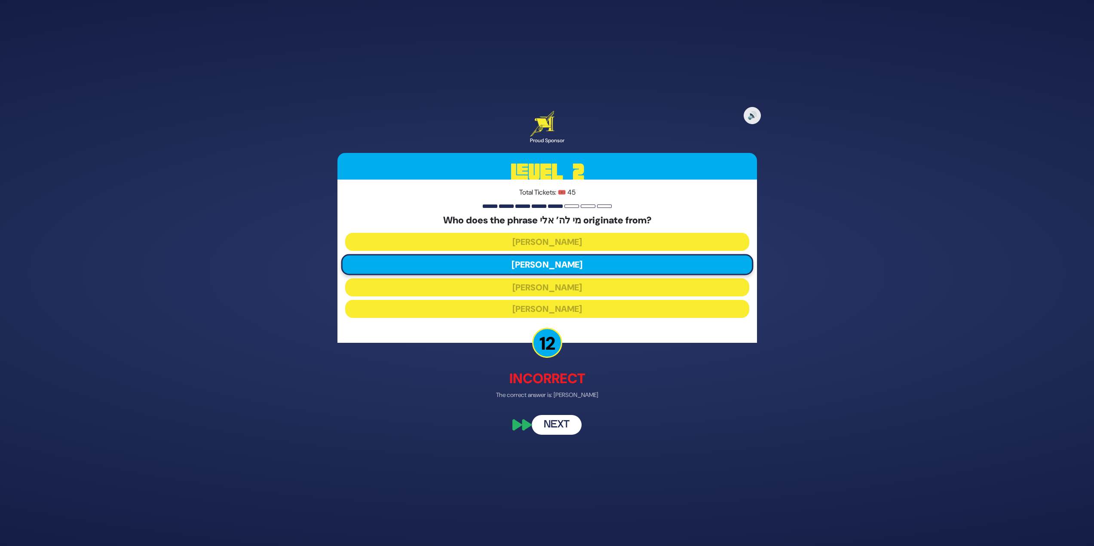
click at [564, 420] on button "Next" at bounding box center [557, 426] width 50 height 20
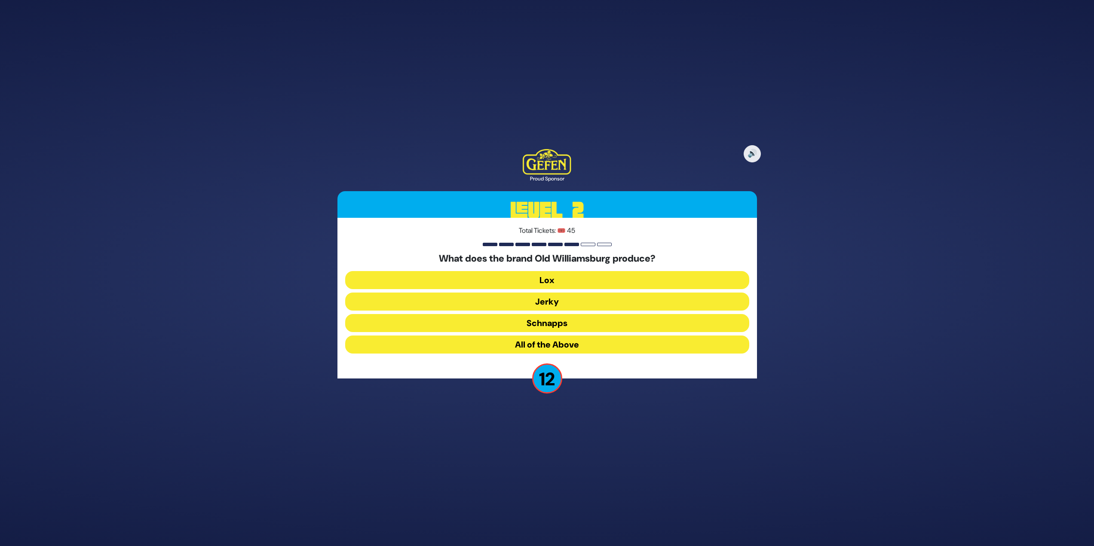
click at [545, 314] on button "Jerky" at bounding box center [547, 323] width 404 height 18
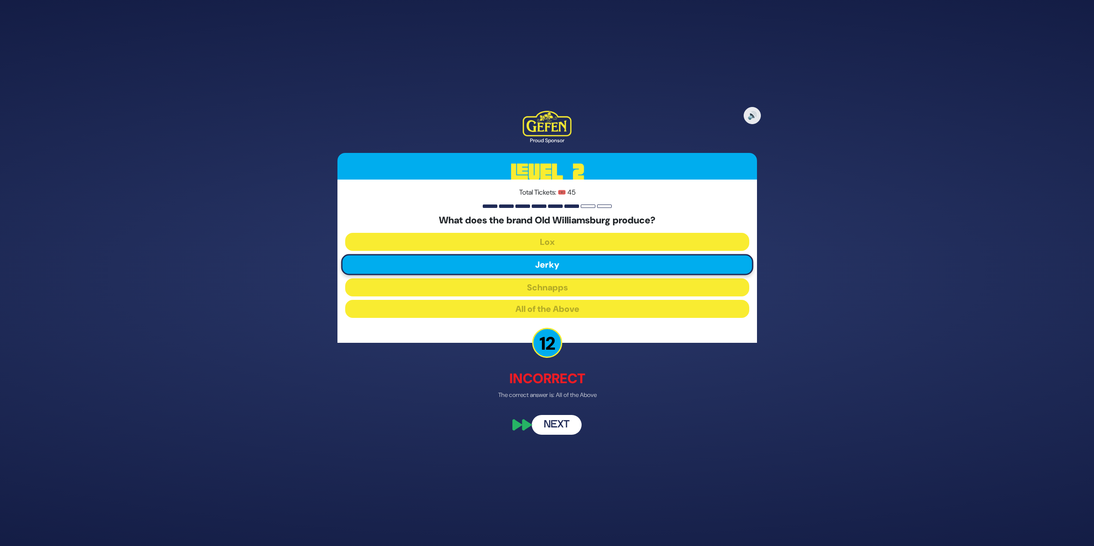
click at [554, 420] on button "Next" at bounding box center [557, 426] width 50 height 20
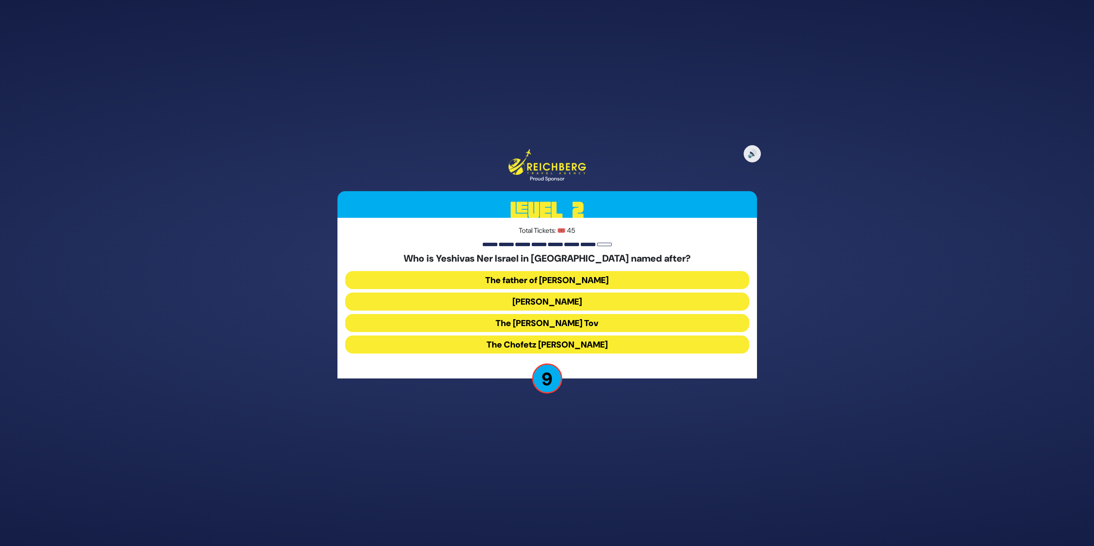
click at [644, 314] on button "Rav Yisroel Salanter" at bounding box center [547, 323] width 404 height 18
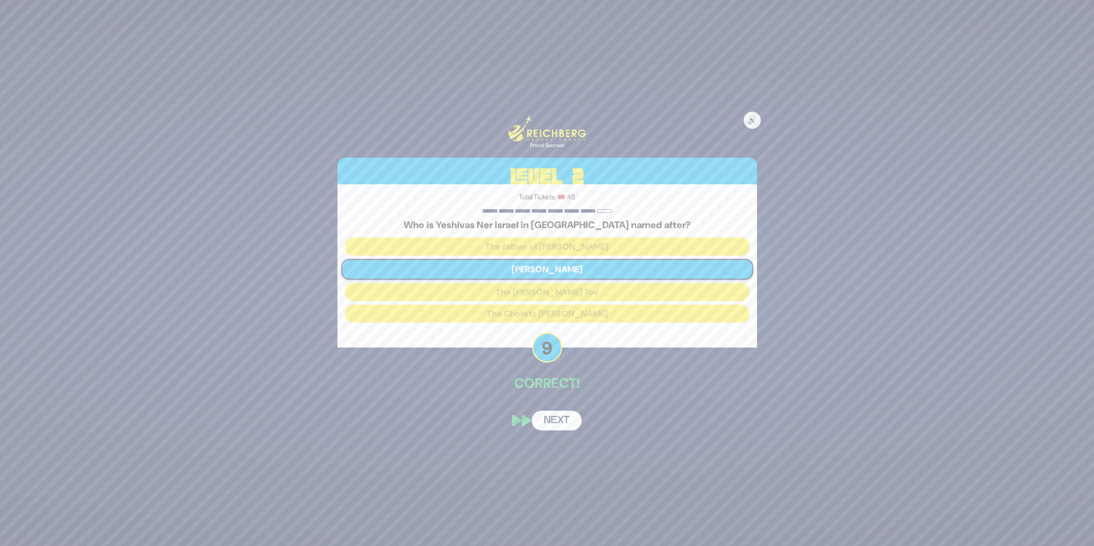
click at [560, 421] on button "Next" at bounding box center [557, 421] width 50 height 20
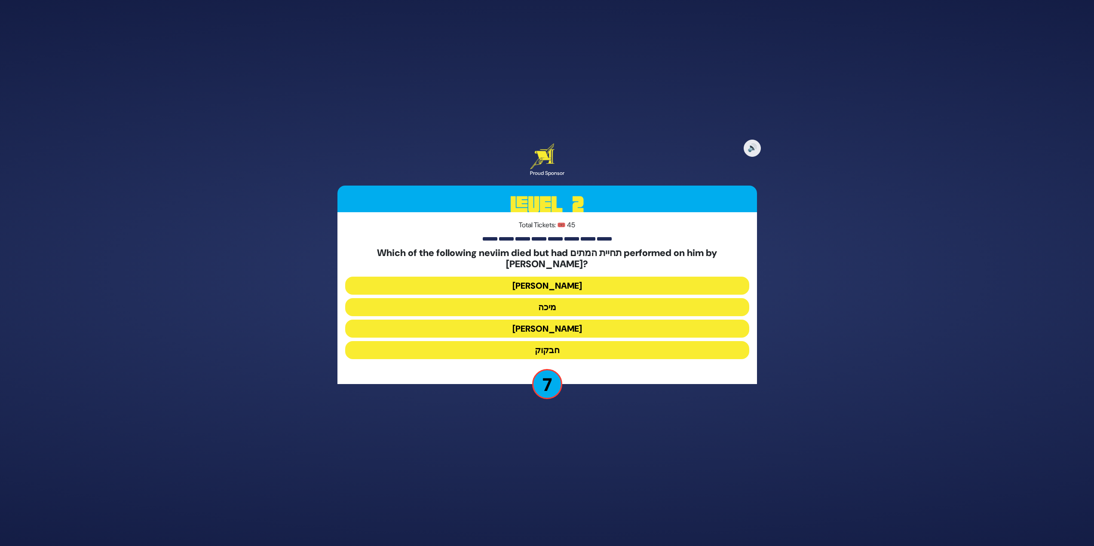
click at [563, 343] on button "חבקוק" at bounding box center [547, 350] width 404 height 18
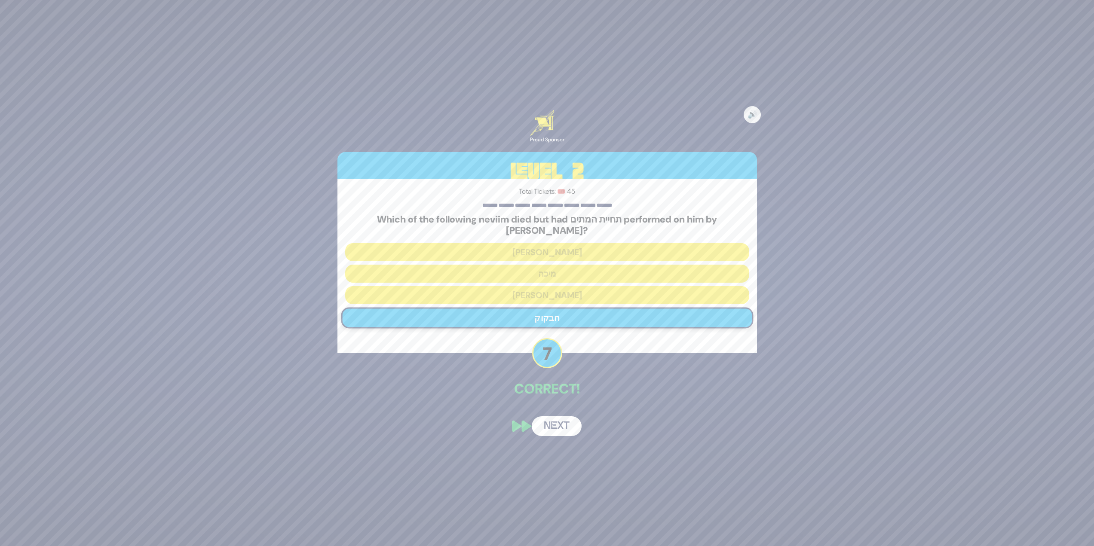
click at [554, 417] on button "Next" at bounding box center [557, 427] width 50 height 20
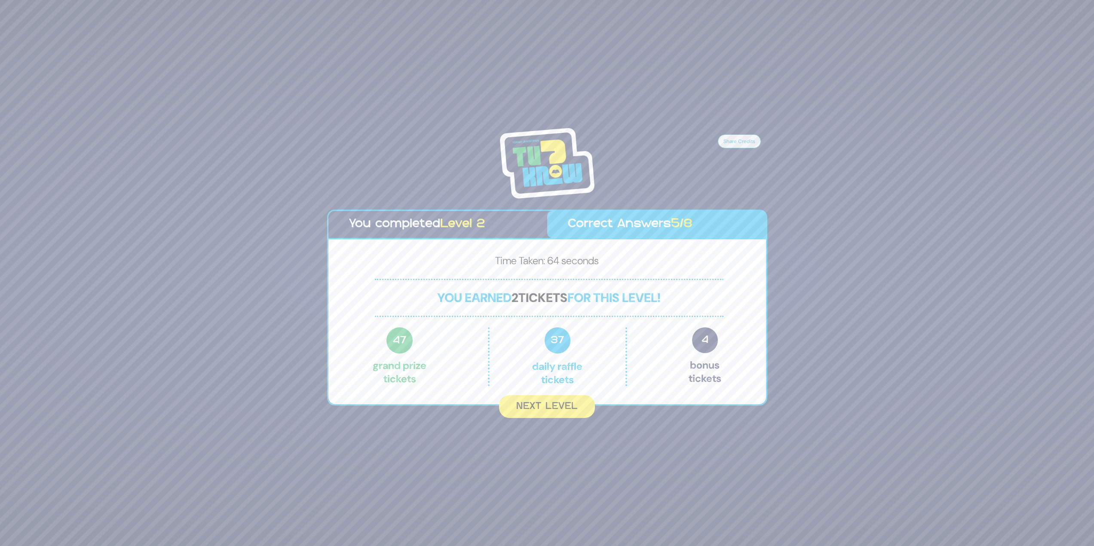
click at [565, 406] on button "Next Level" at bounding box center [547, 406] width 96 height 23
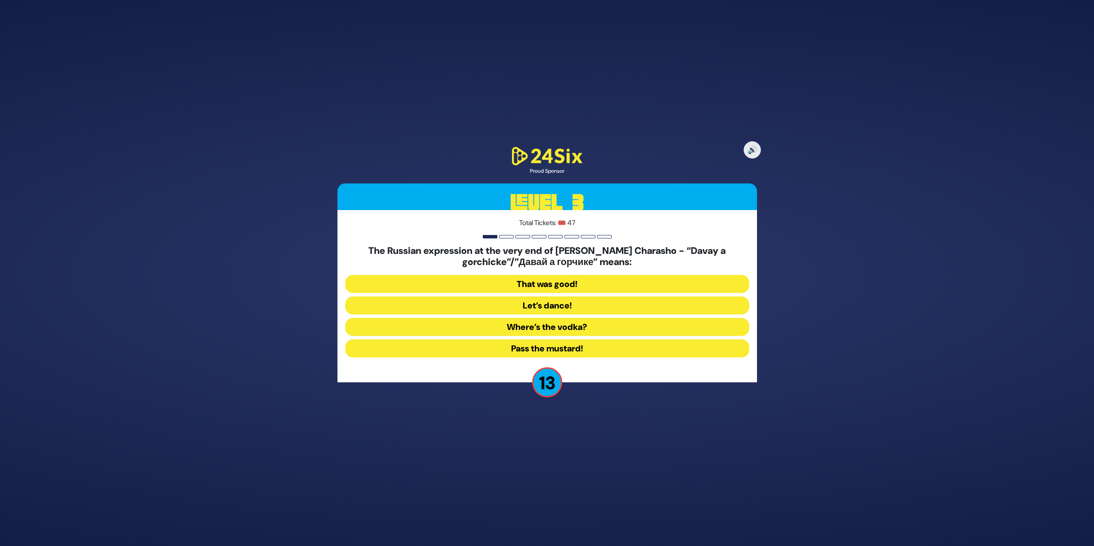
click at [578, 346] on button "Pass the mustard!" at bounding box center [547, 349] width 404 height 18
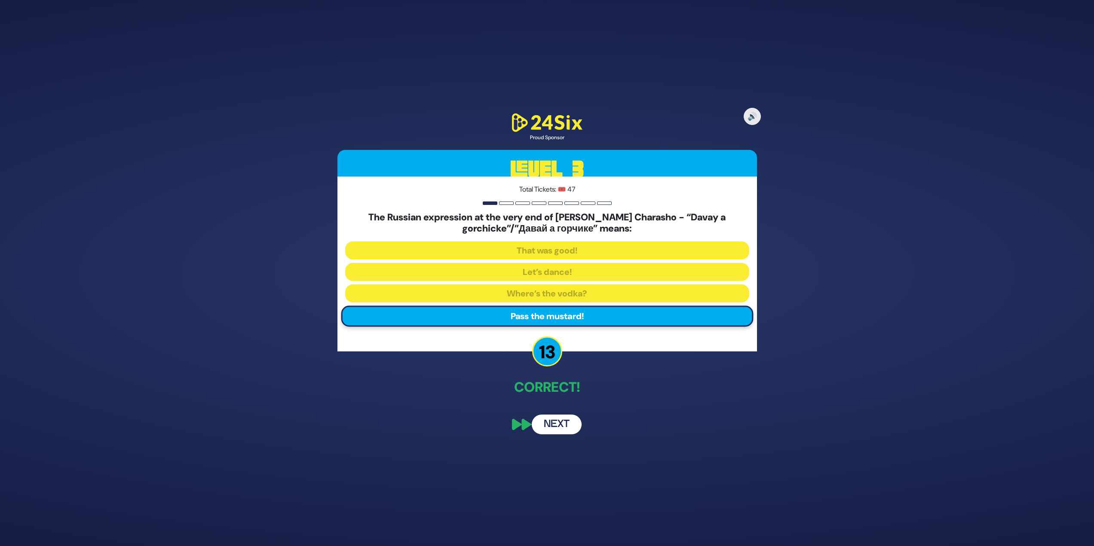
click at [552, 422] on button "Next" at bounding box center [557, 425] width 50 height 20
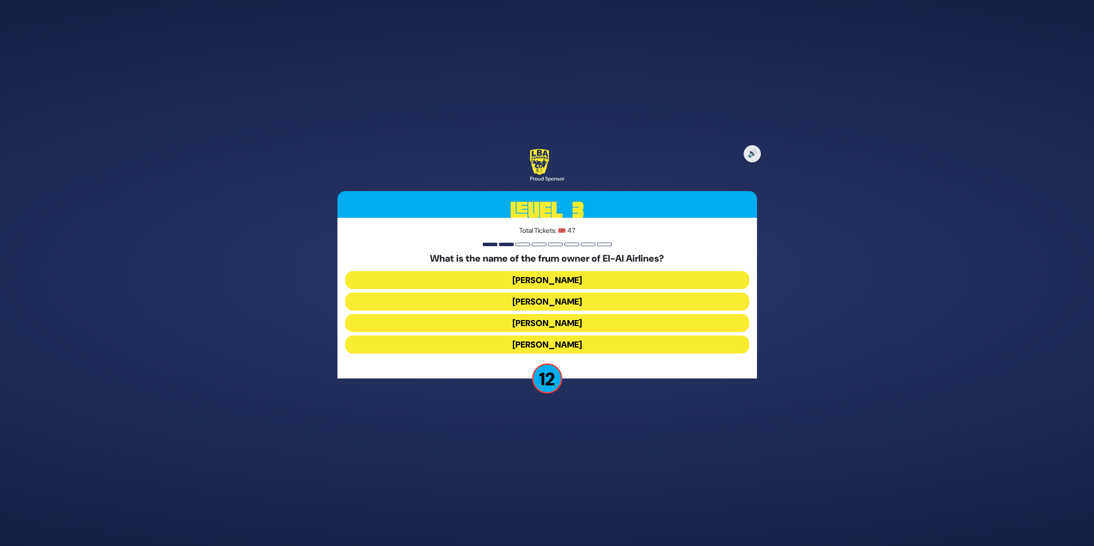
click at [541, 314] on button "Kenny Rosenberg" at bounding box center [547, 323] width 404 height 18
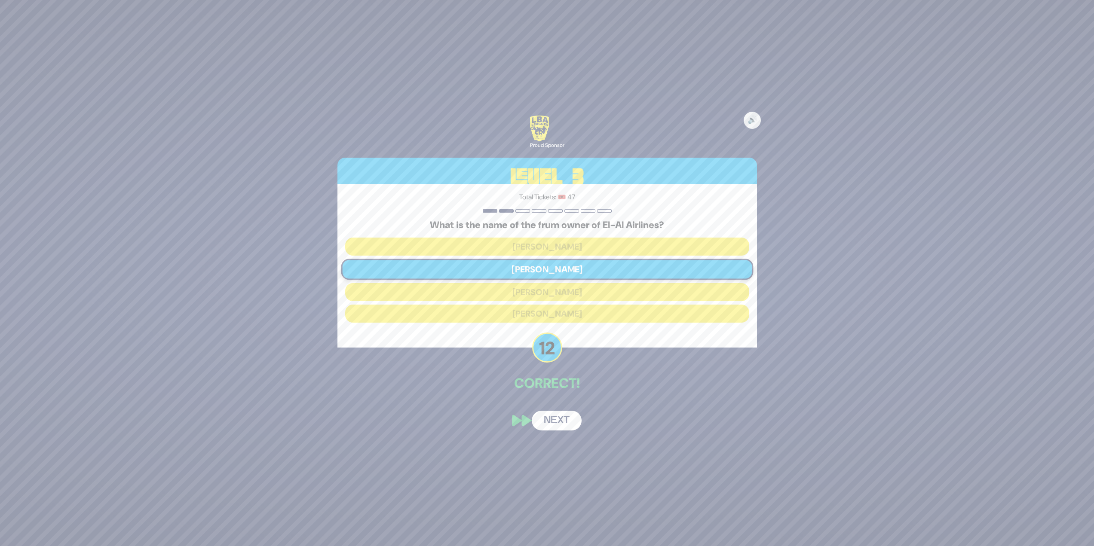
click at [562, 415] on button "Next" at bounding box center [557, 421] width 50 height 20
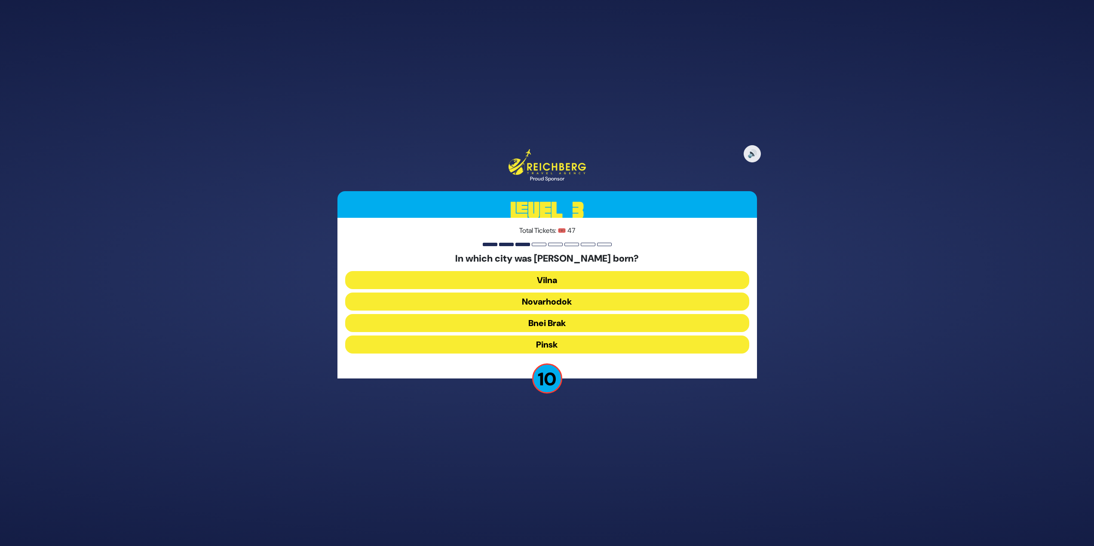
click at [577, 346] on button "Pinsk" at bounding box center [547, 345] width 404 height 18
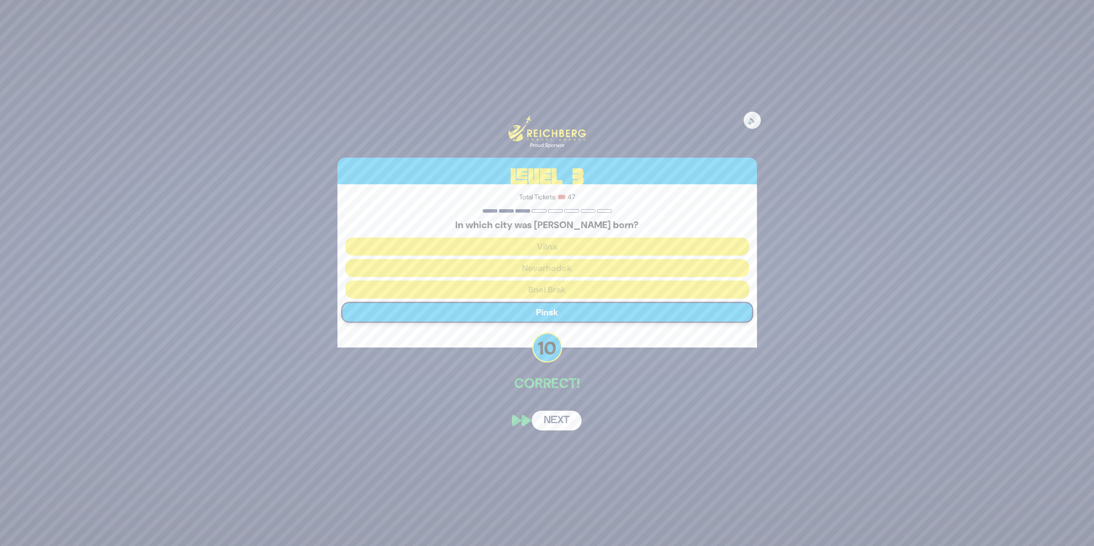
click at [552, 419] on button "Next" at bounding box center [557, 421] width 50 height 20
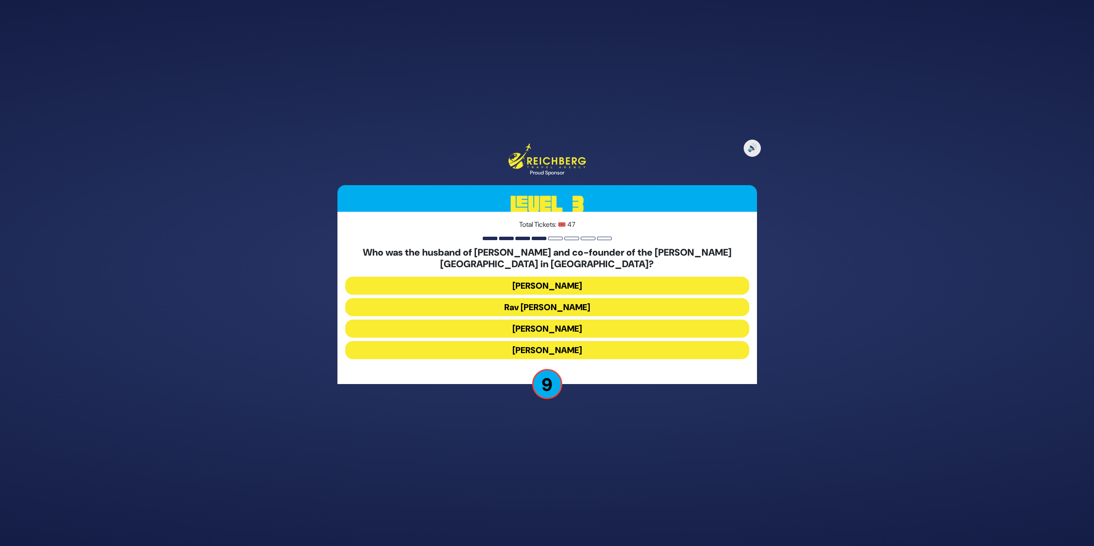
click at [578, 320] on button "Rav Boruch Kaplan" at bounding box center [547, 329] width 404 height 18
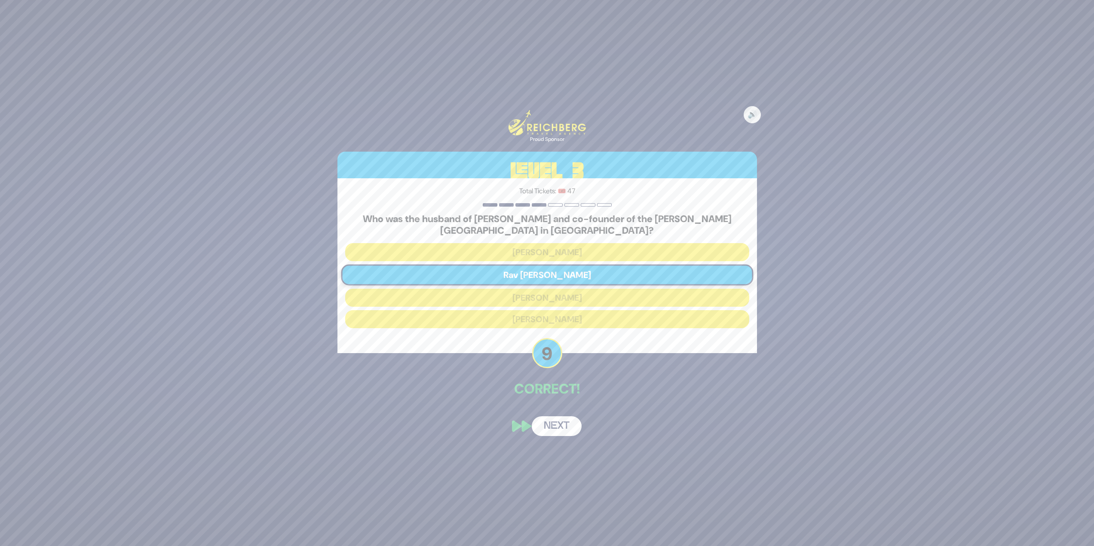
click at [570, 426] on button "Next" at bounding box center [557, 427] width 50 height 20
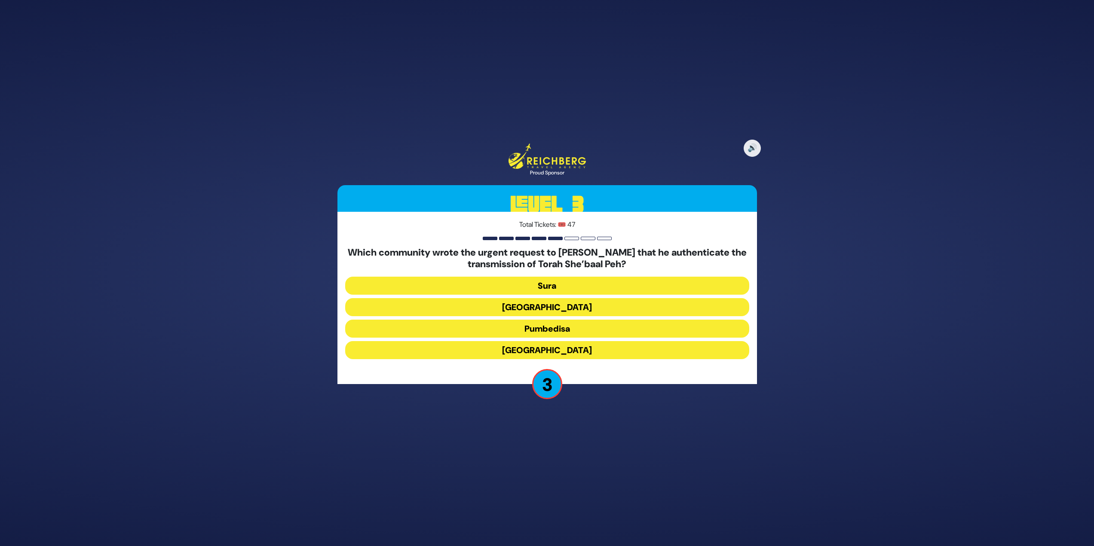
click at [585, 298] on button "Sura" at bounding box center [547, 307] width 404 height 18
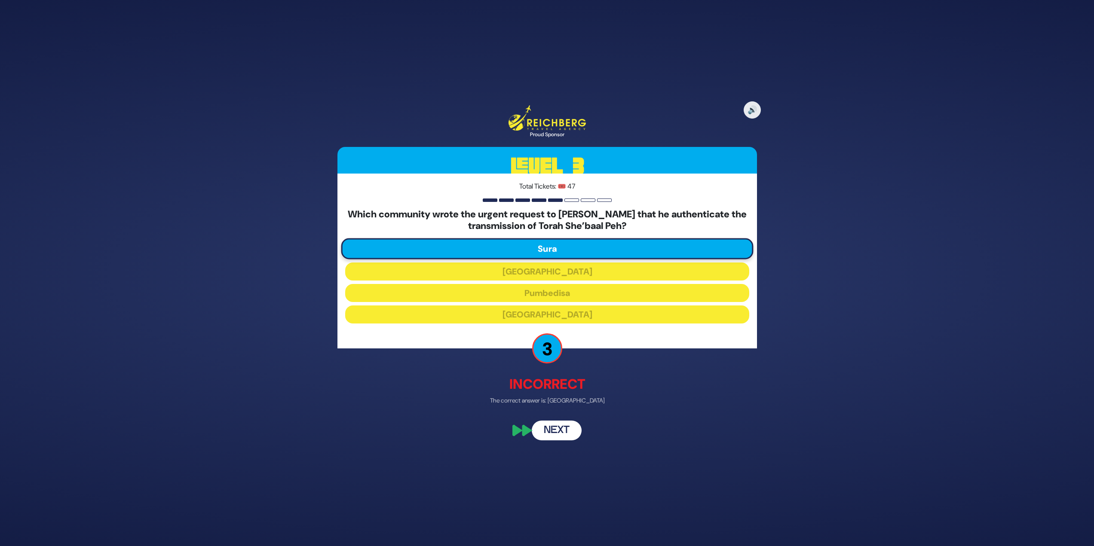
click at [564, 424] on button "Next" at bounding box center [557, 431] width 50 height 20
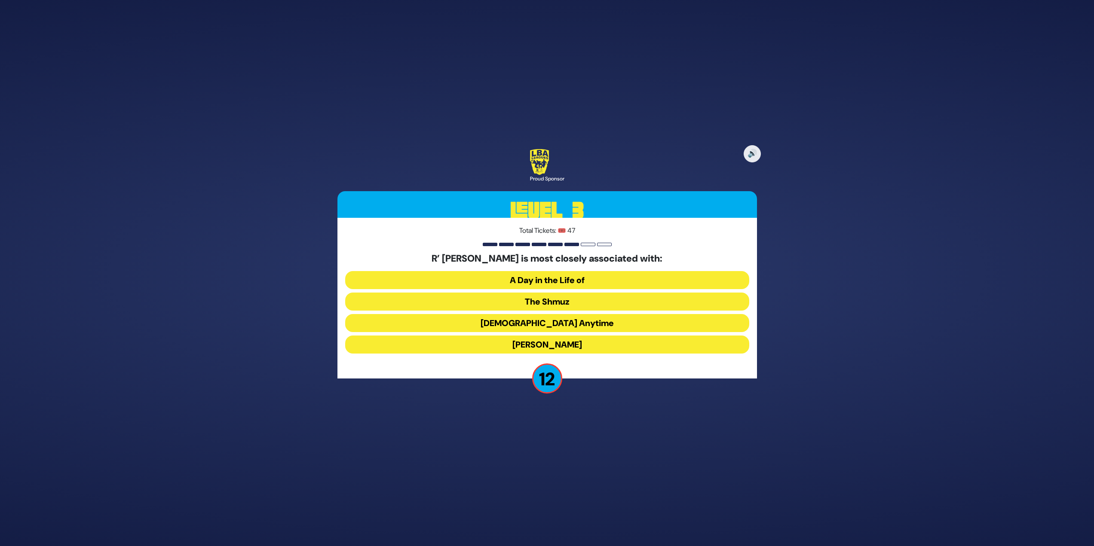
click at [588, 314] on button "The Shmuz" at bounding box center [547, 323] width 404 height 18
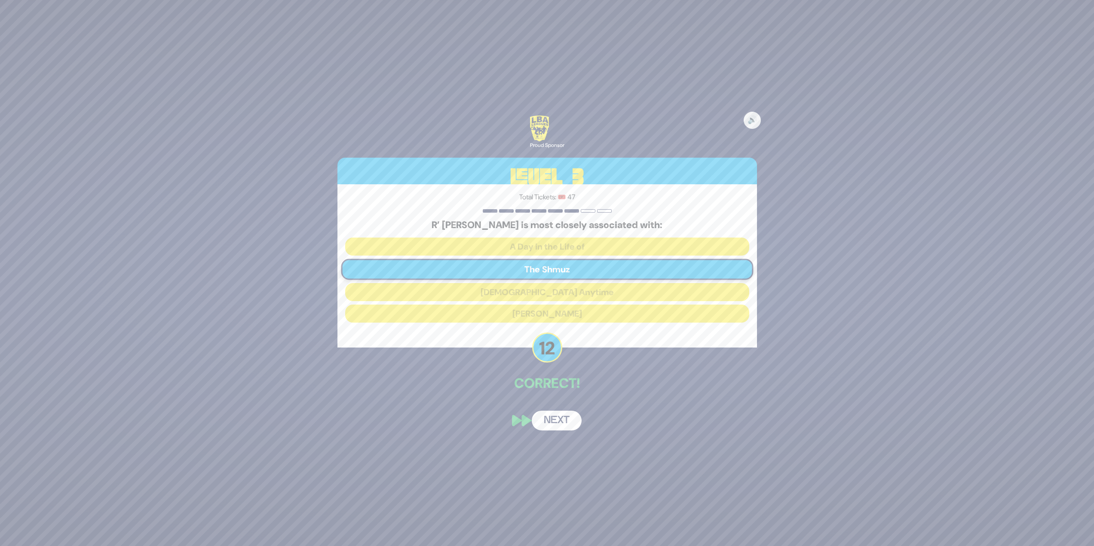
click at [567, 417] on button "Next" at bounding box center [557, 421] width 50 height 20
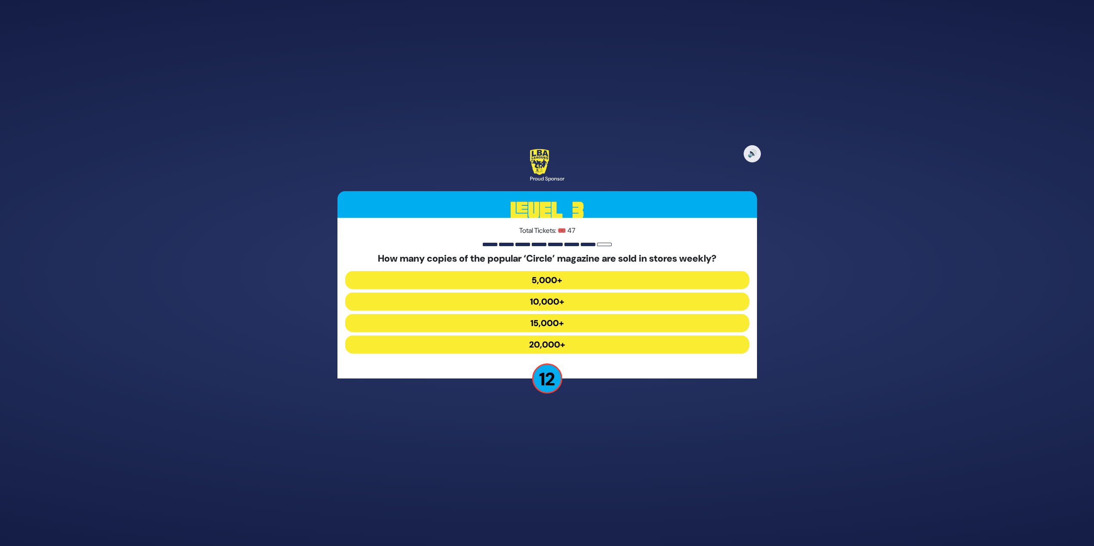
click at [585, 338] on button "20,000+" at bounding box center [547, 345] width 404 height 18
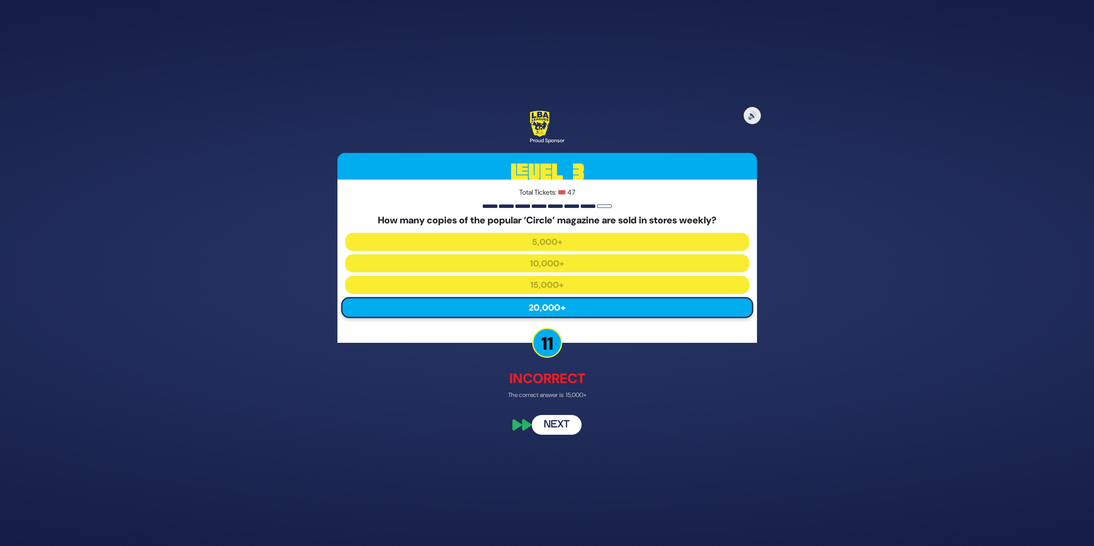
click at [555, 417] on button "Next" at bounding box center [557, 426] width 50 height 20
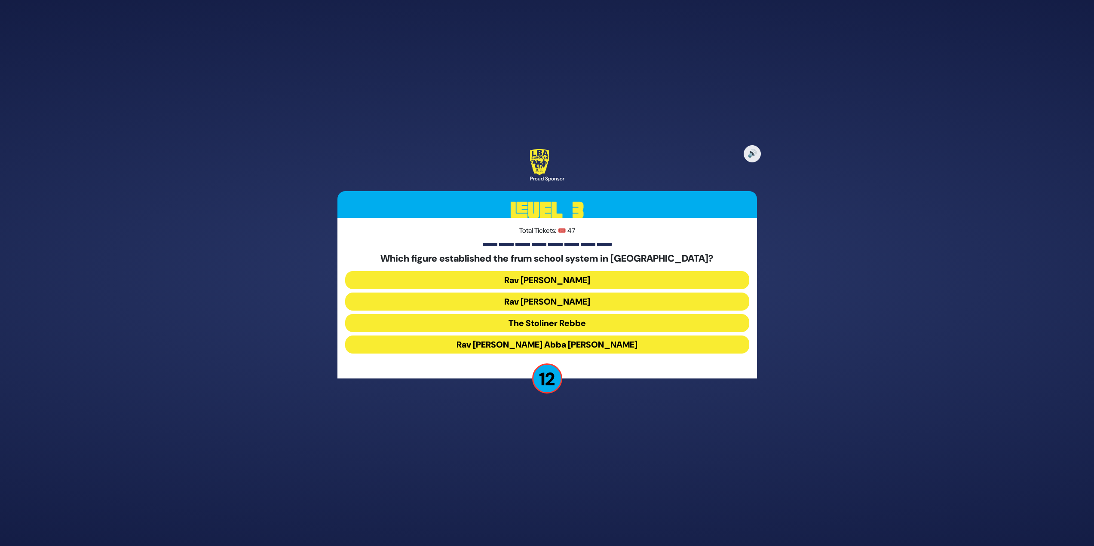
click at [582, 342] on button "Rav [PERSON_NAME] Abba [PERSON_NAME]" at bounding box center [547, 345] width 404 height 18
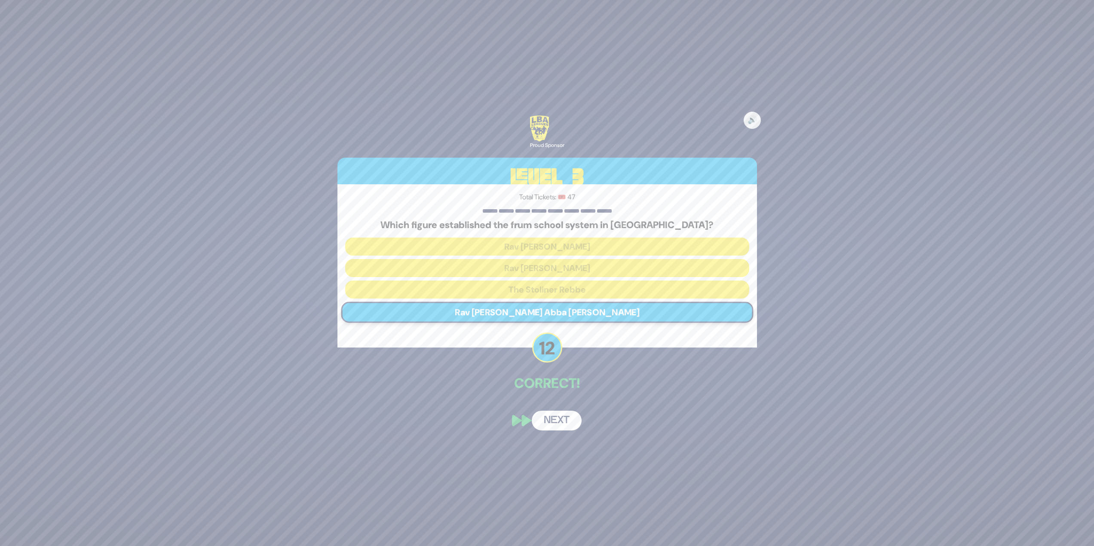
click at [550, 414] on button "Next" at bounding box center [557, 421] width 50 height 20
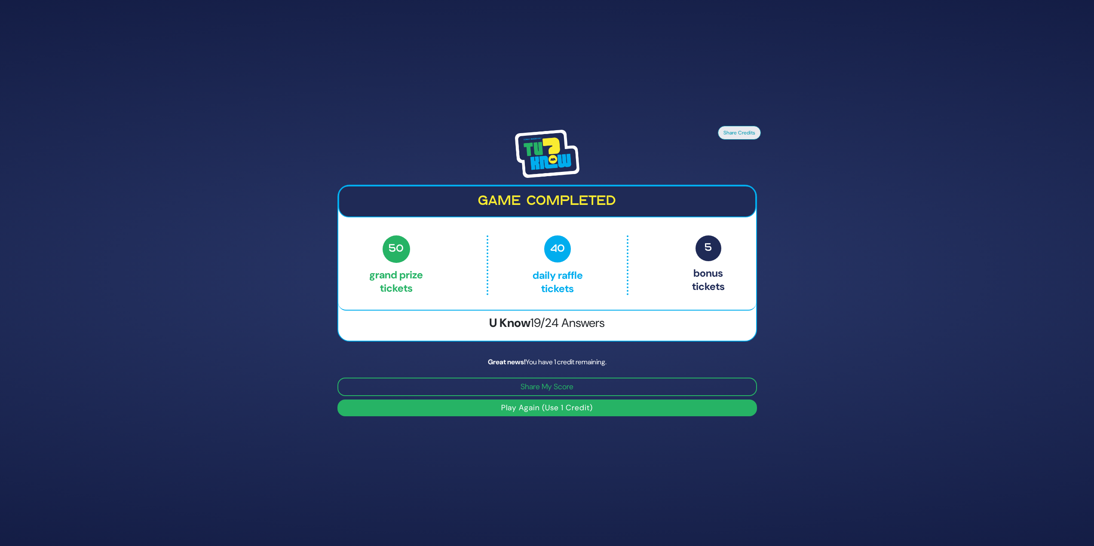
click at [565, 402] on button "Play Again (Use 1 Credit)" at bounding box center [547, 408] width 420 height 17
click at [590, 411] on button "Play Again (Use 1 Credit)" at bounding box center [547, 408] width 420 height 17
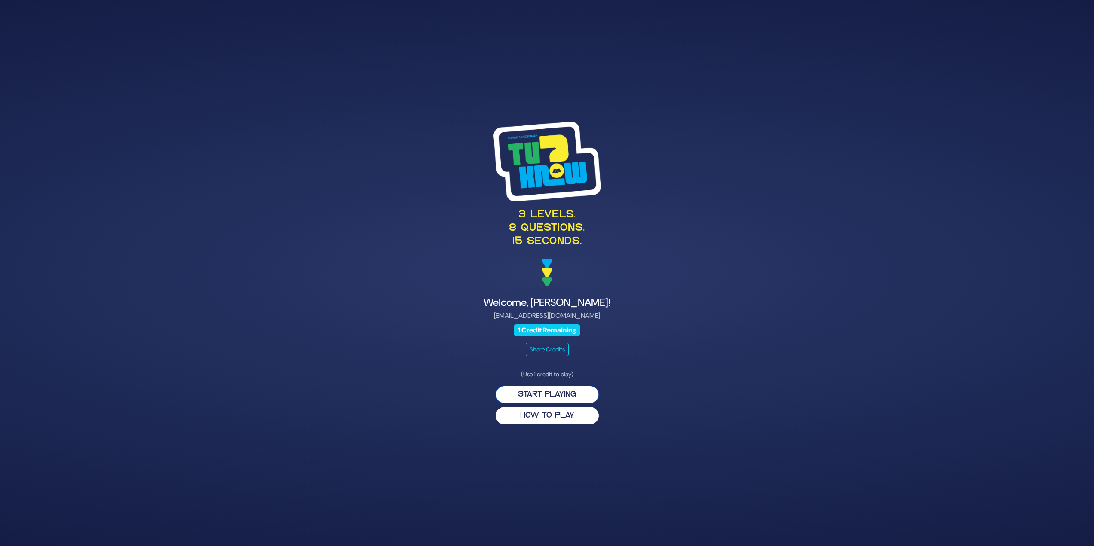
click at [584, 392] on button "Start Playing" at bounding box center [547, 395] width 103 height 18
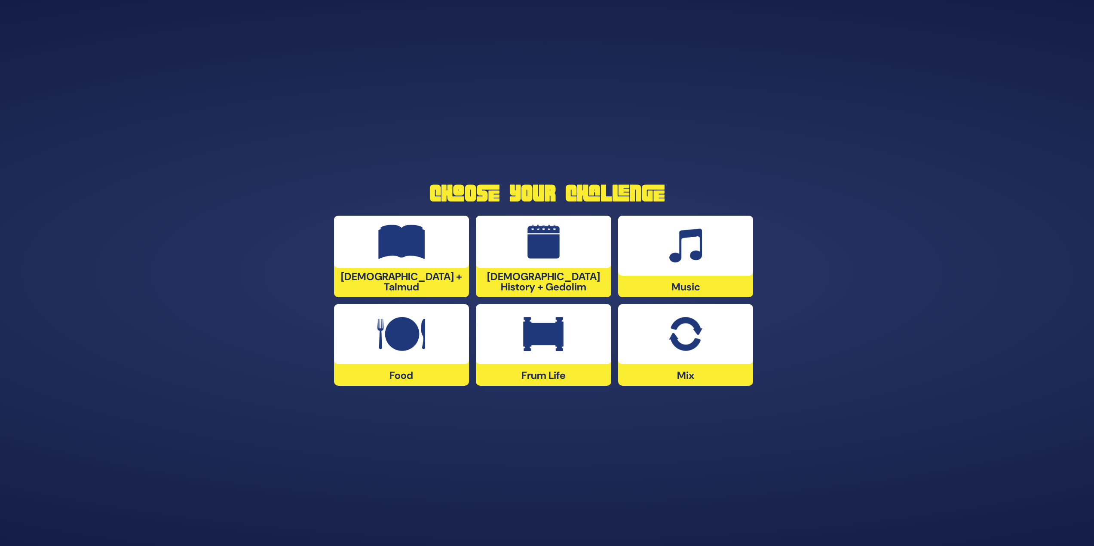
click at [537, 334] on img at bounding box center [543, 334] width 40 height 34
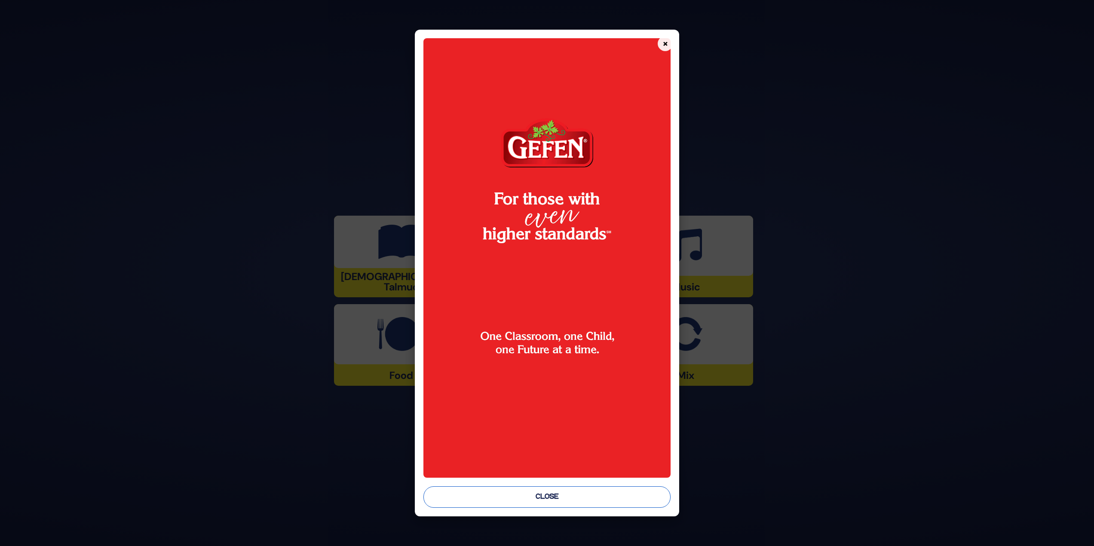
click at [552, 501] on button "Close" at bounding box center [547, 497] width 248 height 21
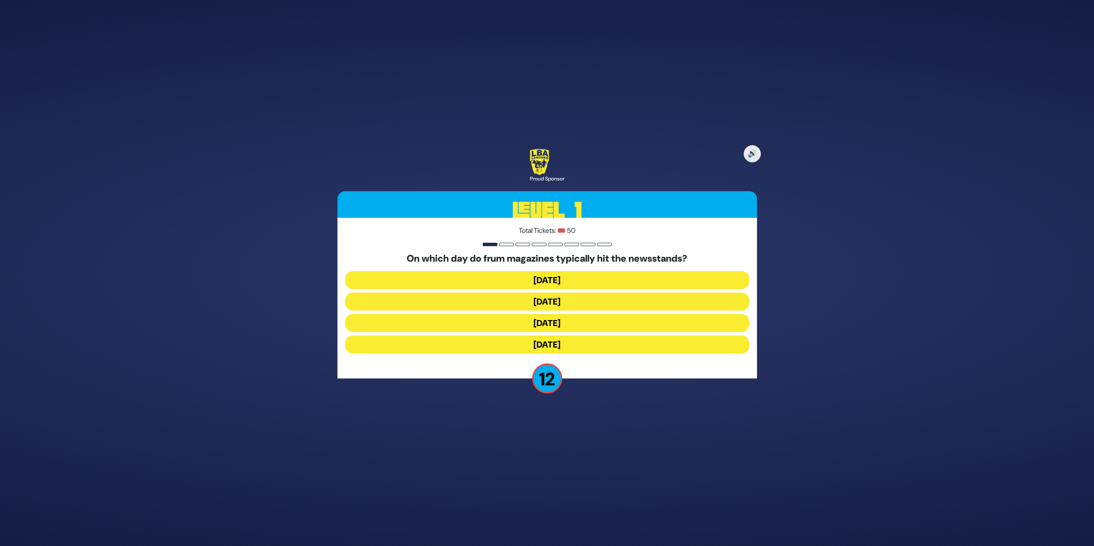
click at [591, 314] on button "Wednesday" at bounding box center [547, 323] width 404 height 18
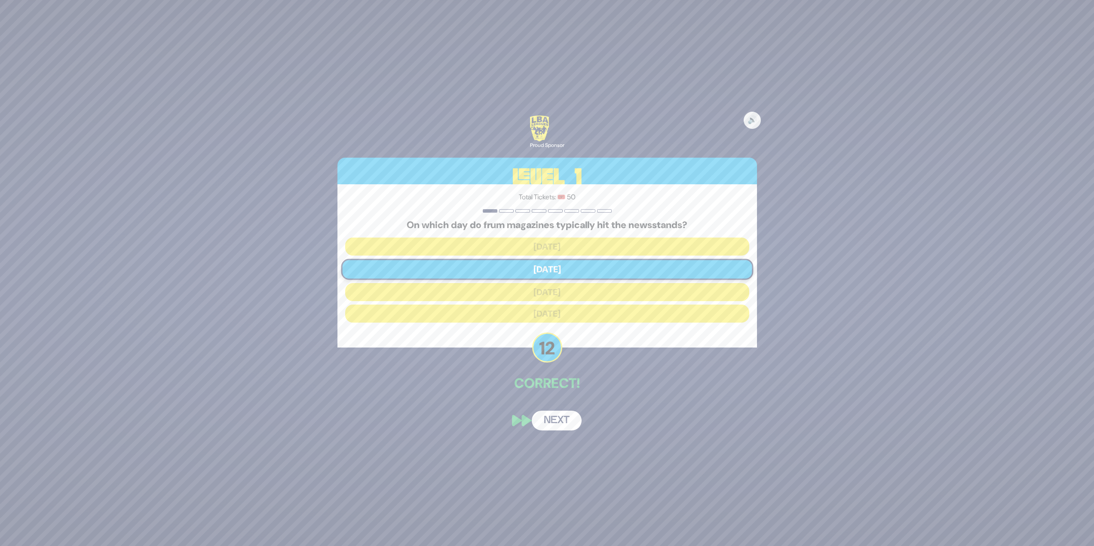
click at [564, 429] on button "Next" at bounding box center [557, 421] width 50 height 20
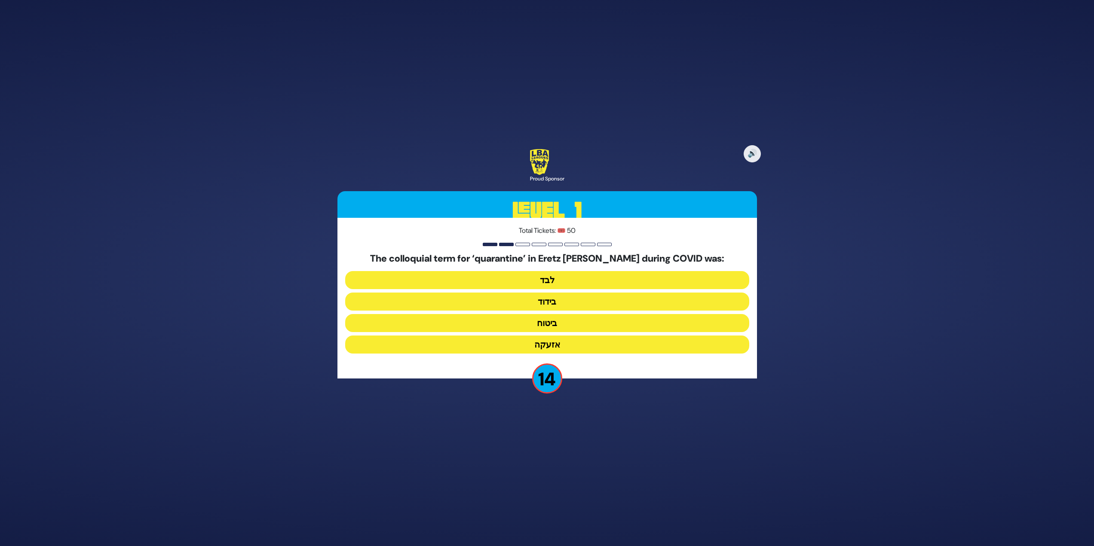
click at [563, 314] on button "בידוד" at bounding box center [547, 323] width 404 height 18
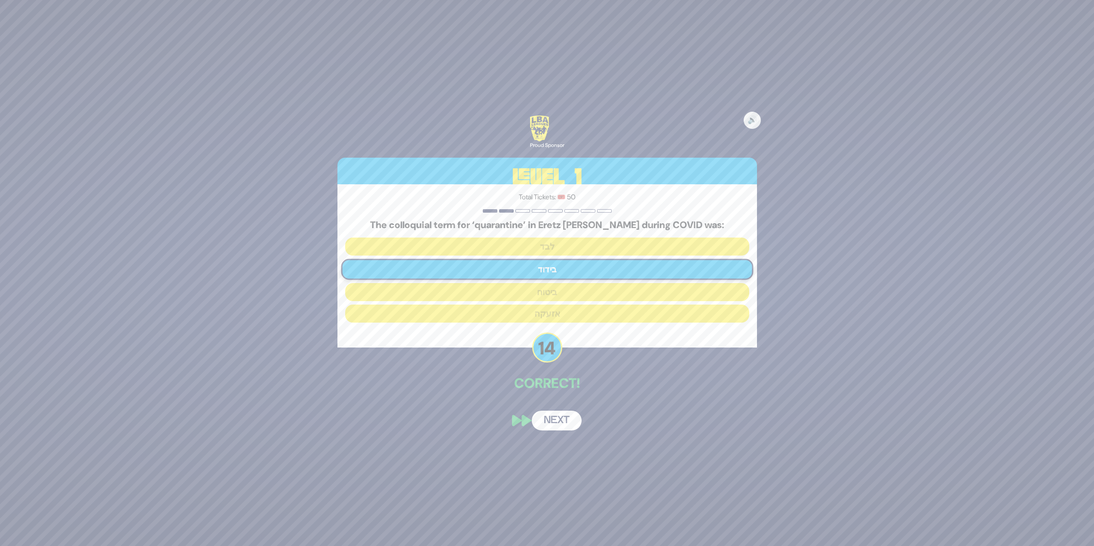
click at [564, 418] on button "Next" at bounding box center [557, 421] width 50 height 20
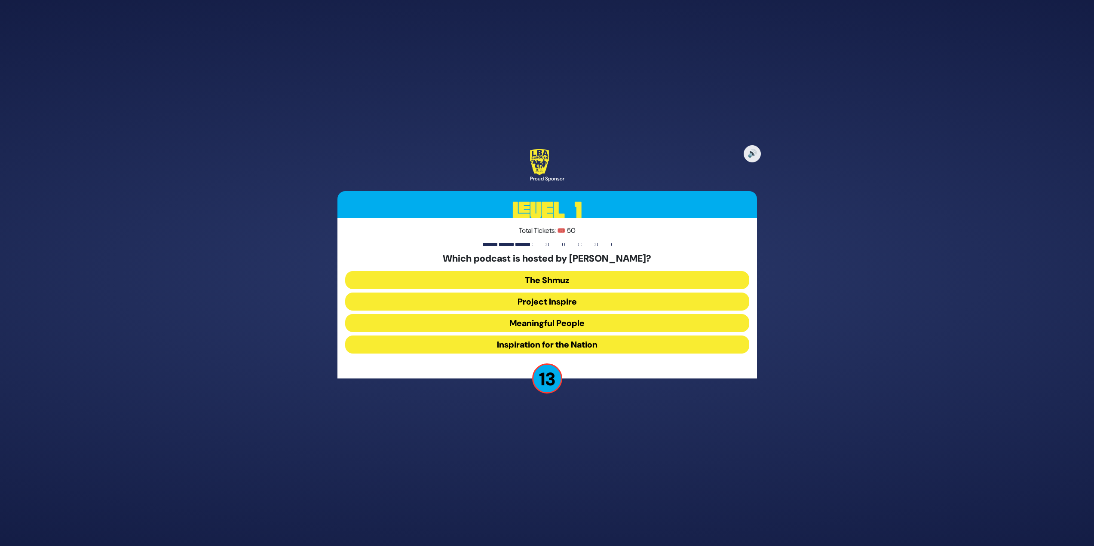
click at [559, 336] on button "Meaningful People" at bounding box center [547, 345] width 404 height 18
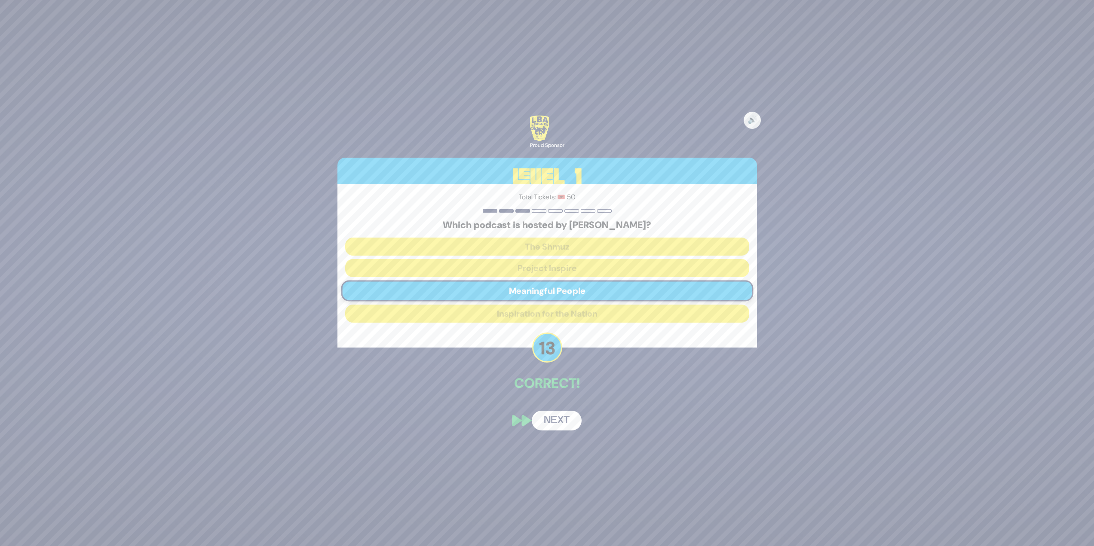
click at [566, 414] on button "Next" at bounding box center [557, 421] width 50 height 20
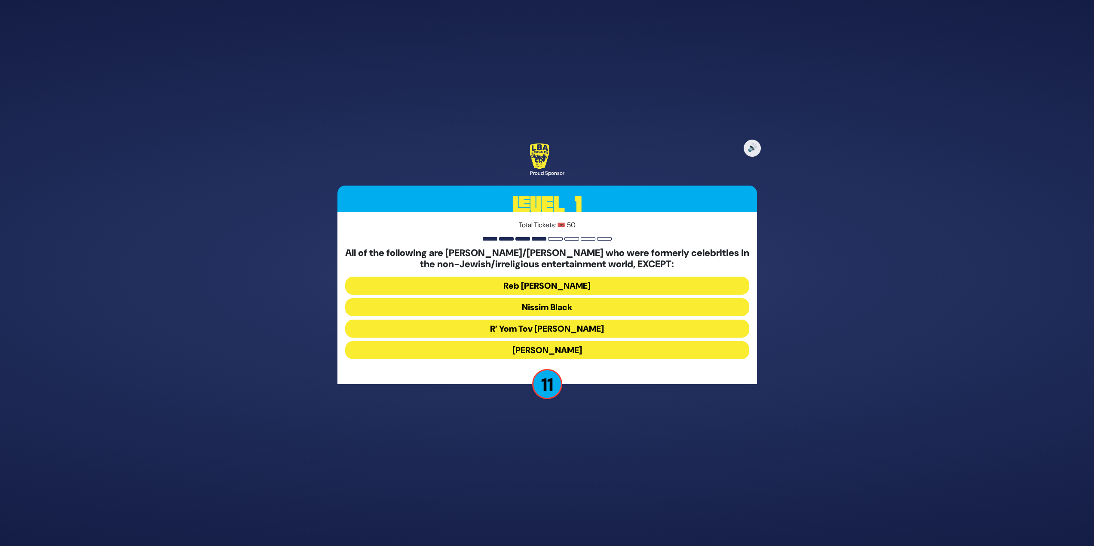
click at [583, 341] on button "R’ Yom Tov Glazer" at bounding box center [547, 350] width 404 height 18
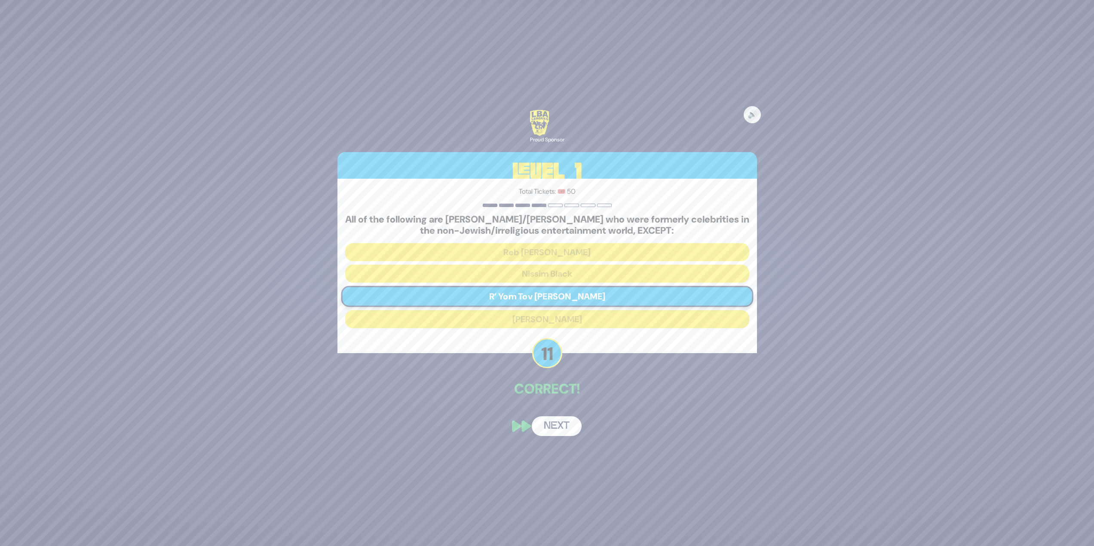
click at [555, 424] on button "Next" at bounding box center [557, 427] width 50 height 20
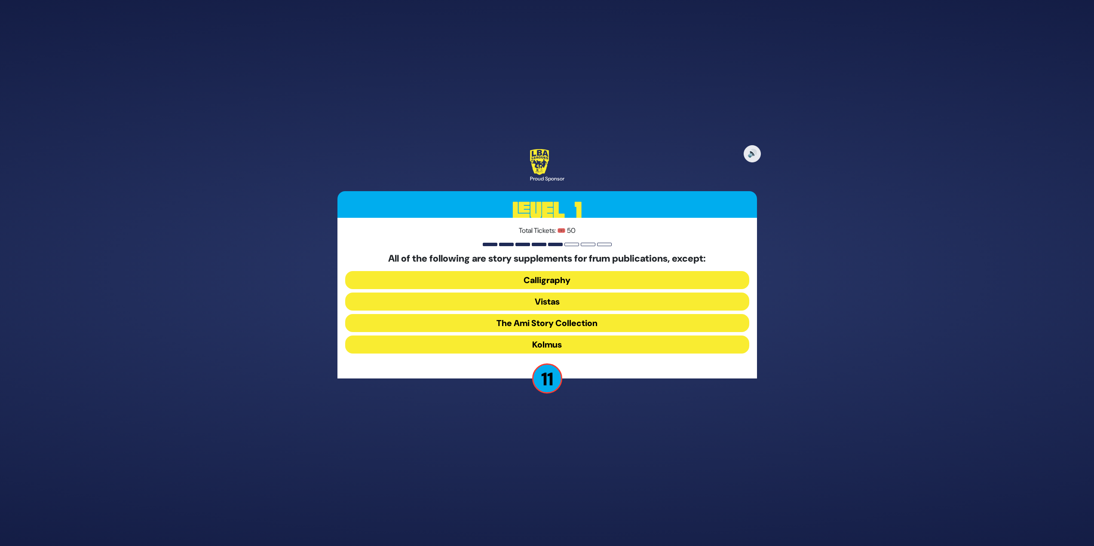
click at [597, 341] on button "Kolmus" at bounding box center [547, 345] width 404 height 18
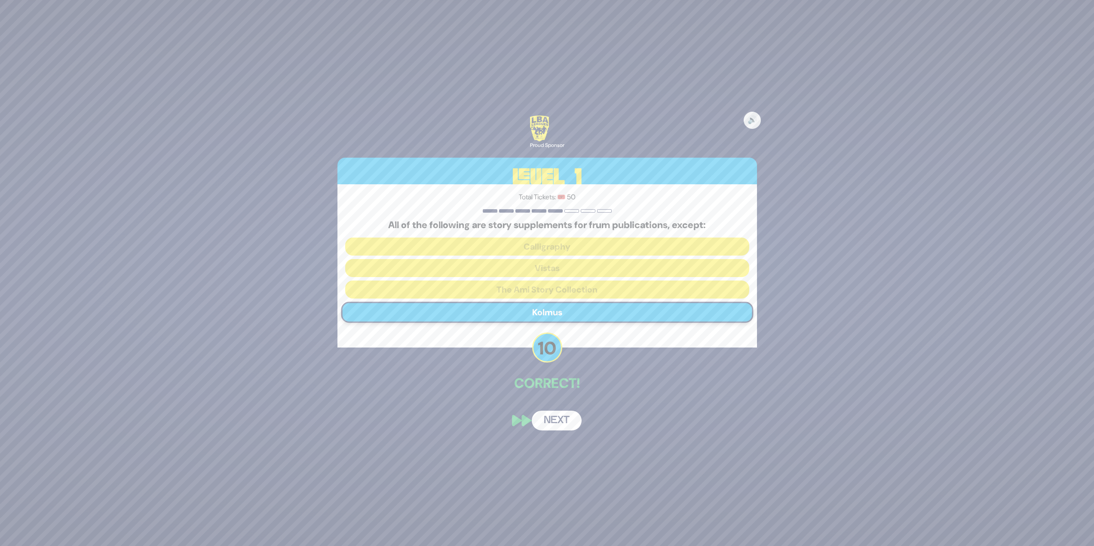
click at [571, 429] on button "Next" at bounding box center [557, 421] width 50 height 20
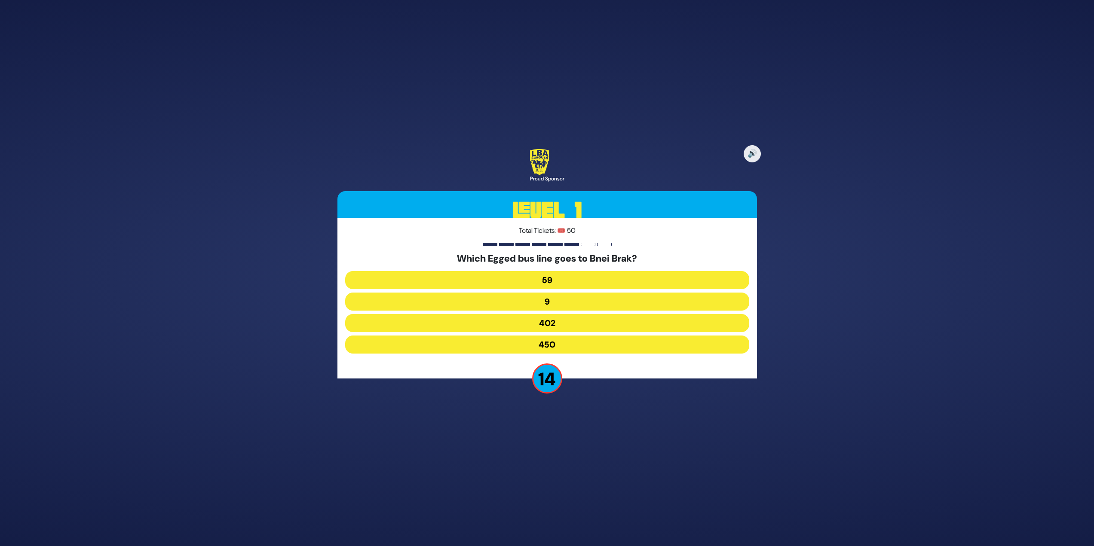
click at [557, 336] on button "402" at bounding box center [547, 345] width 404 height 18
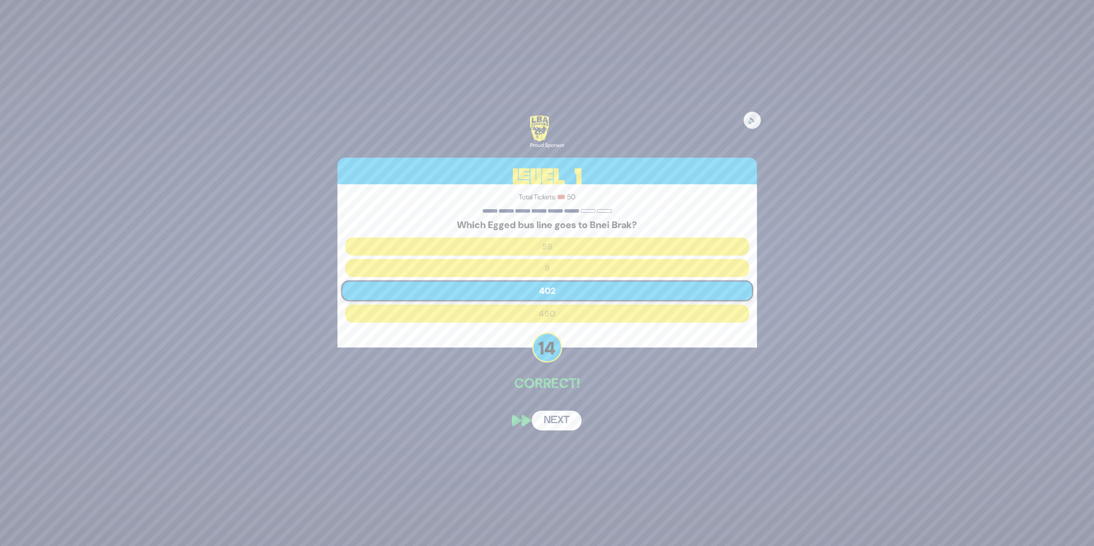
click at [565, 425] on button "Next" at bounding box center [557, 421] width 50 height 20
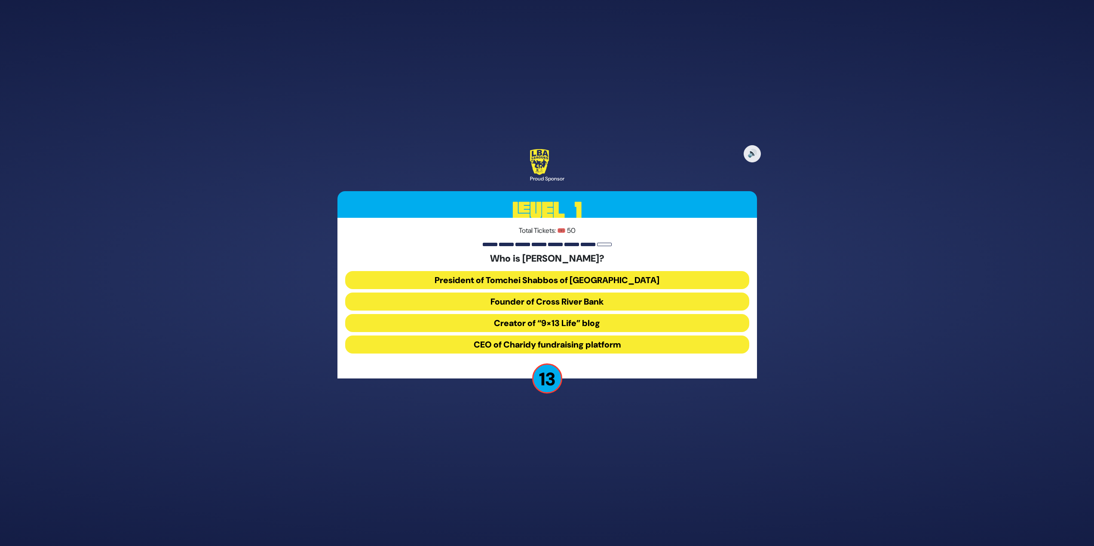
click at [662, 293] on button "President of Tomchei Shabbos of Rockland County" at bounding box center [547, 302] width 404 height 18
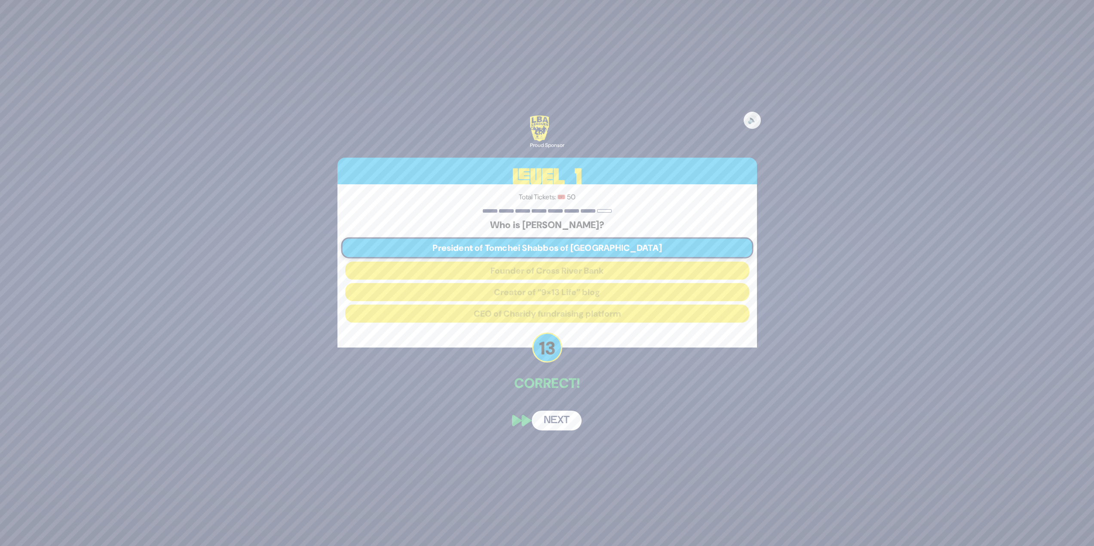
click at [567, 431] on button "Next" at bounding box center [557, 421] width 50 height 20
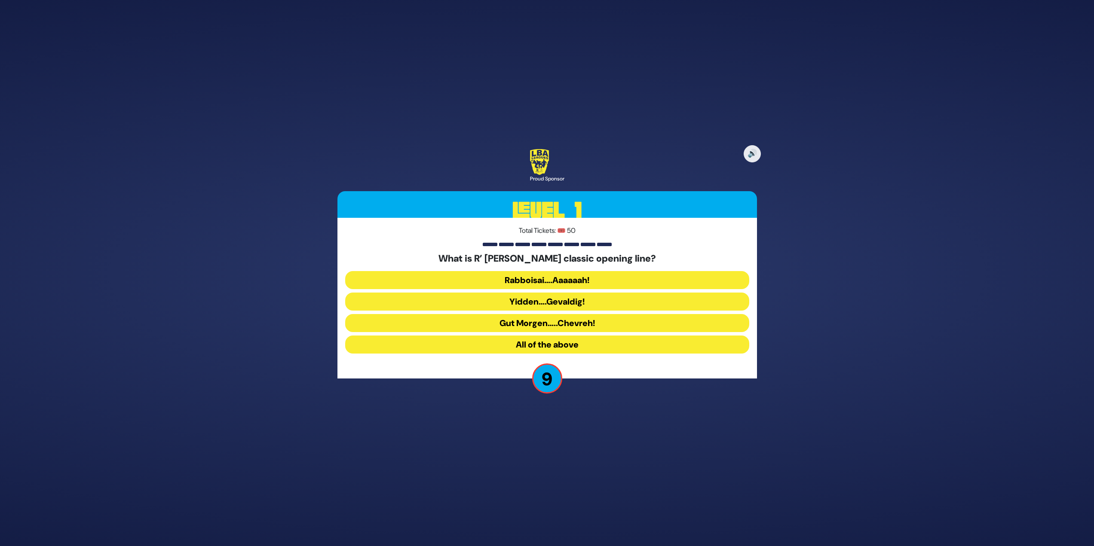
click at [587, 293] on button "Rabboisai….Aaaaaah!" at bounding box center [547, 302] width 404 height 18
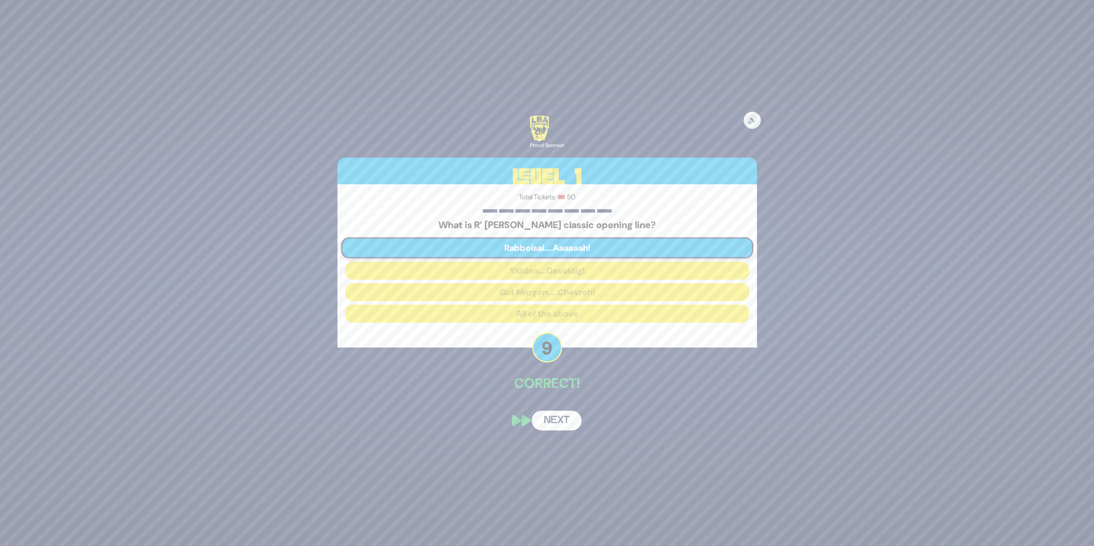
click at [575, 420] on button "Next" at bounding box center [557, 421] width 50 height 20
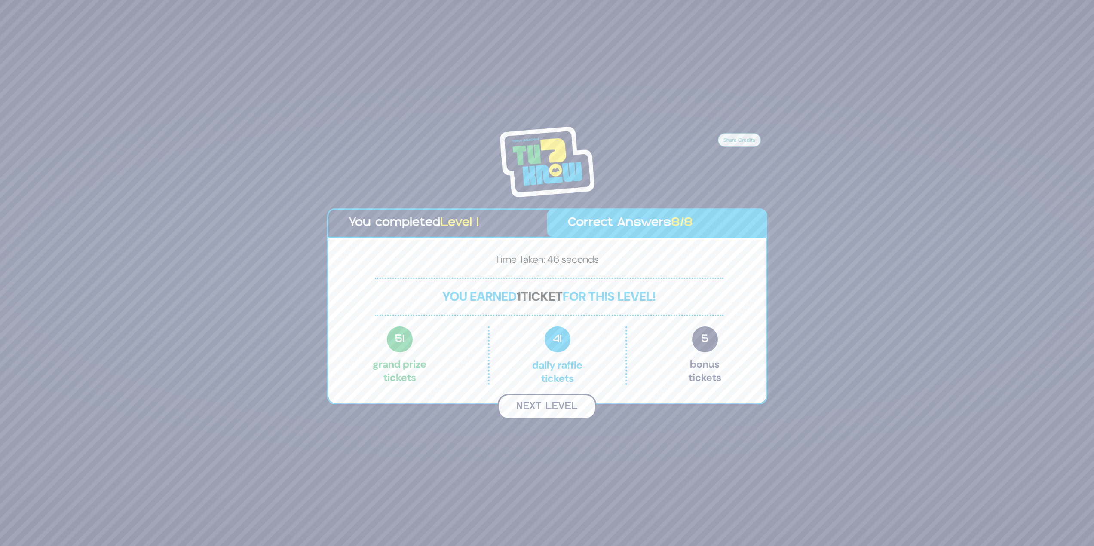
click at [564, 408] on button "Next Level" at bounding box center [547, 406] width 98 height 25
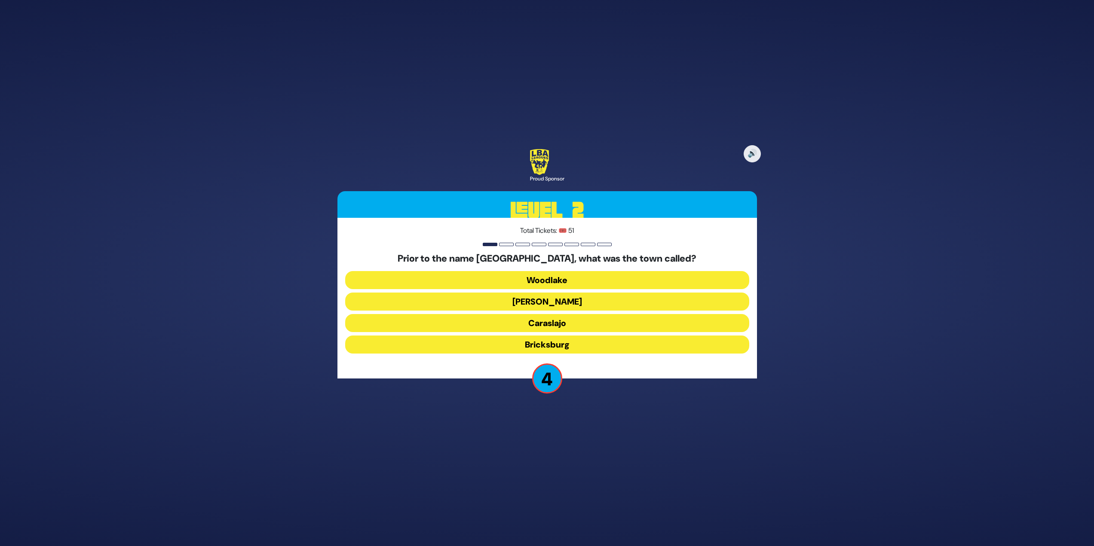
click at [581, 336] on button "Caraslajo" at bounding box center [547, 345] width 404 height 18
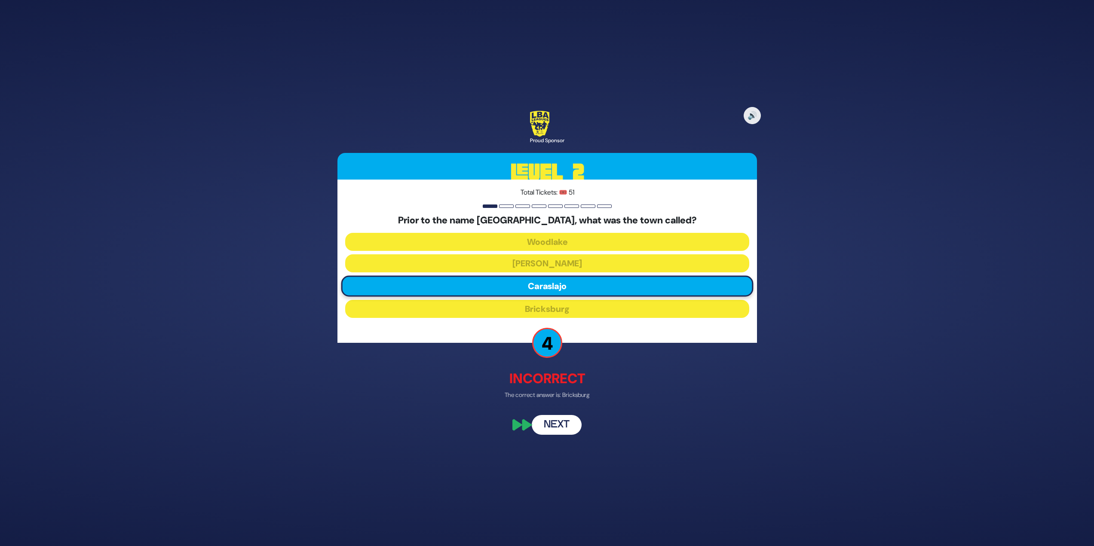
click at [568, 426] on button "Next" at bounding box center [557, 426] width 50 height 20
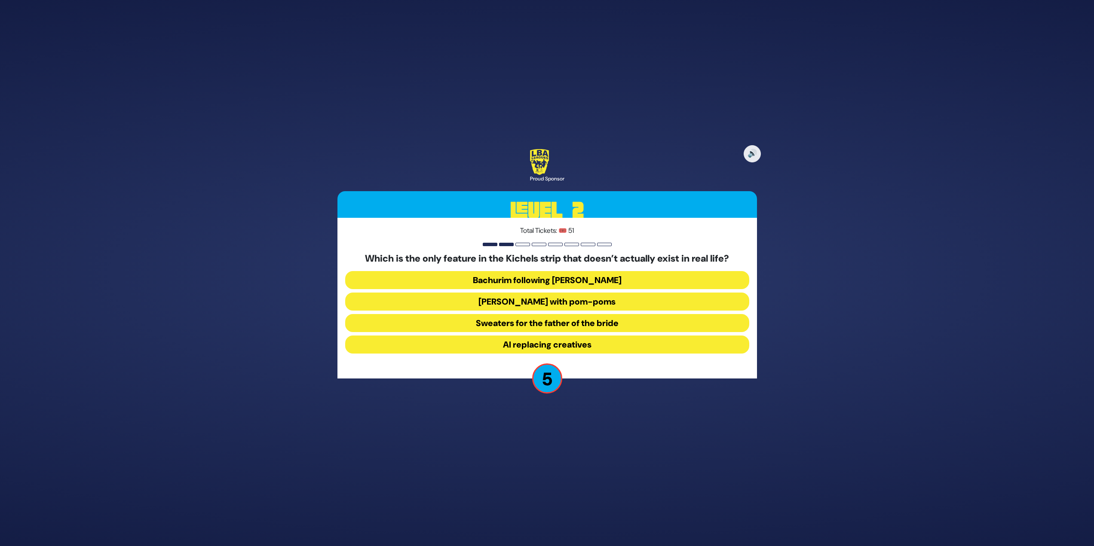
click at [624, 341] on button "AI replacing creatives" at bounding box center [547, 345] width 404 height 18
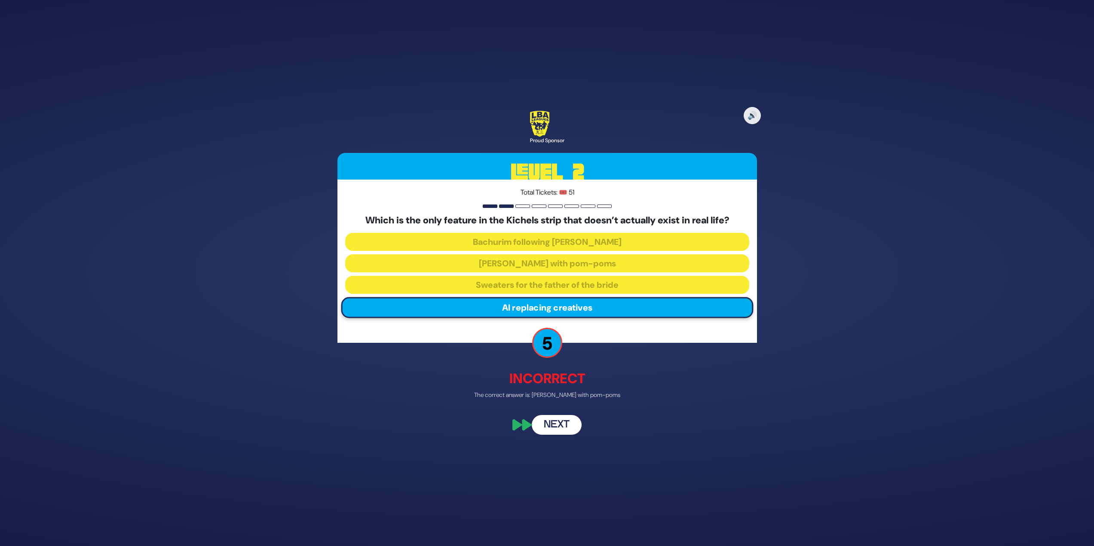
click at [552, 428] on button "Next" at bounding box center [557, 426] width 50 height 20
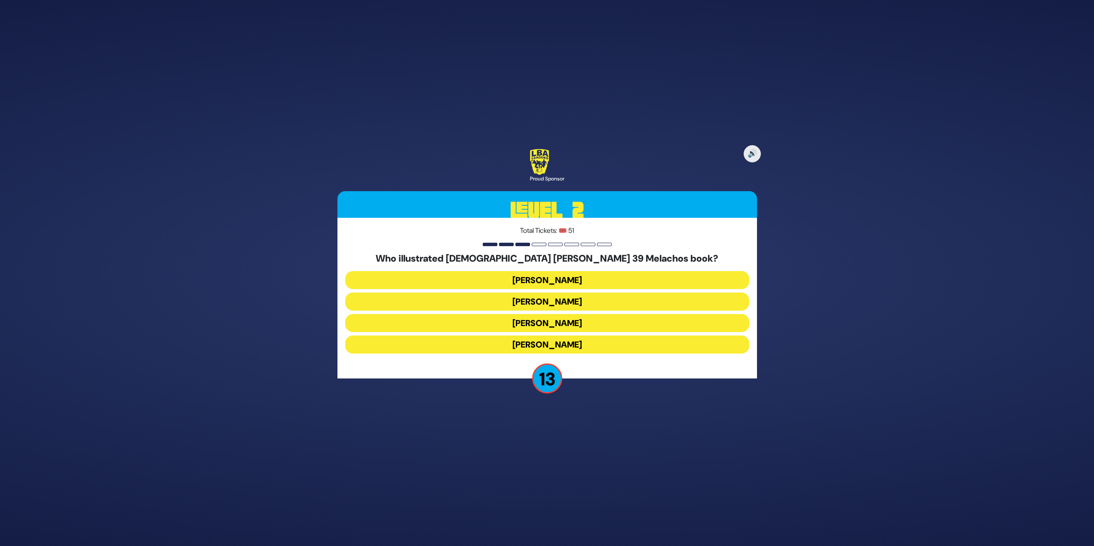
click at [585, 348] on button "Yoni Gerstein" at bounding box center [547, 345] width 404 height 18
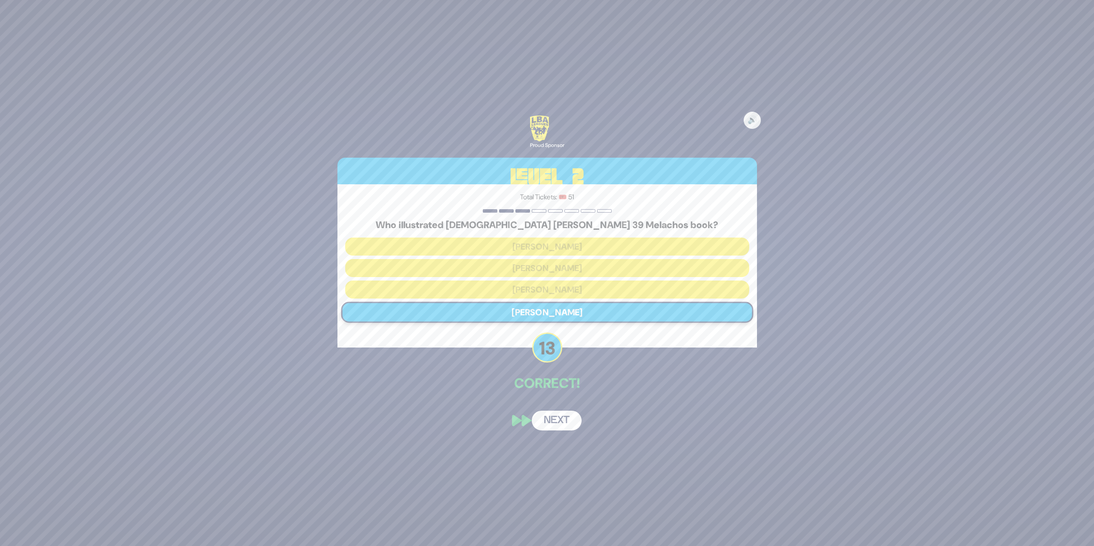
click at [561, 414] on button "Next" at bounding box center [557, 421] width 50 height 20
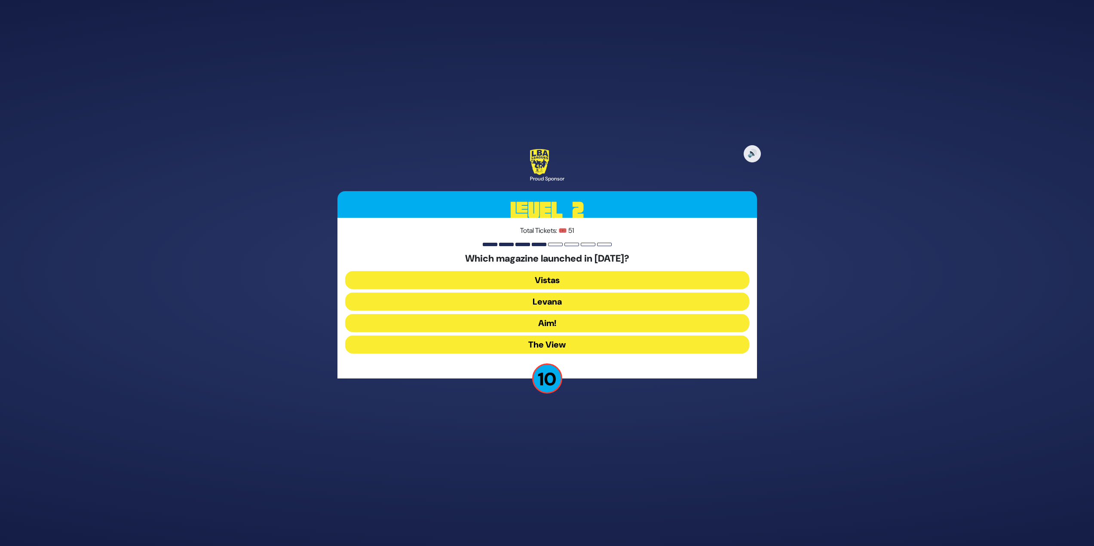
click at [555, 314] on button "Levana" at bounding box center [547, 323] width 404 height 18
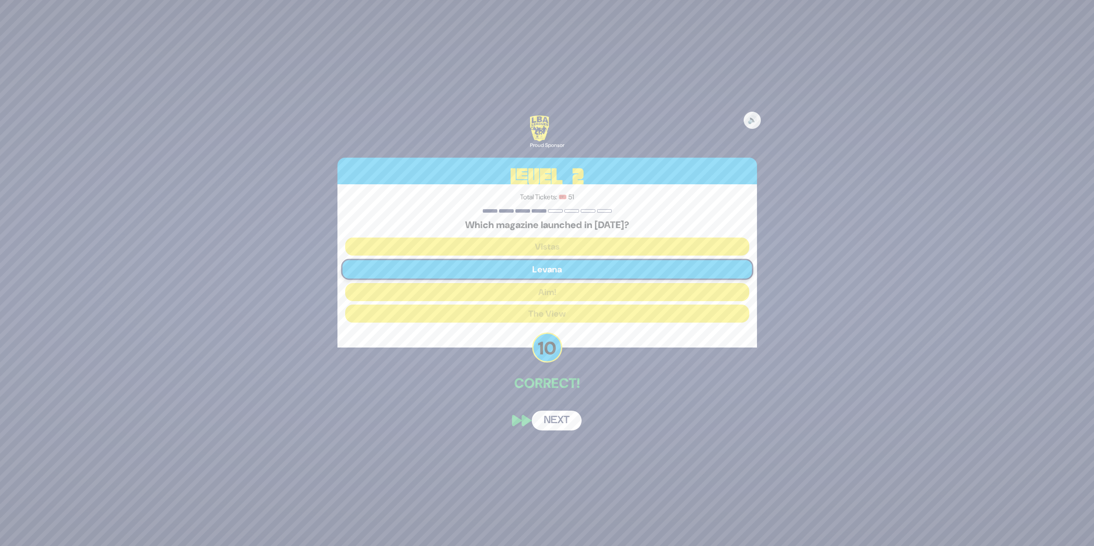
click at [557, 414] on button "Next" at bounding box center [557, 421] width 50 height 20
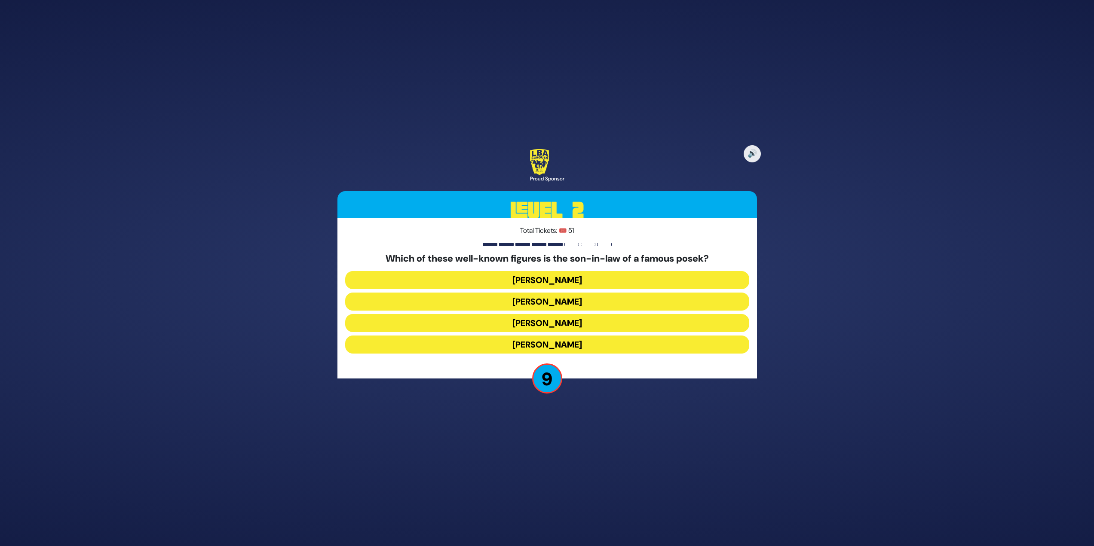
click at [604, 349] on button "Shlomo Yehuda Rechnitz" at bounding box center [547, 345] width 404 height 18
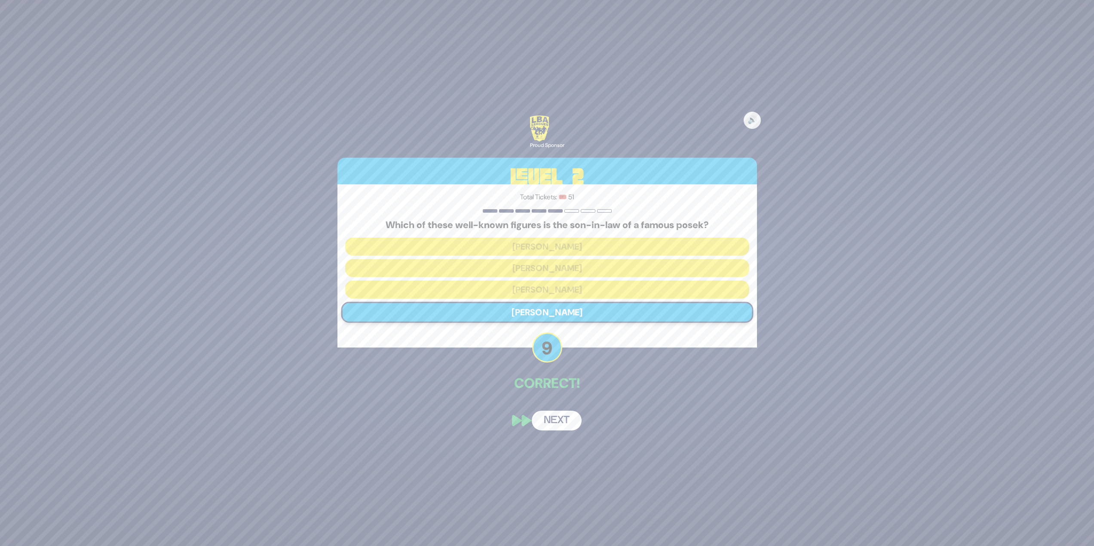
click at [552, 416] on button "Next" at bounding box center [557, 421] width 50 height 20
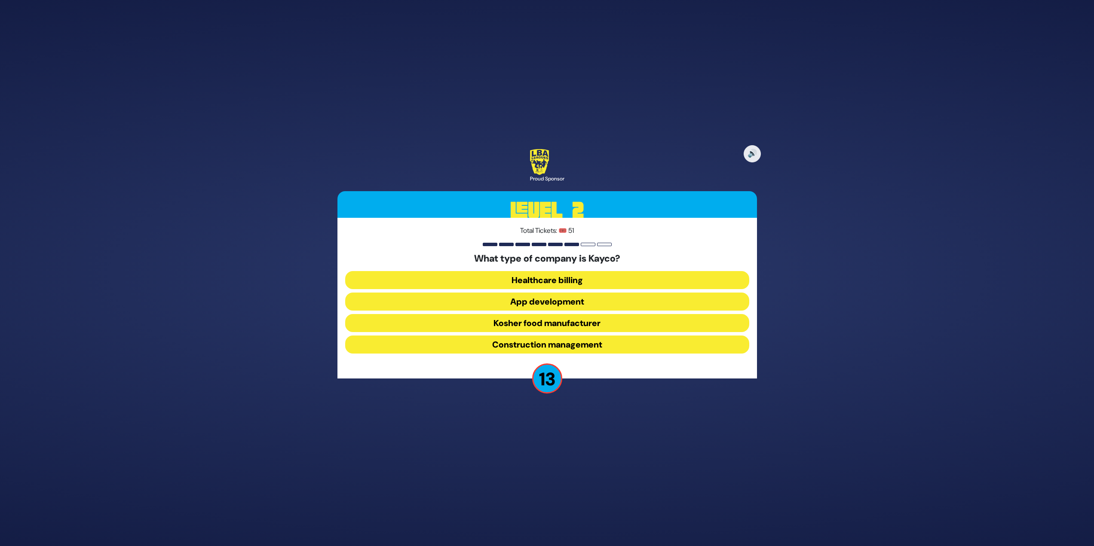
click at [612, 336] on button "Kosher food manufacturer" at bounding box center [547, 345] width 404 height 18
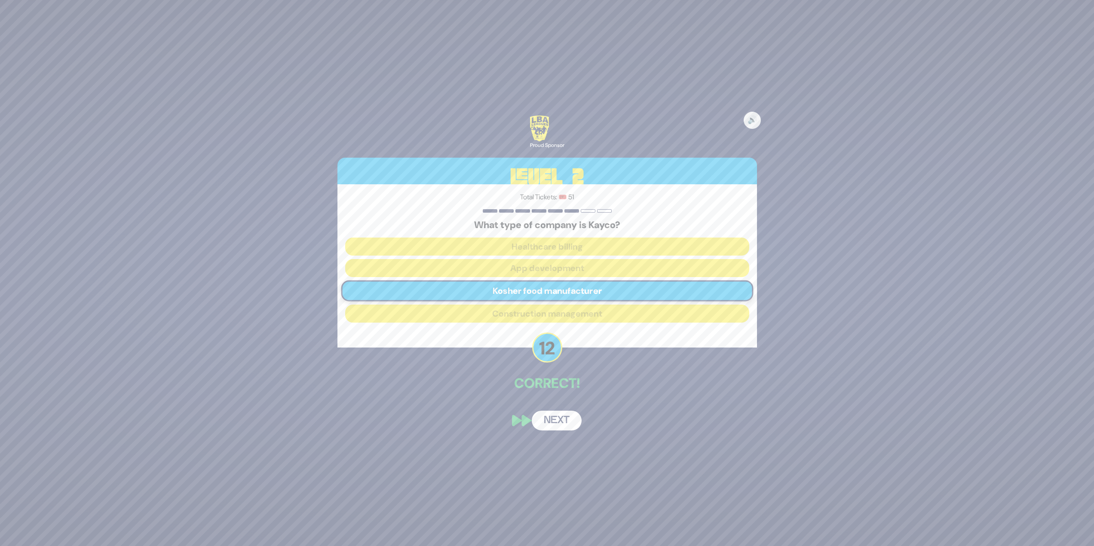
click at [564, 418] on button "Next" at bounding box center [557, 421] width 50 height 20
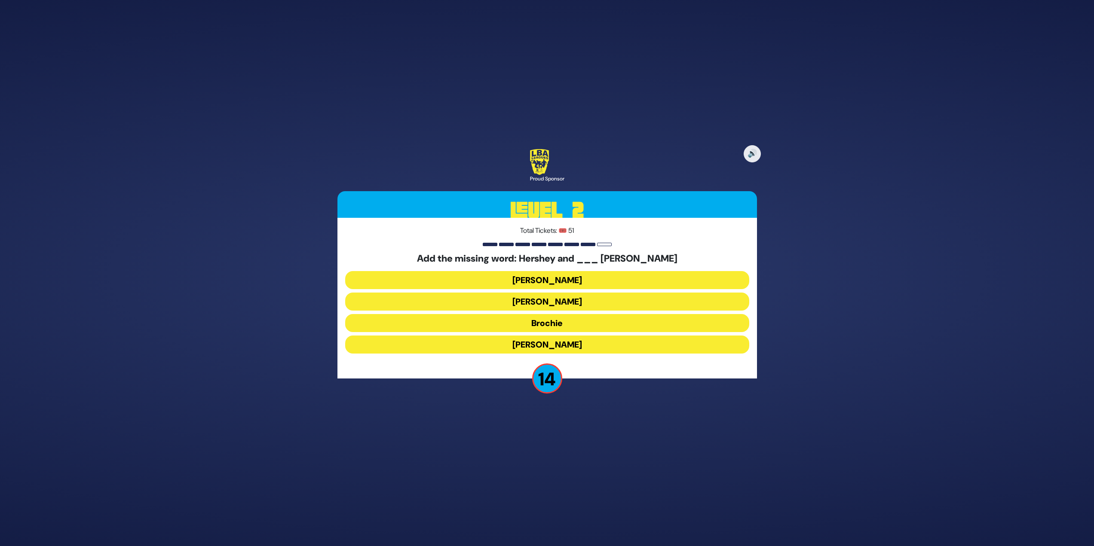
click at [743, 146] on div "🔊 Proud Sponsor Level 2 Total Tickets: 🎟️ 51 Add the missing word: Hershey and …" at bounding box center [547, 273] width 440 height 269
click at [538, 293] on button "Raizy" at bounding box center [547, 302] width 404 height 18
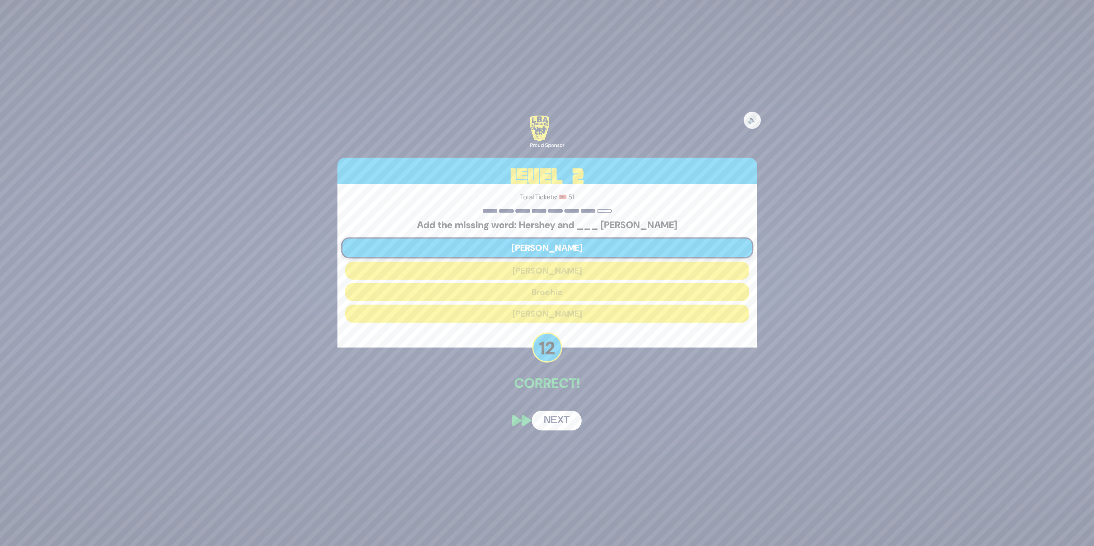
click at [567, 423] on button "Next" at bounding box center [557, 421] width 50 height 20
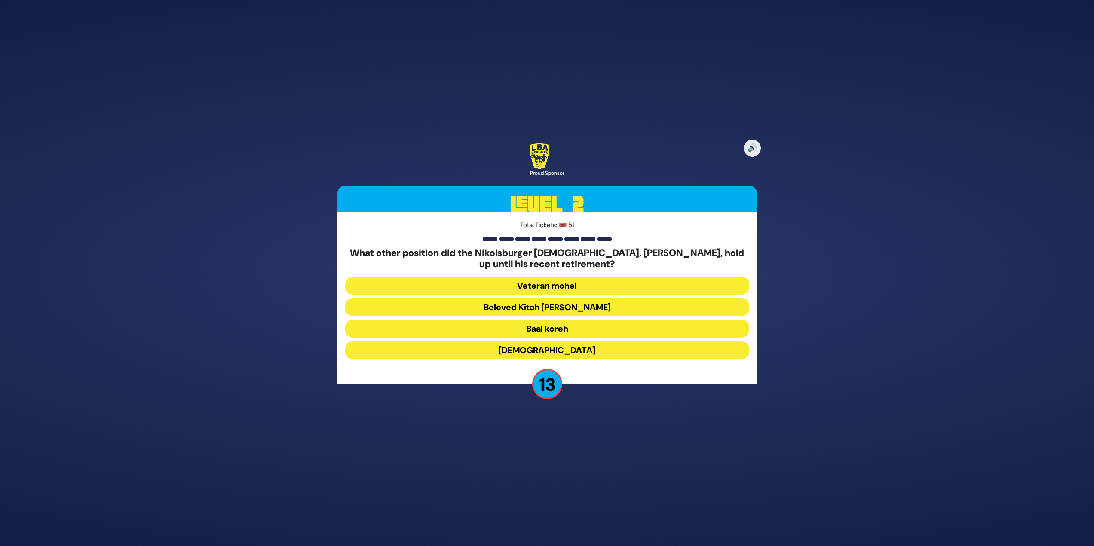
click at [614, 320] on button "Beloved Kitah Aleph Rebbi" at bounding box center [547, 329] width 404 height 18
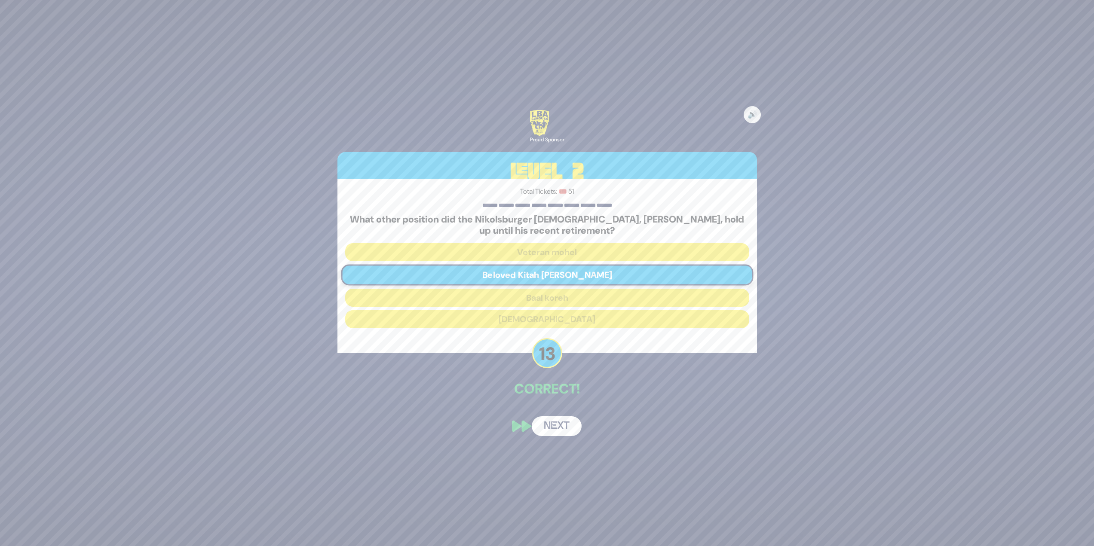
click at [555, 420] on button "Next" at bounding box center [557, 427] width 50 height 20
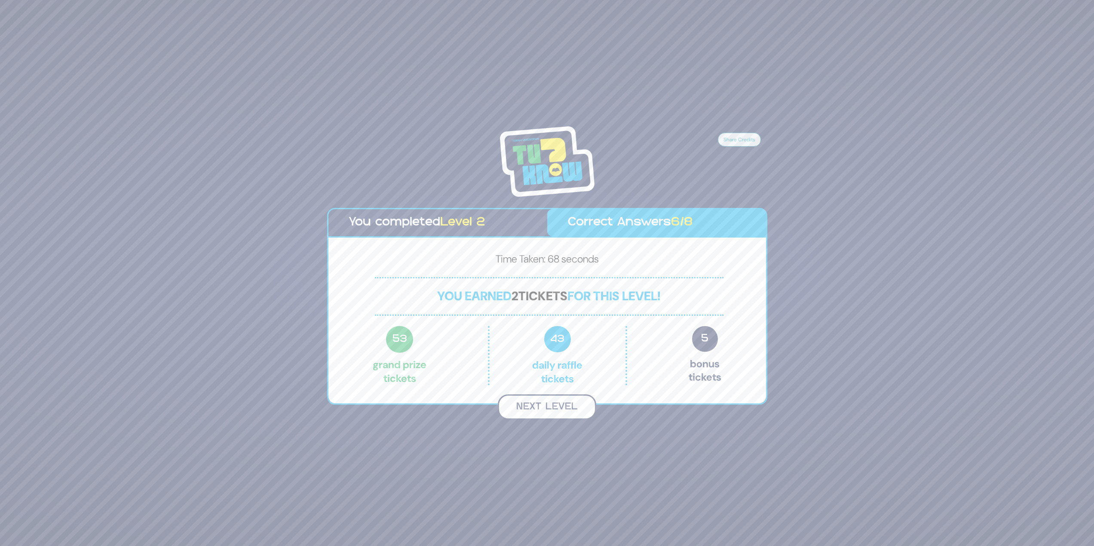
click at [533, 402] on button "Next Level" at bounding box center [547, 407] width 98 height 25
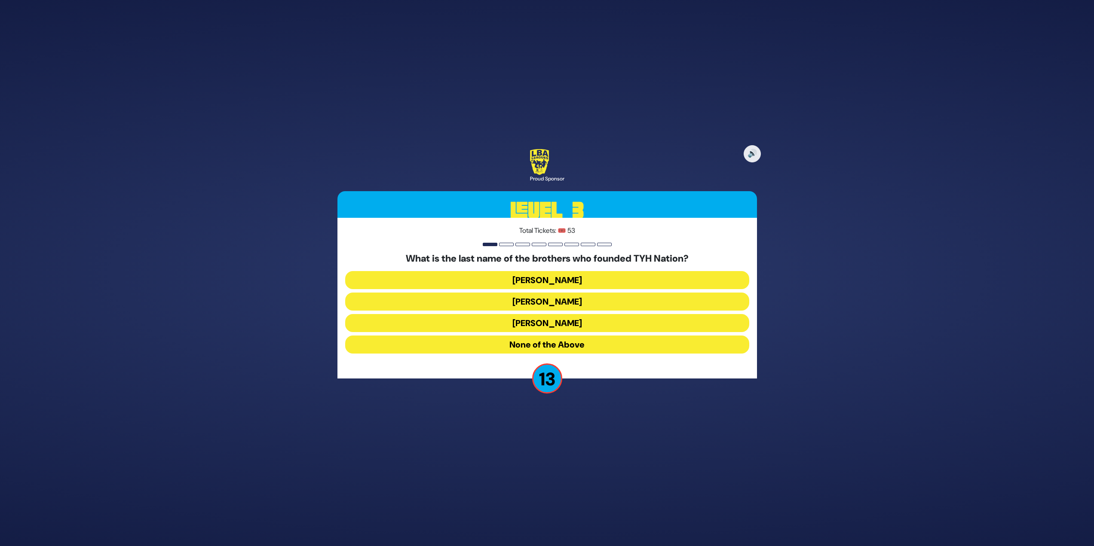
click at [559, 293] on button "Blumstein" at bounding box center [547, 302] width 404 height 18
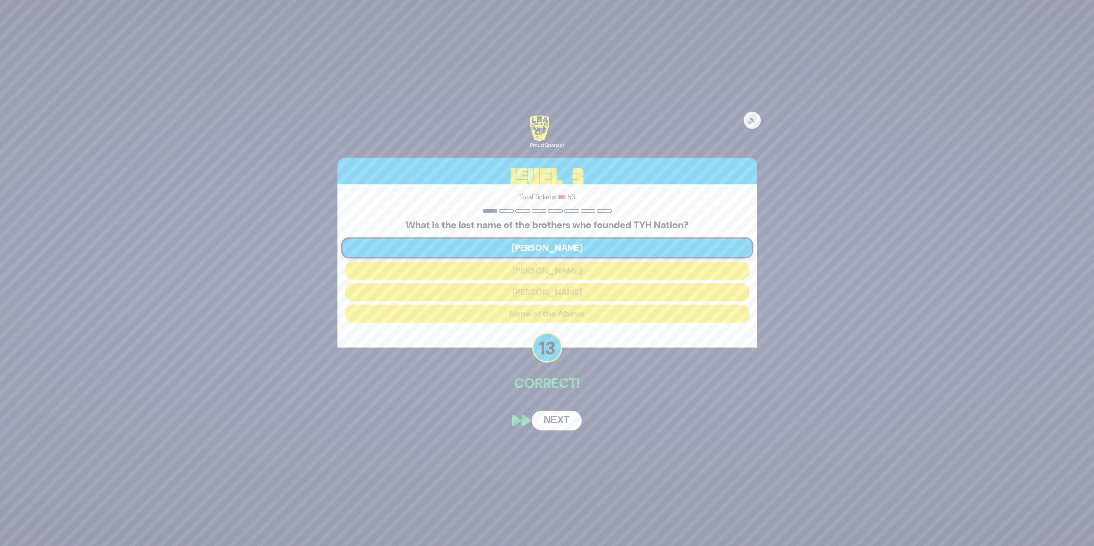
click at [552, 425] on button "Next" at bounding box center [557, 421] width 50 height 20
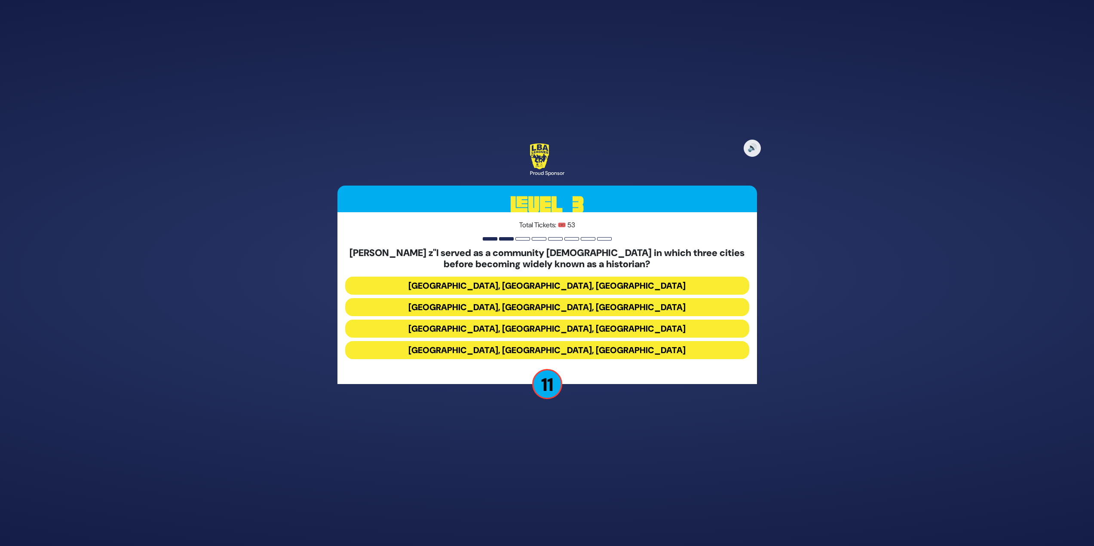
click at [456, 298] on button "Miami, Chicago, Monsey" at bounding box center [547, 307] width 404 height 18
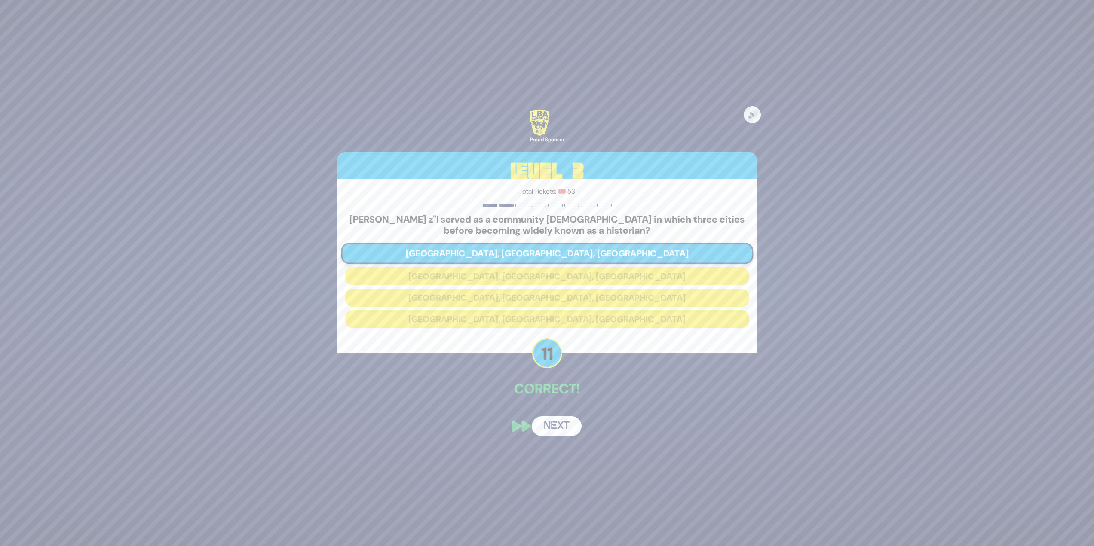
click at [555, 423] on button "Next" at bounding box center [557, 427] width 50 height 20
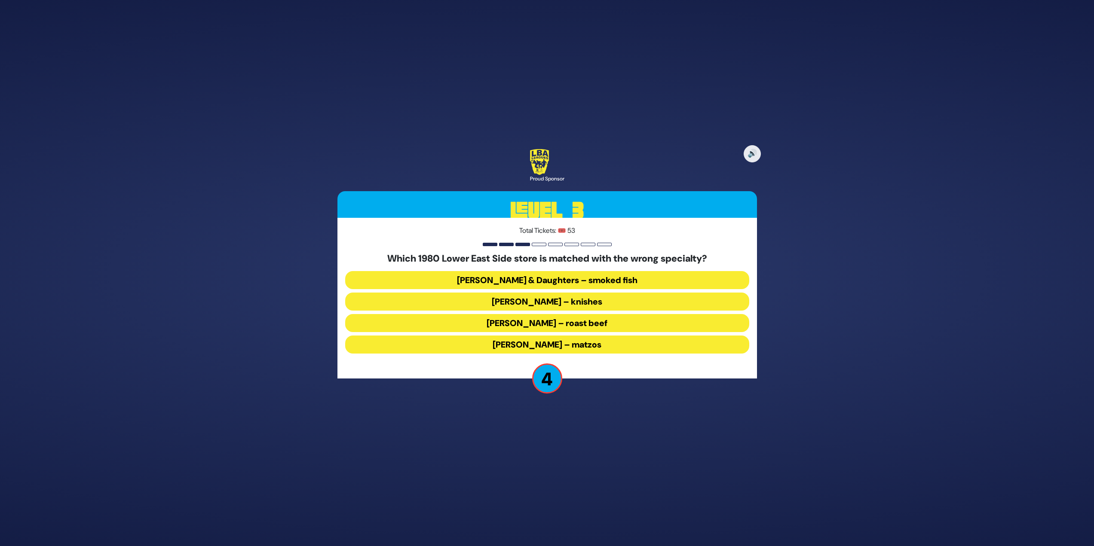
drag, startPoint x: 616, startPoint y: 273, endPoint x: 623, endPoint y: 268, distance: 8.7
click at [617, 271] on div "Which 1980 Lower East Side store is matched with the wrong specialty? Russ & Da…" at bounding box center [547, 305] width 404 height 104
click at [653, 293] on button "Russ & Daughters – smoked fish" at bounding box center [547, 302] width 404 height 18
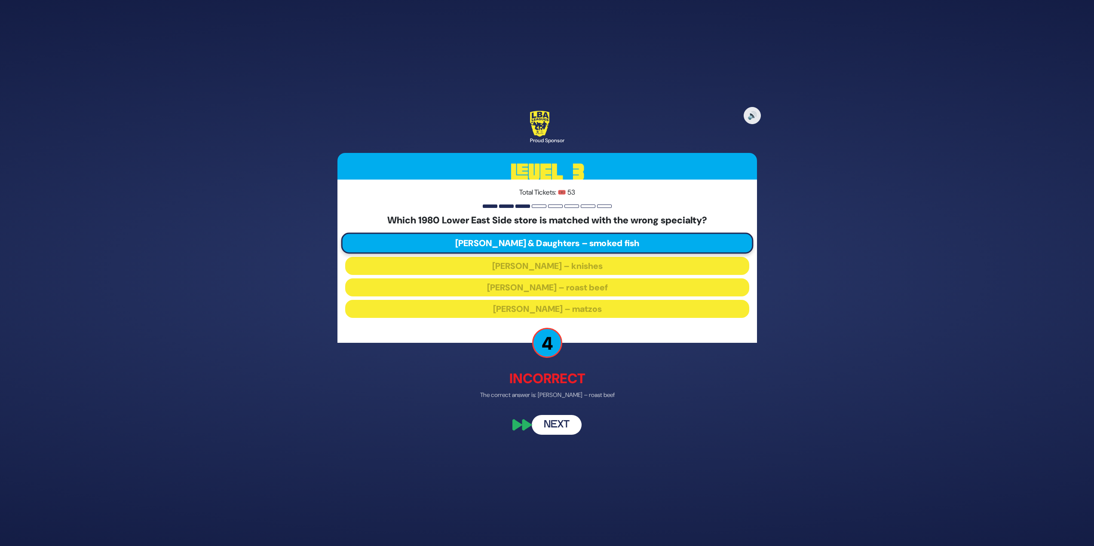
click at [562, 429] on button "Next" at bounding box center [557, 426] width 50 height 20
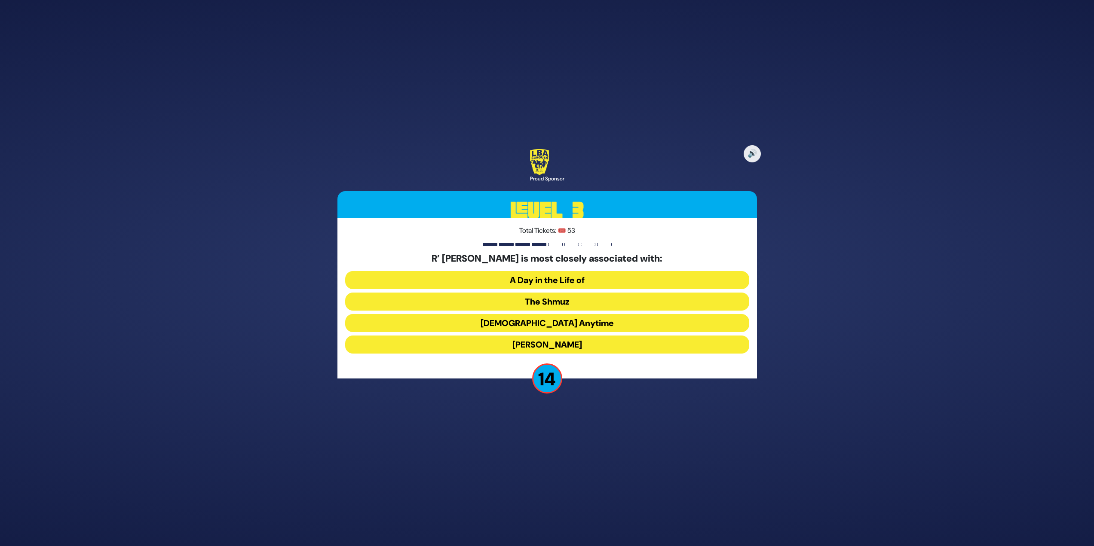
click at [555, 314] on button "The Shmuz" at bounding box center [547, 323] width 404 height 18
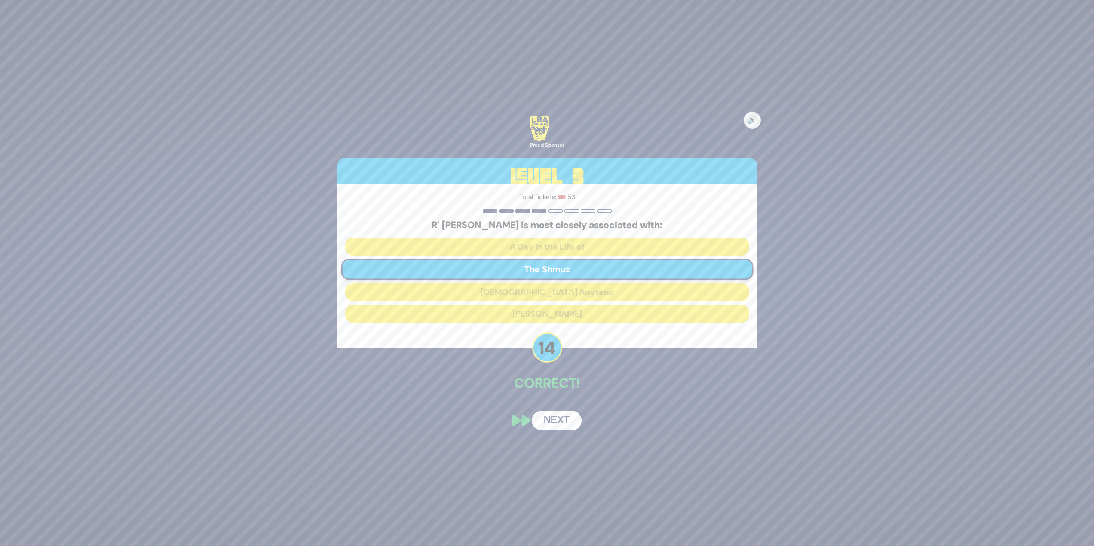
click at [553, 424] on button "Next" at bounding box center [557, 421] width 50 height 20
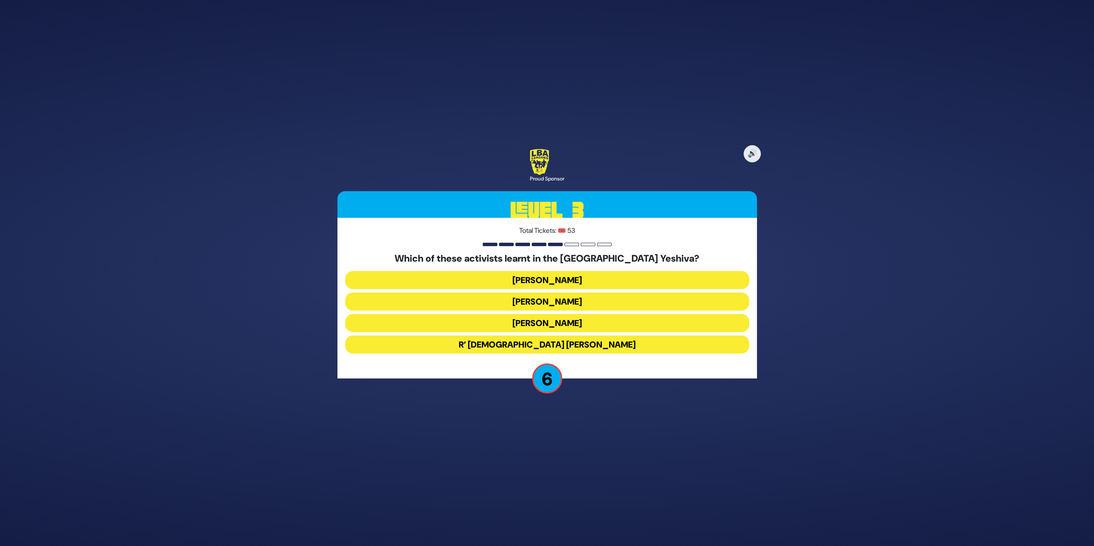
click at [664, 293] on button "Tzvi Gluck" at bounding box center [547, 302] width 404 height 18
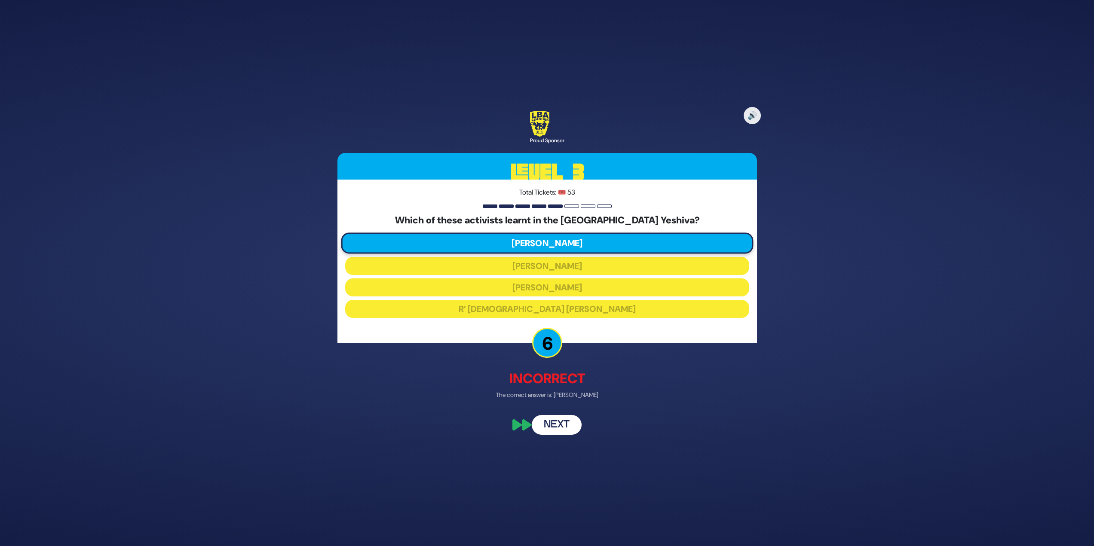
click at [555, 429] on button "Next" at bounding box center [557, 426] width 50 height 20
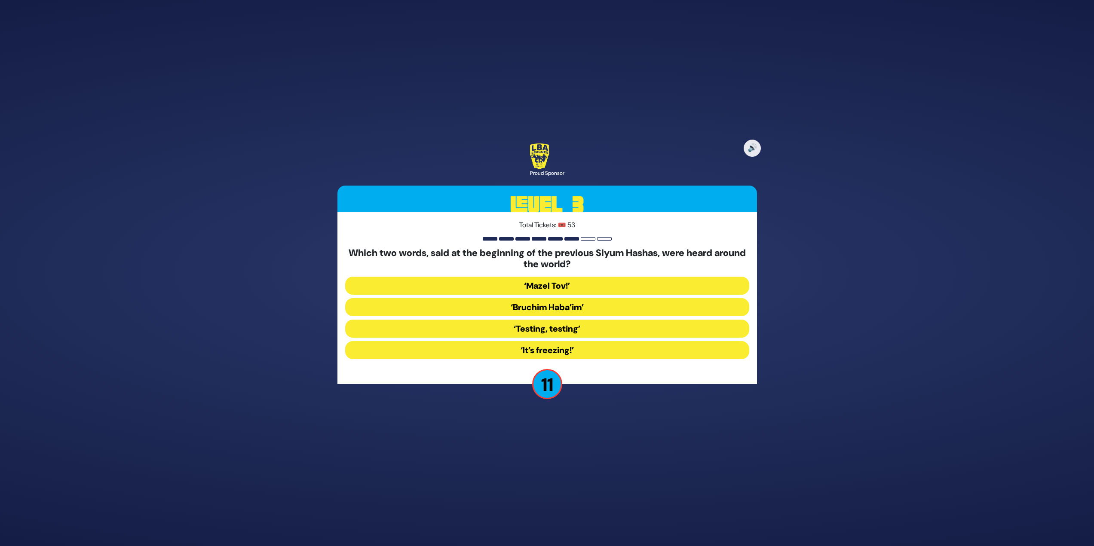
click at [539, 350] on button "‘It’s freezing!’" at bounding box center [547, 350] width 404 height 18
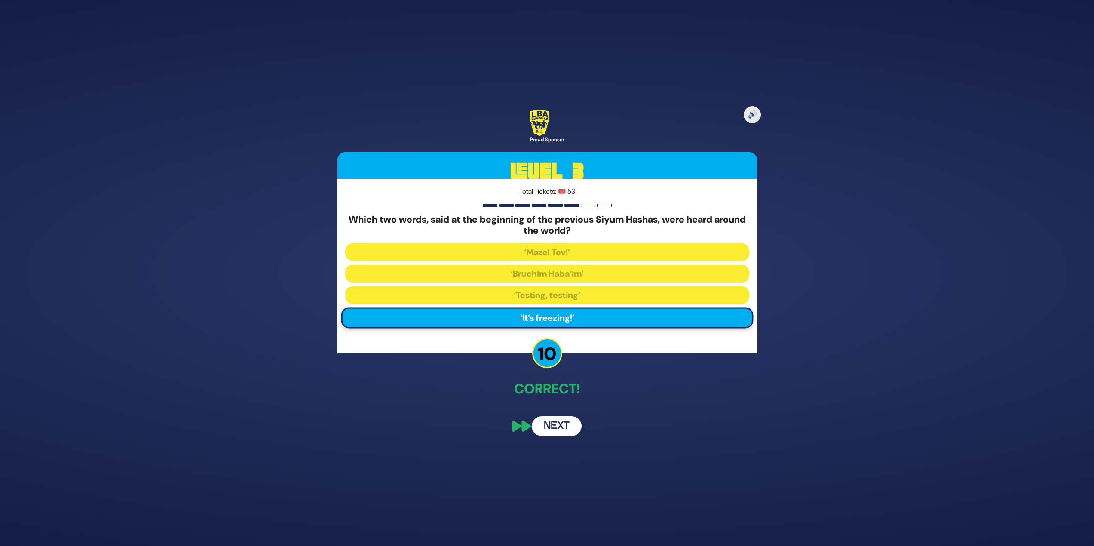
click at [575, 422] on button "Next" at bounding box center [557, 427] width 50 height 20
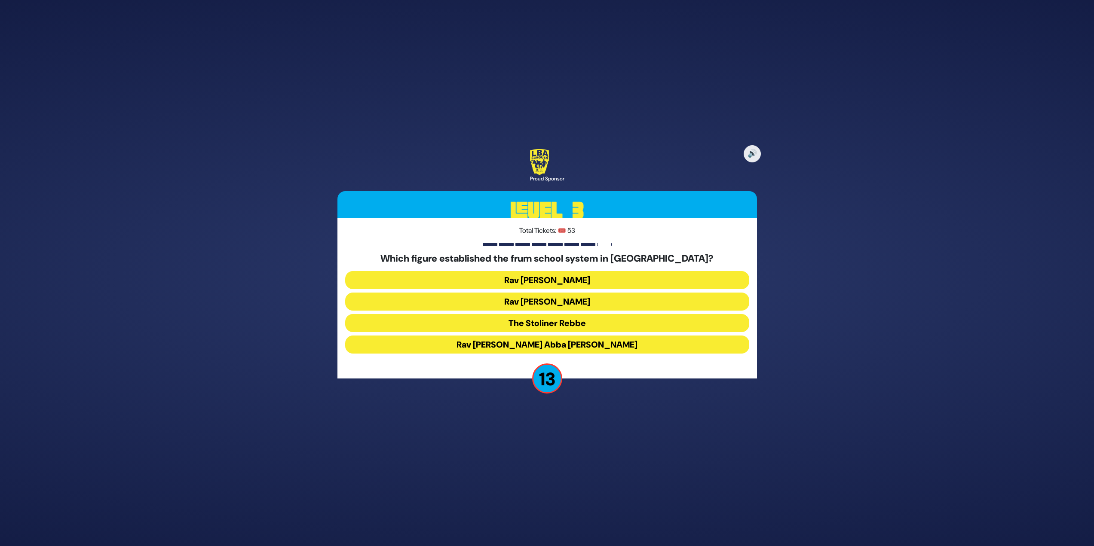
click at [607, 350] on button "Rav Avraham Abba Friedman" at bounding box center [547, 345] width 404 height 18
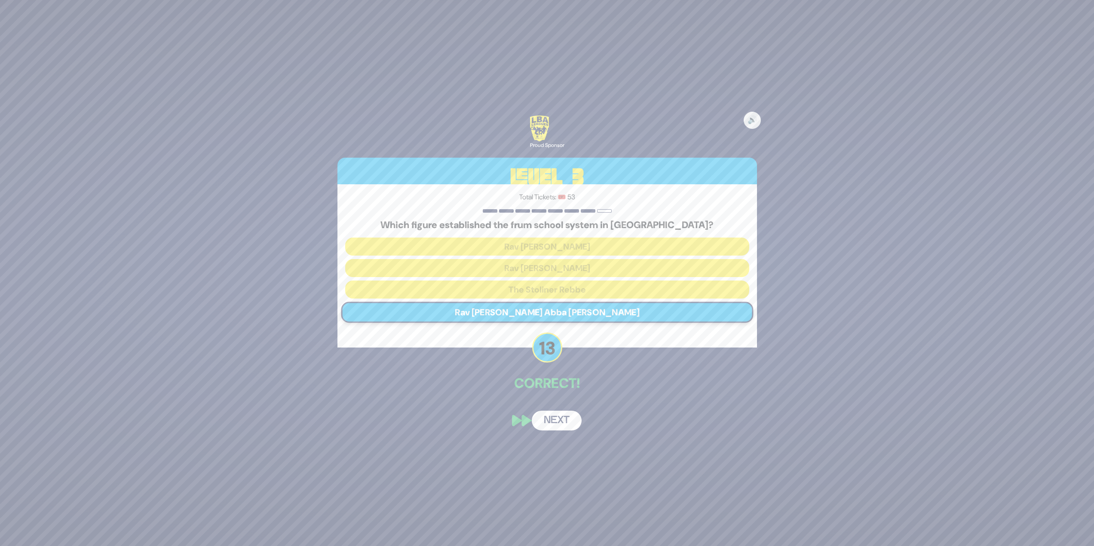
click at [565, 414] on button "Next" at bounding box center [557, 421] width 50 height 20
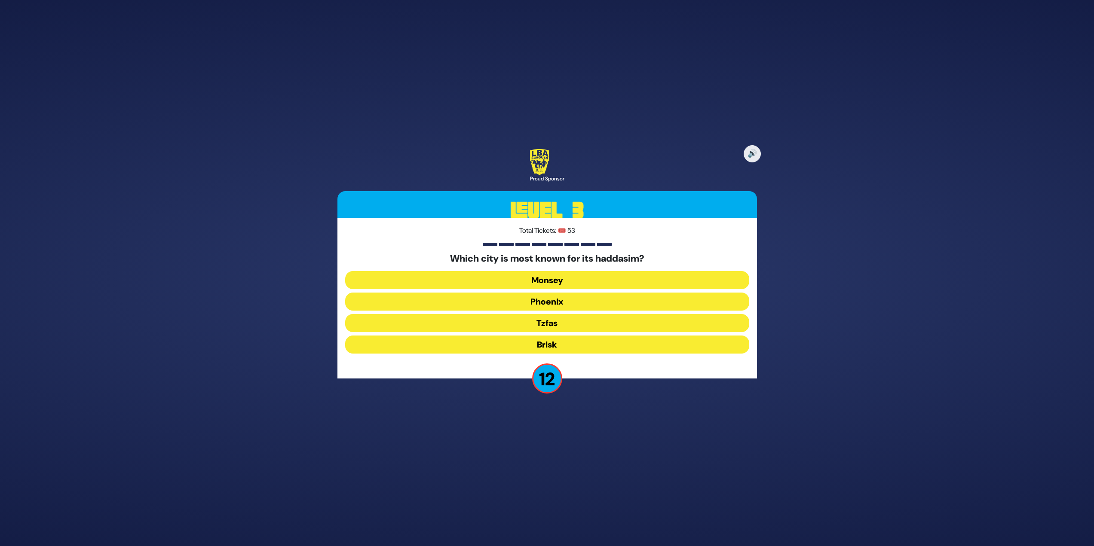
click at [629, 293] on button "Monsey" at bounding box center [547, 302] width 404 height 18
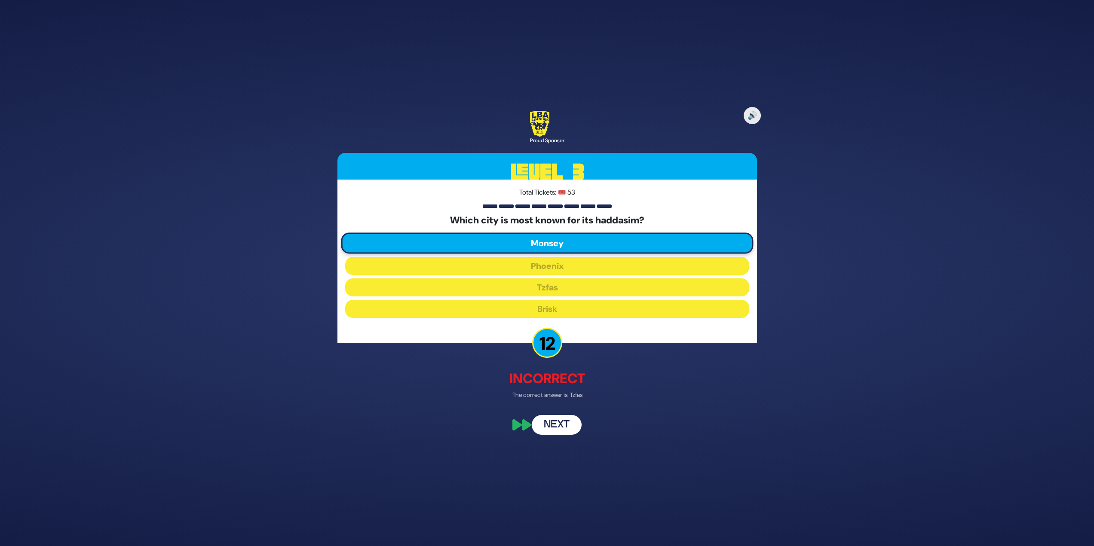
click at [559, 427] on button "Next" at bounding box center [557, 426] width 50 height 20
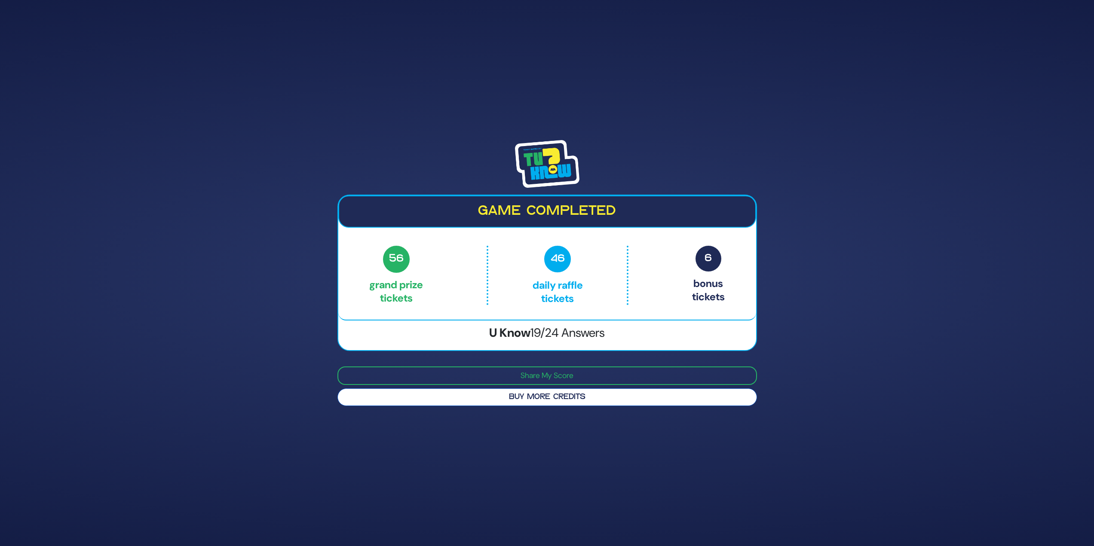
click at [603, 397] on button "Buy More Credits" at bounding box center [547, 398] width 420 height 18
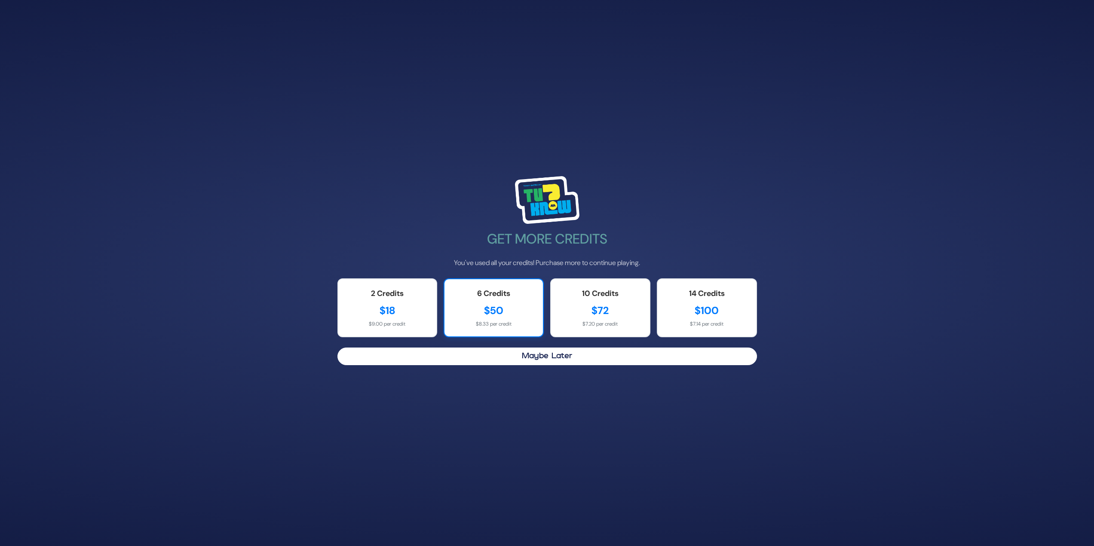
click at [497, 312] on div "$50" at bounding box center [493, 310] width 81 height 15
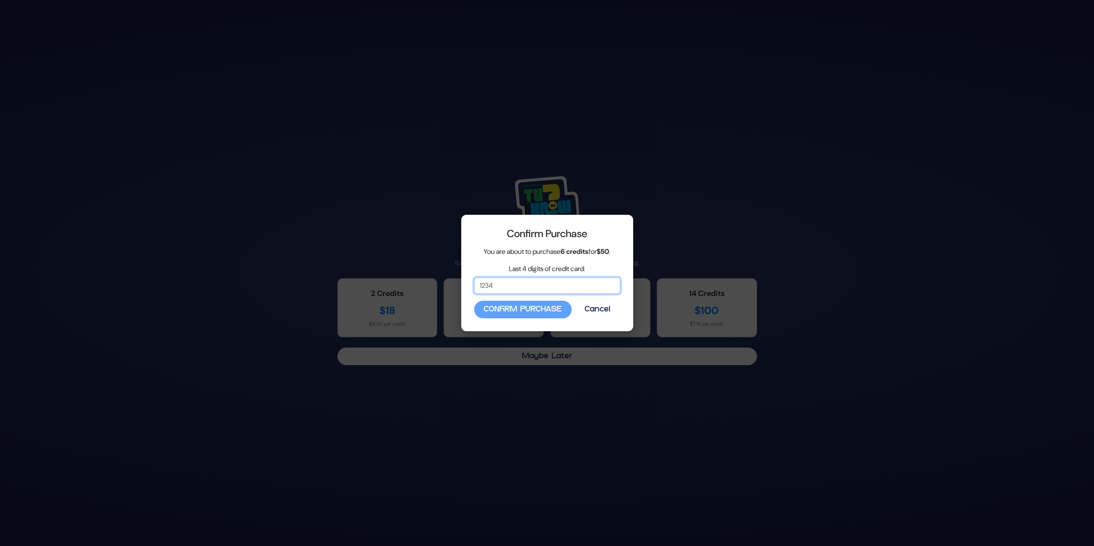
click at [512, 285] on input "Last 4 digits of credit card:" at bounding box center [547, 286] width 146 height 16
type input "1052"
click at [509, 307] on button "Confirm Purchase" at bounding box center [523, 310] width 98 height 18
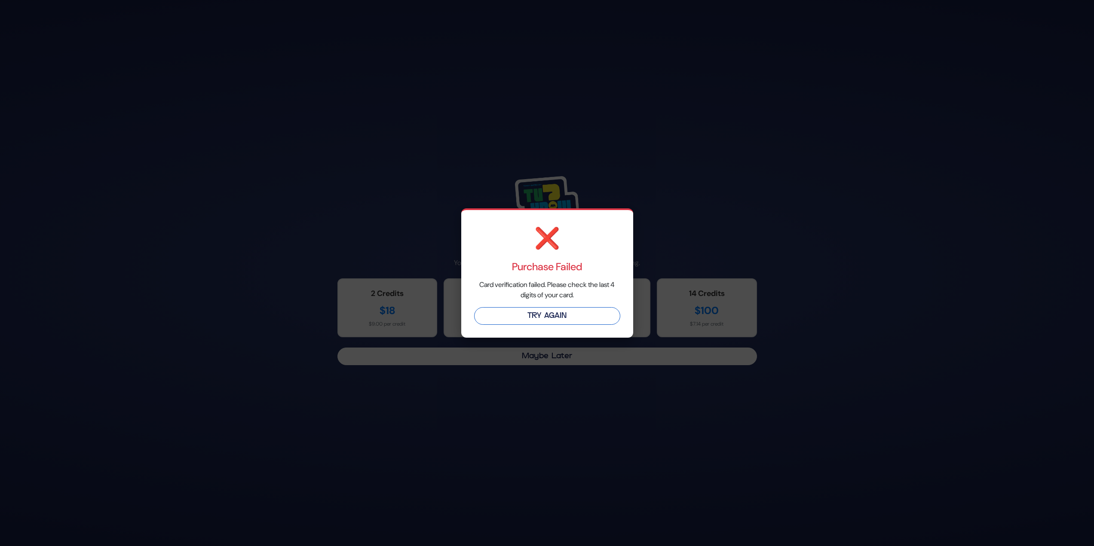
click at [555, 316] on button "Try Again" at bounding box center [547, 316] width 146 height 18
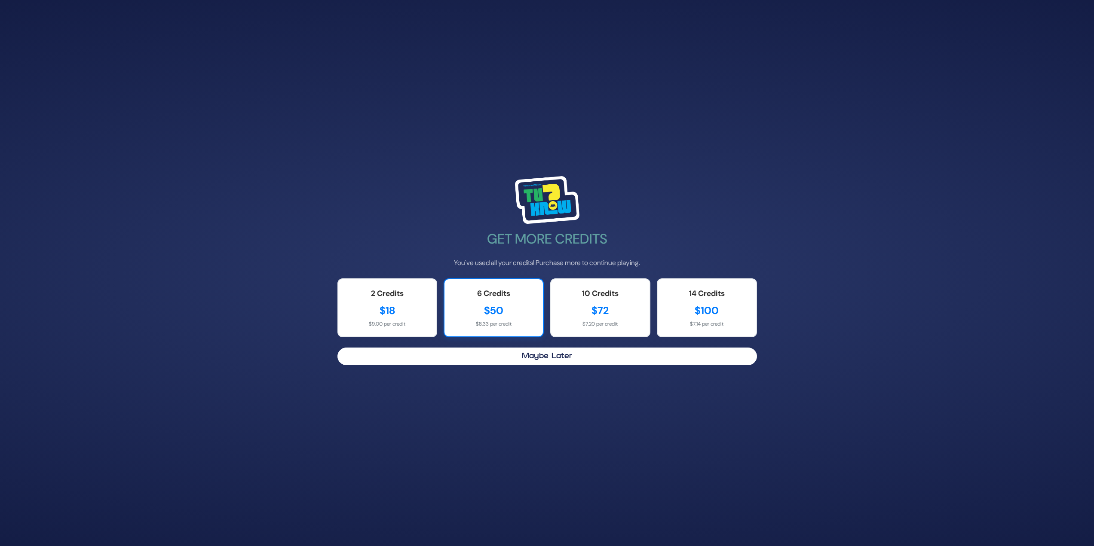
click at [510, 328] on div "$8.33 per credit" at bounding box center [493, 324] width 81 height 8
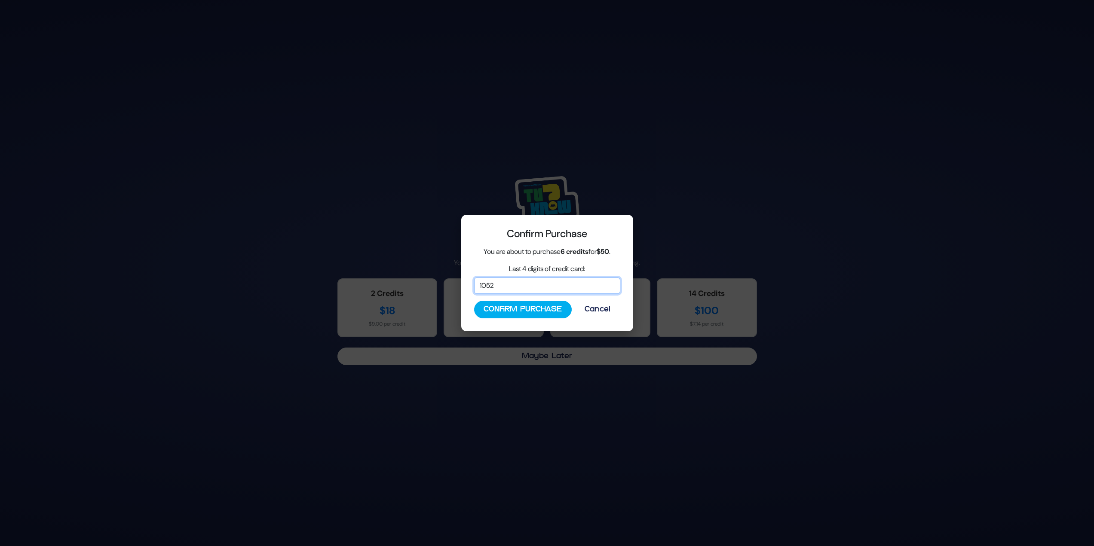
click at [512, 288] on input "1052" at bounding box center [547, 286] width 146 height 16
drag, startPoint x: 512, startPoint y: 288, endPoint x: 497, endPoint y: 280, distance: 16.5
click at [497, 280] on input "1052" at bounding box center [547, 286] width 146 height 16
type input "1029"
click at [503, 308] on button "Confirm Purchase" at bounding box center [523, 310] width 98 height 18
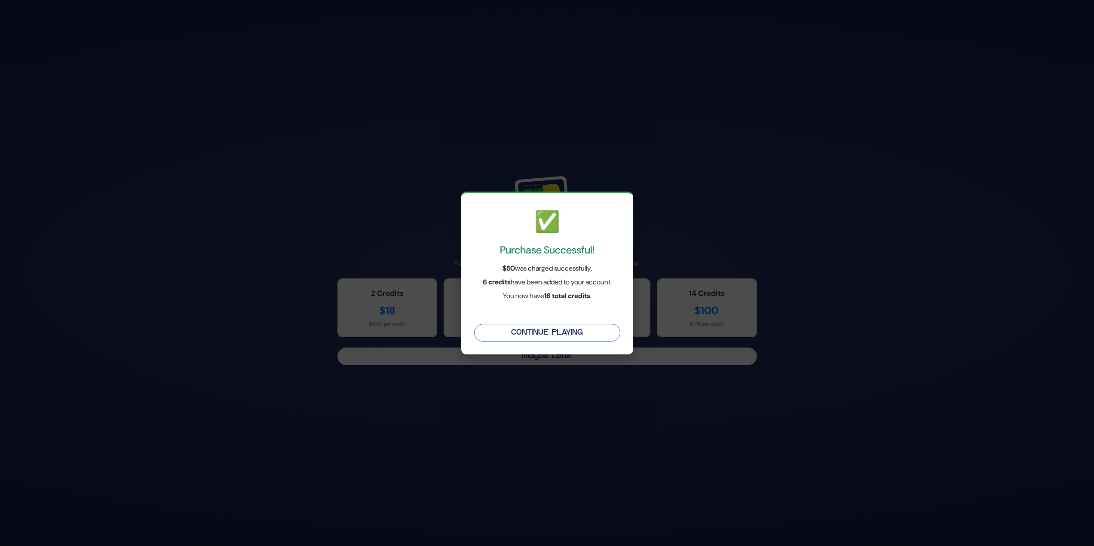
click at [516, 331] on button "Continue Playing" at bounding box center [547, 333] width 146 height 18
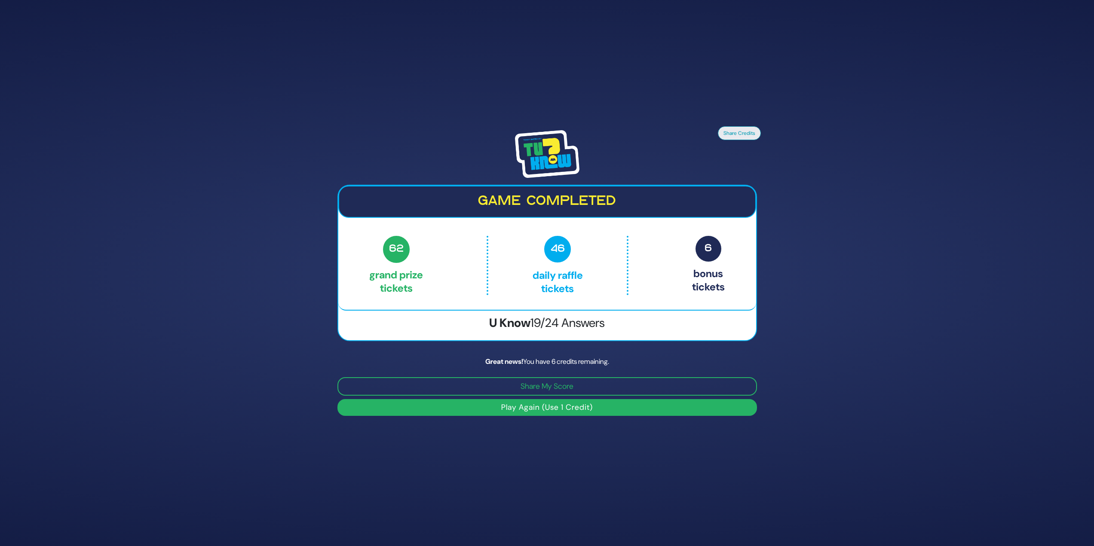
click at [573, 408] on button "Play Again (Use 1 Credit)" at bounding box center [547, 407] width 420 height 17
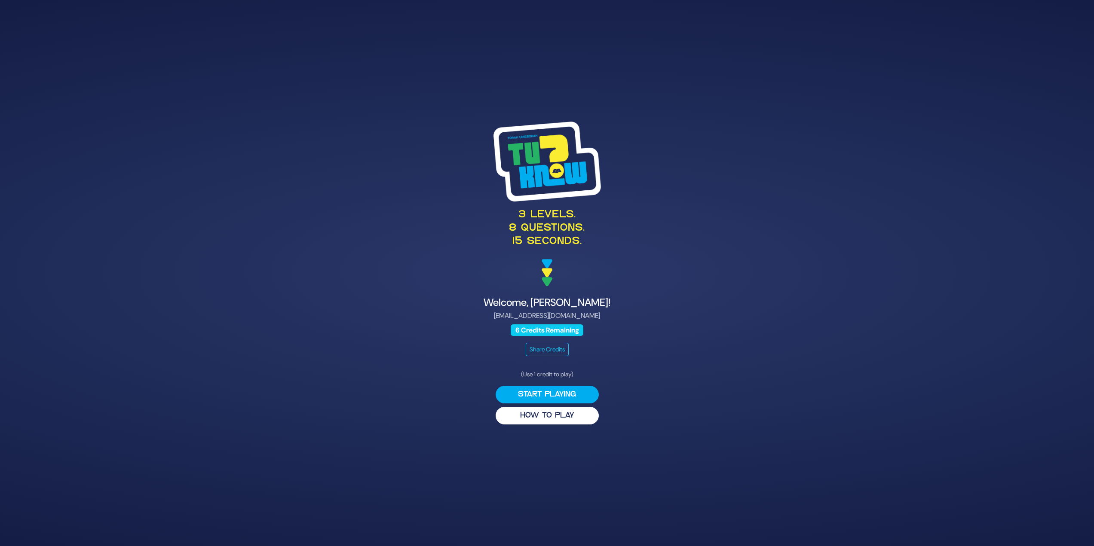
click at [560, 388] on button "Start Playing" at bounding box center [547, 395] width 103 height 18
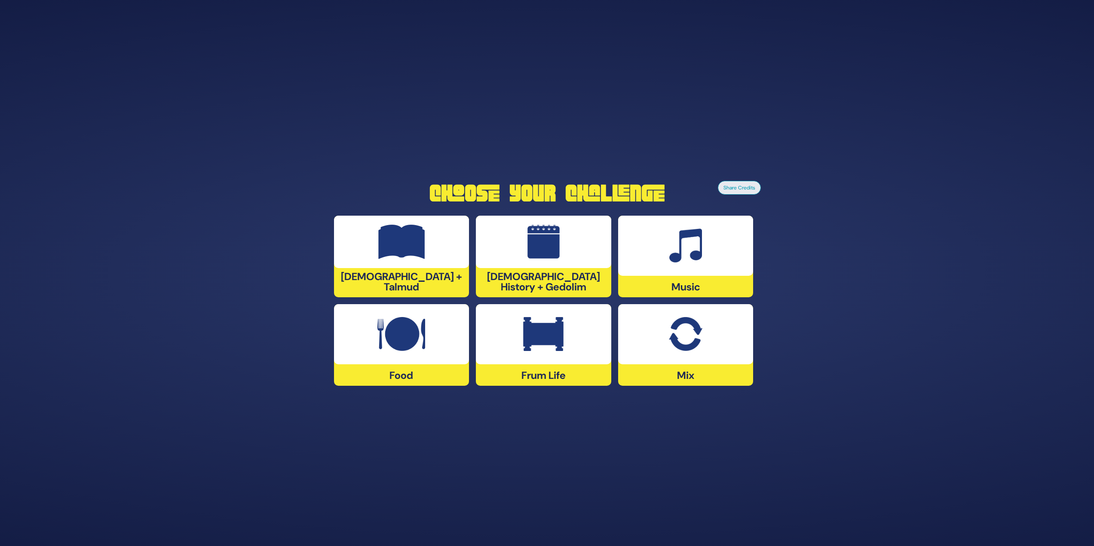
click at [660, 263] on div at bounding box center [685, 246] width 135 height 60
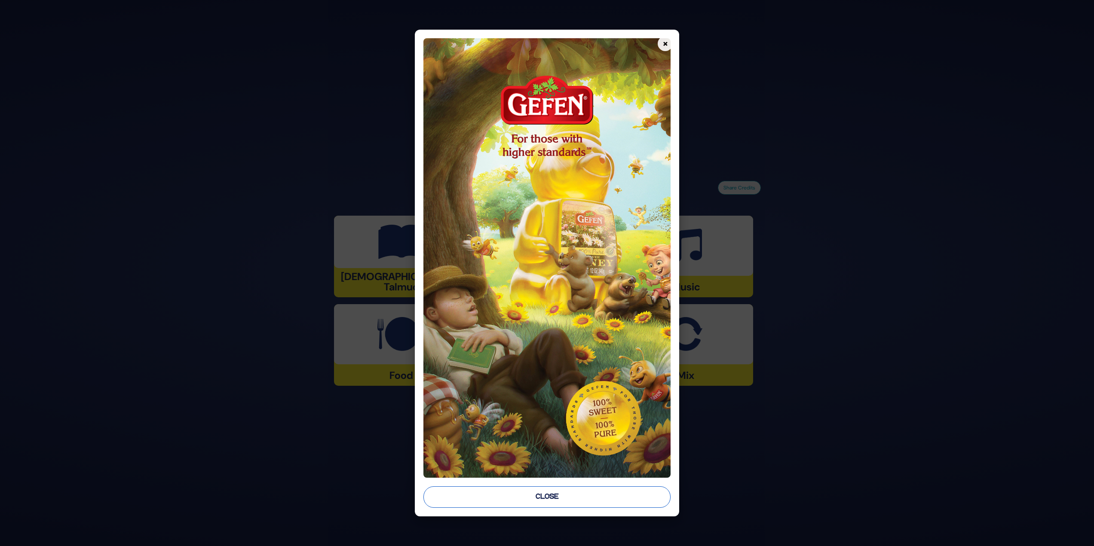
click at [516, 490] on button "Close" at bounding box center [547, 497] width 248 height 21
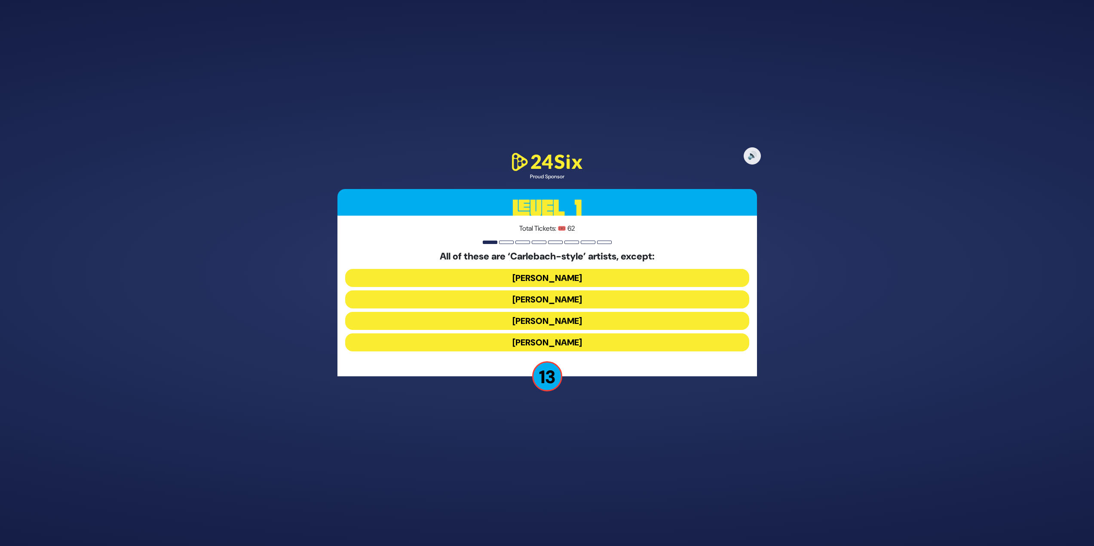
click at [572, 340] on button "[PERSON_NAME]" at bounding box center [547, 343] width 404 height 18
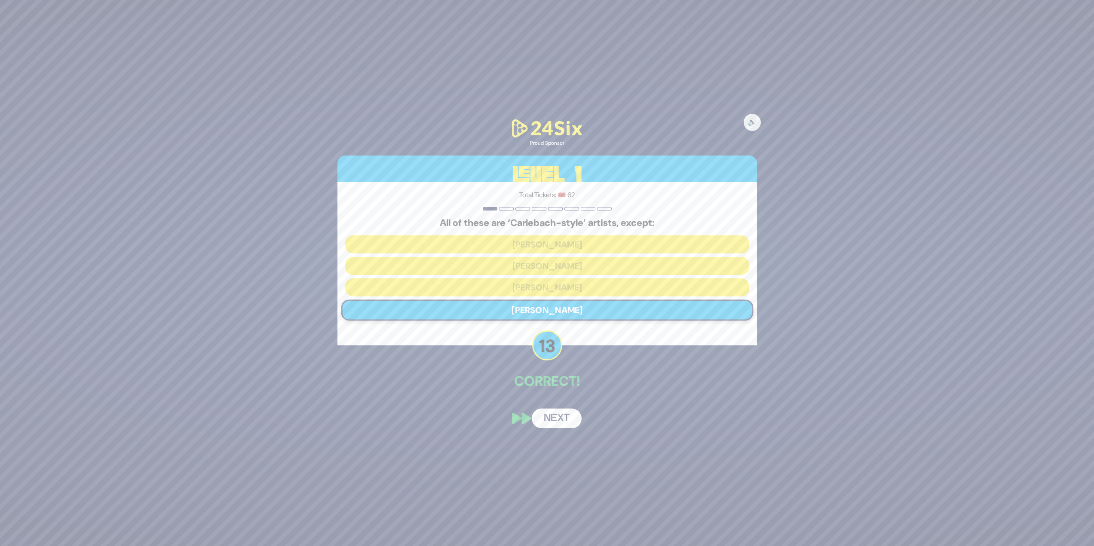
click at [553, 412] on button "Next" at bounding box center [557, 419] width 50 height 20
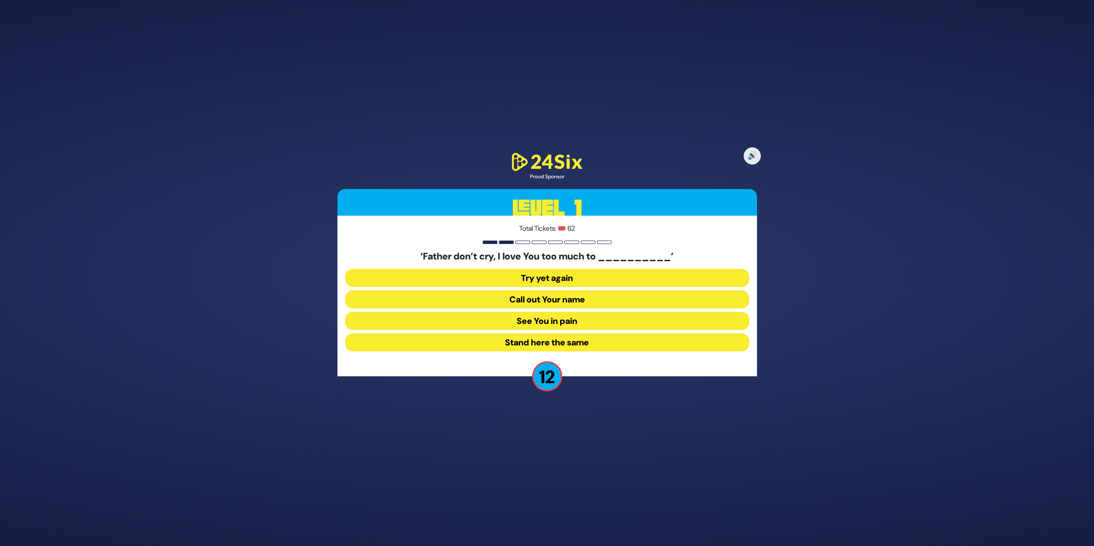
click at [582, 334] on button "See You in pain" at bounding box center [547, 343] width 404 height 18
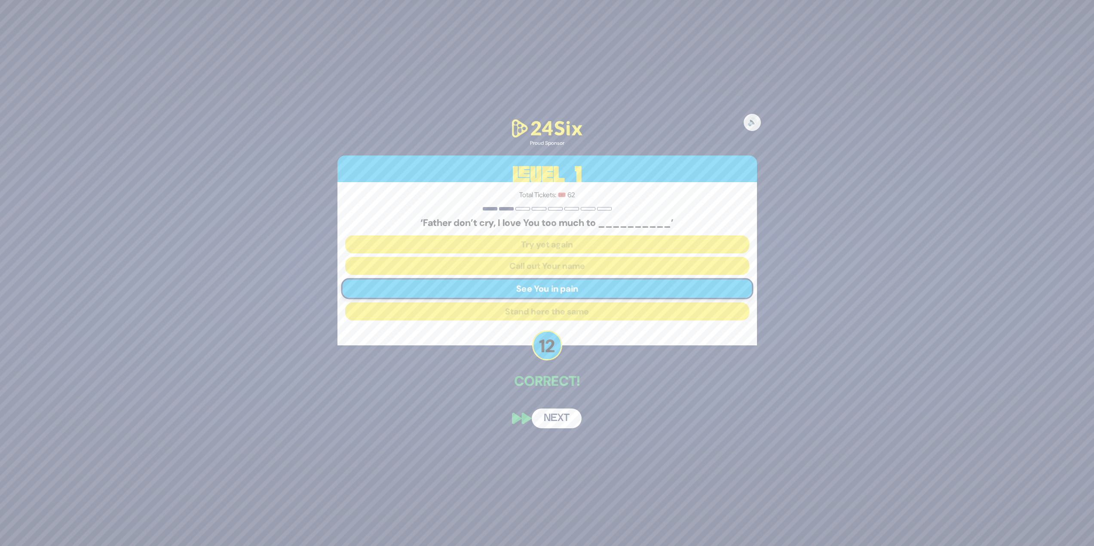
click at [572, 417] on button "Next" at bounding box center [557, 419] width 50 height 20
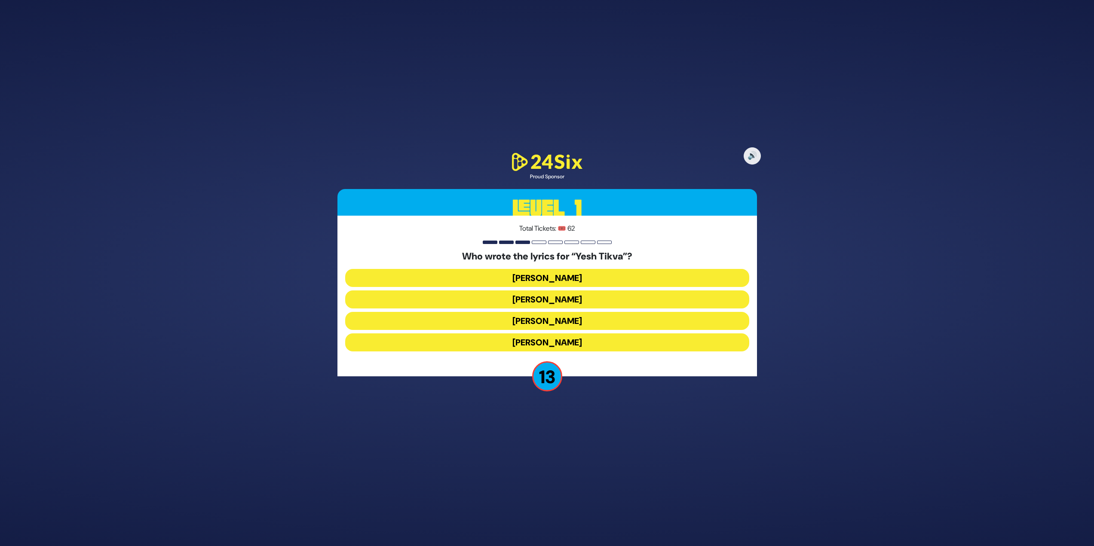
click at [543, 312] on button "[PERSON_NAME]" at bounding box center [547, 321] width 404 height 18
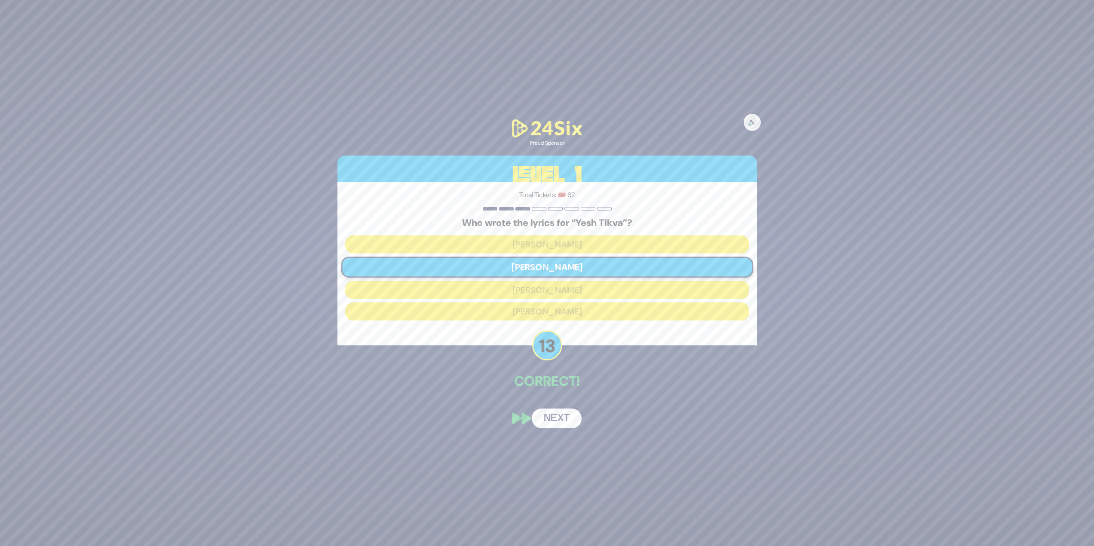
click at [551, 416] on button "Next" at bounding box center [557, 419] width 50 height 20
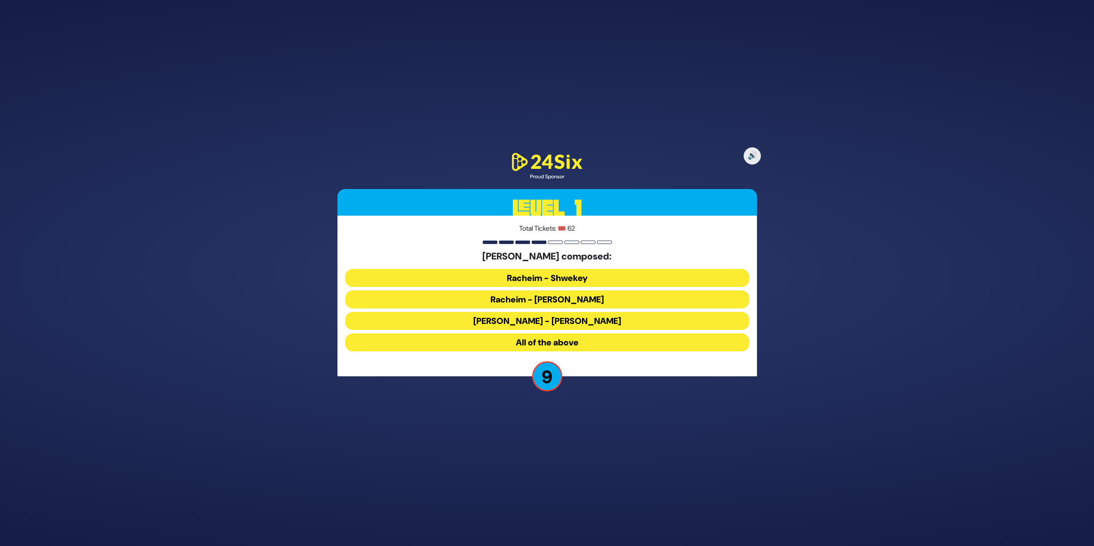
click at [597, 343] on button "All of the above" at bounding box center [547, 343] width 404 height 18
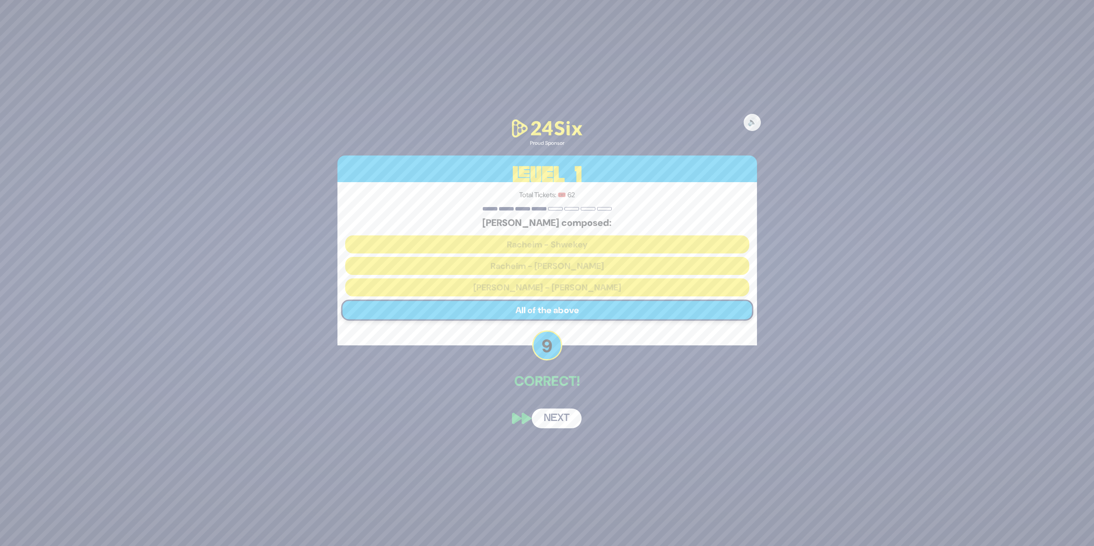
click at [565, 424] on button "Next" at bounding box center [557, 419] width 50 height 20
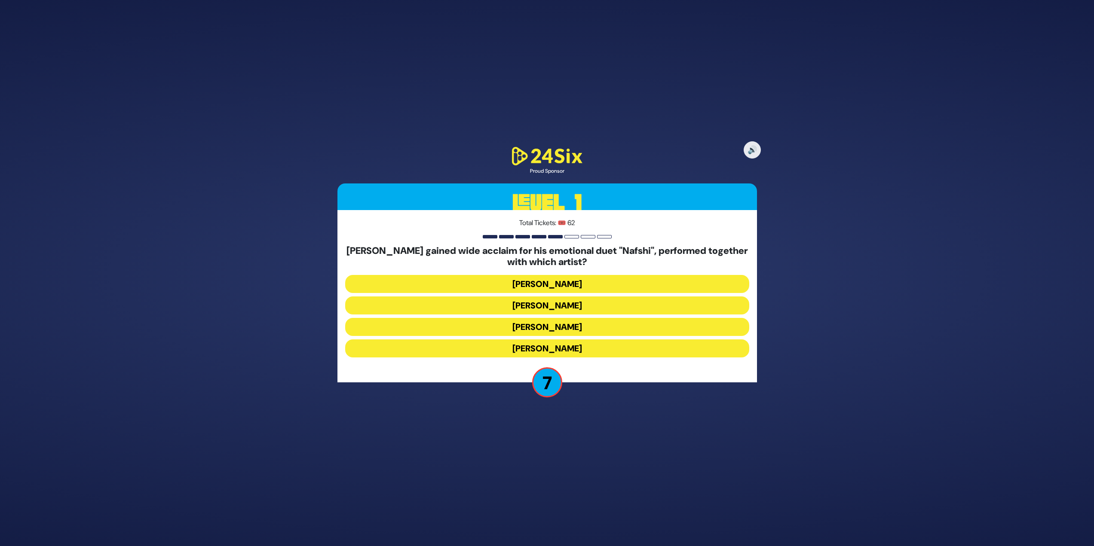
click at [564, 346] on button "[PERSON_NAME]" at bounding box center [547, 349] width 404 height 18
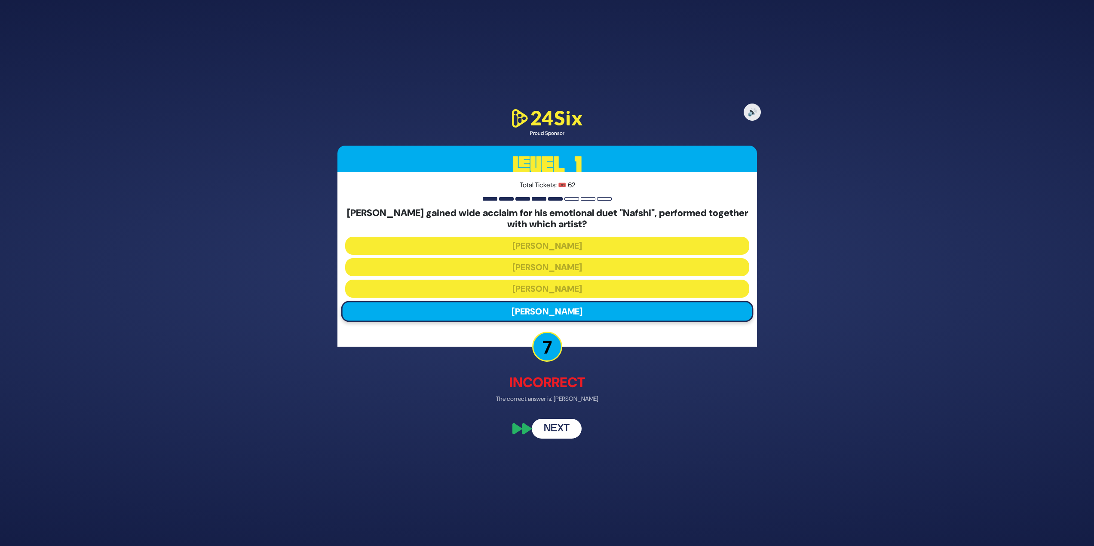
click at [561, 424] on button "Next" at bounding box center [557, 429] width 50 height 20
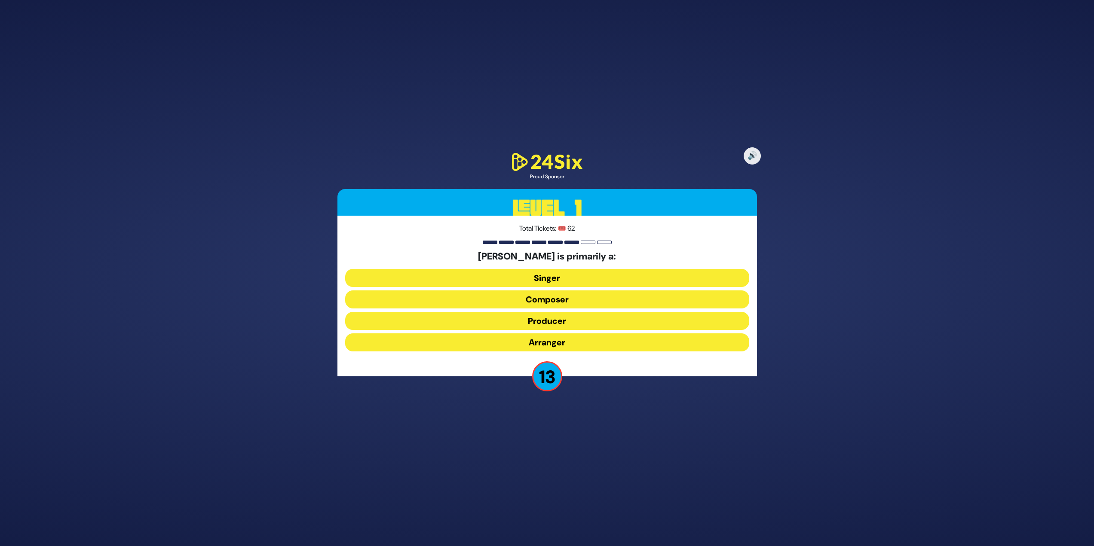
click at [562, 312] on button "Composer" at bounding box center [547, 321] width 404 height 18
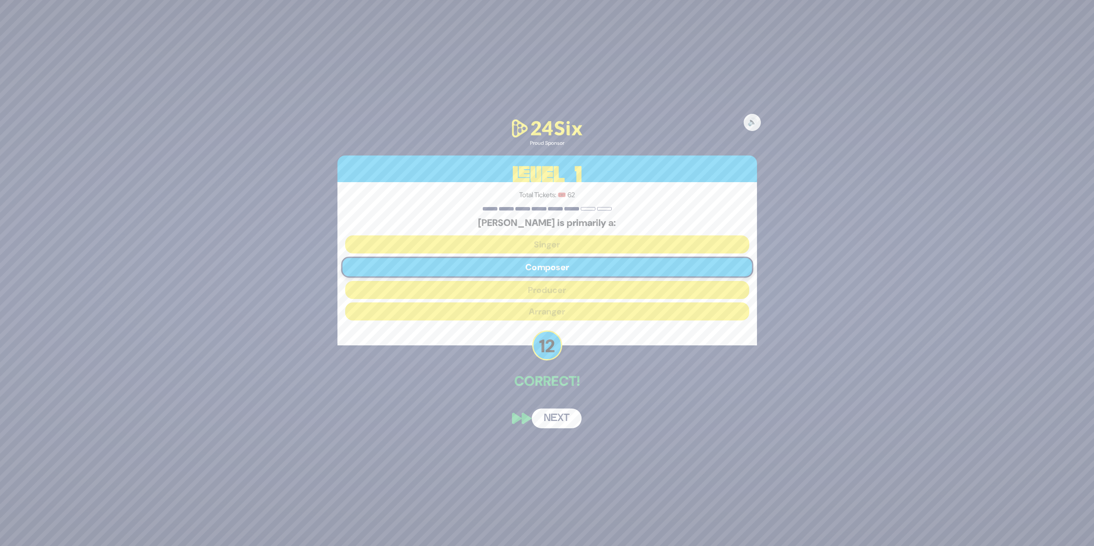
click at [558, 405] on div "🔊 Proud Sponsor Level 1 Total Tickets: 🎟️ 62 Yitzy Waldner is primarily a: Sing…" at bounding box center [547, 273] width 440 height 332
click at [550, 407] on div "🔊 Proud Sponsor Level 1 Total Tickets: 🎟️ 62 Yitzy Waldner is primarily a: Sing…" at bounding box center [547, 273] width 440 height 332
click at [549, 418] on button "Next" at bounding box center [557, 419] width 50 height 20
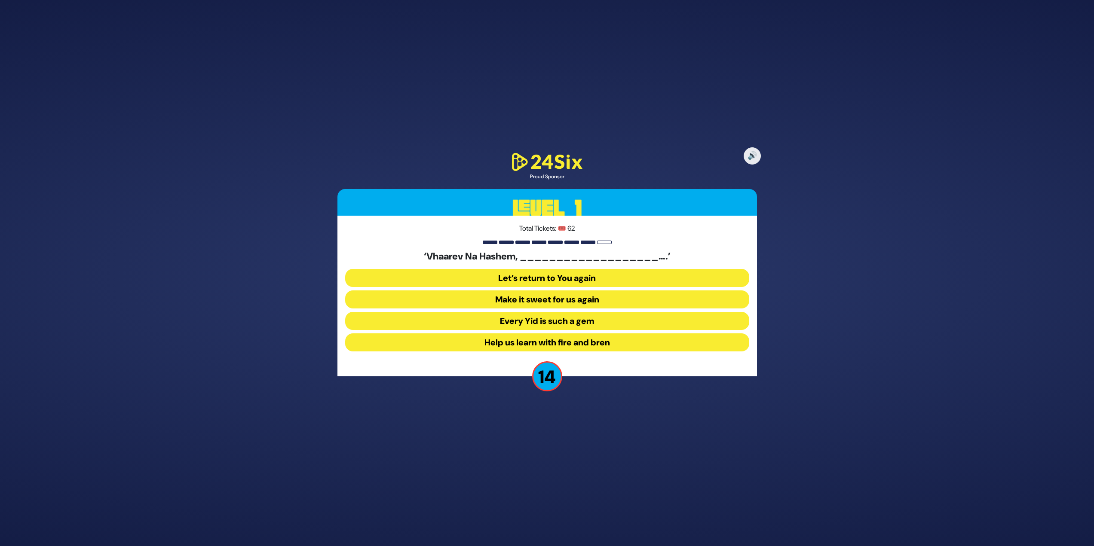
click at [538, 290] on div "‘Vhaarev Na Hashem, ___________________….’ Let’s return to You again Make it sw…" at bounding box center [547, 303] width 404 height 104
click at [539, 312] on button "Make it sweet for us again" at bounding box center [547, 321] width 404 height 18
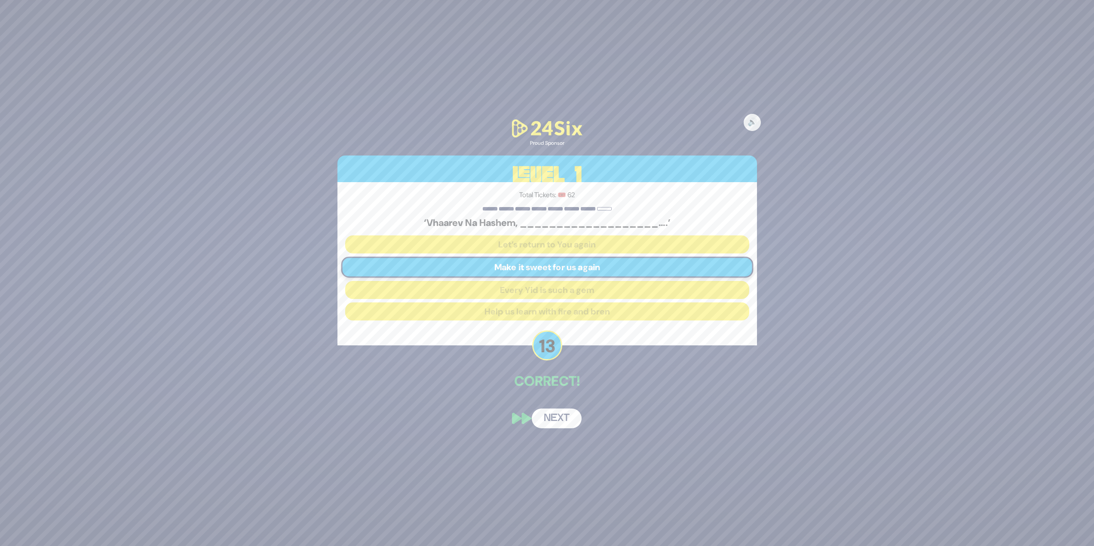
click at [563, 420] on button "Next" at bounding box center [557, 419] width 50 height 20
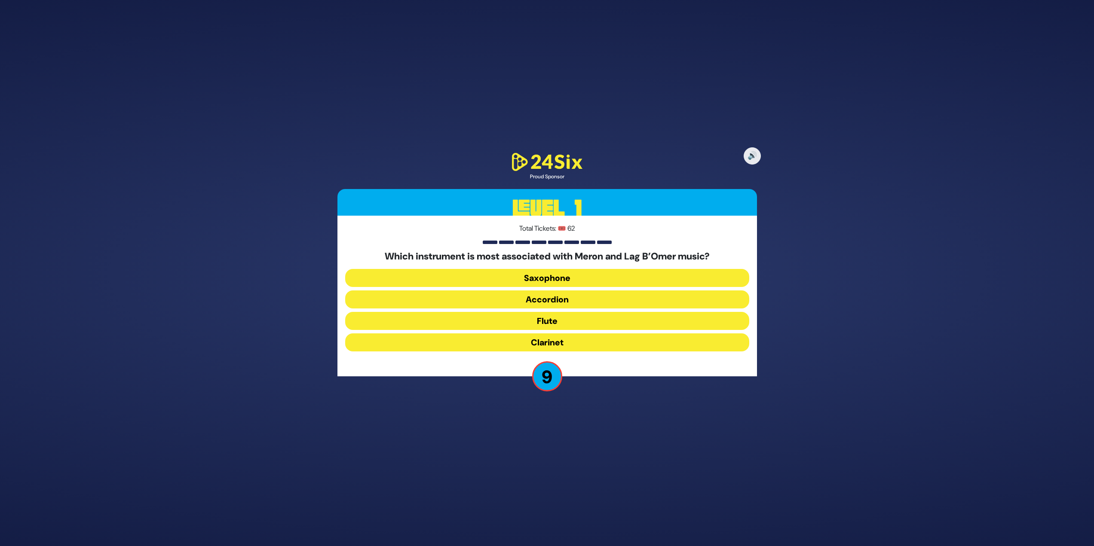
click at [563, 341] on button "Clarinet" at bounding box center [547, 343] width 404 height 18
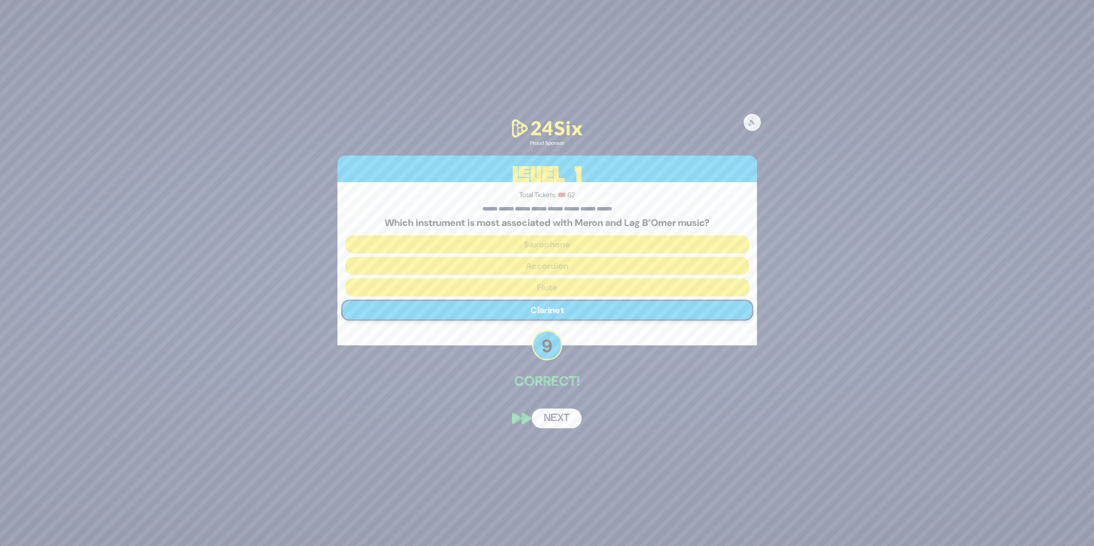
click at [564, 418] on button "Next" at bounding box center [557, 419] width 50 height 20
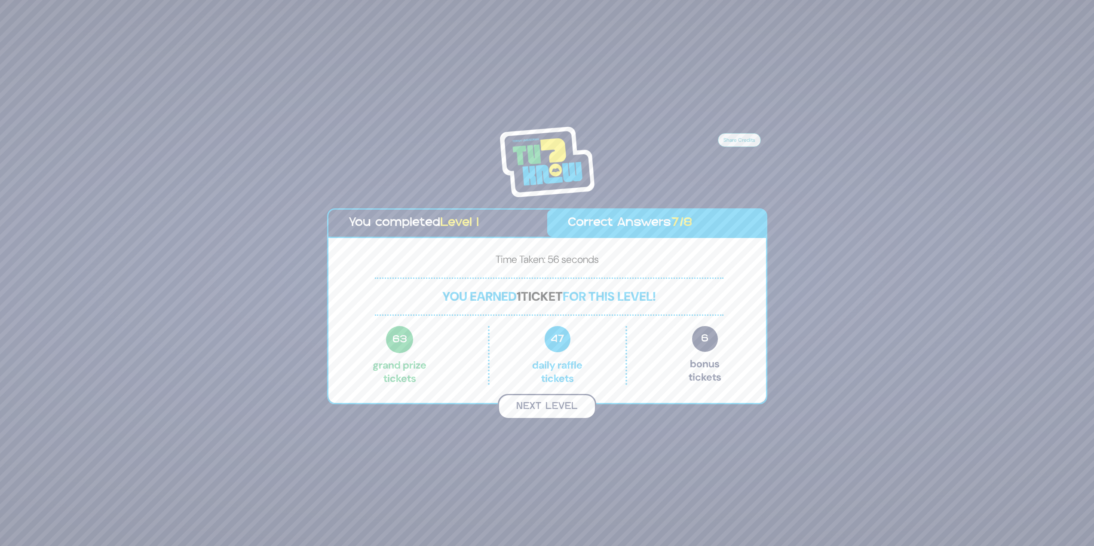
click at [560, 408] on button "Next Level" at bounding box center [547, 406] width 98 height 25
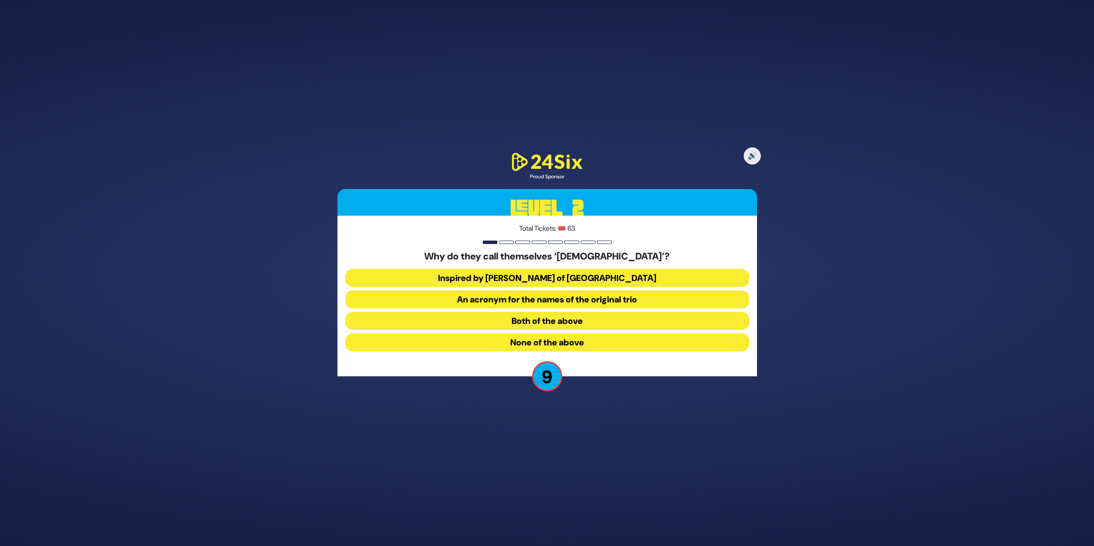
click at [628, 334] on button "Both of the above" at bounding box center [547, 343] width 404 height 18
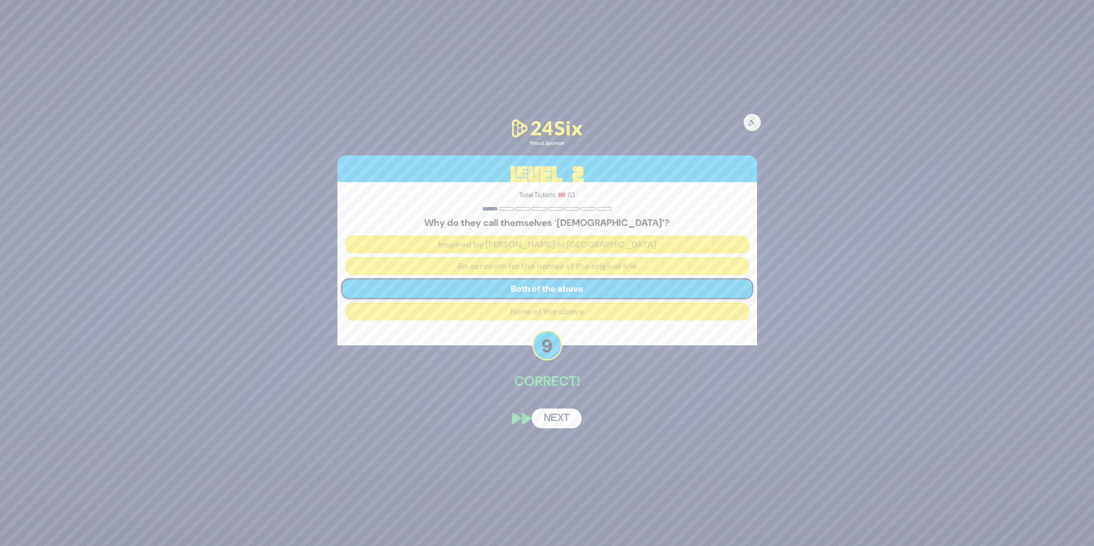
click at [557, 417] on button "Next" at bounding box center [557, 419] width 50 height 20
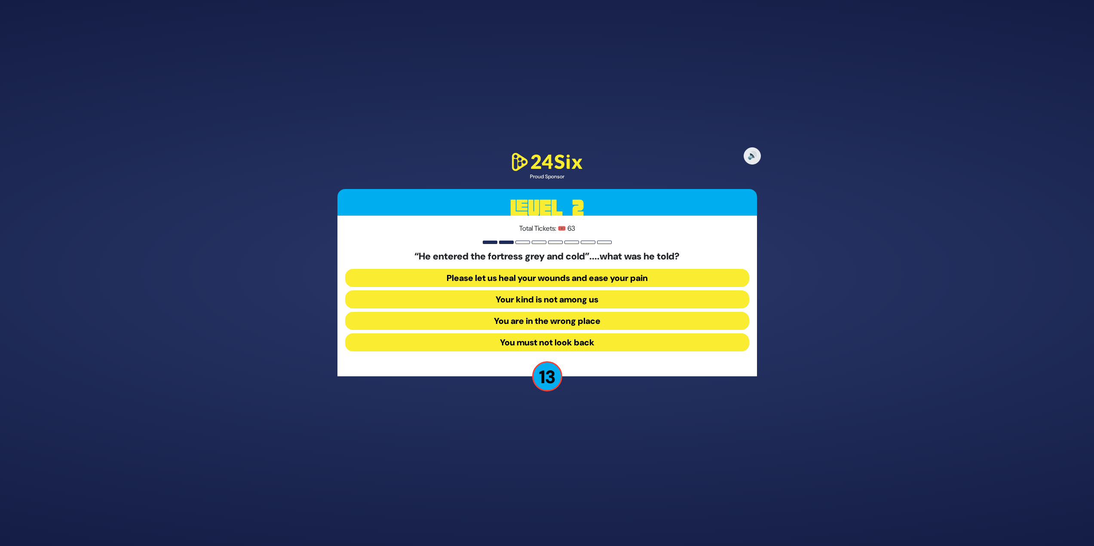
click at [552, 312] on button "Your kind is not among us" at bounding box center [547, 321] width 404 height 18
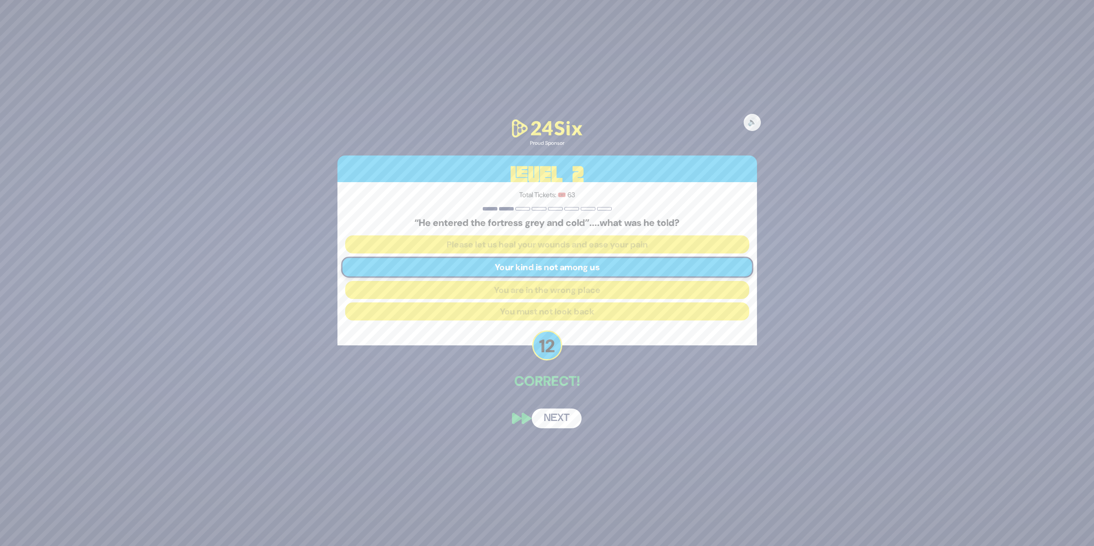
click at [565, 408] on div "🔊 Proud Sponsor Level 2 Total Tickets: 🎟️ 63 “He entered the fortress grey and …" at bounding box center [547, 273] width 440 height 332
click at [566, 416] on button "Next" at bounding box center [557, 419] width 50 height 20
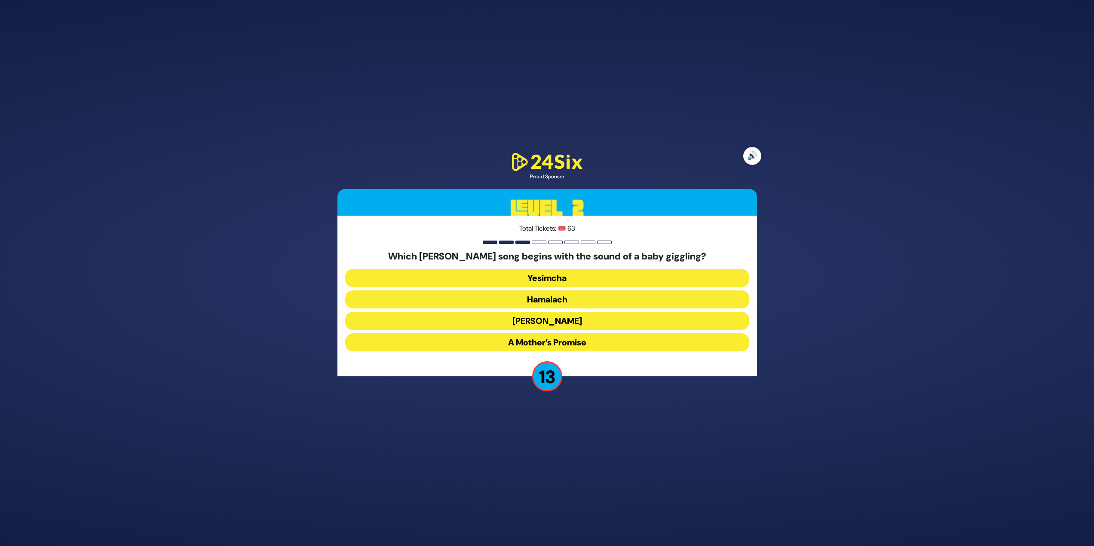
click at [746, 156] on button "🔊" at bounding box center [752, 156] width 18 height 18
click at [556, 343] on button "A Mother’s Promise" at bounding box center [547, 343] width 404 height 18
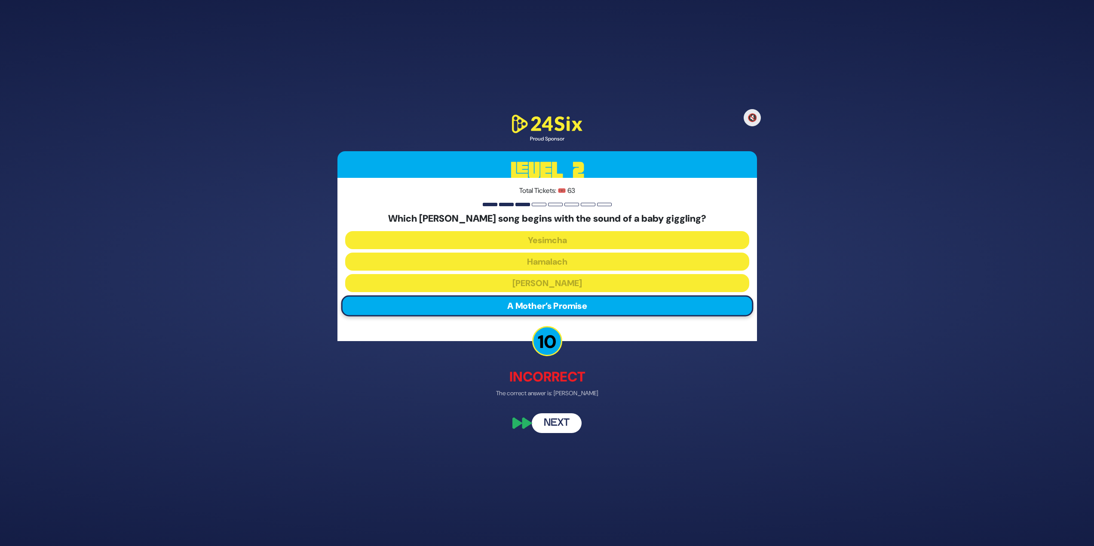
click at [565, 423] on button "Next" at bounding box center [557, 424] width 50 height 20
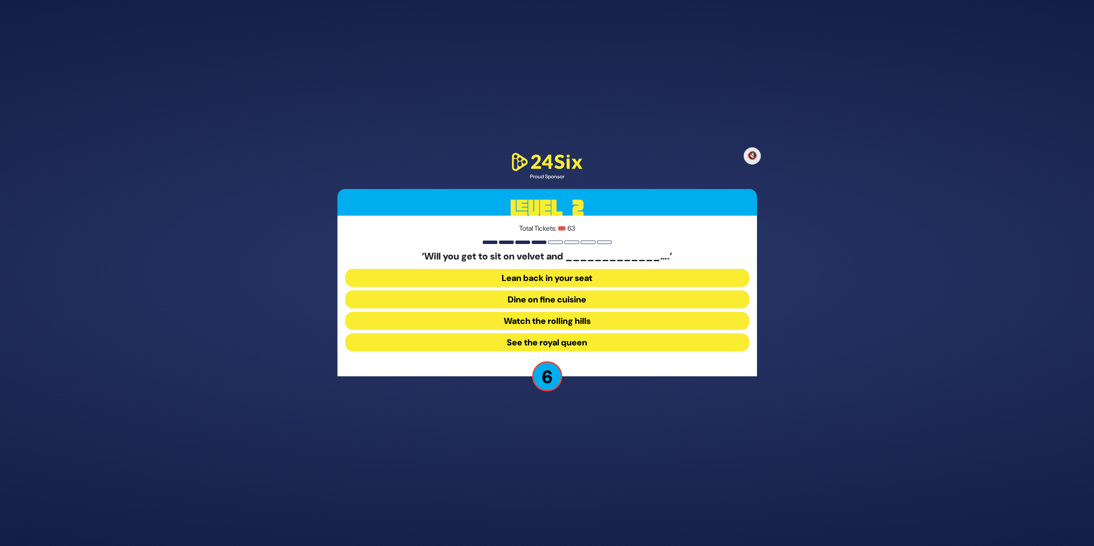
click at [568, 312] on button "Dine on fine cuisine" at bounding box center [547, 321] width 404 height 18
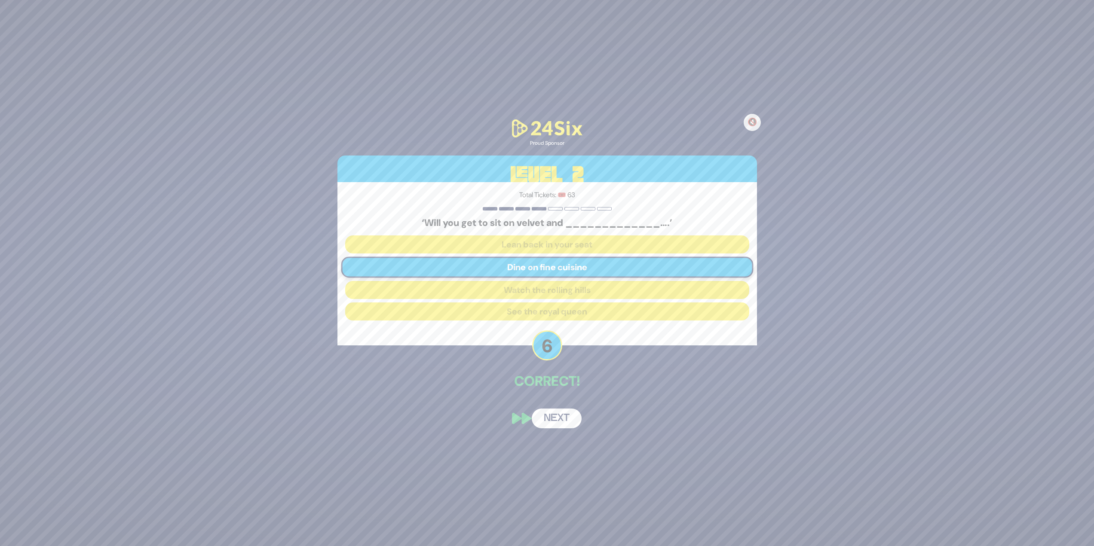
click at [560, 423] on button "Next" at bounding box center [557, 419] width 50 height 20
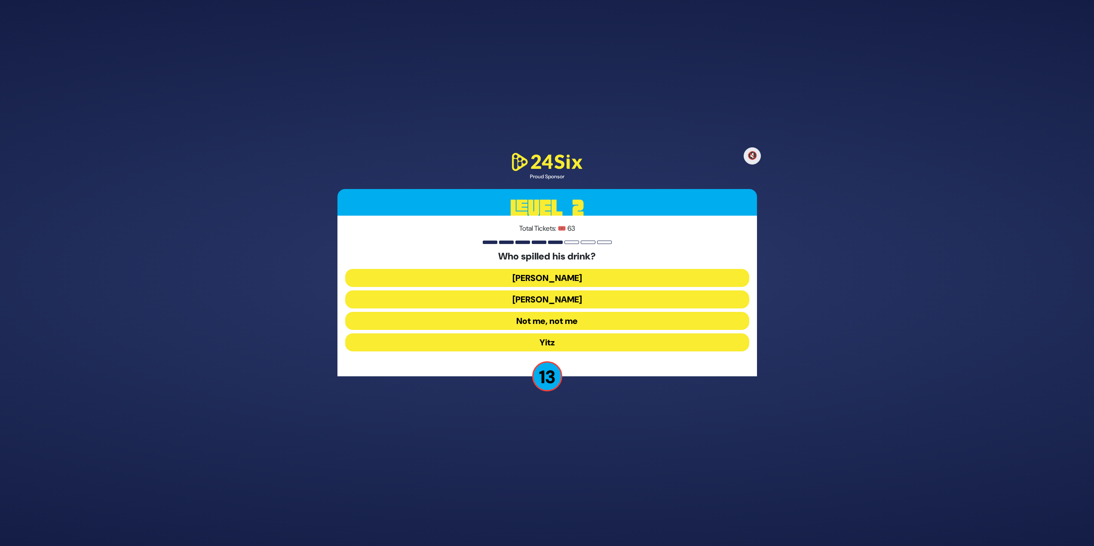
click at [505, 334] on button "Not me, not me" at bounding box center [547, 343] width 404 height 18
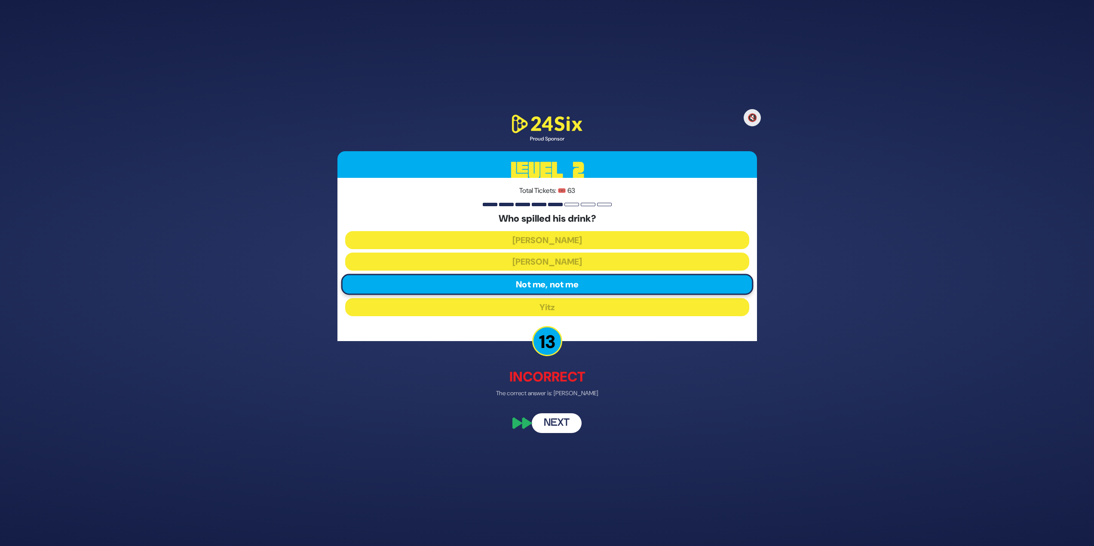
click at [552, 412] on div "🔇 Proud Sponsor Level 2 Total Tickets: 🎟️ 63 Who spilled his drink? Asher Zelig…" at bounding box center [547, 273] width 440 height 341
click at [551, 419] on button "Next" at bounding box center [557, 424] width 50 height 20
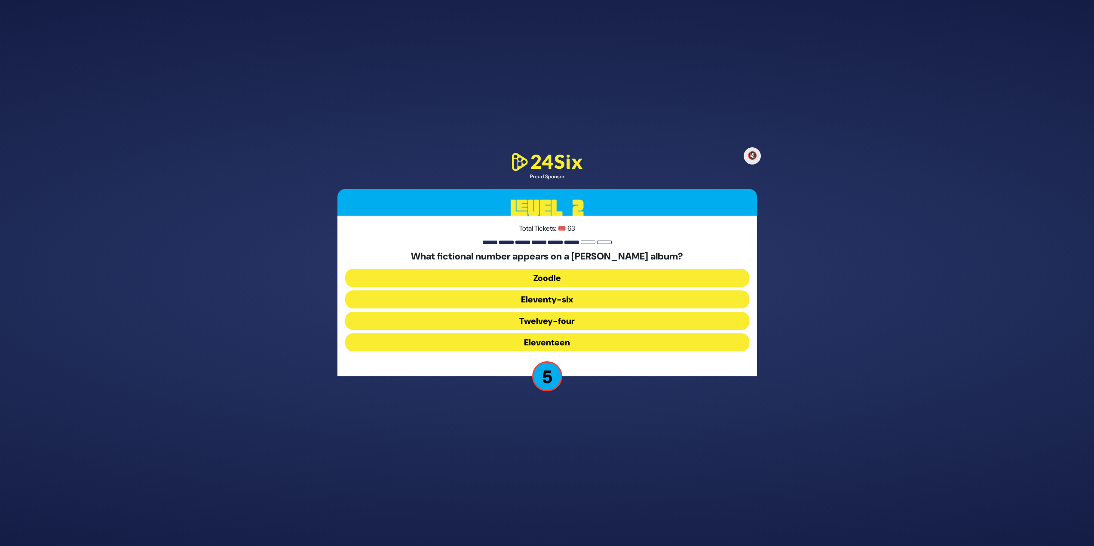
click at [577, 312] on button "Eleventy-six" at bounding box center [547, 321] width 404 height 18
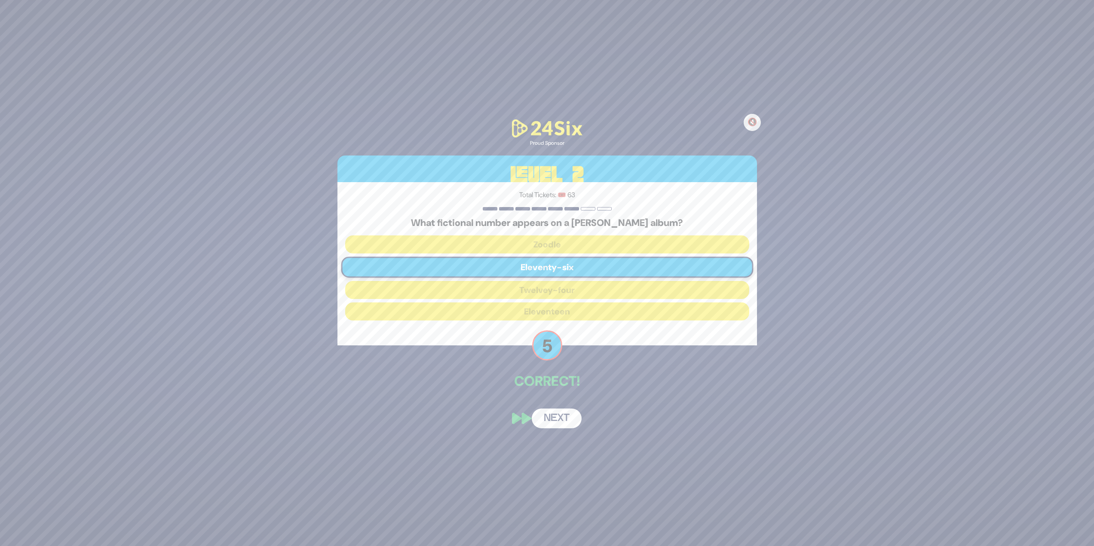
click at [557, 411] on button "Next" at bounding box center [557, 419] width 50 height 20
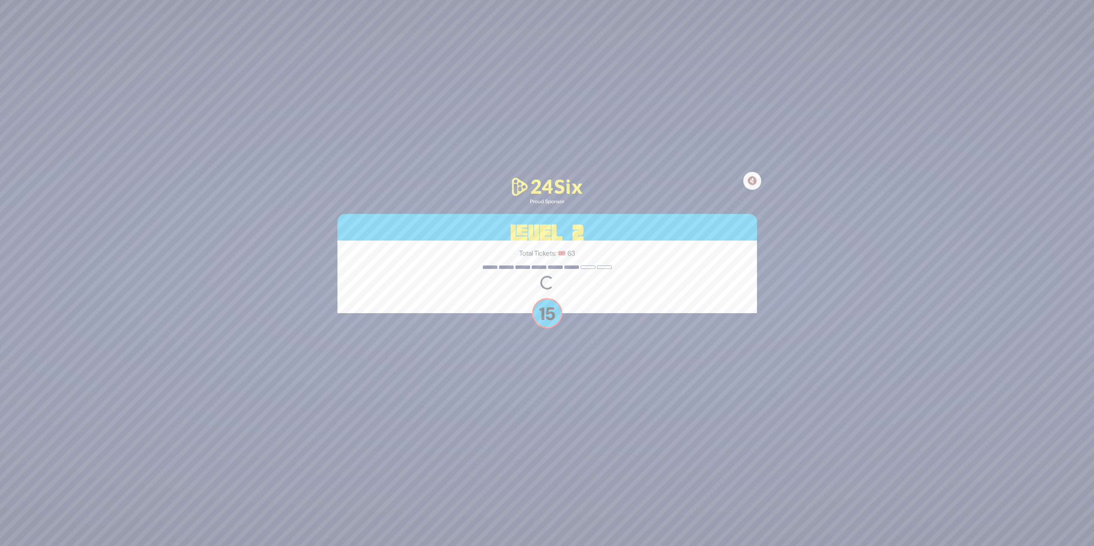
click at [747, 187] on button "🔇" at bounding box center [752, 181] width 18 height 18
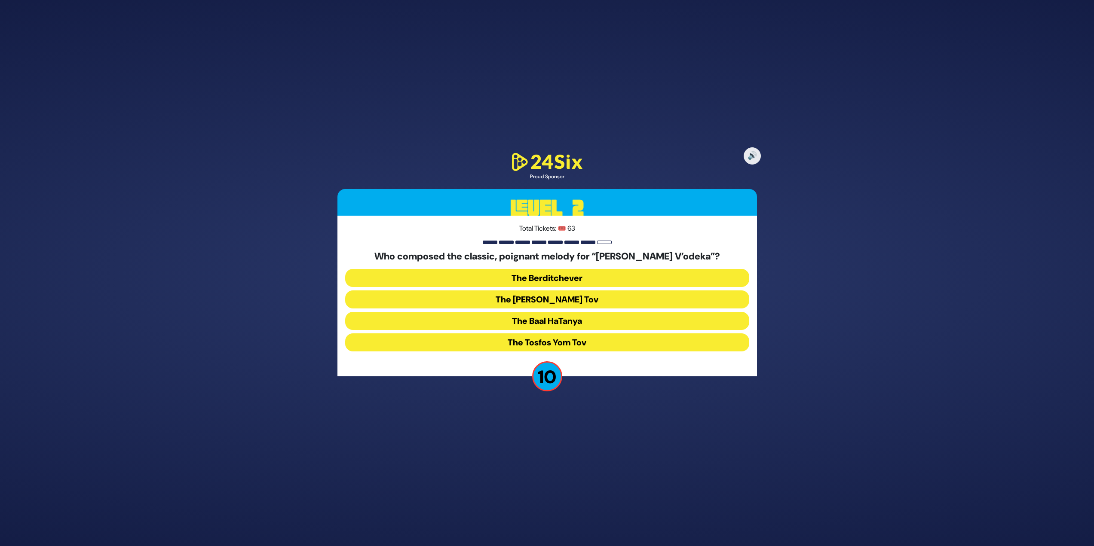
click at [582, 334] on button "The Baal HaTanya" at bounding box center [547, 343] width 404 height 18
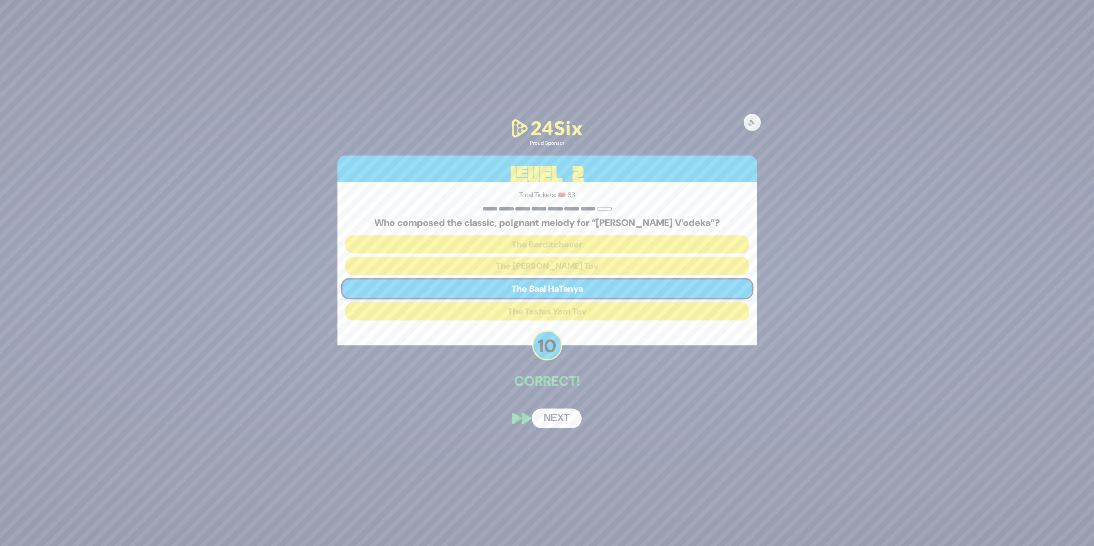
click at [564, 426] on button "Next" at bounding box center [557, 419] width 50 height 20
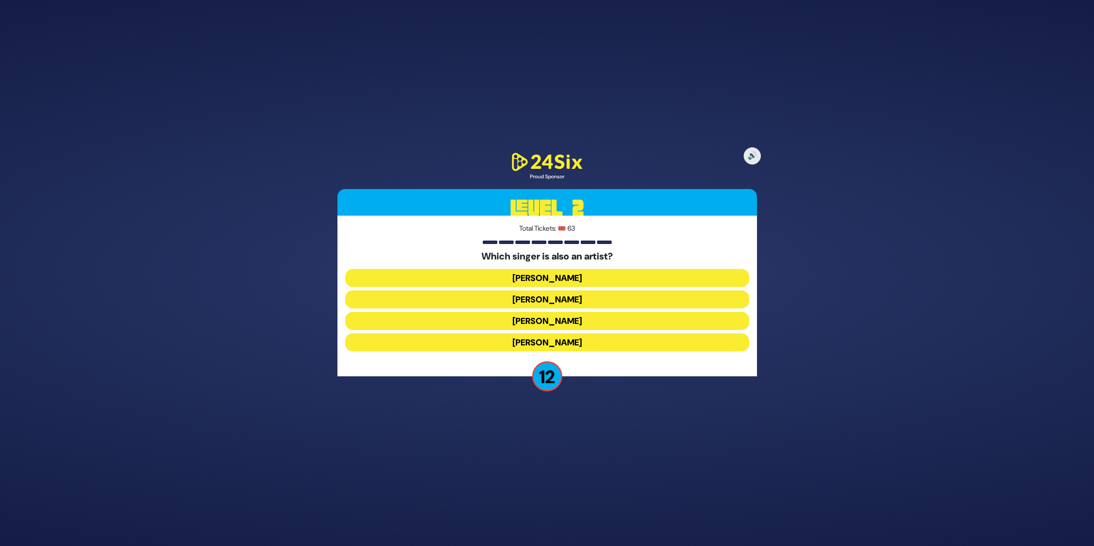
click at [581, 334] on button "Lipa Schmeltzer" at bounding box center [547, 343] width 404 height 18
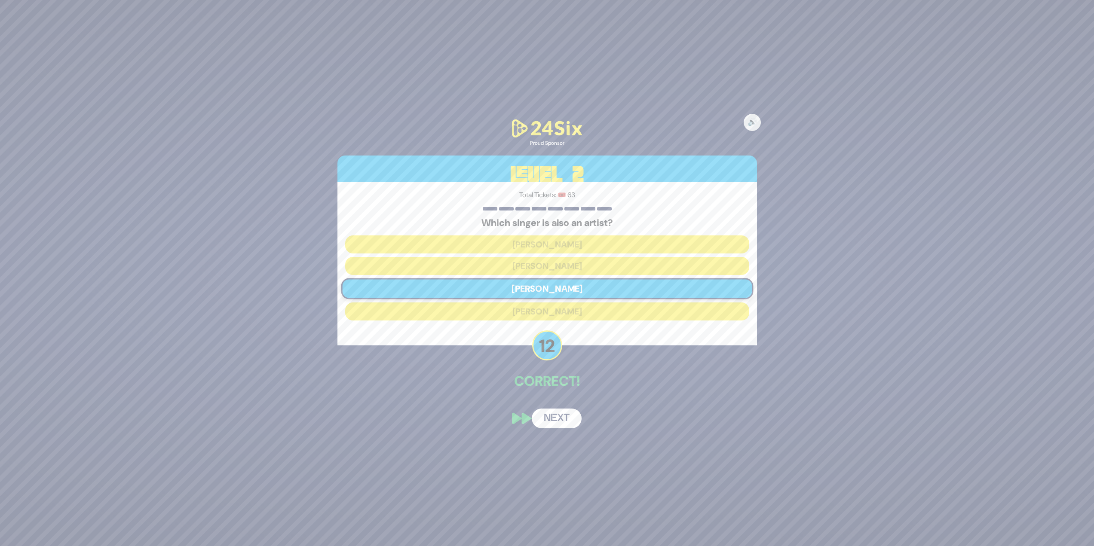
click at [558, 417] on button "Next" at bounding box center [557, 419] width 50 height 20
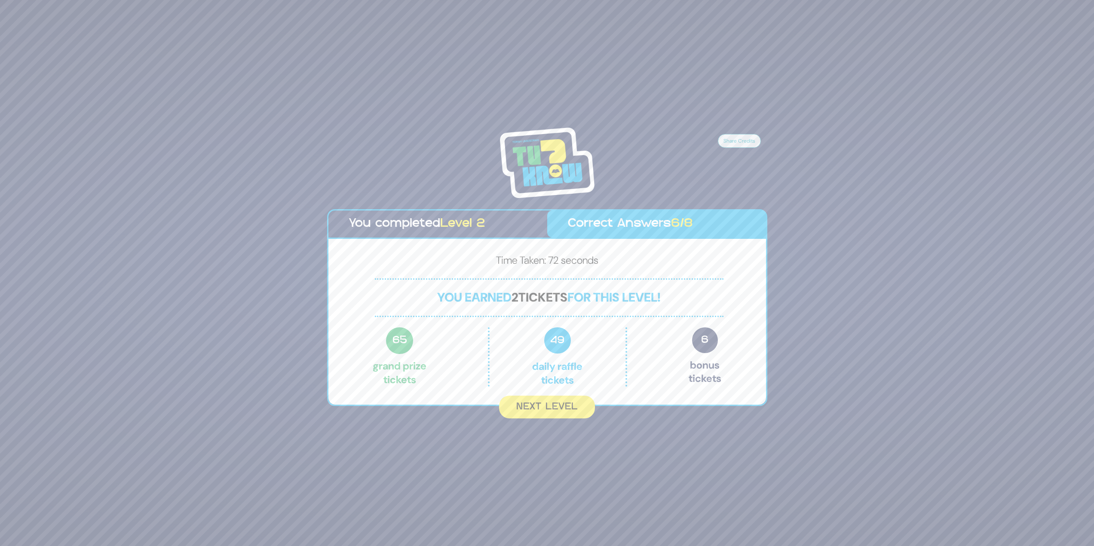
click at [573, 419] on div "Share Credits You completed Level 2 Correct Answers 6/8 Time Taken: 72 seconds …" at bounding box center [547, 273] width 1094 height 546
click at [573, 414] on button "Next Level" at bounding box center [547, 407] width 98 height 25
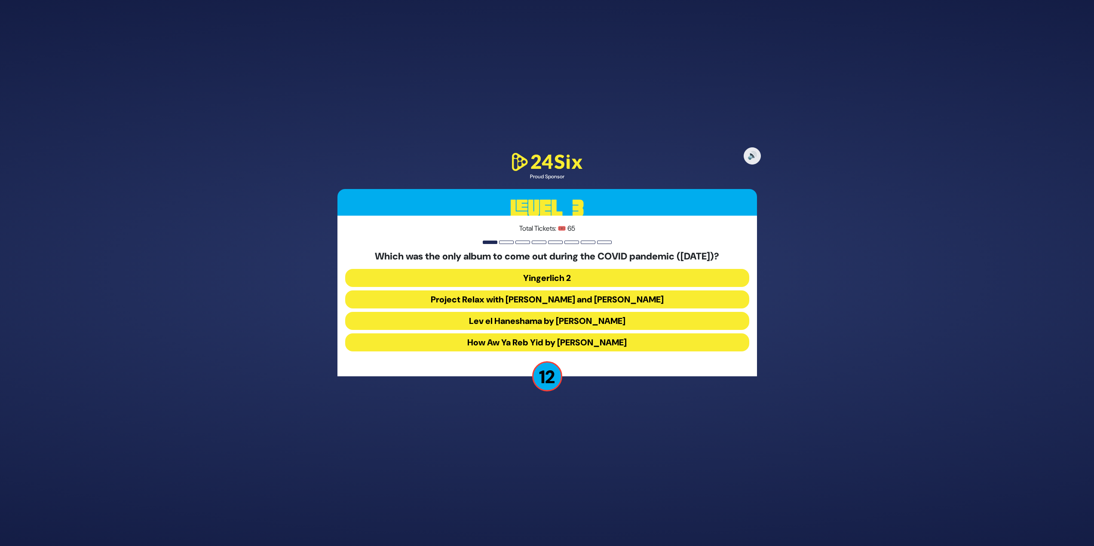
click at [607, 291] on button "Yingerlich 2" at bounding box center [547, 300] width 404 height 18
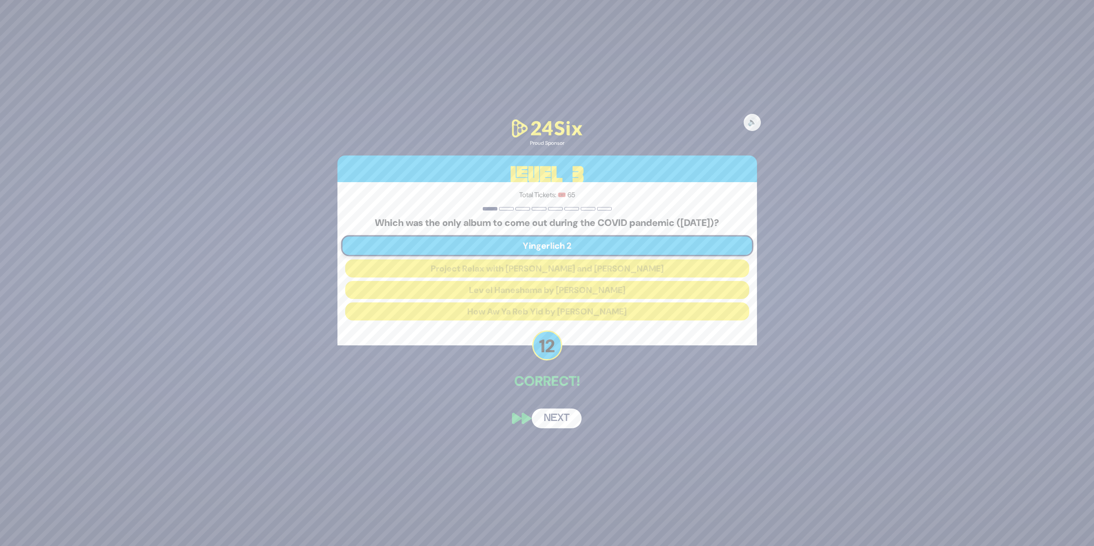
click at [566, 416] on button "Next" at bounding box center [557, 419] width 50 height 20
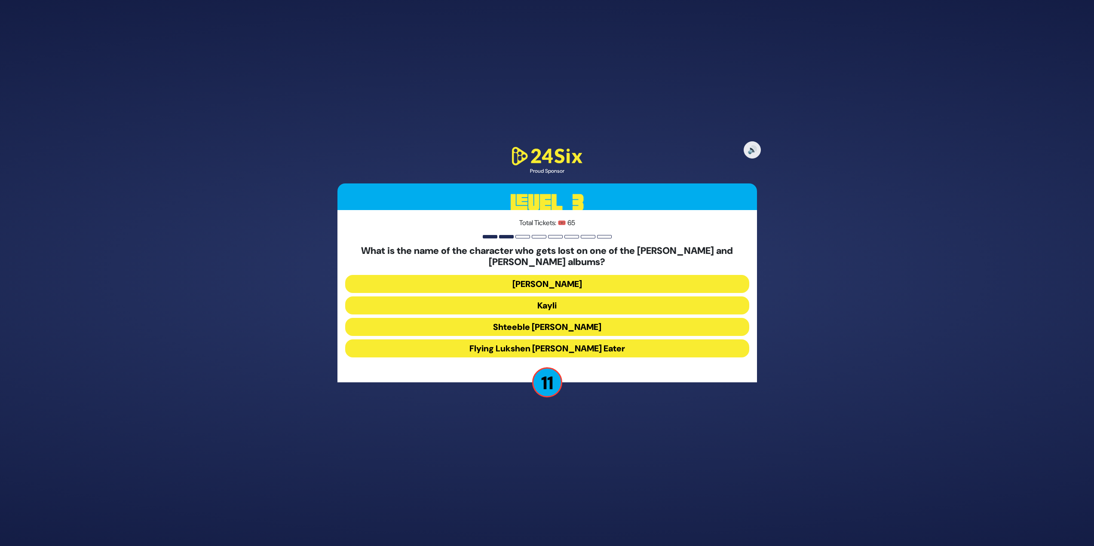
click at [564, 318] on button "Kayli" at bounding box center [547, 327] width 404 height 18
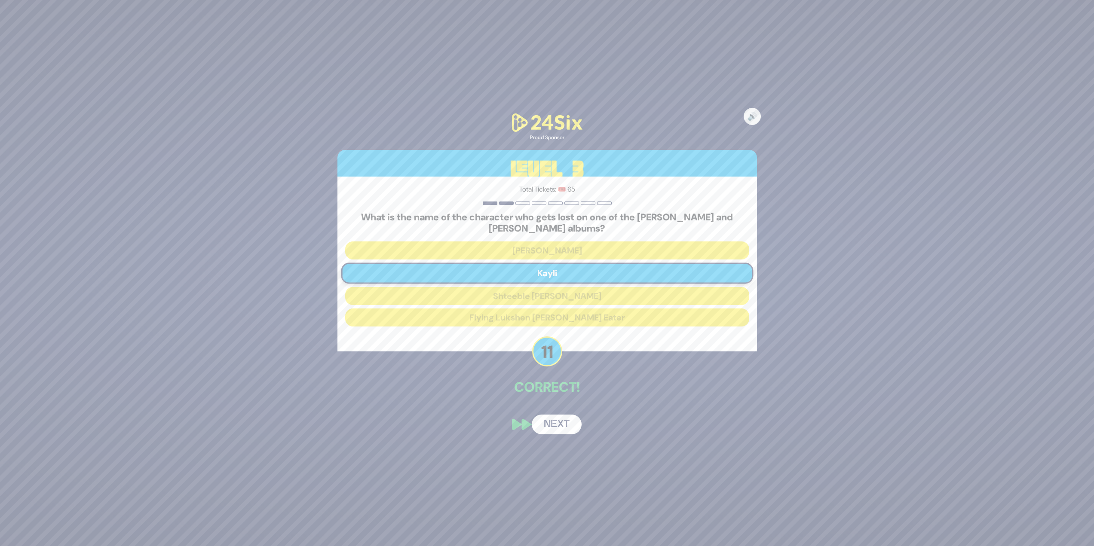
click at [557, 420] on button "Next" at bounding box center [557, 425] width 50 height 20
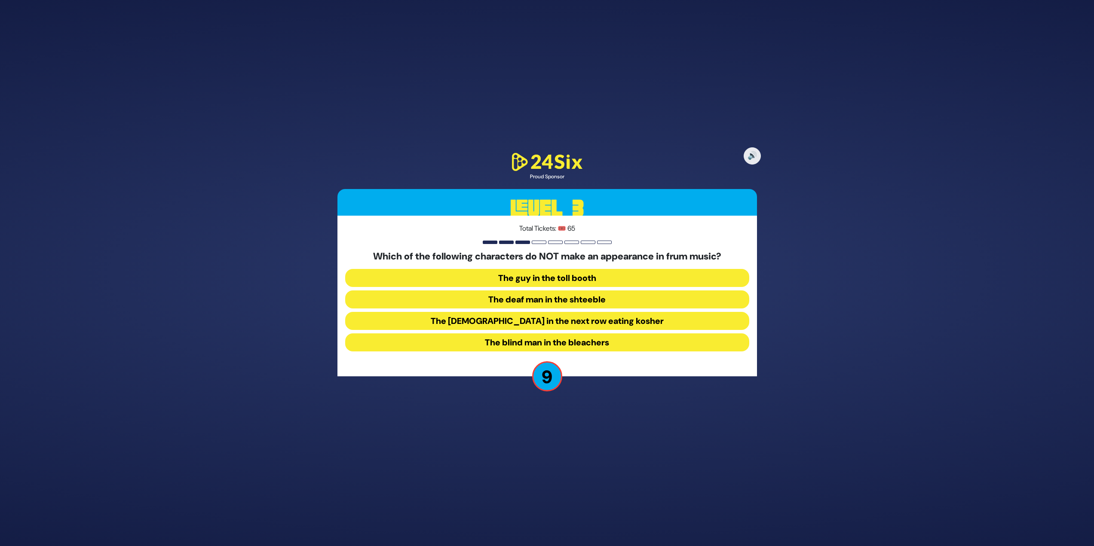
click at [653, 346] on button "The blind man in the bleachers" at bounding box center [547, 343] width 404 height 18
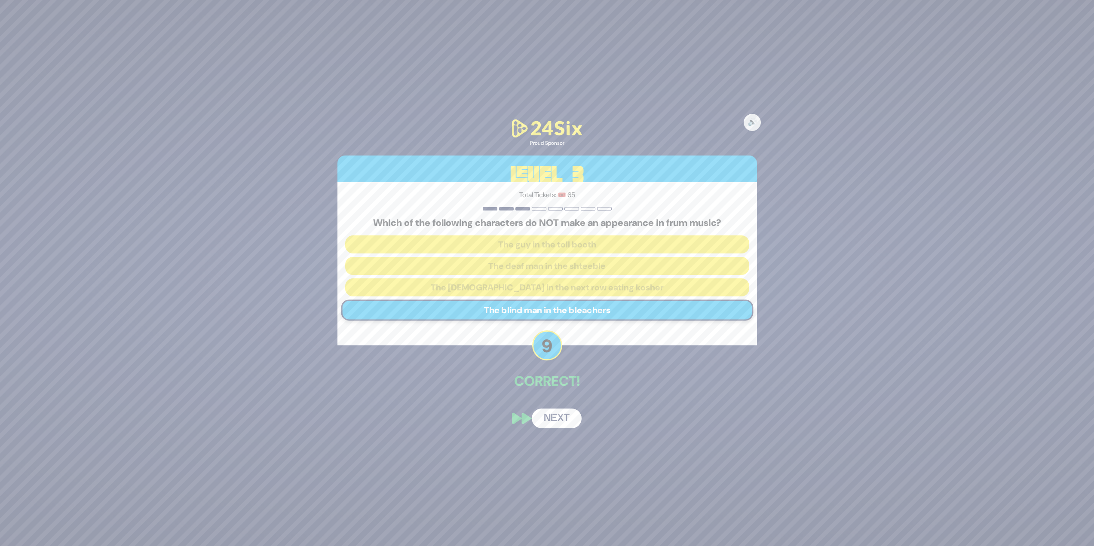
click at [572, 417] on button "Next" at bounding box center [557, 419] width 50 height 20
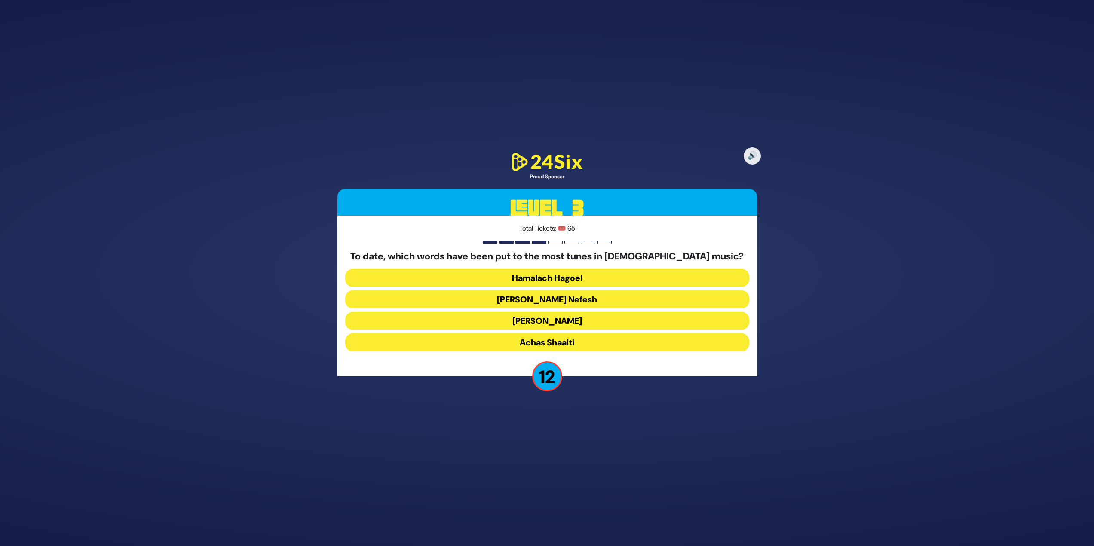
click at [558, 334] on button "Ani Maamin" at bounding box center [547, 343] width 404 height 18
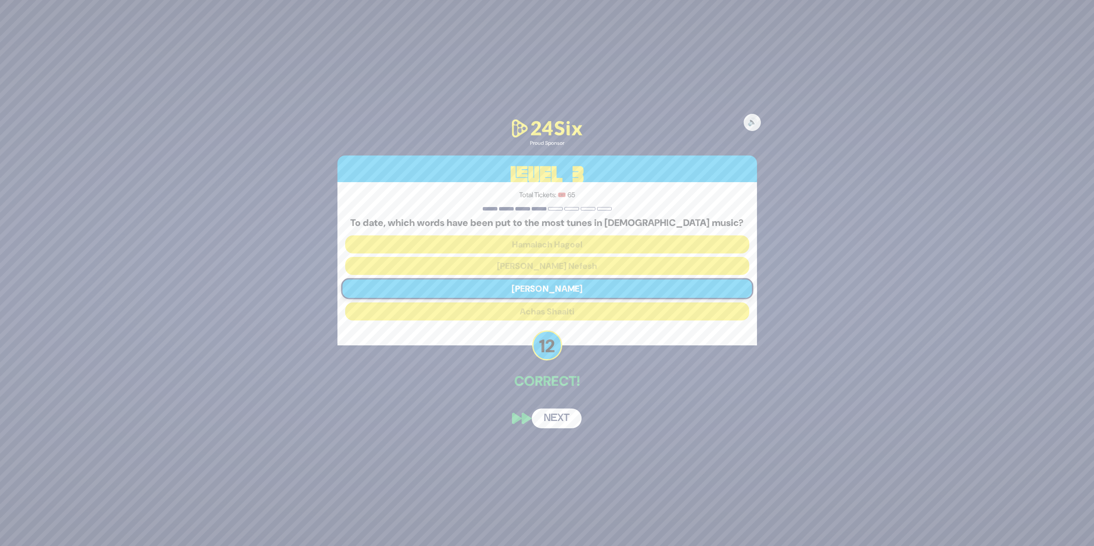
click at [560, 417] on button "Next" at bounding box center [557, 419] width 50 height 20
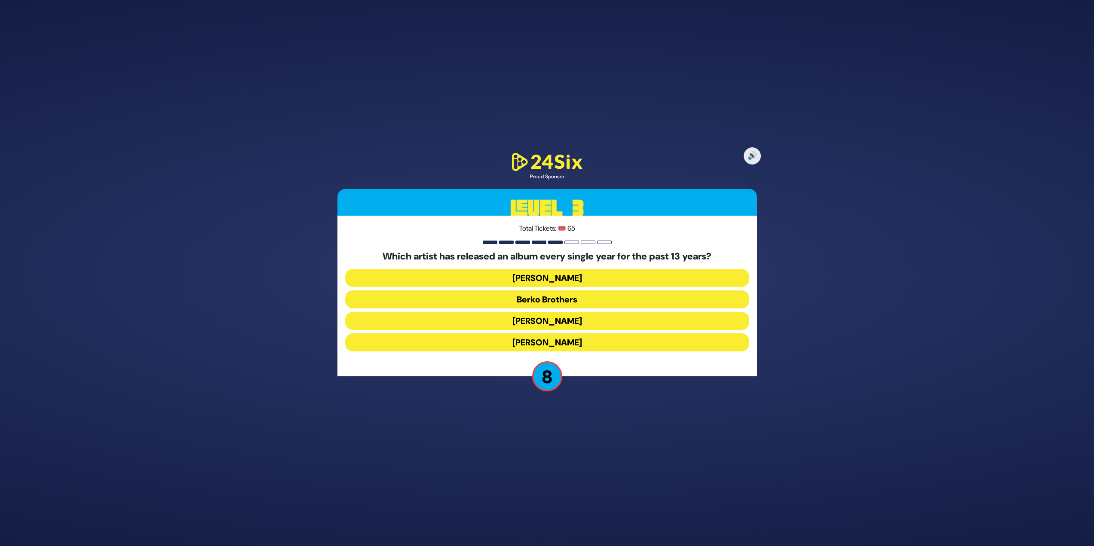
click at [559, 339] on button "Benny Friedman" at bounding box center [547, 343] width 404 height 18
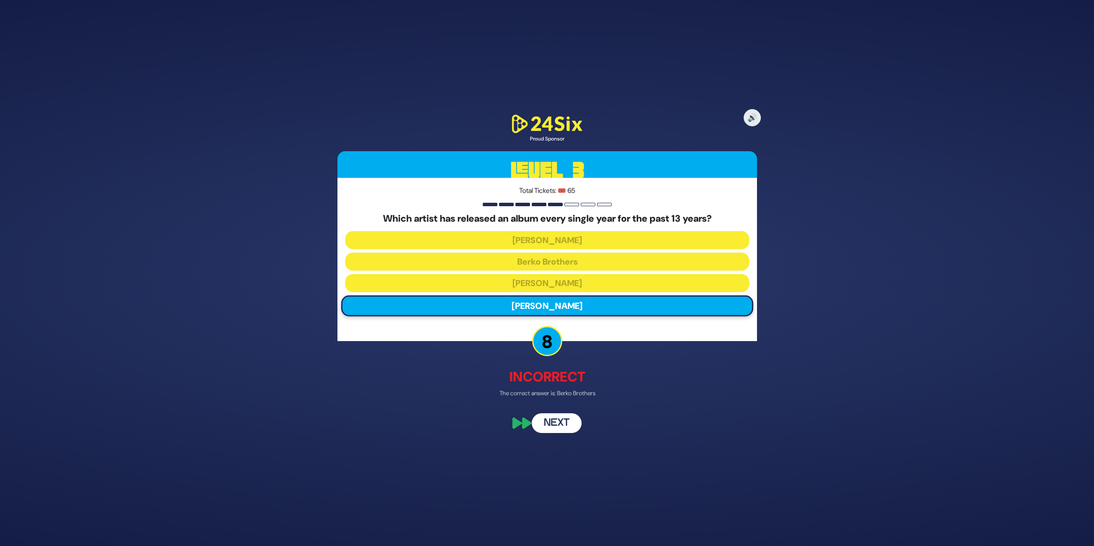
click at [557, 413] on div "🔊 Proud Sponsor Level 3 Total Tickets: 🎟️ 65 Which artist has released an album…" at bounding box center [547, 273] width 440 height 341
click at [558, 417] on button "Next" at bounding box center [557, 424] width 50 height 20
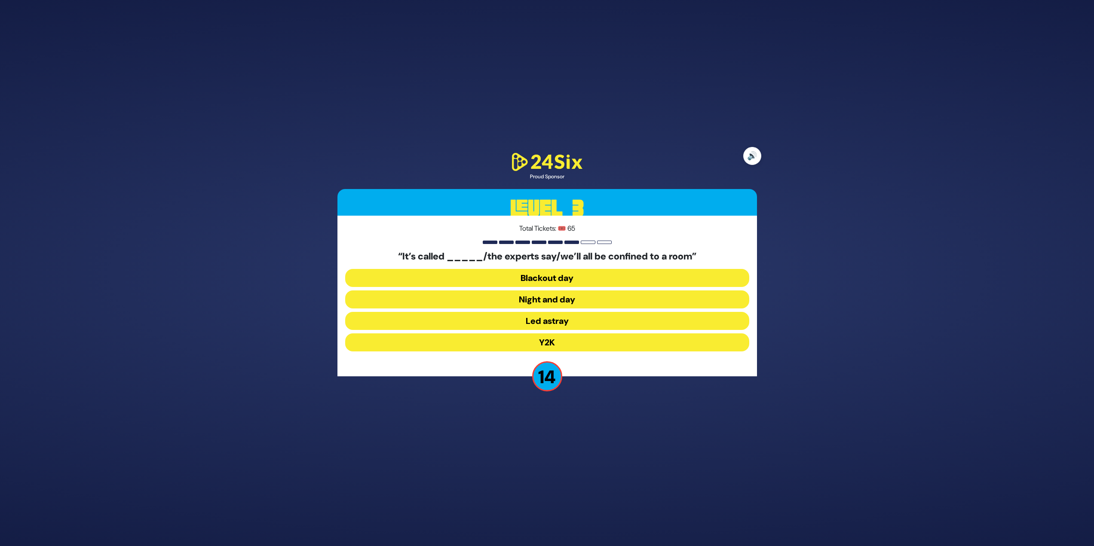
click at [751, 152] on button "🔊" at bounding box center [752, 156] width 18 height 18
click at [580, 343] on button "Y2K" at bounding box center [547, 343] width 404 height 18
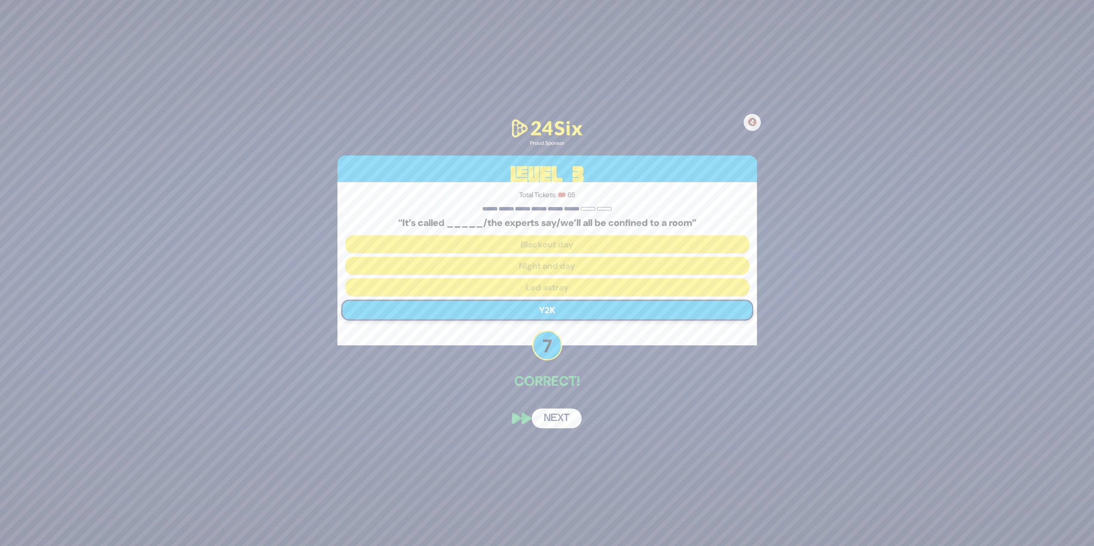
click at [570, 413] on button "Next" at bounding box center [557, 419] width 50 height 20
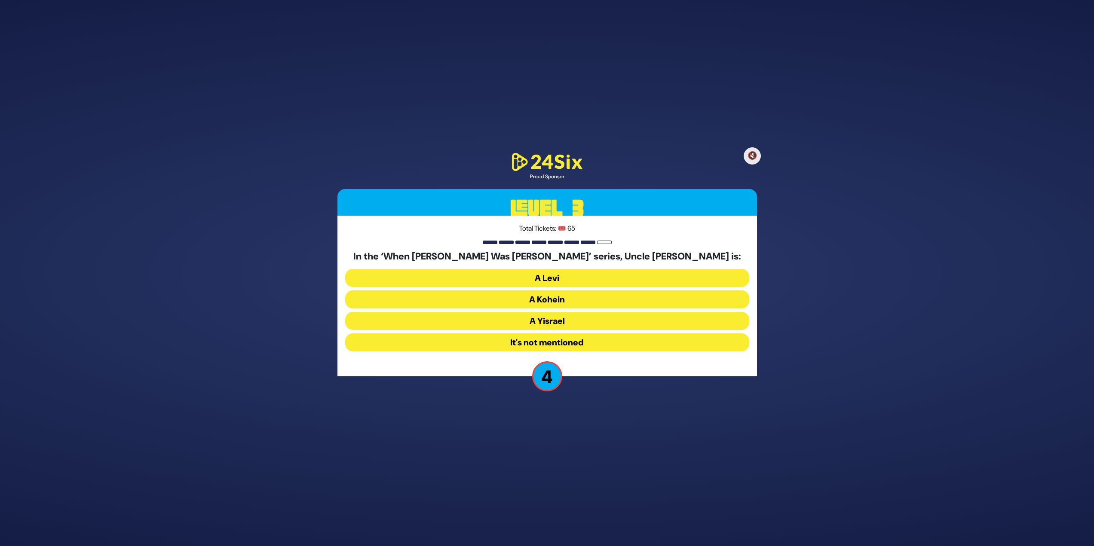
click at [558, 312] on button "A Kohein" at bounding box center [547, 321] width 404 height 18
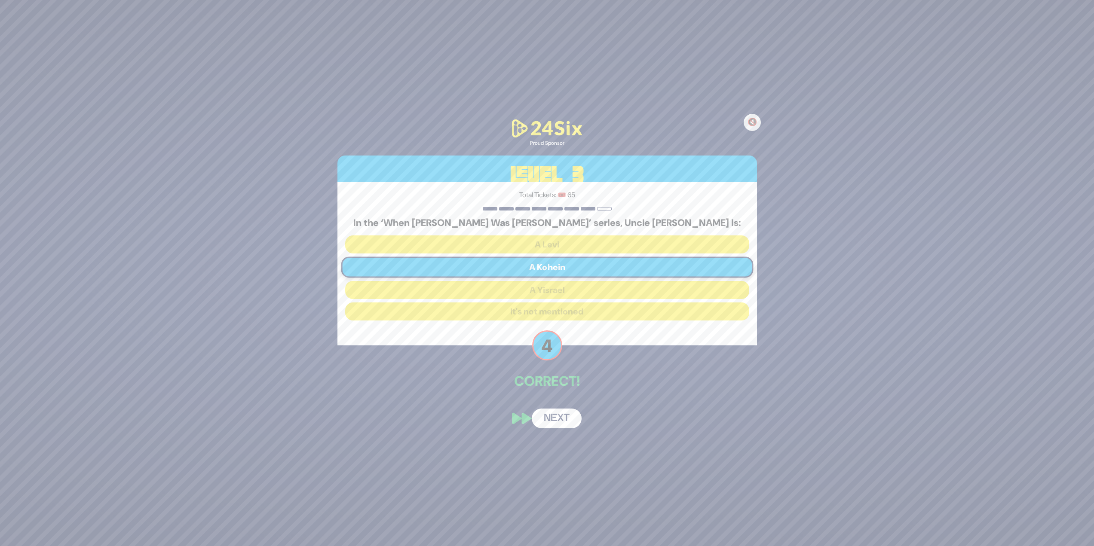
click at [563, 424] on button "Next" at bounding box center [557, 419] width 50 height 20
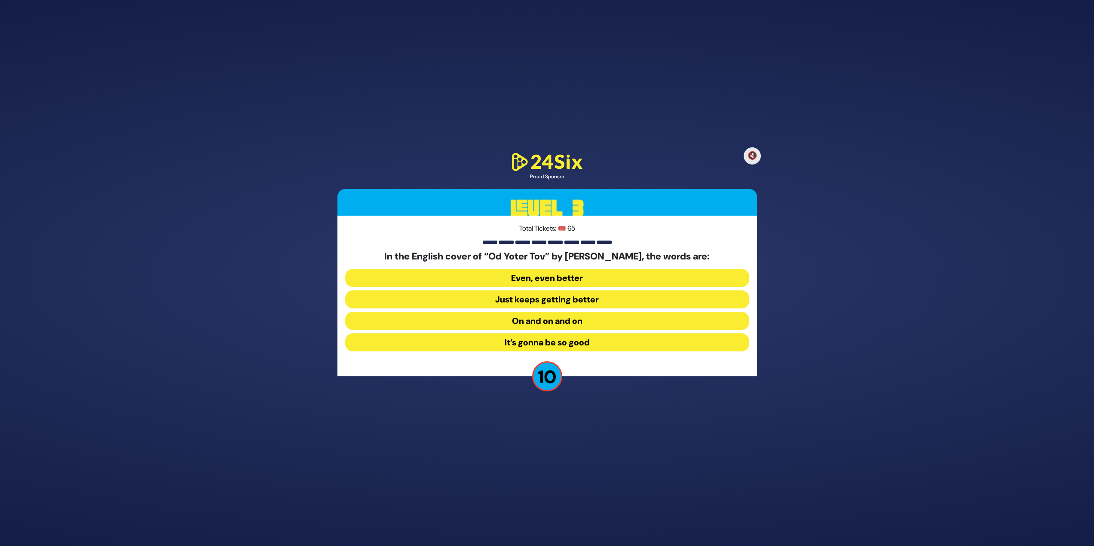
click at [632, 312] on button "Just keeps getting better" at bounding box center [547, 321] width 404 height 18
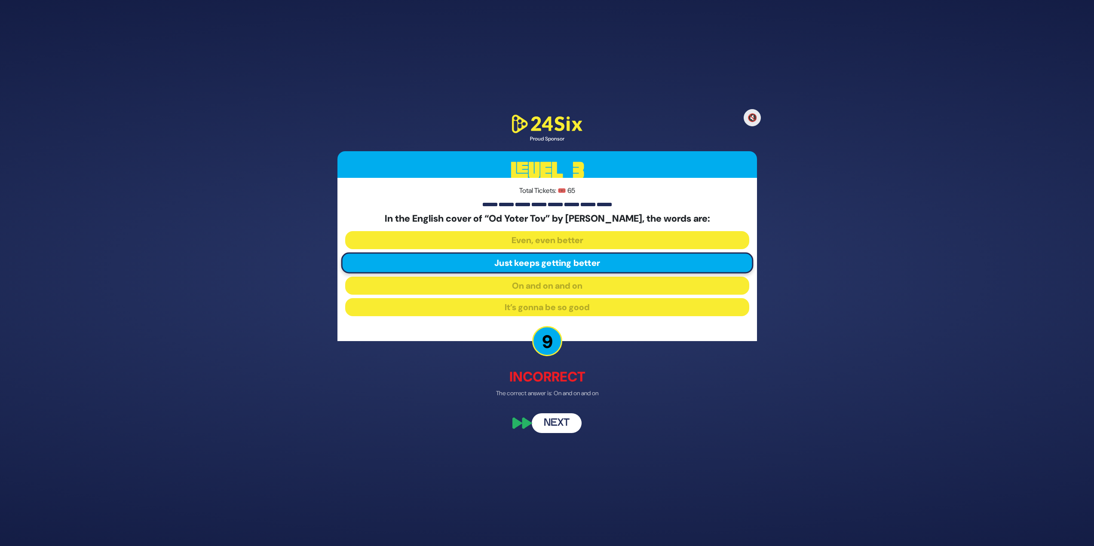
click at [568, 424] on button "Next" at bounding box center [557, 424] width 50 height 20
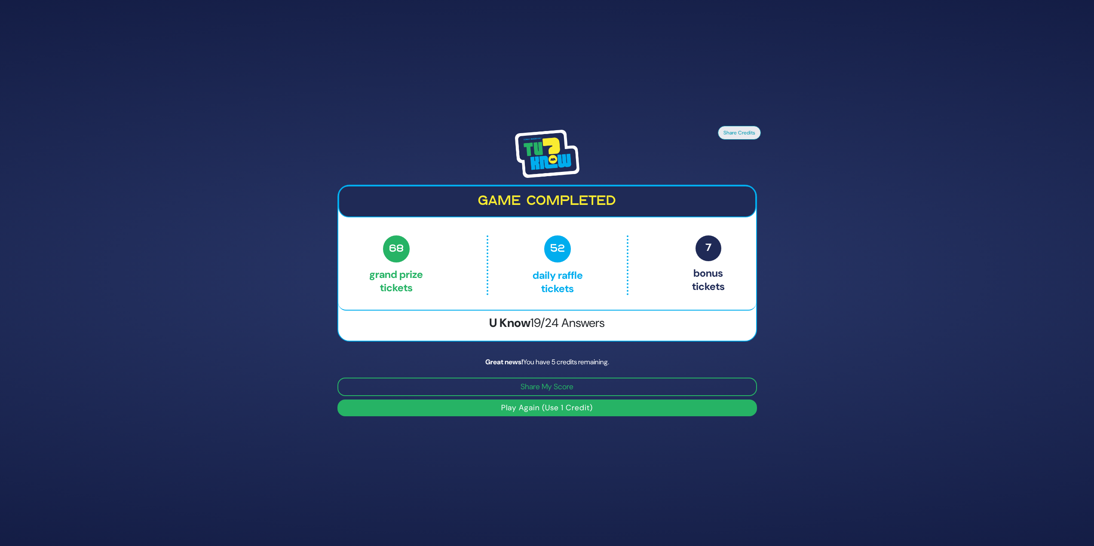
click at [567, 404] on button "Play Again (Use 1 Credit)" at bounding box center [547, 408] width 420 height 17
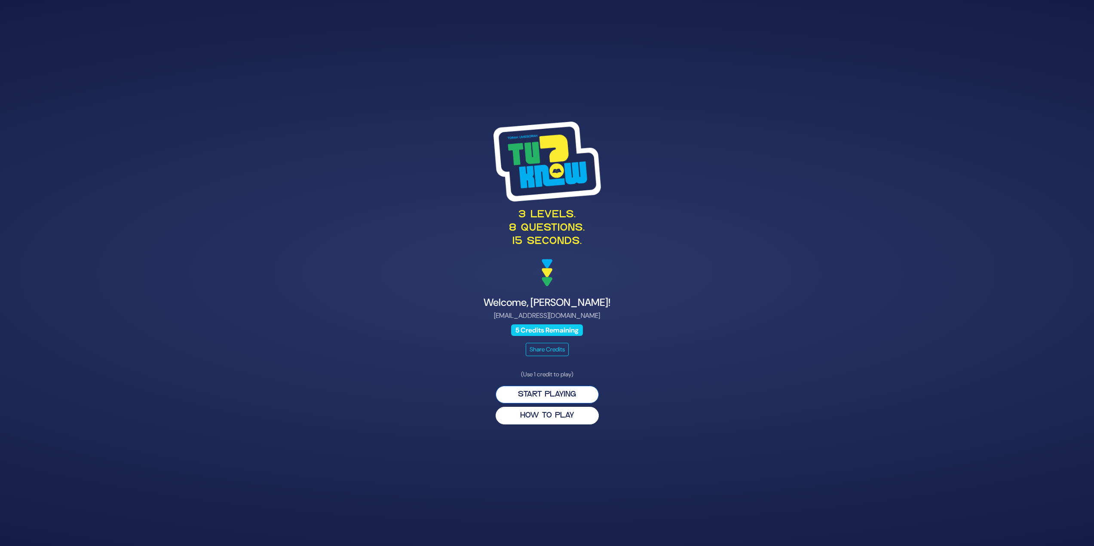
click at [582, 396] on button "Start Playing" at bounding box center [547, 395] width 103 height 18
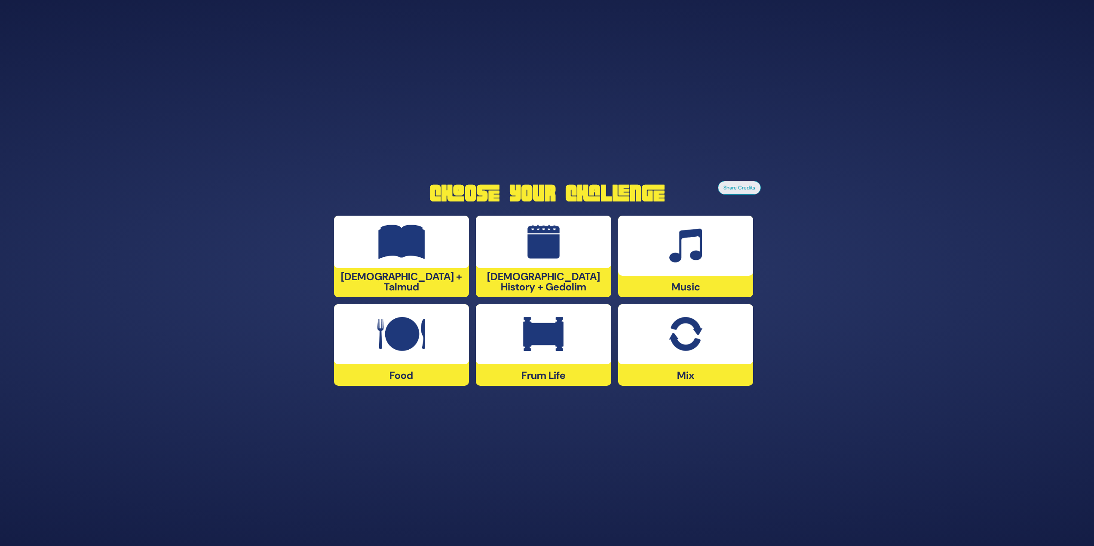
click at [686, 235] on img at bounding box center [685, 246] width 33 height 34
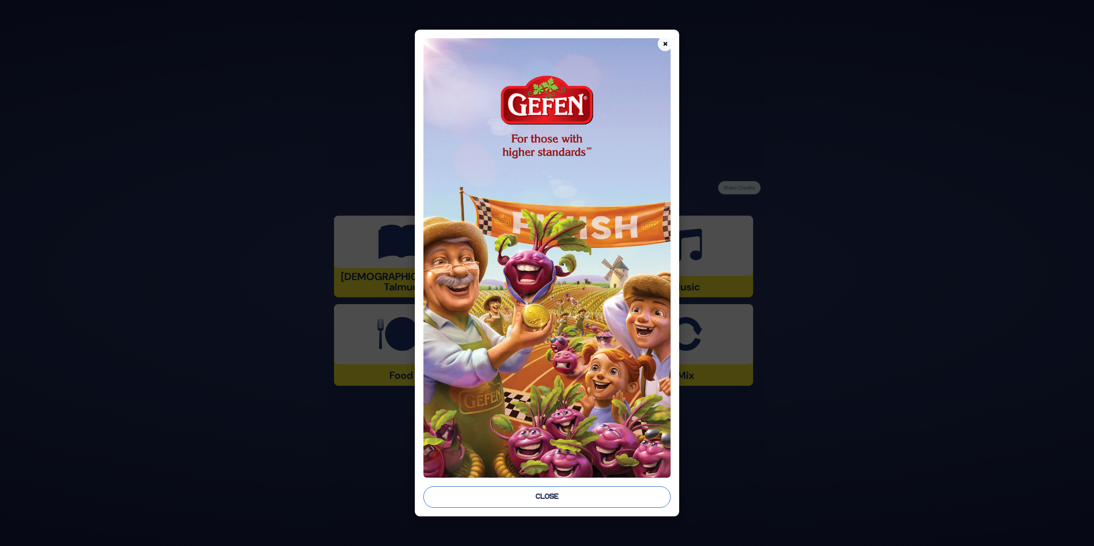
click at [561, 500] on button "Close" at bounding box center [547, 497] width 248 height 21
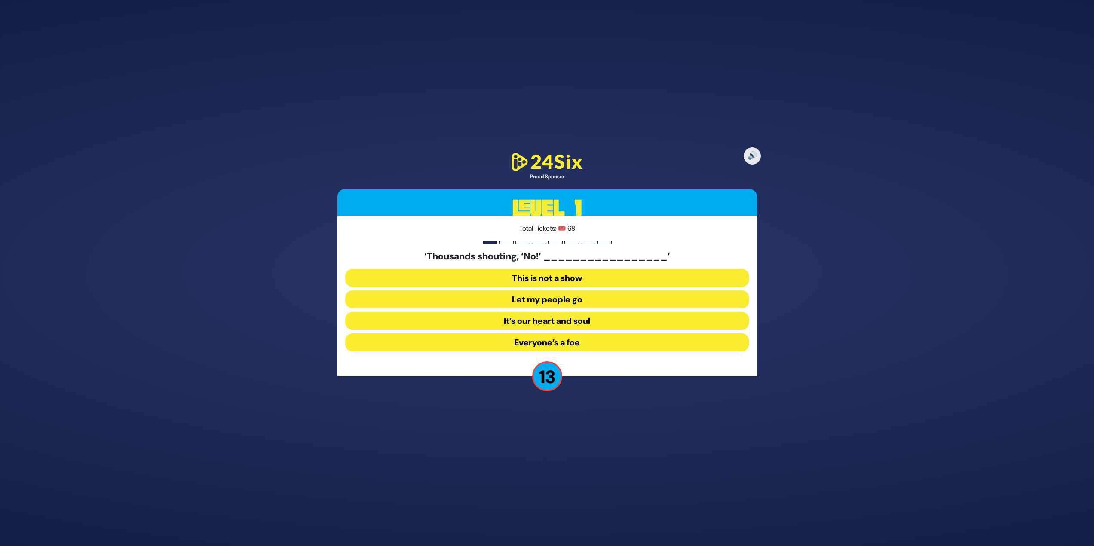
click at [619, 312] on button "Let my people go" at bounding box center [547, 321] width 404 height 18
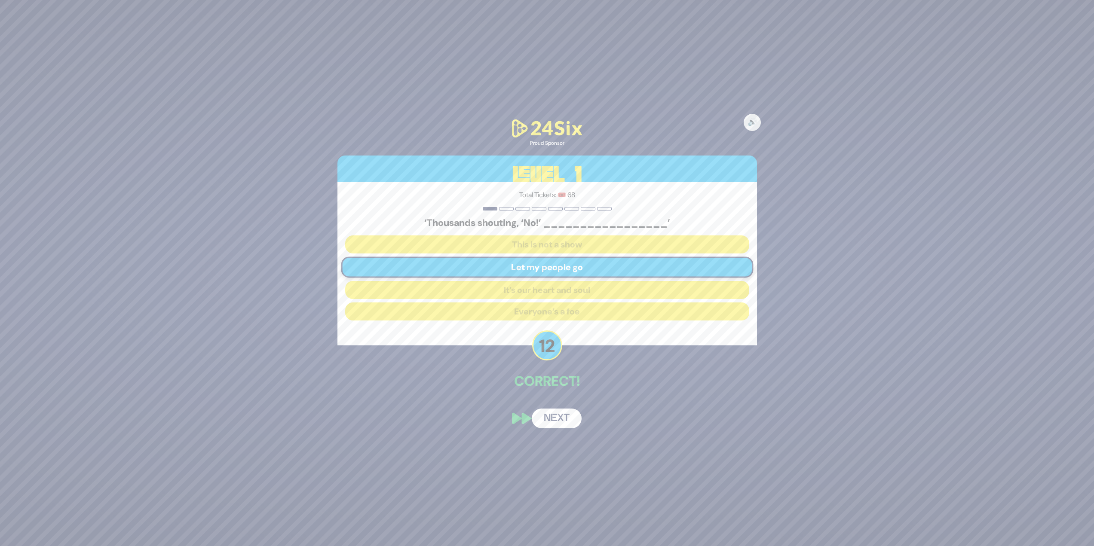
click at [557, 419] on button "Next" at bounding box center [557, 419] width 50 height 20
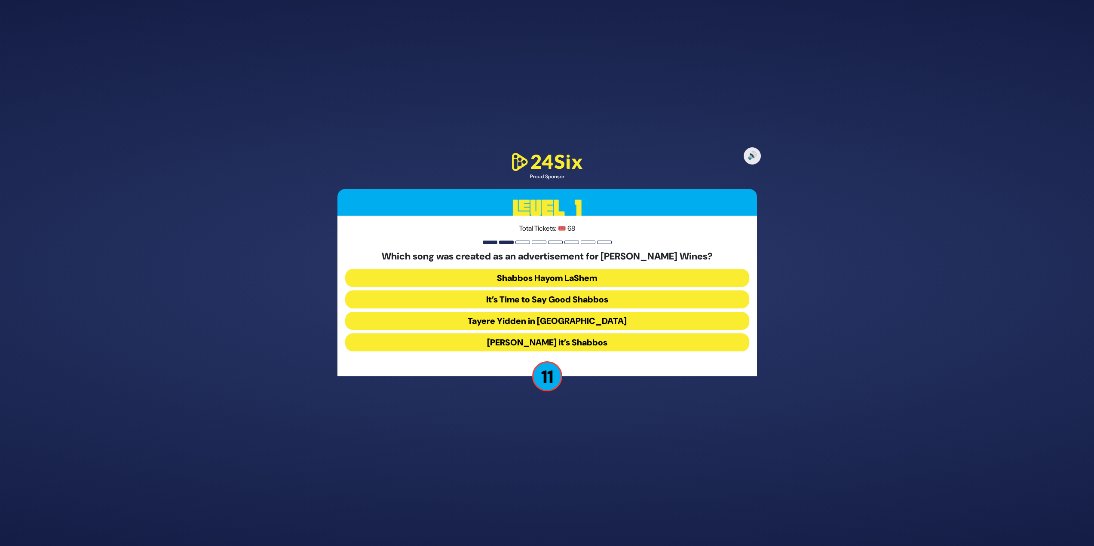
click at [620, 343] on button "Baruch Hashem it’s Shabbos" at bounding box center [547, 343] width 404 height 18
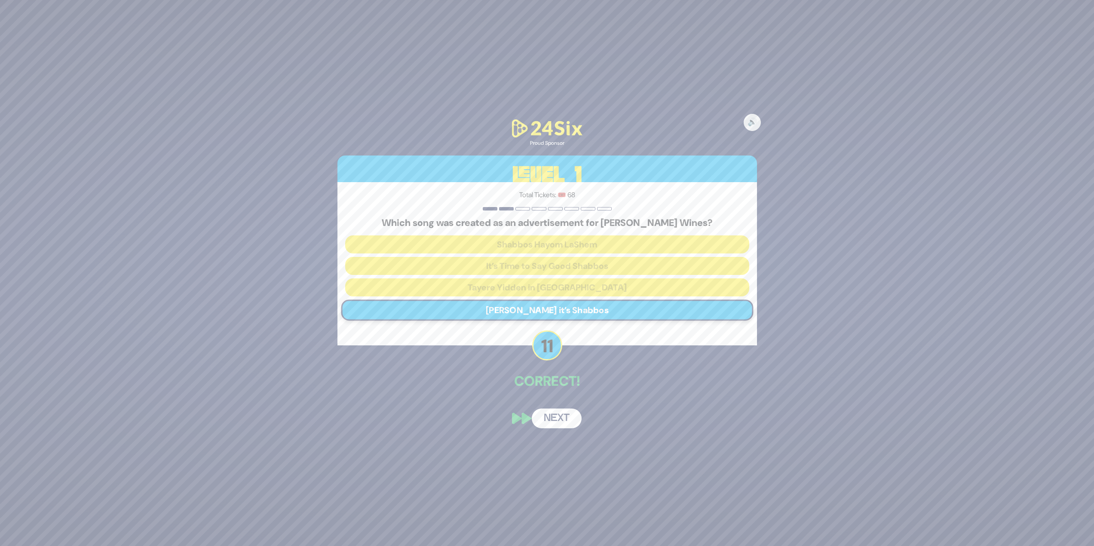
click at [560, 419] on button "Next" at bounding box center [557, 419] width 50 height 20
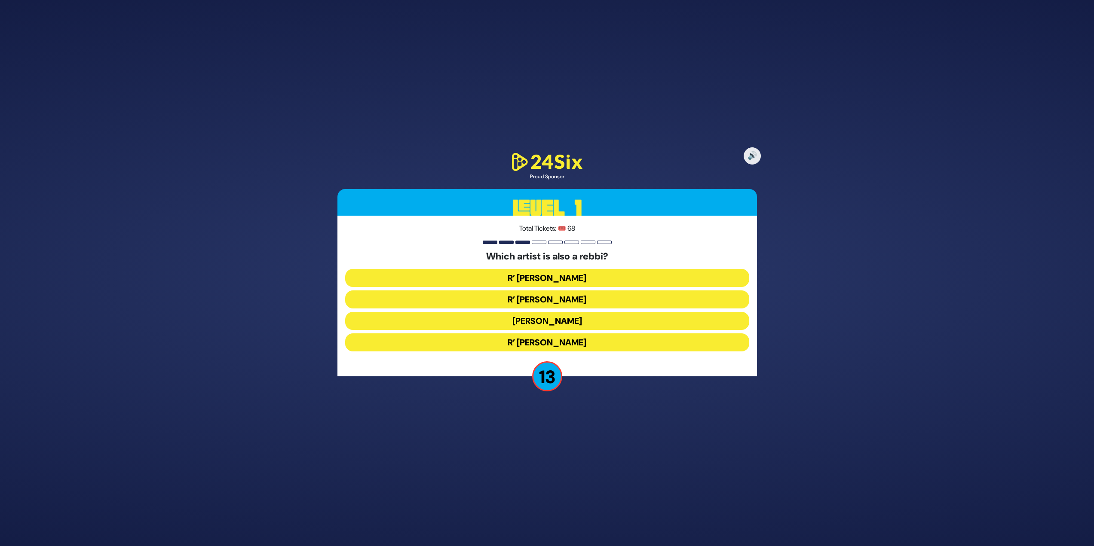
click at [586, 340] on button "R’ Baruch Levine" at bounding box center [547, 343] width 404 height 18
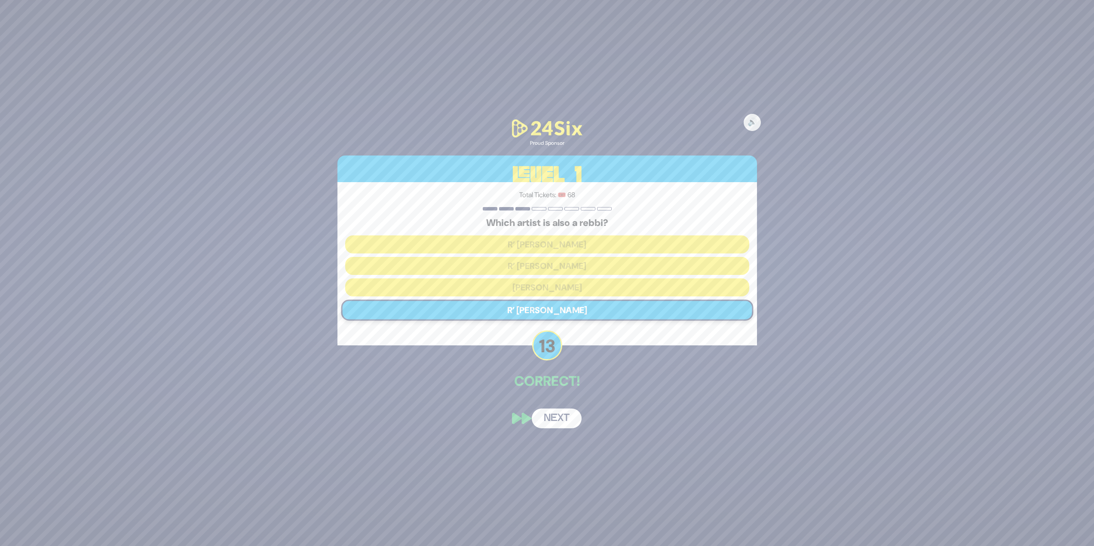
click at [572, 420] on button "Next" at bounding box center [557, 419] width 50 height 20
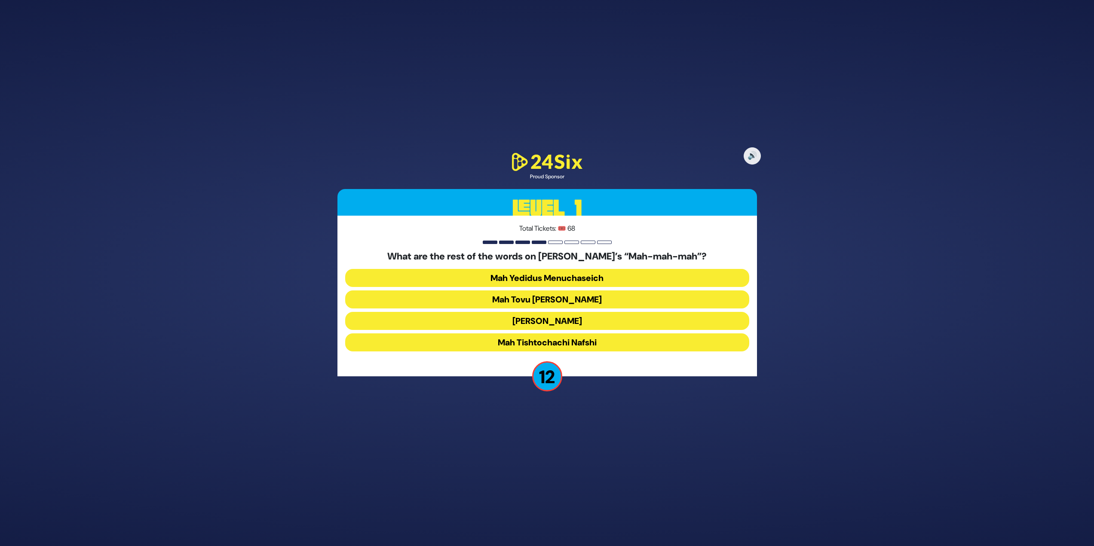
click at [585, 312] on button "Mah Tovu [PERSON_NAME]" at bounding box center [547, 321] width 404 height 18
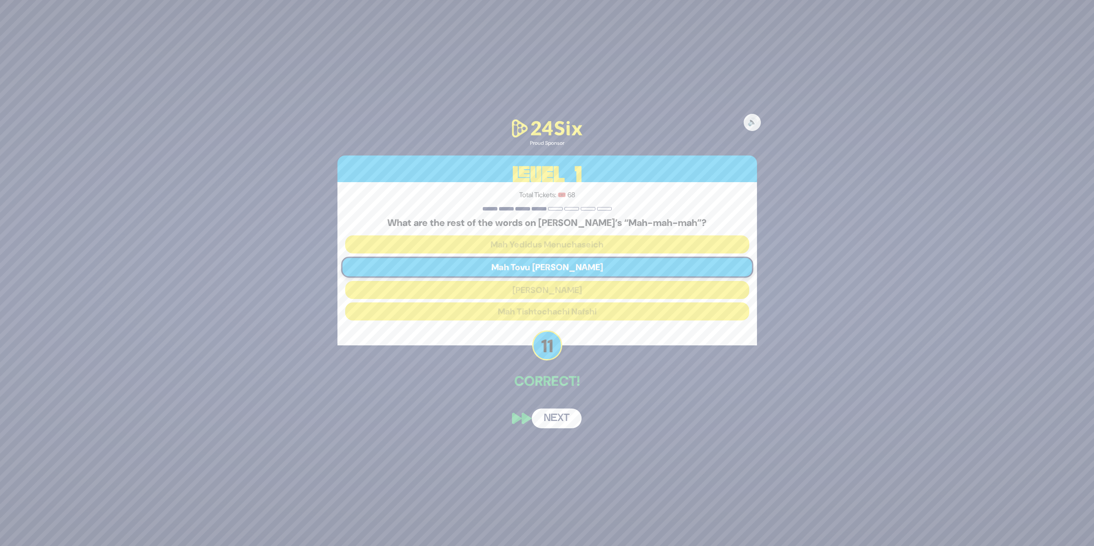
click at [560, 417] on button "Next" at bounding box center [557, 419] width 50 height 20
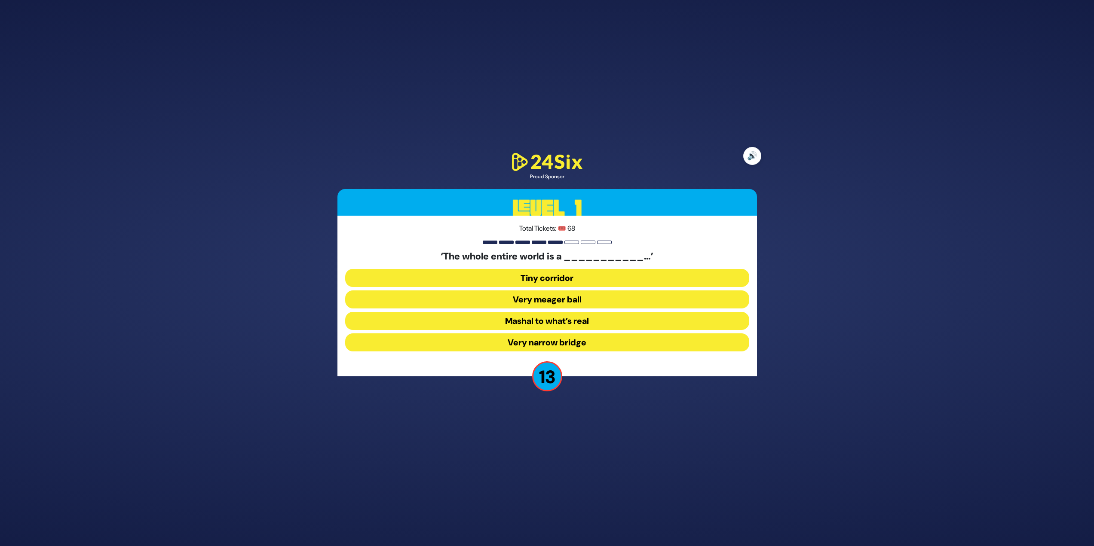
click at [756, 153] on button "🔊" at bounding box center [752, 156] width 18 height 18
click at [605, 344] on button "Very narrow bridge" at bounding box center [547, 343] width 404 height 18
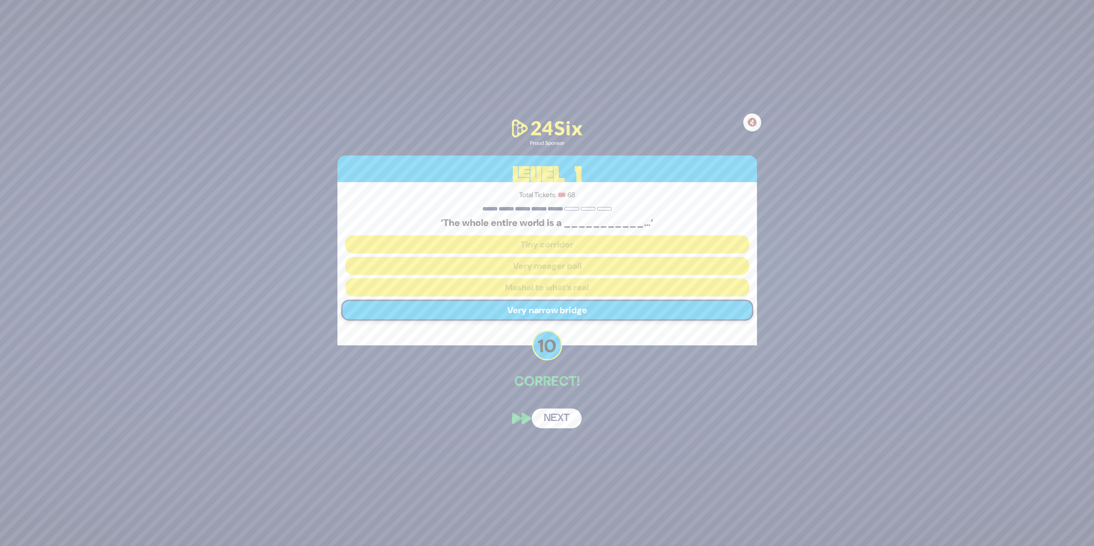
click at [755, 128] on button "🔇" at bounding box center [752, 122] width 18 height 18
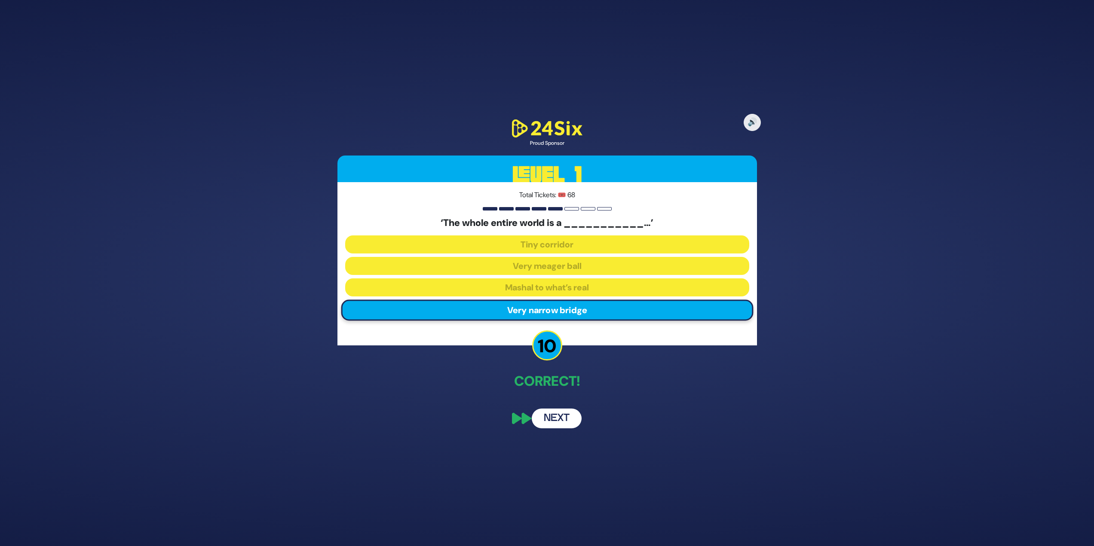
click at [553, 415] on button "Next" at bounding box center [557, 419] width 50 height 20
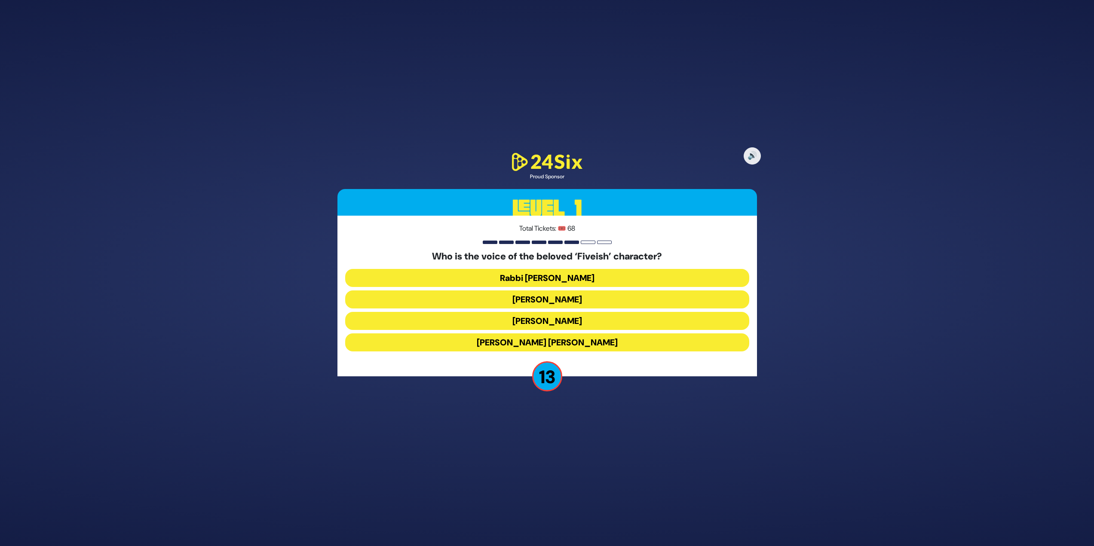
click at [591, 334] on button "Elchonon Schwartz" at bounding box center [547, 343] width 404 height 18
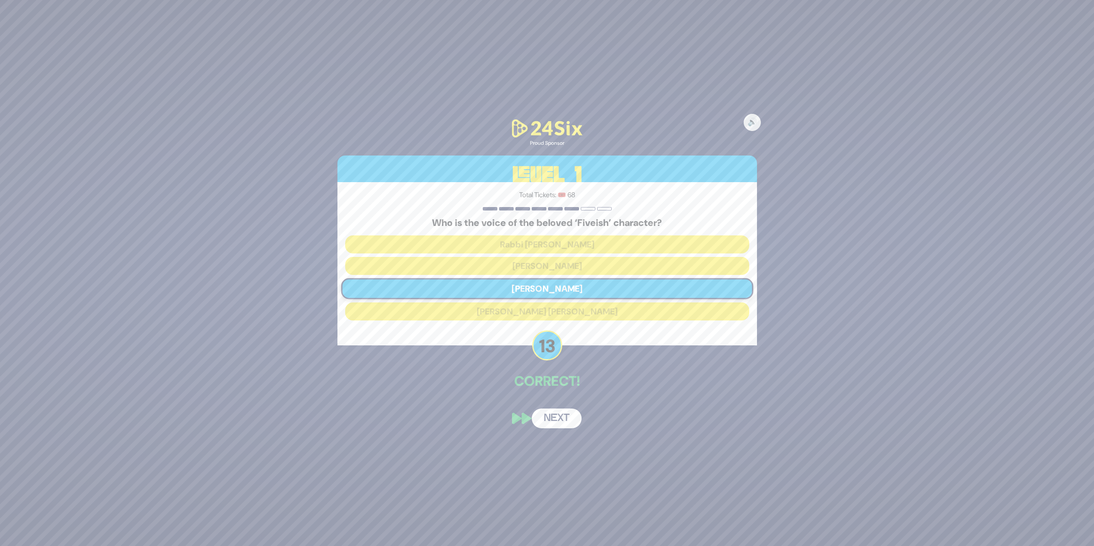
click at [569, 424] on button "Next" at bounding box center [557, 419] width 50 height 20
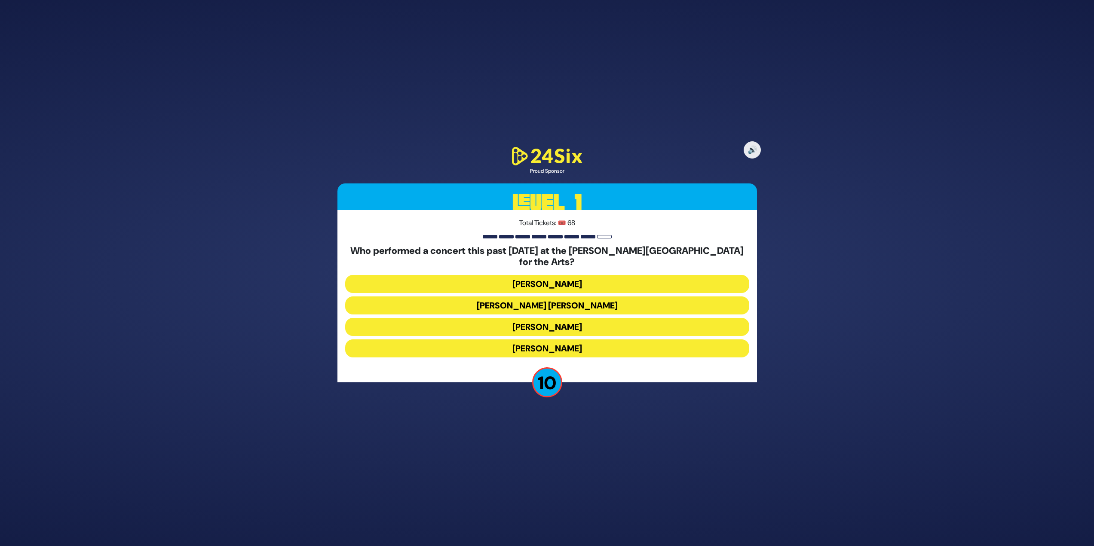
click at [559, 341] on button "Ishay Ribo" at bounding box center [547, 349] width 404 height 18
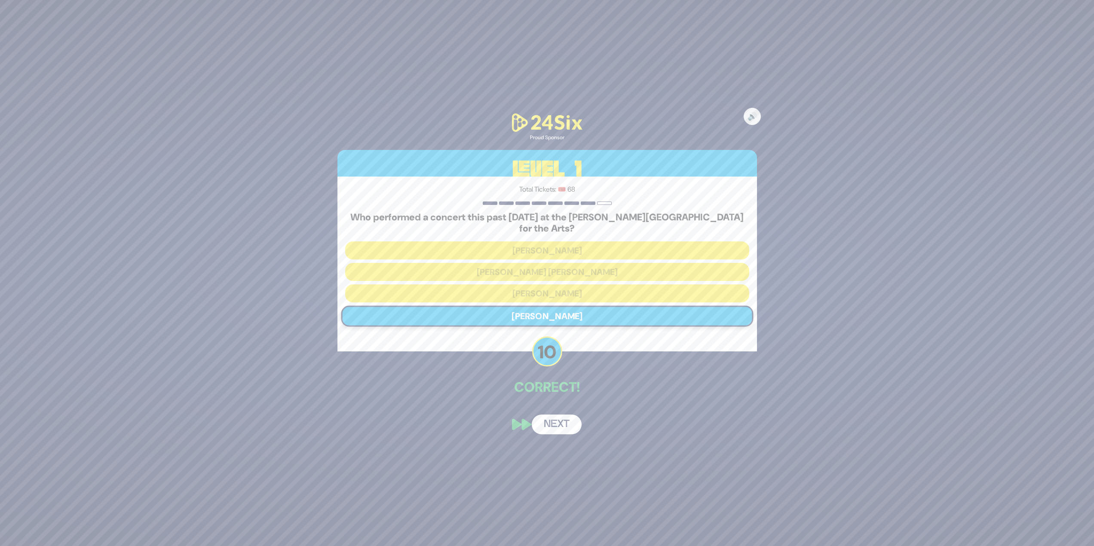
click at [559, 421] on button "Next" at bounding box center [557, 425] width 50 height 20
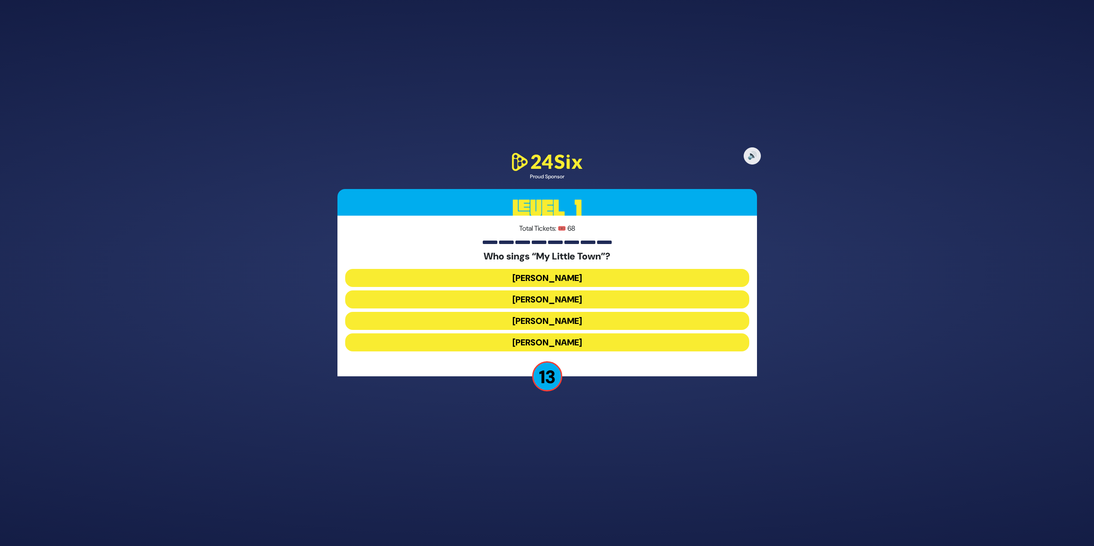
click at [553, 334] on button "Shulem Lemmer" at bounding box center [547, 343] width 404 height 18
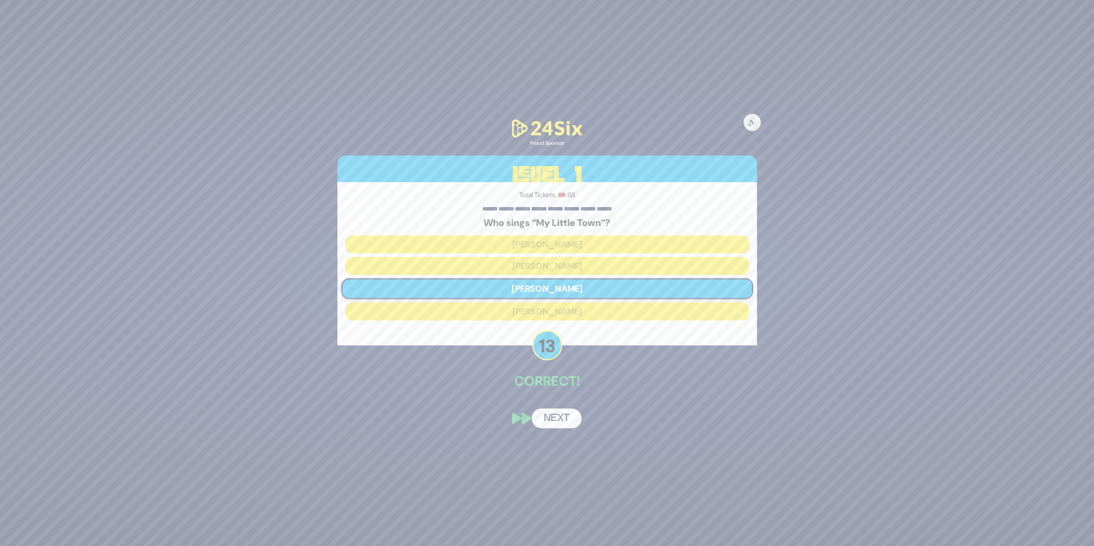
click at [556, 413] on button "Next" at bounding box center [557, 419] width 50 height 20
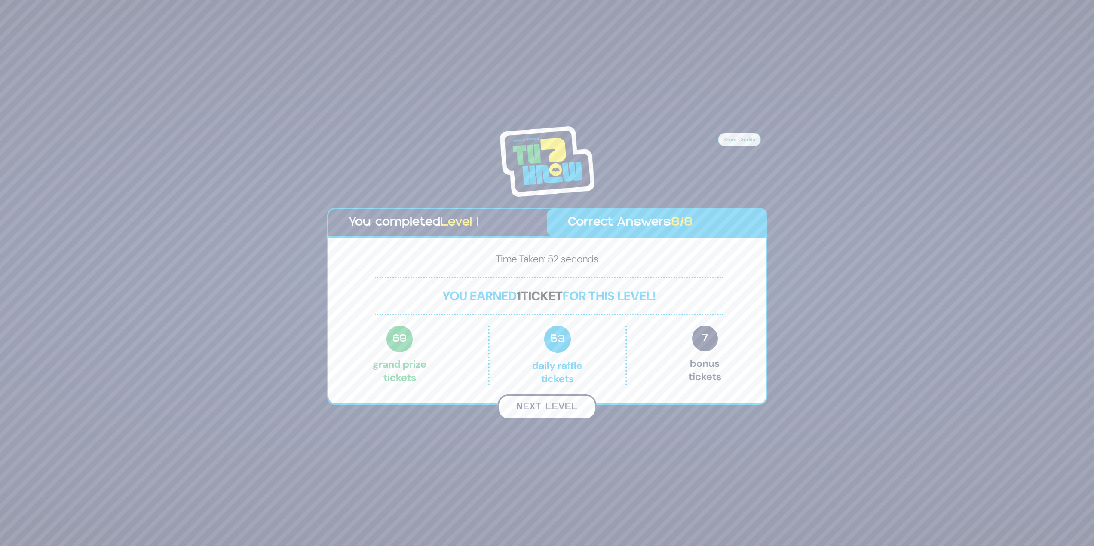
click at [540, 404] on button "Next Level" at bounding box center [547, 407] width 98 height 25
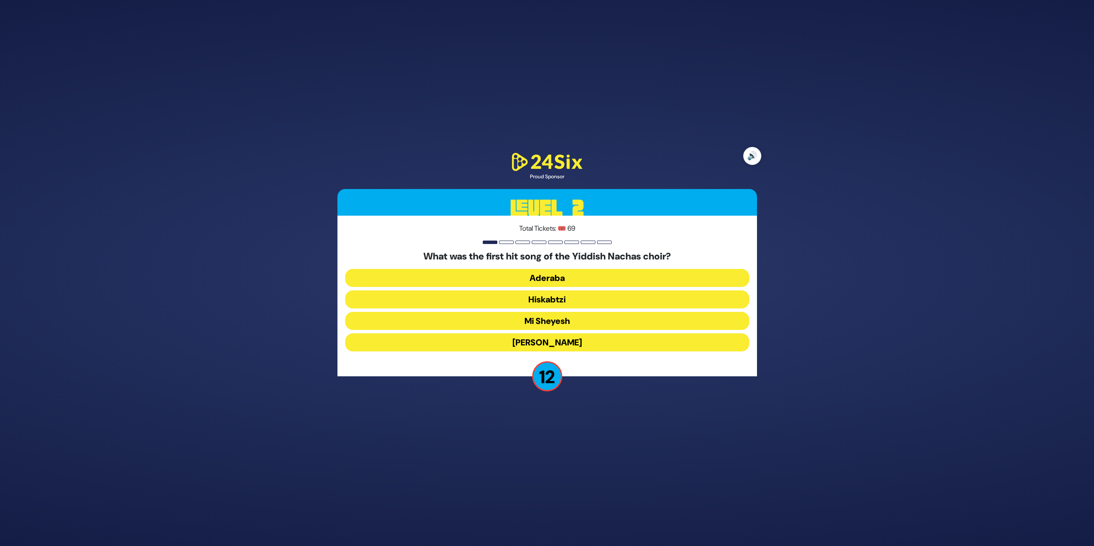
click at [753, 160] on button "🔊" at bounding box center [752, 156] width 18 height 18
click at [577, 312] on button "Hiskabtzi" at bounding box center [547, 321] width 404 height 18
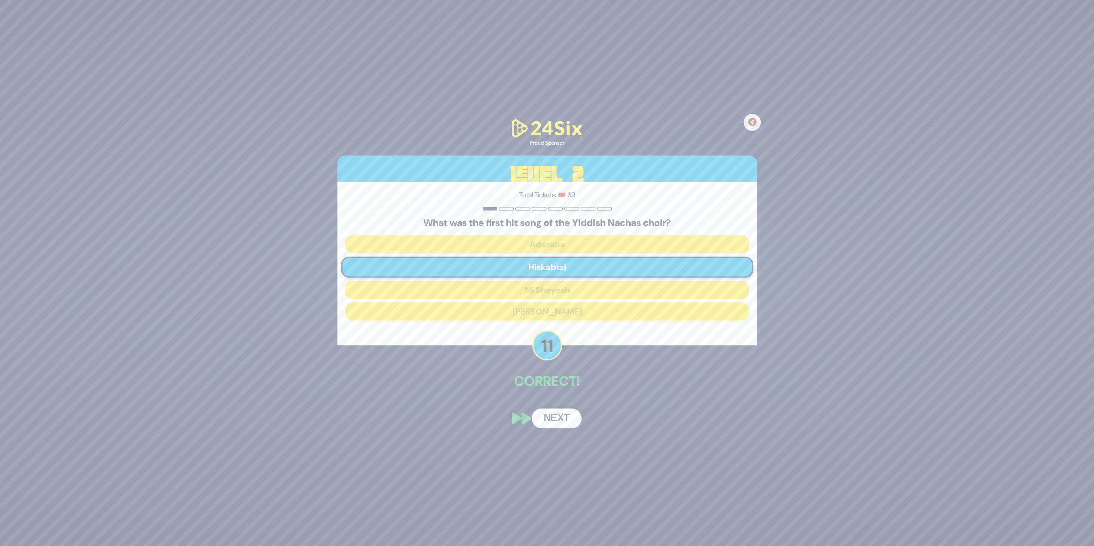
click at [561, 418] on button "Next" at bounding box center [557, 419] width 50 height 20
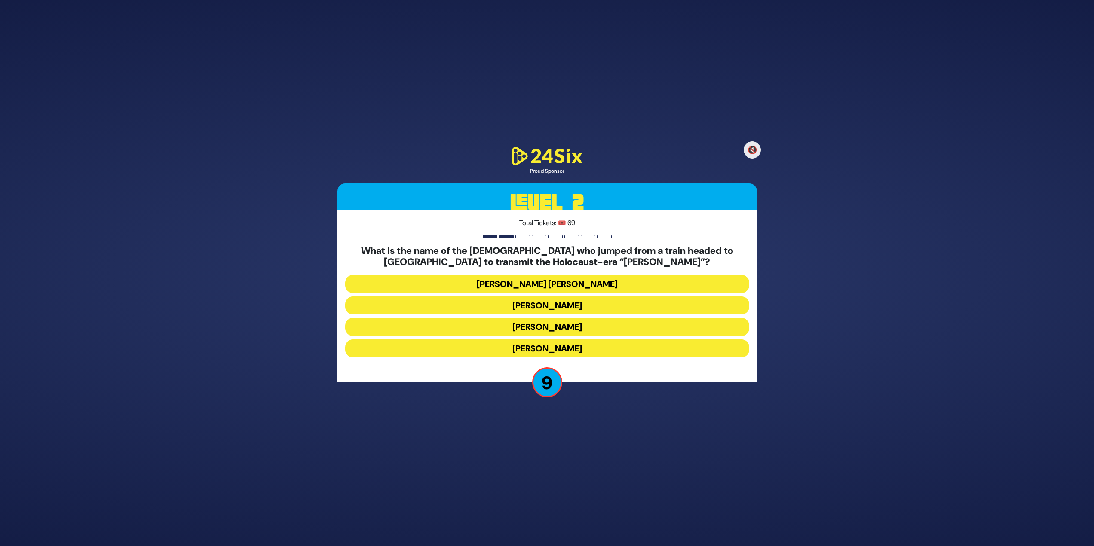
click at [620, 318] on button "Mordechai Fastag" at bounding box center [547, 327] width 404 height 18
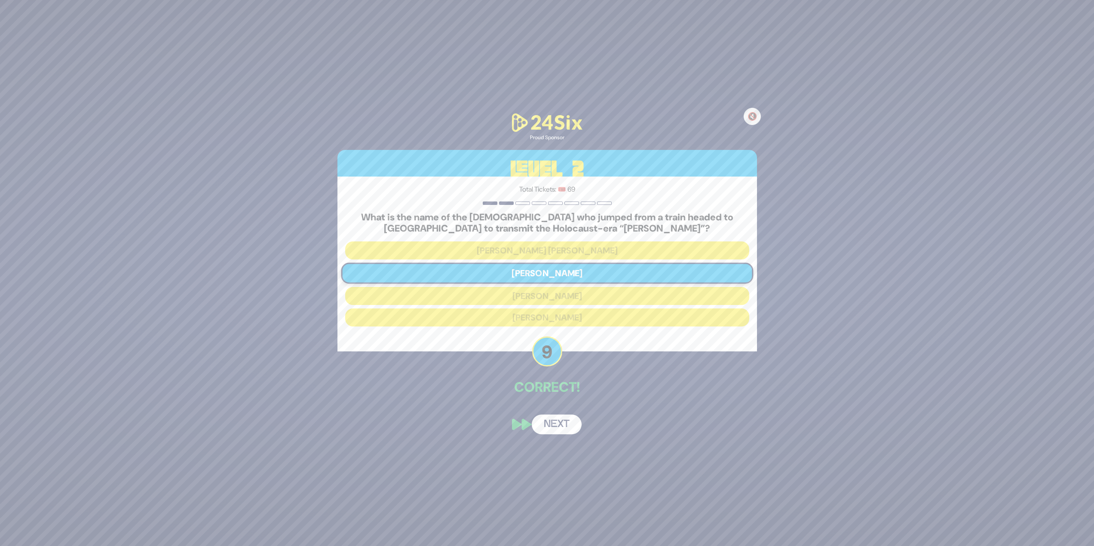
click at [561, 420] on button "Next" at bounding box center [557, 425] width 50 height 20
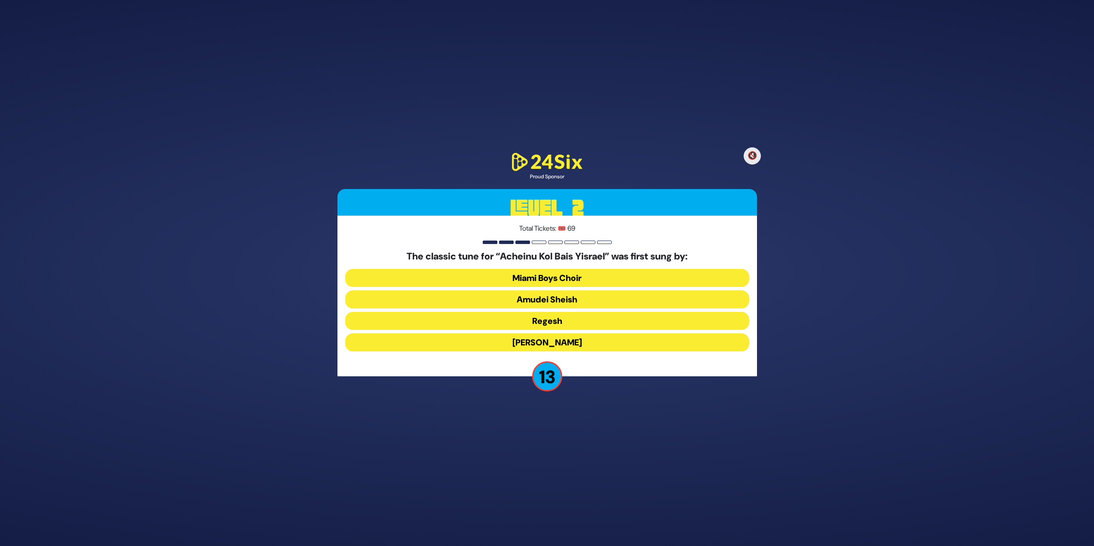
click at [593, 344] on button "Abie Rotenberg" at bounding box center [547, 343] width 404 height 18
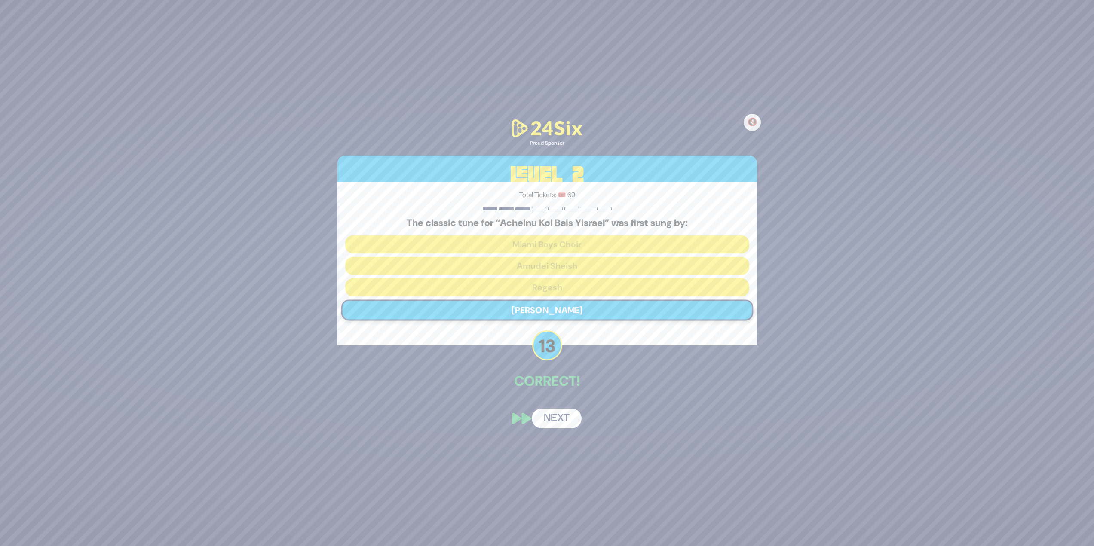
click at [560, 412] on button "Next" at bounding box center [557, 419] width 50 height 20
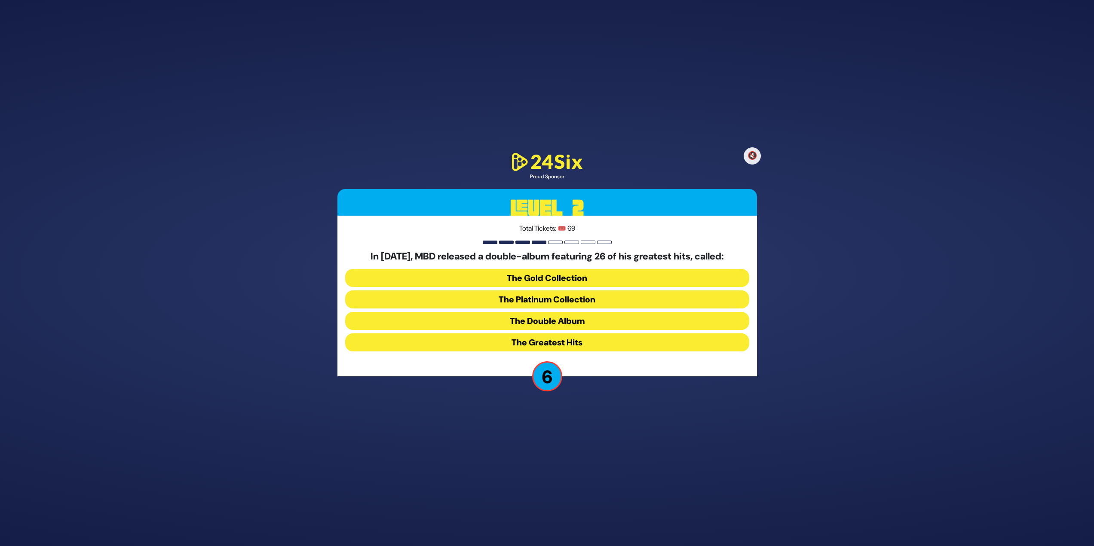
click at [596, 336] on button "The Greatest Hits" at bounding box center [547, 343] width 404 height 18
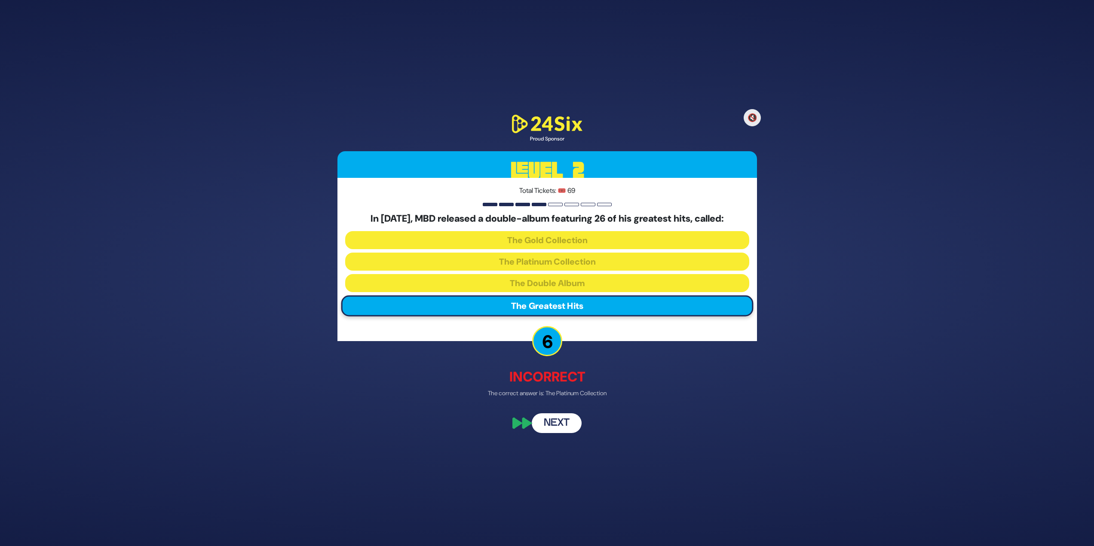
click at [564, 423] on button "Next" at bounding box center [557, 424] width 50 height 20
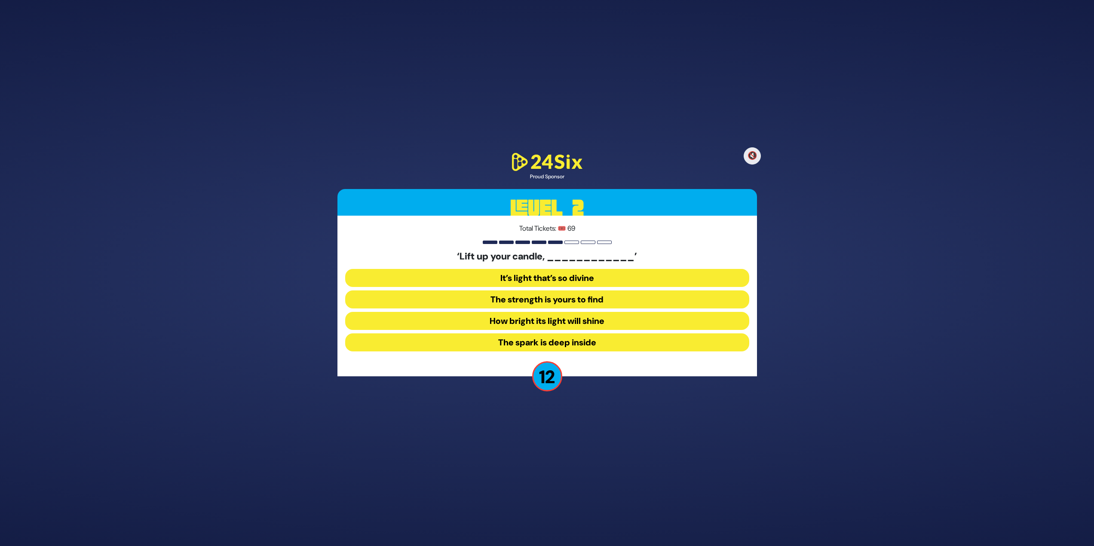
click at [622, 334] on button "How bright its light will shine" at bounding box center [547, 343] width 404 height 18
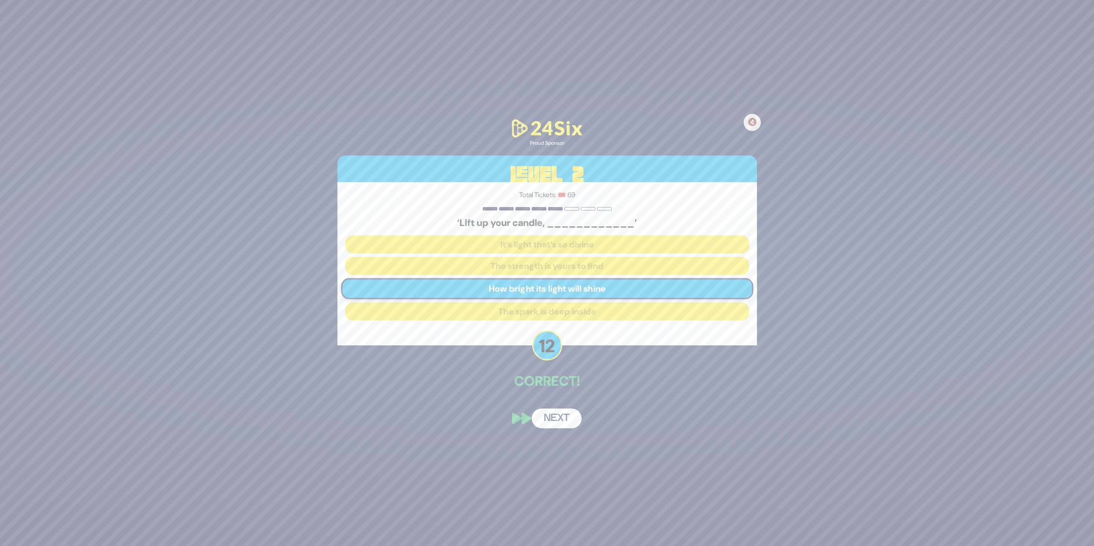
click at [563, 411] on button "Next" at bounding box center [557, 419] width 50 height 20
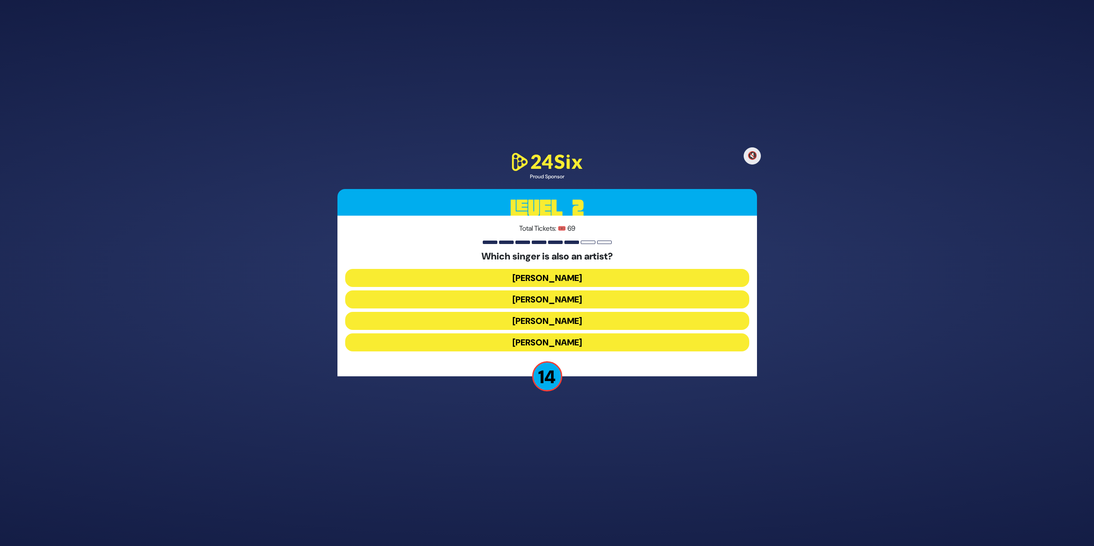
click at [572, 334] on button "Lipa Schmeltzer" at bounding box center [547, 343] width 404 height 18
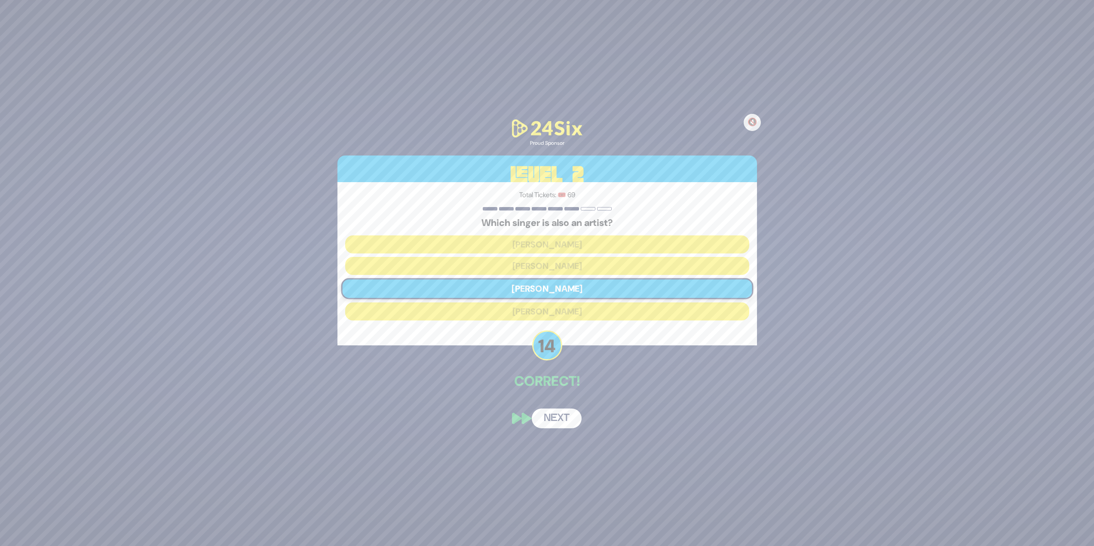
click at [563, 438] on div "🔇 Proud Sponsor Level 2 Total Tickets: 🎟️ 69 Which singer is also an artist? Av…" at bounding box center [547, 273] width 440 height 332
click at [567, 417] on button "Next" at bounding box center [557, 419] width 50 height 20
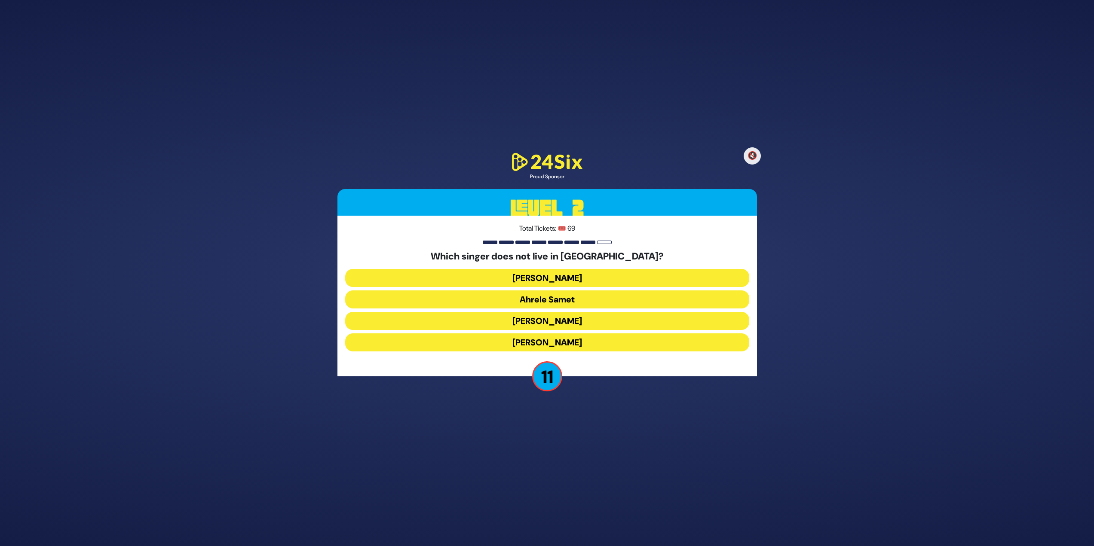
click at [619, 341] on button "Eitan Katz" at bounding box center [547, 343] width 404 height 18
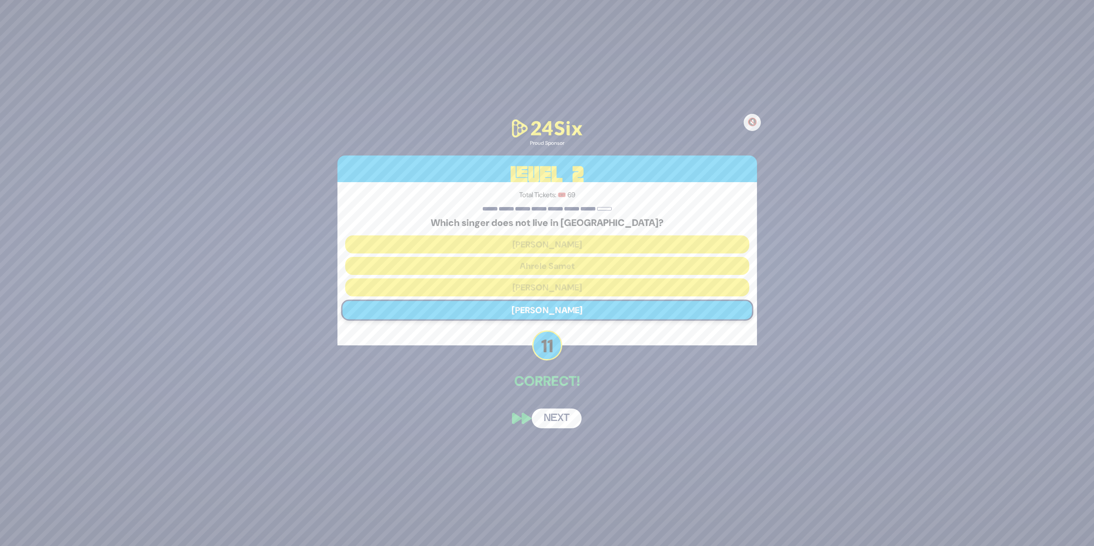
click at [552, 399] on div "🔇 Proud Sponsor Level 2 Total Tickets: 🎟️ 69 Which singer does not live in Isra…" at bounding box center [547, 273] width 440 height 332
click at [555, 411] on button "Next" at bounding box center [557, 419] width 50 height 20
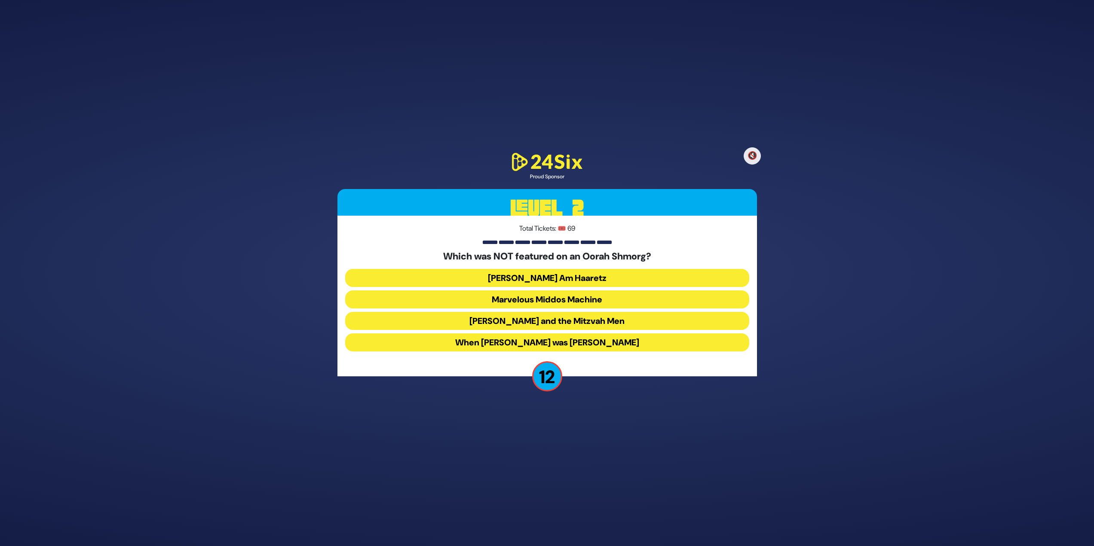
click at [649, 334] on button "Uncle Moishy and the Mitzvah Men" at bounding box center [547, 343] width 404 height 18
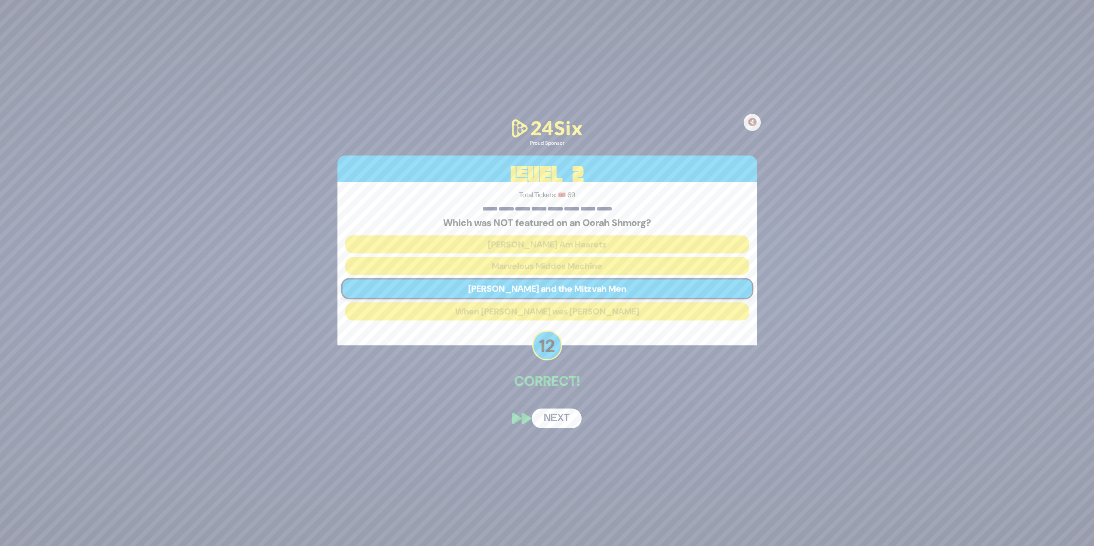
click at [558, 420] on button "Next" at bounding box center [557, 419] width 50 height 20
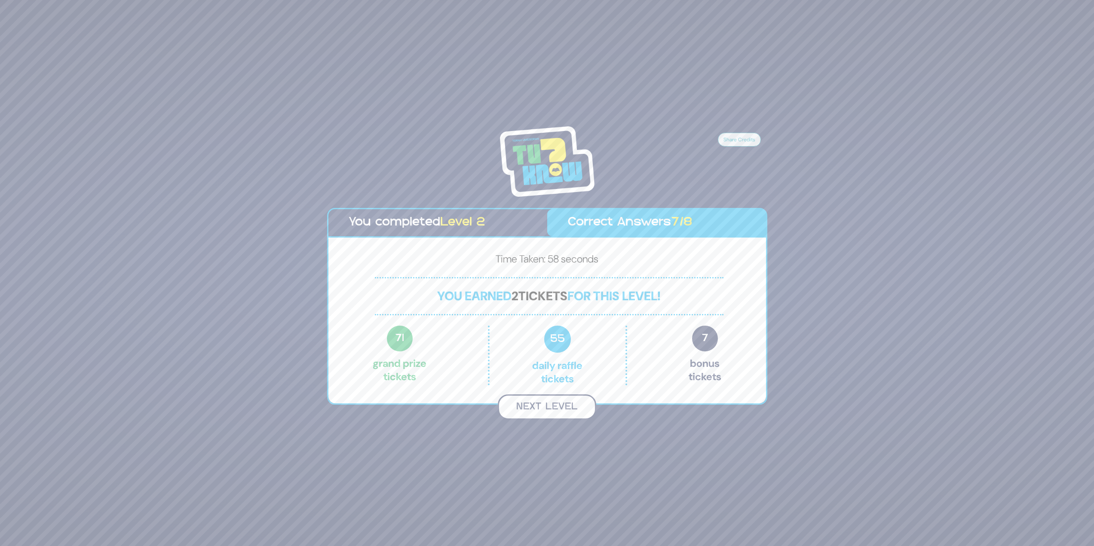
click at [554, 418] on button "Next Level" at bounding box center [547, 407] width 98 height 25
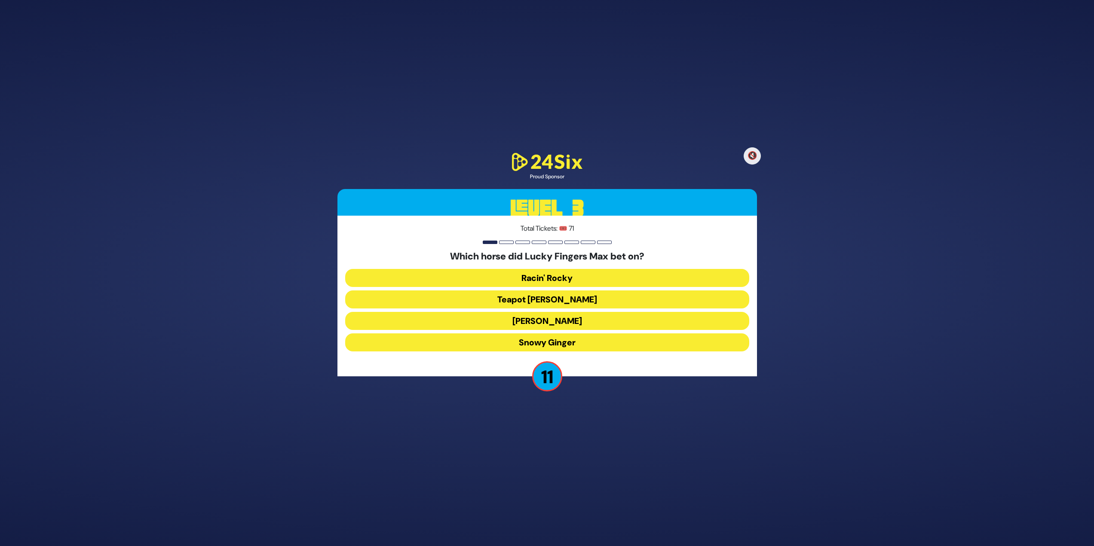
click at [620, 312] on button "Teapot Kelly" at bounding box center [547, 321] width 404 height 18
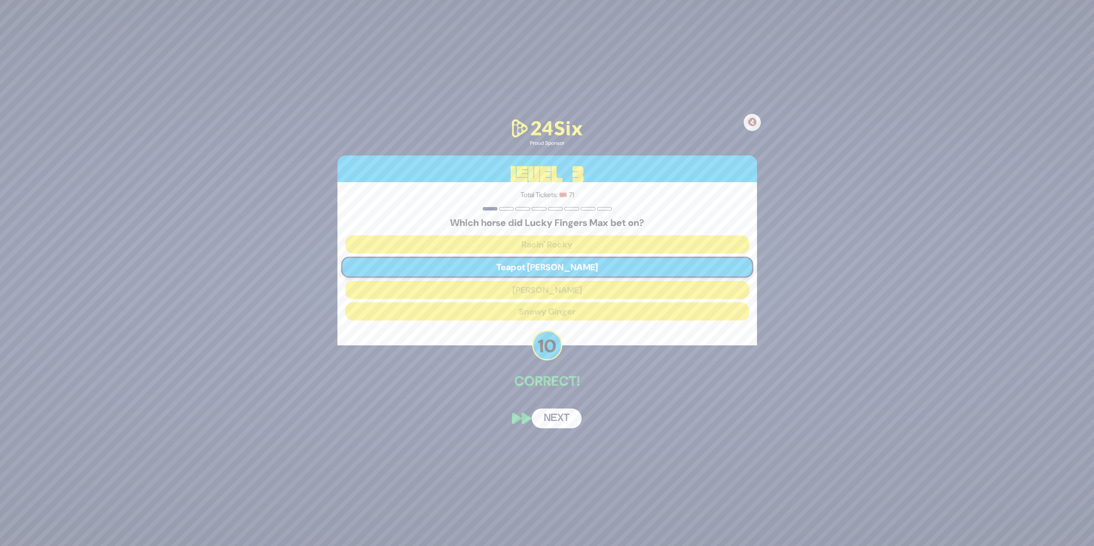
click at [567, 420] on button "Next" at bounding box center [557, 419] width 50 height 20
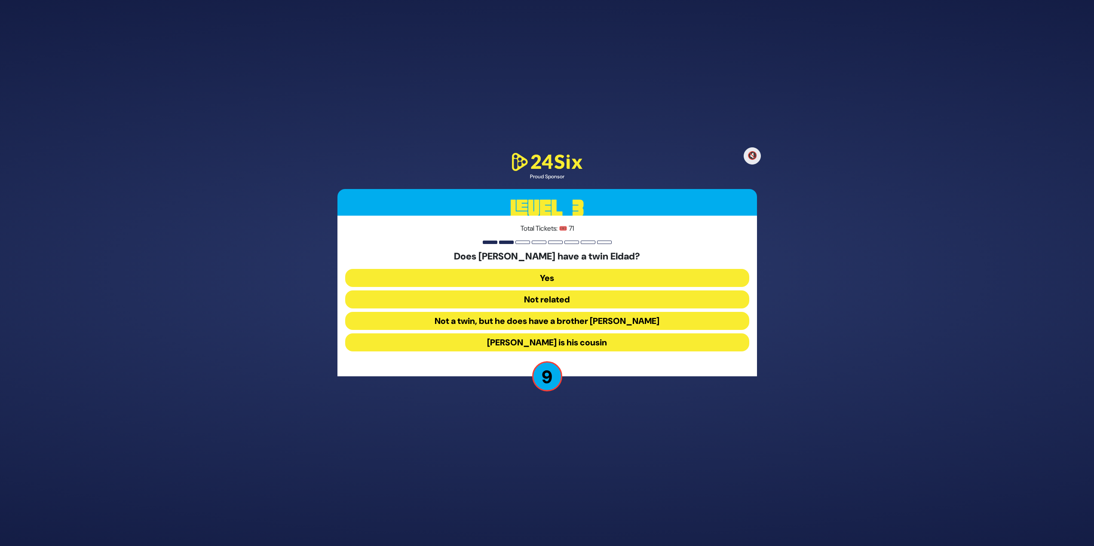
click at [698, 340] on button "Eldad Tasa is his cousin" at bounding box center [547, 343] width 404 height 18
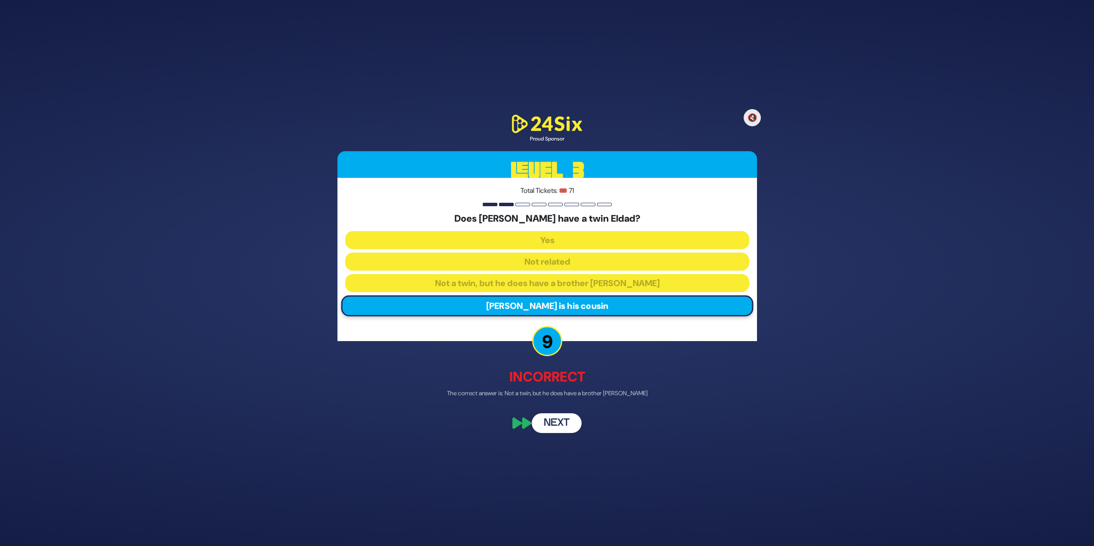
click at [556, 420] on button "Next" at bounding box center [557, 424] width 50 height 20
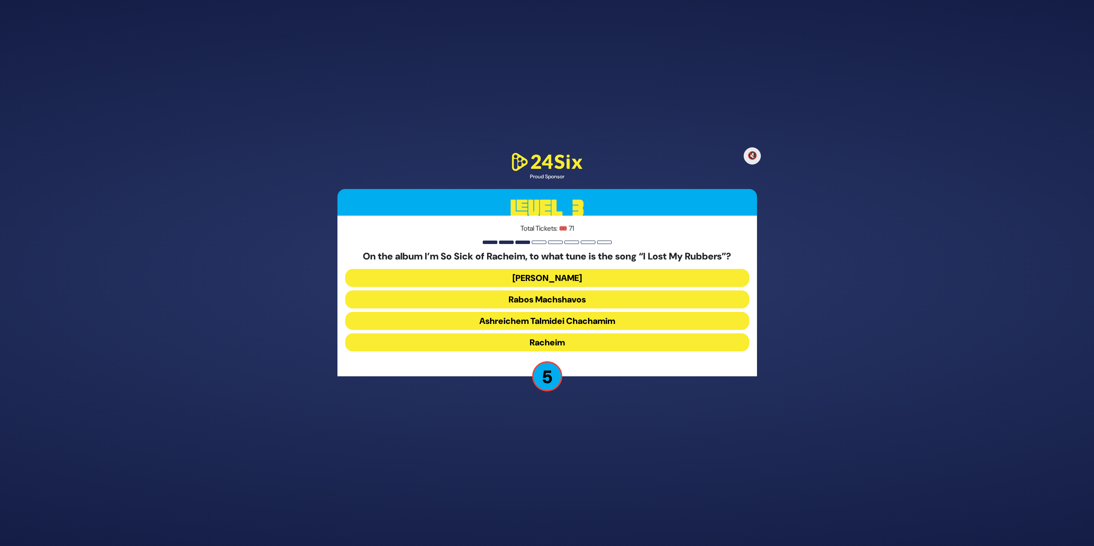
click at [603, 291] on button "Dido Bey" at bounding box center [547, 300] width 404 height 18
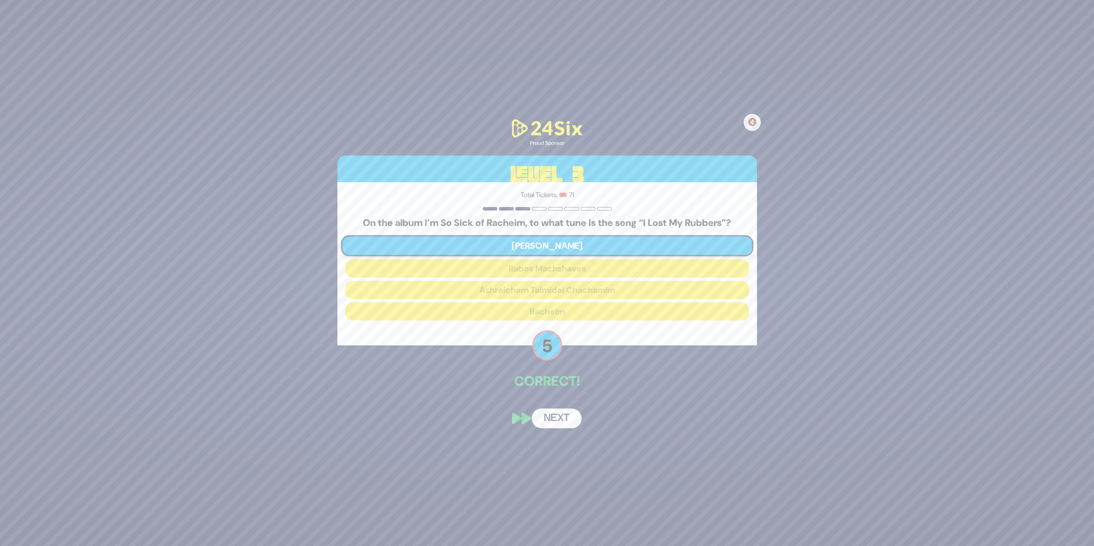
click at [579, 423] on button "Next" at bounding box center [557, 419] width 50 height 20
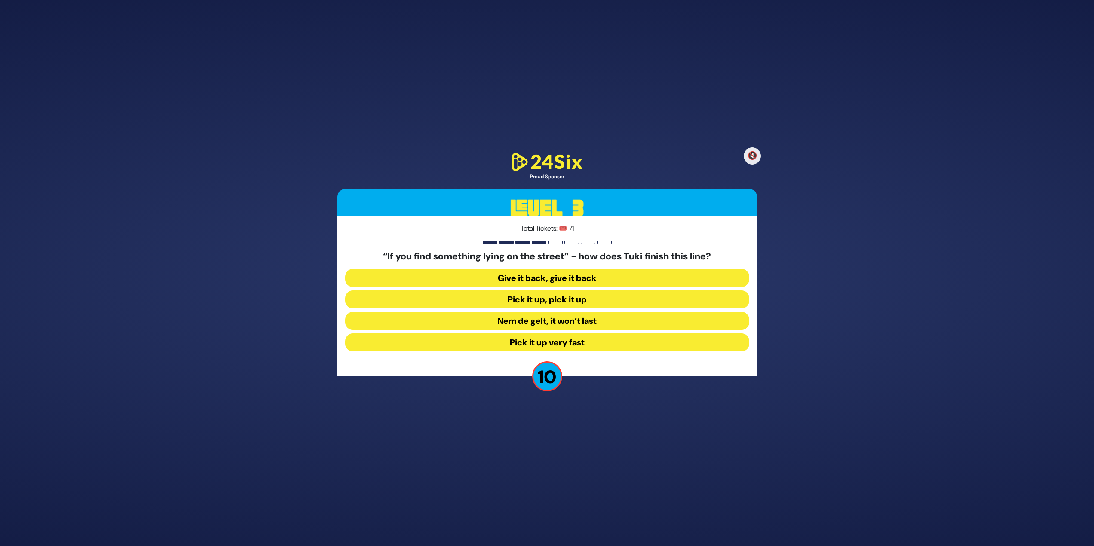
click at [601, 334] on button "Nem de gelt, it won’t last" at bounding box center [547, 343] width 404 height 18
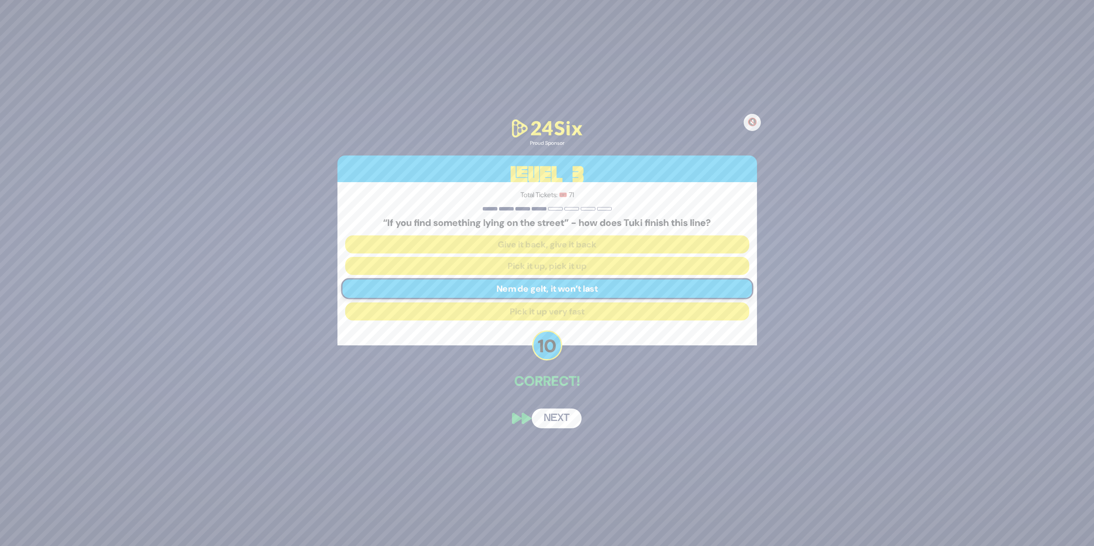
click at [554, 425] on button "Next" at bounding box center [557, 419] width 50 height 20
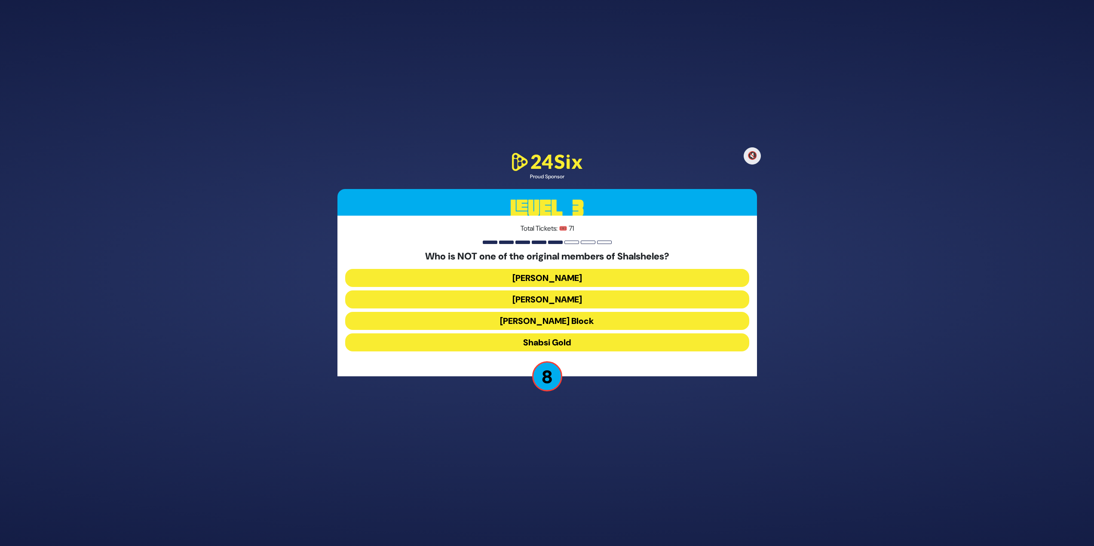
click at [634, 334] on button "Chaim Block" at bounding box center [547, 343] width 404 height 18
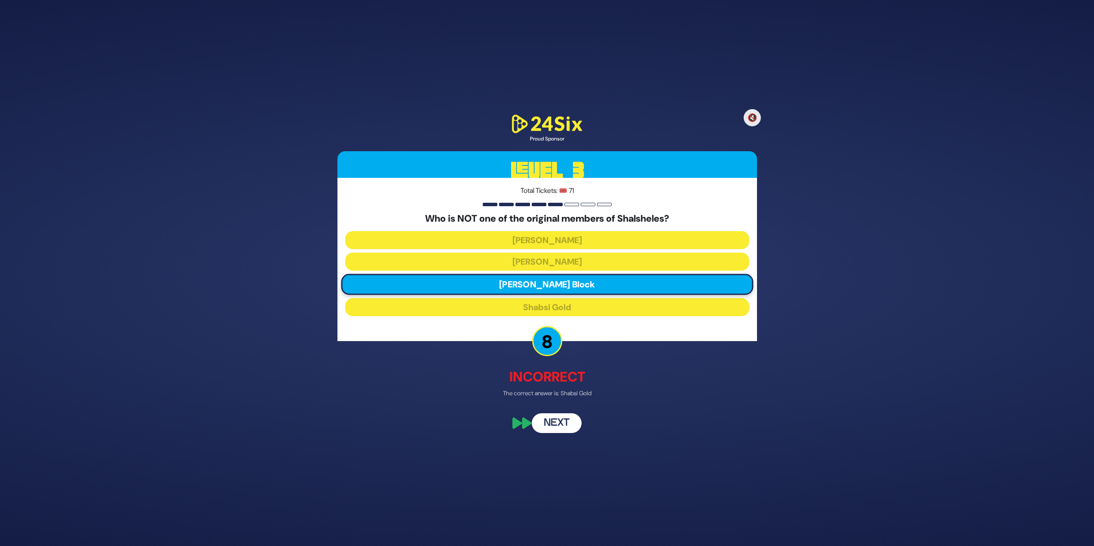
click at [554, 411] on div "🔇 Proud Sponsor Level 3 Total Tickets: 🎟️ 71 Who is NOT one of the original mem…" at bounding box center [547, 273] width 440 height 341
click at [556, 419] on button "Next" at bounding box center [557, 424] width 50 height 20
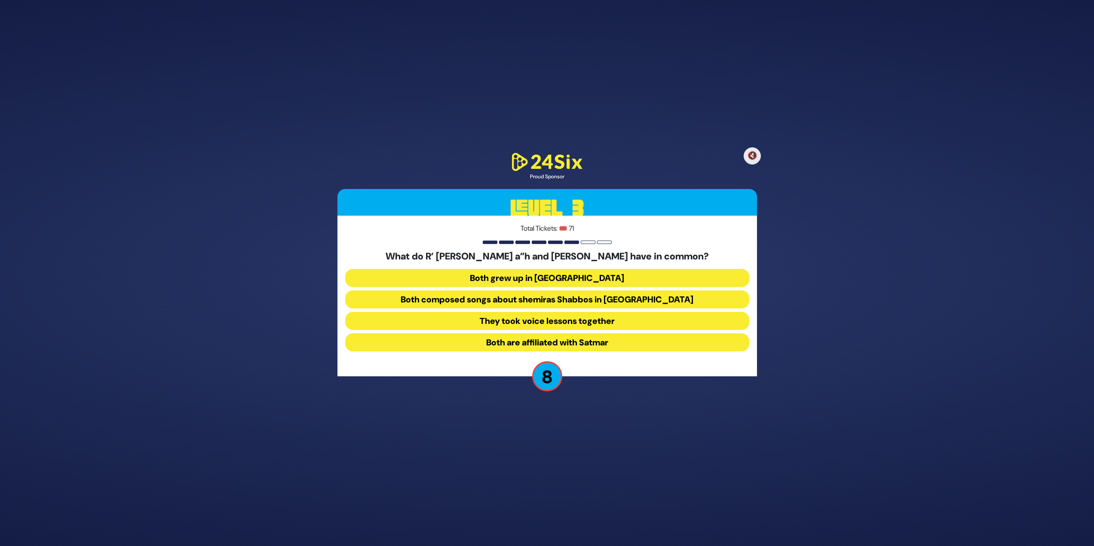
click at [699, 312] on button "Both composed songs about shemiras Shabbos in America" at bounding box center [547, 321] width 404 height 18
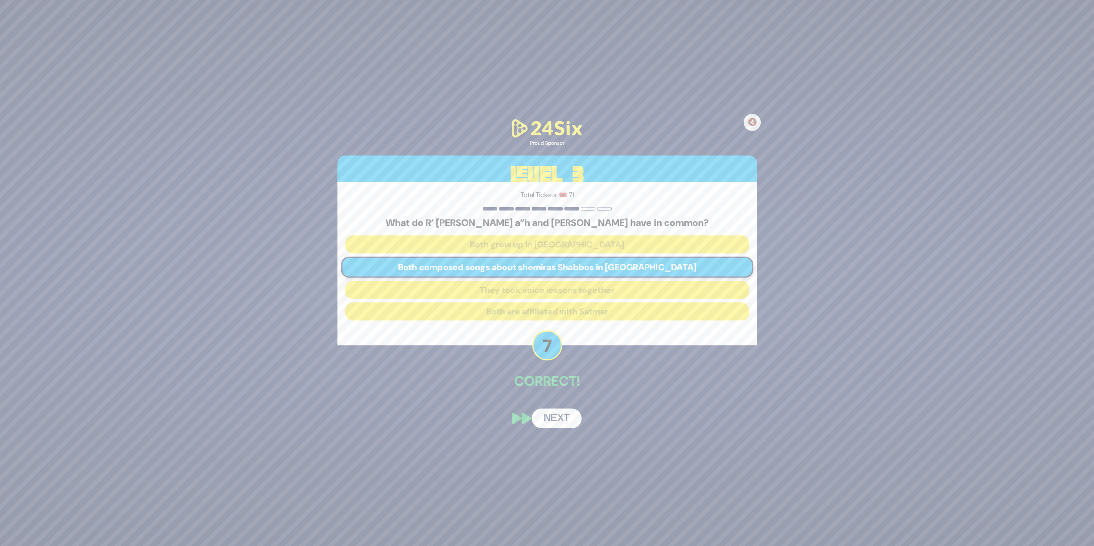
click at [556, 416] on button "Next" at bounding box center [557, 419] width 50 height 20
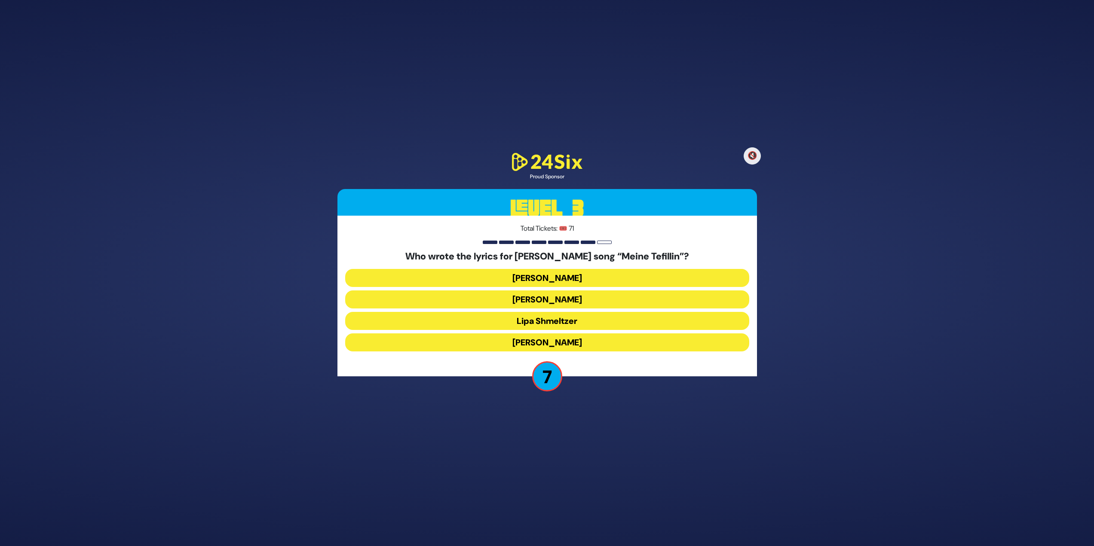
click at [619, 348] on button "Pinky Weber" at bounding box center [547, 343] width 404 height 18
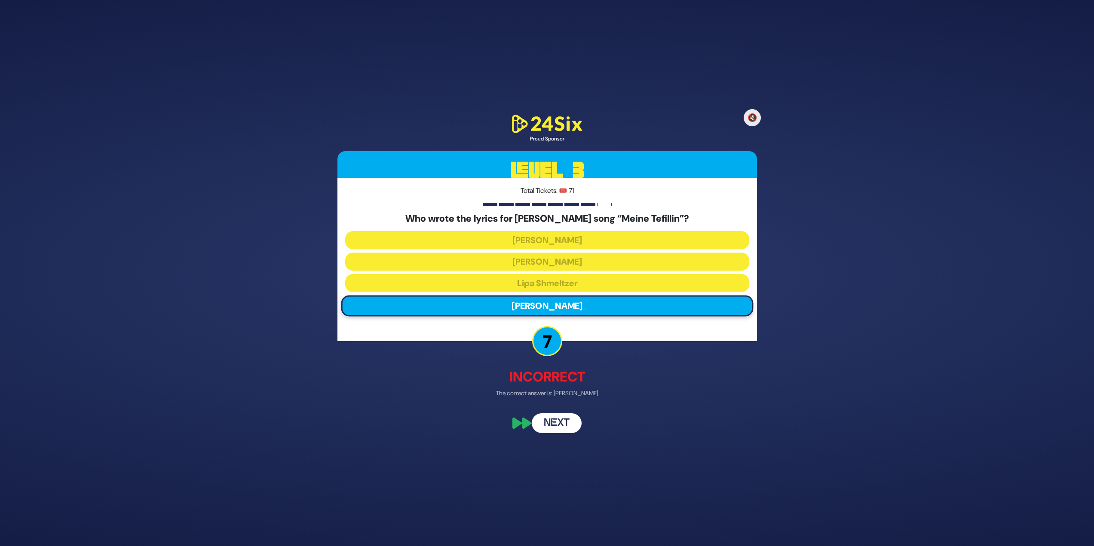
click at [562, 426] on button "Next" at bounding box center [557, 424] width 50 height 20
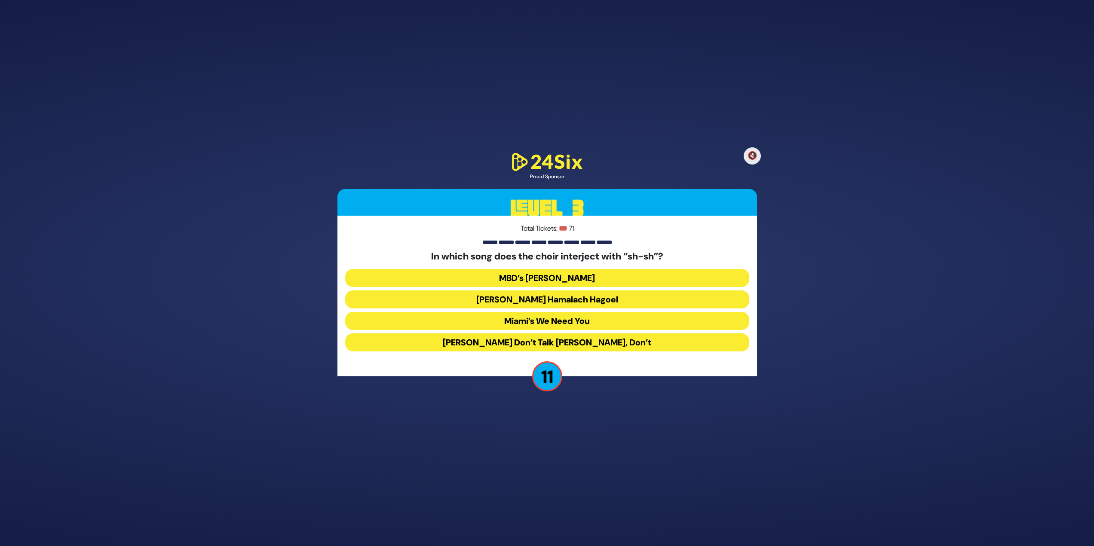
click at [593, 334] on button "Miami’s We Need You" at bounding box center [547, 343] width 404 height 18
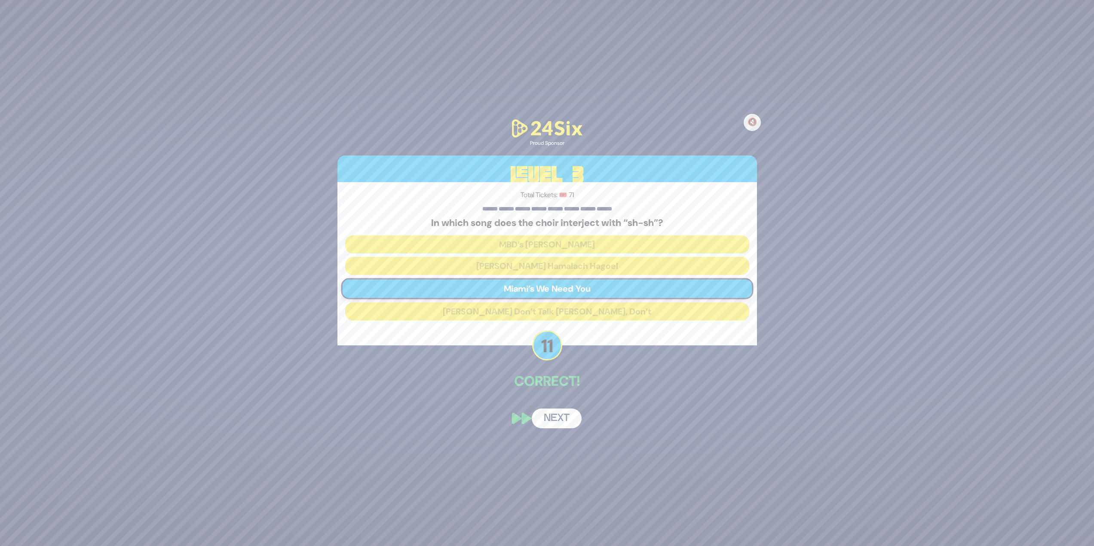
click at [572, 411] on button "Next" at bounding box center [557, 419] width 50 height 20
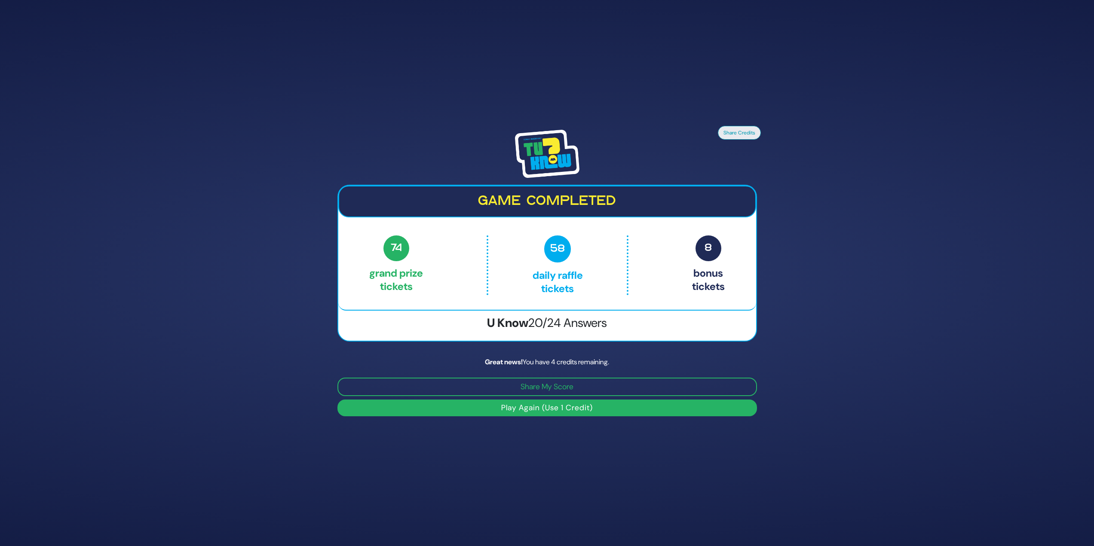
click at [505, 412] on button "Play Again (Use 1 Credit)" at bounding box center [547, 408] width 420 height 17
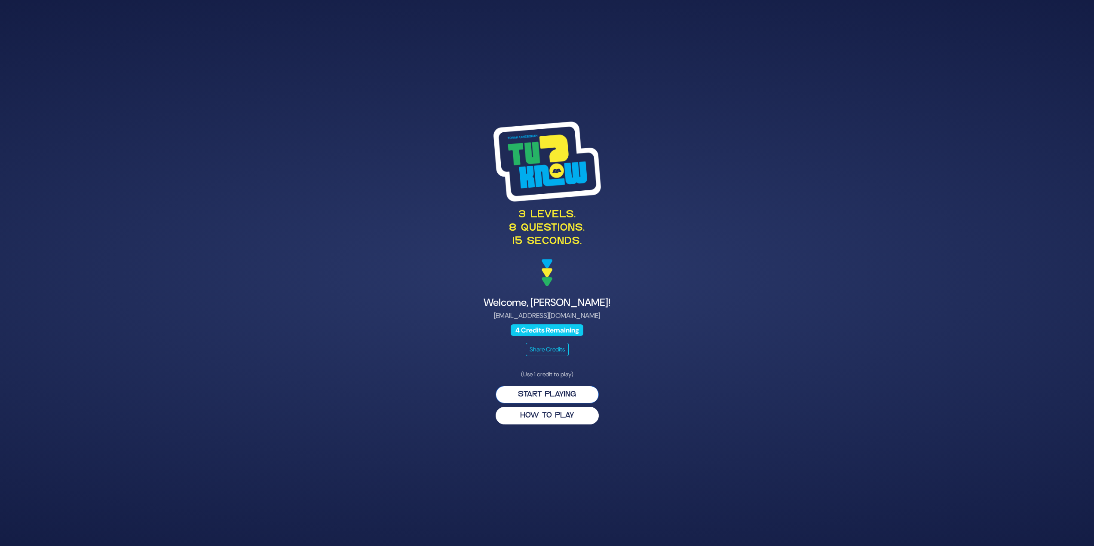
click at [523, 390] on button "Start Playing" at bounding box center [547, 395] width 103 height 18
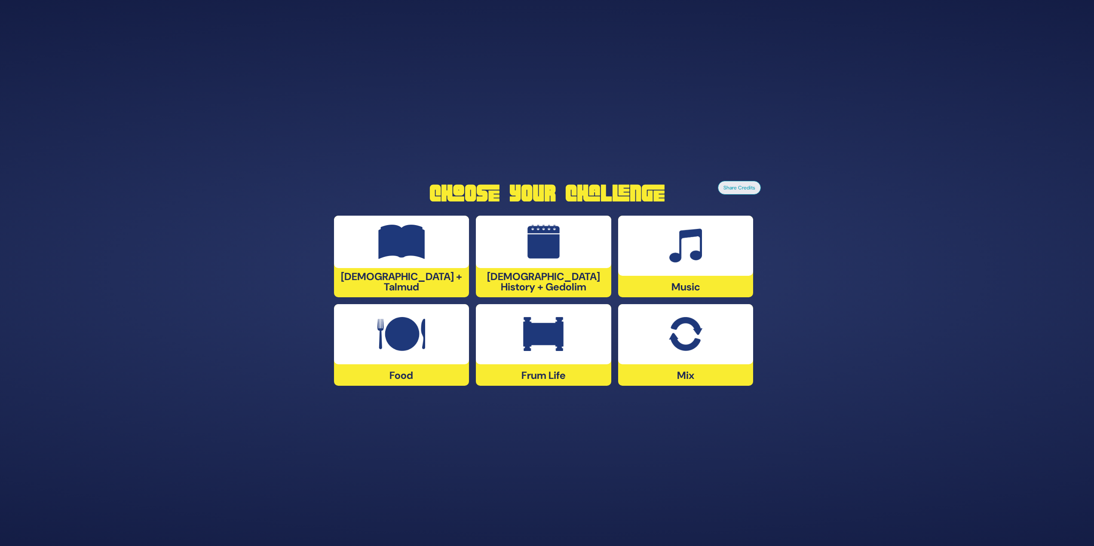
click at [655, 224] on div at bounding box center [685, 246] width 135 height 60
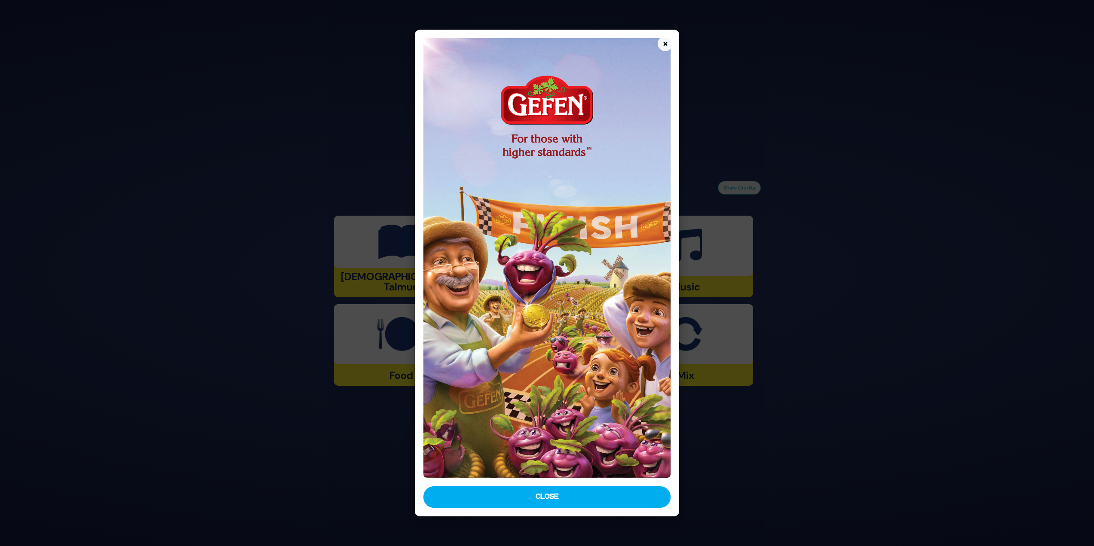
click at [535, 483] on div "× Close" at bounding box center [547, 273] width 265 height 487
click at [539, 490] on button "Close" at bounding box center [547, 497] width 248 height 21
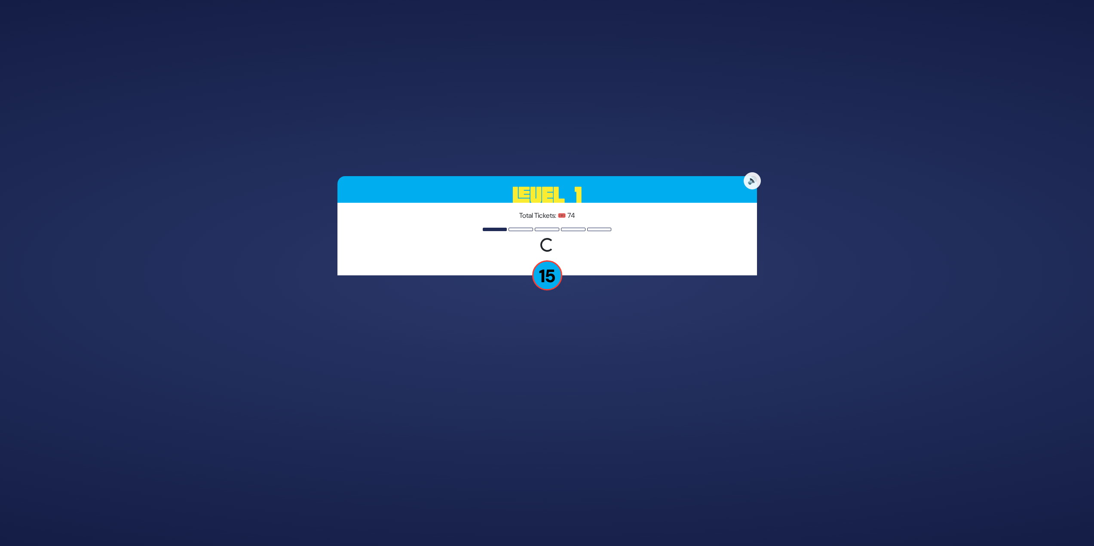
click at [756, 181] on div "🔊 Level 1 Total Tickets: 🎟️ 74 Loading question... 15" at bounding box center [547, 273] width 440 height 215
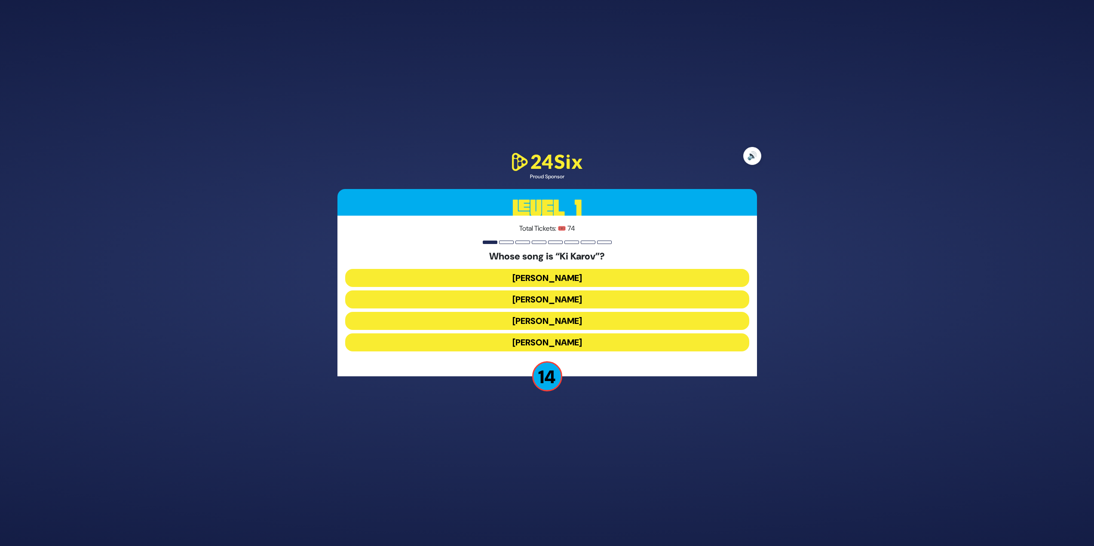
click at [753, 153] on button "🔊" at bounding box center [752, 156] width 18 height 18
click at [535, 312] on button "[PERSON_NAME]" at bounding box center [547, 321] width 404 height 18
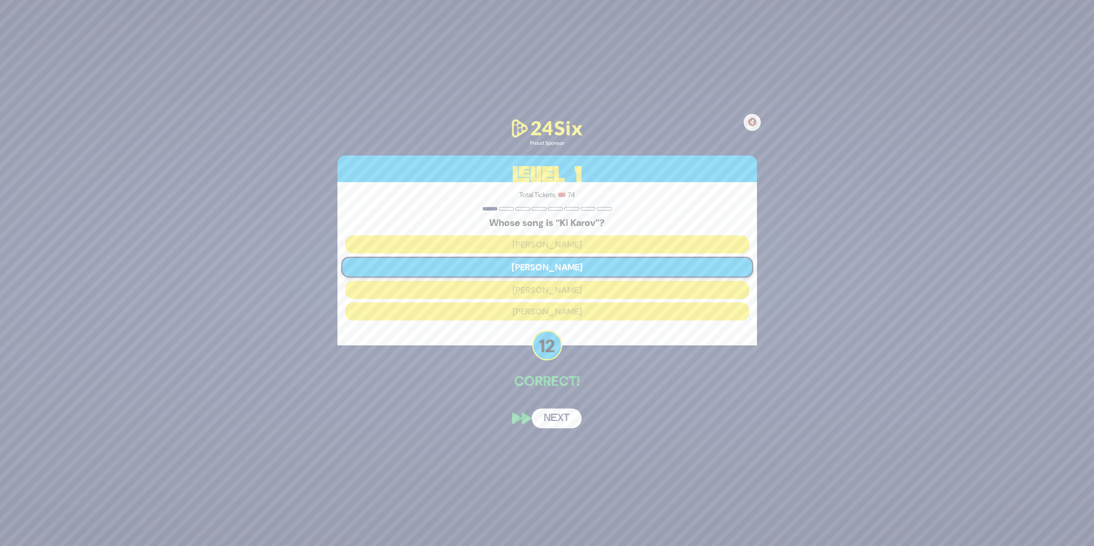
click at [557, 425] on button "Next" at bounding box center [557, 419] width 50 height 20
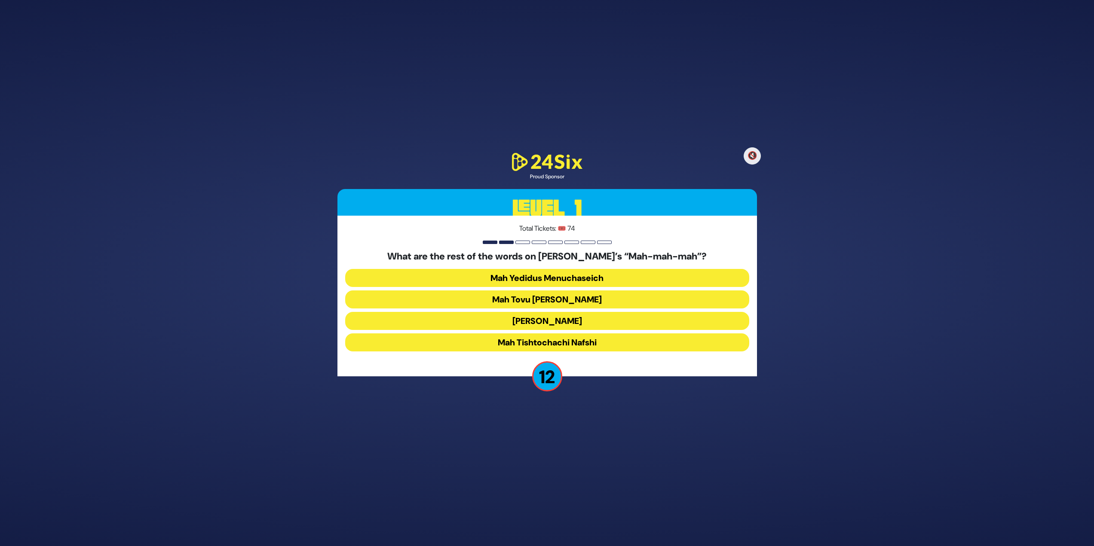
click at [559, 312] on button "Mah Tovu [PERSON_NAME]" at bounding box center [547, 321] width 404 height 18
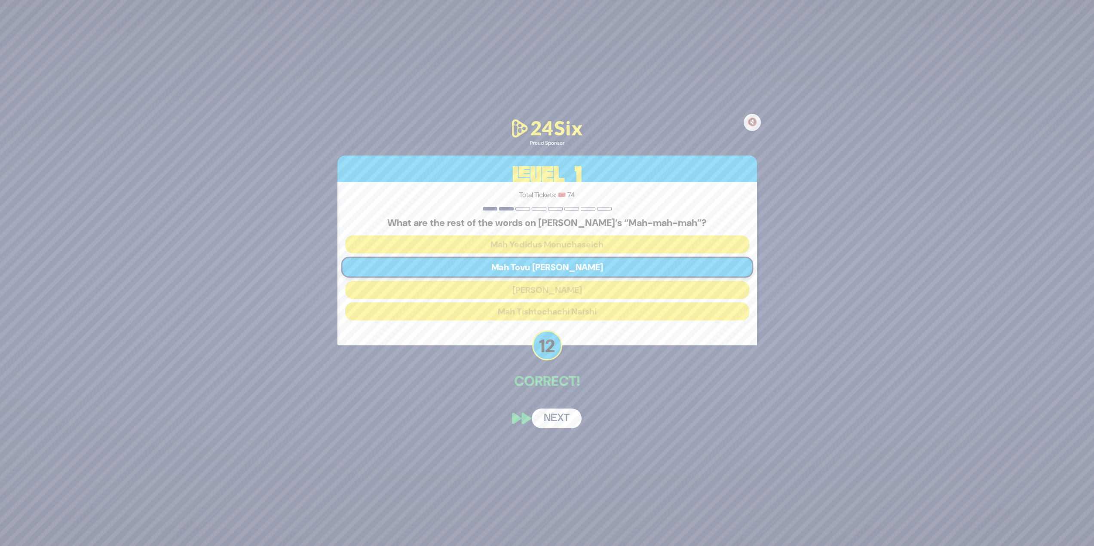
click at [552, 410] on button "Next" at bounding box center [557, 419] width 50 height 20
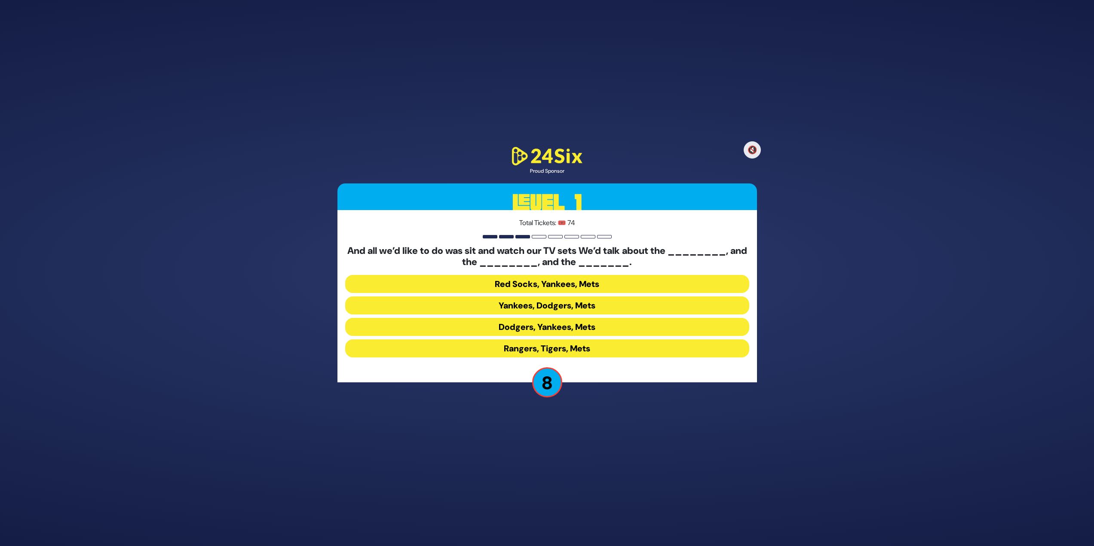
click at [619, 318] on button "Yankees, Dodgers, Mets" at bounding box center [547, 327] width 404 height 18
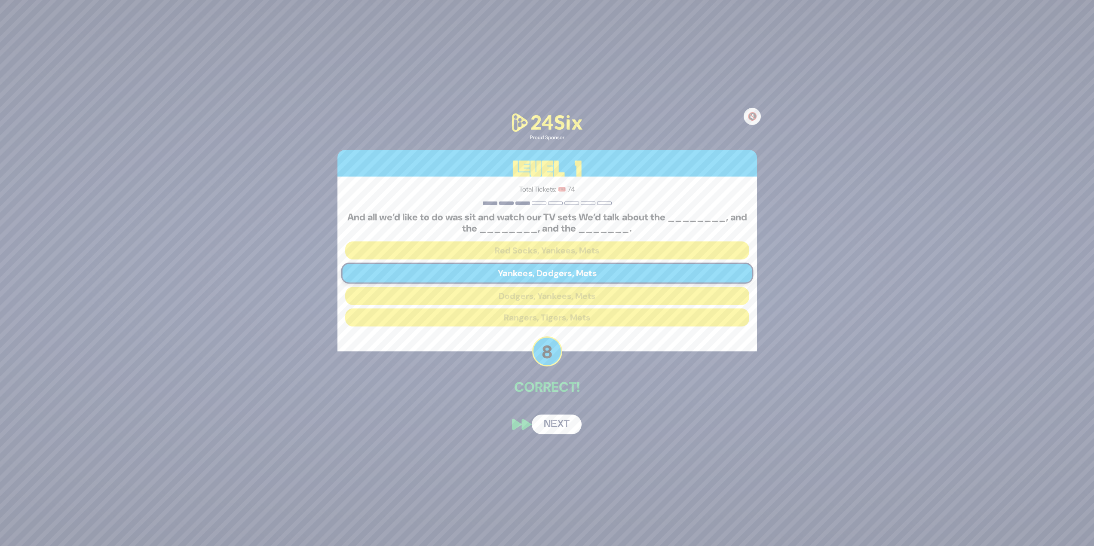
click at [570, 429] on button "Next" at bounding box center [557, 425] width 50 height 20
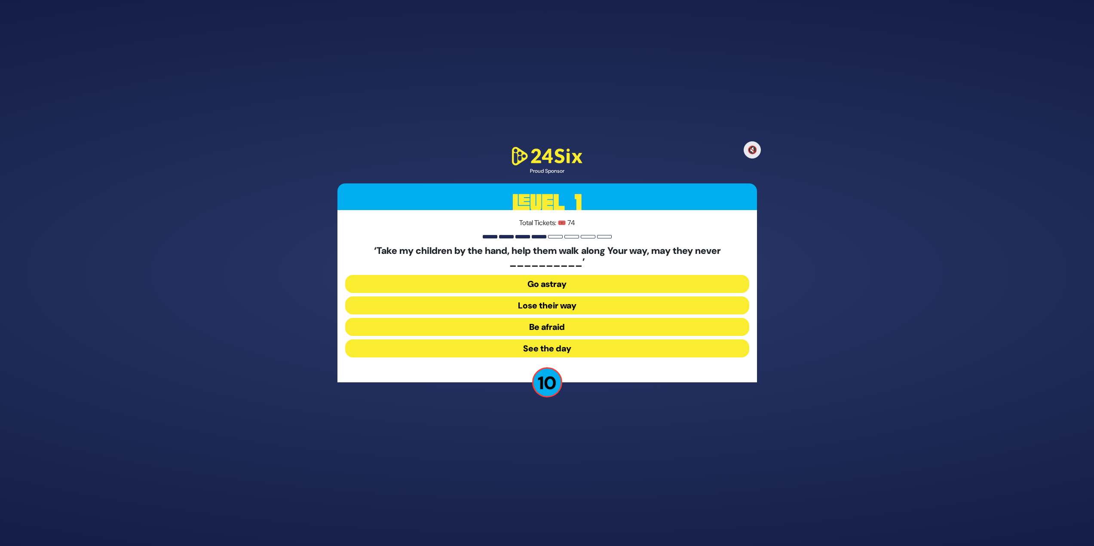
click at [694, 297] on button "Go astray" at bounding box center [547, 306] width 404 height 18
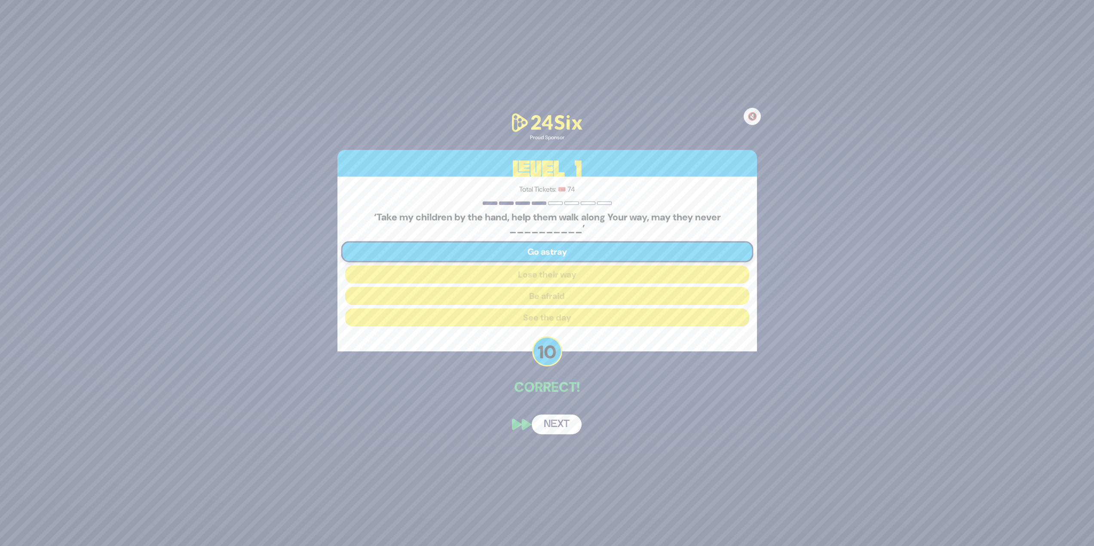
click at [552, 433] on button "Next" at bounding box center [557, 425] width 50 height 20
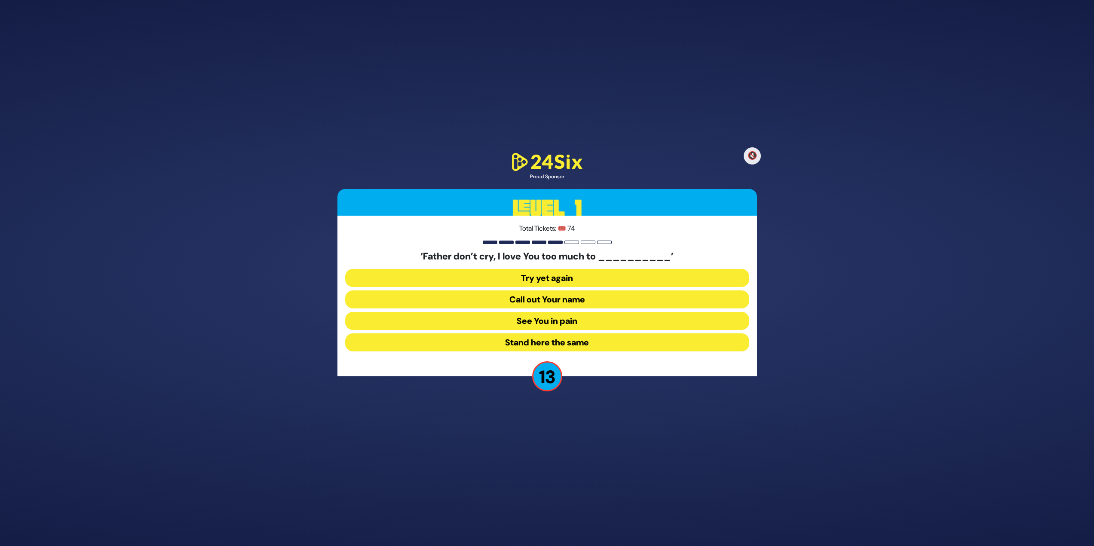
click at [599, 334] on button "See You in pain" at bounding box center [547, 343] width 404 height 18
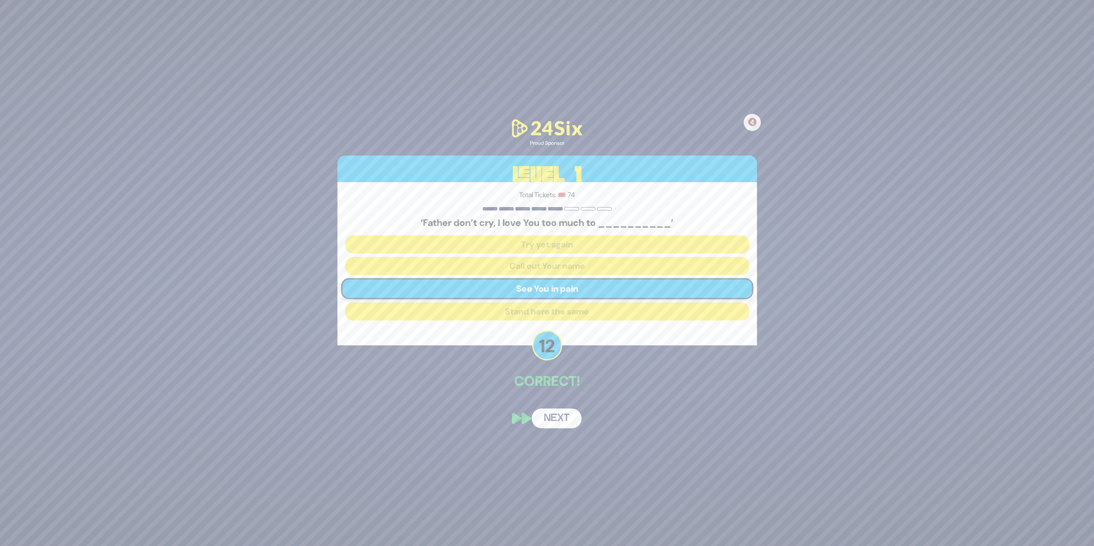
drag, startPoint x: 570, startPoint y: 423, endPoint x: 576, endPoint y: 424, distance: 6.0
click at [572, 423] on button "Next" at bounding box center [557, 419] width 50 height 20
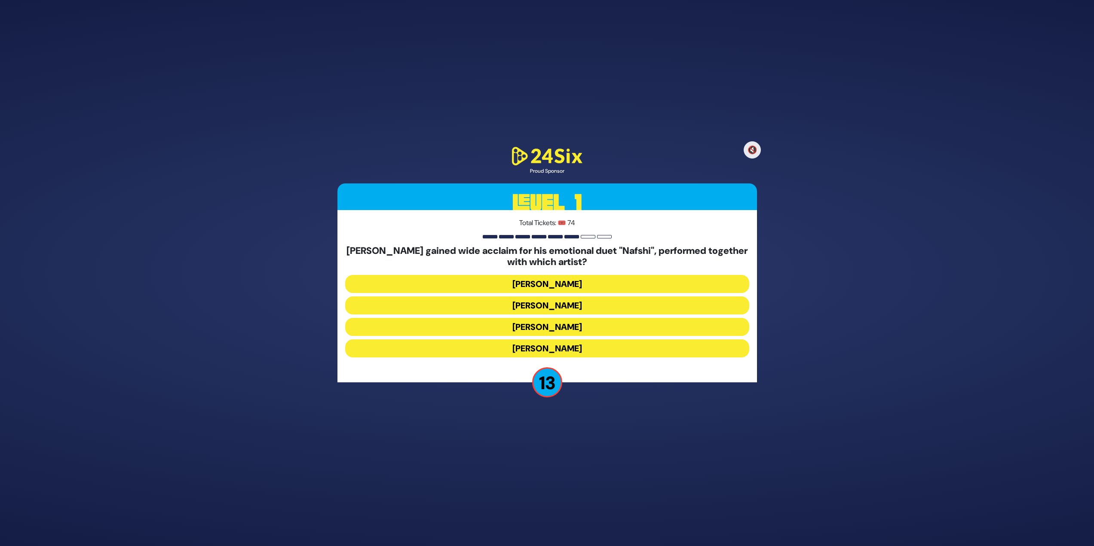
click at [583, 318] on button "[PERSON_NAME]" at bounding box center [547, 327] width 404 height 18
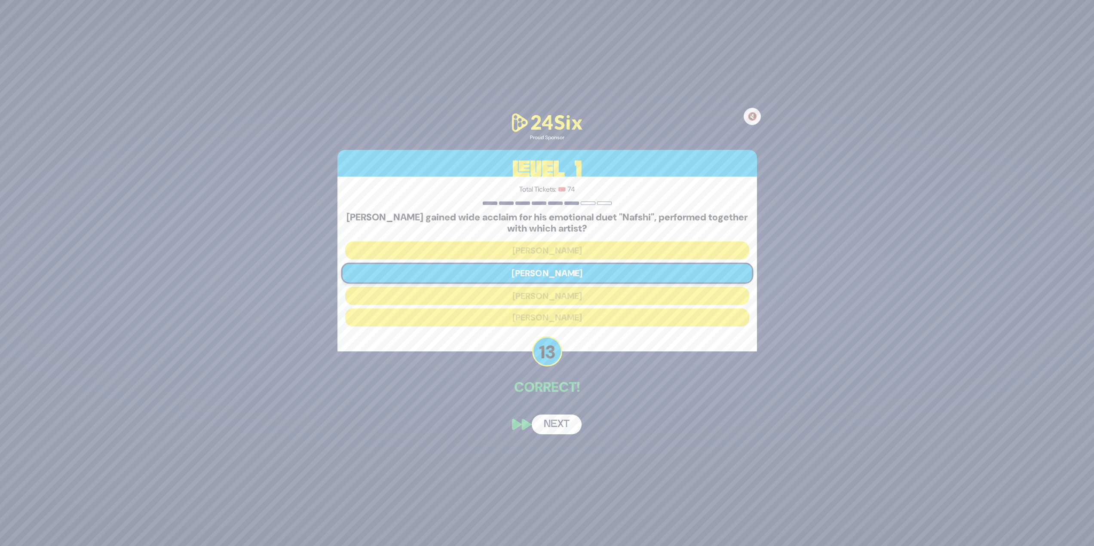
click at [560, 425] on button "Next" at bounding box center [557, 425] width 50 height 20
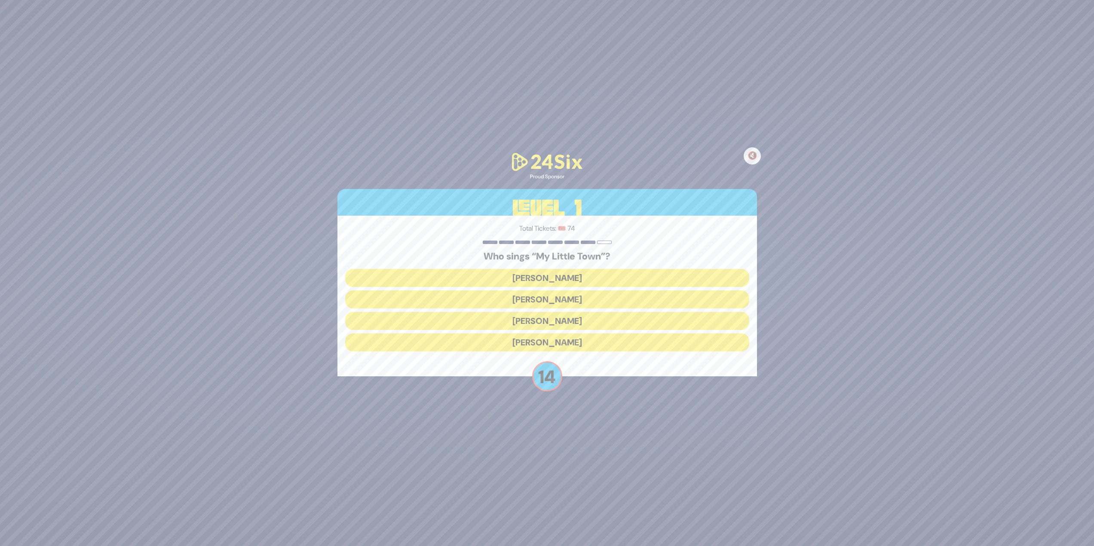
click at [546, 334] on button "[PERSON_NAME]" at bounding box center [547, 343] width 404 height 18
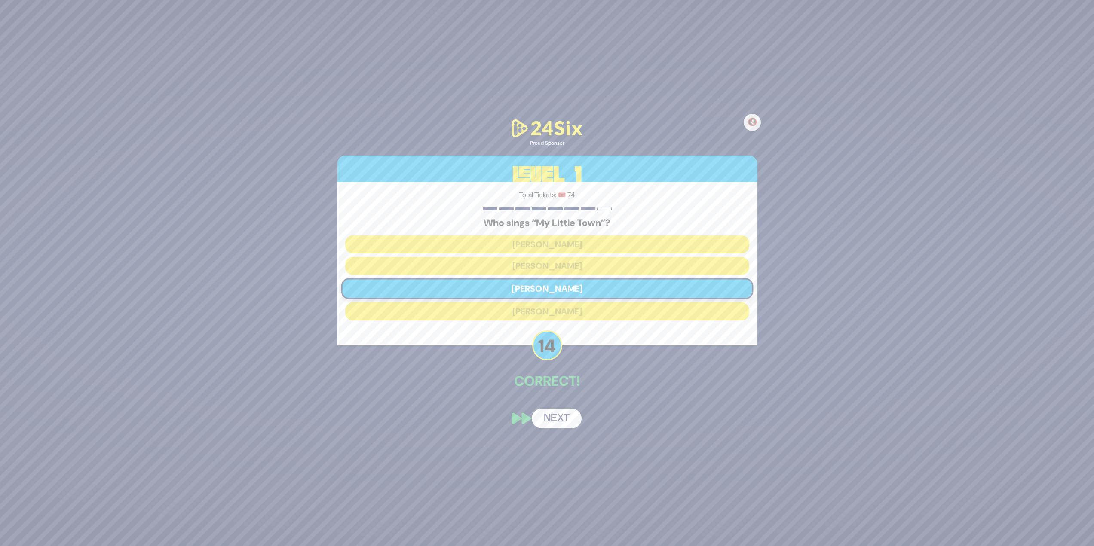
click at [561, 419] on button "Next" at bounding box center [557, 419] width 50 height 20
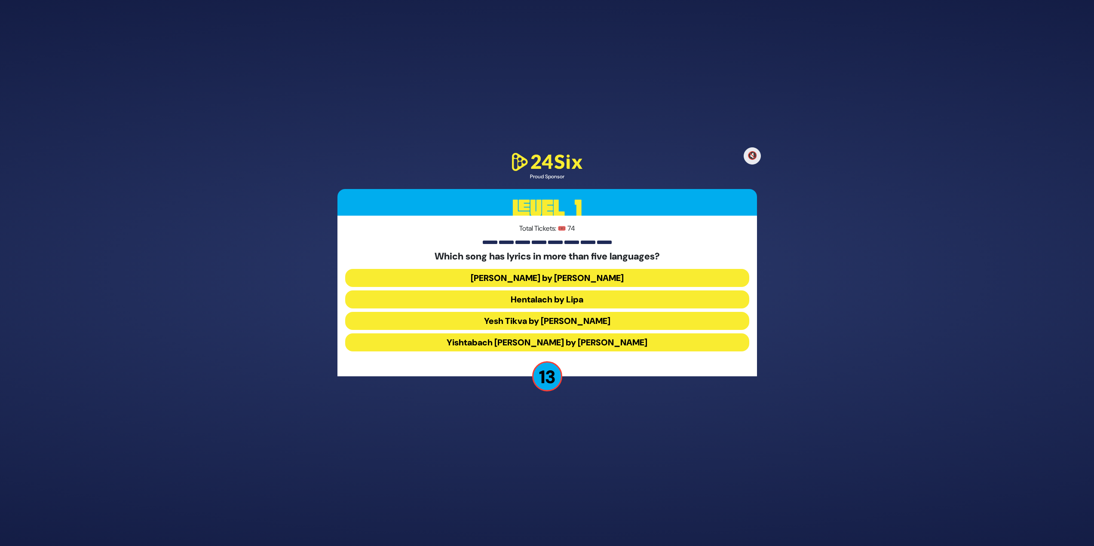
click at [527, 312] on button "Hentalach by Lipa" at bounding box center [547, 321] width 404 height 18
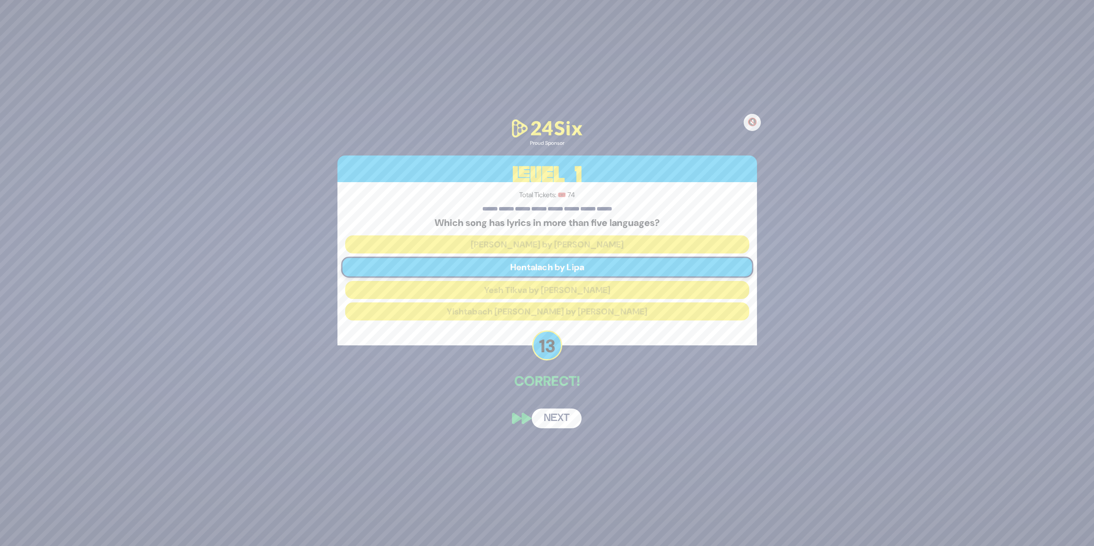
click at [549, 401] on div "🔇 Proud Sponsor Level 1 Total Tickets: 🎟️ 74 Which song has lyrics in more than…" at bounding box center [547, 273] width 440 height 332
click at [551, 423] on button "Next" at bounding box center [557, 419] width 50 height 20
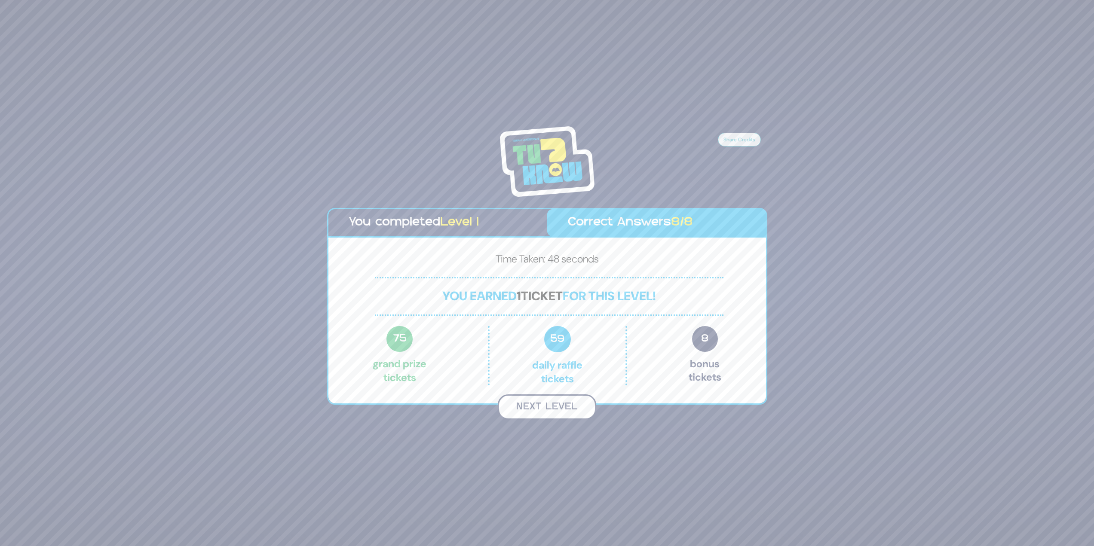
click at [560, 409] on button "Next Level" at bounding box center [547, 407] width 98 height 25
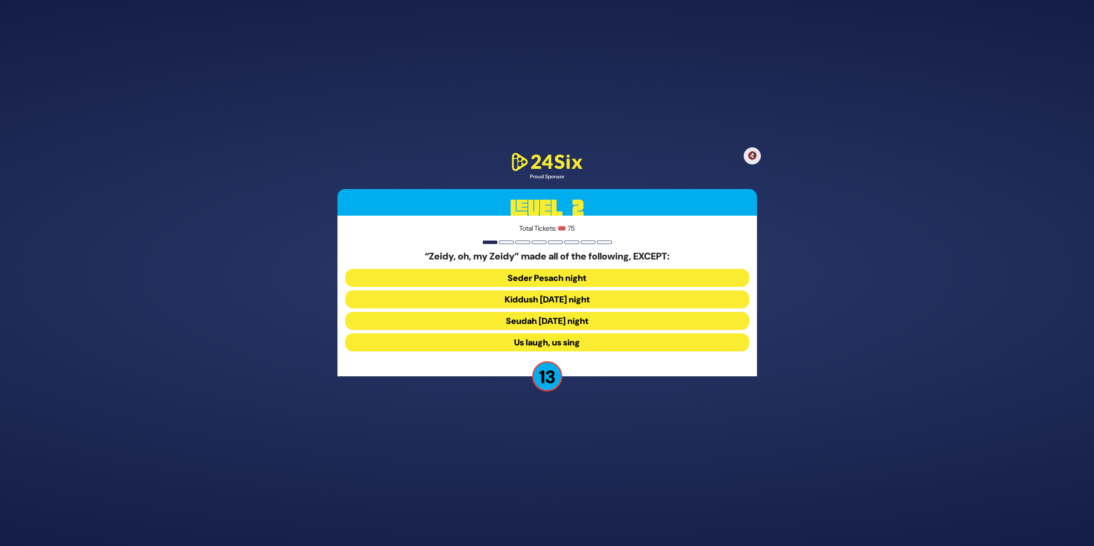
click at [564, 334] on button "Seudah [DATE] night" at bounding box center [547, 343] width 404 height 18
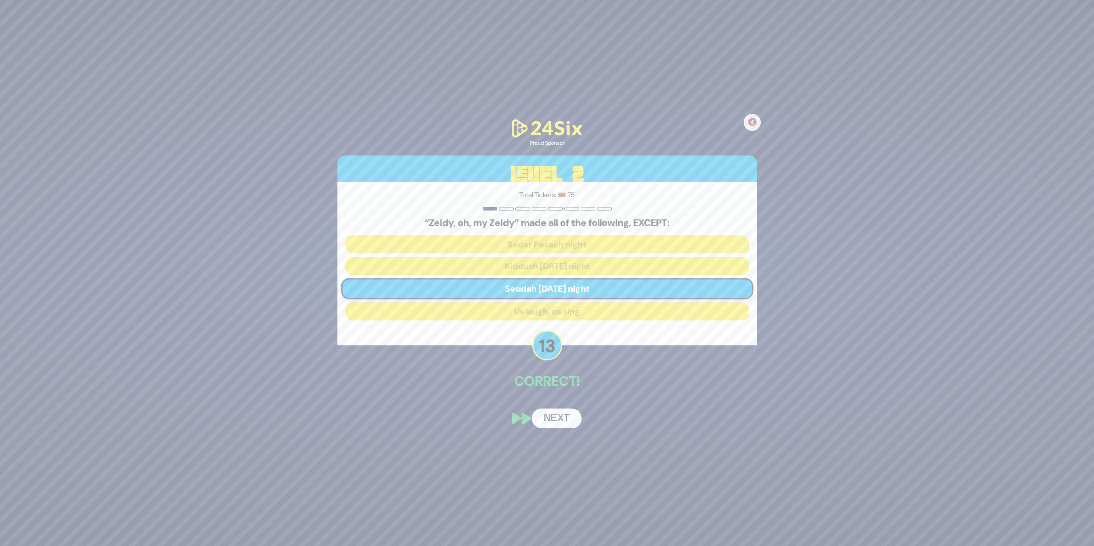
click at [557, 423] on button "Next" at bounding box center [557, 419] width 50 height 20
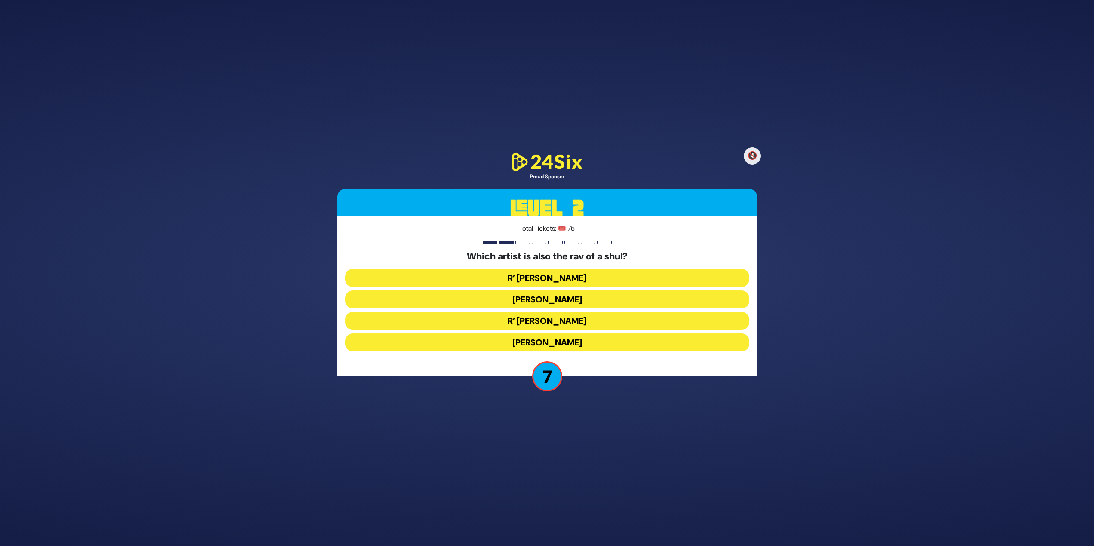
click at [575, 291] on button "R’ [PERSON_NAME]" at bounding box center [547, 300] width 404 height 18
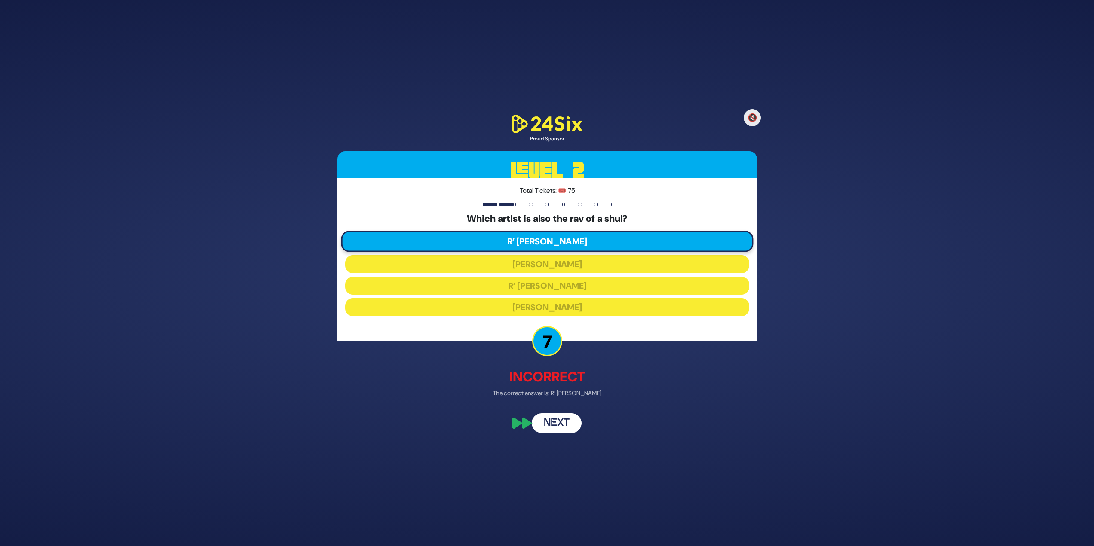
click at [560, 425] on button "Next" at bounding box center [557, 424] width 50 height 20
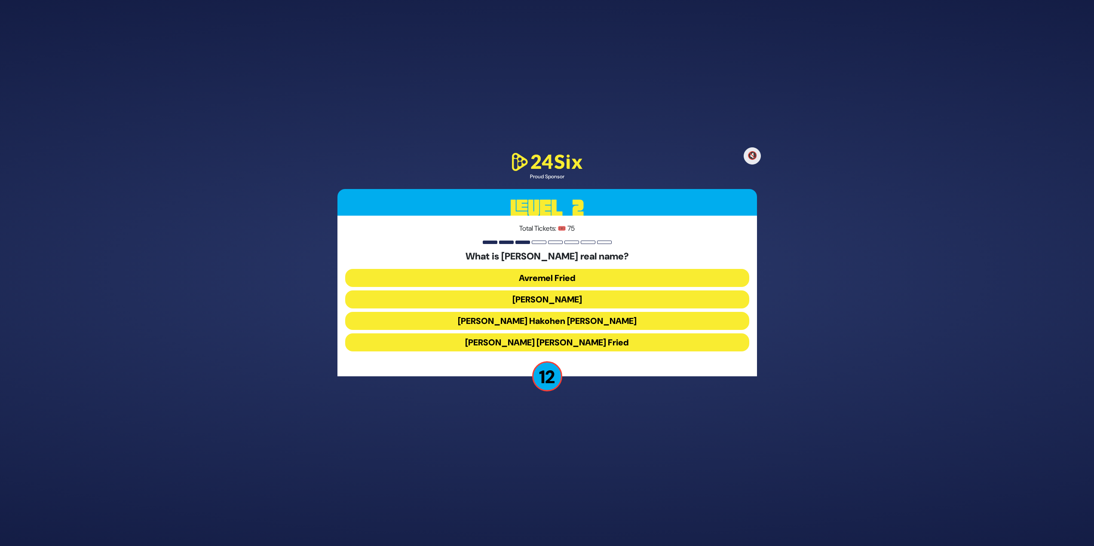
click at [669, 334] on button "[PERSON_NAME] Hakohen [PERSON_NAME]" at bounding box center [547, 343] width 404 height 18
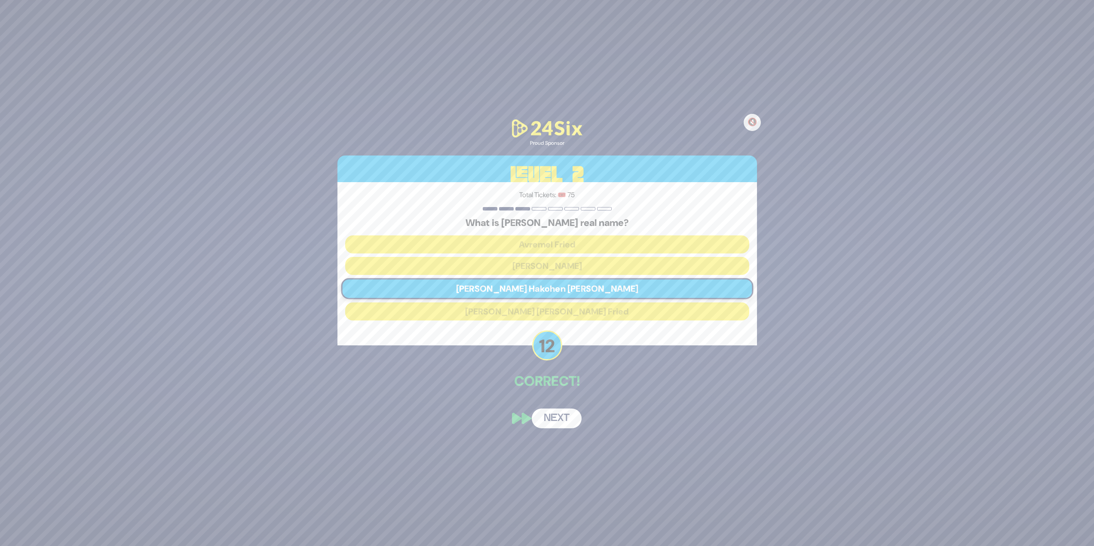
click at [566, 412] on button "Next" at bounding box center [557, 419] width 50 height 20
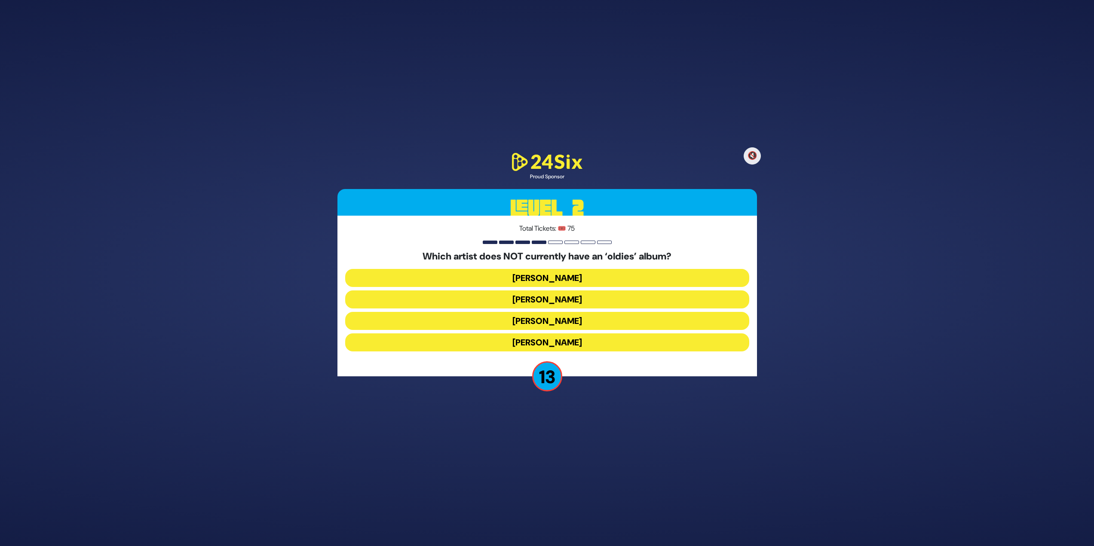
click at [619, 312] on button "[PERSON_NAME]" at bounding box center [547, 321] width 404 height 18
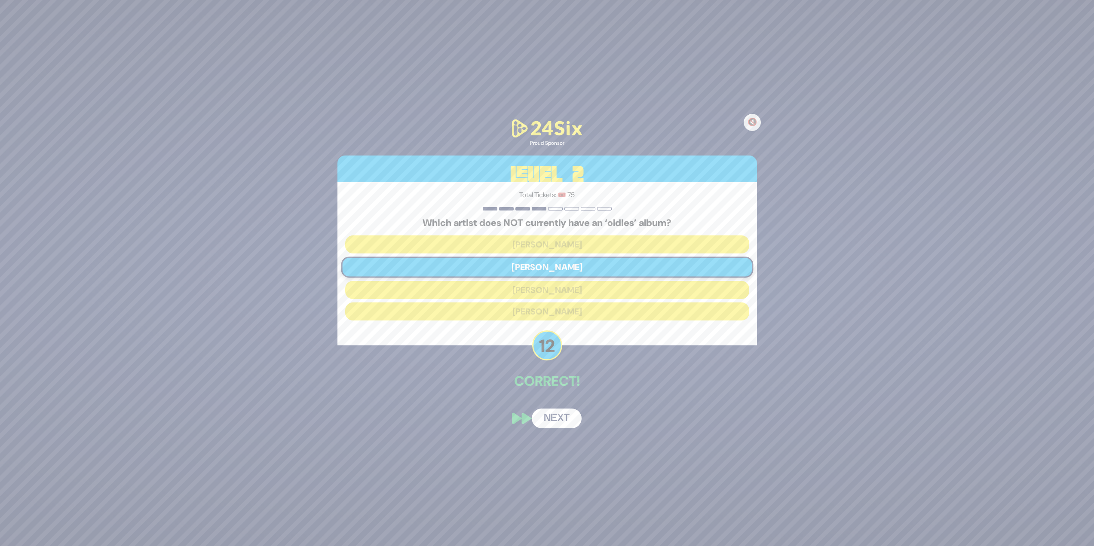
click at [566, 420] on button "Next" at bounding box center [557, 419] width 50 height 20
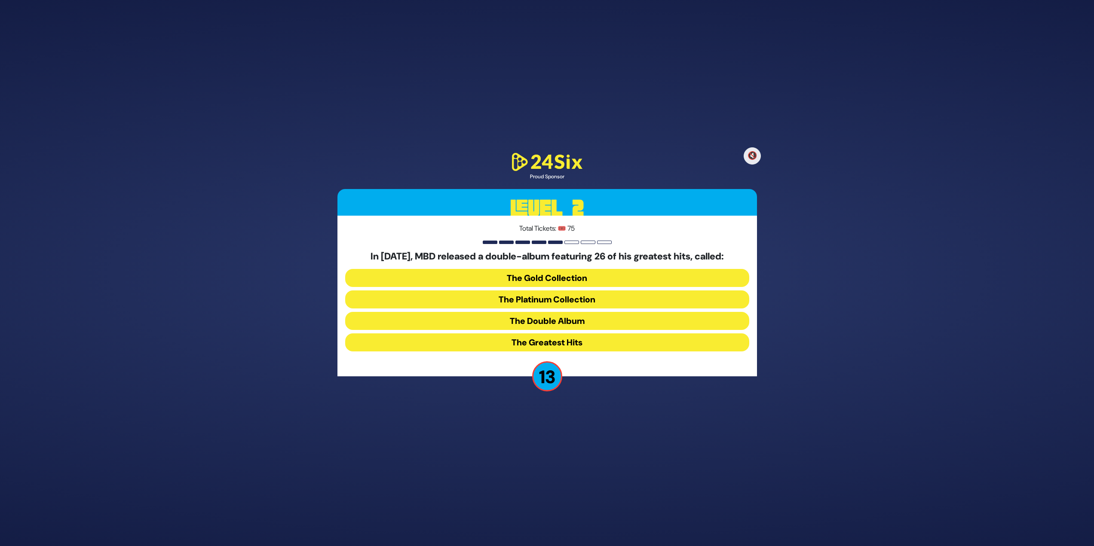
click at [544, 312] on button "The Platinum Collection" at bounding box center [547, 321] width 404 height 18
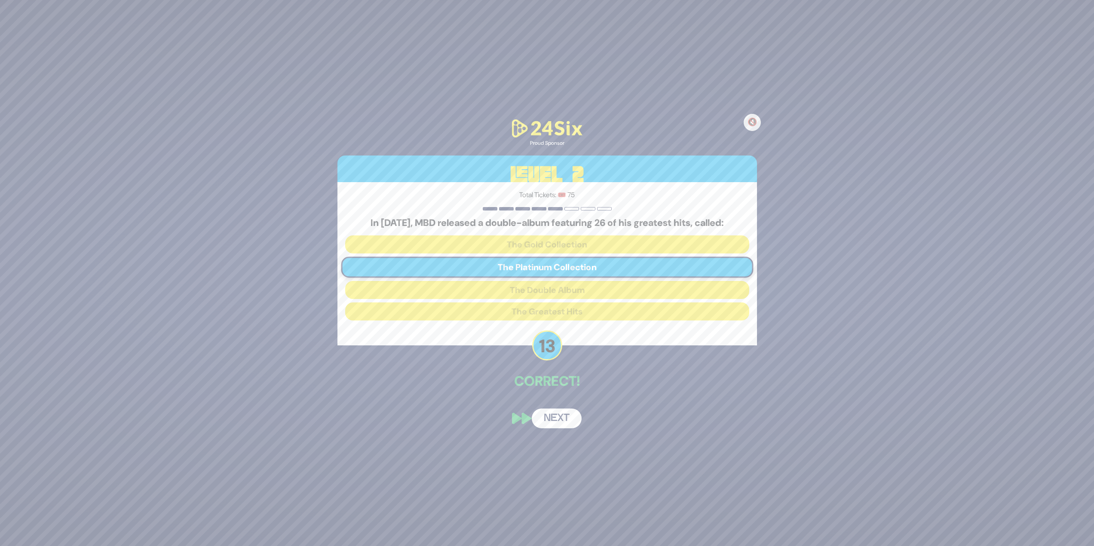
click at [549, 417] on button "Next" at bounding box center [557, 419] width 50 height 20
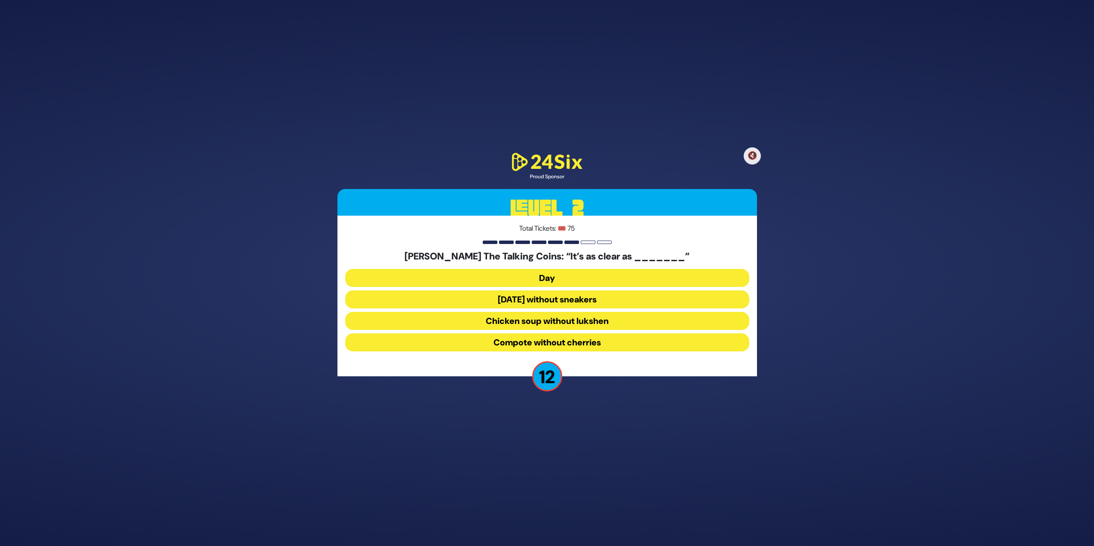
click at [564, 267] on div "[PERSON_NAME] The Talking Coins: “It’s as clear as _______” Day [DATE] without …" at bounding box center [547, 303] width 404 height 104
click at [569, 291] on button "Day" at bounding box center [547, 300] width 404 height 18
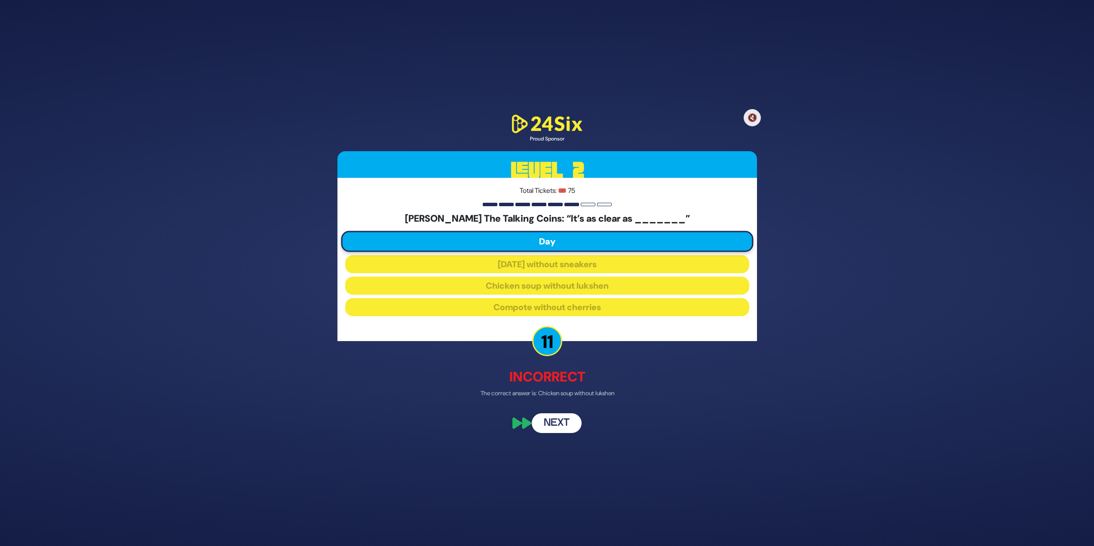
click at [563, 427] on button "Next" at bounding box center [557, 424] width 50 height 20
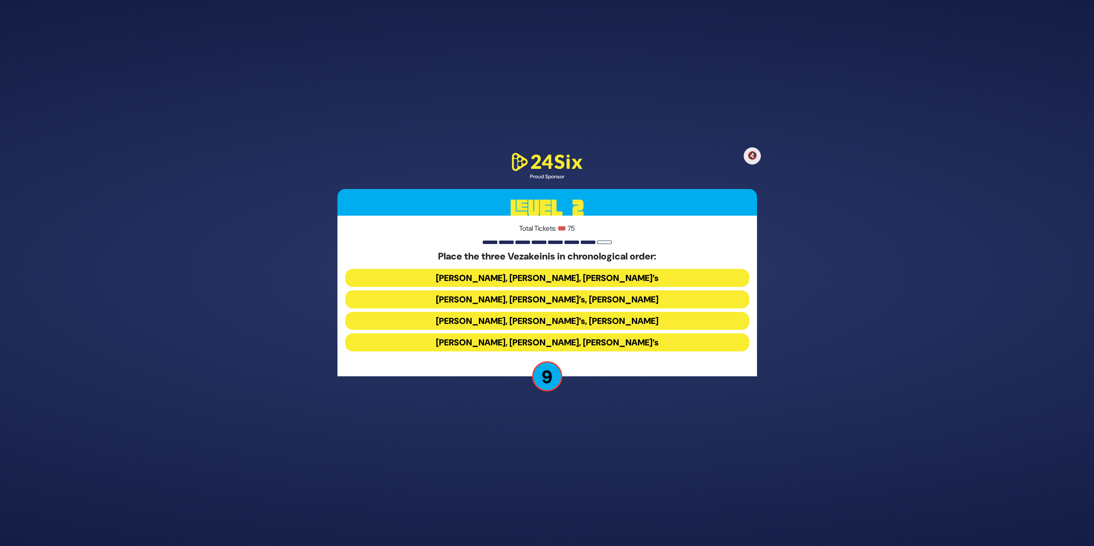
click at [529, 342] on button "[PERSON_NAME], [PERSON_NAME], [PERSON_NAME]’s" at bounding box center [547, 343] width 404 height 18
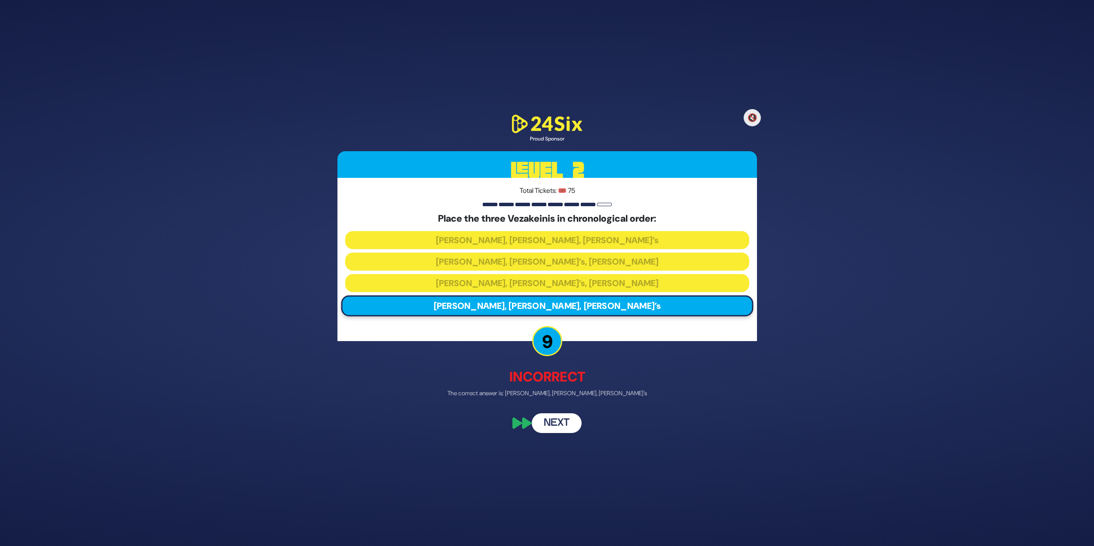
click at [564, 422] on button "Next" at bounding box center [557, 424] width 50 height 20
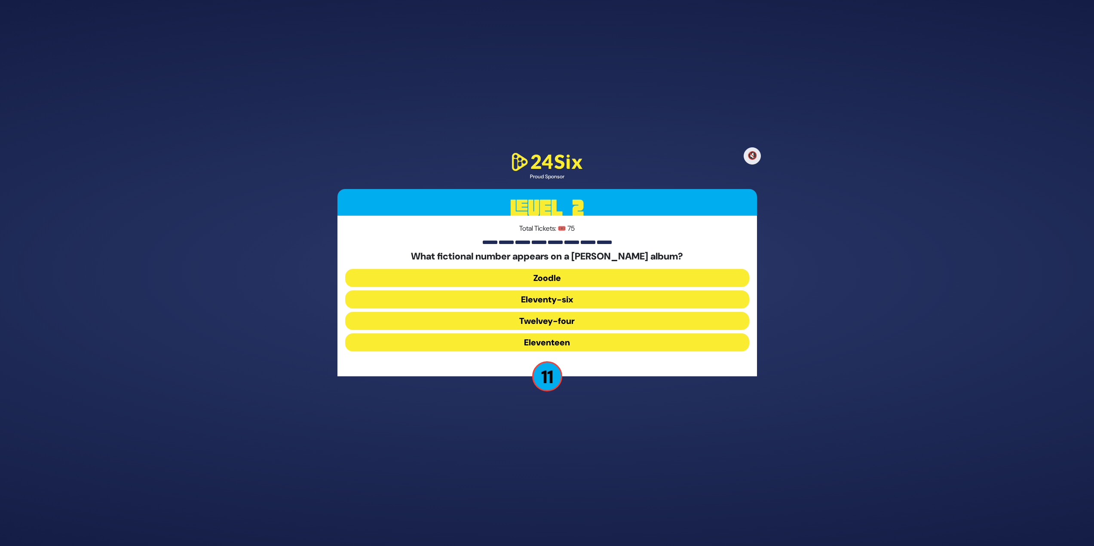
click at [534, 312] on button "Eleventy-six" at bounding box center [547, 321] width 404 height 18
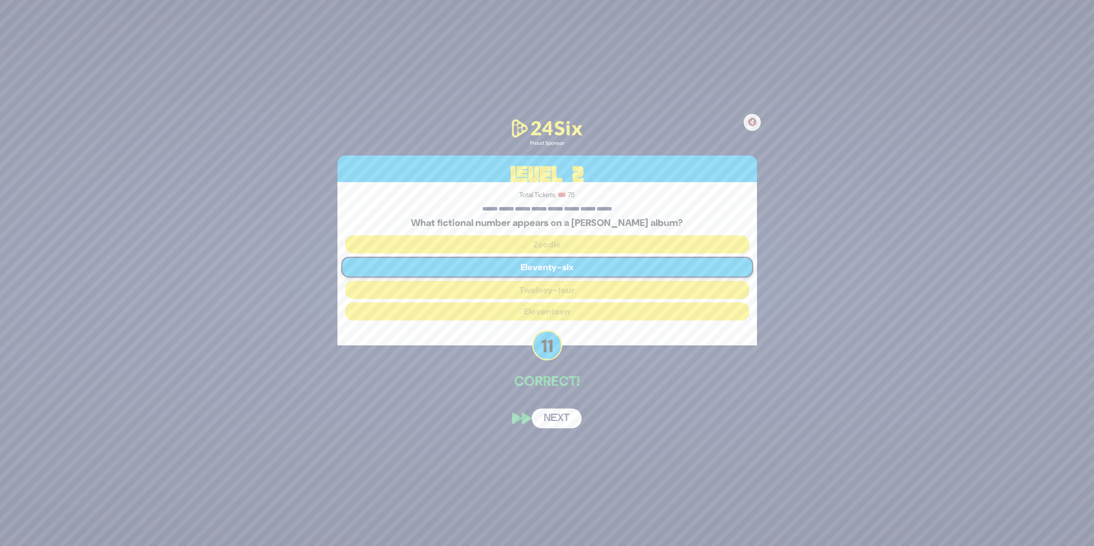
click at [560, 420] on button "Next" at bounding box center [557, 419] width 50 height 20
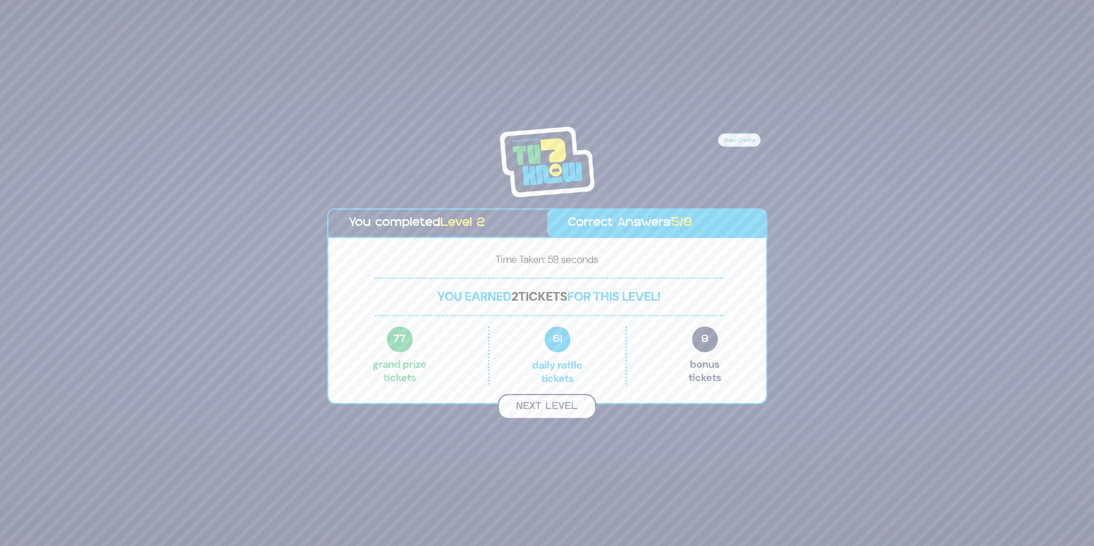
click at [541, 409] on button "Next Level" at bounding box center [547, 406] width 98 height 25
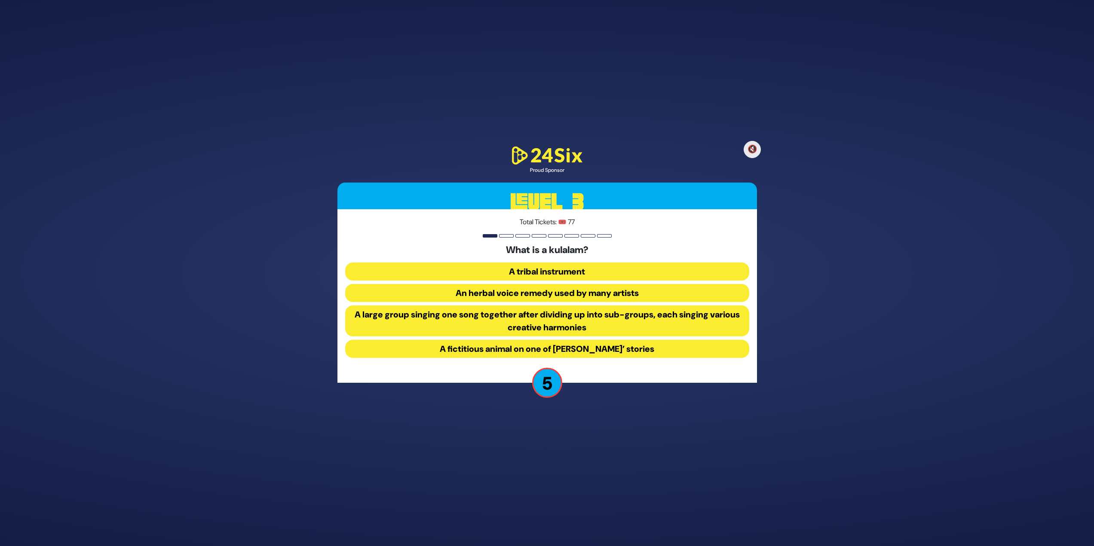
click at [607, 349] on button "A fictitious animal on one of [PERSON_NAME]’ stories" at bounding box center [547, 349] width 404 height 18
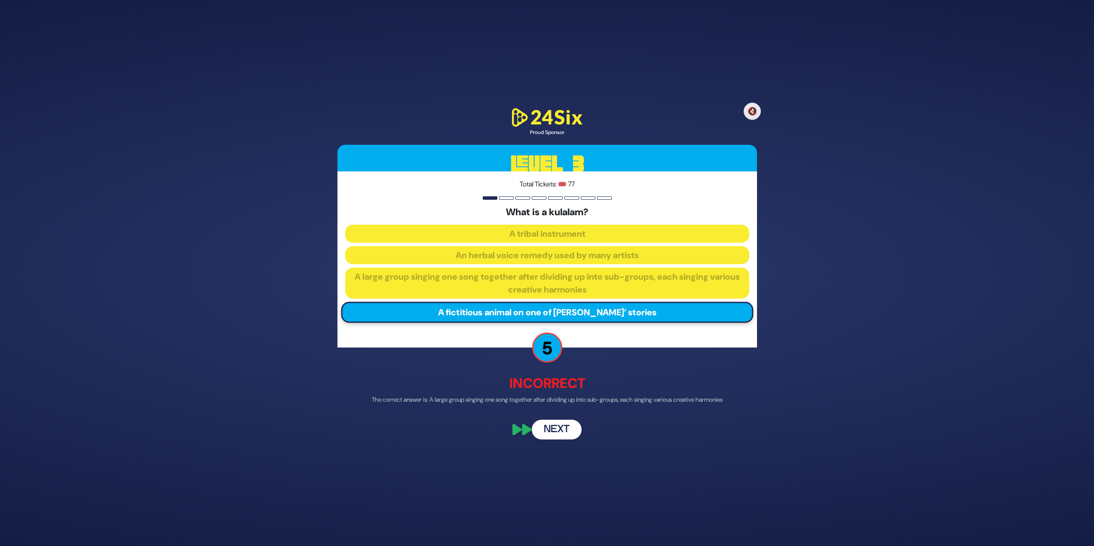
click at [542, 429] on button "Next" at bounding box center [557, 430] width 50 height 20
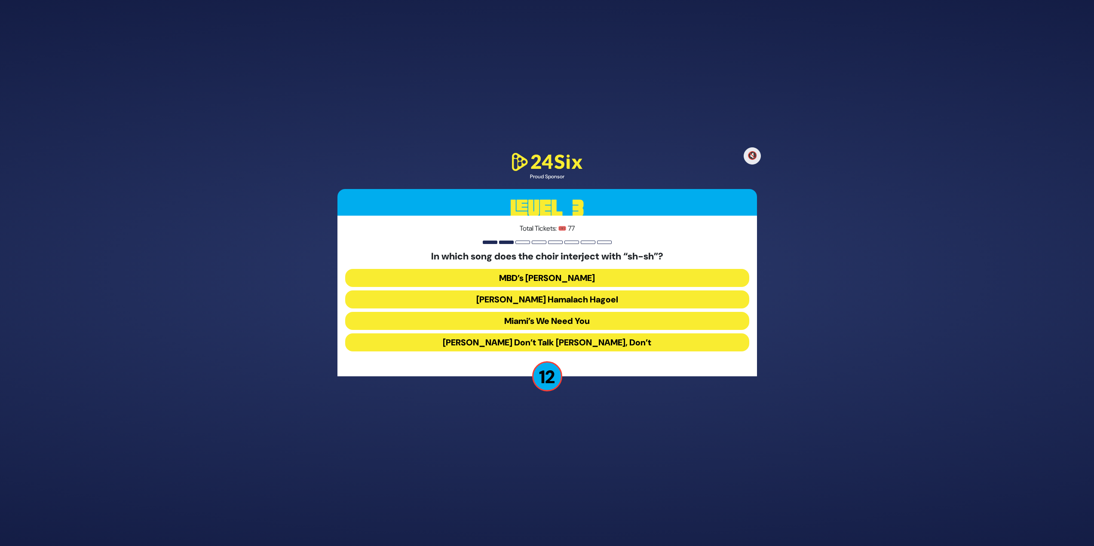
click at [557, 334] on button "Miami’s We Need You" at bounding box center [547, 343] width 404 height 18
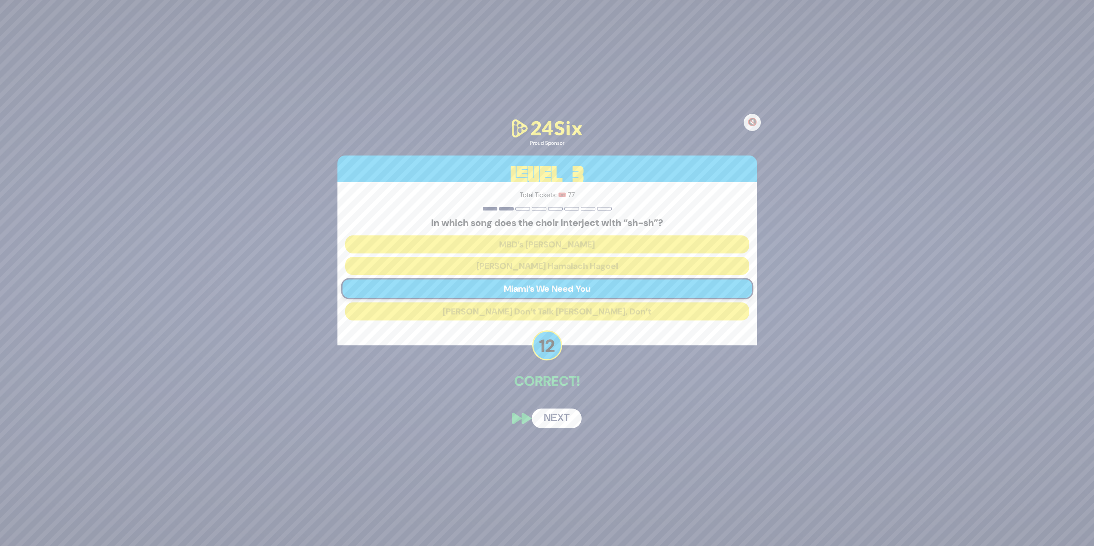
click at [558, 410] on button "Next" at bounding box center [557, 419] width 50 height 20
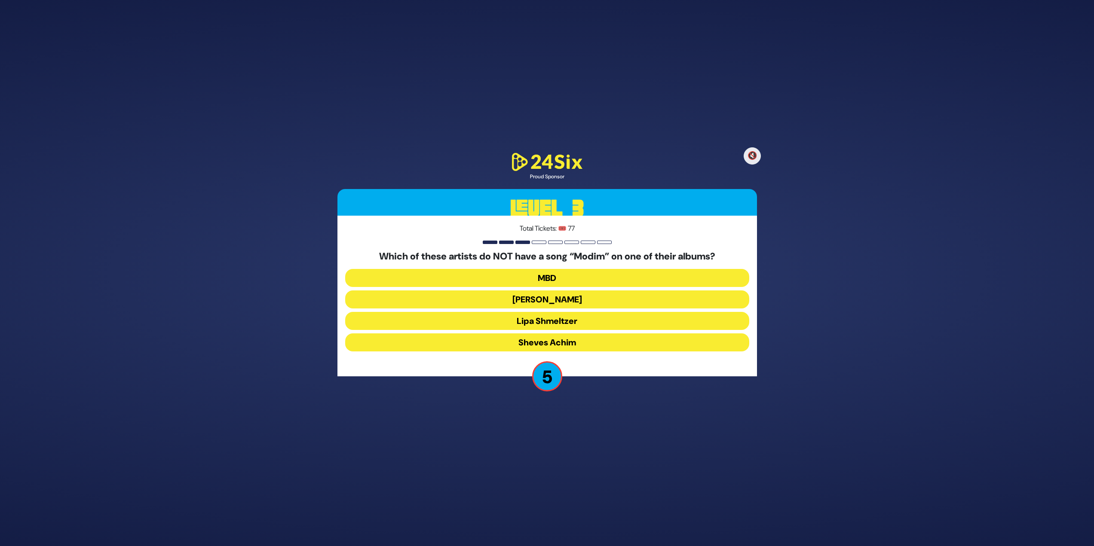
click at [562, 334] on button "Lipa Shmeltzer" at bounding box center [547, 343] width 404 height 18
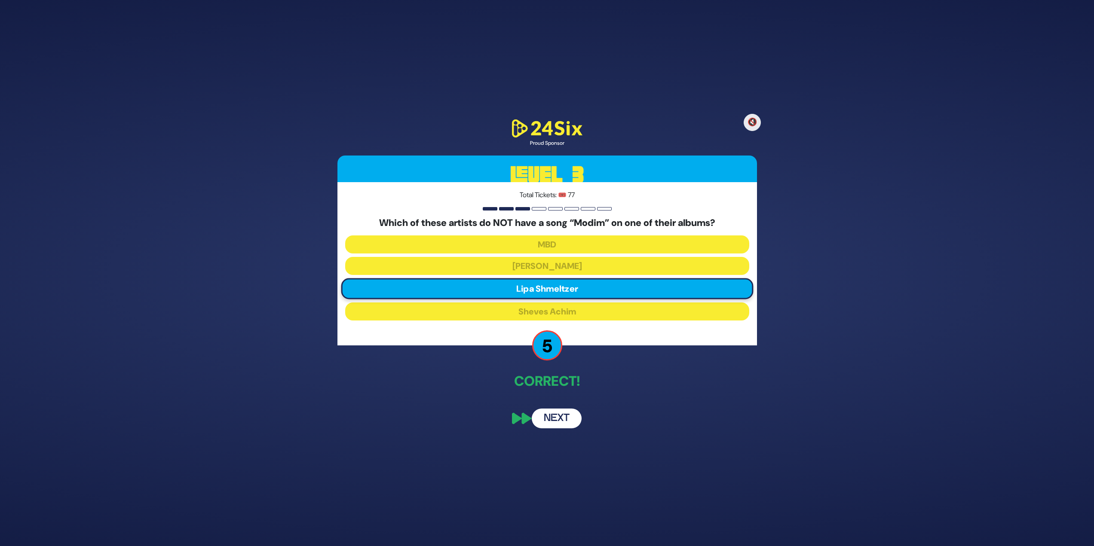
click at [555, 416] on button "Next" at bounding box center [557, 419] width 50 height 20
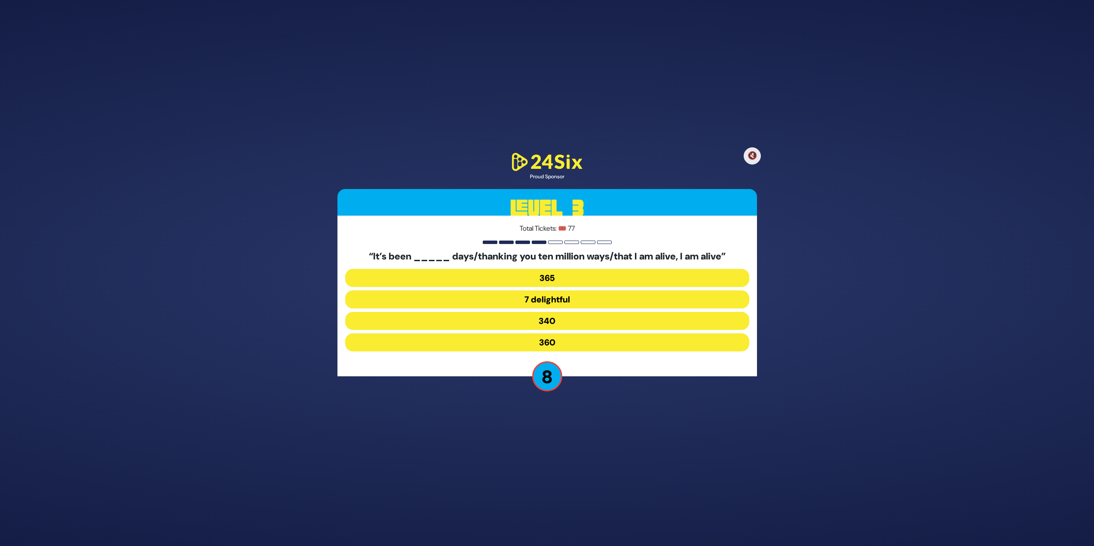
click at [554, 338] on button "360" at bounding box center [547, 343] width 404 height 18
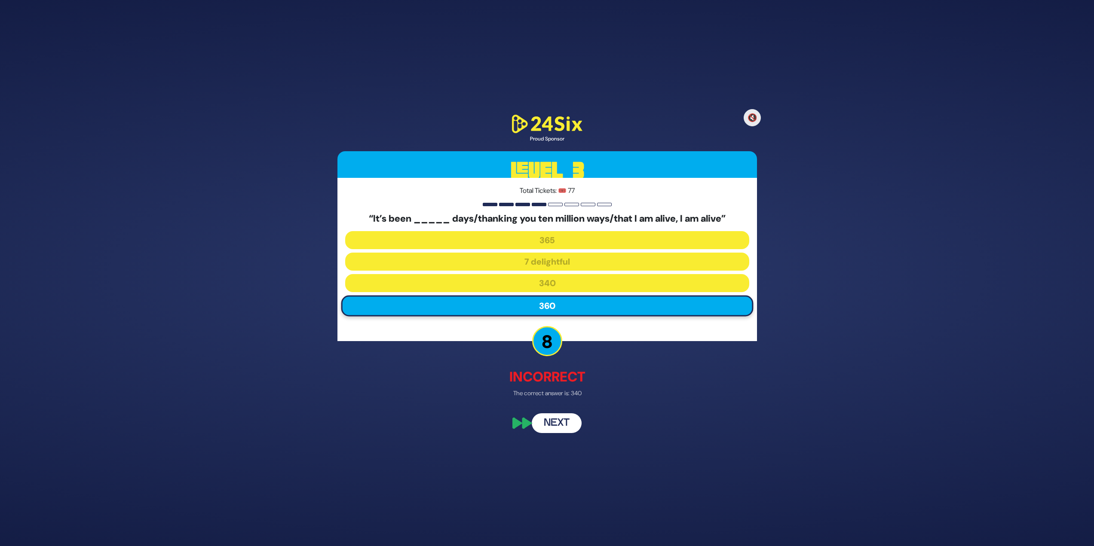
click at [560, 419] on button "Next" at bounding box center [557, 424] width 50 height 20
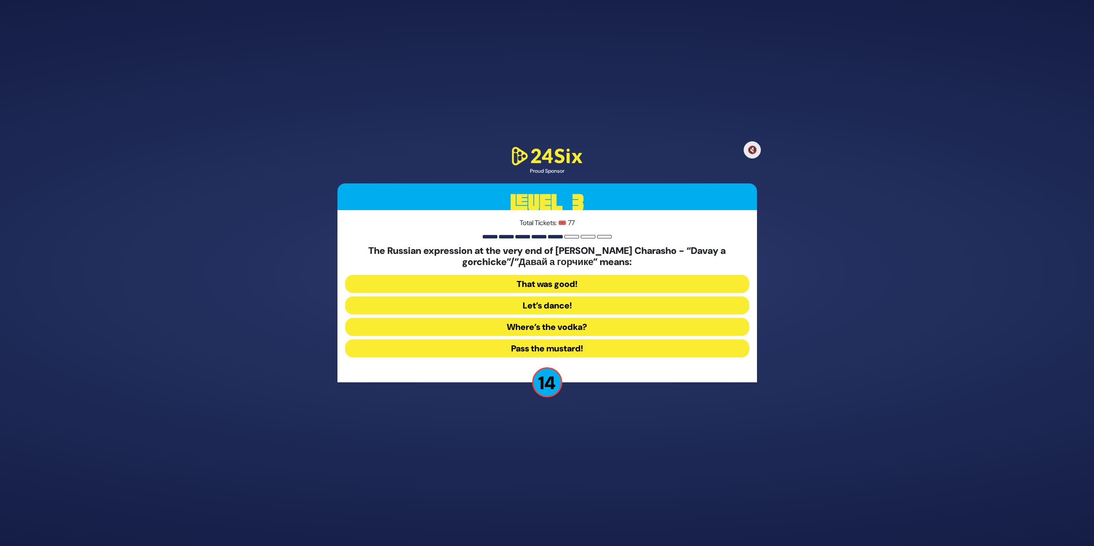
click at [556, 346] on button "Pass the mustard!" at bounding box center [547, 349] width 404 height 18
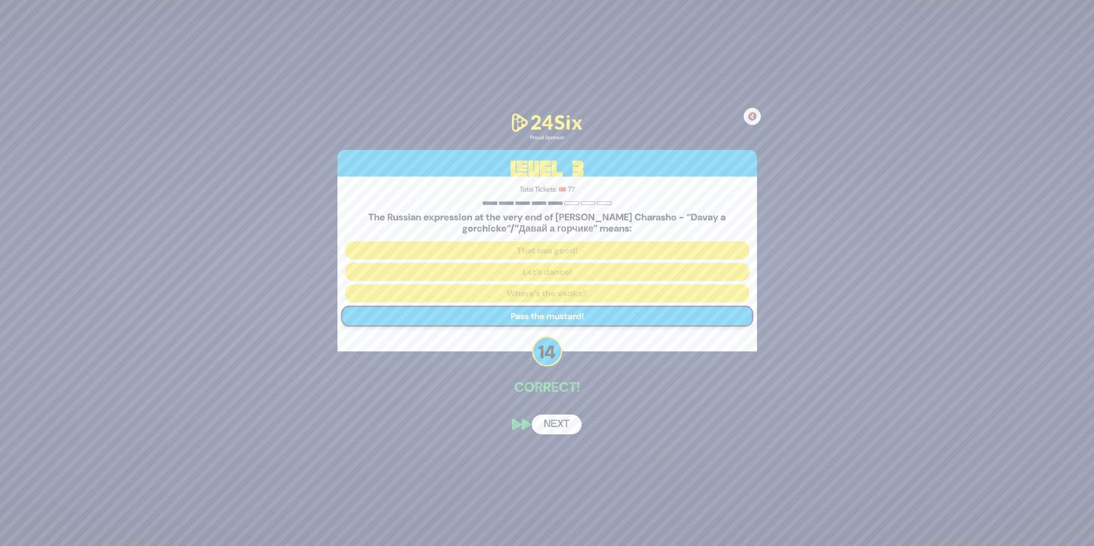
click at [550, 429] on button "Next" at bounding box center [557, 425] width 50 height 20
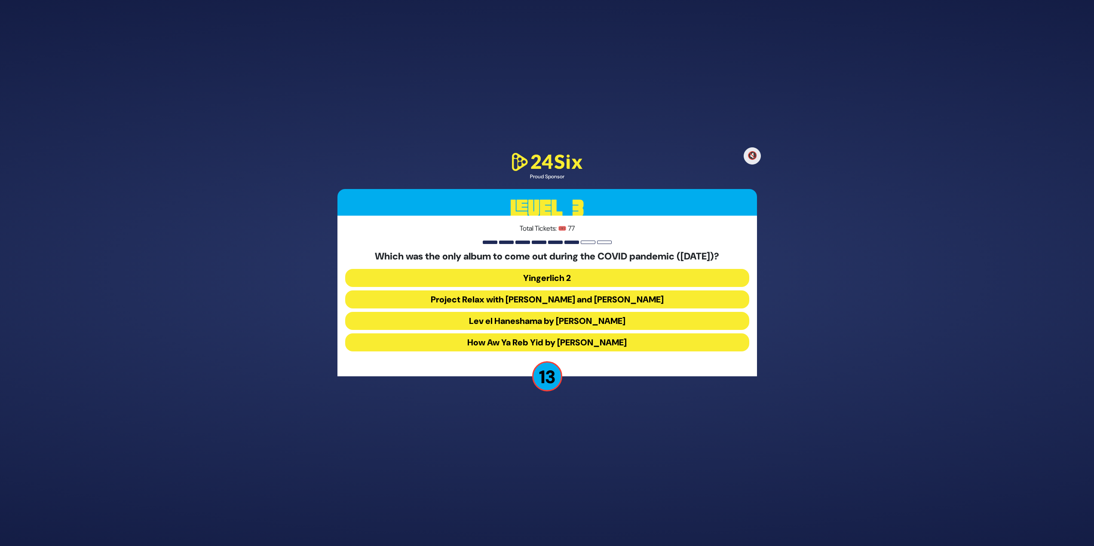
click at [502, 291] on button "Yingerlich 2" at bounding box center [547, 300] width 404 height 18
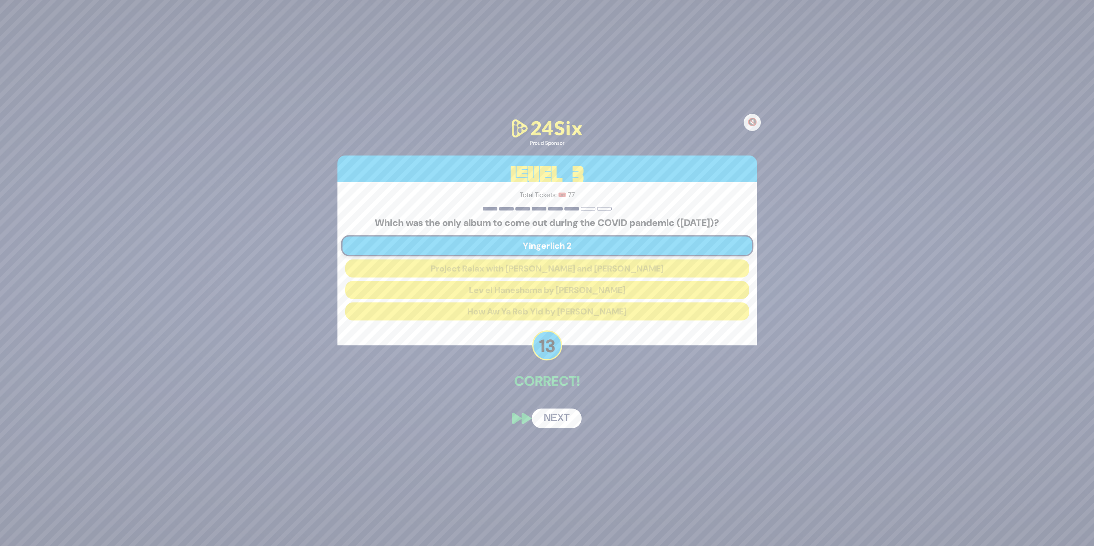
click at [561, 419] on button "Next" at bounding box center [557, 419] width 50 height 20
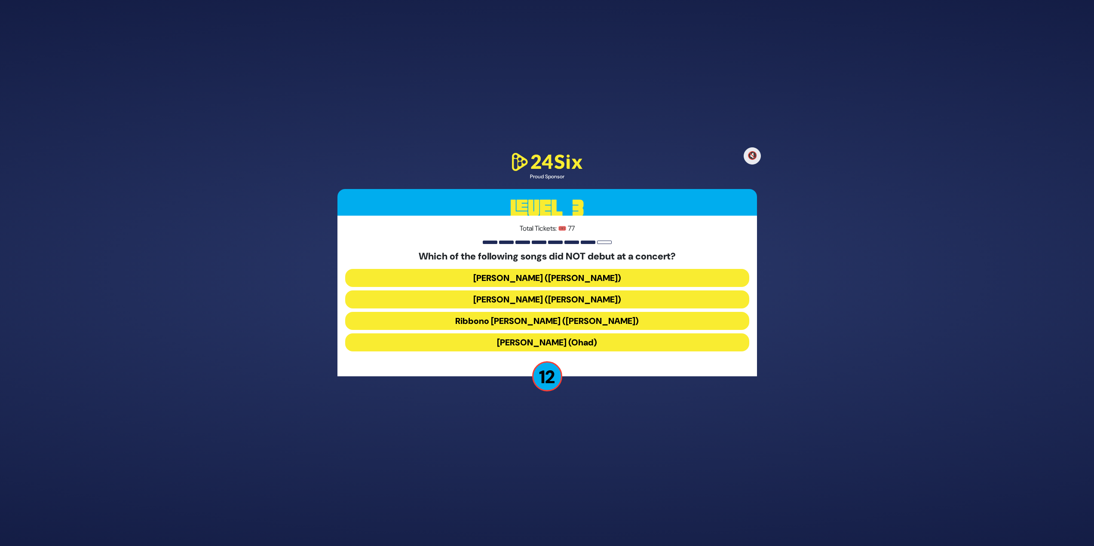
click at [608, 341] on button "Birkat Habanim (Ohad)" at bounding box center [547, 343] width 404 height 18
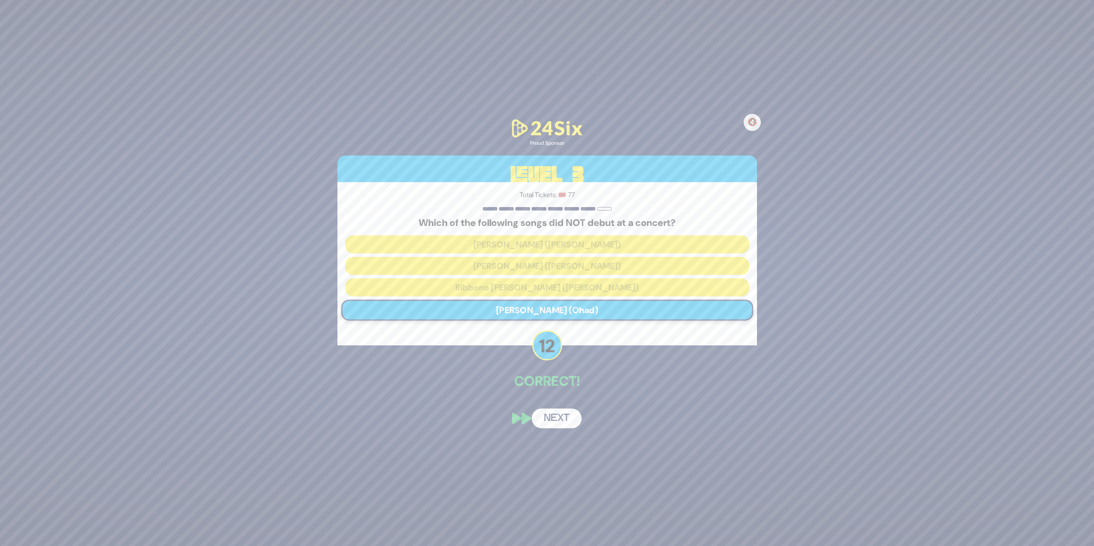
click at [554, 420] on button "Next" at bounding box center [557, 419] width 50 height 20
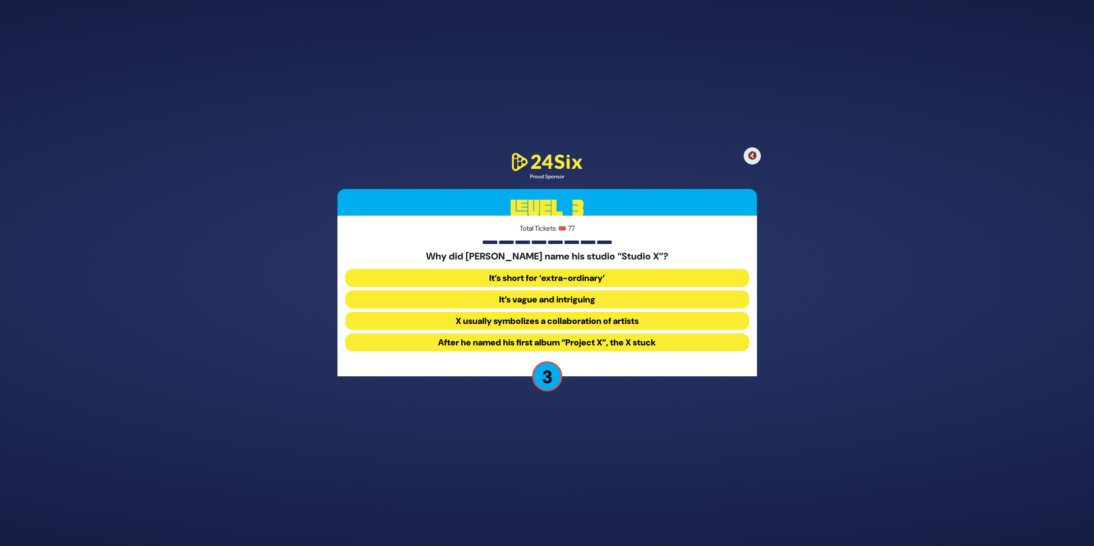
click at [512, 312] on button "It’s vague and intriguing" at bounding box center [547, 321] width 404 height 18
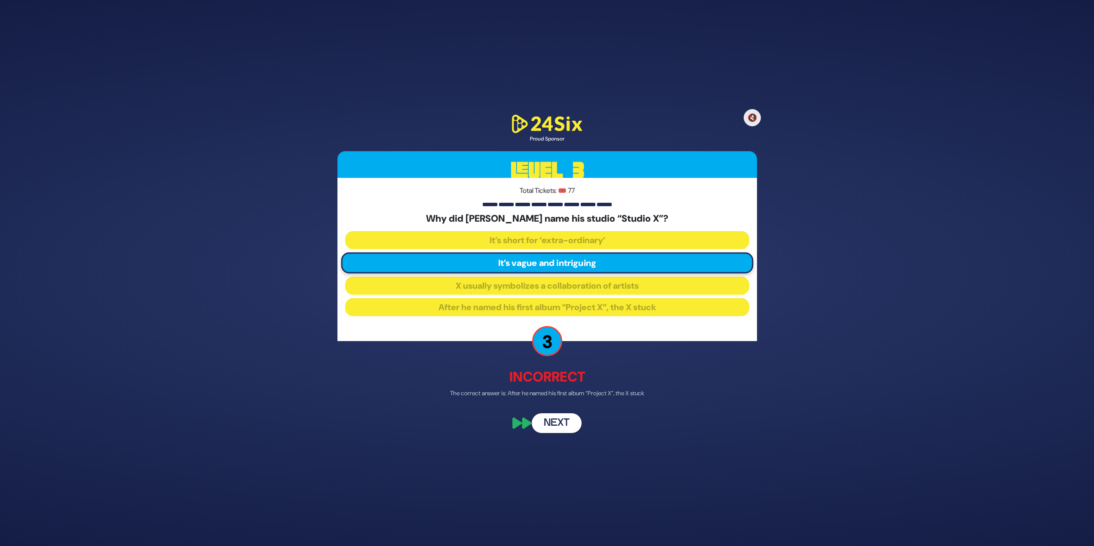
click at [548, 426] on button "Next" at bounding box center [557, 424] width 50 height 20
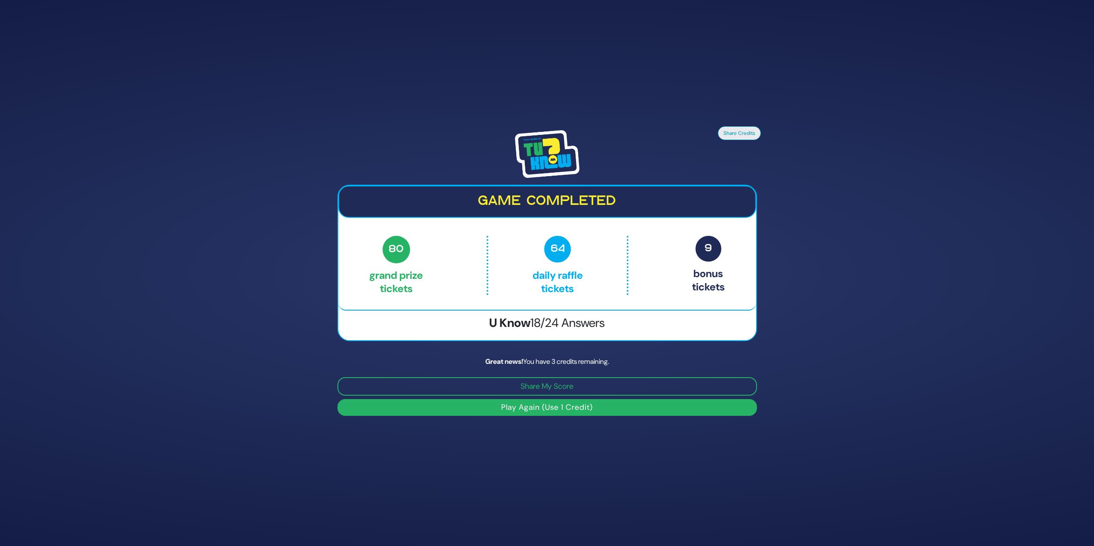
click at [546, 403] on button "Play Again (Use 1 Credit)" at bounding box center [547, 407] width 420 height 17
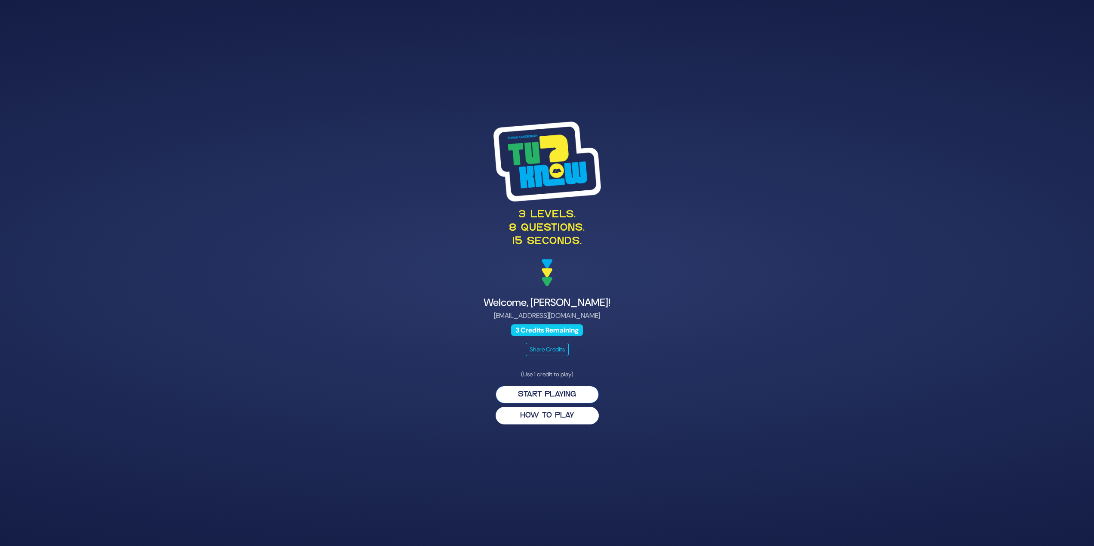
click at [553, 388] on button "Start Playing" at bounding box center [547, 395] width 103 height 18
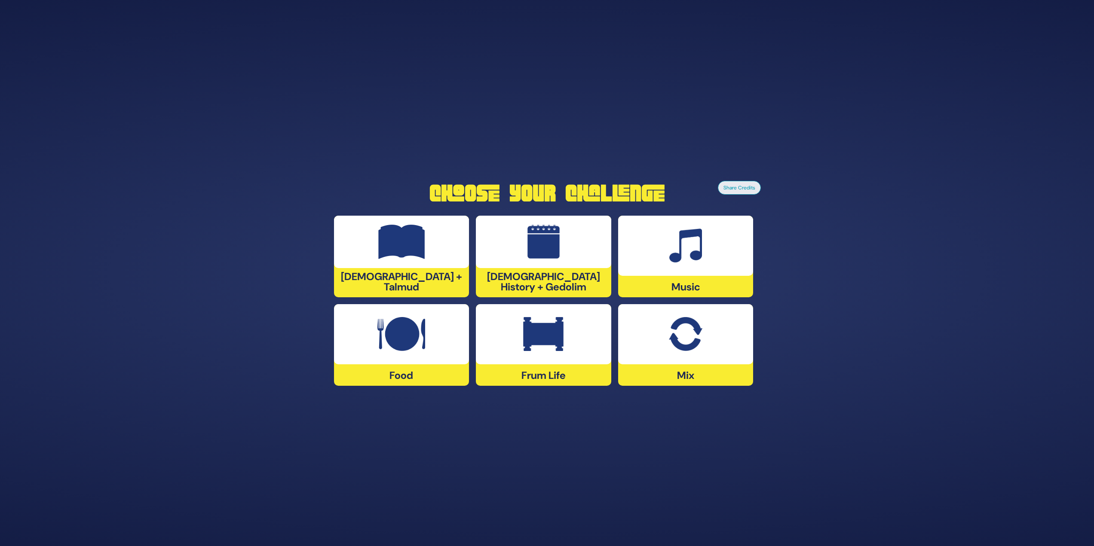
click at [618, 371] on div "Frum Life" at bounding box center [685, 345] width 135 height 82
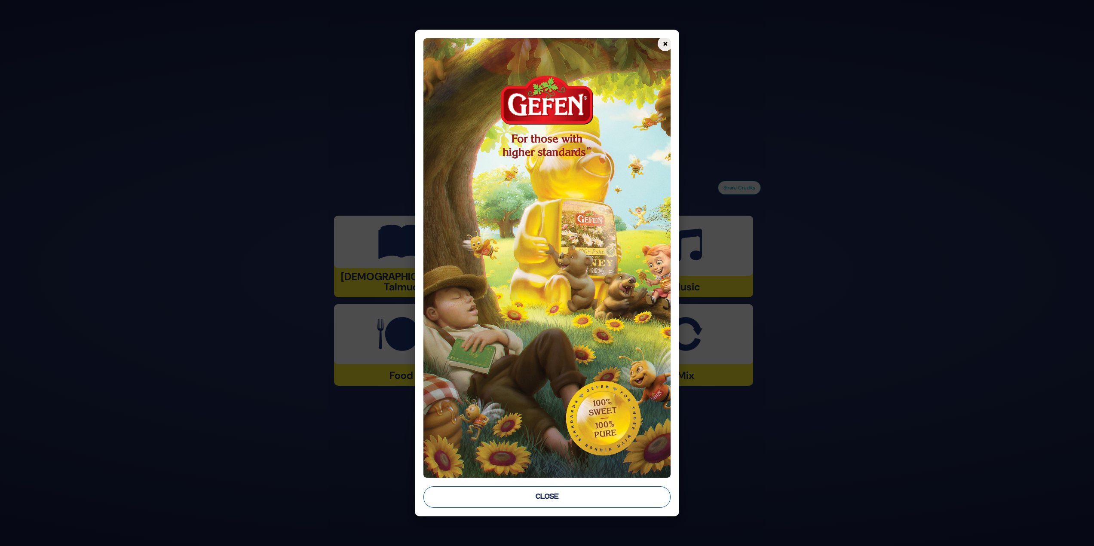
click at [540, 495] on button "Close" at bounding box center [547, 497] width 248 height 21
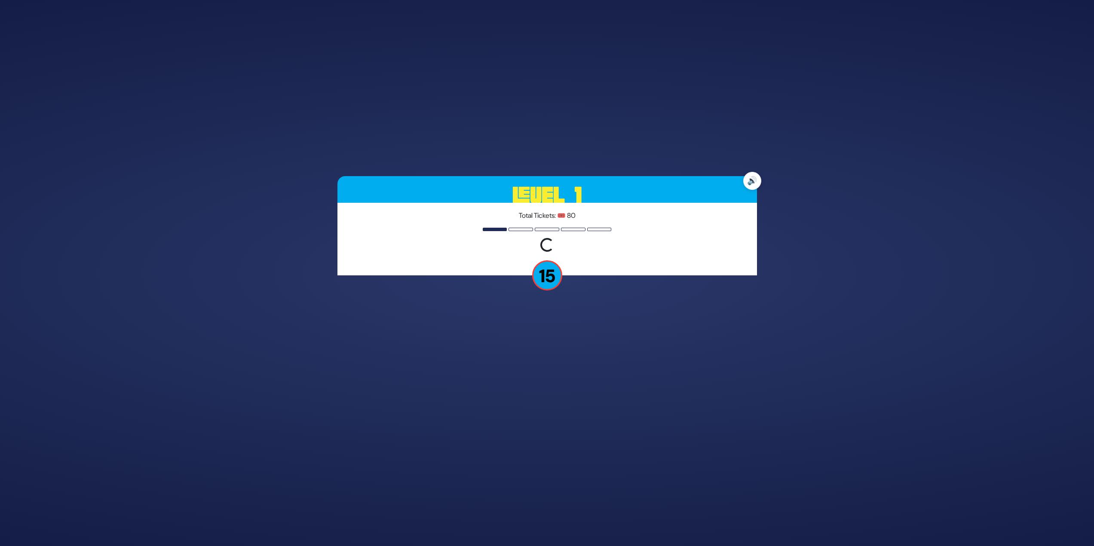
click at [755, 178] on button "🔊" at bounding box center [752, 181] width 18 height 18
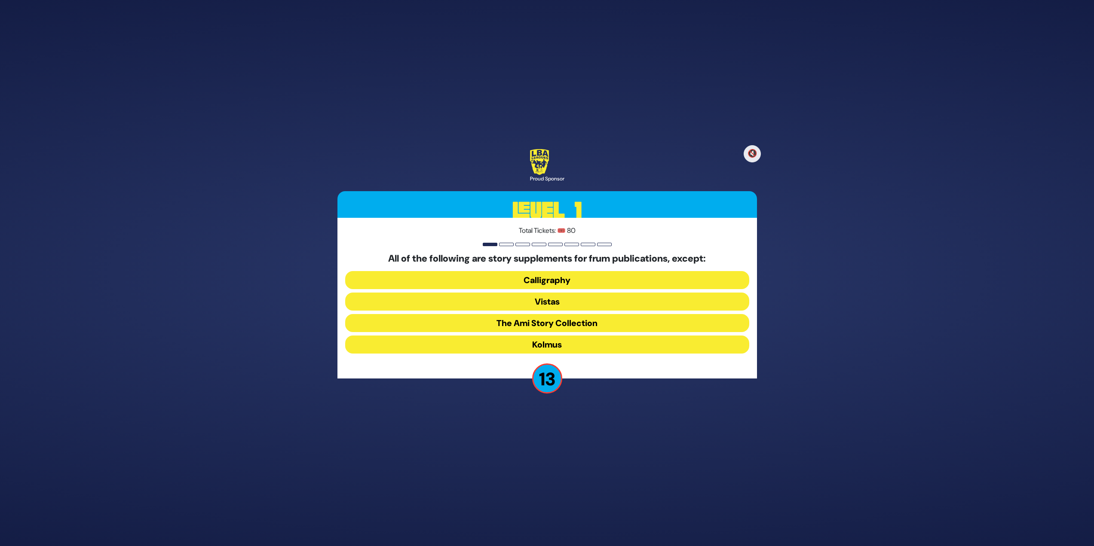
click at [678, 343] on button "Kolmus" at bounding box center [547, 345] width 404 height 18
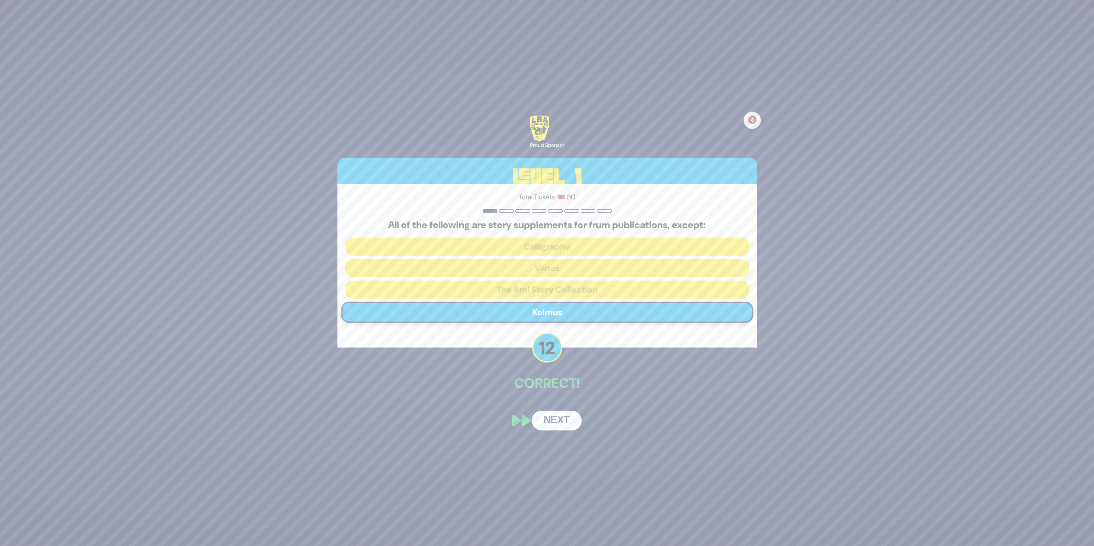
click at [556, 421] on button "Next" at bounding box center [557, 421] width 50 height 20
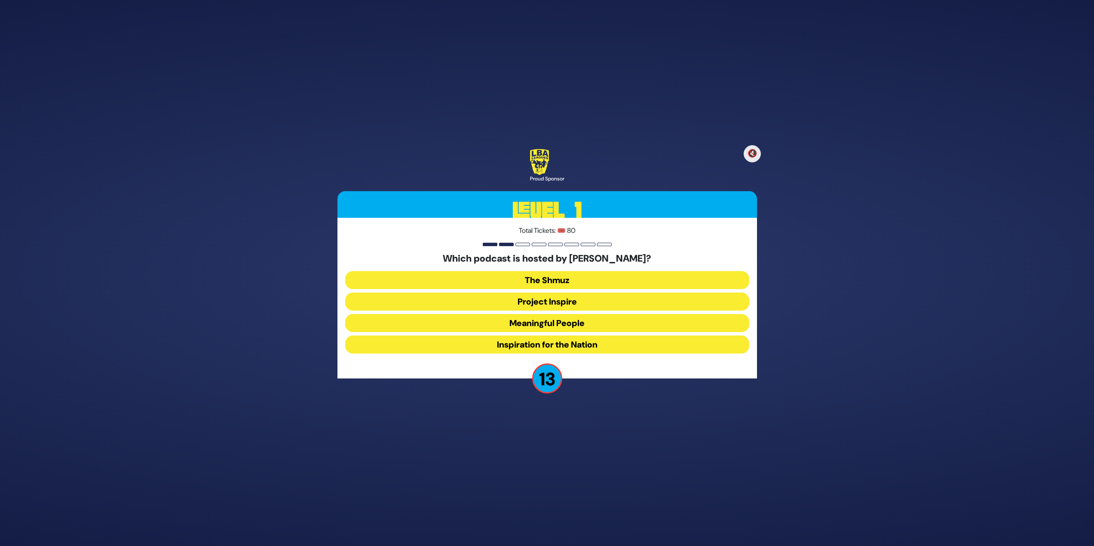
click at [538, 336] on button "Meaningful People" at bounding box center [547, 345] width 404 height 18
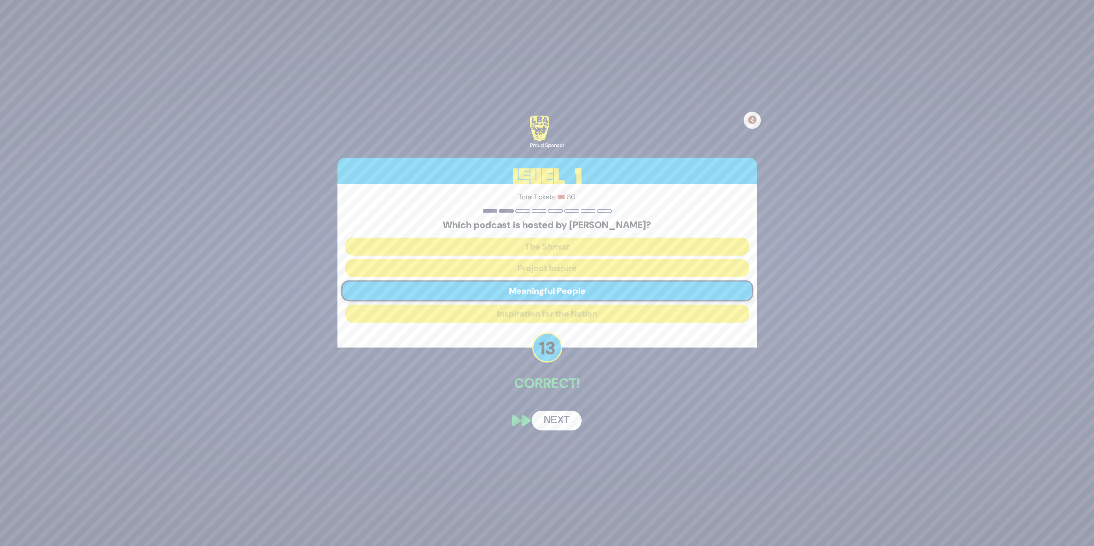
click at [560, 423] on button "Next" at bounding box center [557, 421] width 50 height 20
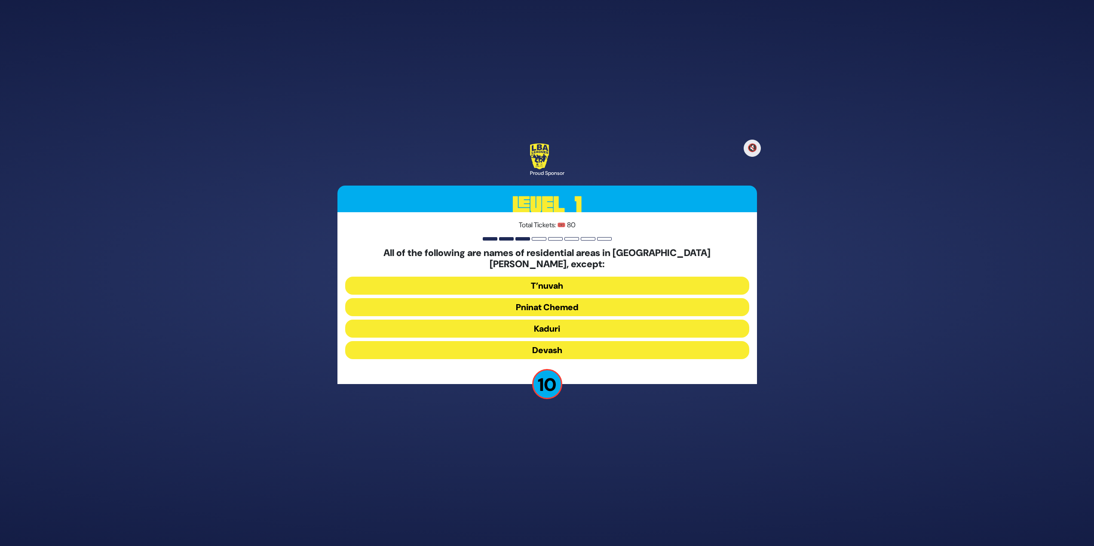
click at [628, 343] on button "Devash" at bounding box center [547, 350] width 404 height 18
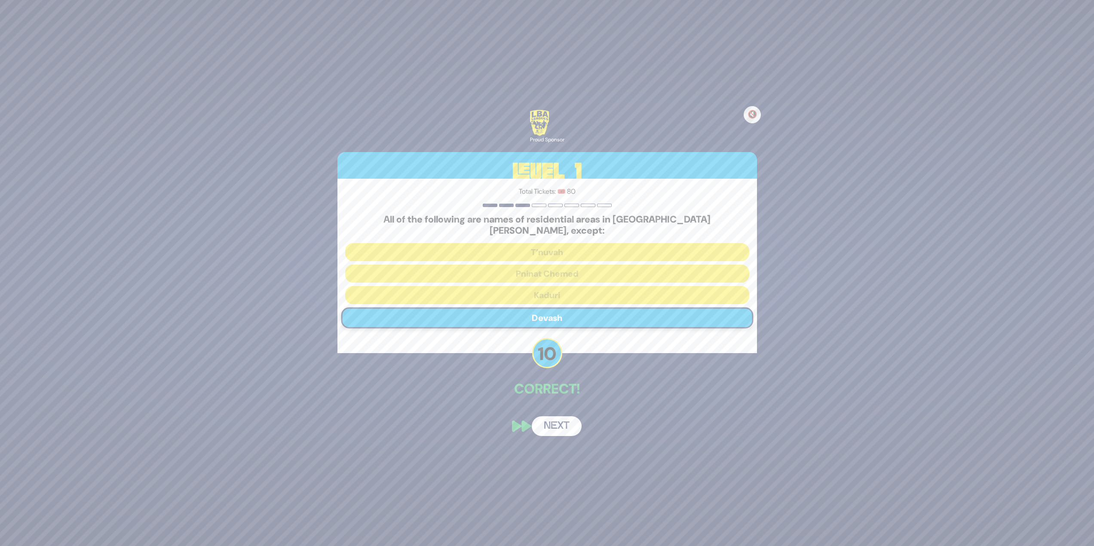
click at [545, 420] on button "Next" at bounding box center [557, 427] width 50 height 20
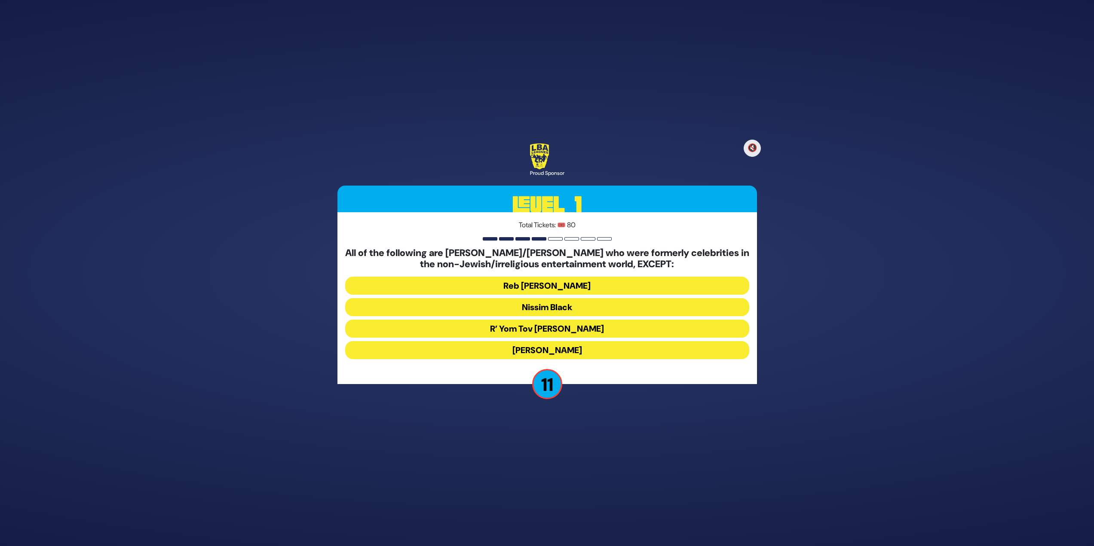
click at [603, 341] on button "R’ Yom Tov Glazer" at bounding box center [547, 350] width 404 height 18
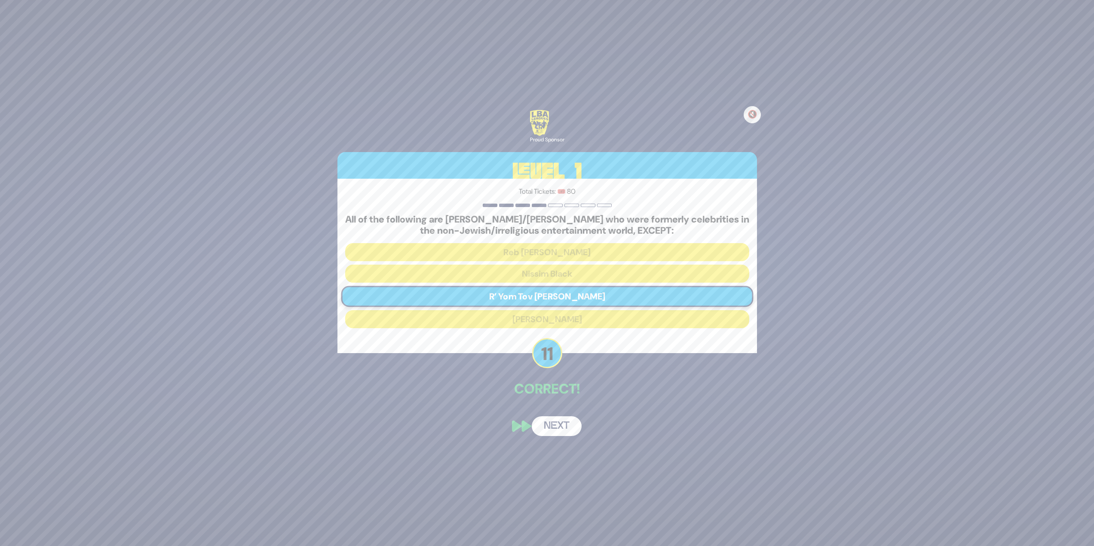
click at [550, 423] on button "Next" at bounding box center [557, 427] width 50 height 20
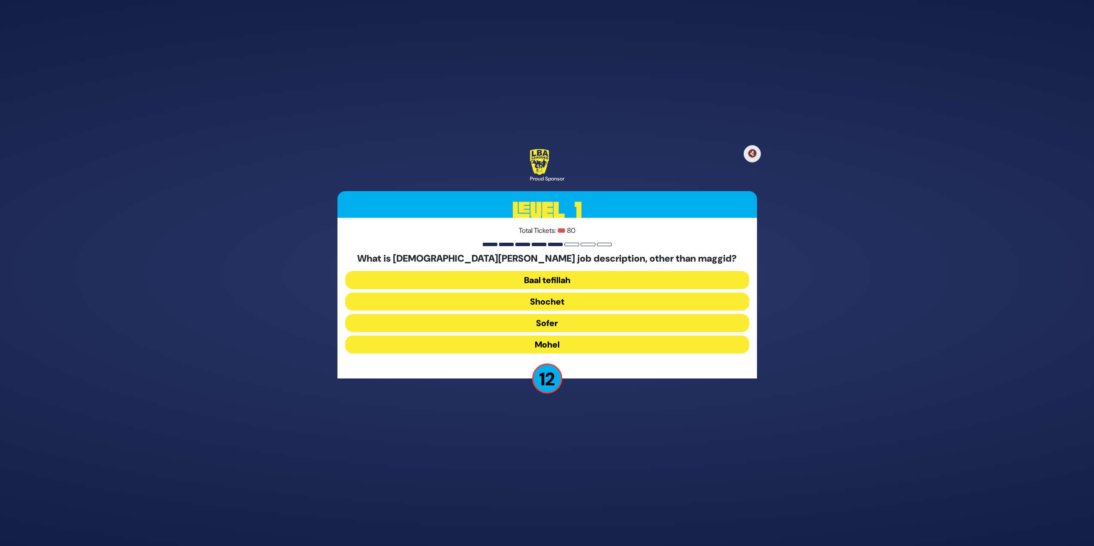
click at [608, 346] on button "Mohel" at bounding box center [547, 345] width 404 height 18
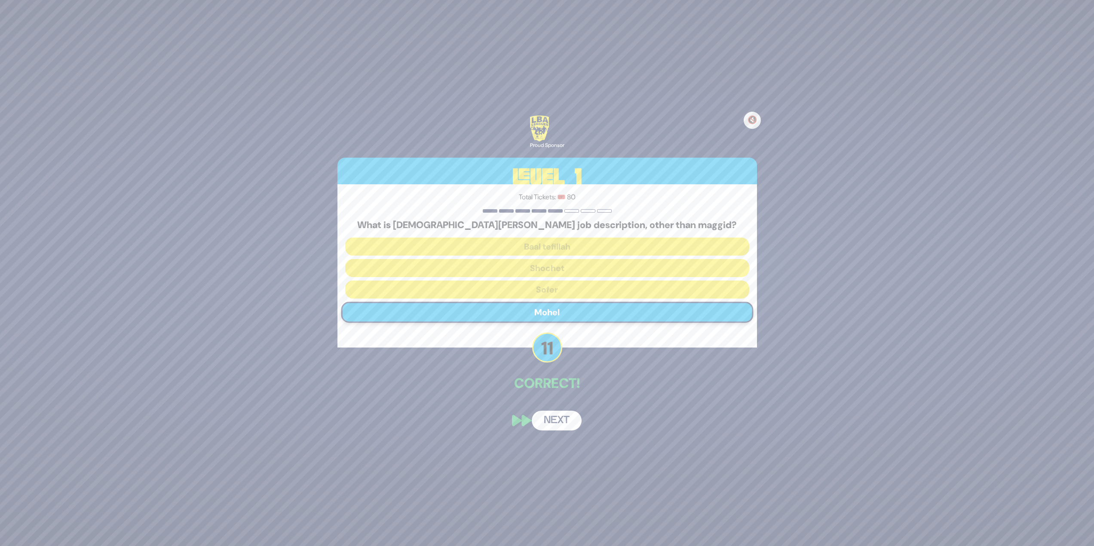
click at [561, 423] on button "Next" at bounding box center [557, 421] width 50 height 20
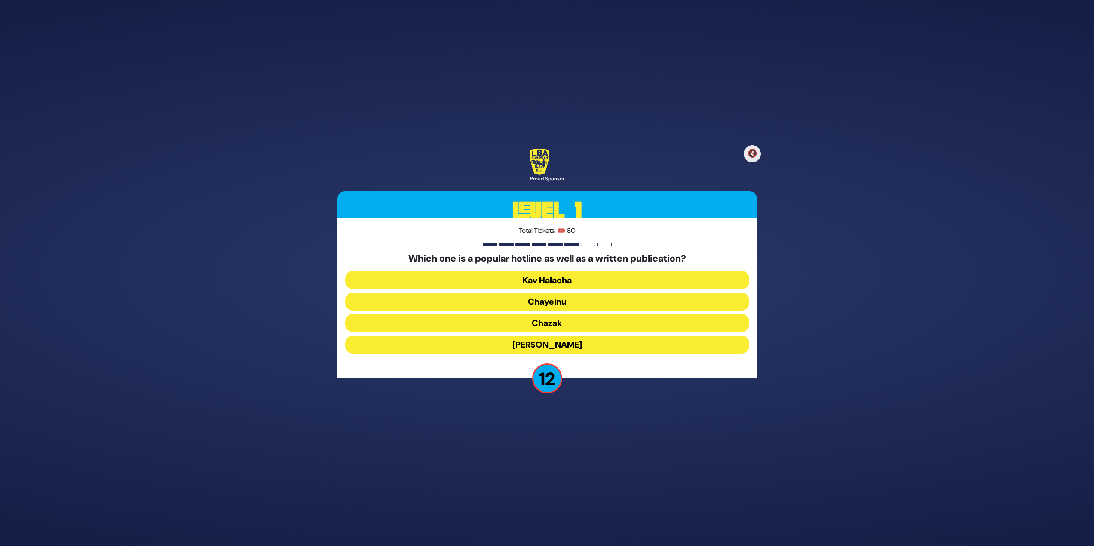
click at [588, 314] on button "Chayeinu" at bounding box center [547, 323] width 404 height 18
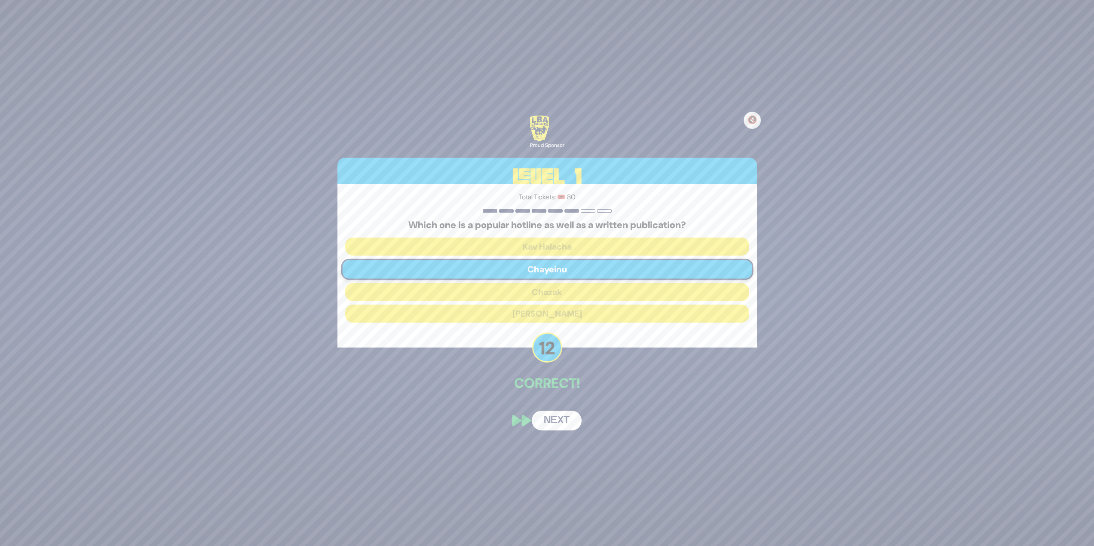
click at [572, 418] on button "Next" at bounding box center [557, 421] width 50 height 20
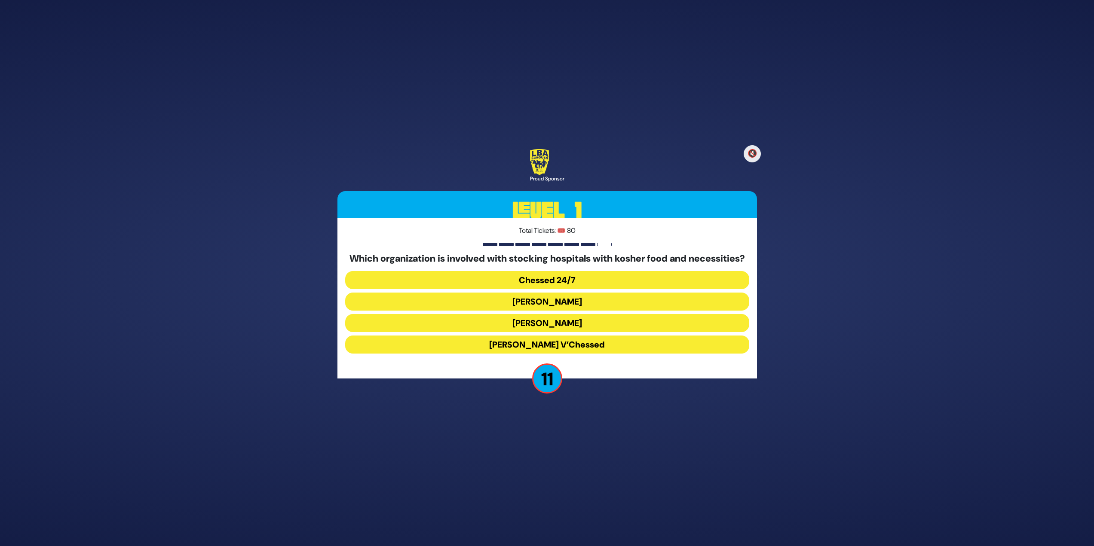
click at [641, 293] on button "Chessed 24/7" at bounding box center [547, 302] width 404 height 18
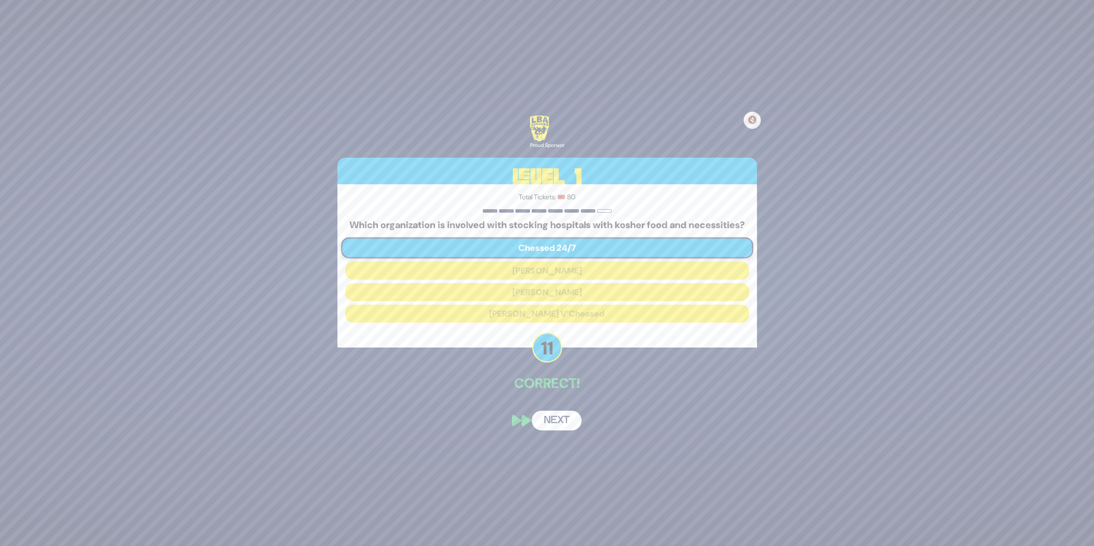
click at [568, 420] on button "Next" at bounding box center [557, 421] width 50 height 20
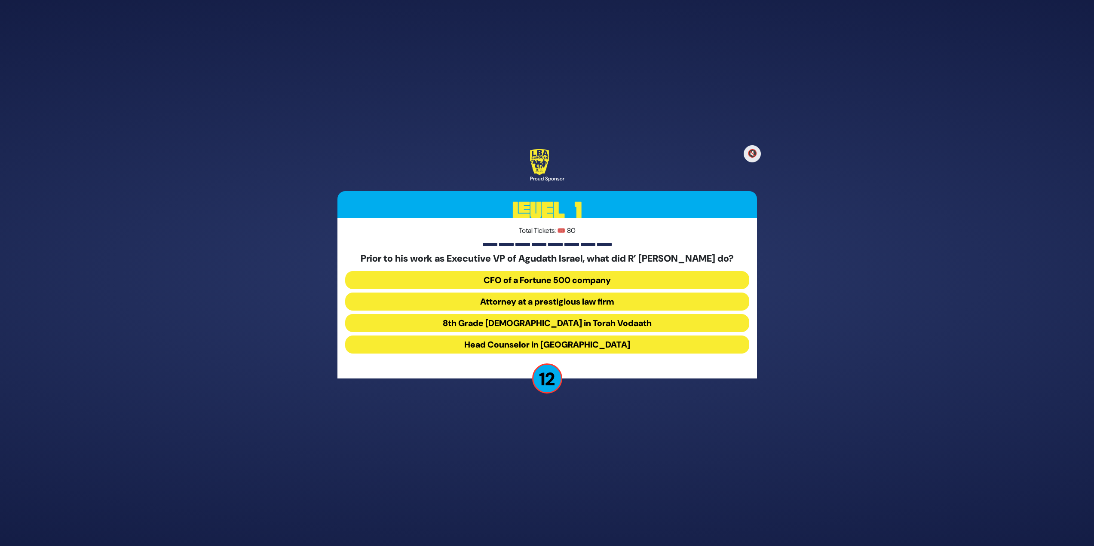
click at [720, 314] on button "Attorney at a prestigious law firm" at bounding box center [547, 323] width 404 height 18
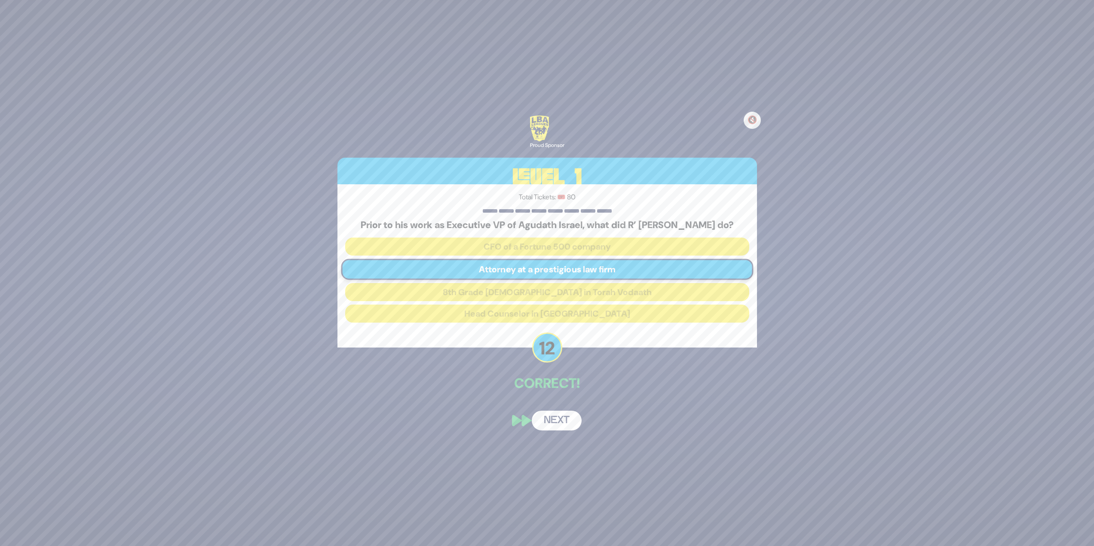
click at [572, 424] on button "Next" at bounding box center [557, 421] width 50 height 20
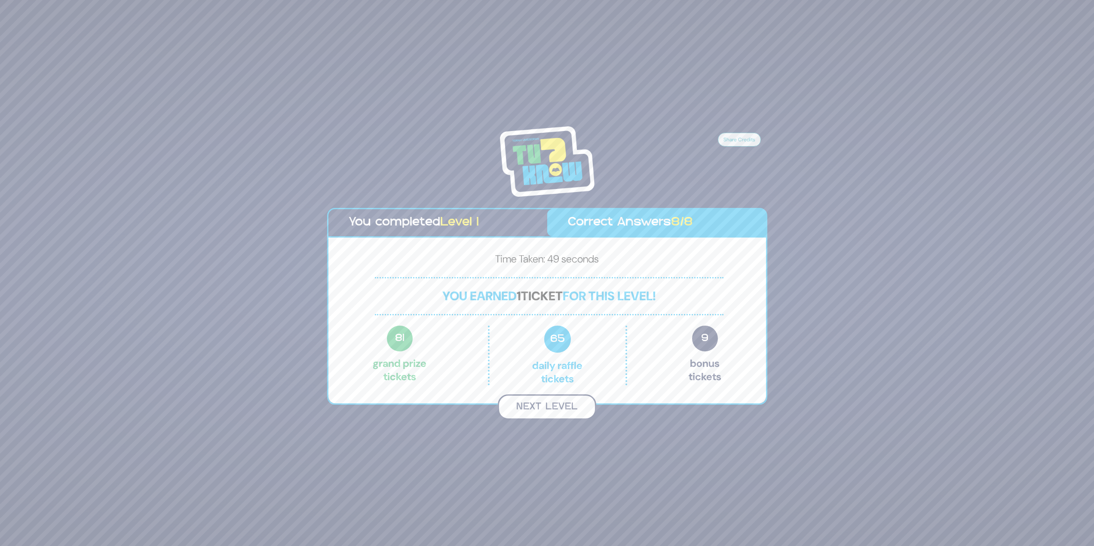
click at [571, 401] on button "Next Level" at bounding box center [547, 407] width 98 height 25
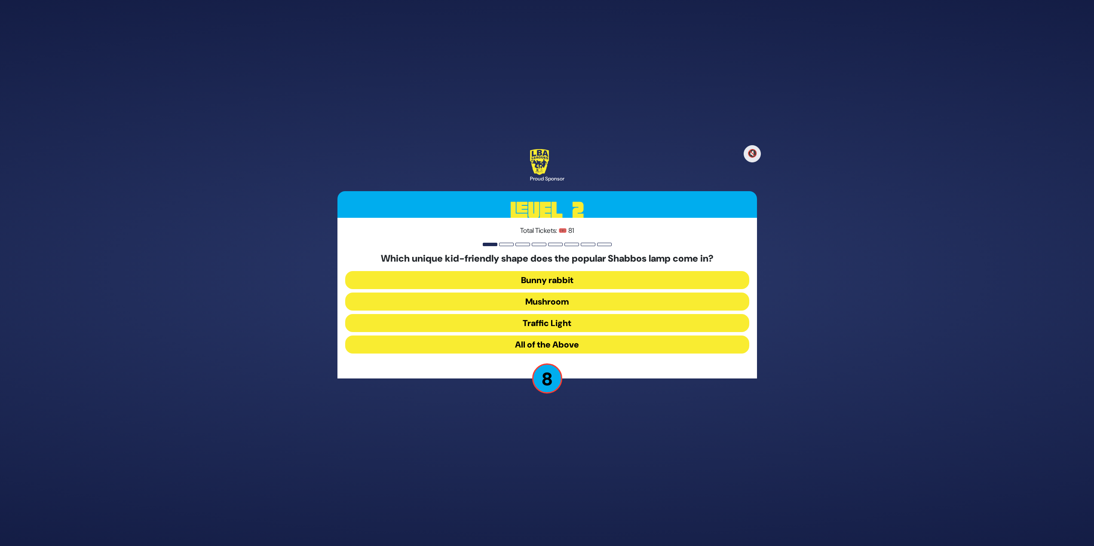
click at [560, 314] on button "Mushroom" at bounding box center [547, 323] width 404 height 18
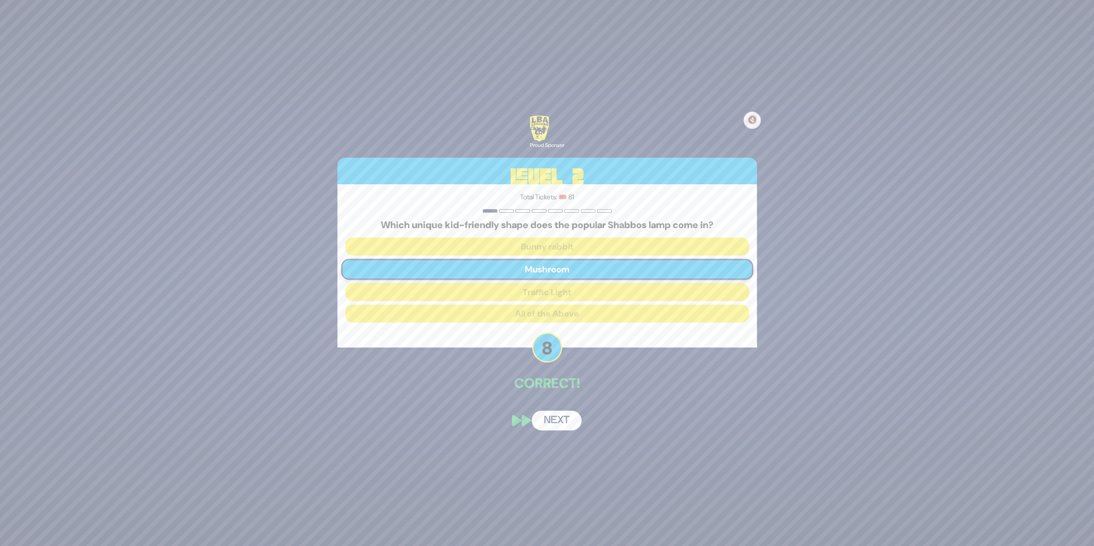
click at [563, 418] on button "Next" at bounding box center [557, 421] width 50 height 20
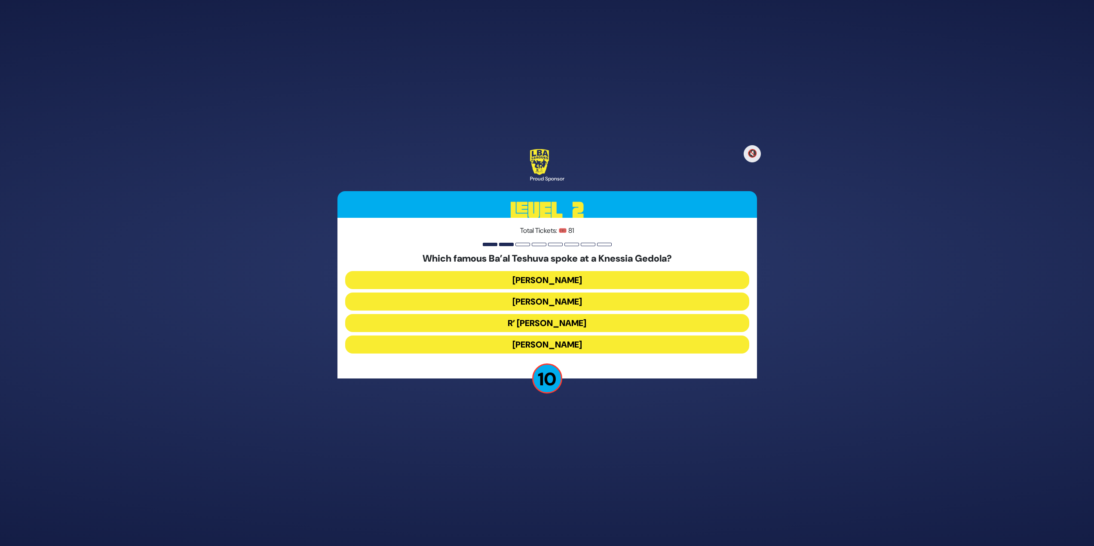
click at [583, 336] on button "R’ Uri Zohar" at bounding box center [547, 345] width 404 height 18
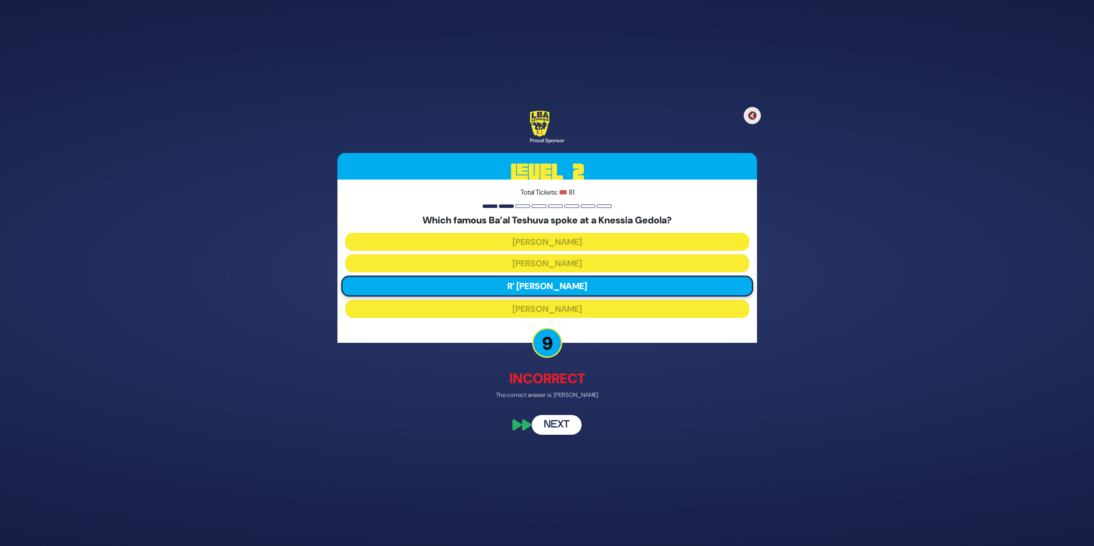
click at [561, 422] on button "Next" at bounding box center [557, 426] width 50 height 20
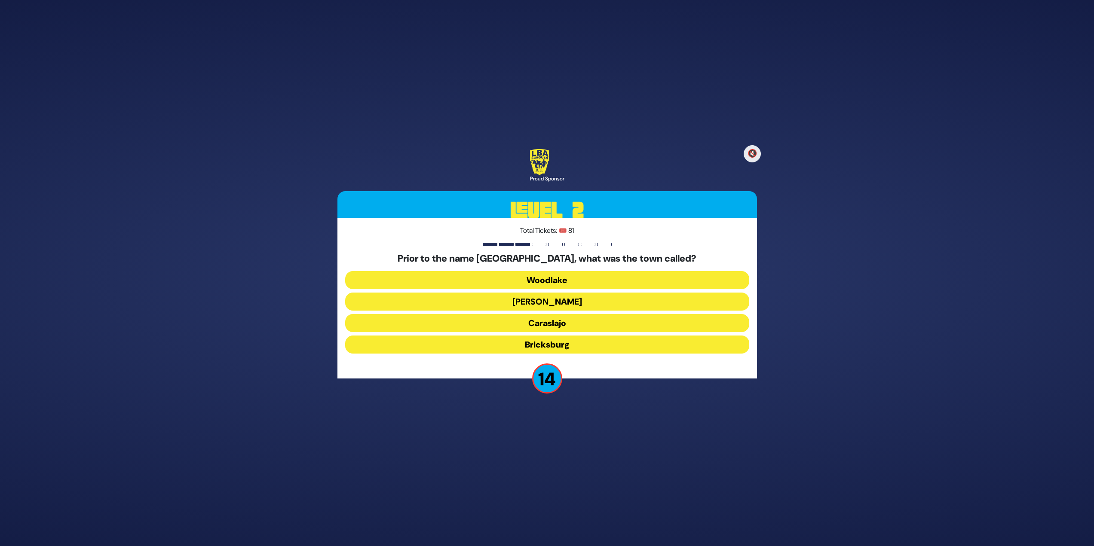
click at [572, 348] on button "Bricksburg" at bounding box center [547, 345] width 404 height 18
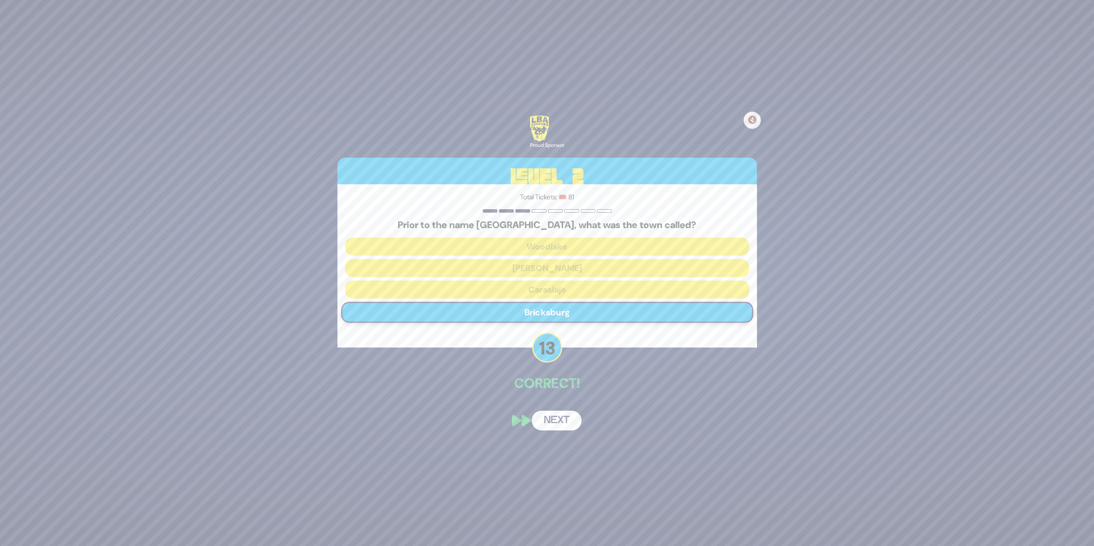
click at [557, 418] on button "Next" at bounding box center [557, 421] width 50 height 20
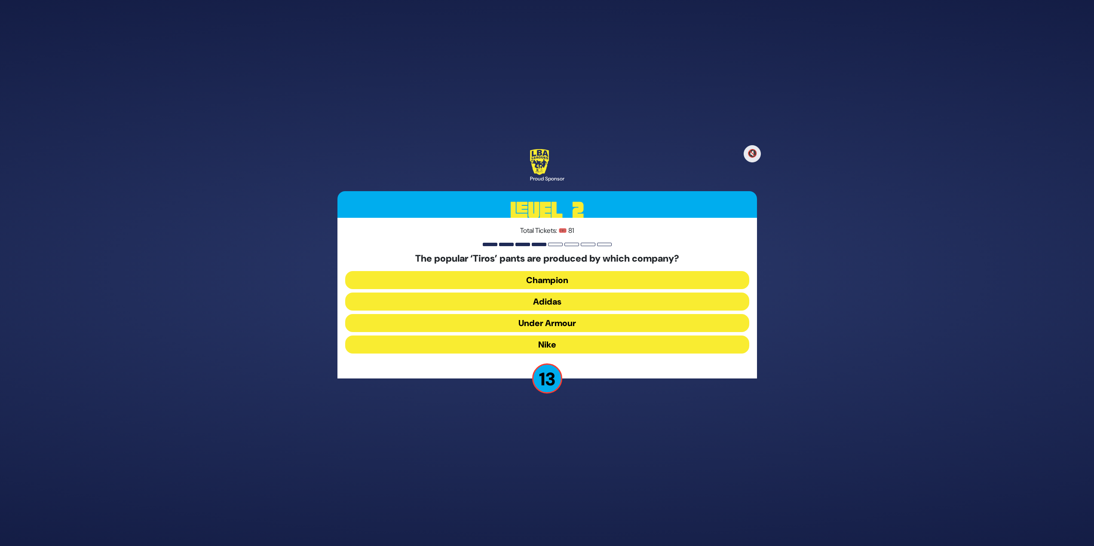
click at [568, 314] on button "Adidas" at bounding box center [547, 323] width 404 height 18
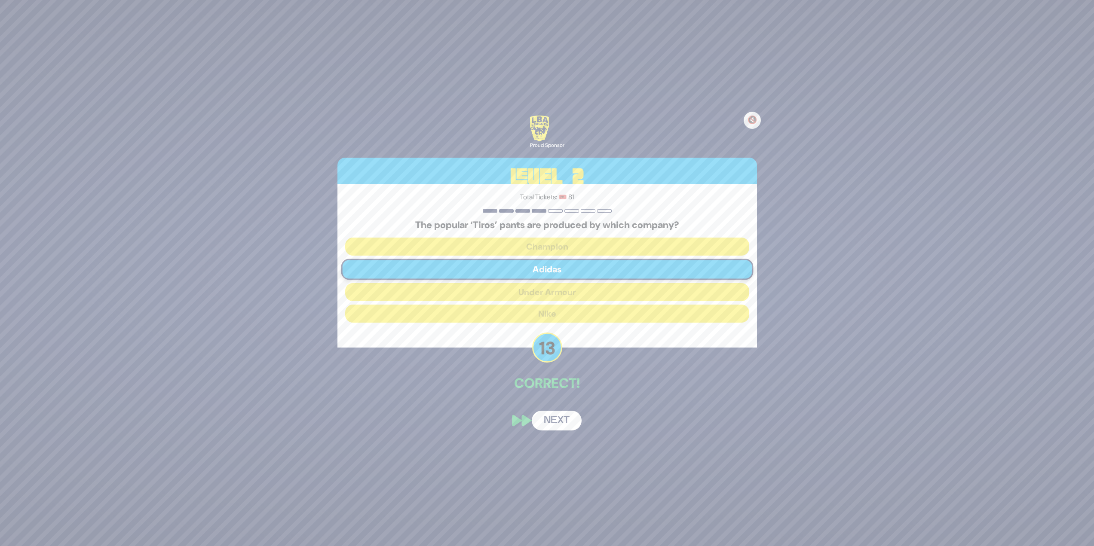
click at [559, 421] on button "Next" at bounding box center [557, 421] width 50 height 20
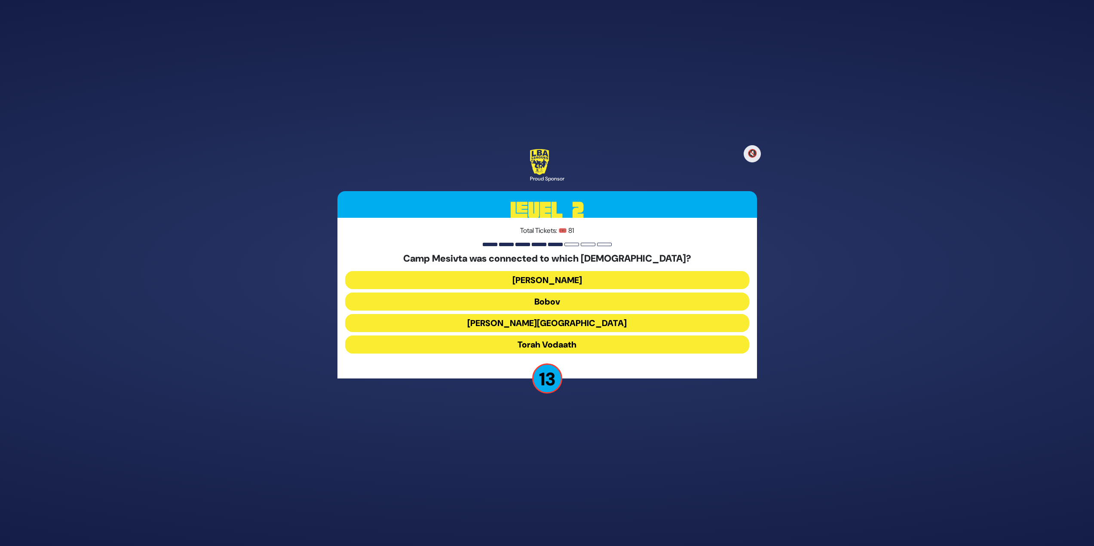
click at [570, 340] on button "Torah Vodaath" at bounding box center [547, 345] width 404 height 18
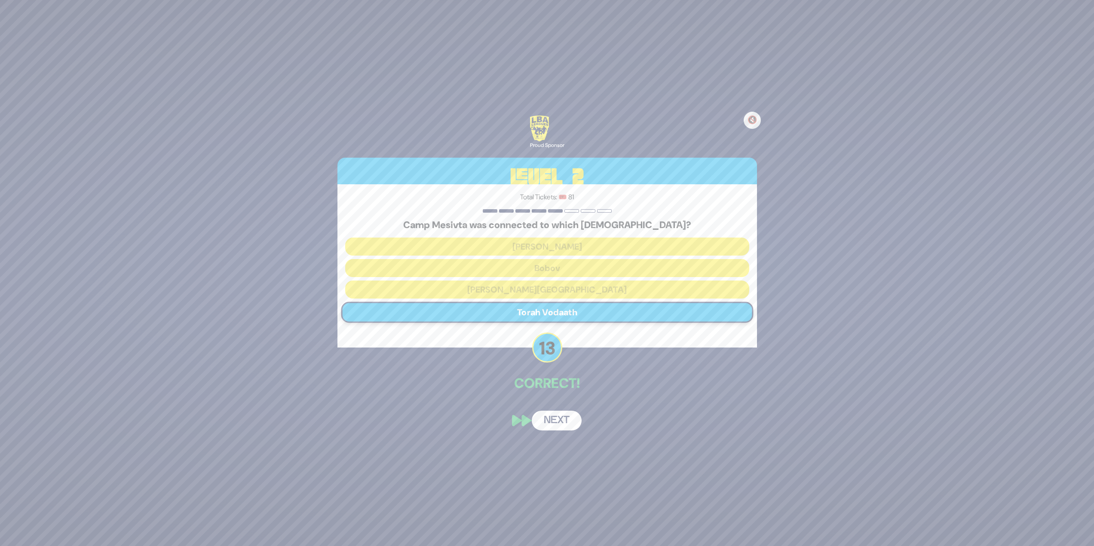
click at [558, 422] on button "Next" at bounding box center [557, 421] width 50 height 20
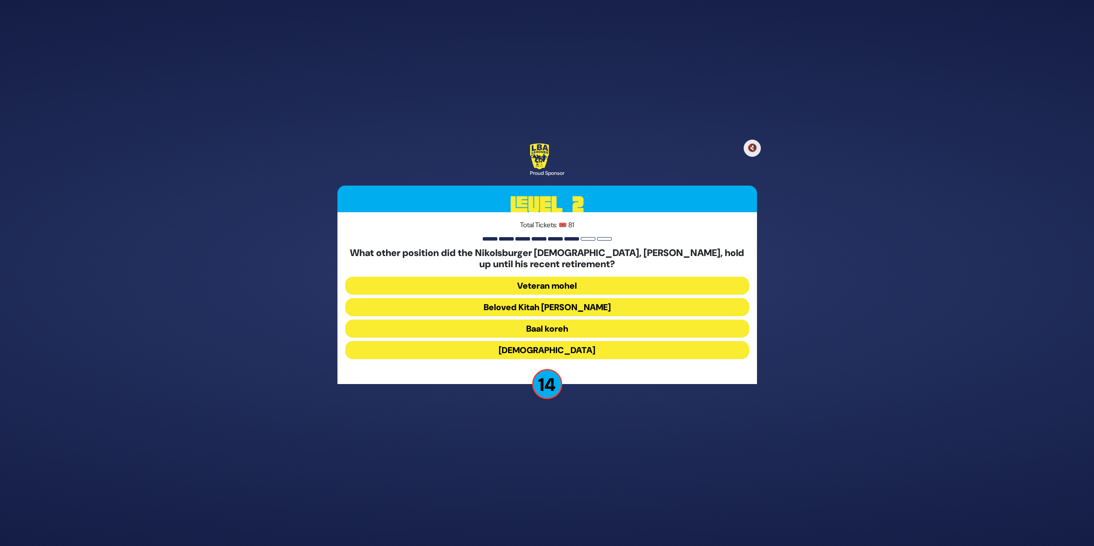
click at [558, 320] on button "Beloved Kitah Aleph Rebbi" at bounding box center [547, 329] width 404 height 18
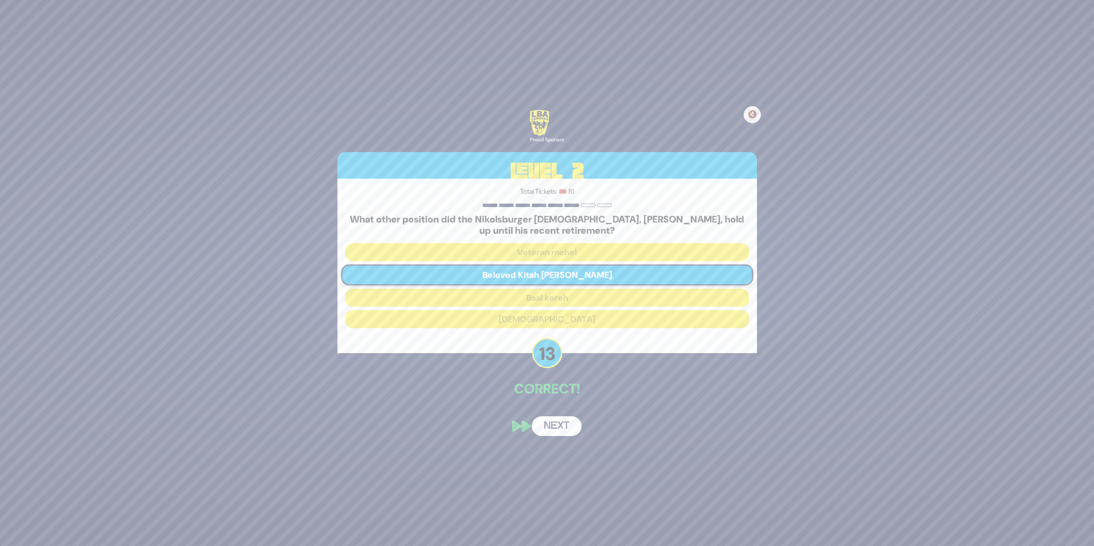
click at [571, 429] on button "Next" at bounding box center [557, 427] width 50 height 20
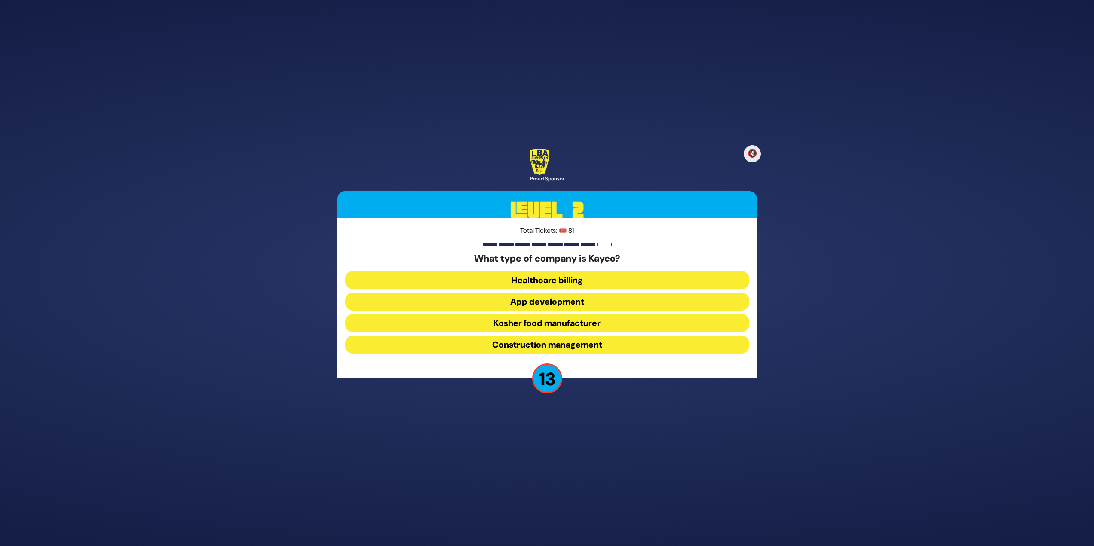
click at [577, 336] on button "Kosher food manufacturer" at bounding box center [547, 345] width 404 height 18
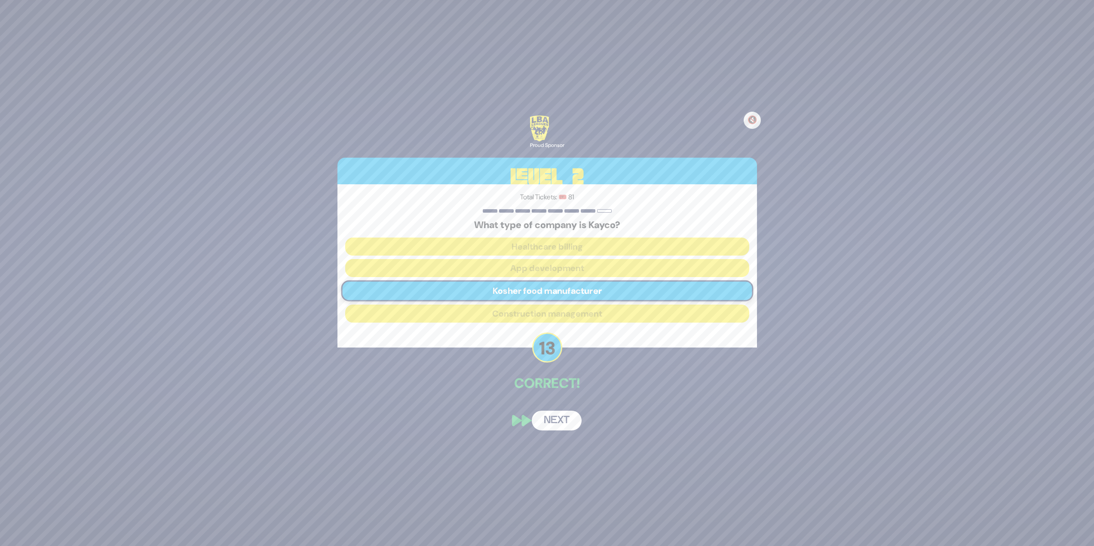
click at [571, 424] on button "Next" at bounding box center [557, 421] width 50 height 20
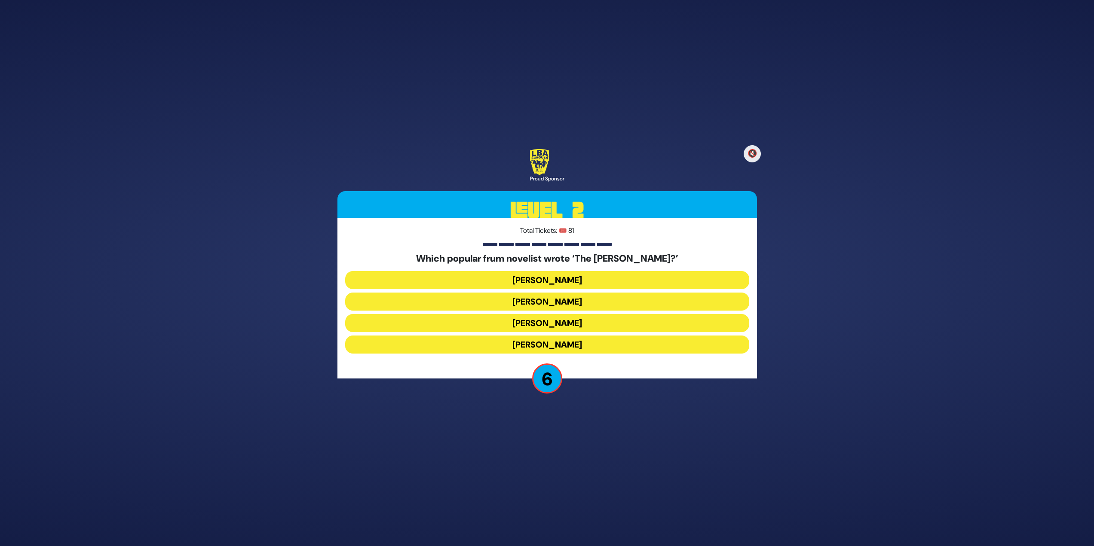
click at [594, 336] on button "Yair Weinstock" at bounding box center [547, 345] width 404 height 18
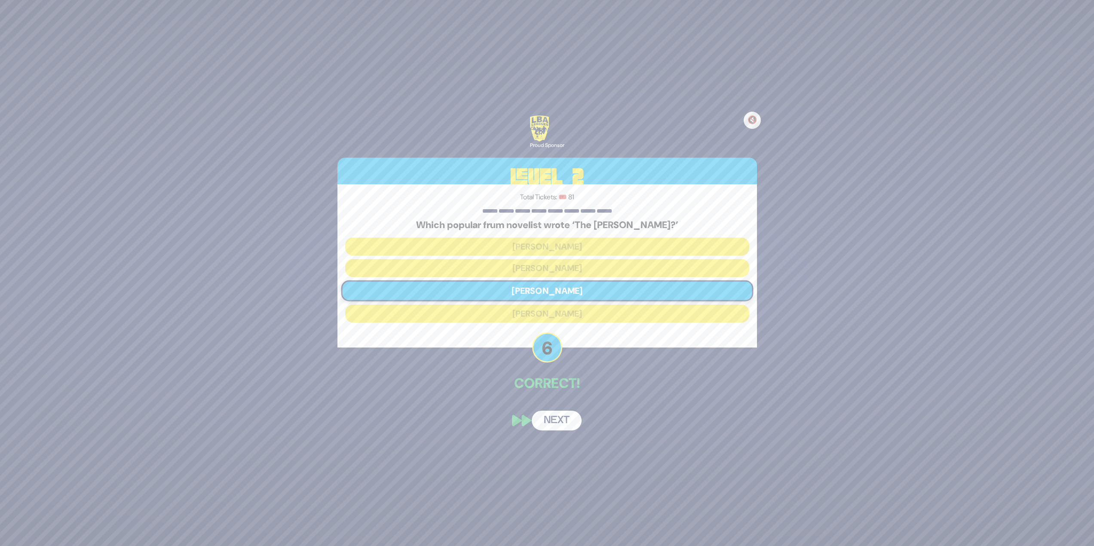
click at [565, 420] on button "Next" at bounding box center [557, 421] width 50 height 20
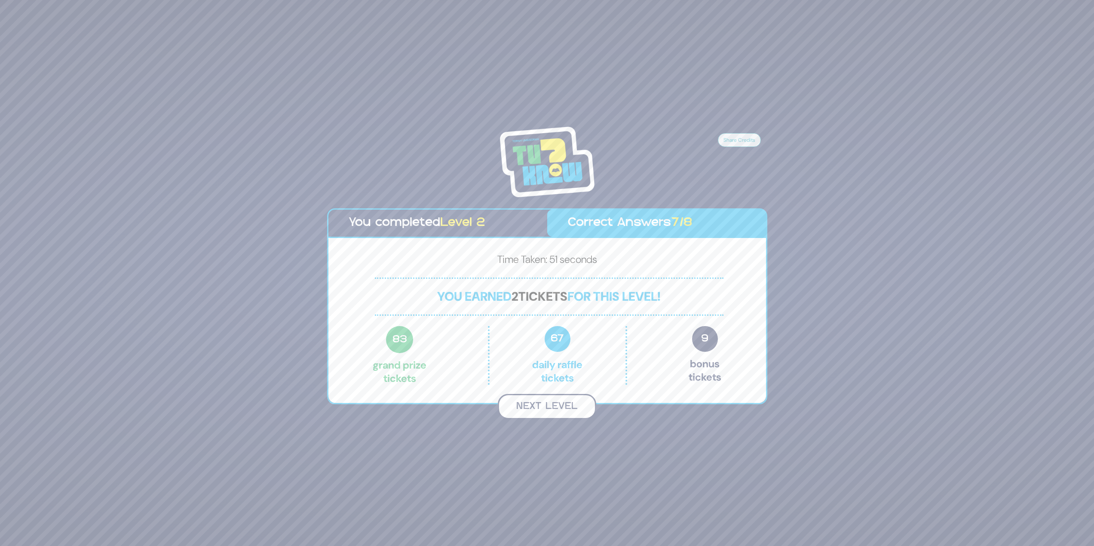
click at [553, 403] on button "Next Level" at bounding box center [547, 406] width 98 height 25
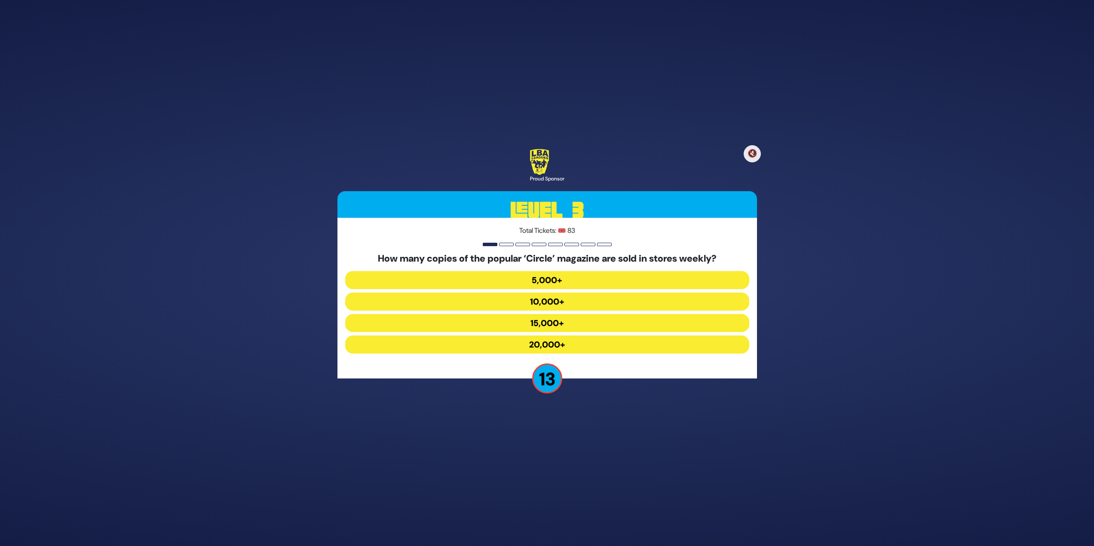
click at [569, 336] on button "15,000+" at bounding box center [547, 345] width 404 height 18
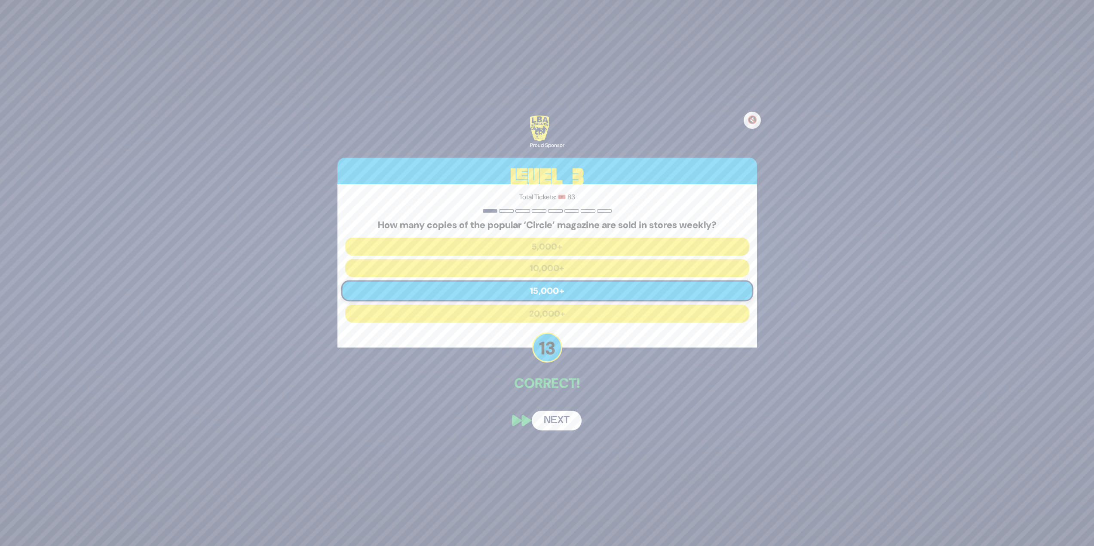
click at [559, 411] on div "🔇 Proud Sponsor Level 3 Total Tickets: 🎟️ 83 How many copies of the popular ‘Ci…" at bounding box center [547, 273] width 440 height 336
click at [560, 414] on button "Next" at bounding box center [557, 421] width 50 height 20
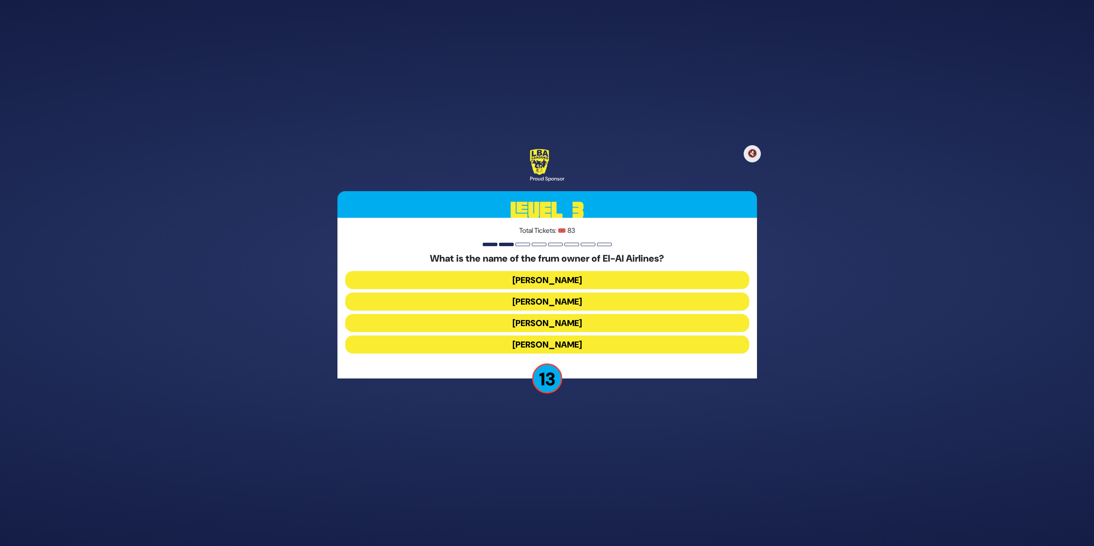
click at [564, 314] on button "Kenny Rosenberg" at bounding box center [547, 323] width 404 height 18
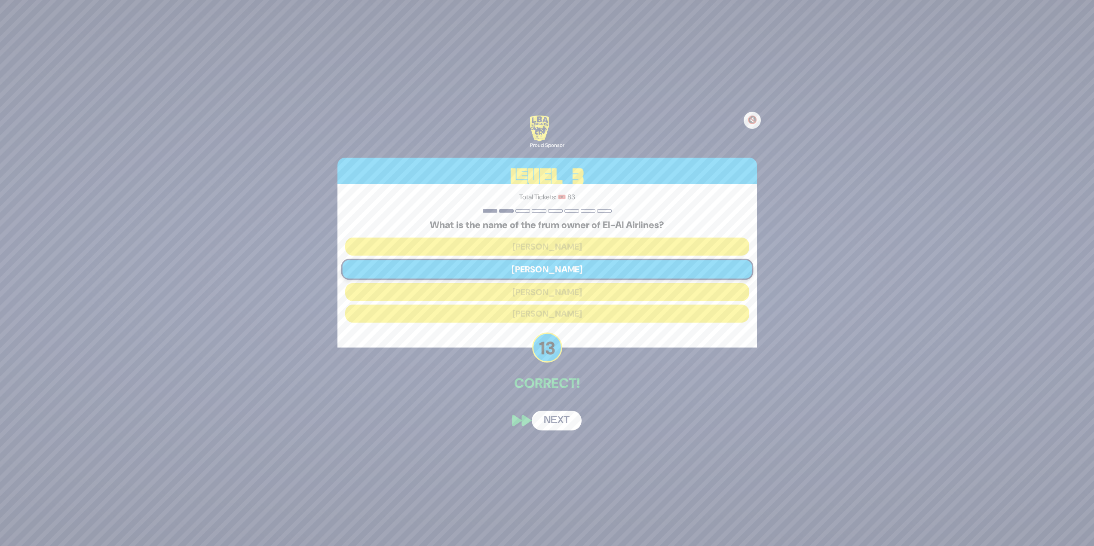
click at [564, 410] on div "🔇 Proud Sponsor Level 3 Total Tickets: 🎟️ 83 What is the name of the frum owner…" at bounding box center [547, 273] width 440 height 336
click at [565, 417] on button "Next" at bounding box center [557, 421] width 50 height 20
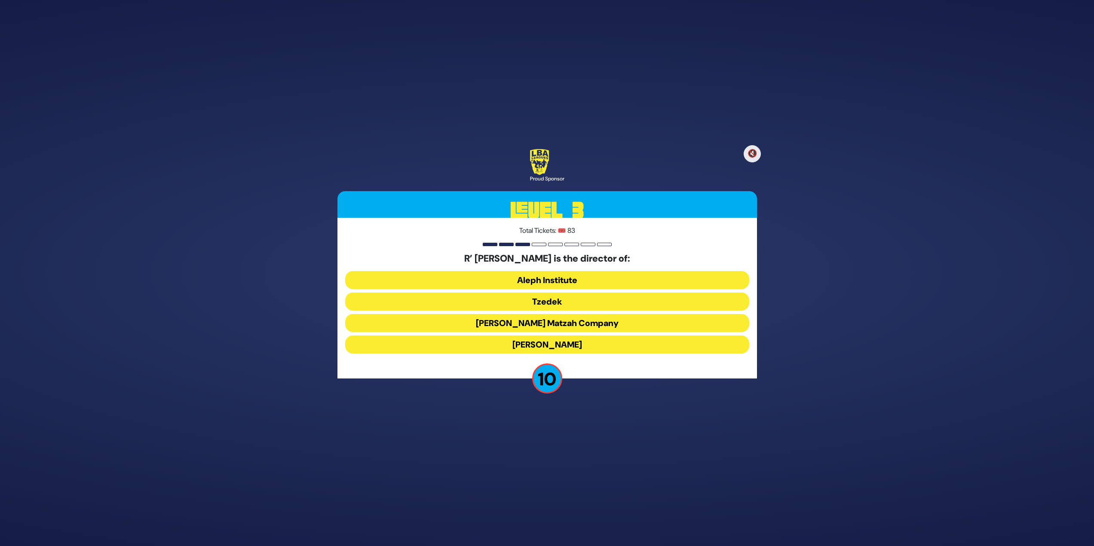
click at [568, 314] on button "Tzedek" at bounding box center [547, 323] width 404 height 18
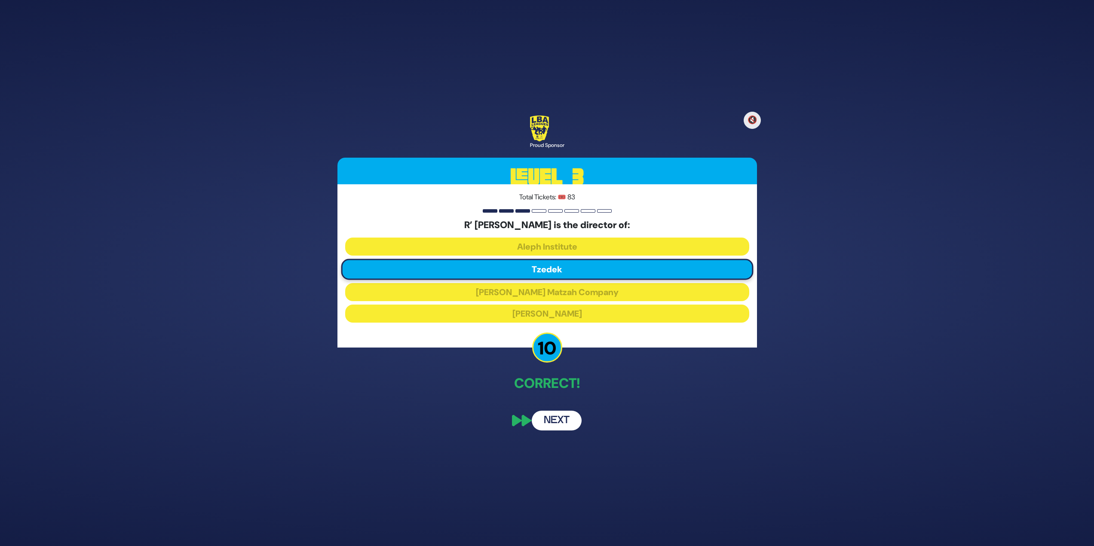
click at [561, 419] on button "Next" at bounding box center [557, 421] width 50 height 20
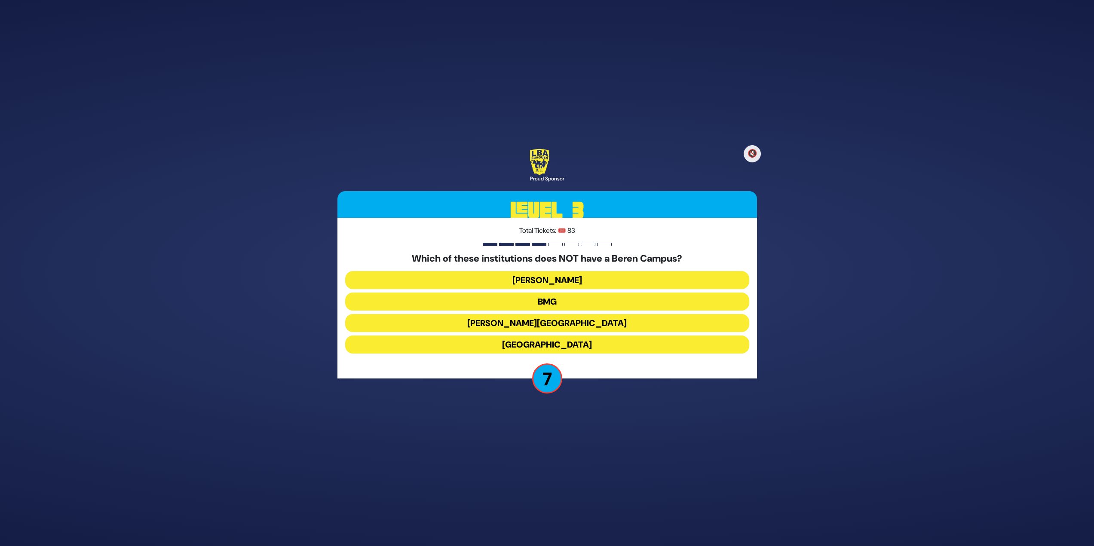
click at [577, 336] on button "Chaim Berlin" at bounding box center [547, 345] width 404 height 18
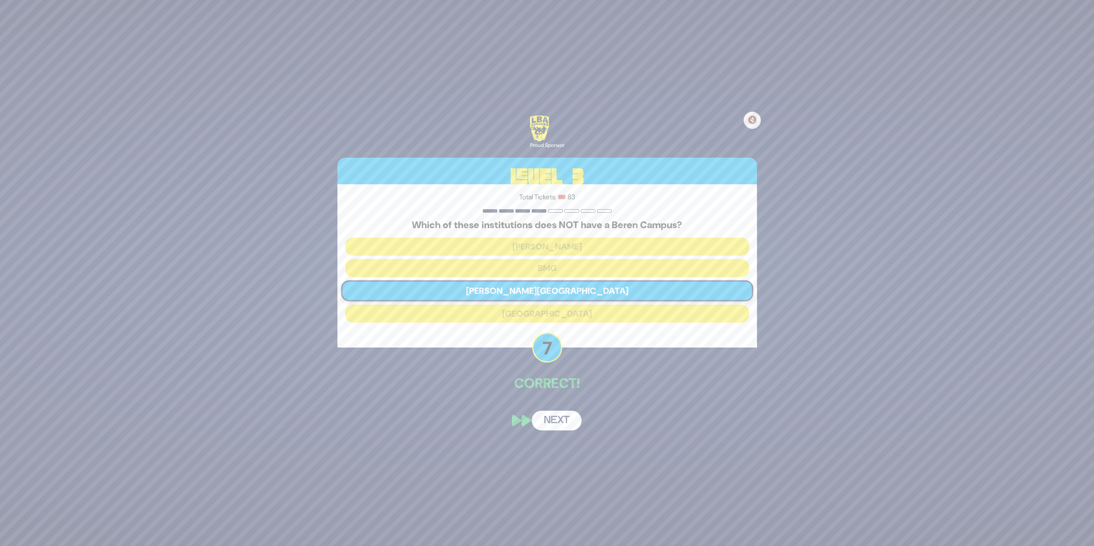
click at [564, 433] on div "🔇 Proud Sponsor Level 3 Total Tickets: 🎟️ 83 Which of these institutions does N…" at bounding box center [547, 273] width 440 height 336
click at [563, 429] on button "Next" at bounding box center [557, 421] width 50 height 20
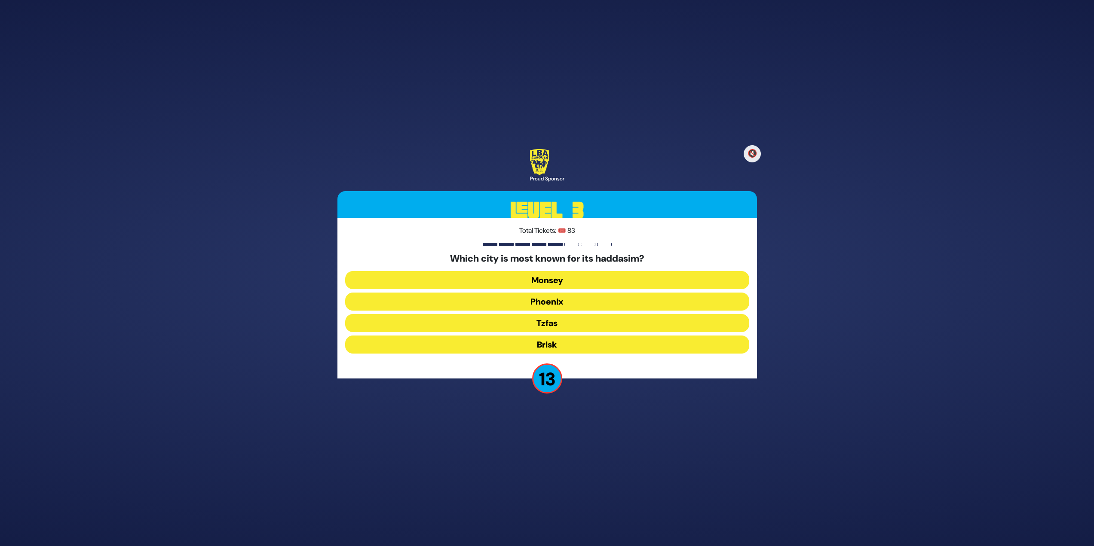
click at [593, 336] on button "Tzfas" at bounding box center [547, 345] width 404 height 18
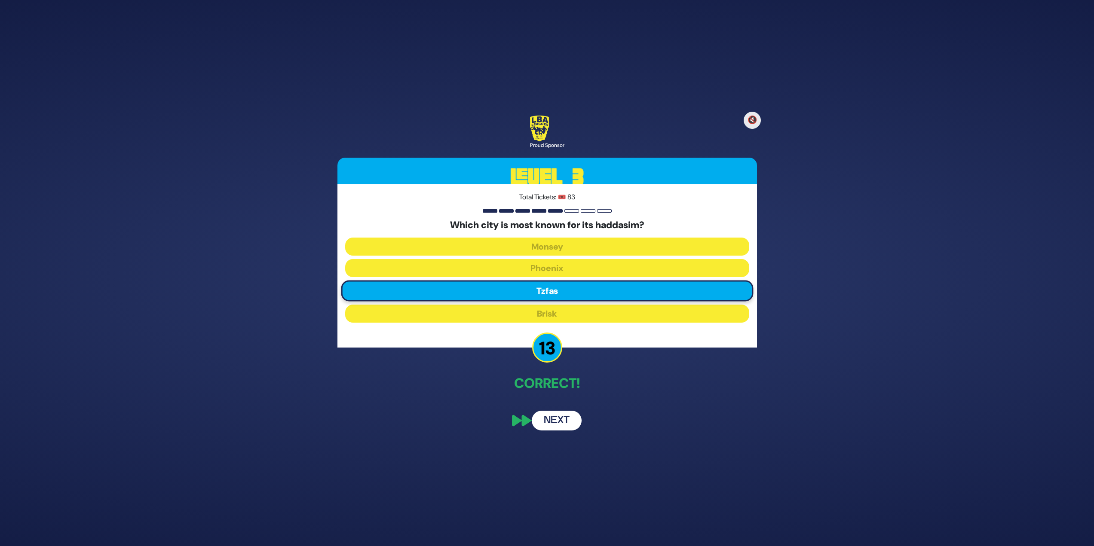
click at [555, 422] on button "Next" at bounding box center [557, 421] width 50 height 20
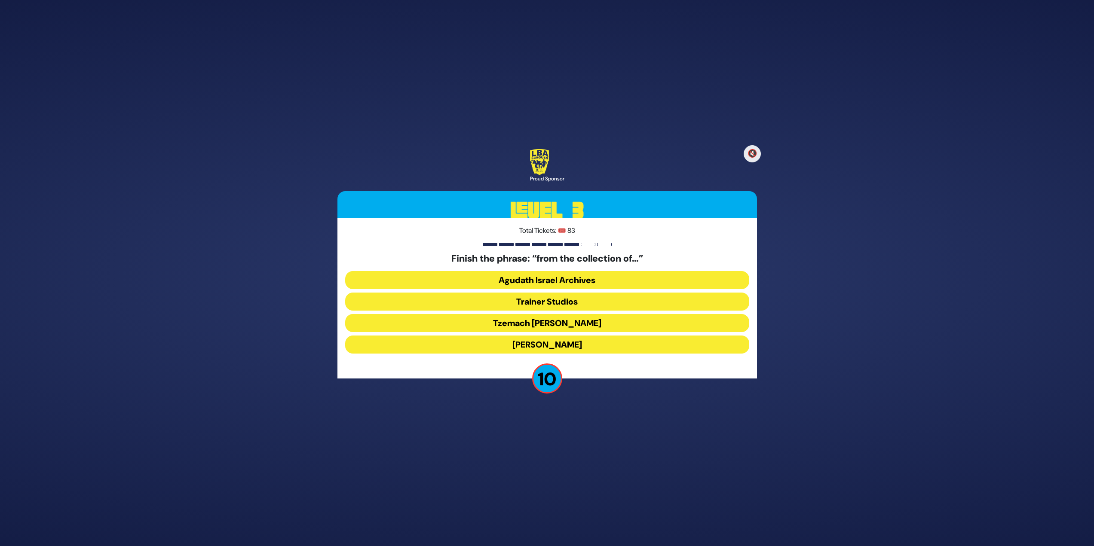
click at [590, 336] on button "Tzemach Glen" at bounding box center [547, 345] width 404 height 18
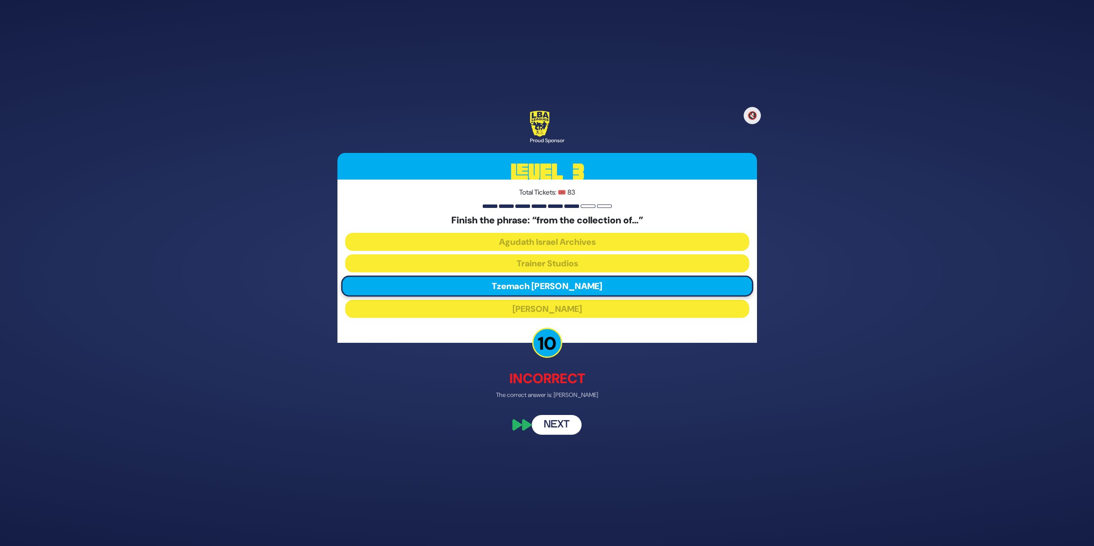
click at [554, 425] on button "Next" at bounding box center [557, 426] width 50 height 20
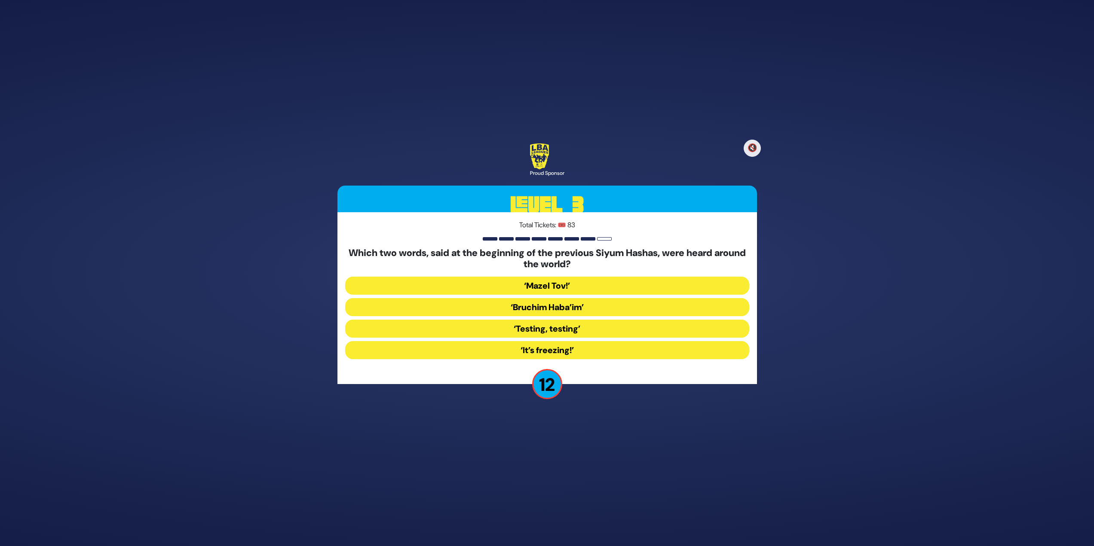
click at [587, 355] on button "‘It’s freezing!’" at bounding box center [547, 350] width 404 height 18
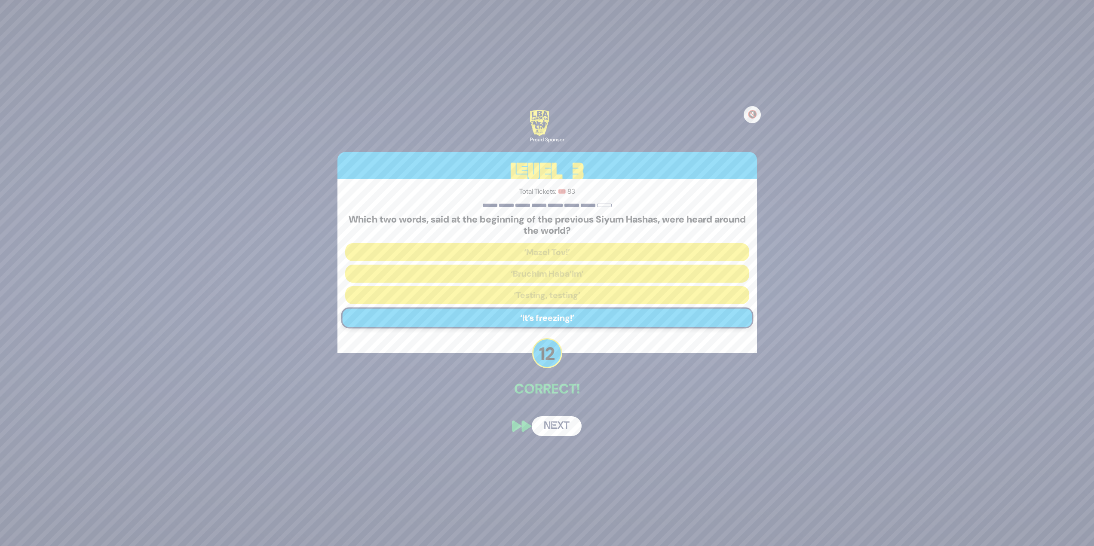
click at [545, 426] on button "Next" at bounding box center [557, 427] width 50 height 20
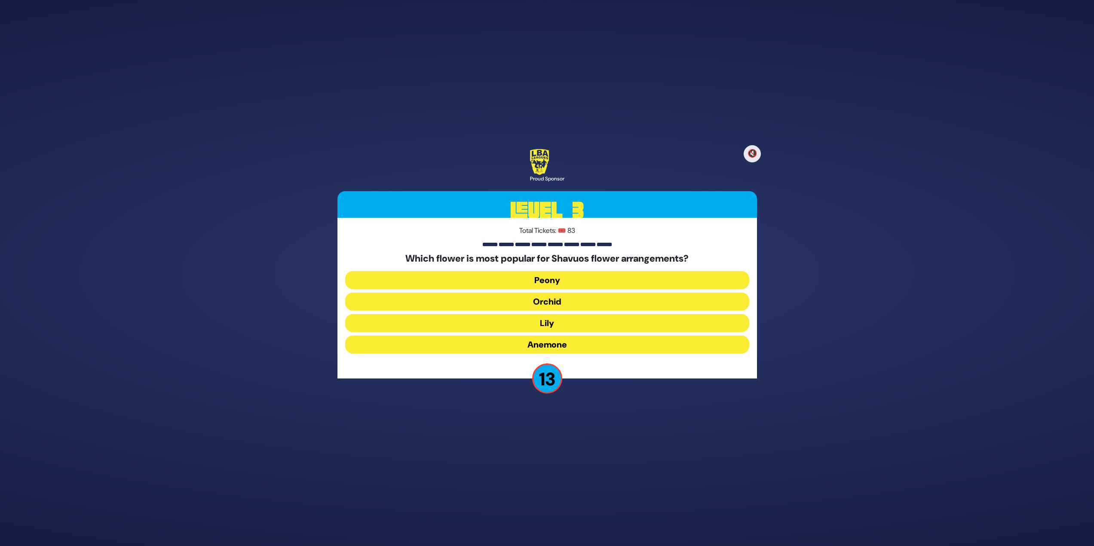
click at [548, 293] on button "Peony" at bounding box center [547, 302] width 404 height 18
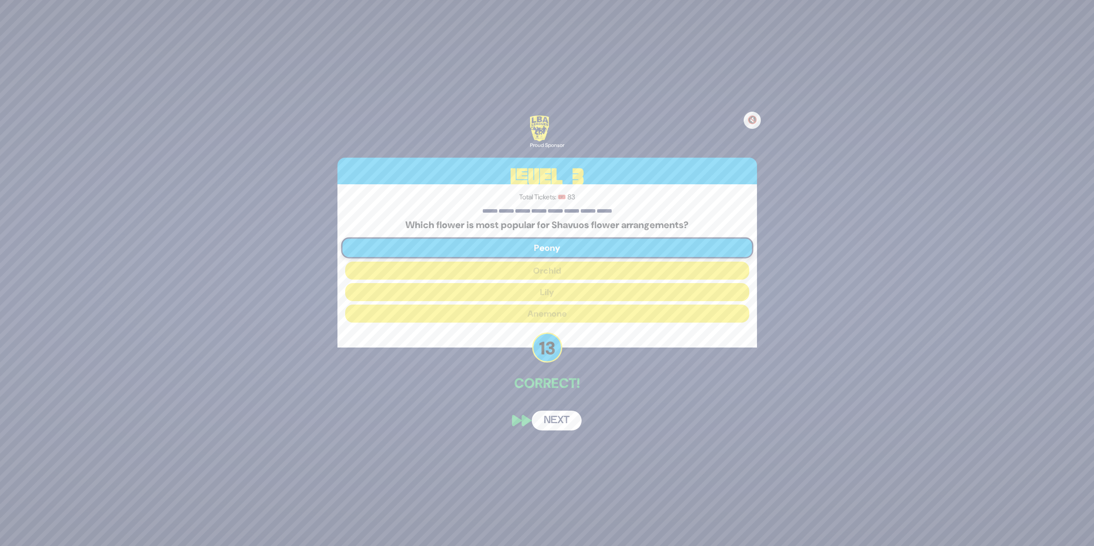
click at [552, 415] on button "Next" at bounding box center [557, 421] width 50 height 20
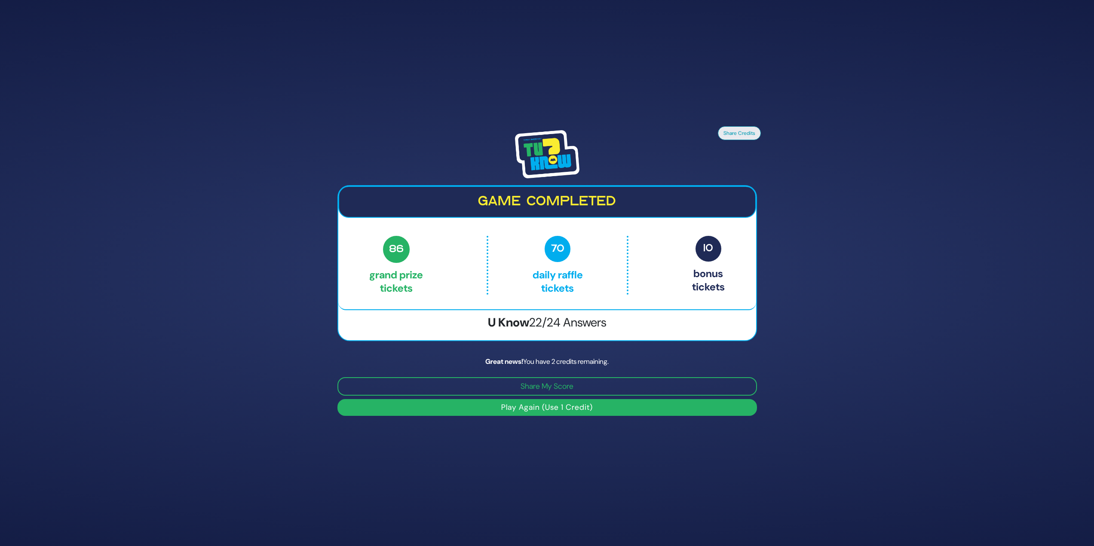
drag, startPoint x: 545, startPoint y: 144, endPoint x: 538, endPoint y: 140, distance: 8.7
click at [538, 140] on img at bounding box center [547, 154] width 64 height 48
click at [527, 411] on button "Play Again (Use 1 Credit)" at bounding box center [547, 407] width 420 height 17
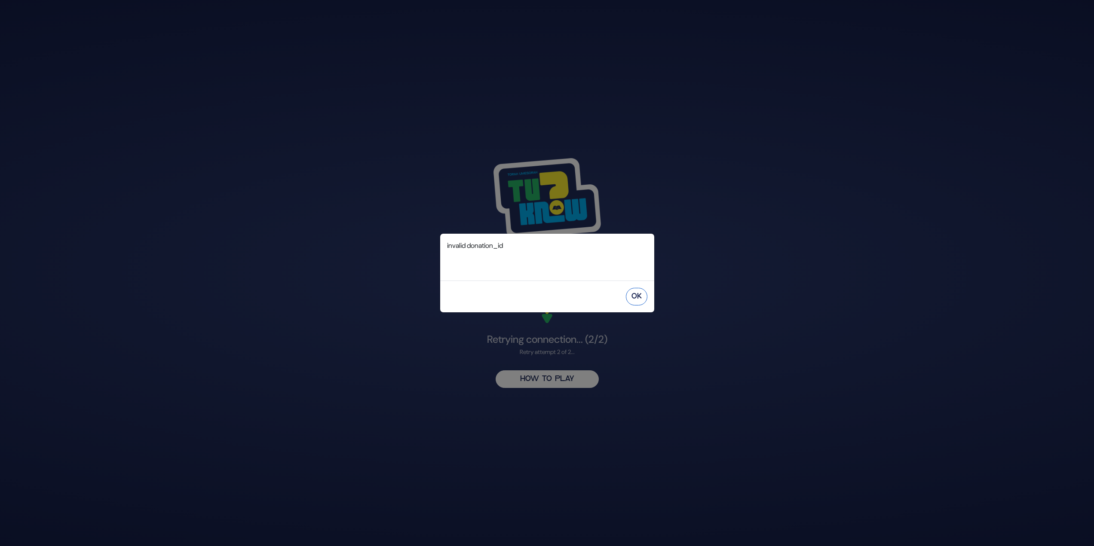
click at [636, 297] on button "OK" at bounding box center [636, 297] width 21 height 18
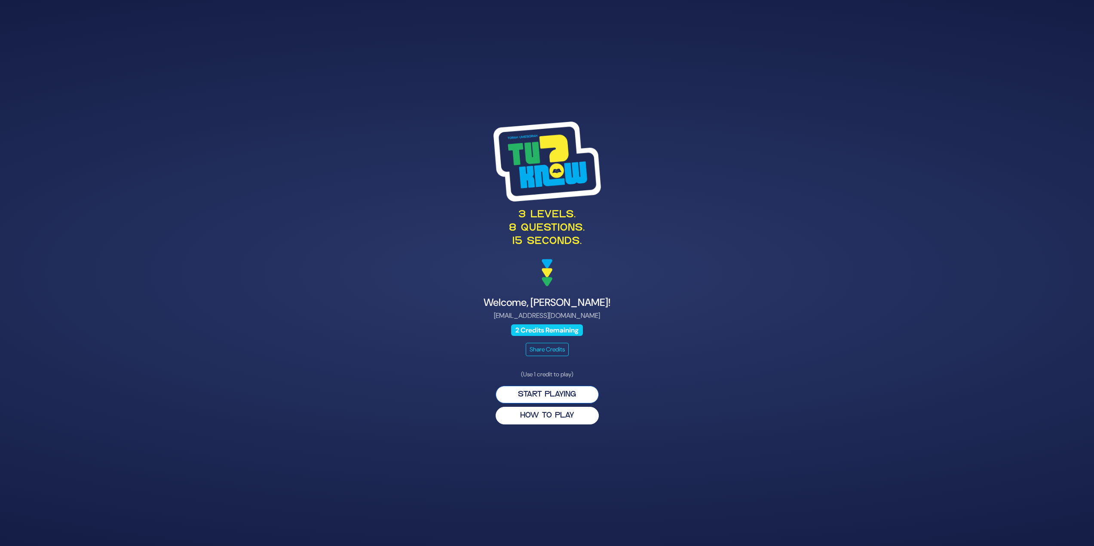
click at [540, 391] on button "Start Playing" at bounding box center [547, 395] width 103 height 18
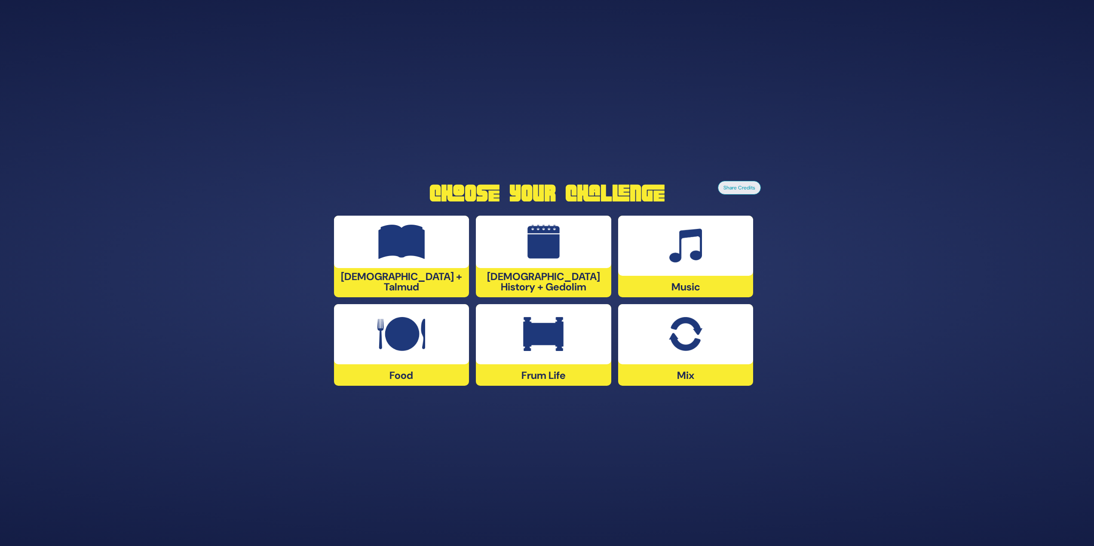
click at [575, 267] on div at bounding box center [543, 242] width 135 height 52
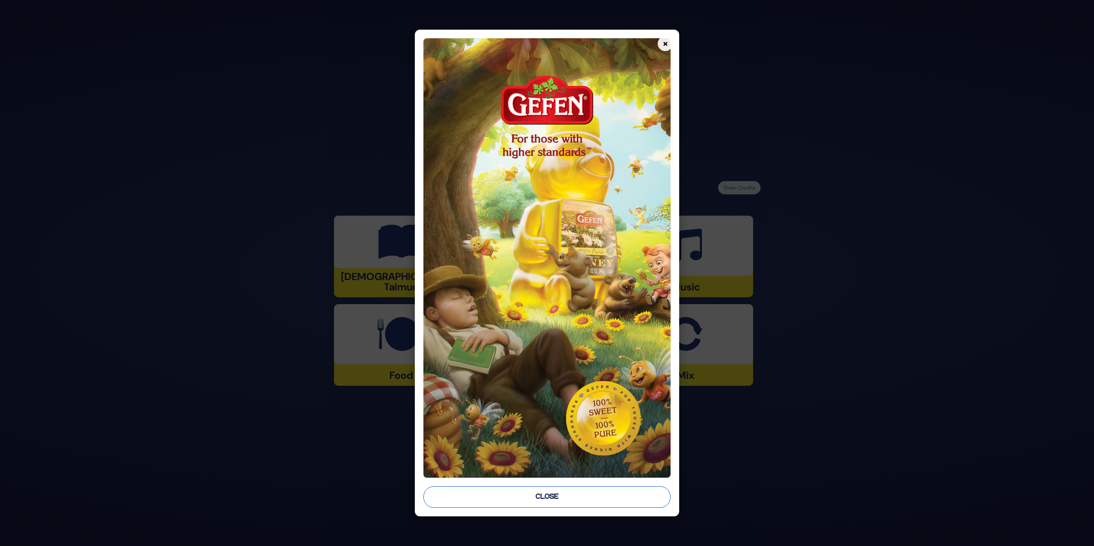
click at [558, 488] on button "Close" at bounding box center [547, 497] width 248 height 21
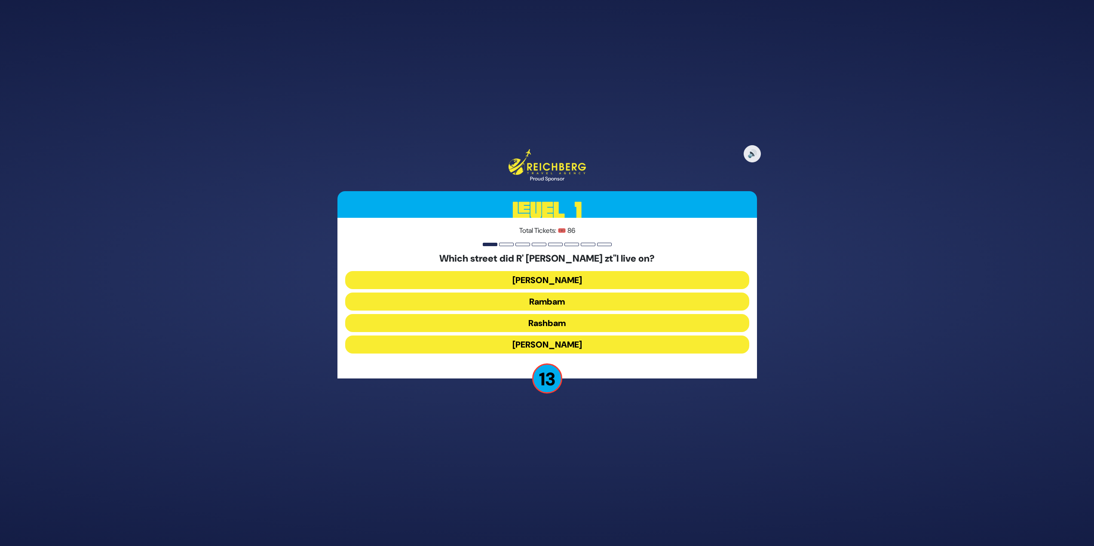
click at [528, 336] on button "Rashbam" at bounding box center [547, 345] width 404 height 18
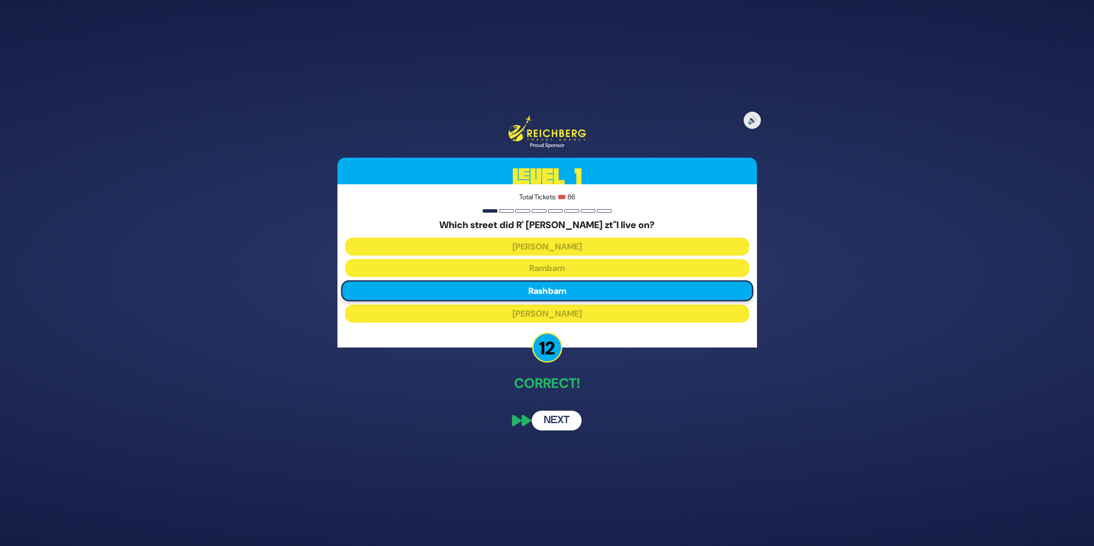
click at [567, 424] on button "Next" at bounding box center [557, 421] width 50 height 20
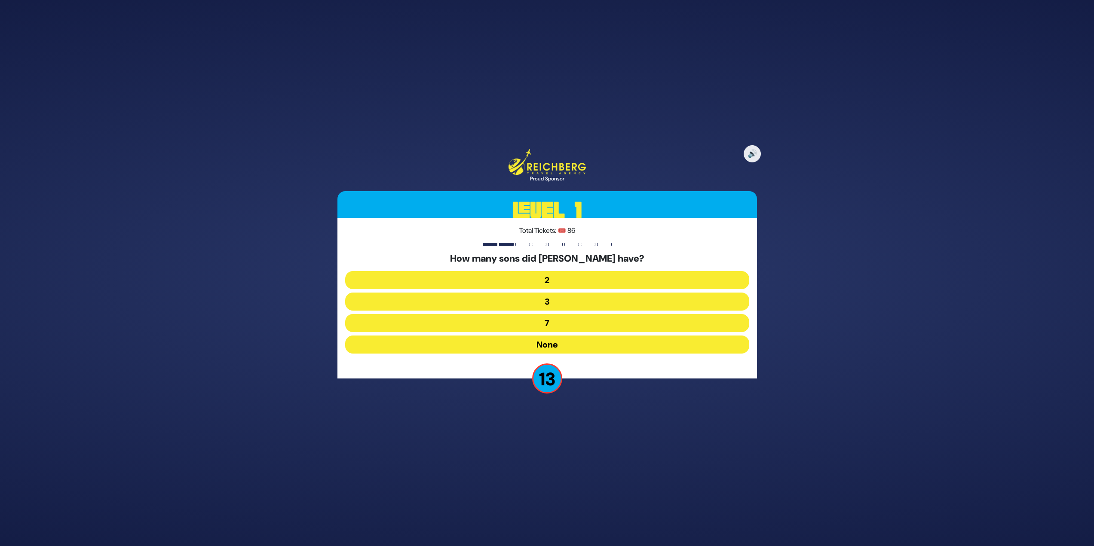
click at [565, 345] on button "None" at bounding box center [547, 345] width 404 height 18
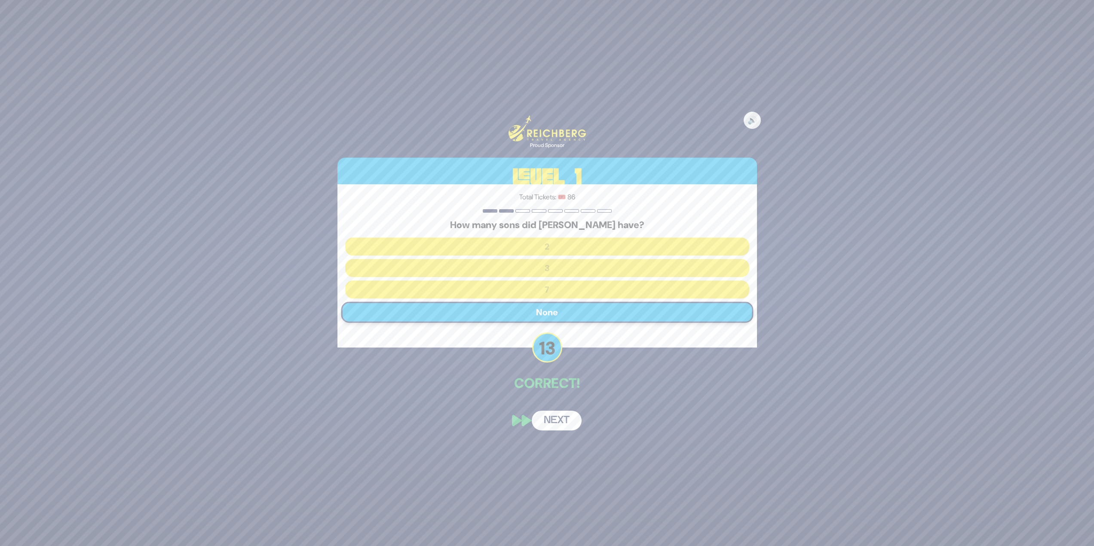
click at [564, 432] on div "🔊 Proud Sponsor Level 1 Total Tickets: 🎟️ 86 How many sons did [PERSON_NAME] ha…" at bounding box center [547, 273] width 440 height 336
click at [567, 419] on button "Next" at bounding box center [557, 421] width 50 height 20
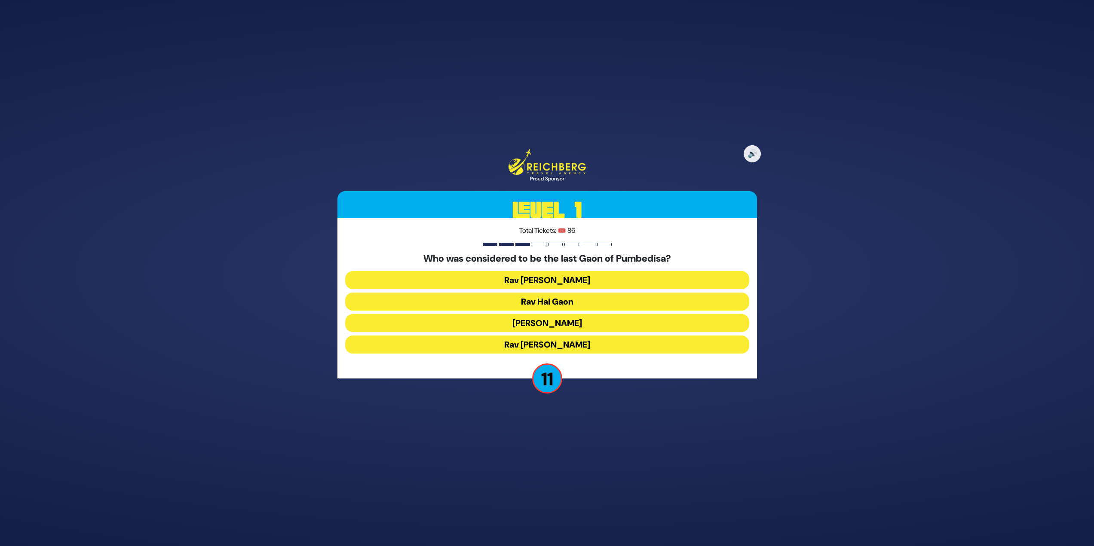
click at [567, 336] on button "[PERSON_NAME]" at bounding box center [547, 345] width 404 height 18
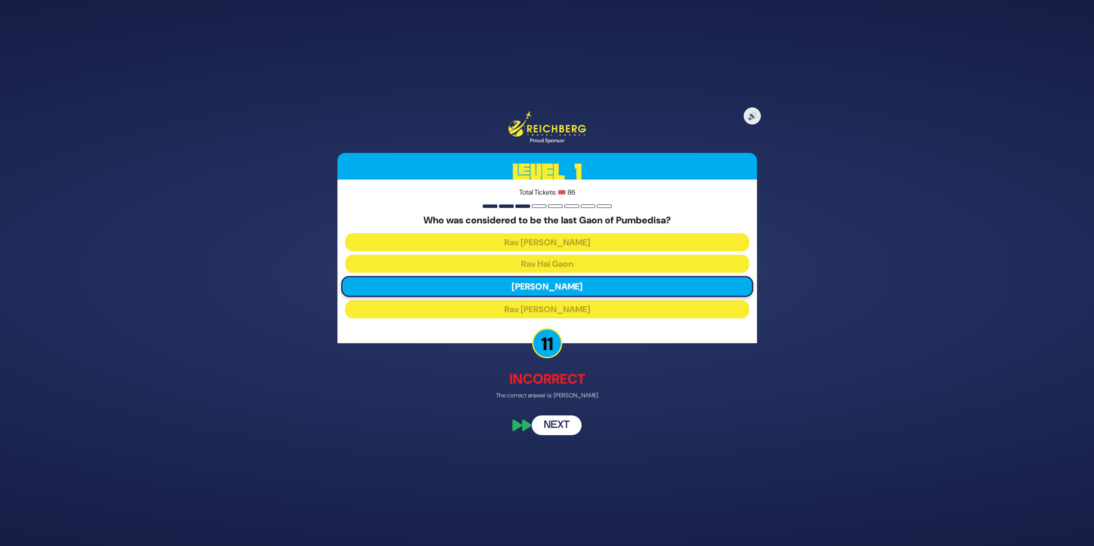
click at [567, 428] on button "Next" at bounding box center [557, 425] width 50 height 20
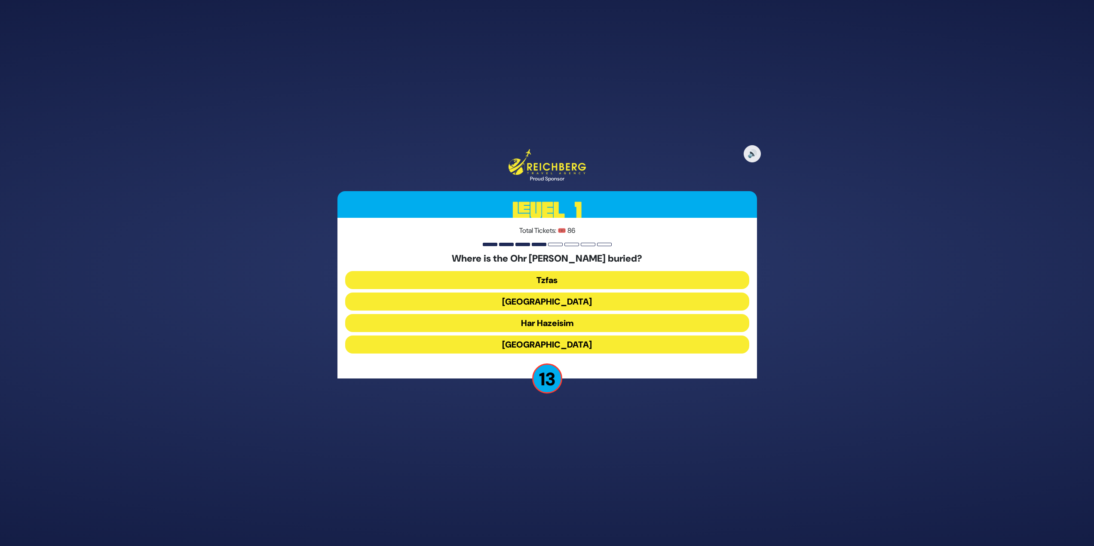
click at [548, 336] on button "Har Hazeisim" at bounding box center [547, 345] width 404 height 18
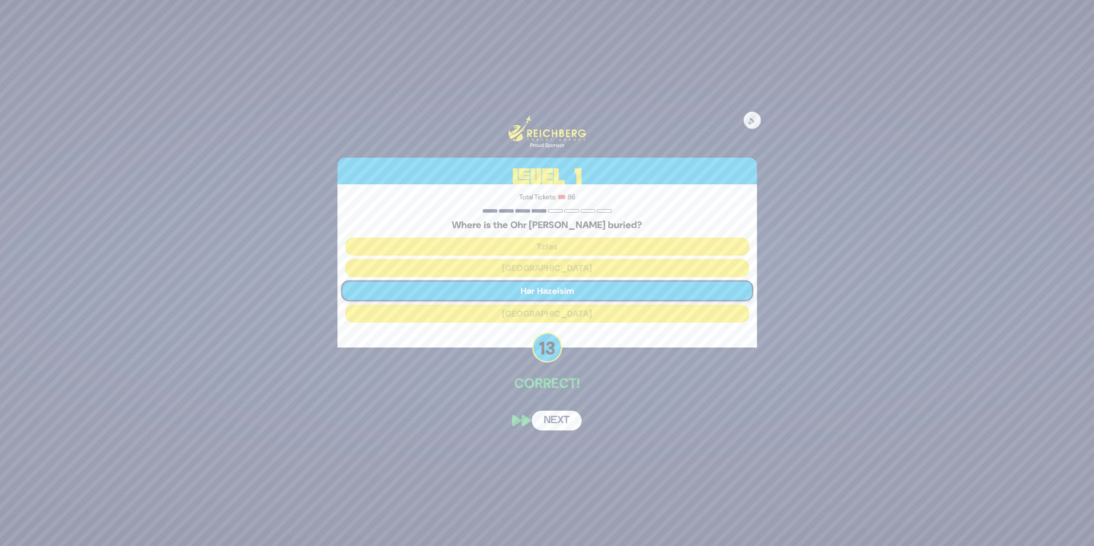
click at [557, 413] on button "Next" at bounding box center [557, 421] width 50 height 20
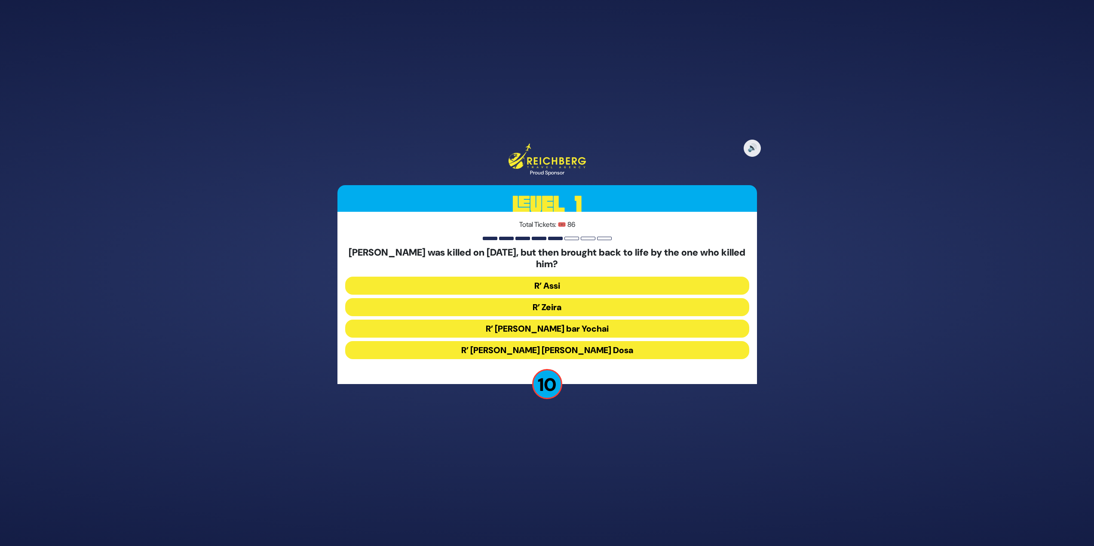
click at [554, 320] on button "R’ Zeira" at bounding box center [547, 329] width 404 height 18
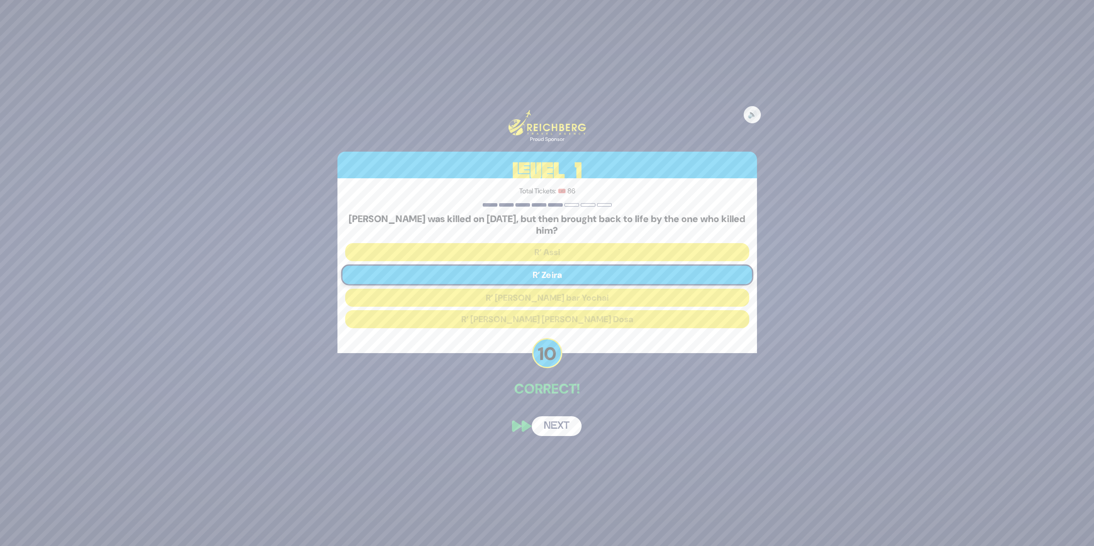
click at [573, 423] on button "Next" at bounding box center [557, 427] width 50 height 20
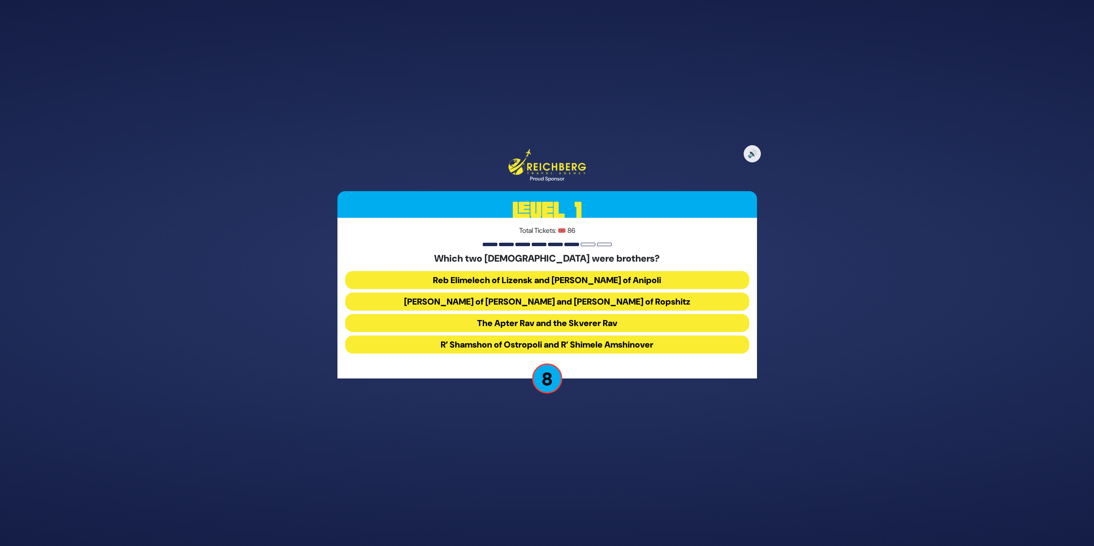
click at [548, 314] on button "Reb Mendel of Rimonov and Reb Naftali Tzvi of Ropshitz" at bounding box center [547, 323] width 404 height 18
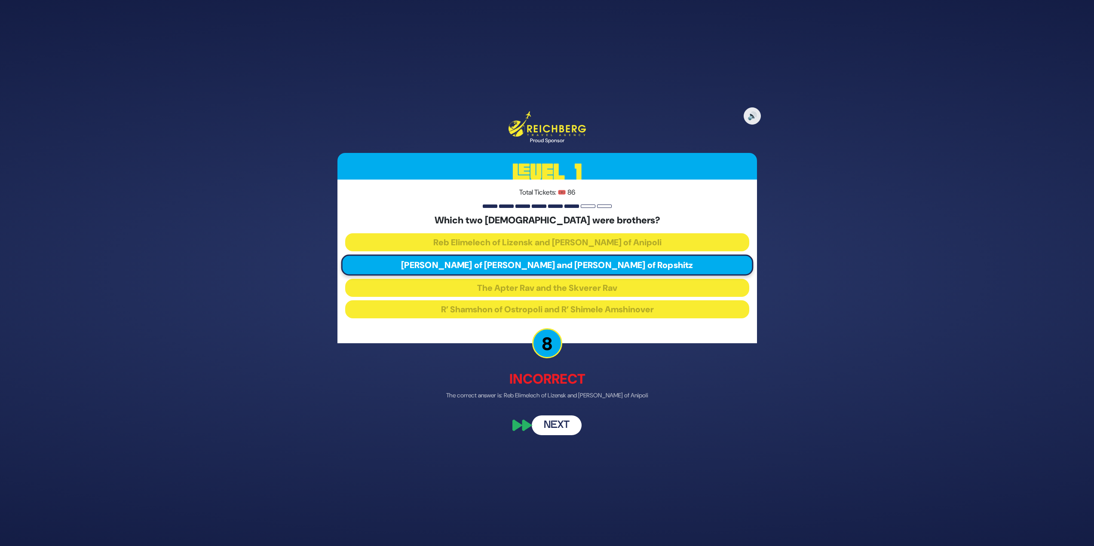
click at [555, 421] on button "Next" at bounding box center [557, 425] width 50 height 20
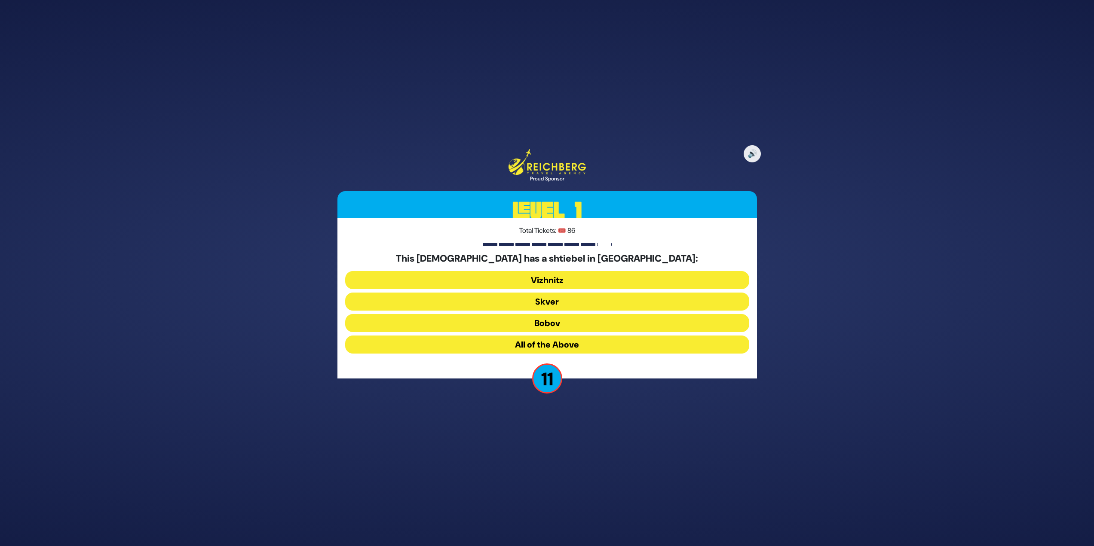
click at [567, 336] on button "All of the Above" at bounding box center [547, 345] width 404 height 18
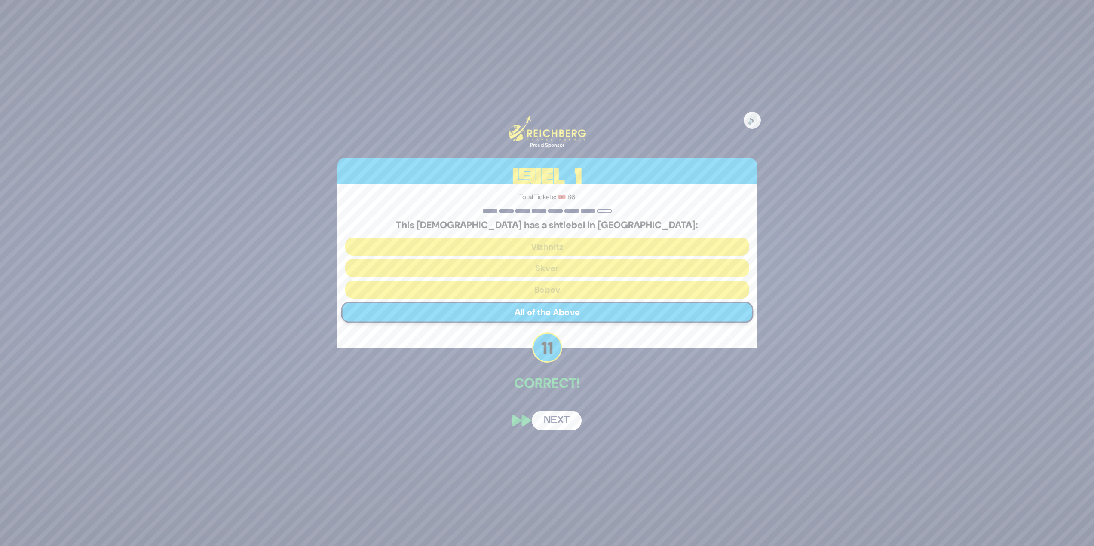
click at [552, 430] on button "Next" at bounding box center [557, 421] width 50 height 20
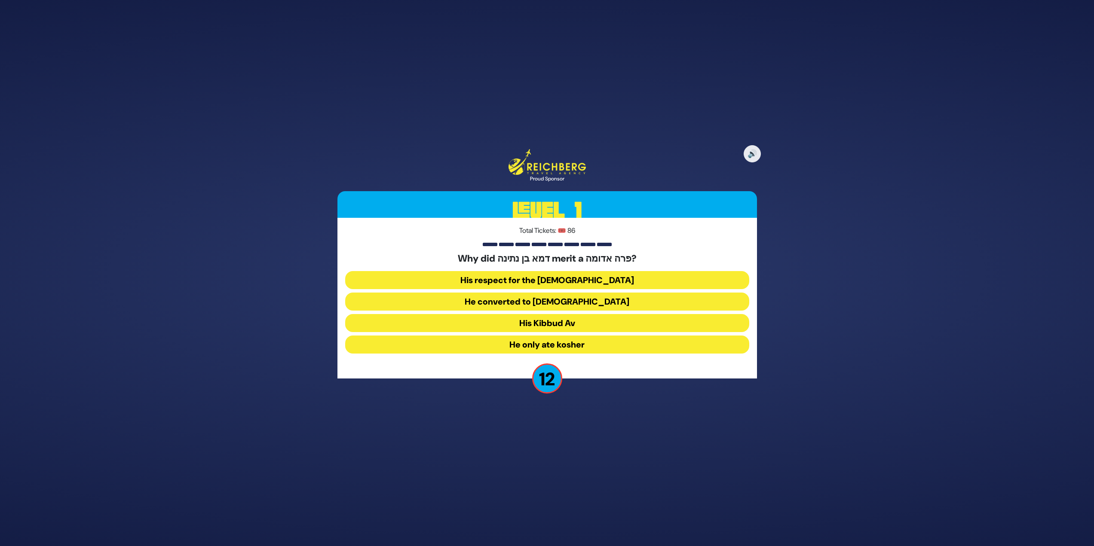
click at [538, 336] on button "His Kibbud Av" at bounding box center [547, 345] width 404 height 18
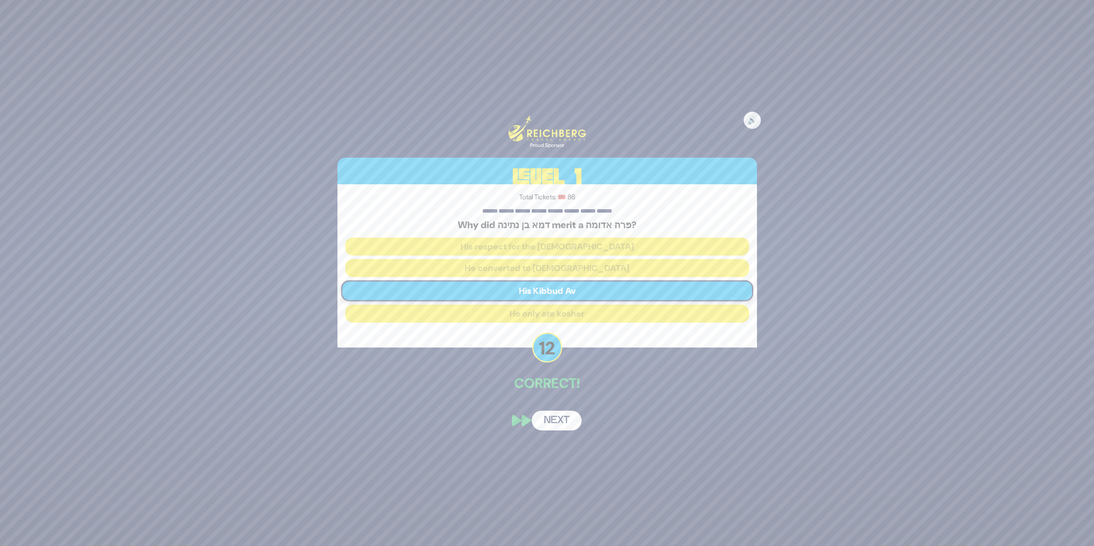
click at [558, 405] on div "🔊 Proud Sponsor Level 1 Total Tickets: 🎟️ 86 Why did דמא בן נתינה merit a פרה א…" at bounding box center [547, 273] width 440 height 336
click at [561, 415] on button "Next" at bounding box center [557, 421] width 50 height 20
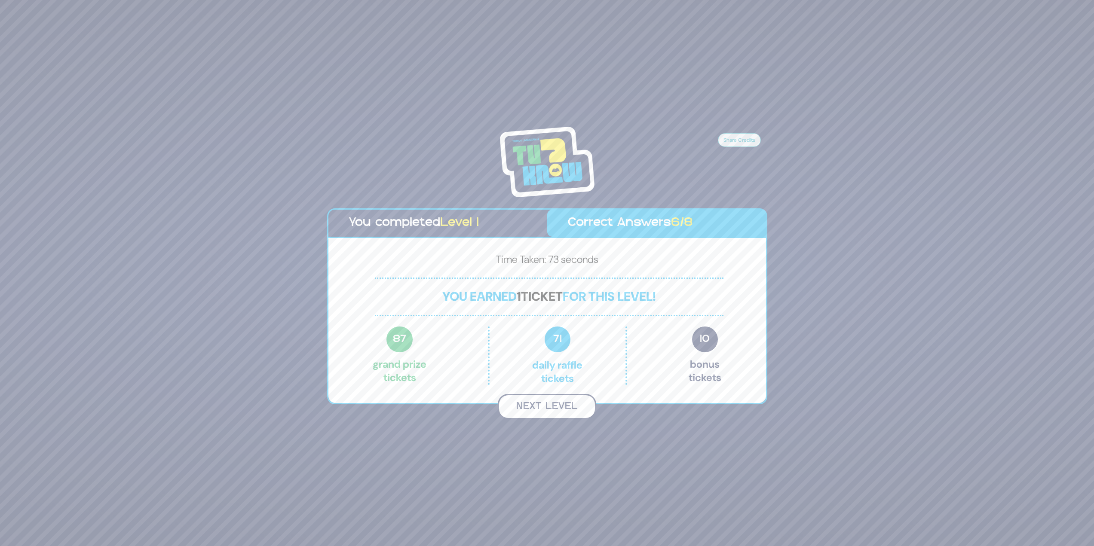
click at [562, 400] on button "Next Level" at bounding box center [547, 406] width 98 height 25
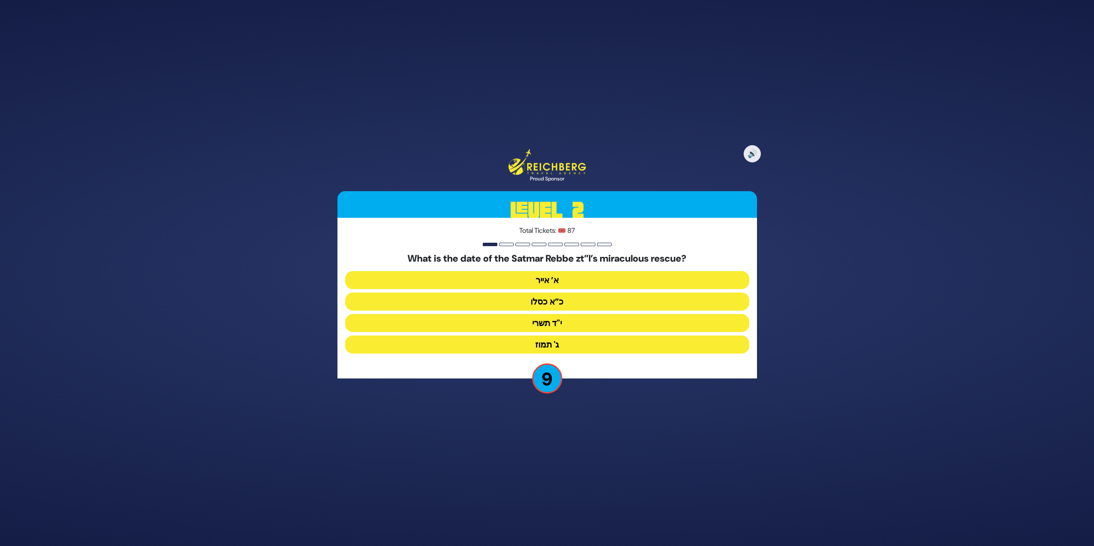
click at [548, 314] on button "כ”א כסלו" at bounding box center [547, 323] width 404 height 18
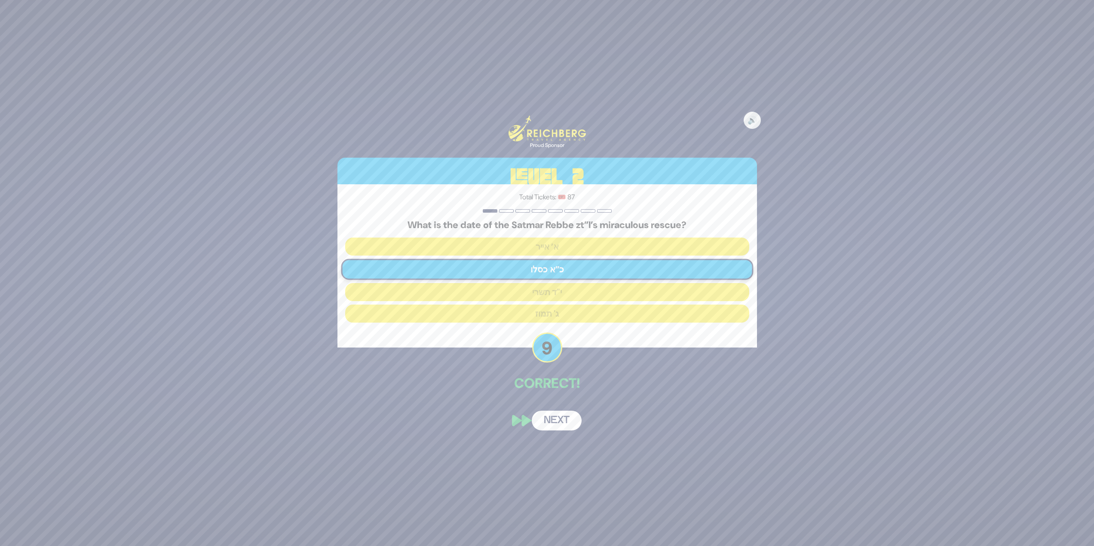
click at [559, 426] on button "Next" at bounding box center [557, 421] width 50 height 20
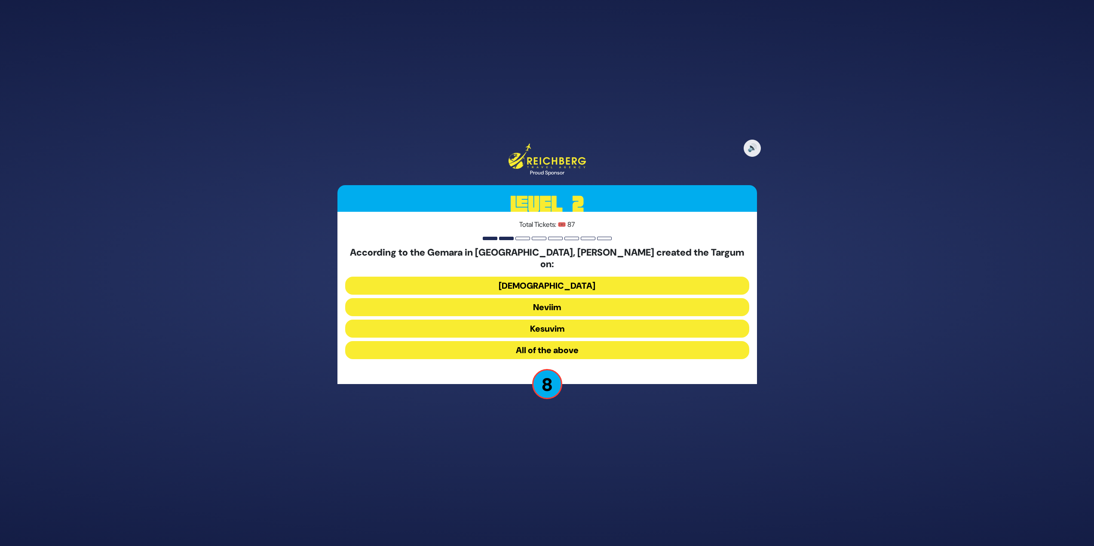
click at [559, 341] on button "All of the above" at bounding box center [547, 350] width 404 height 18
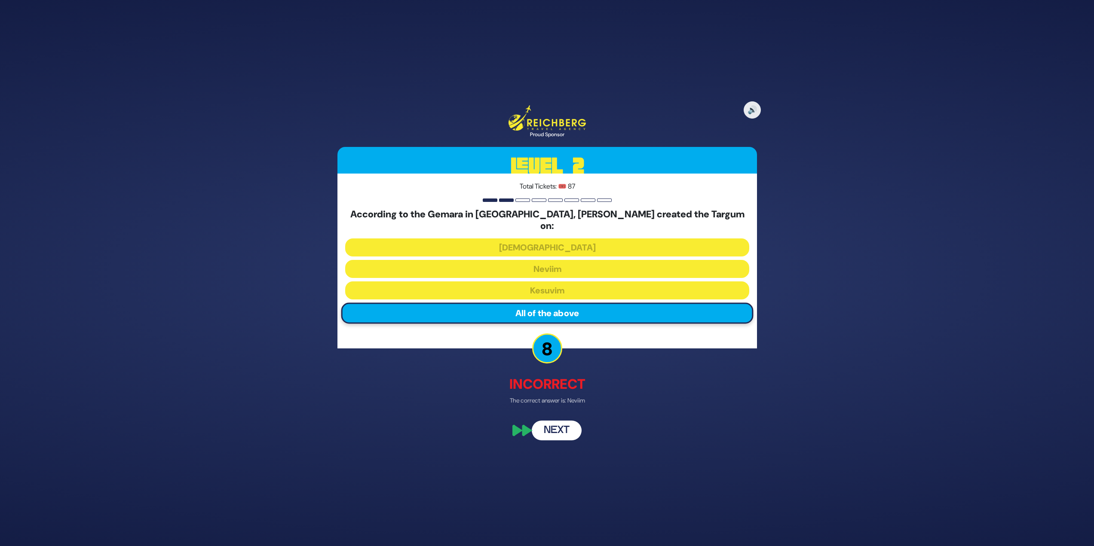
click at [559, 428] on button "Next" at bounding box center [557, 431] width 50 height 20
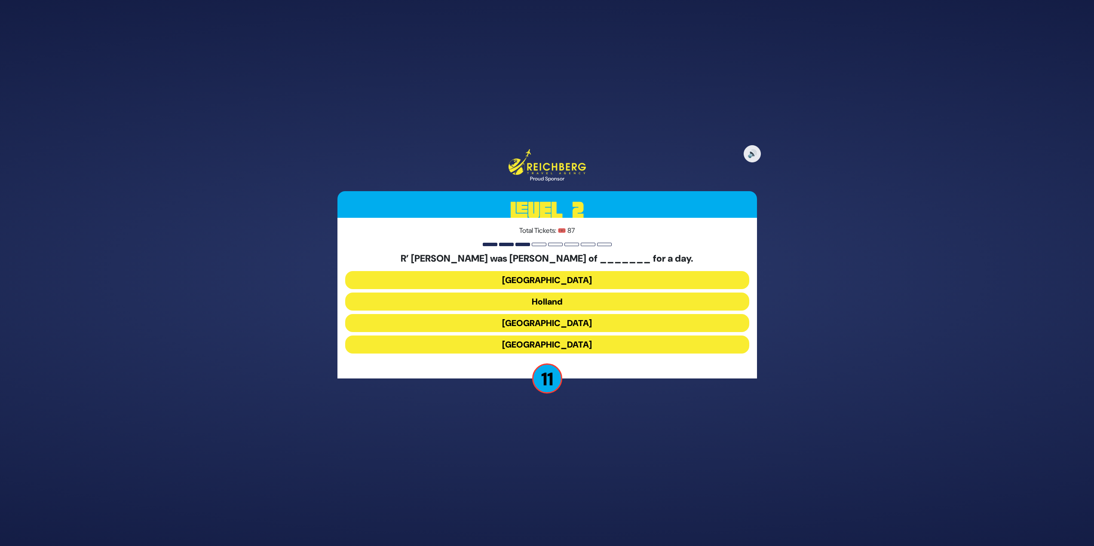
click at [545, 293] on button "Poland" at bounding box center [547, 302] width 404 height 18
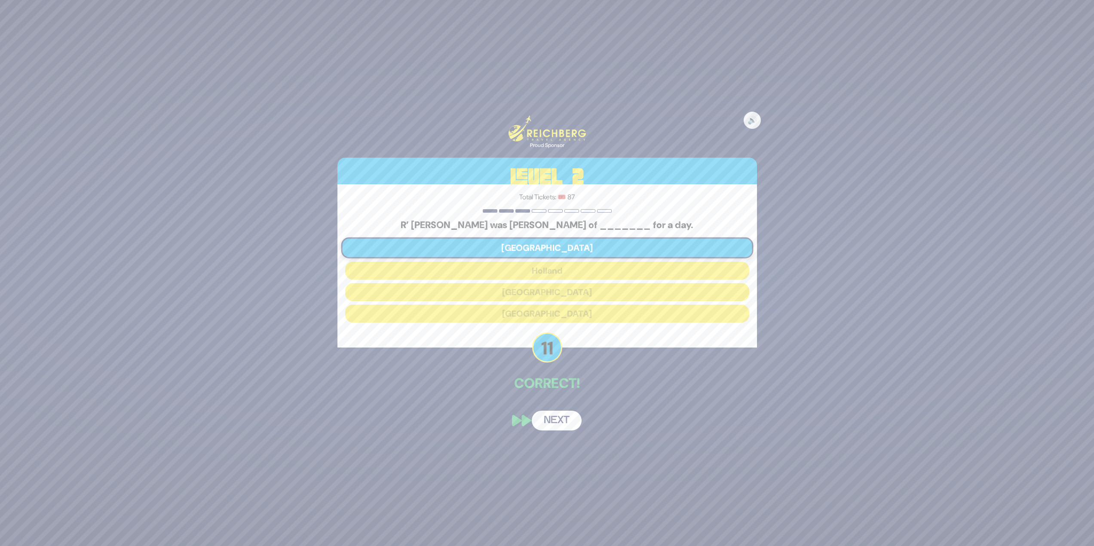
click at [567, 419] on button "Next" at bounding box center [557, 421] width 50 height 20
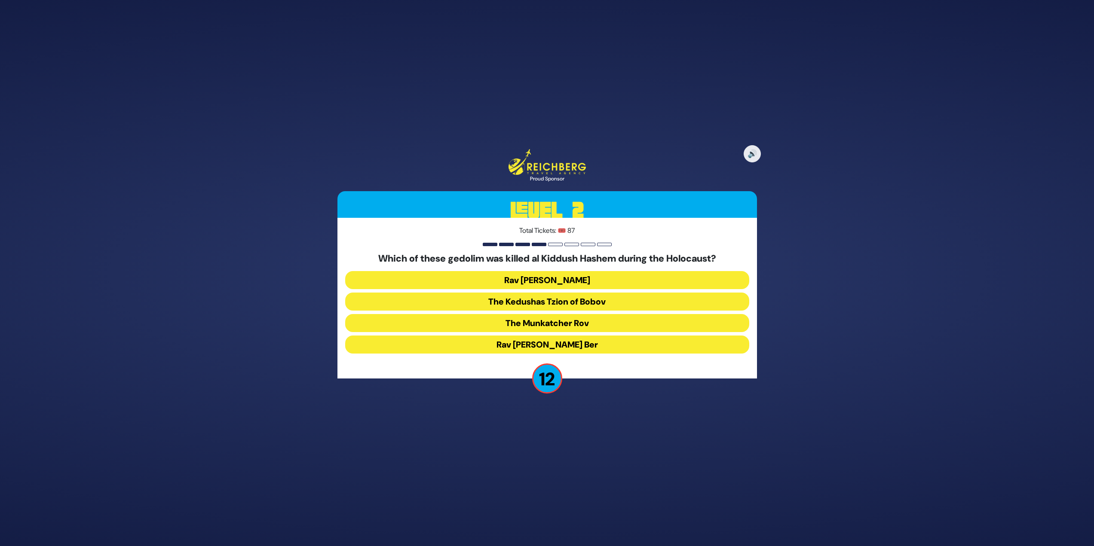
click at [566, 314] on button "The Kedushas Tzion of Bobov" at bounding box center [547, 323] width 404 height 18
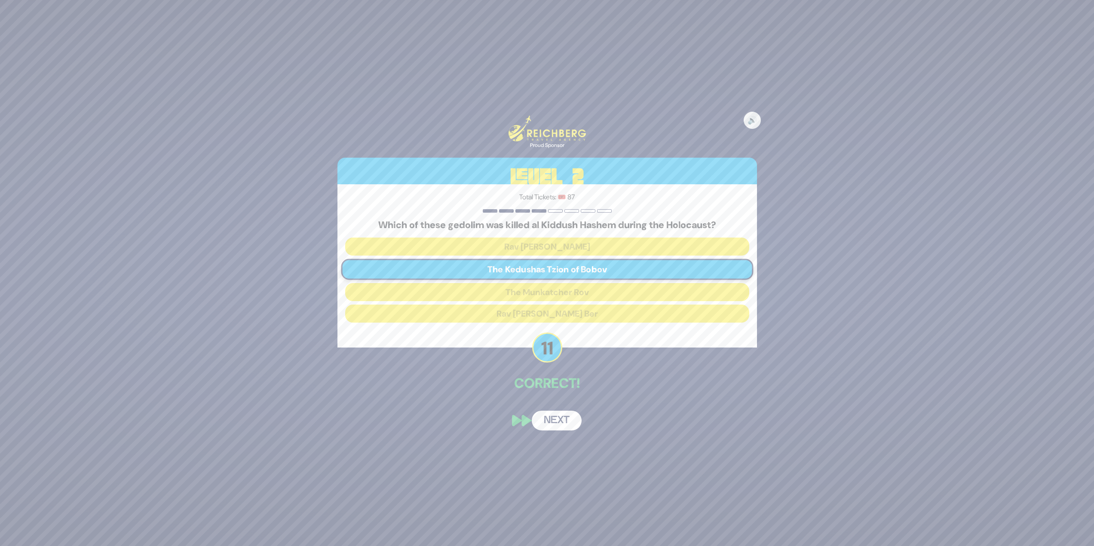
click at [583, 434] on div "🔊 Proud Sponsor Level 2 Total Tickets: 🎟️ 87 Which of these gedolim was killed …" at bounding box center [547, 273] width 440 height 336
click at [559, 430] on button "Next" at bounding box center [557, 421] width 50 height 20
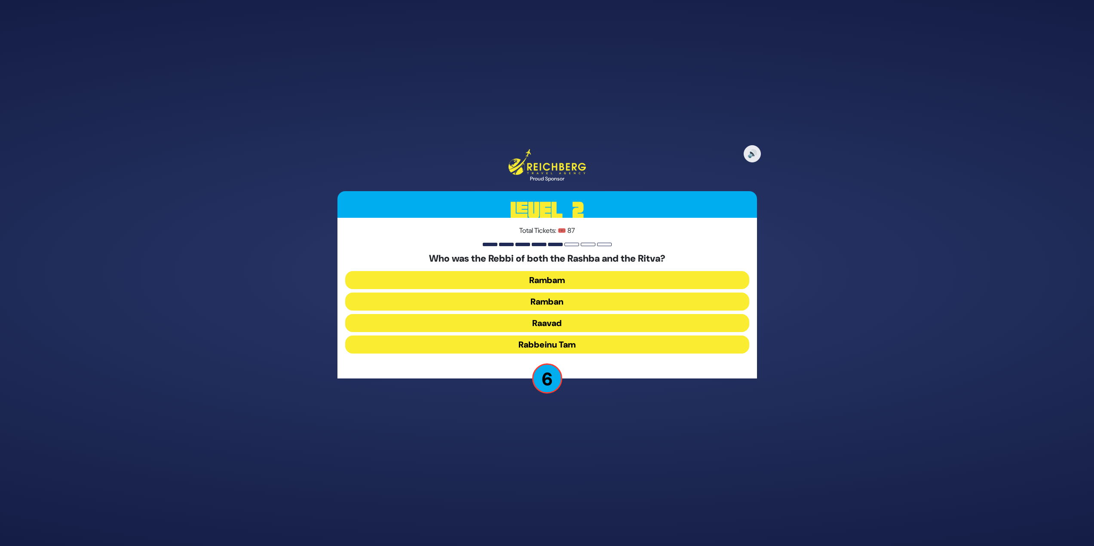
click at [565, 314] on button "Ramban" at bounding box center [547, 323] width 404 height 18
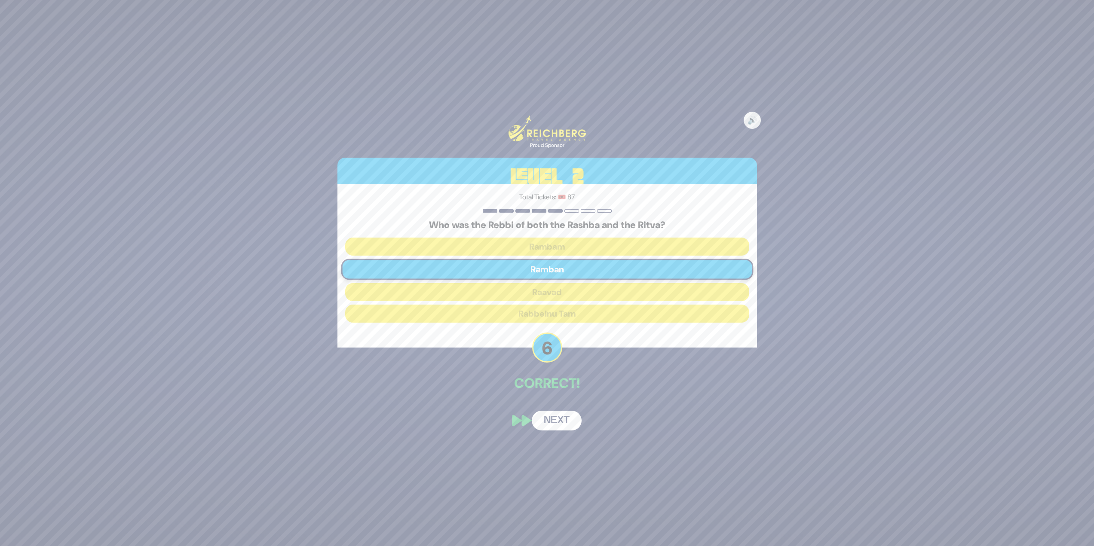
click at [562, 420] on button "Next" at bounding box center [557, 421] width 50 height 20
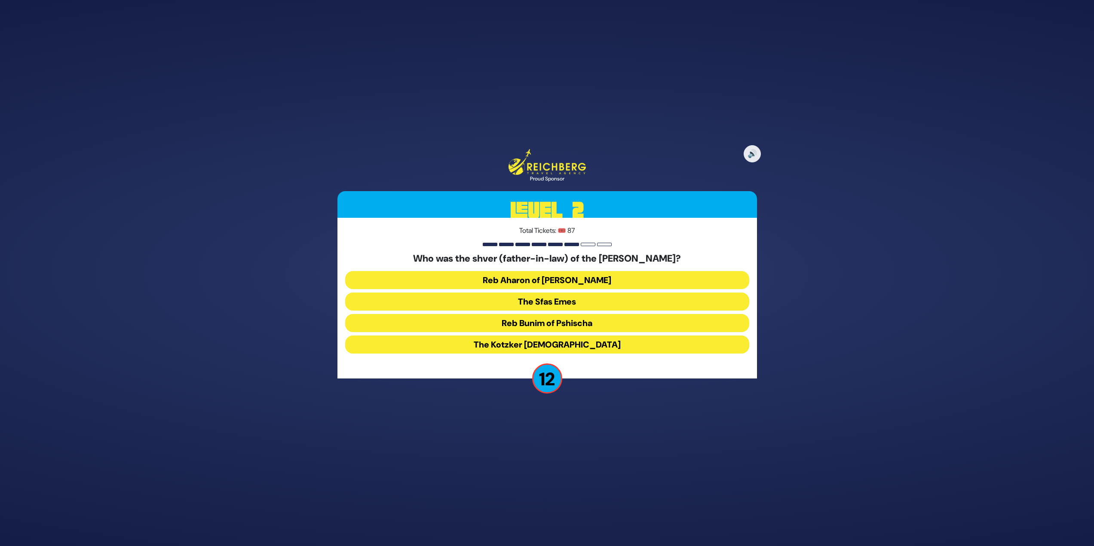
click at [573, 341] on button "The Kotzker Rebbe" at bounding box center [547, 345] width 404 height 18
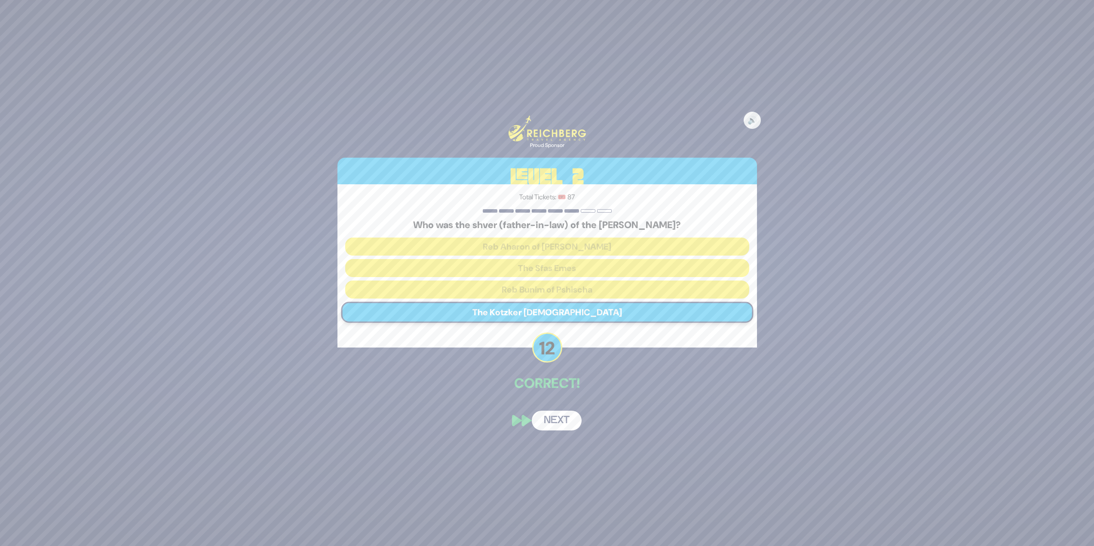
click at [555, 418] on button "Next" at bounding box center [557, 421] width 50 height 20
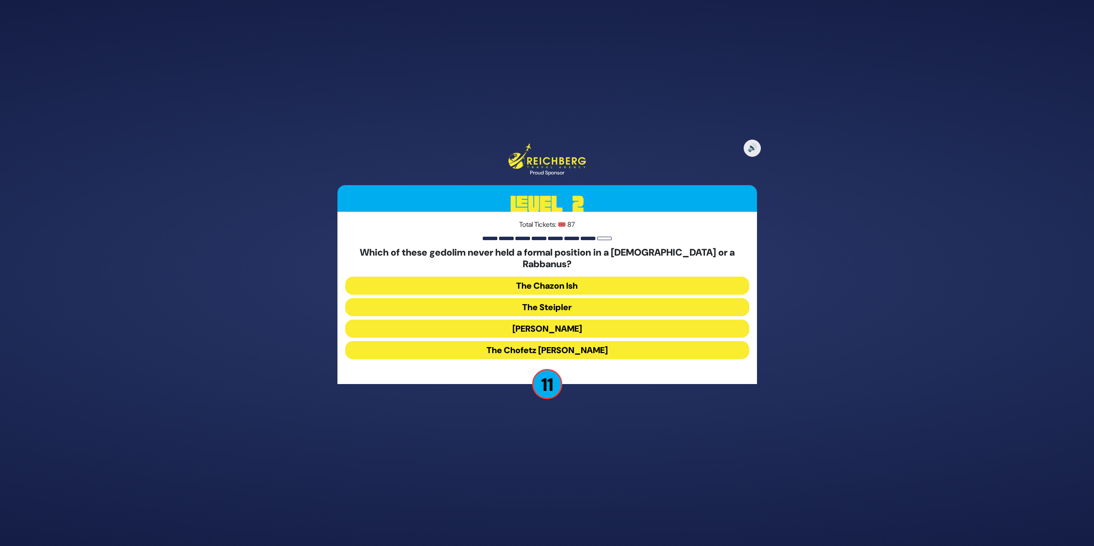
click at [608, 298] on button "The Chazon Ish" at bounding box center [547, 307] width 404 height 18
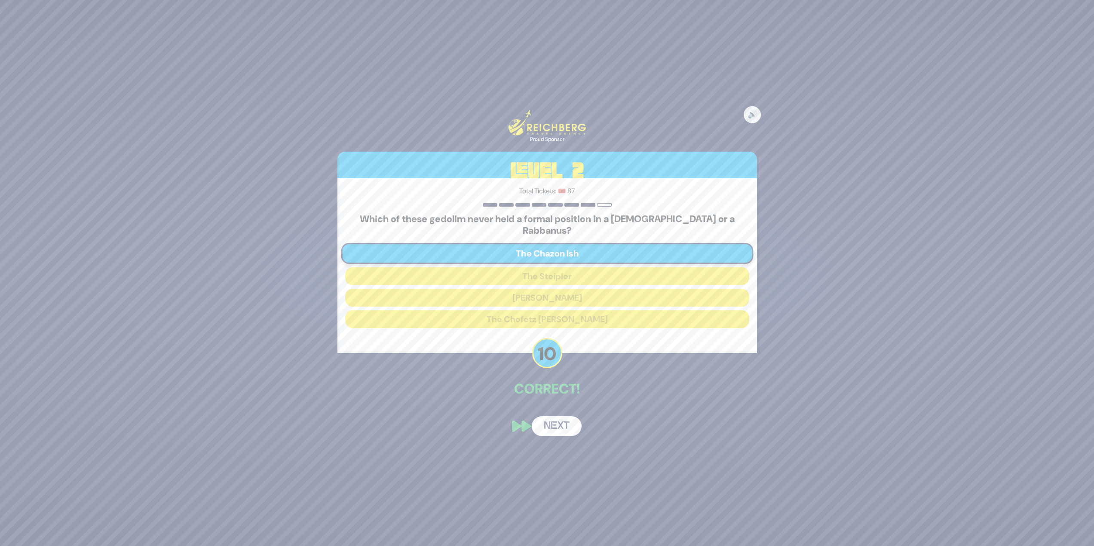
click at [569, 424] on button "Next" at bounding box center [557, 427] width 50 height 20
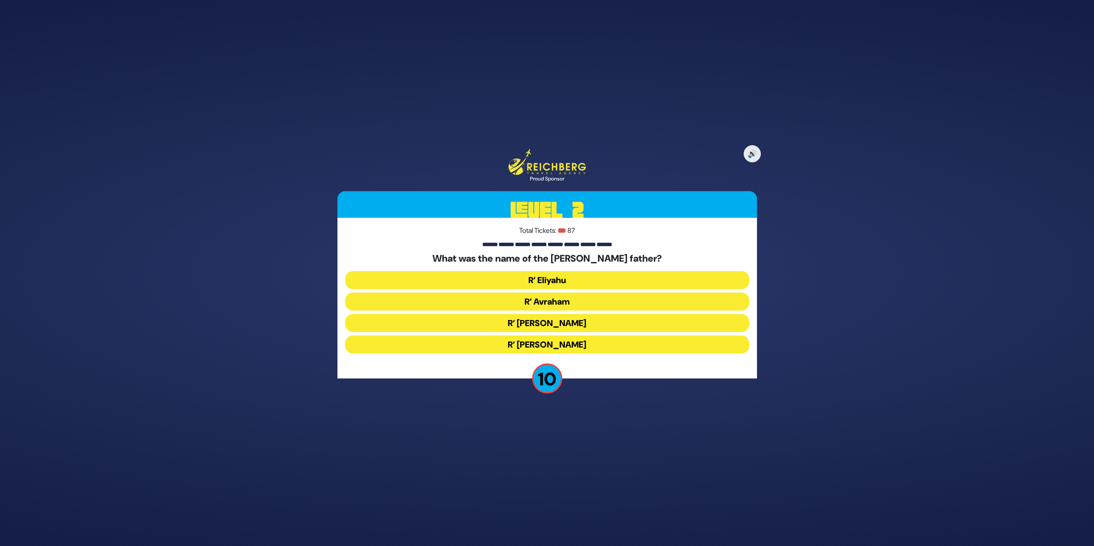
click at [569, 336] on button "R’ Shlomo Zalman" at bounding box center [547, 345] width 404 height 18
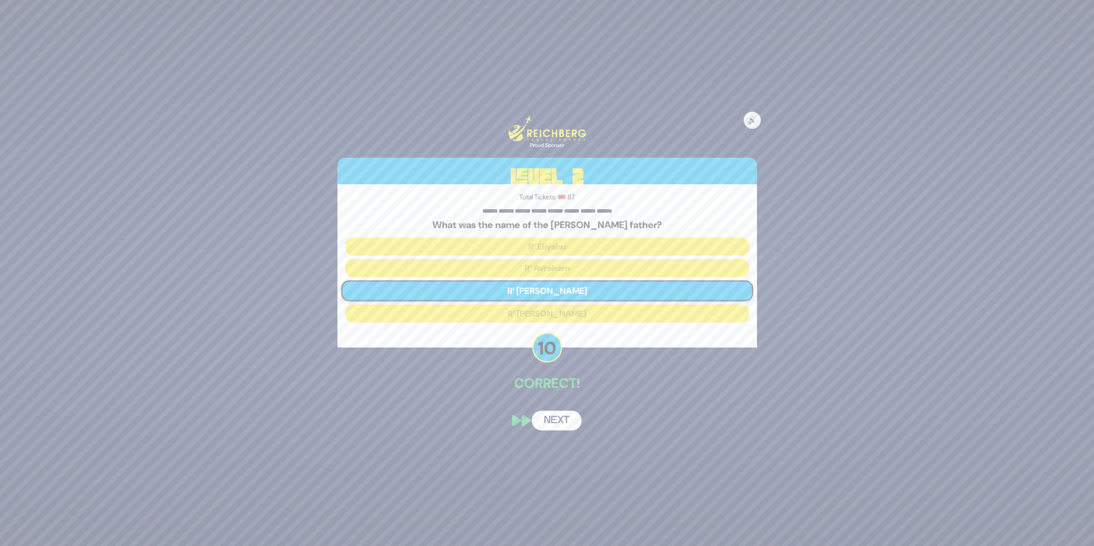
click at [567, 416] on button "Next" at bounding box center [557, 421] width 50 height 20
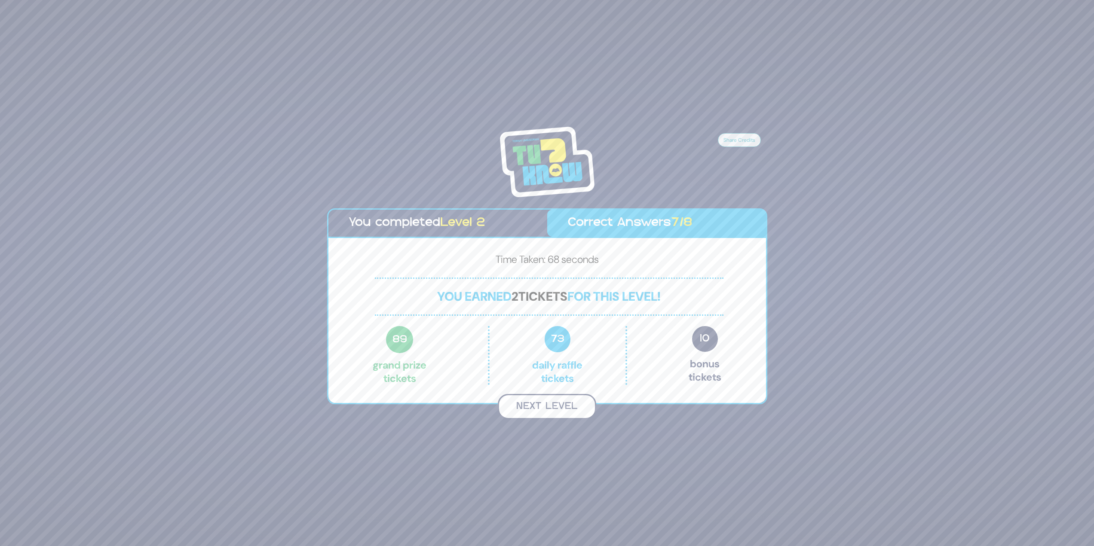
click at [561, 399] on button "Next Level" at bounding box center [547, 406] width 98 height 25
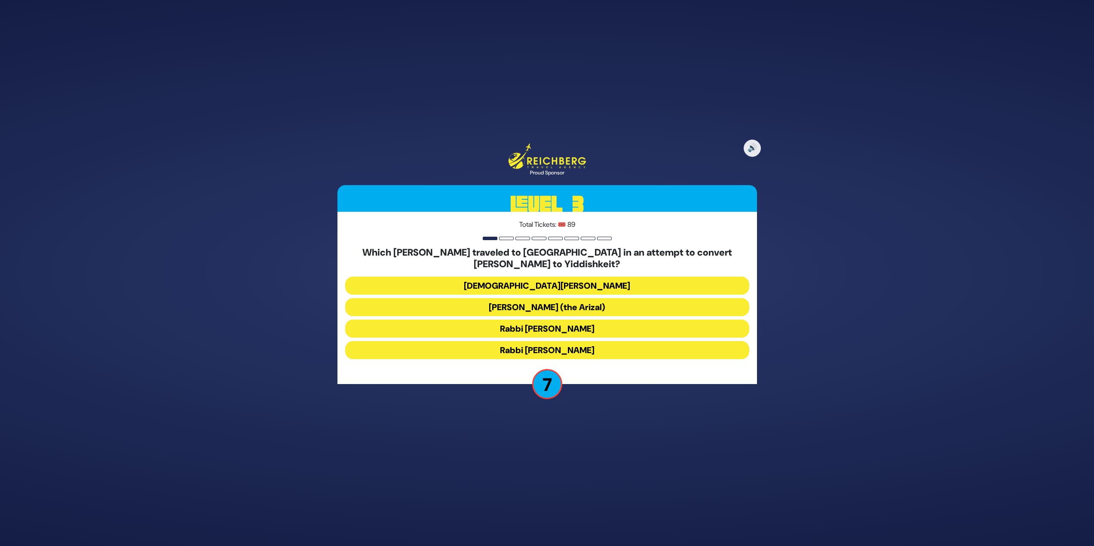
click at [544, 355] on button "Rabbi Shlomo Molcho" at bounding box center [547, 350] width 404 height 18
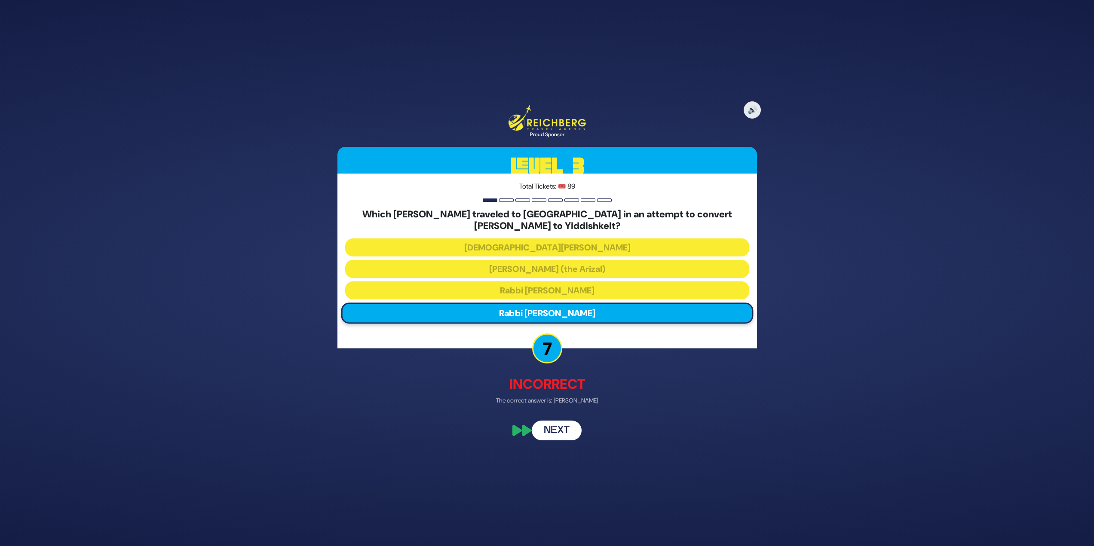
click at [561, 427] on button "Next" at bounding box center [557, 431] width 50 height 20
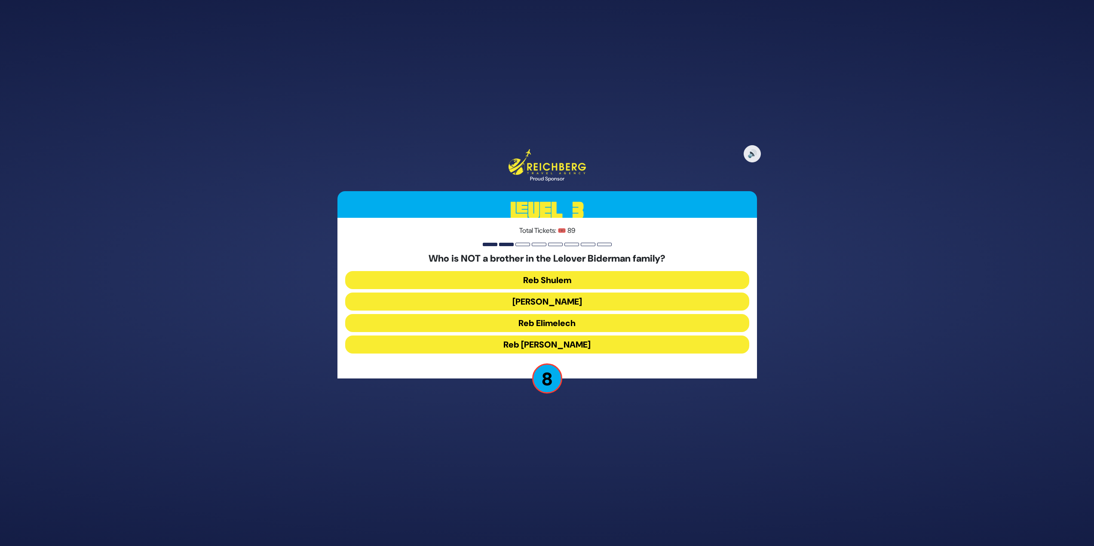
click at [562, 345] on button "Reb Chaim Yosef" at bounding box center [547, 345] width 404 height 18
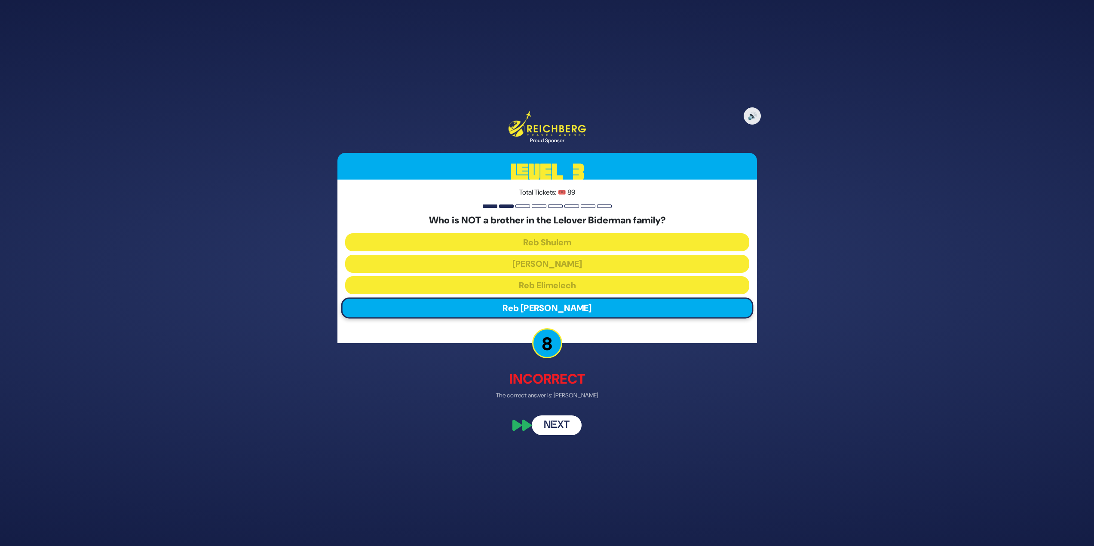
click at [568, 423] on button "Next" at bounding box center [557, 425] width 50 height 20
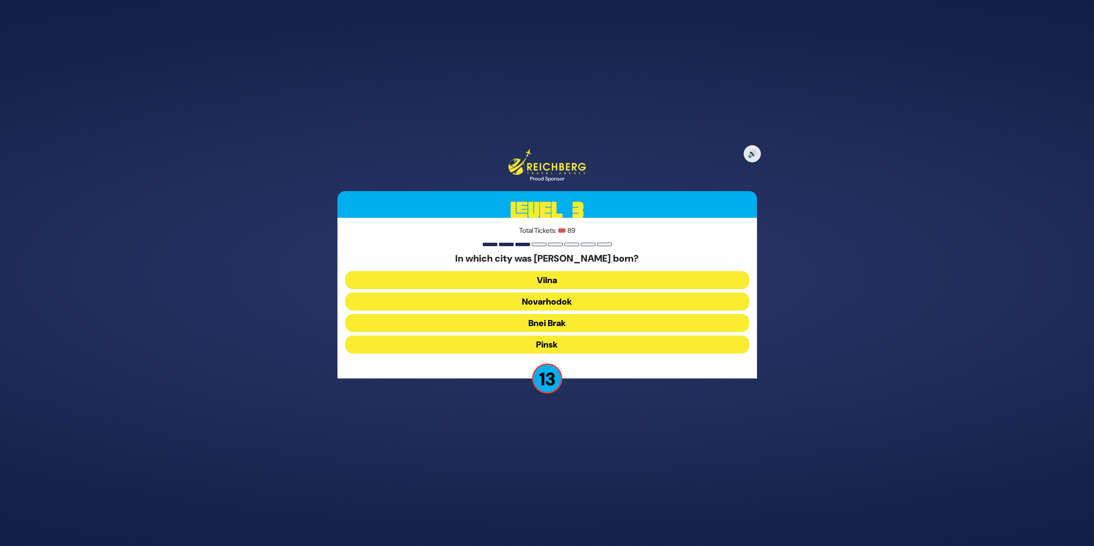
click at [548, 350] on button "Pinsk" at bounding box center [547, 345] width 404 height 18
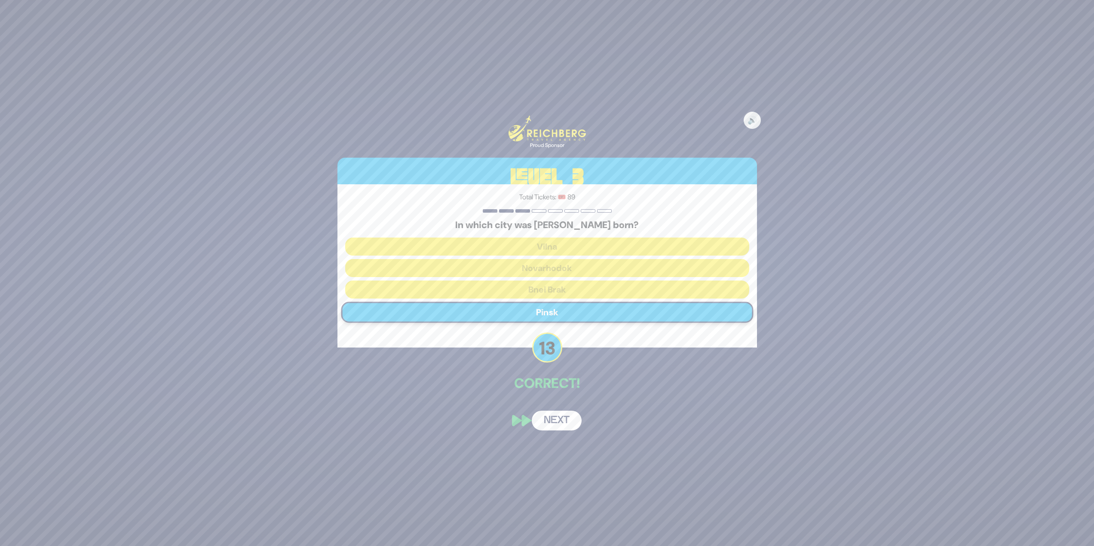
click at [563, 423] on button "Next" at bounding box center [557, 421] width 50 height 20
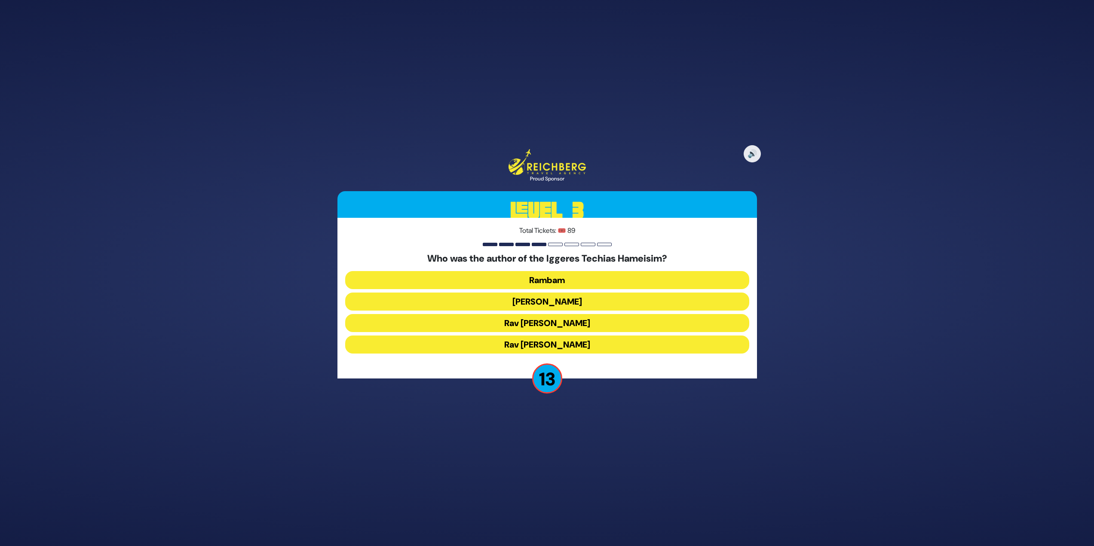
click at [559, 293] on button "Rambam" at bounding box center [547, 302] width 404 height 18
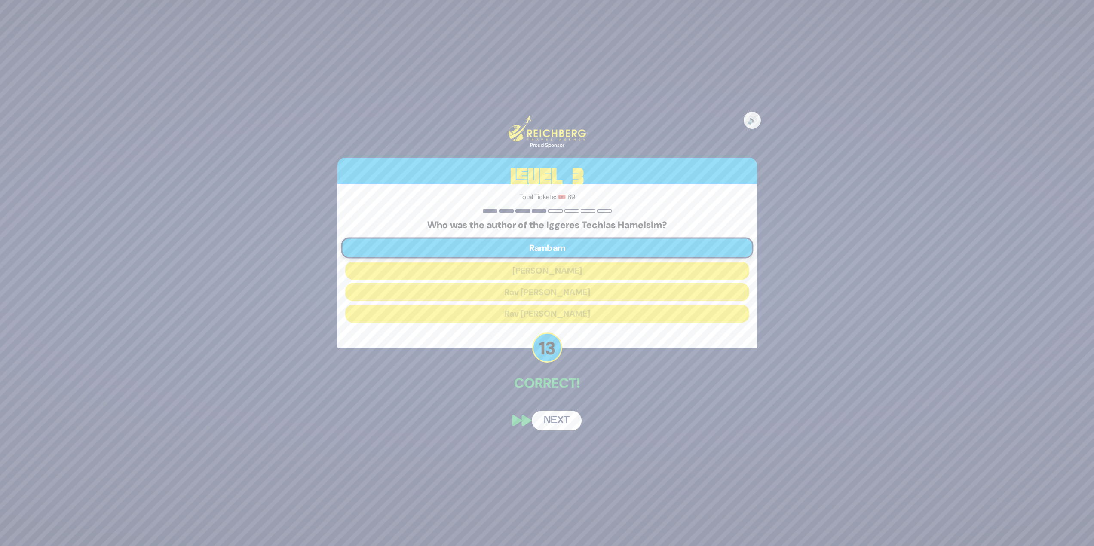
click at [560, 415] on button "Next" at bounding box center [557, 421] width 50 height 20
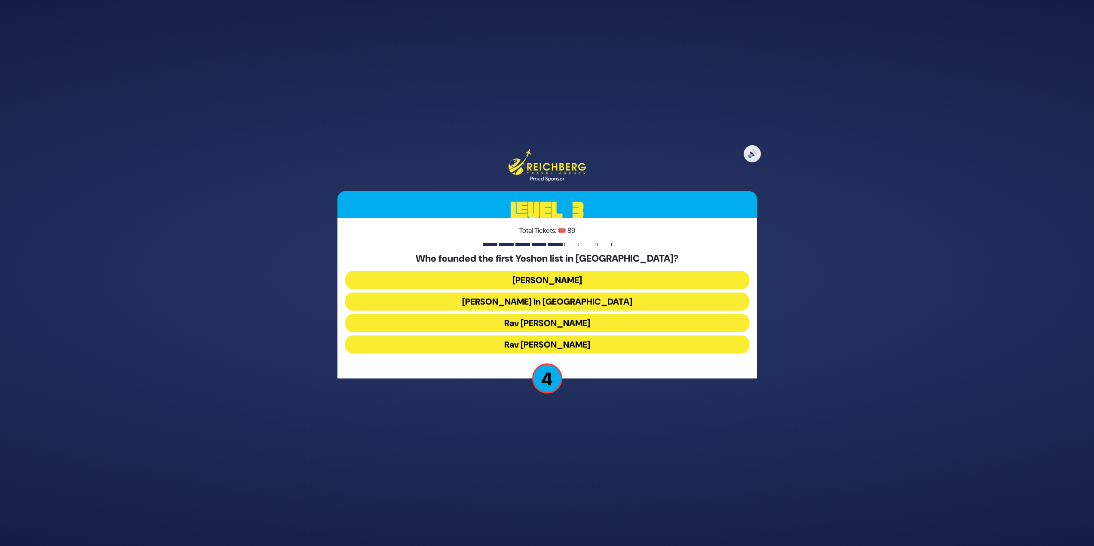
click at [542, 270] on div "Who founded the first Yoshon list in America? Rabbi Yosef Herman Franks Bakery …" at bounding box center [547, 305] width 404 height 104
click at [545, 293] on button "Rabbi Yosef Herman" at bounding box center [547, 302] width 404 height 18
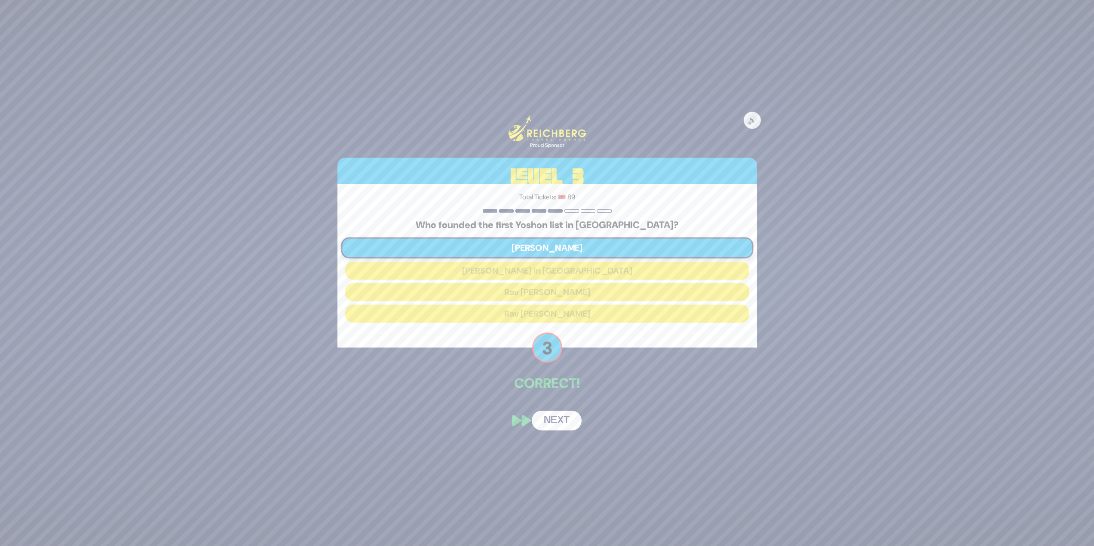
click at [558, 424] on button "Next" at bounding box center [557, 421] width 50 height 20
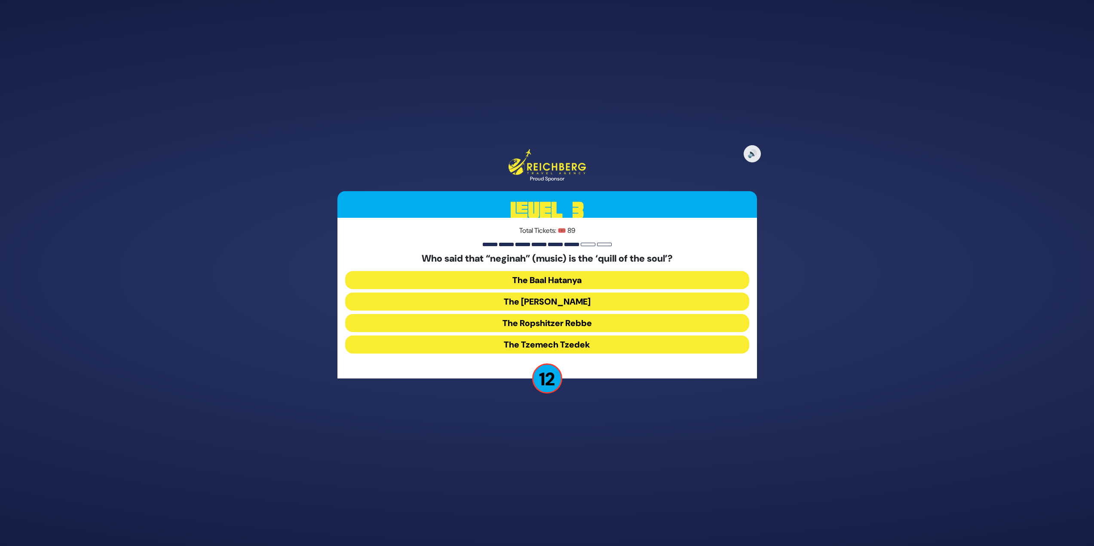
click at [562, 293] on button "The Baal Hatanya" at bounding box center [547, 302] width 404 height 18
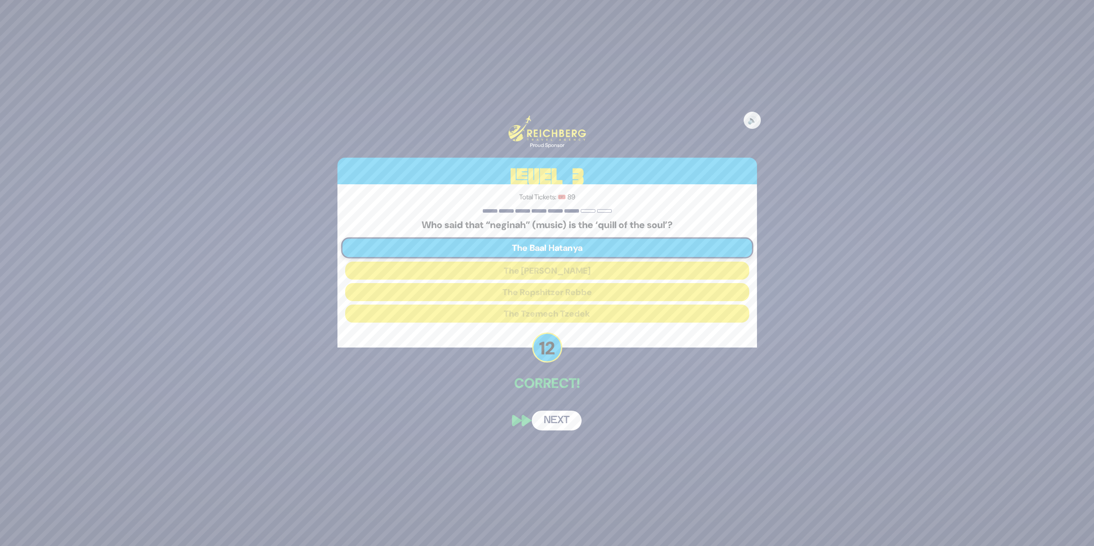
click at [556, 413] on button "Next" at bounding box center [557, 421] width 50 height 20
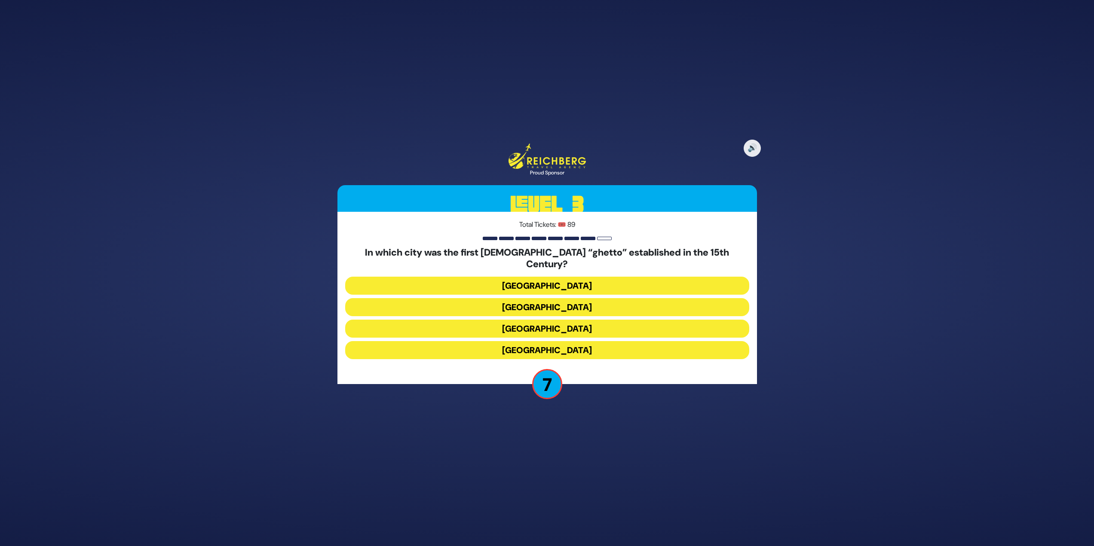
click at [555, 298] on button "Frankfurt" at bounding box center [547, 307] width 404 height 18
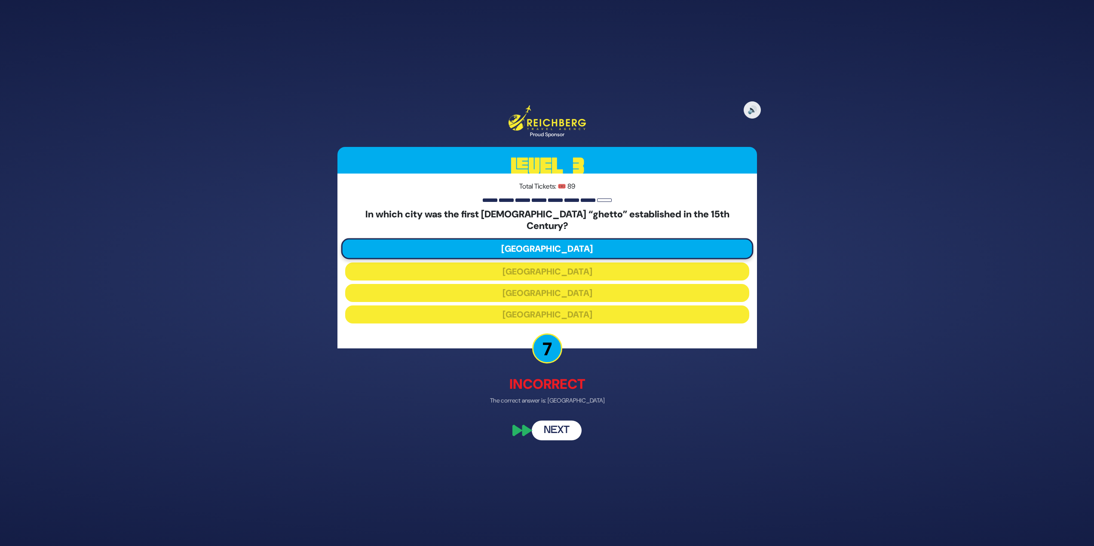
click at [553, 421] on button "Next" at bounding box center [557, 431] width 50 height 20
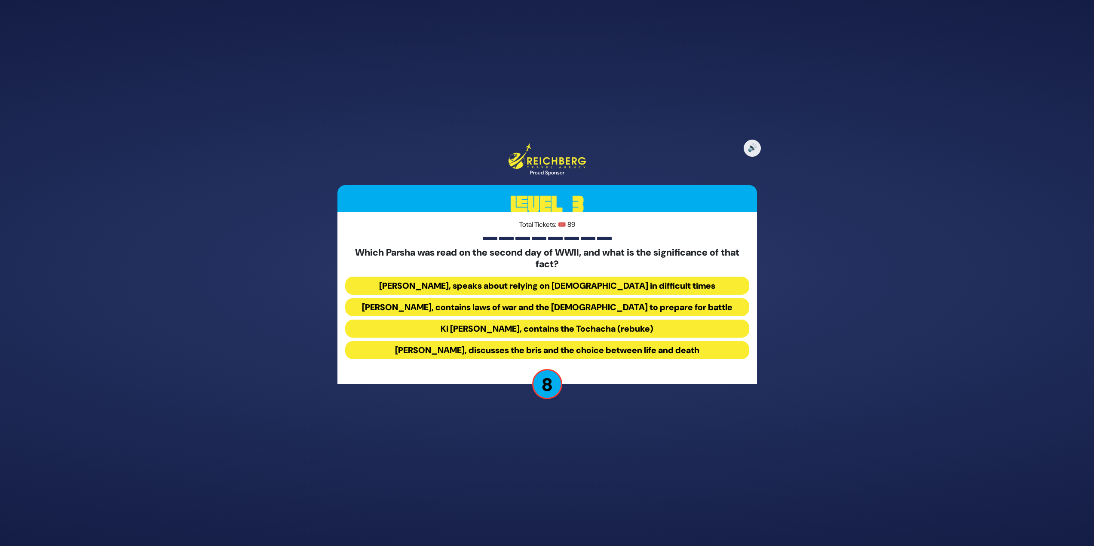
click at [488, 341] on button "Ki Savo, contains the Tochacha (rebuke)" at bounding box center [547, 350] width 404 height 18
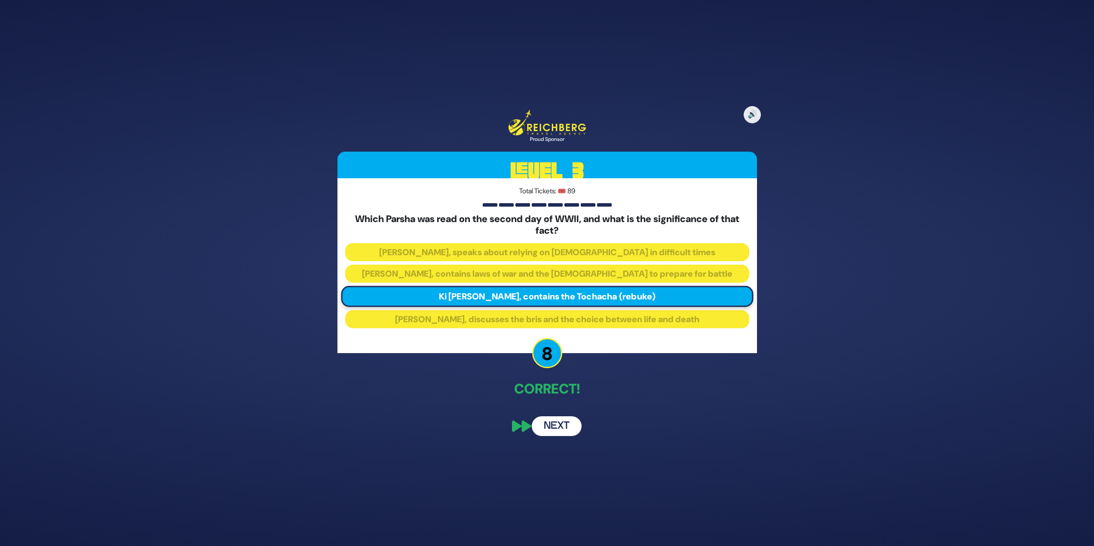
click at [564, 432] on button "Next" at bounding box center [557, 427] width 50 height 20
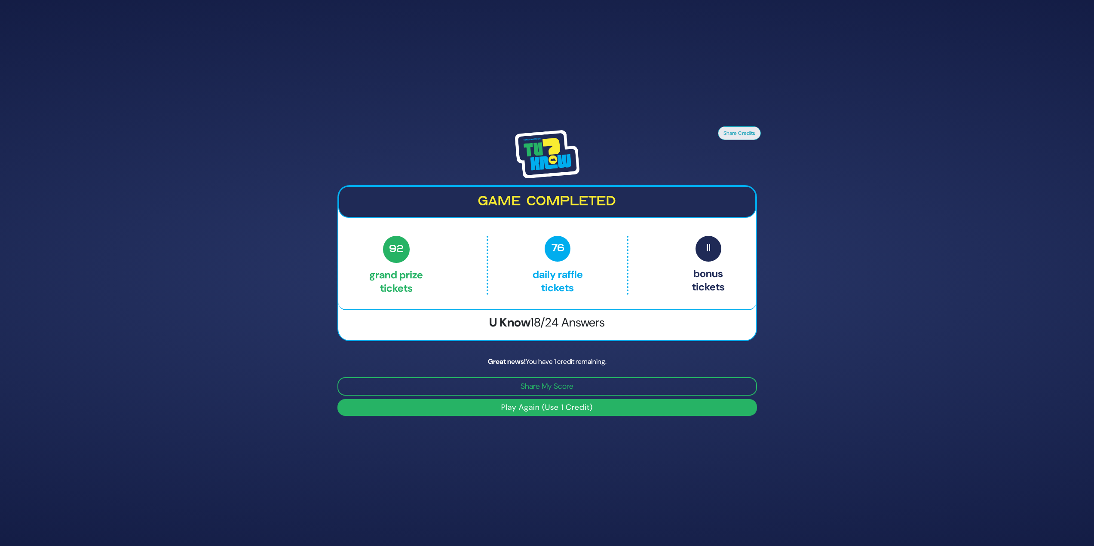
click at [632, 404] on button "Play Again (Use 1 Credit)" at bounding box center [547, 407] width 420 height 17
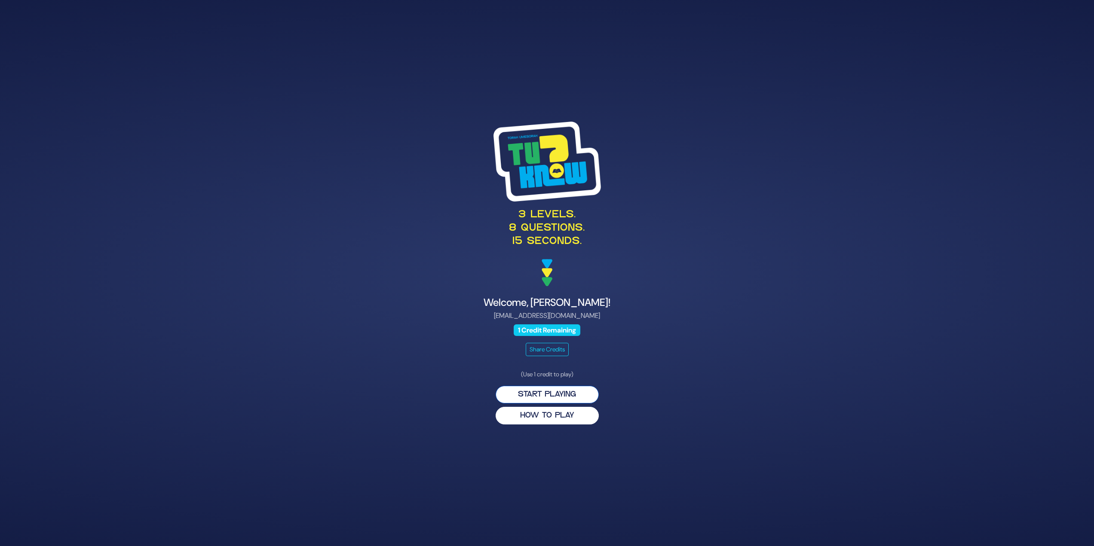
click at [537, 395] on button "Start Playing" at bounding box center [547, 395] width 103 height 18
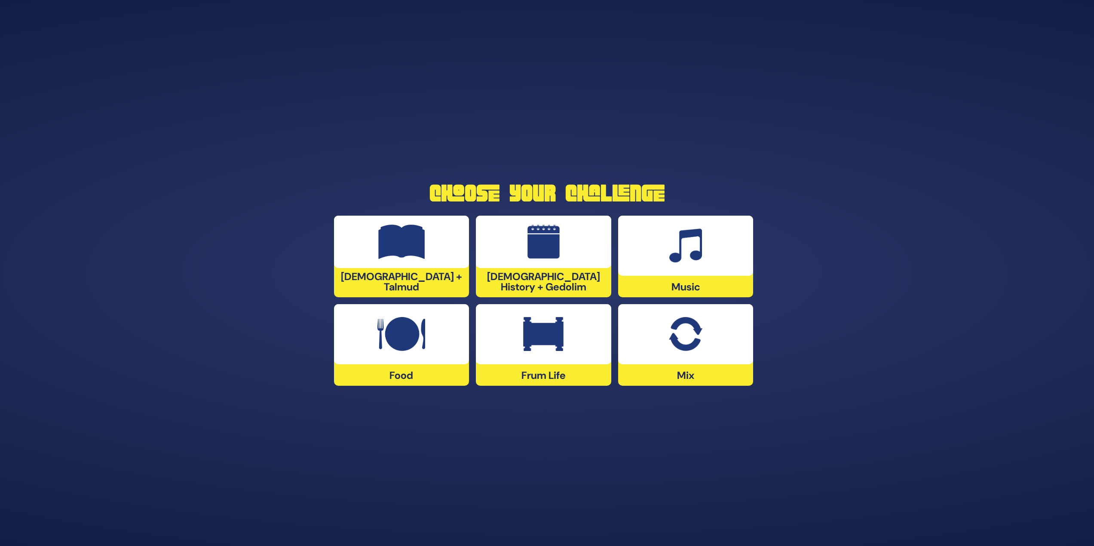
click at [476, 276] on div "[DEMOGRAPHIC_DATA] + Talmud" at bounding box center [543, 257] width 135 height 82
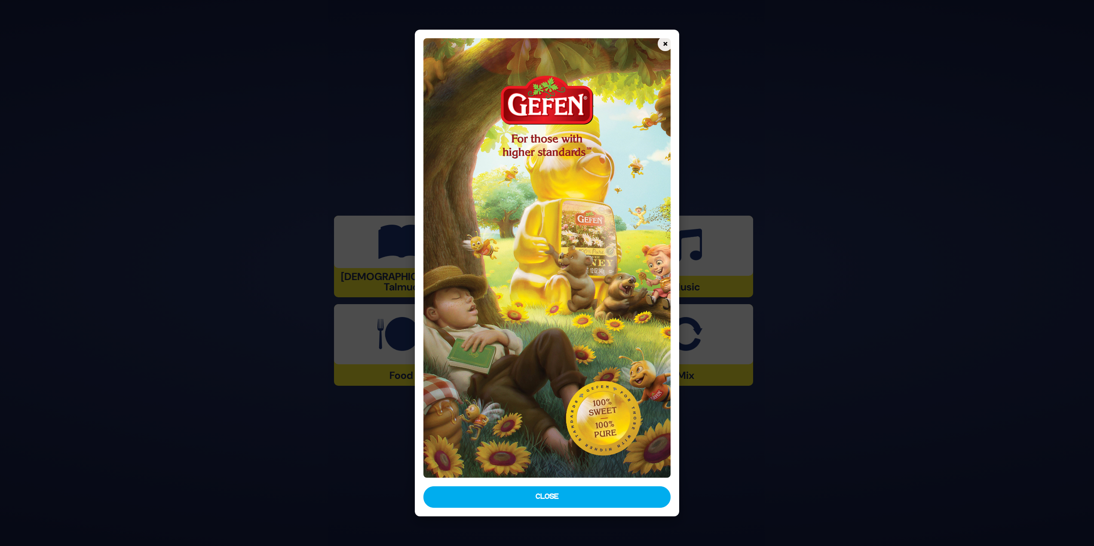
click at [573, 484] on div "× Close" at bounding box center [547, 273] width 265 height 487
click at [578, 488] on button "Close" at bounding box center [547, 497] width 248 height 21
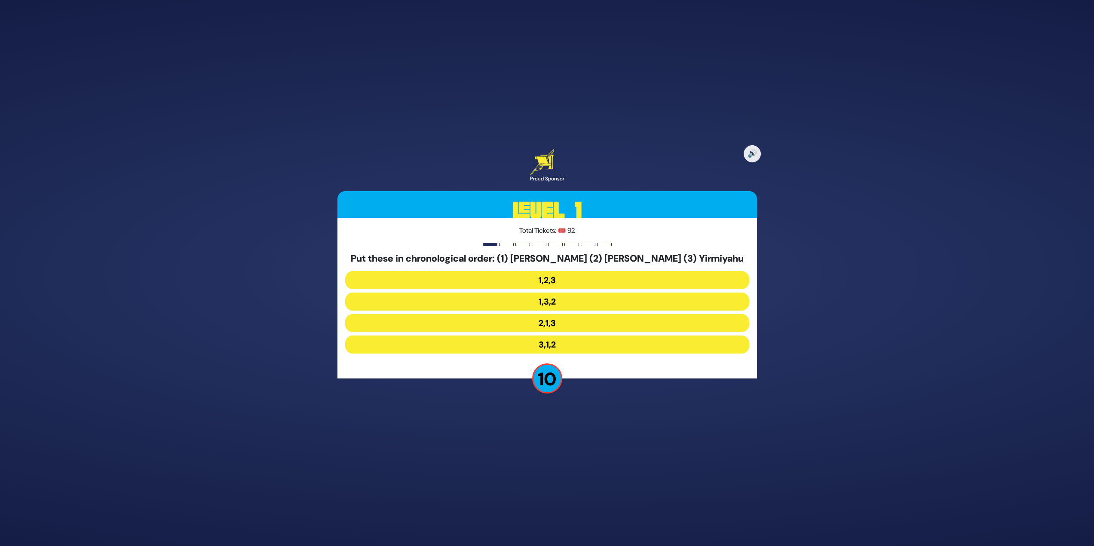
click at [546, 336] on button "2,1,3" at bounding box center [547, 345] width 404 height 18
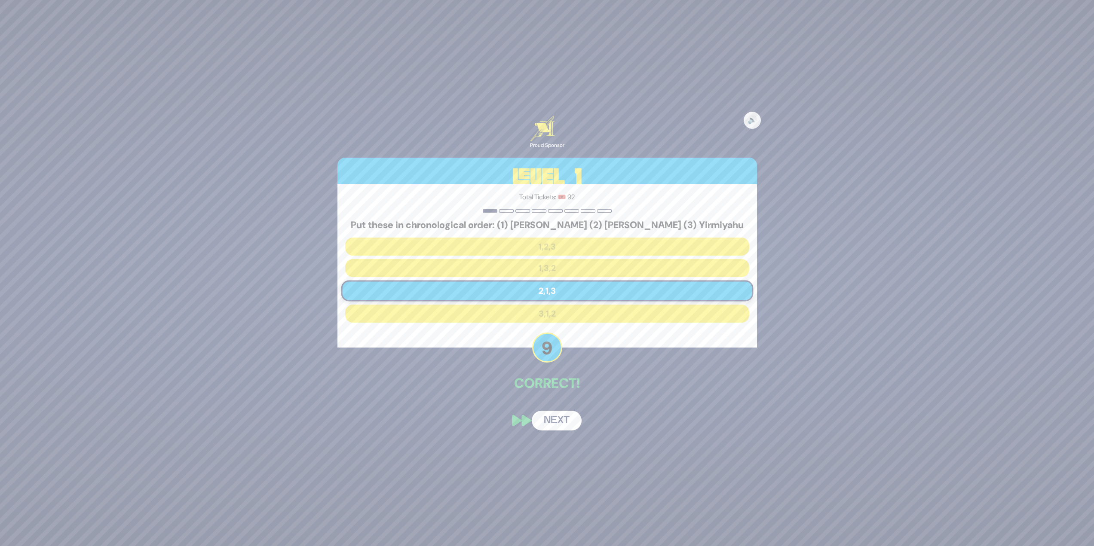
click at [552, 412] on button "Next" at bounding box center [557, 421] width 50 height 20
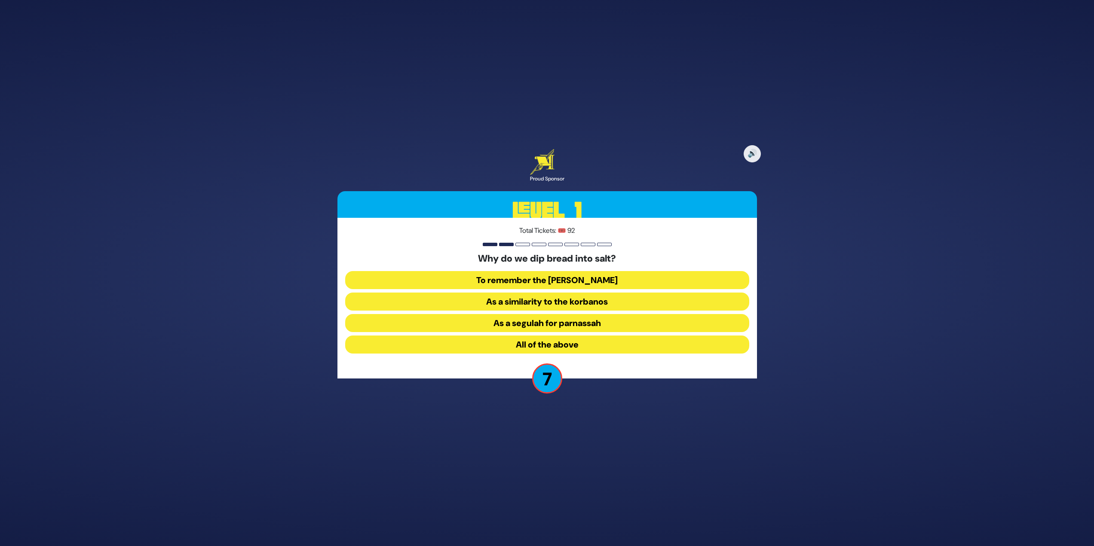
click at [569, 314] on button "As a similarity to the korbanos" at bounding box center [547, 323] width 404 height 18
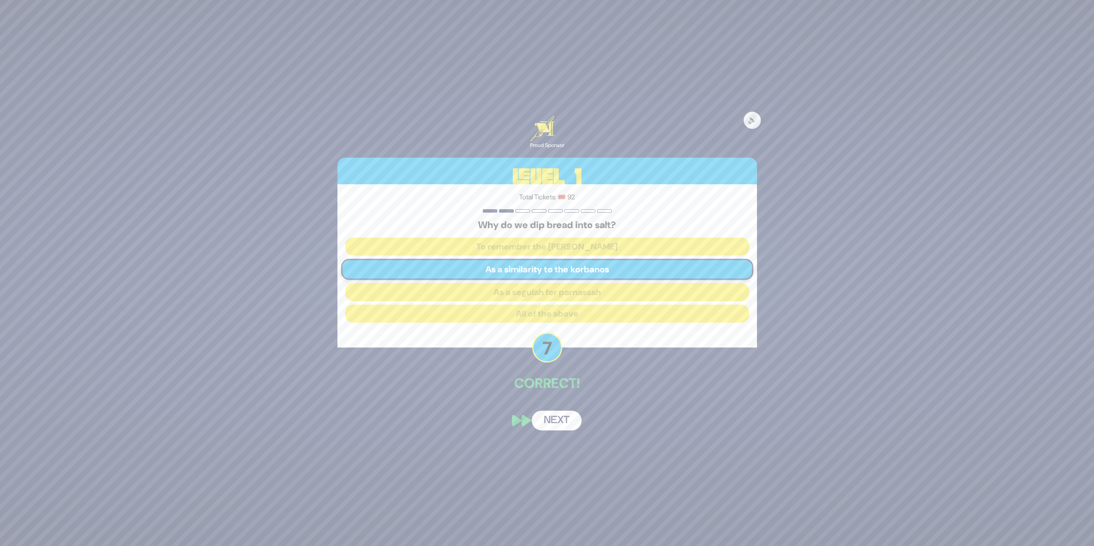
drag, startPoint x: 555, startPoint y: 418, endPoint x: 560, endPoint y: 417, distance: 4.3
click at [557, 418] on button "Next" at bounding box center [557, 421] width 50 height 20
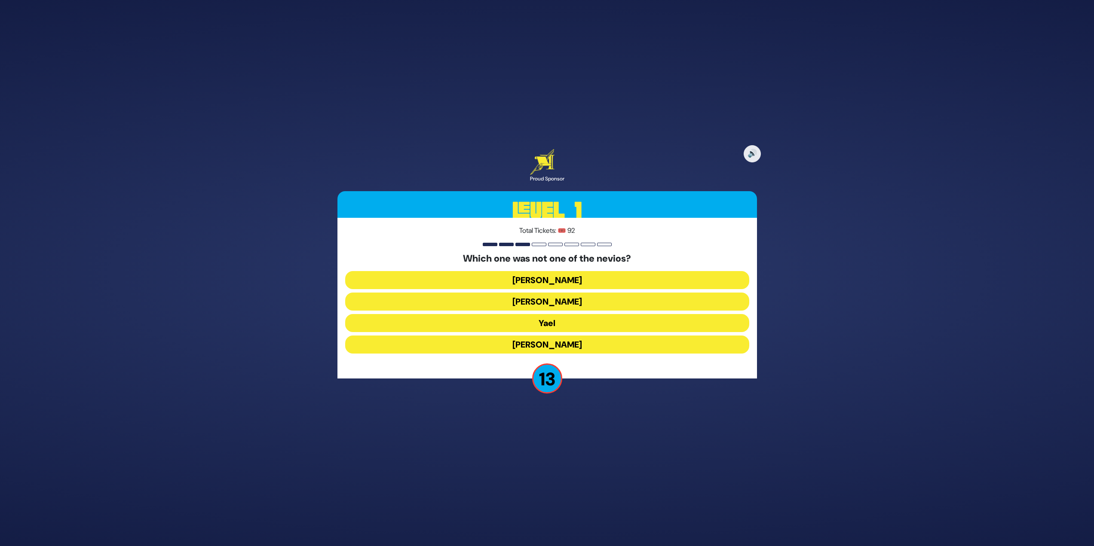
click at [588, 336] on button "Yael" at bounding box center [547, 345] width 404 height 18
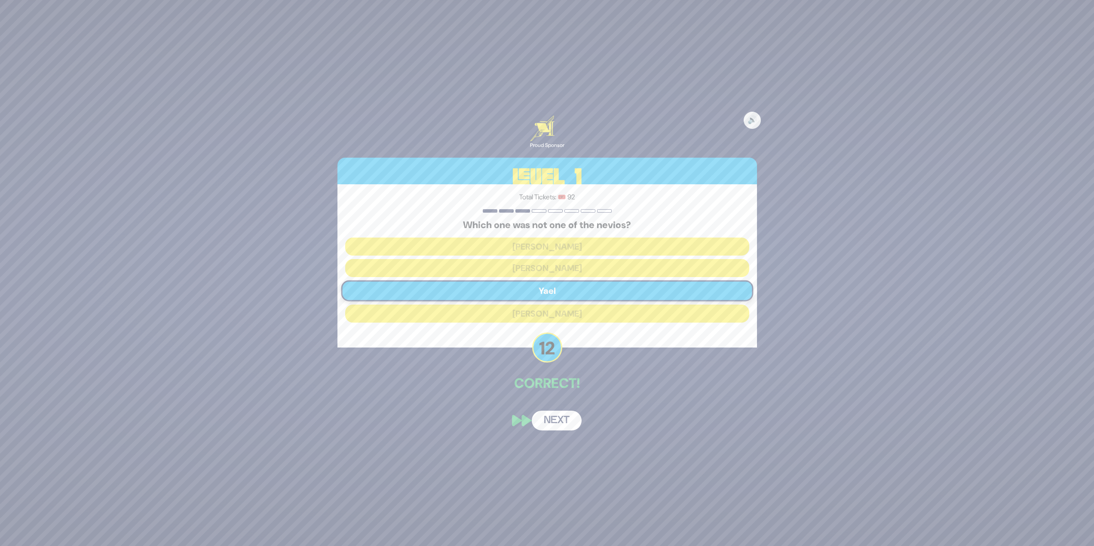
click at [564, 418] on button "Next" at bounding box center [557, 421] width 50 height 20
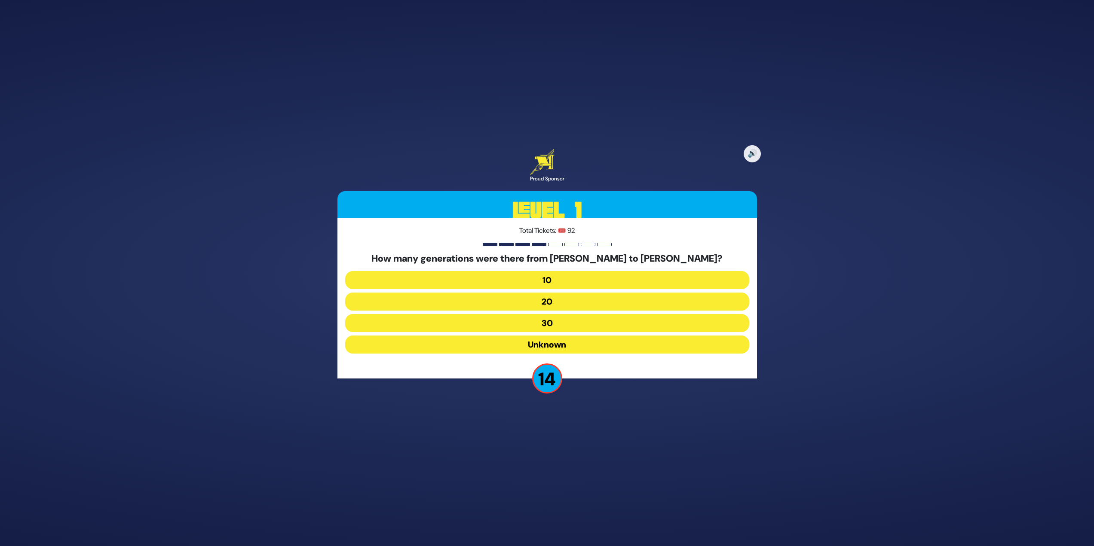
click at [601, 314] on button "20" at bounding box center [547, 323] width 404 height 18
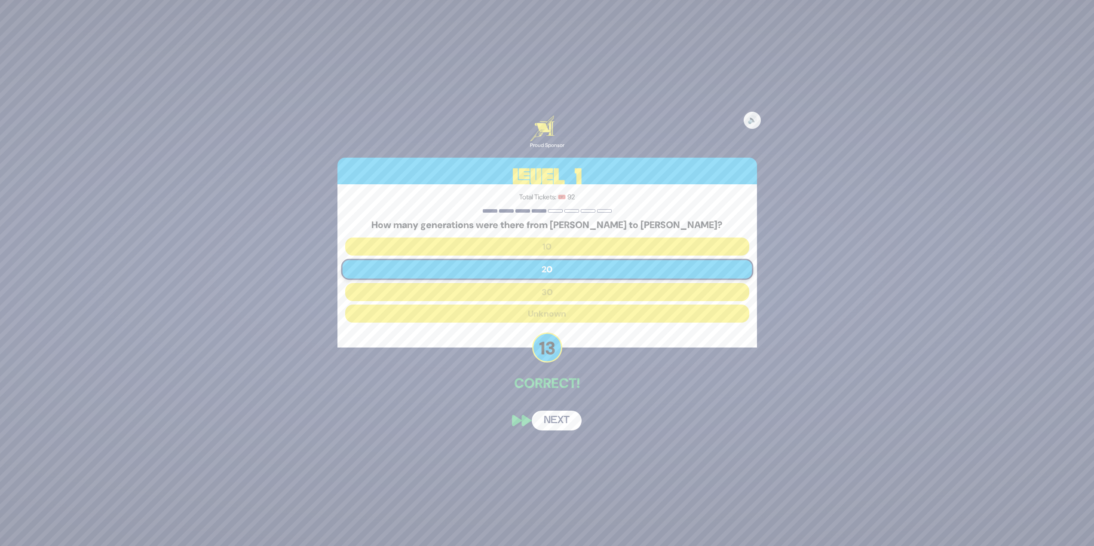
click at [564, 421] on button "Next" at bounding box center [557, 421] width 50 height 20
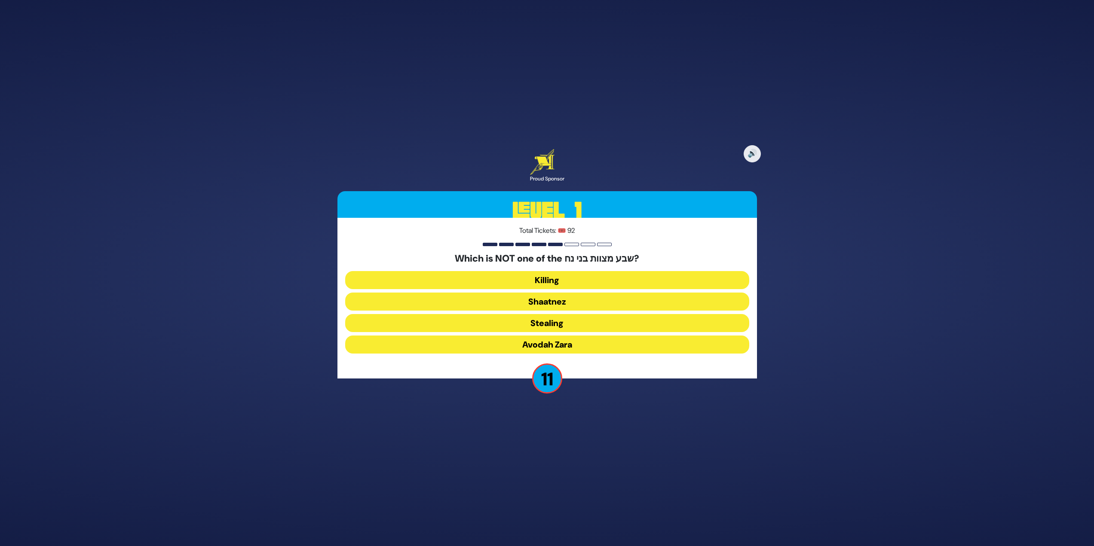
click at [591, 314] on button "Shaatnez" at bounding box center [547, 323] width 404 height 18
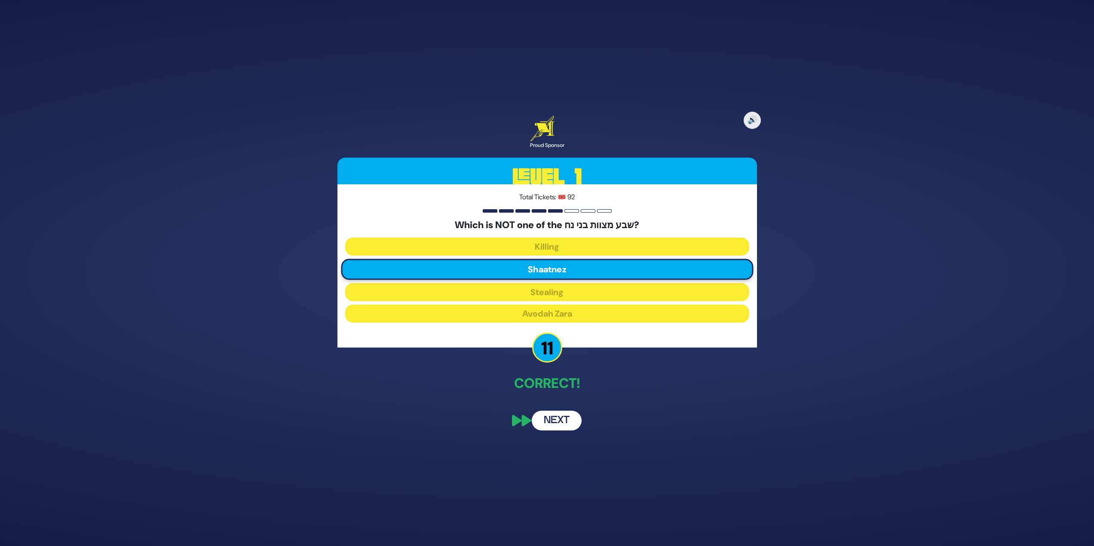
click at [546, 414] on button "Next" at bounding box center [557, 421] width 50 height 20
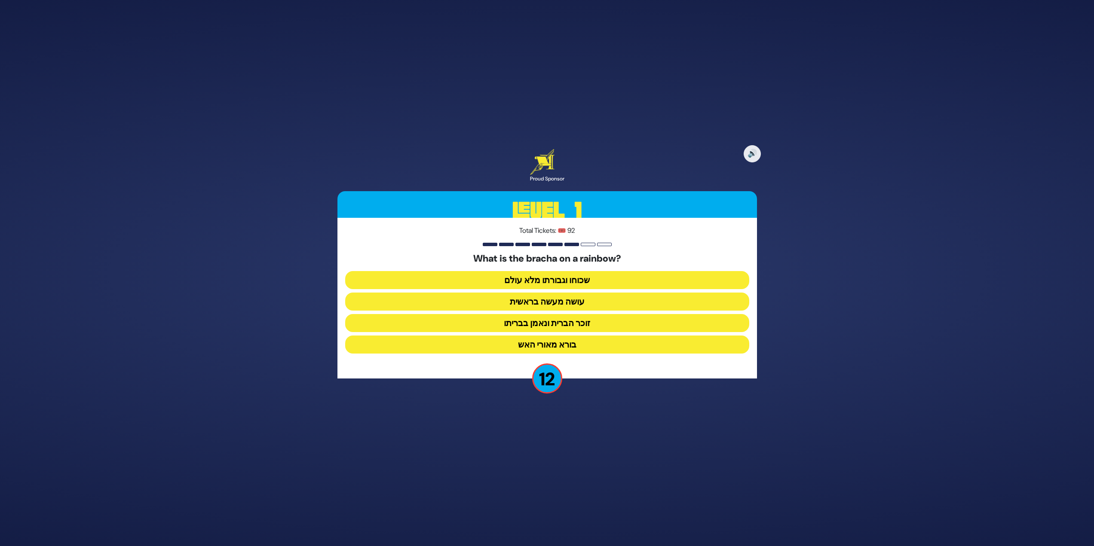
click at [587, 336] on button "זוכר הברית ונאמן בבריתו" at bounding box center [547, 345] width 404 height 18
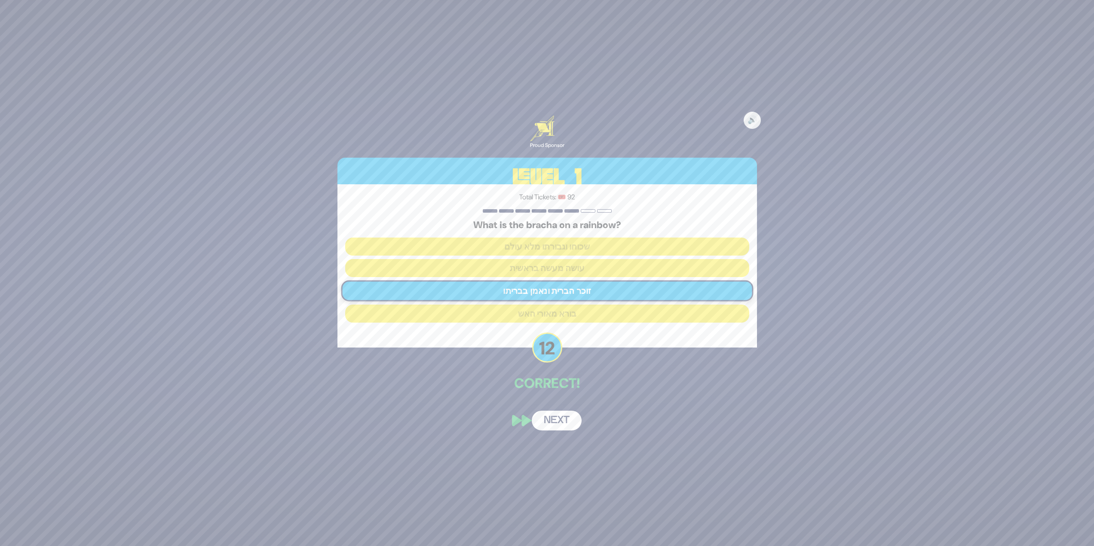
click at [560, 421] on button "Next" at bounding box center [557, 421] width 50 height 20
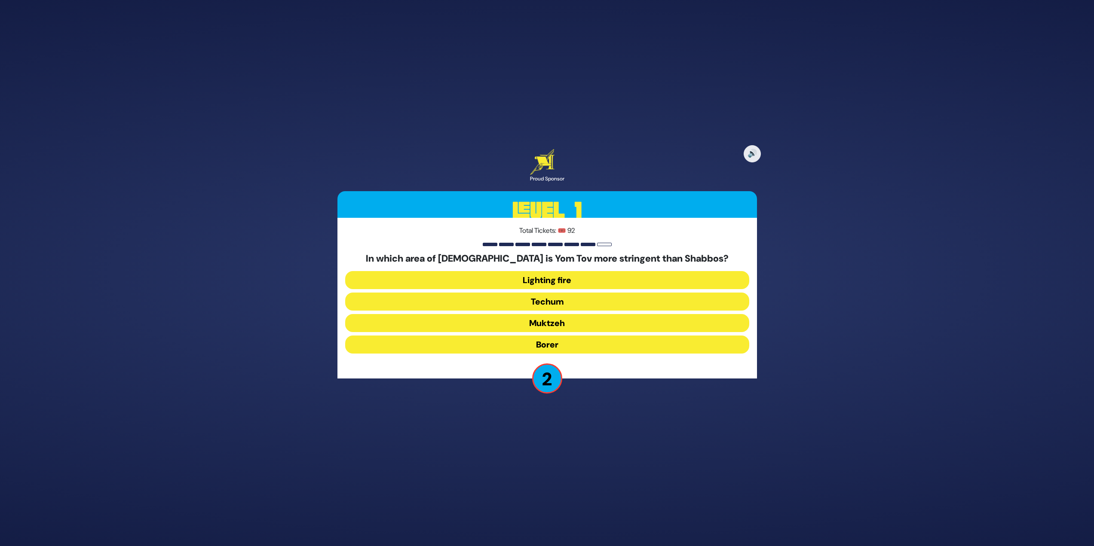
drag, startPoint x: 567, startPoint y: 303, endPoint x: 578, endPoint y: 300, distance: 11.6
click at [567, 314] on button "Techum" at bounding box center [547, 323] width 404 height 18
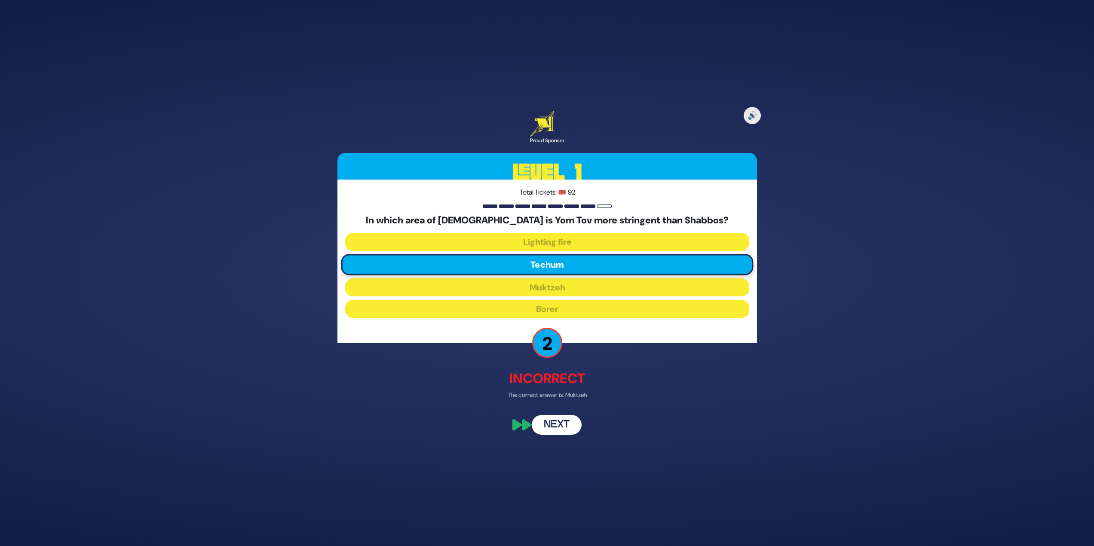
click at [560, 420] on button "Next" at bounding box center [557, 426] width 50 height 20
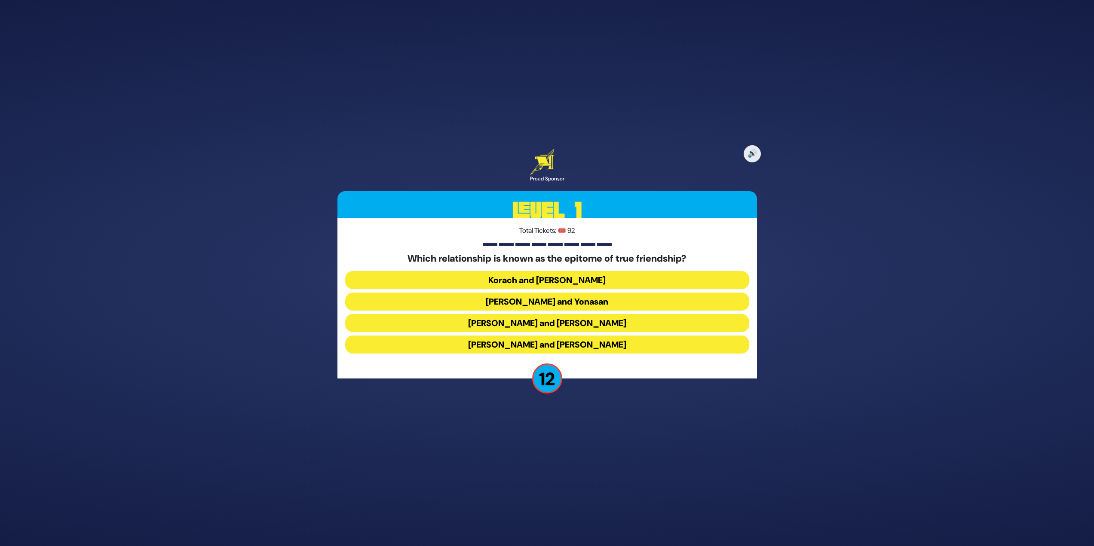
click at [588, 314] on button "[PERSON_NAME] and Yonasan" at bounding box center [547, 323] width 404 height 18
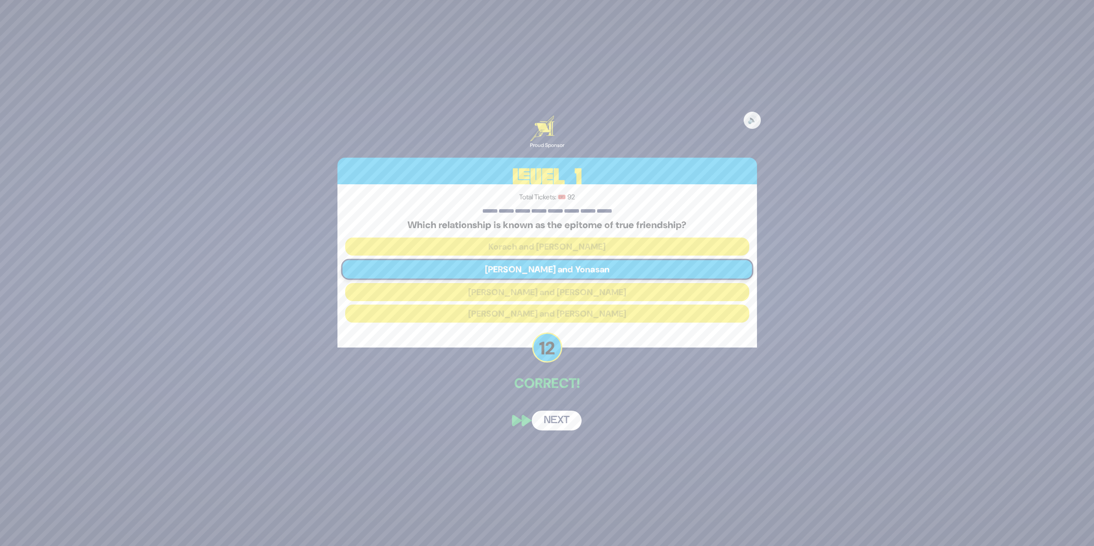
click at [561, 428] on button "Next" at bounding box center [557, 421] width 50 height 20
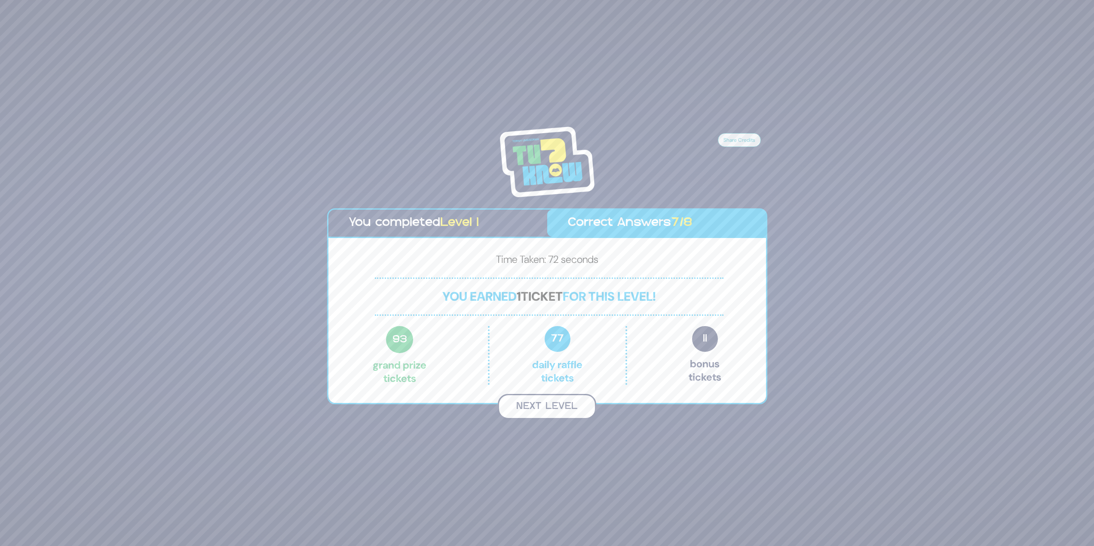
click at [539, 401] on button "Next Level" at bounding box center [547, 406] width 98 height 25
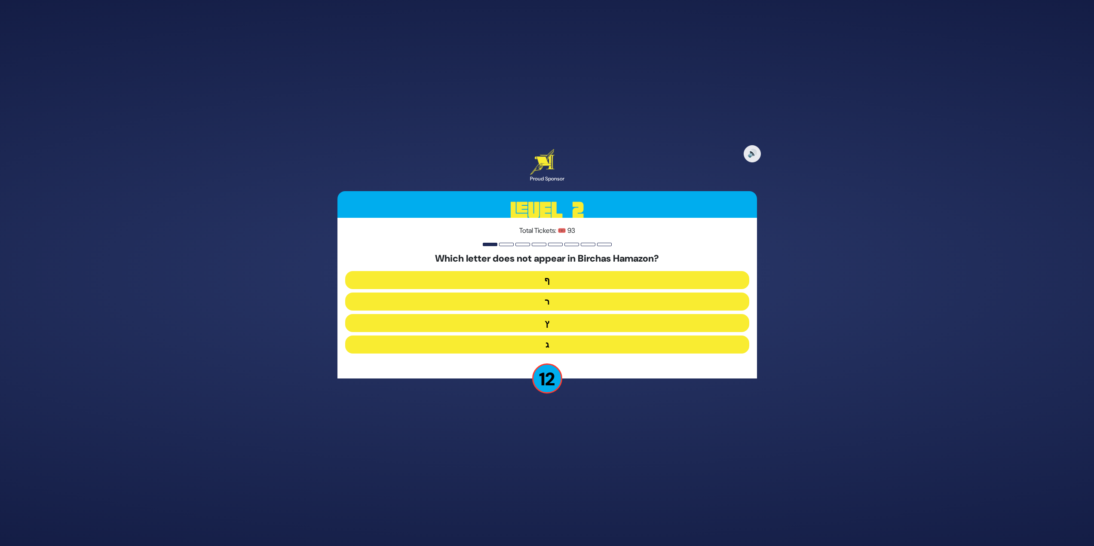
click at [562, 293] on button "ף" at bounding box center [547, 302] width 404 height 18
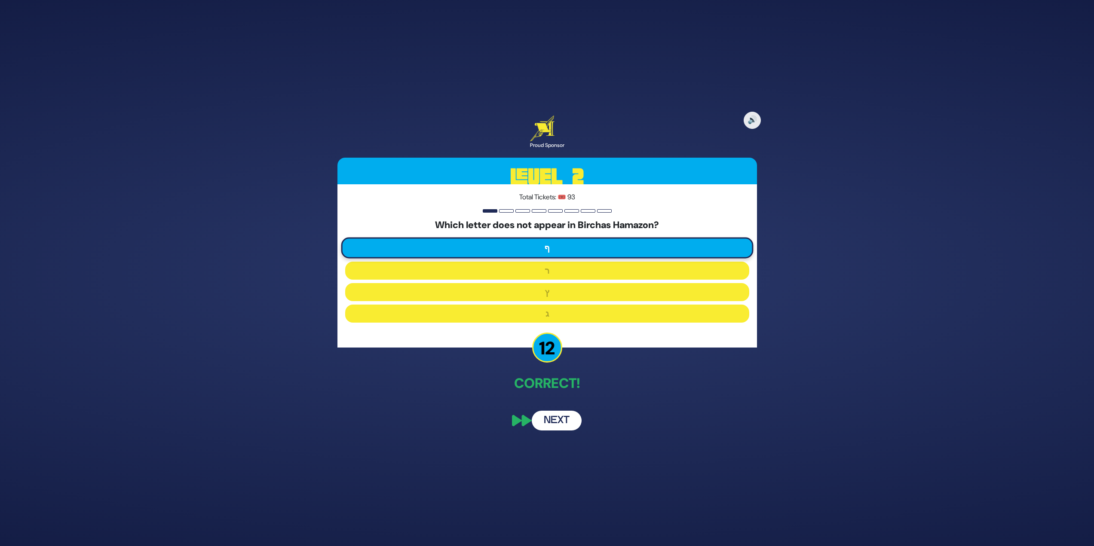
click at [549, 422] on button "Next" at bounding box center [557, 421] width 50 height 20
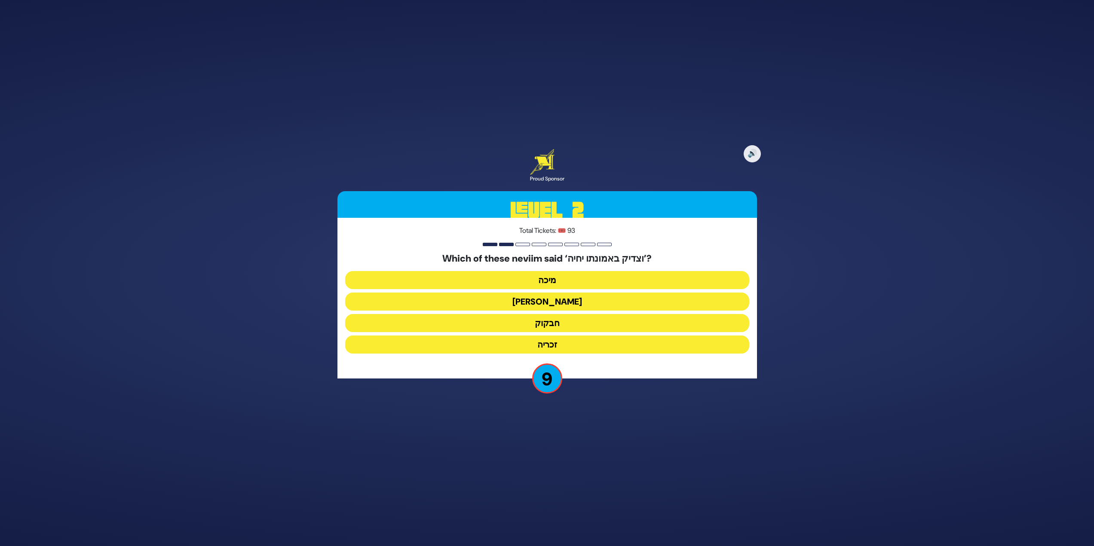
click at [560, 344] on button "זכריה" at bounding box center [547, 345] width 404 height 18
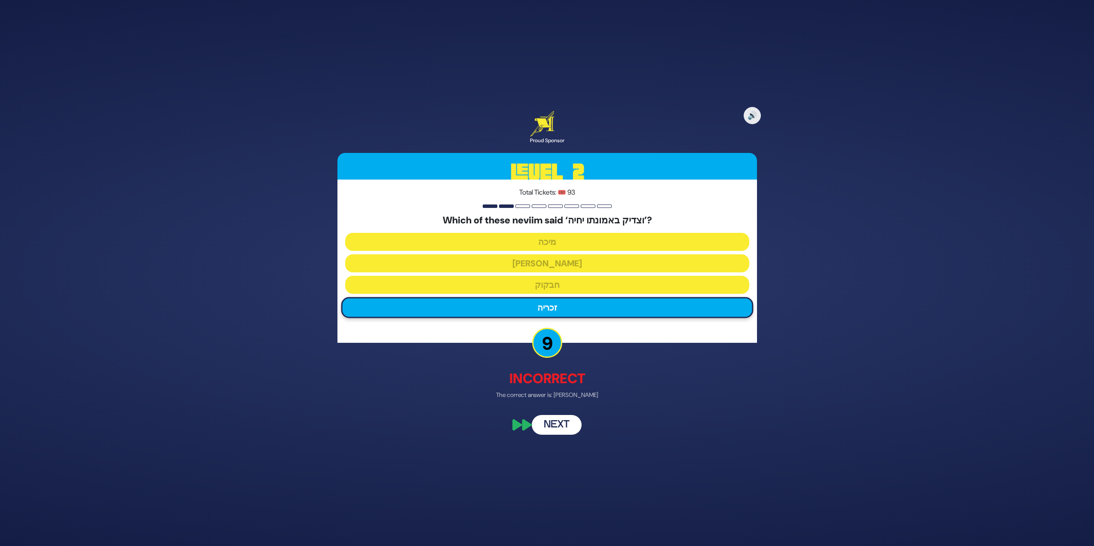
click at [556, 419] on button "Next" at bounding box center [557, 426] width 50 height 20
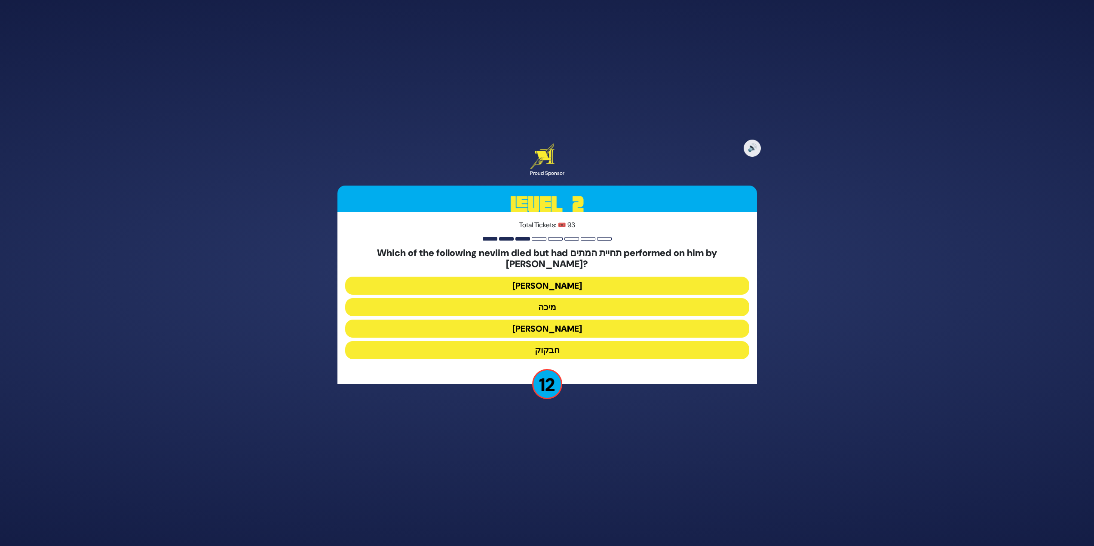
click at [547, 341] on button "חבקוק" at bounding box center [547, 350] width 404 height 18
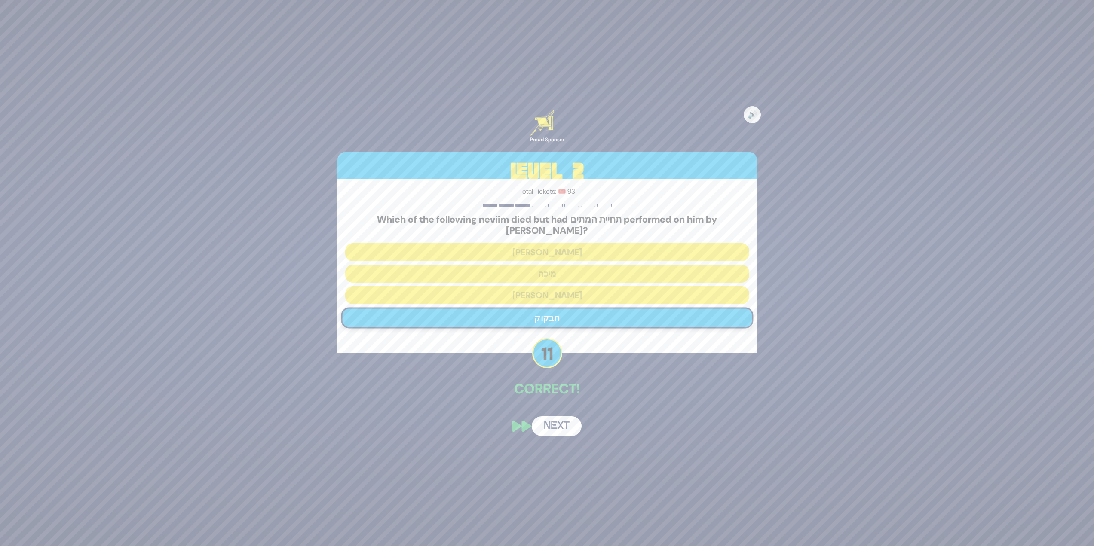
click at [562, 417] on button "Next" at bounding box center [557, 427] width 50 height 20
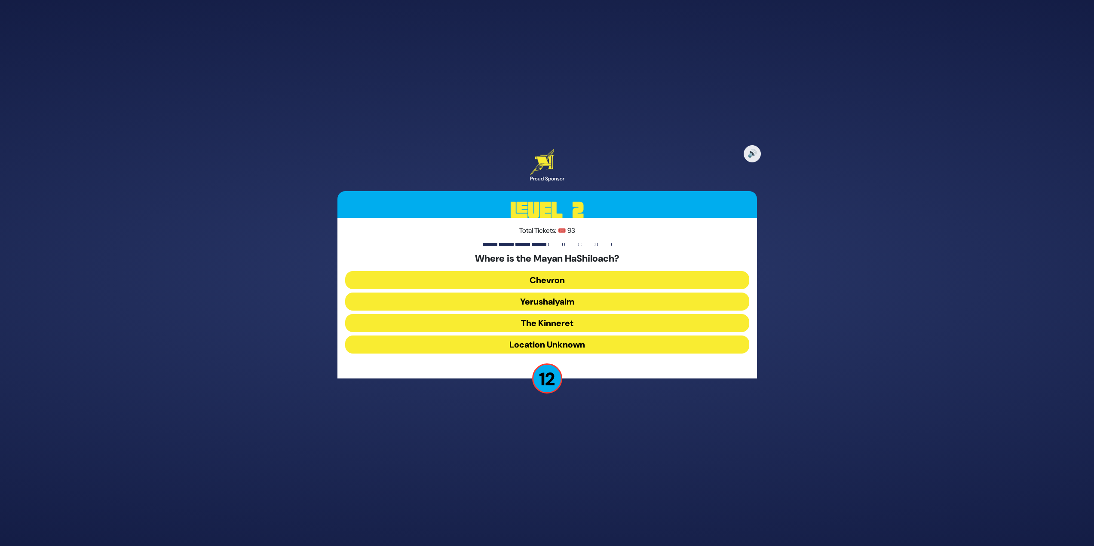
click at [567, 314] on button "Yerushalyaim" at bounding box center [547, 323] width 404 height 18
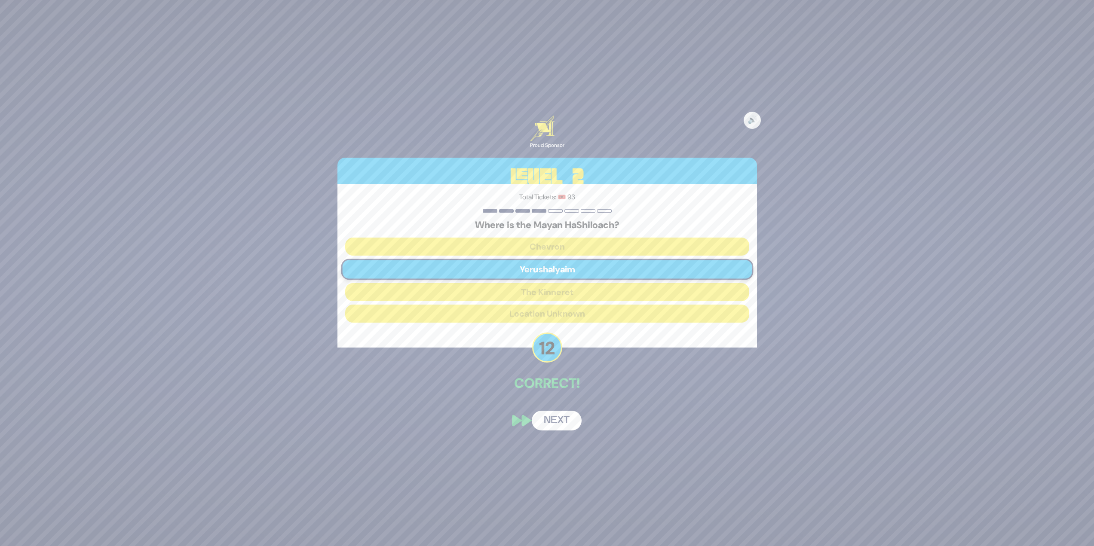
click at [553, 420] on button "Next" at bounding box center [557, 421] width 50 height 20
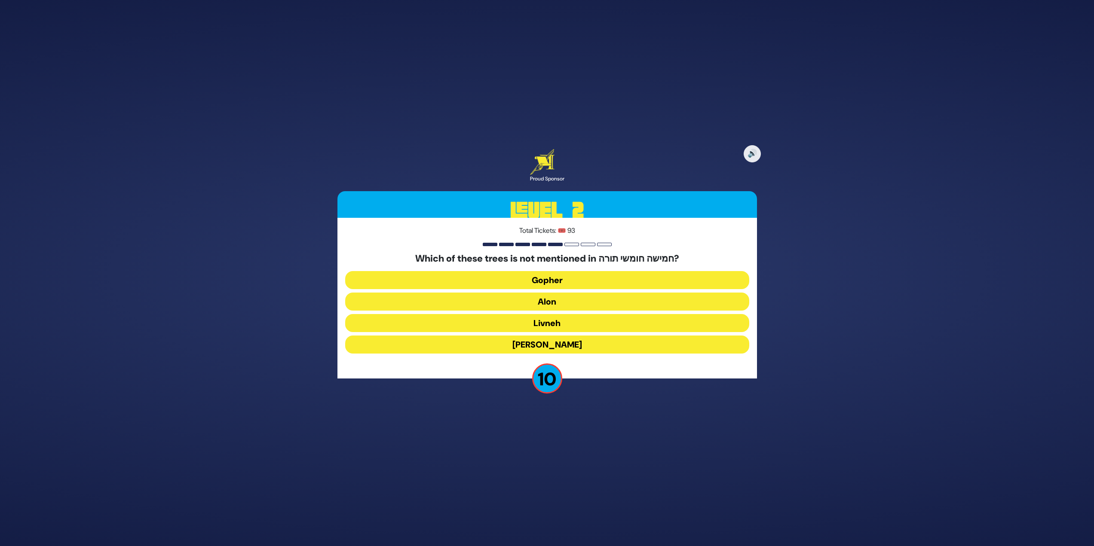
click at [561, 343] on button "[PERSON_NAME]" at bounding box center [547, 345] width 404 height 18
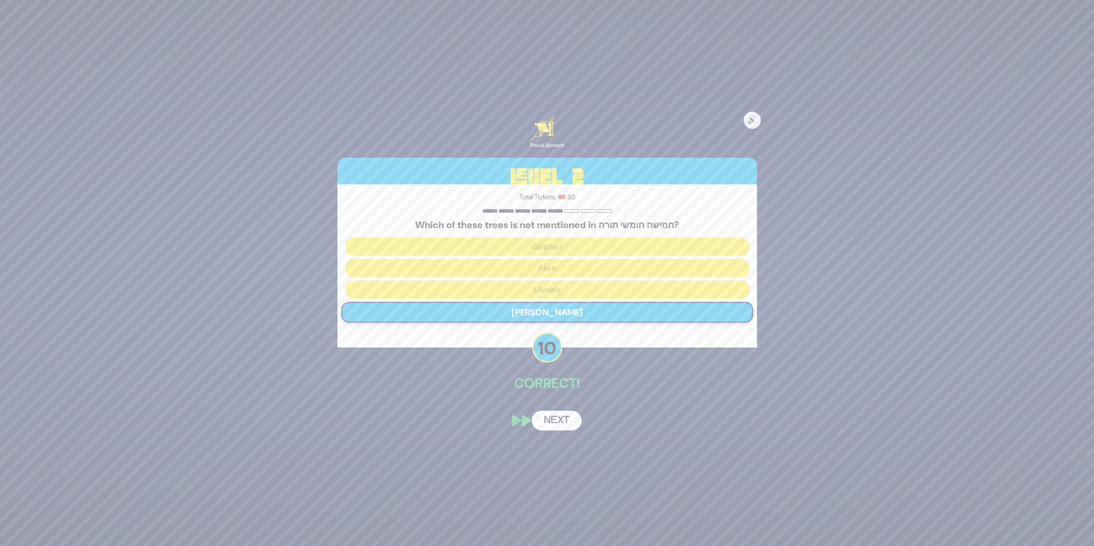
click at [567, 429] on button "Next" at bounding box center [557, 421] width 50 height 20
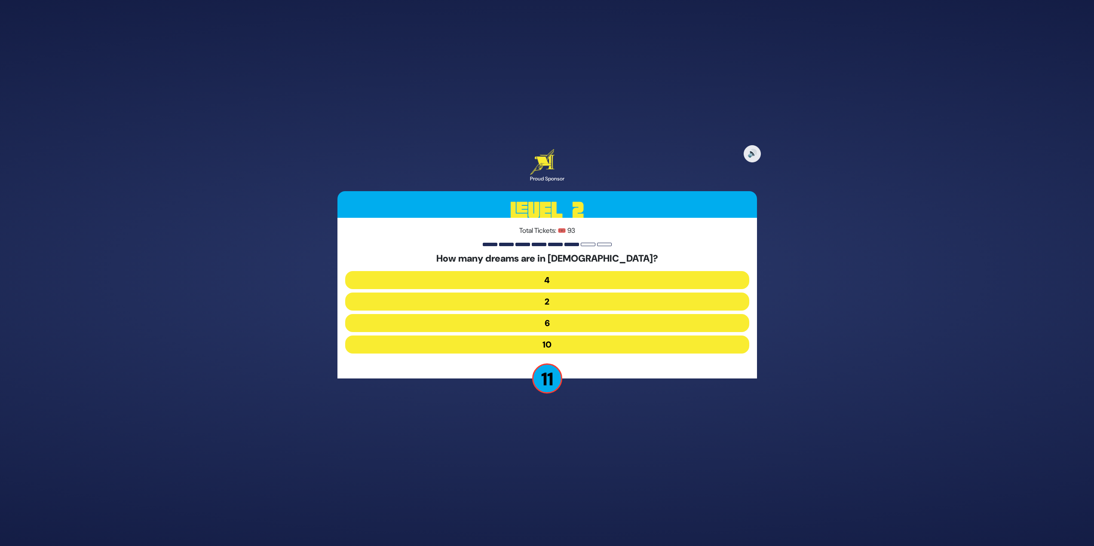
click at [579, 336] on button "6" at bounding box center [547, 345] width 404 height 18
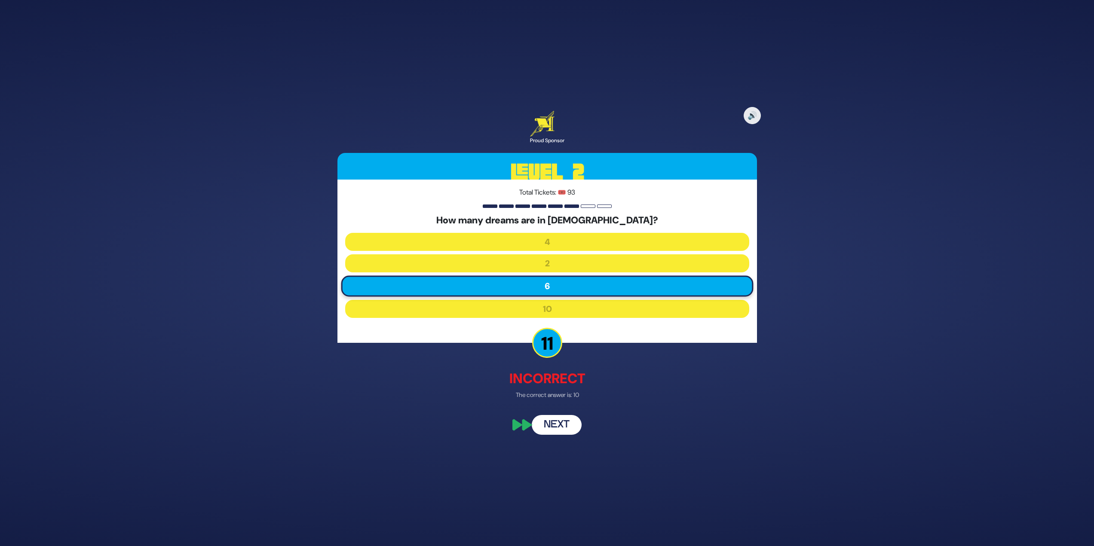
click at [563, 431] on button "Next" at bounding box center [557, 426] width 50 height 20
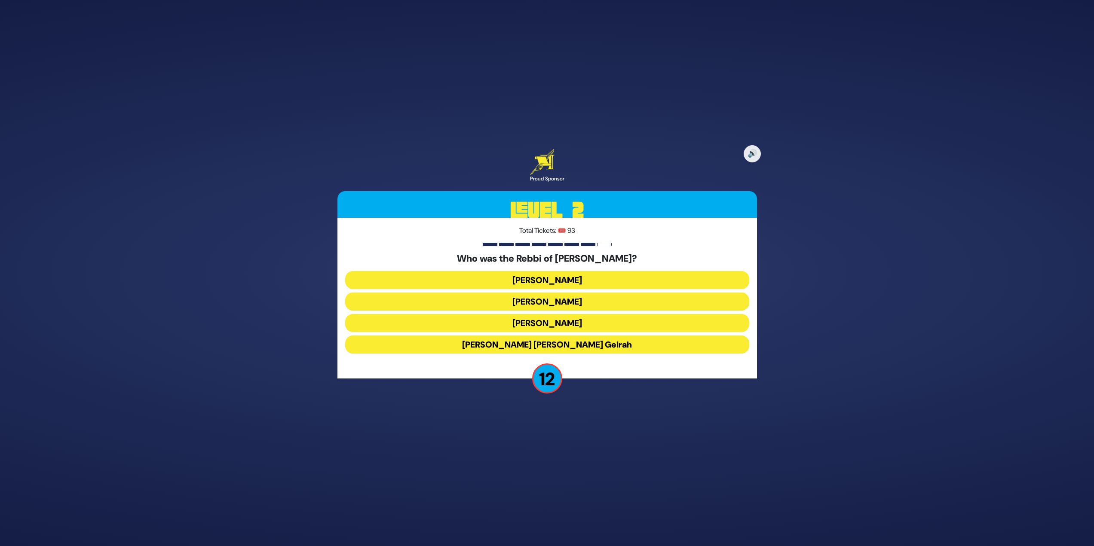
click at [569, 314] on button "[PERSON_NAME]" at bounding box center [547, 323] width 404 height 18
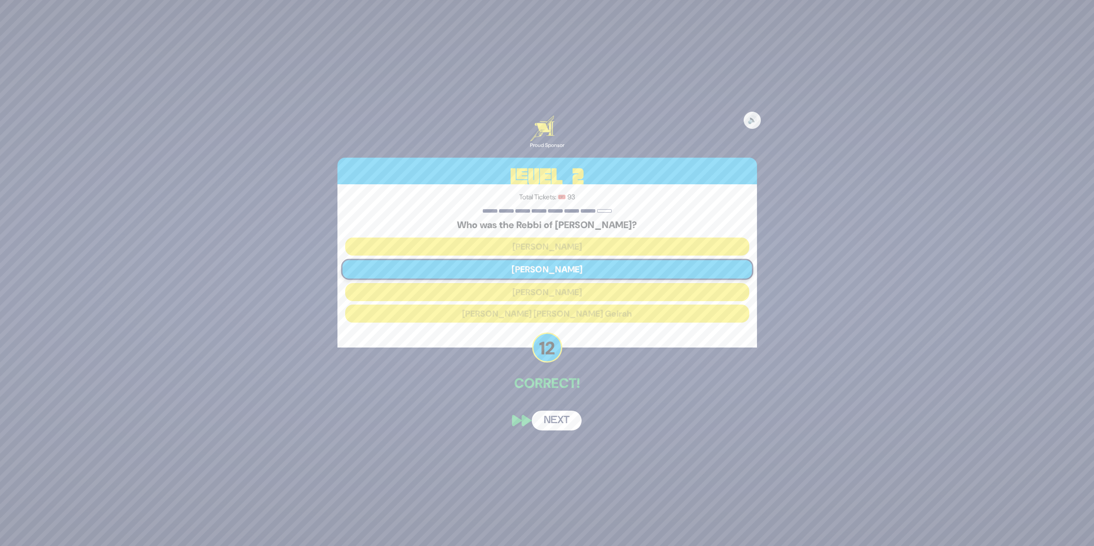
click at [566, 417] on button "Next" at bounding box center [557, 421] width 50 height 20
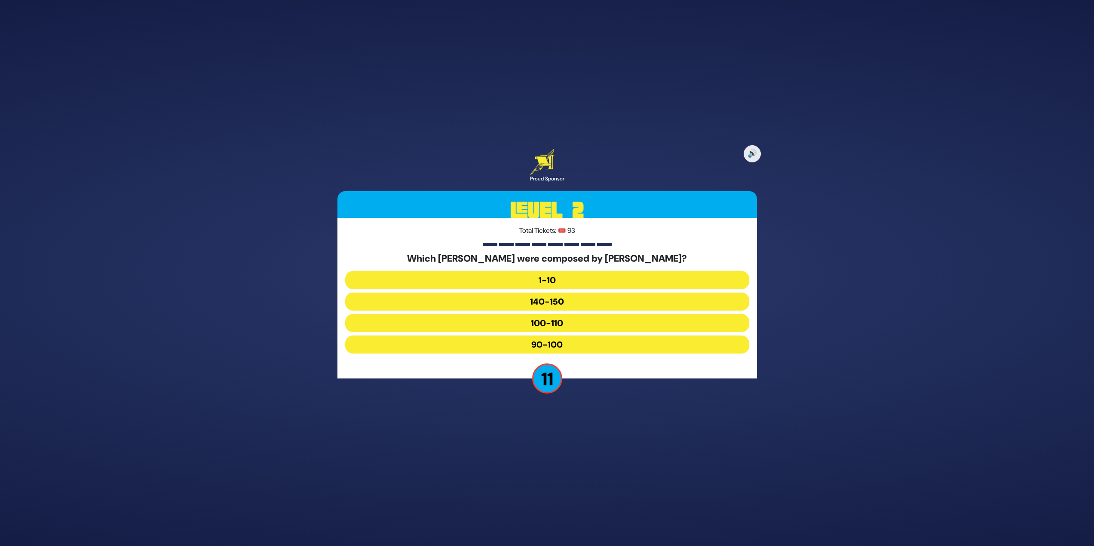
click at [575, 349] on button "90-100" at bounding box center [547, 345] width 404 height 18
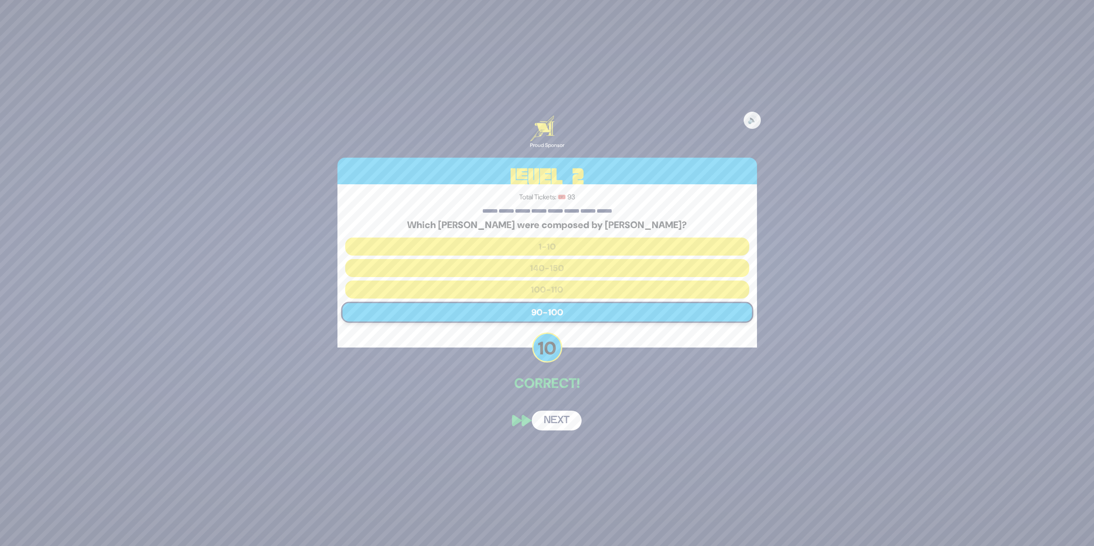
click at [559, 421] on button "Next" at bounding box center [557, 421] width 50 height 20
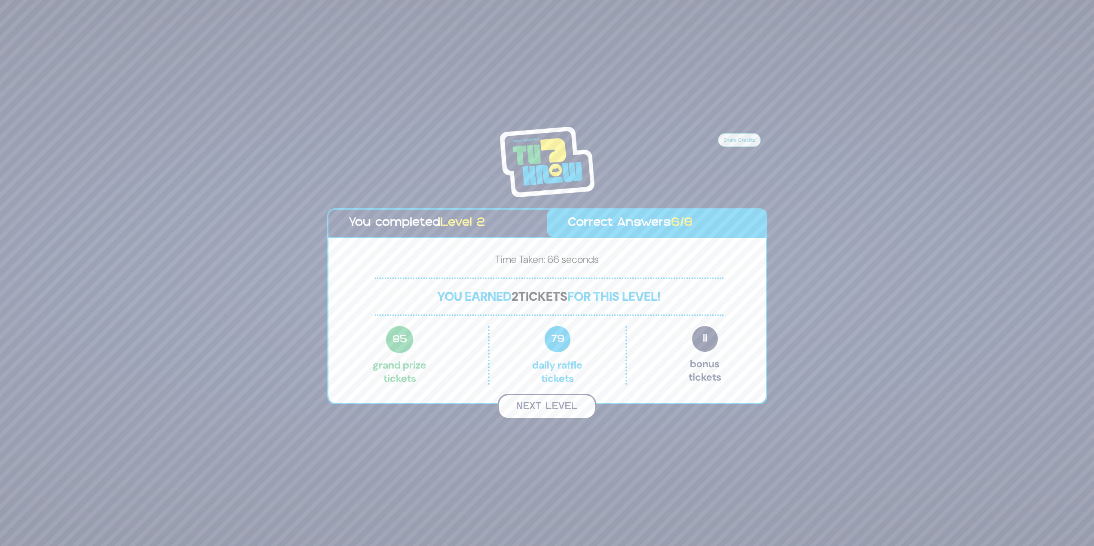
click at [560, 406] on button "Next Level" at bounding box center [547, 406] width 98 height 25
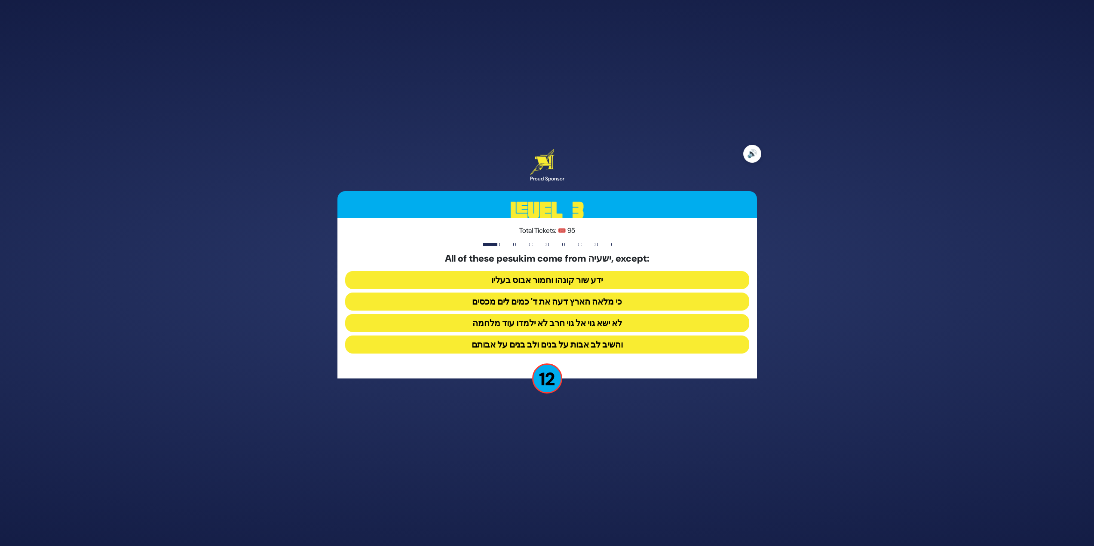
click at [754, 156] on button "🔊" at bounding box center [752, 154] width 18 height 18
click at [646, 337] on button "והשיב לב אבות על בנים ולב בנים על אבותם" at bounding box center [547, 345] width 404 height 18
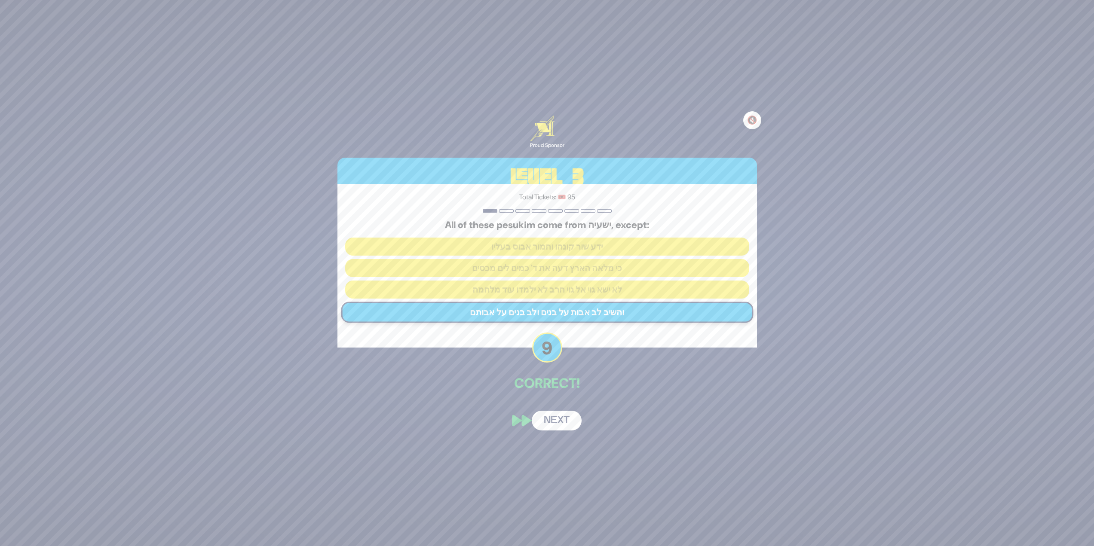
click at [759, 121] on button "🔇" at bounding box center [752, 120] width 18 height 18
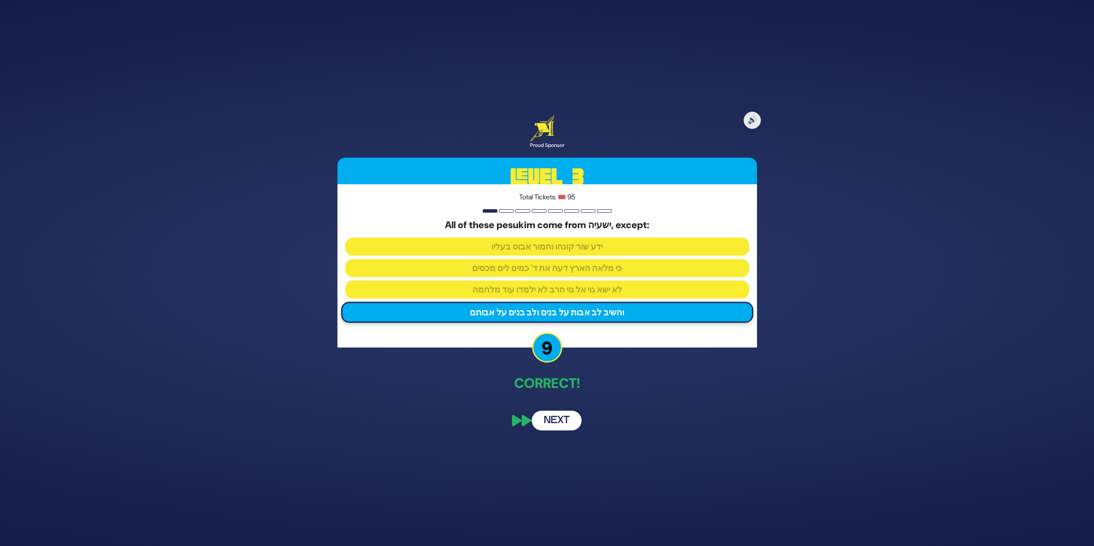
click at [562, 425] on button "Next" at bounding box center [557, 421] width 50 height 20
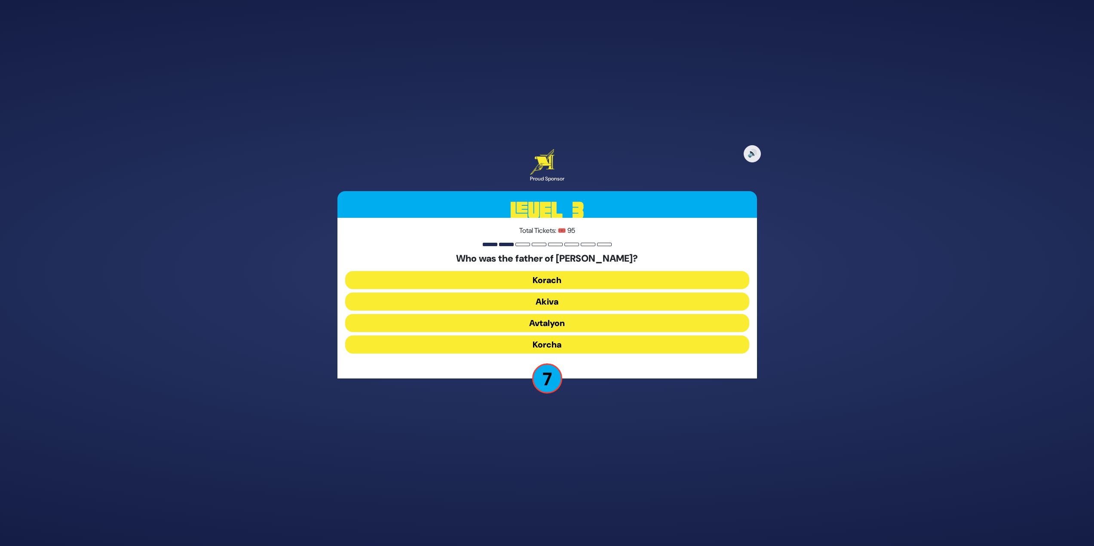
click at [609, 340] on button "Korcha" at bounding box center [547, 345] width 404 height 18
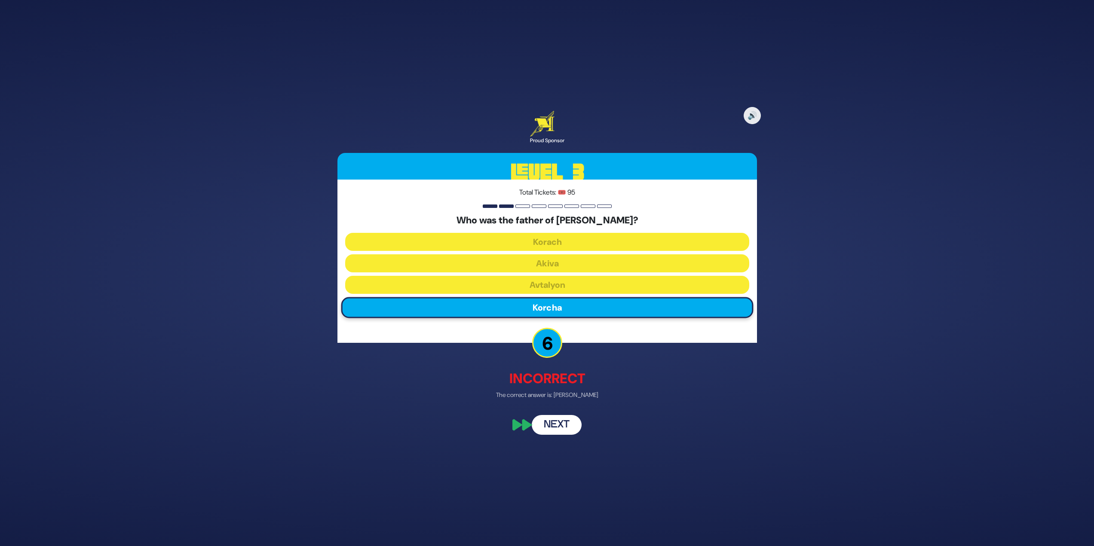
click at [561, 426] on button "Next" at bounding box center [557, 426] width 50 height 20
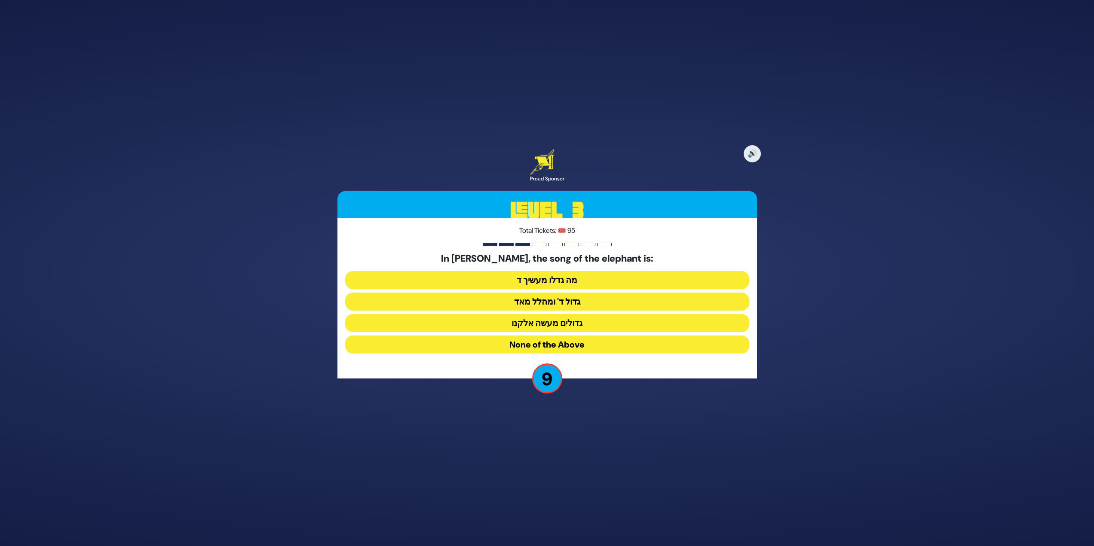
click at [616, 314] on button "גדול ד' ומהלל מאד" at bounding box center [547, 323] width 404 height 18
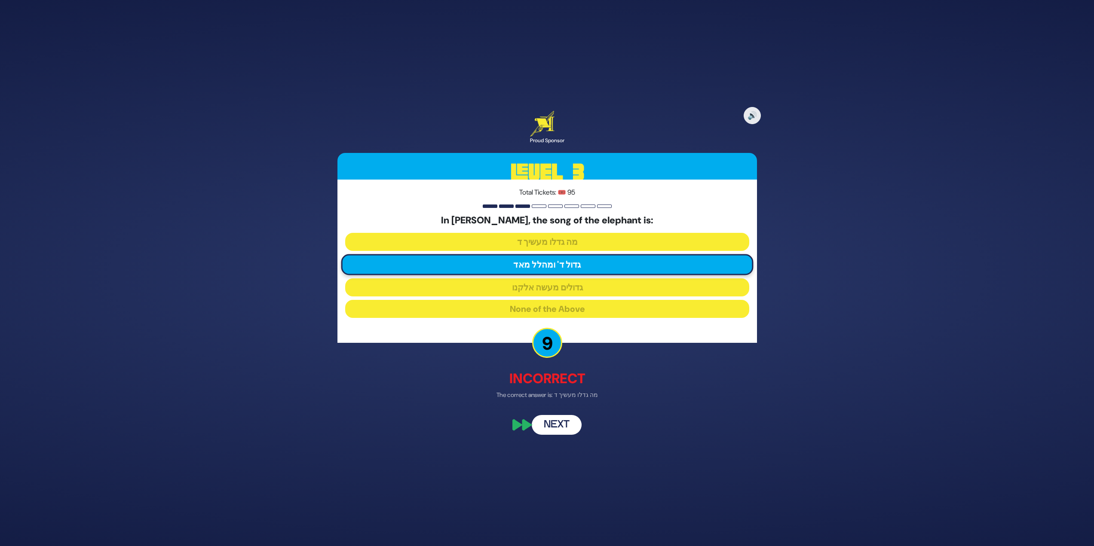
click at [566, 417] on button "Next" at bounding box center [557, 426] width 50 height 20
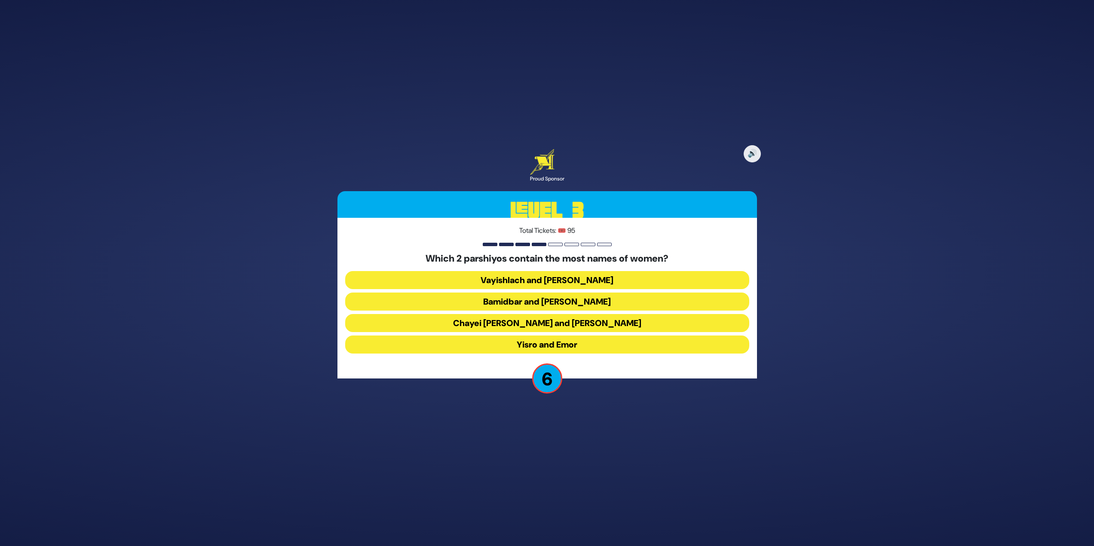
click at [616, 293] on button "Vayishlach and [PERSON_NAME]" at bounding box center [547, 302] width 404 height 18
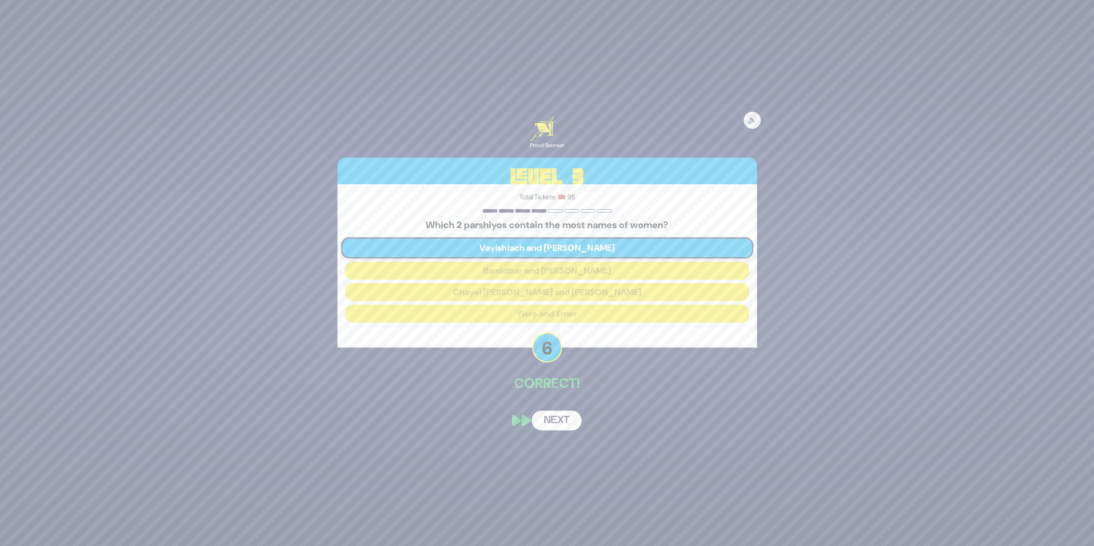
click at [565, 424] on button "Next" at bounding box center [557, 421] width 50 height 20
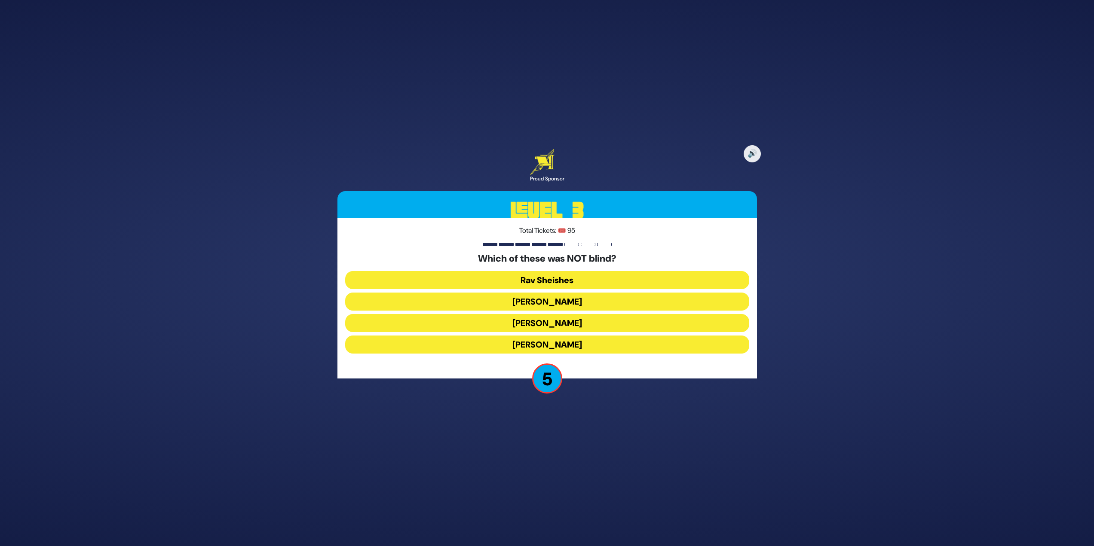
click at [506, 344] on button "[PERSON_NAME]" at bounding box center [547, 345] width 404 height 18
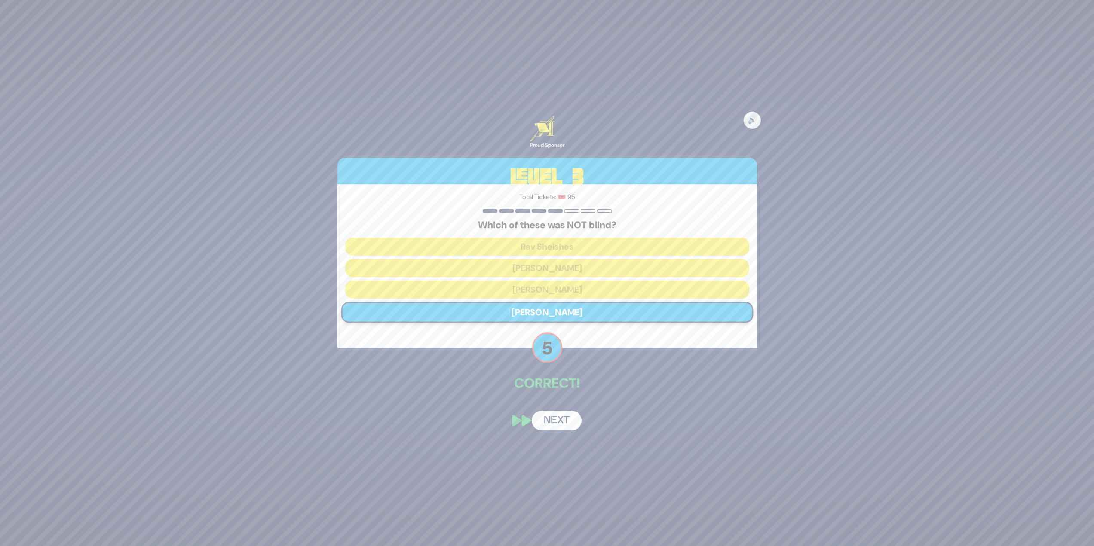
click at [566, 421] on button "Next" at bounding box center [557, 421] width 50 height 20
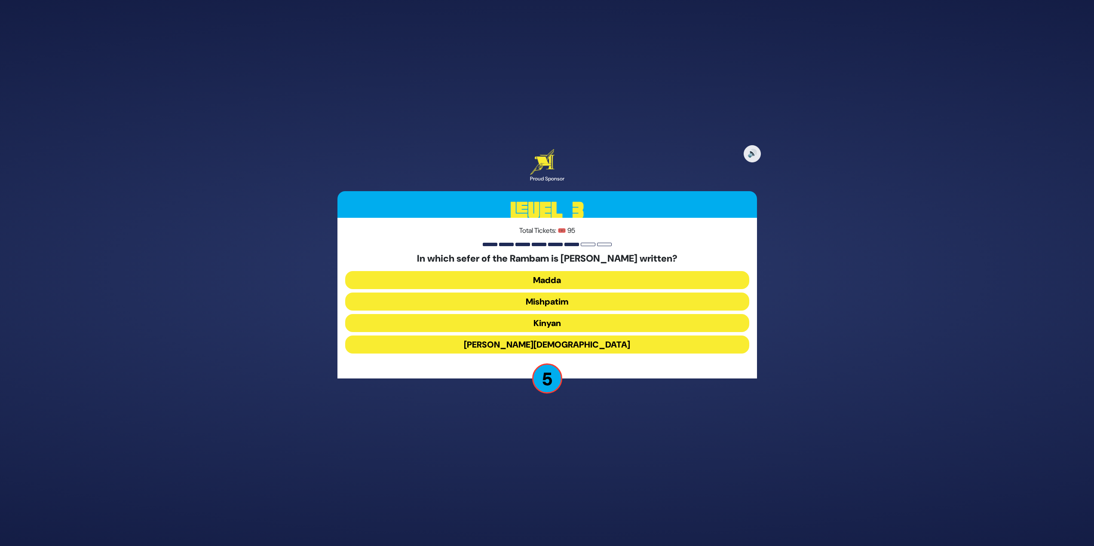
click at [612, 336] on button "Kinyan" at bounding box center [547, 345] width 404 height 18
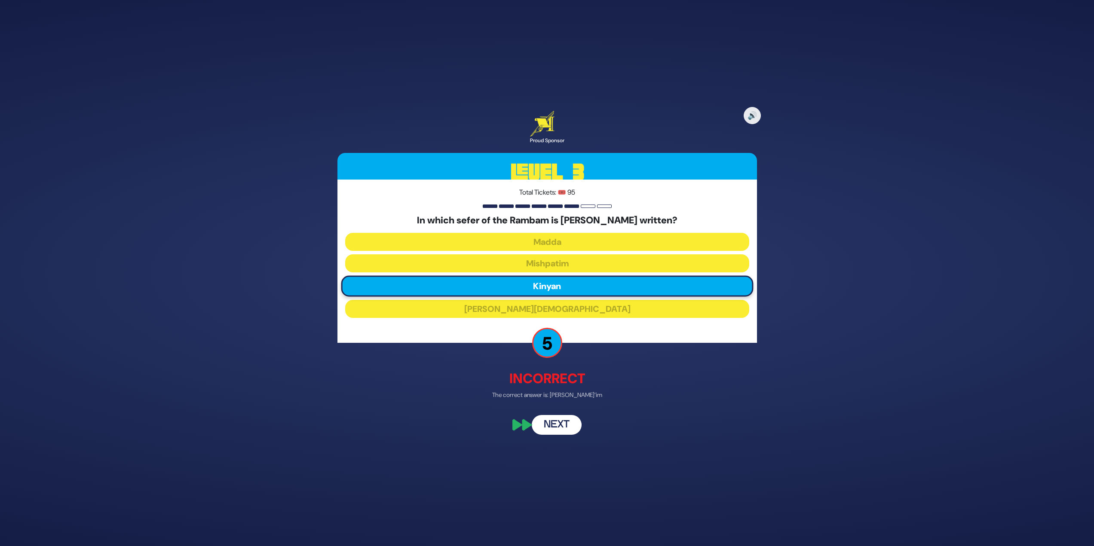
click at [574, 425] on button "Next" at bounding box center [557, 426] width 50 height 20
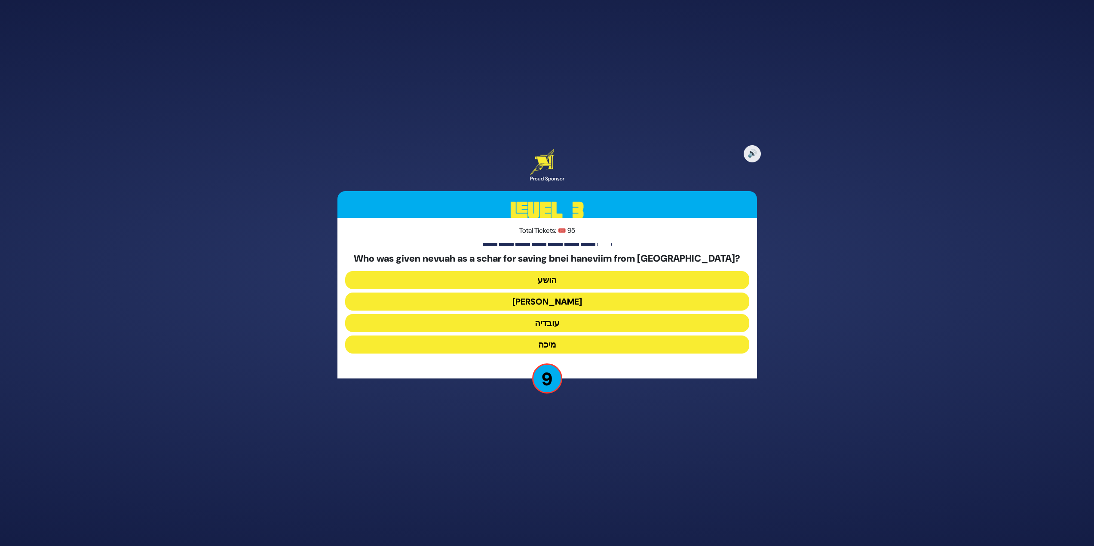
click at [557, 336] on button "עובדיה" at bounding box center [547, 345] width 404 height 18
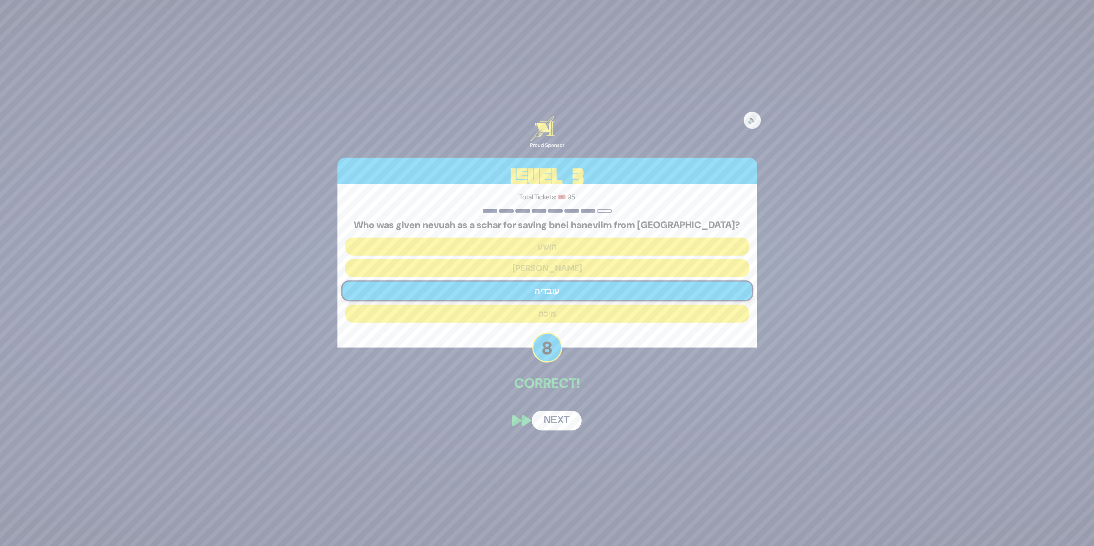
click at [570, 431] on div "🔊 Proud Sponsor Level 3 Total Tickets: 🎟️ 95 Who was given nevuah as a schar fo…" at bounding box center [547, 273] width 440 height 336
click at [551, 417] on button "Next" at bounding box center [557, 421] width 50 height 20
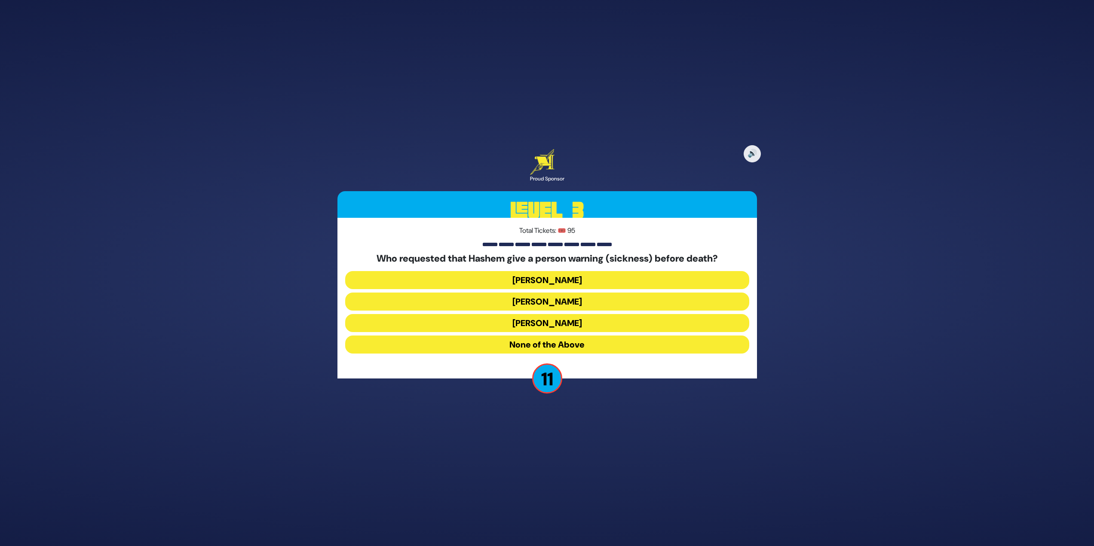
click at [521, 336] on button "[PERSON_NAME]" at bounding box center [547, 345] width 404 height 18
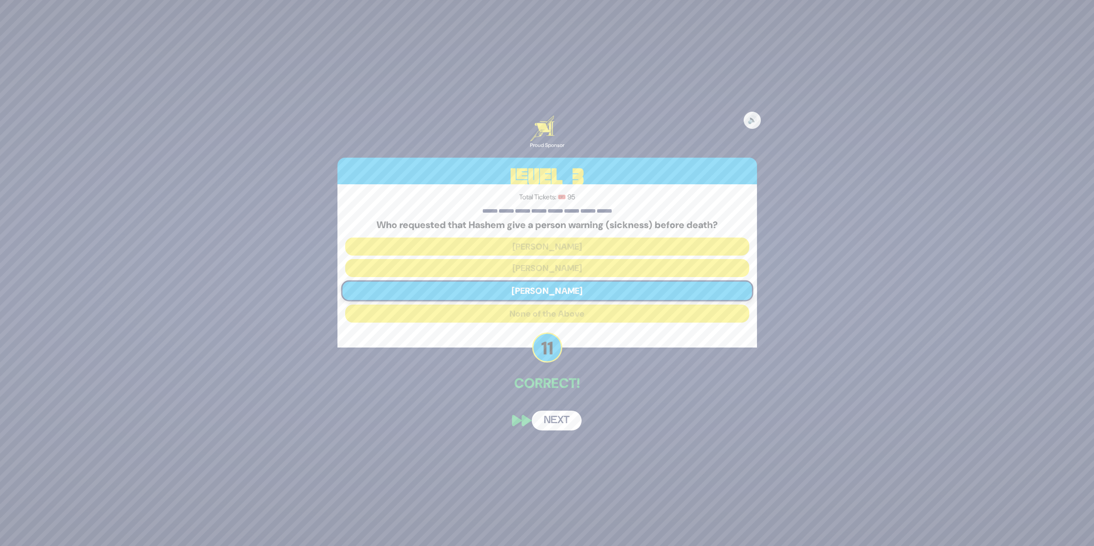
click at [558, 419] on button "Next" at bounding box center [557, 421] width 50 height 20
